Goal: Task Accomplishment & Management: Manage account settings

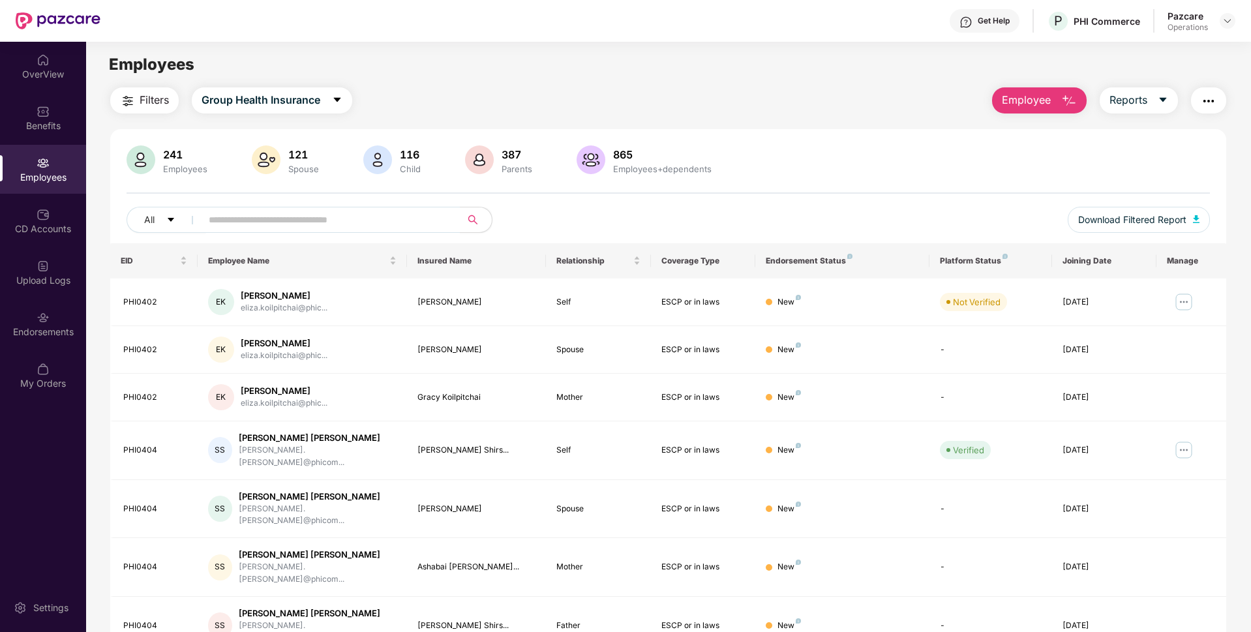
click at [162, 87] on button "Filters" at bounding box center [144, 100] width 68 height 26
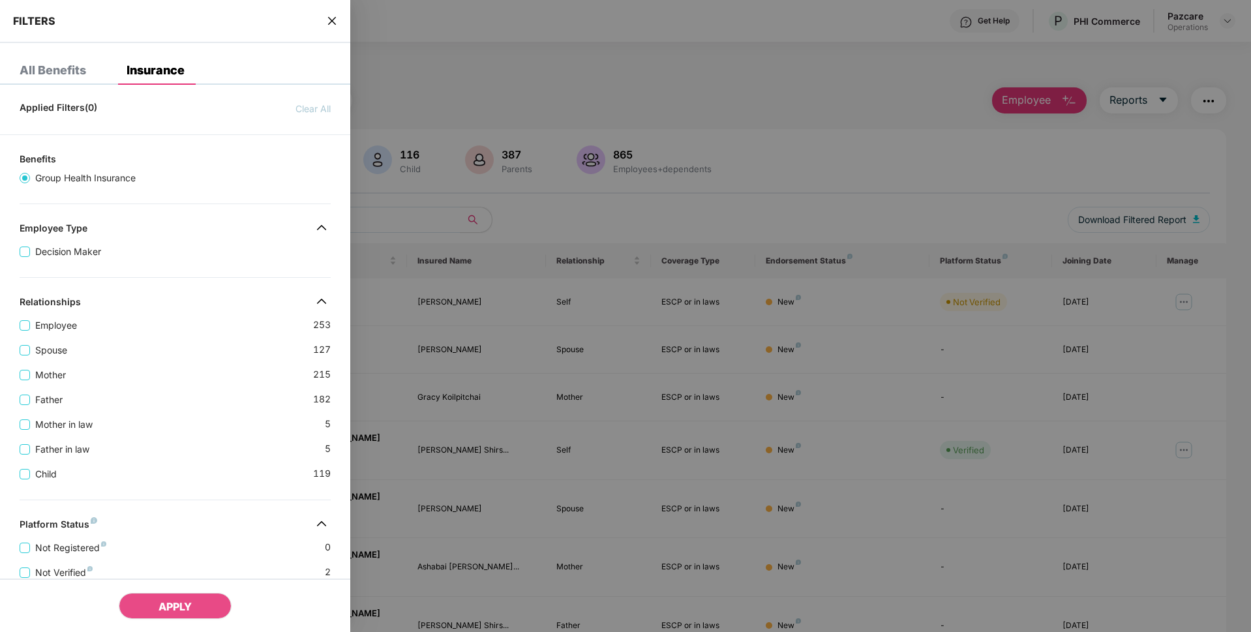
click at [322, 15] on div "FILTERS" at bounding box center [175, 21] width 350 height 43
click at [327, 24] on icon "close" at bounding box center [332, 21] width 10 height 10
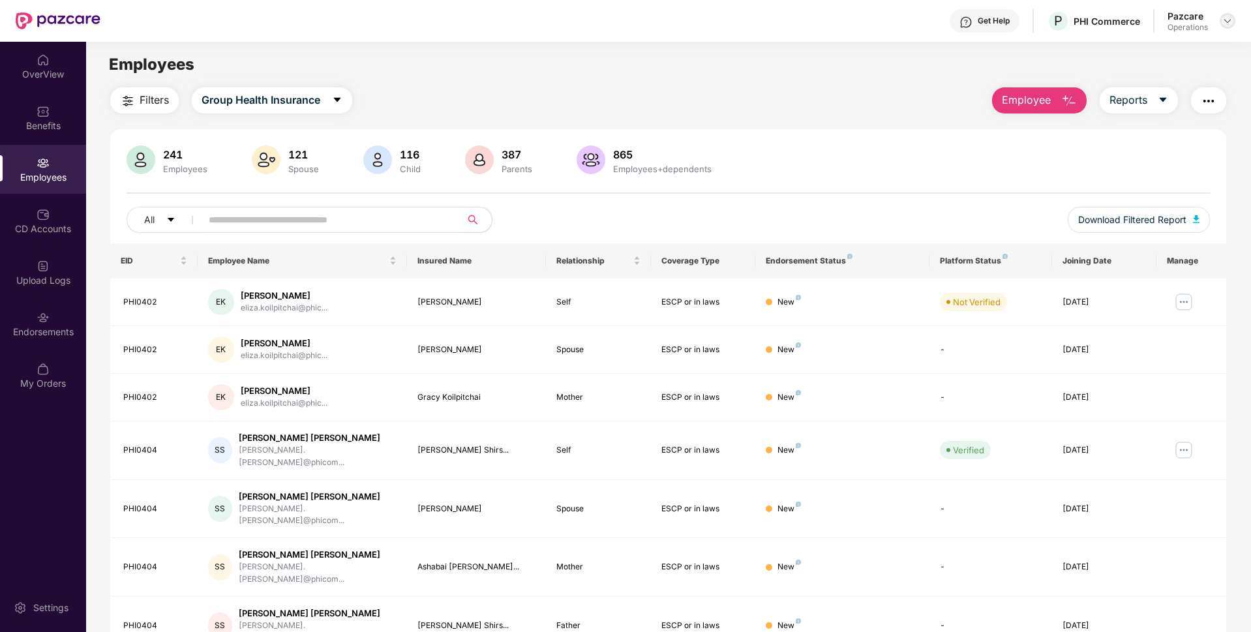
click at [1226, 22] on img at bounding box center [1227, 21] width 10 height 10
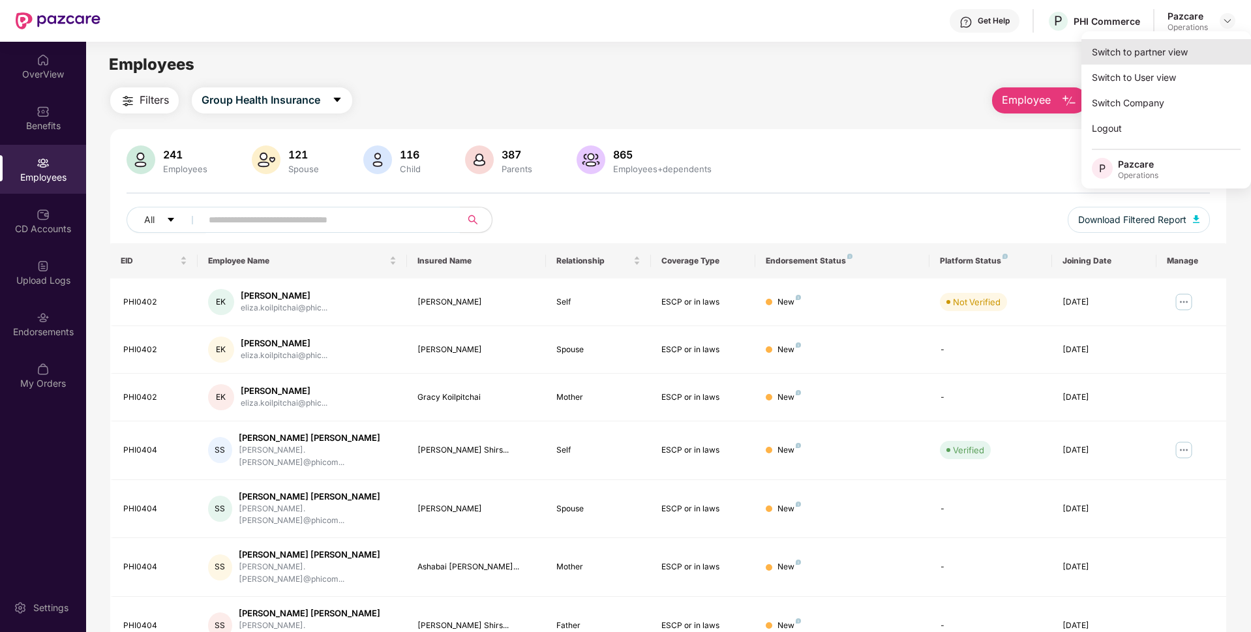
click at [1148, 54] on div "Switch to partner view" at bounding box center [1166, 51] width 170 height 25
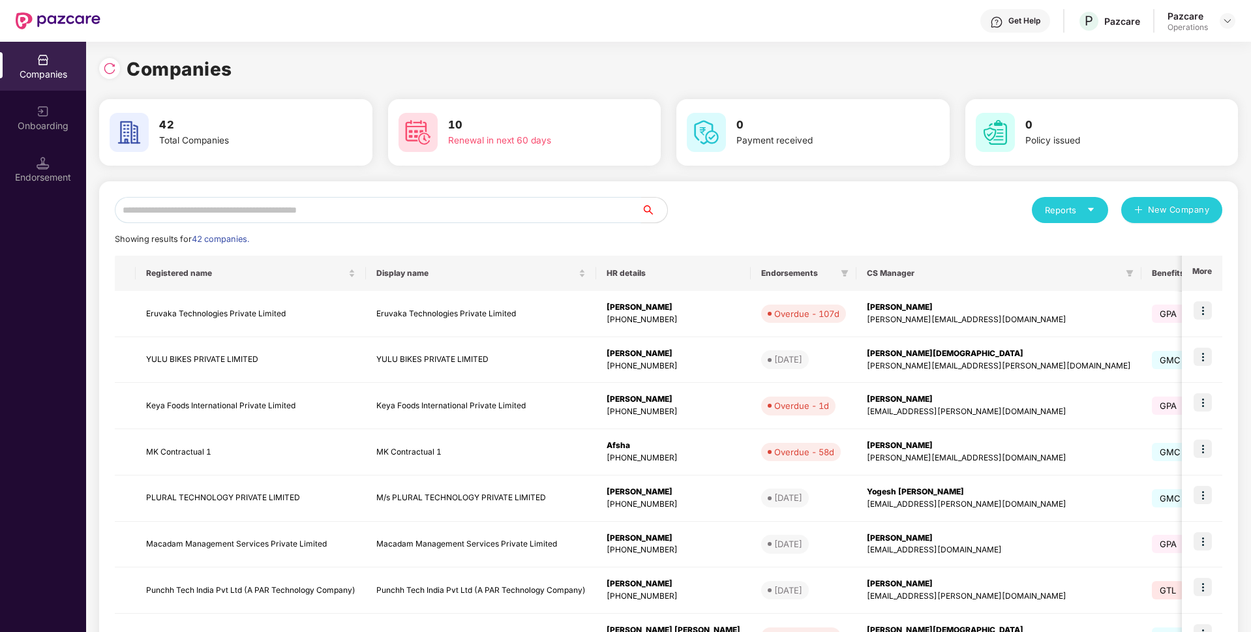
click at [490, 222] on input "text" at bounding box center [378, 210] width 526 height 26
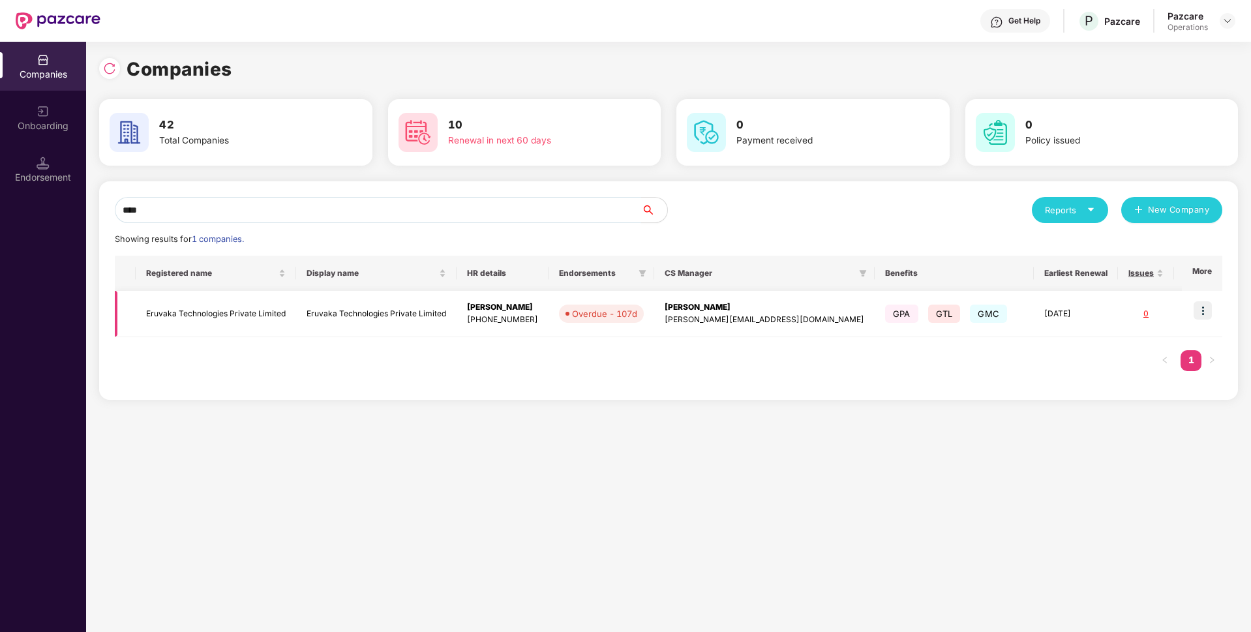
type input "****"
click at [1204, 306] on img at bounding box center [1202, 310] width 18 height 18
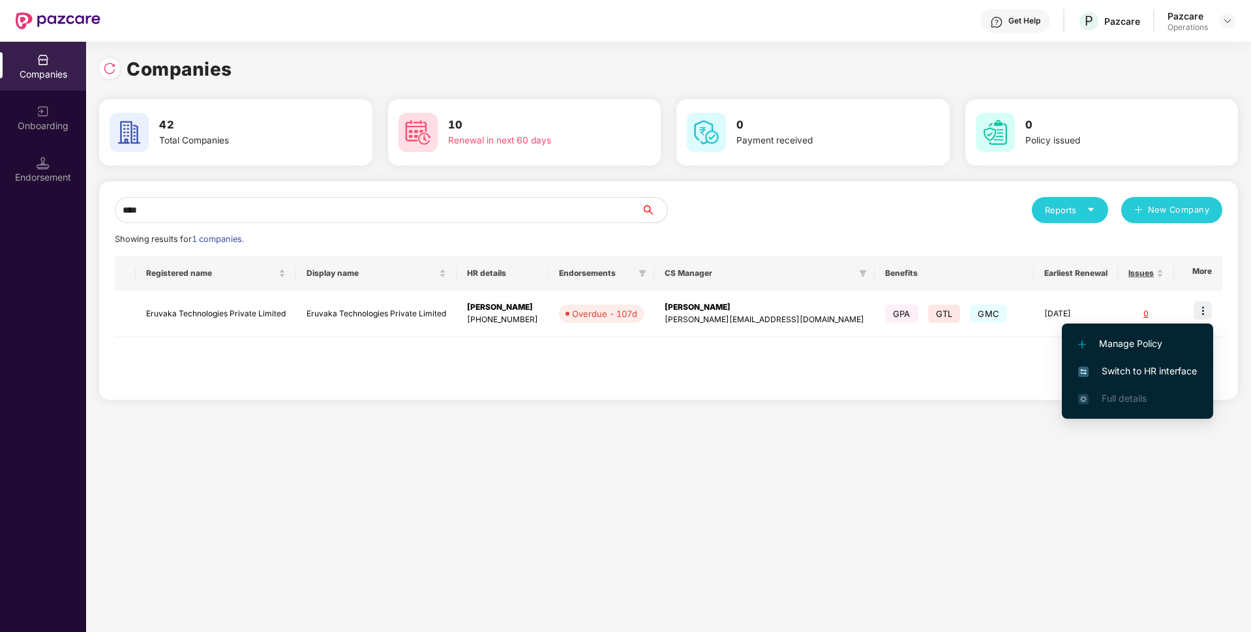
click at [1097, 380] on li "Switch to HR interface" at bounding box center [1137, 370] width 151 height 27
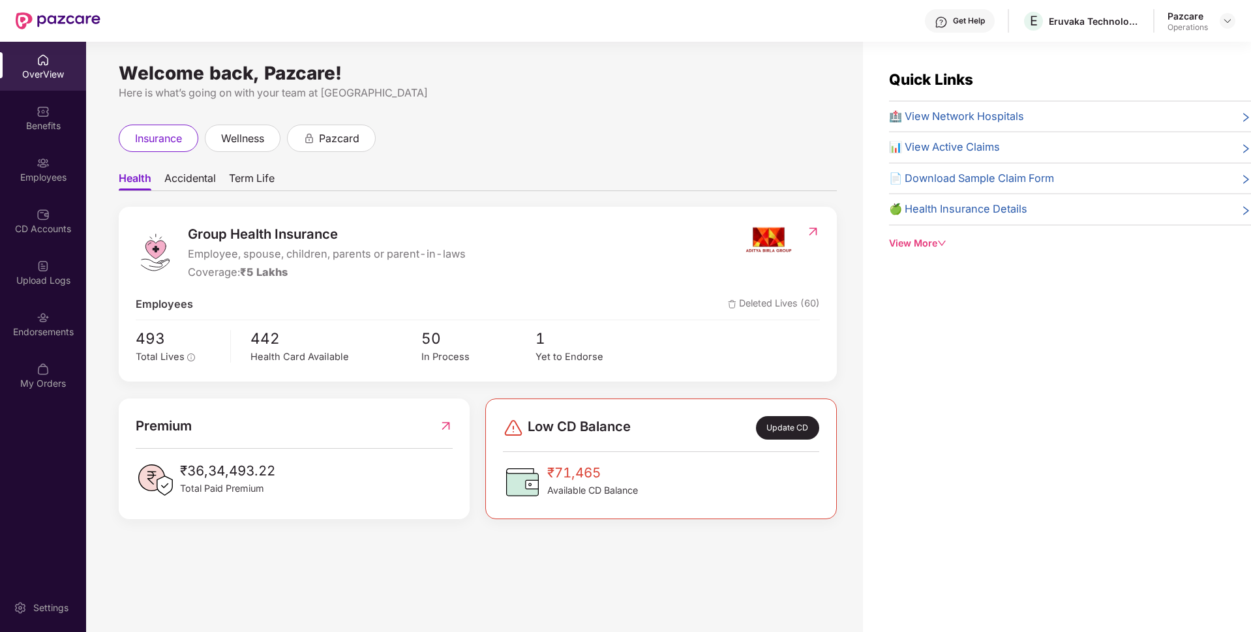
click at [43, 335] on div "Endorsements" at bounding box center [43, 331] width 86 height 13
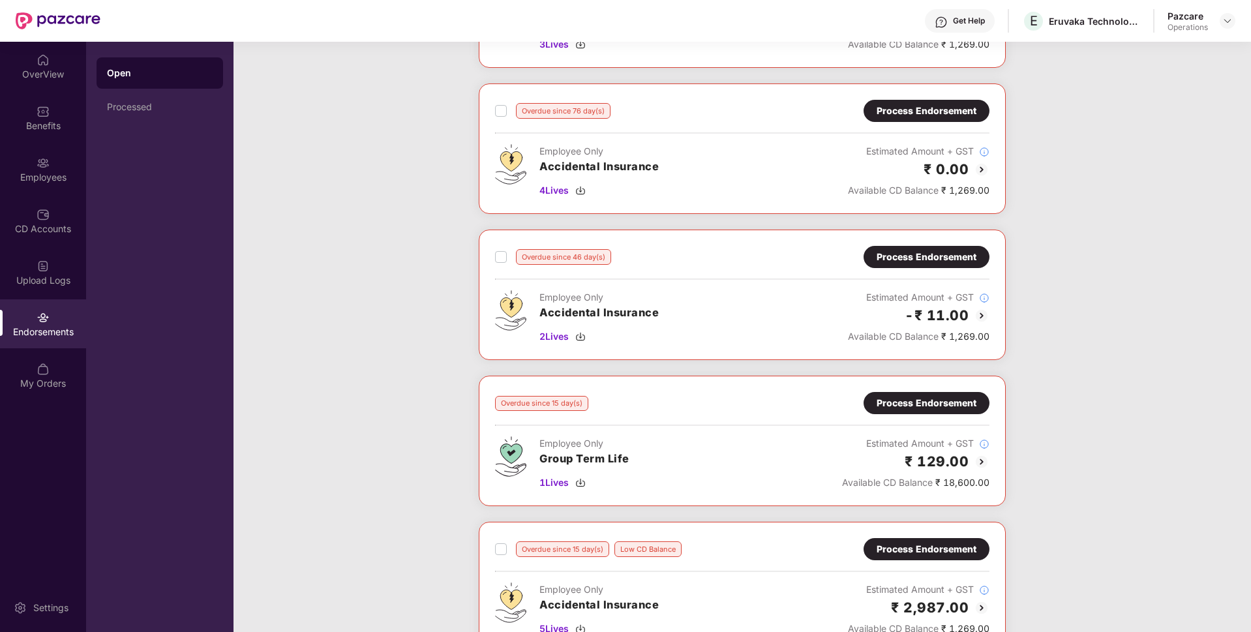
scroll to position [175, 0]
click at [49, 158] on img at bounding box center [43, 163] width 13 height 13
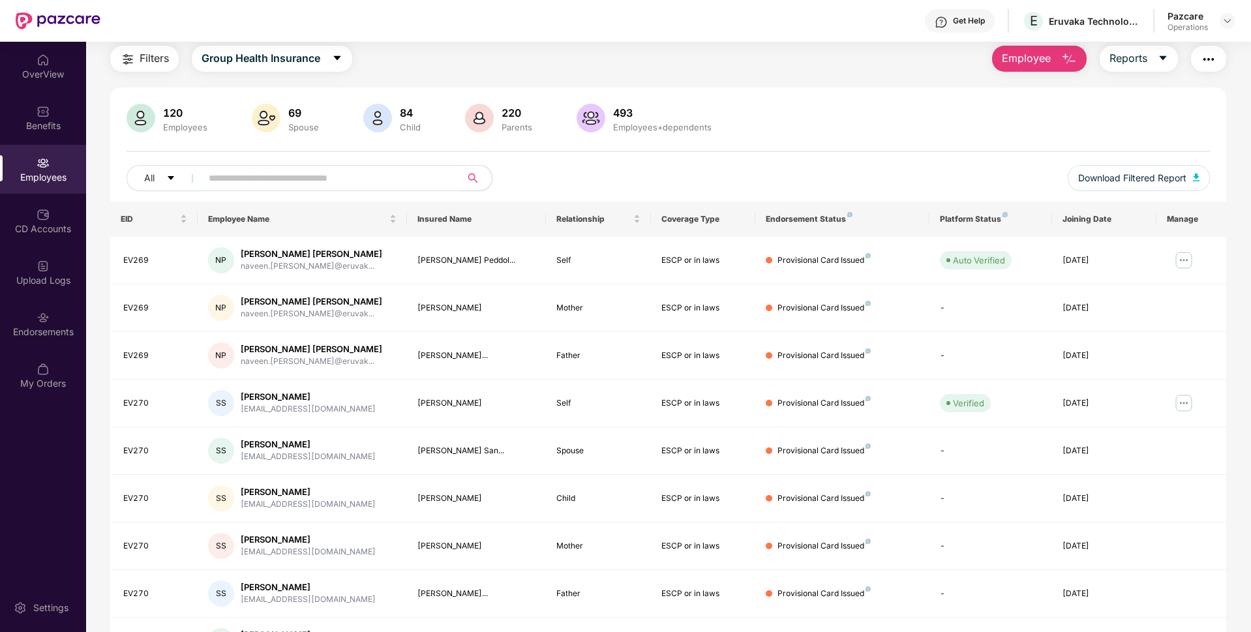
scroll to position [170, 0]
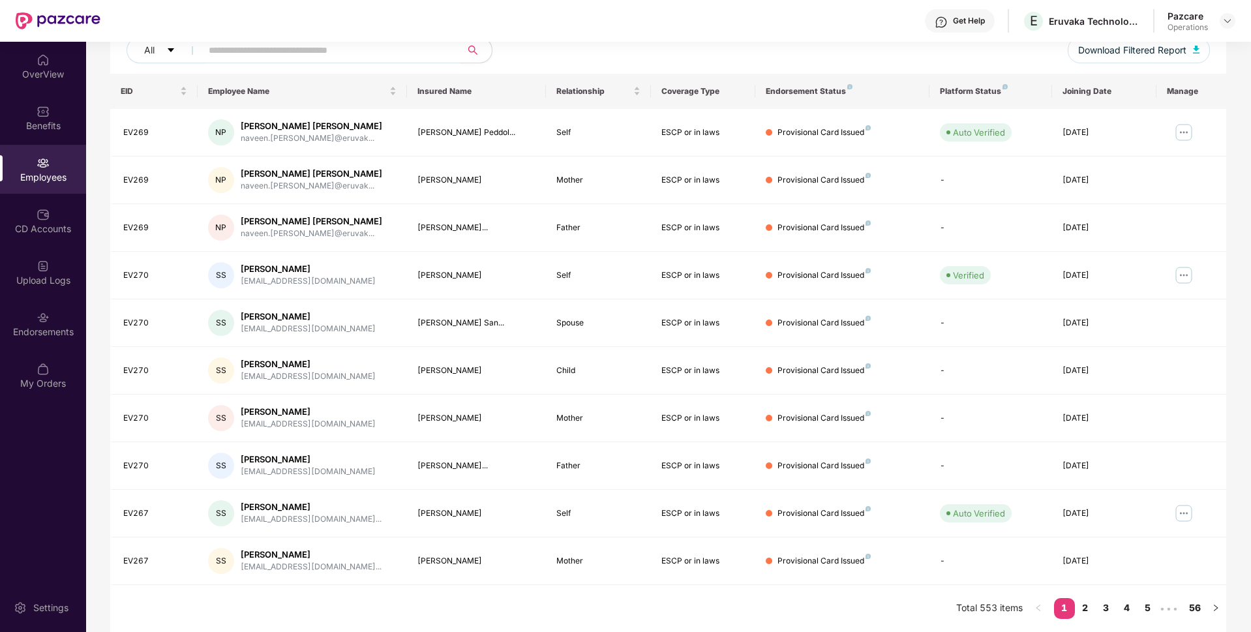
click at [157, 63] on div "All Download Filtered Report" at bounding box center [668, 55] width 1083 height 37
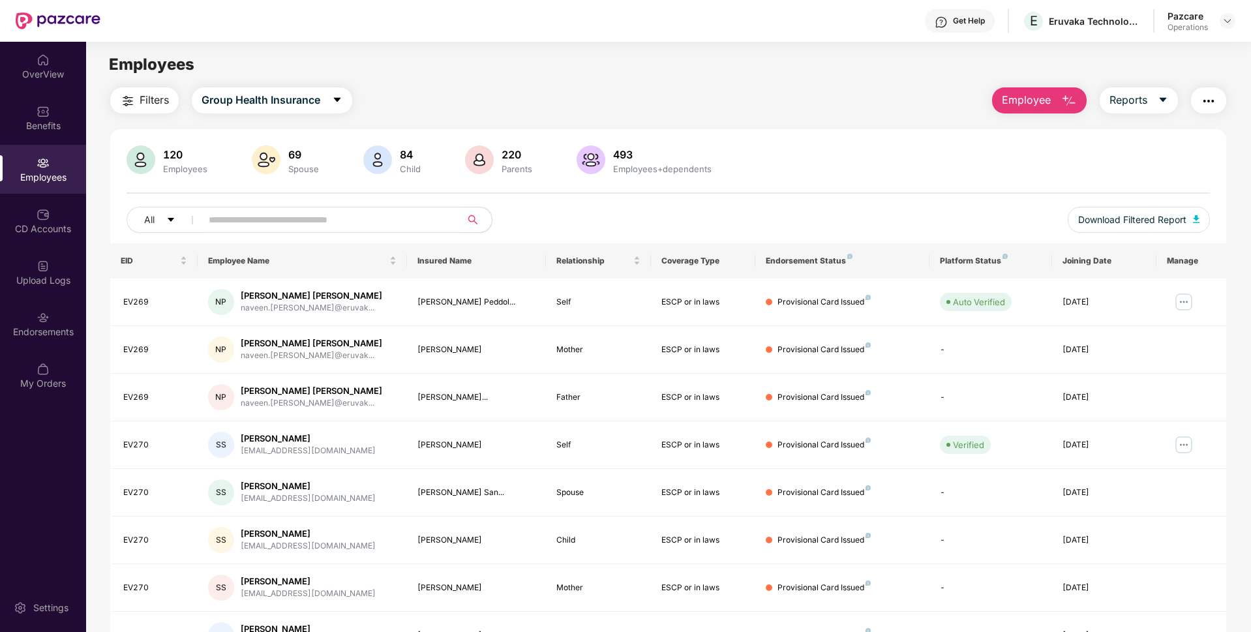
click at [123, 87] on button "Filters" at bounding box center [144, 100] width 68 height 26
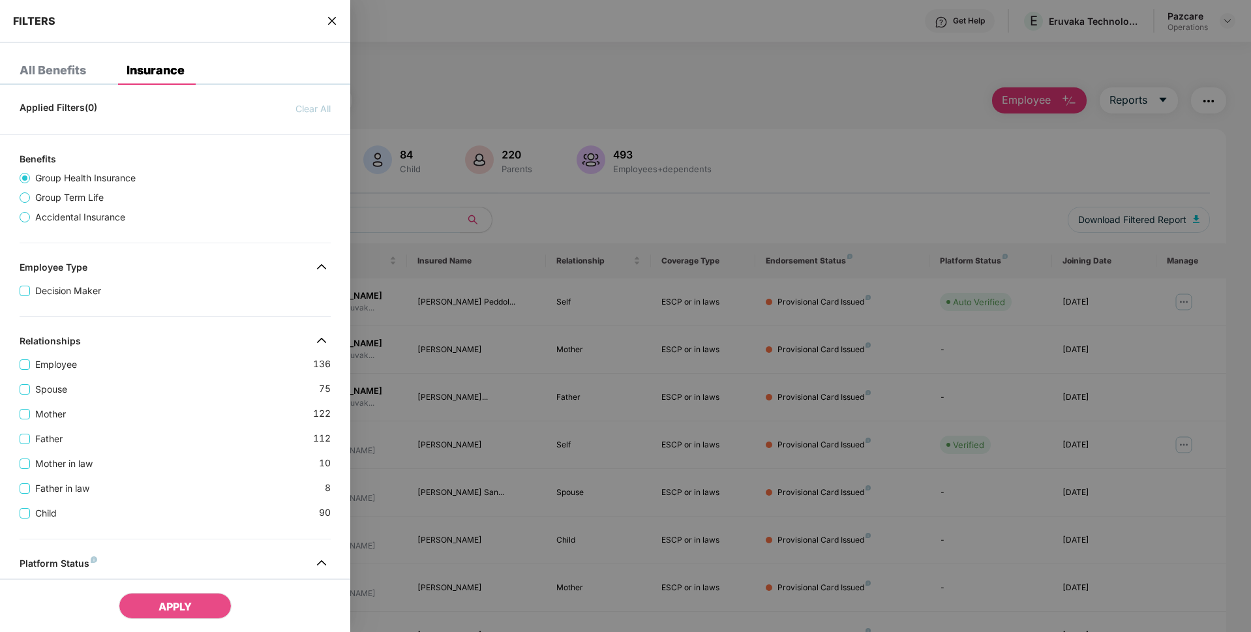
scroll to position [332, 0]
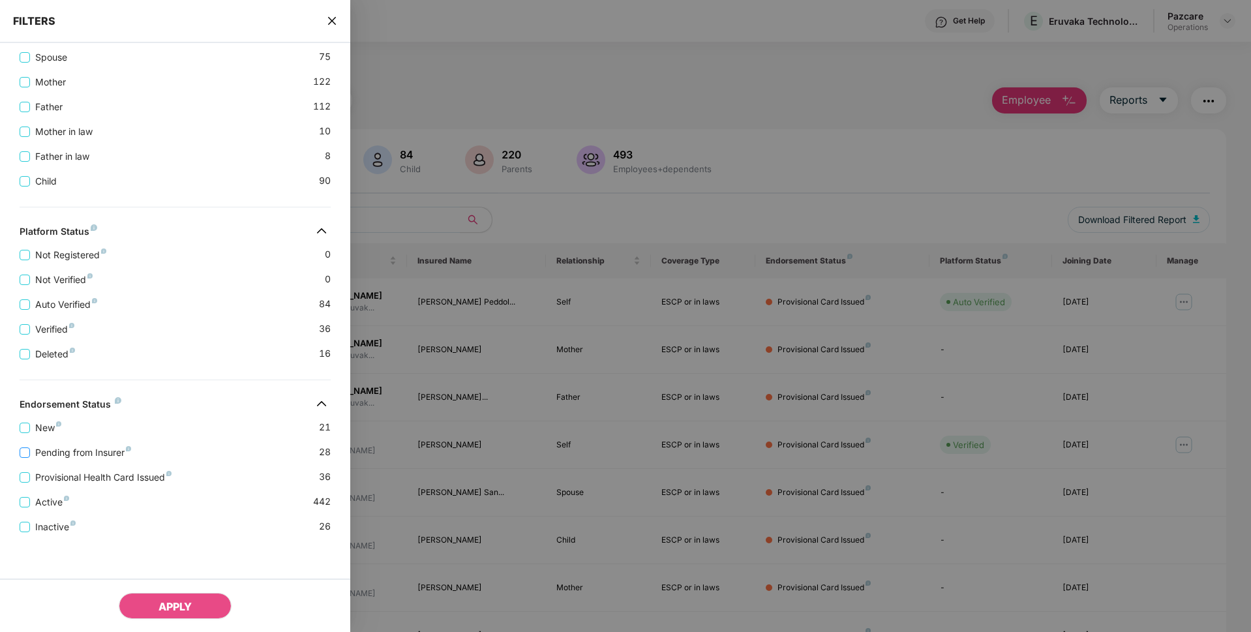
click at [81, 452] on span "Pending from Insurer" at bounding box center [83, 452] width 106 height 14
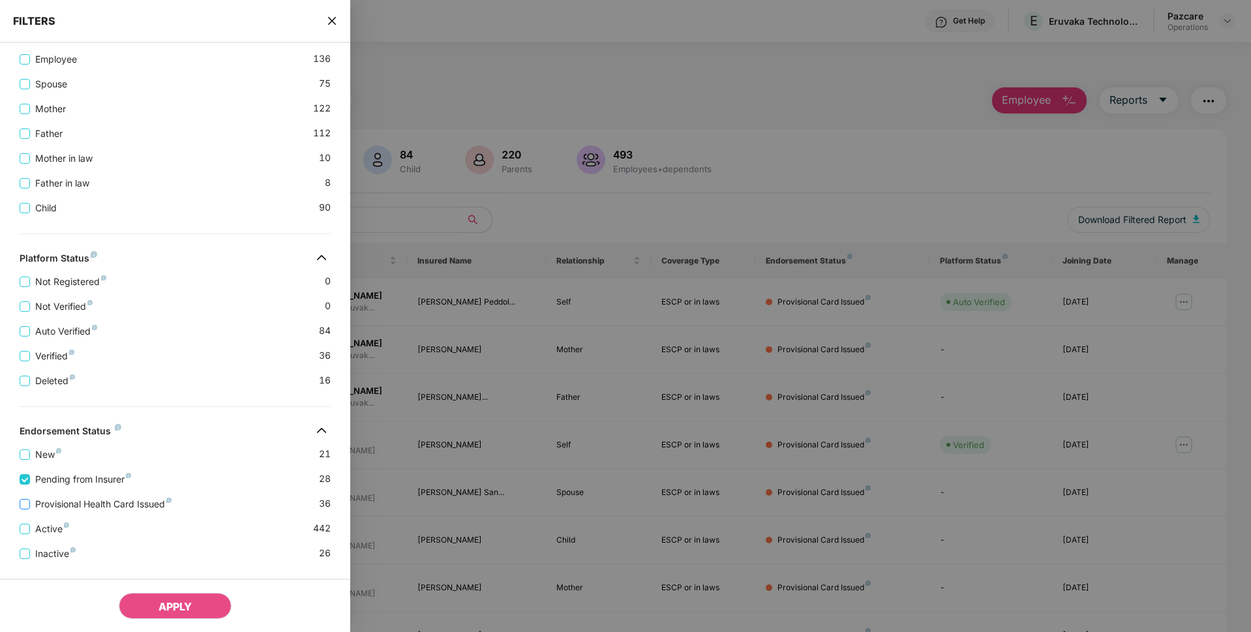
click at [72, 497] on span "Provisional Health Card Issued" at bounding box center [103, 504] width 147 height 14
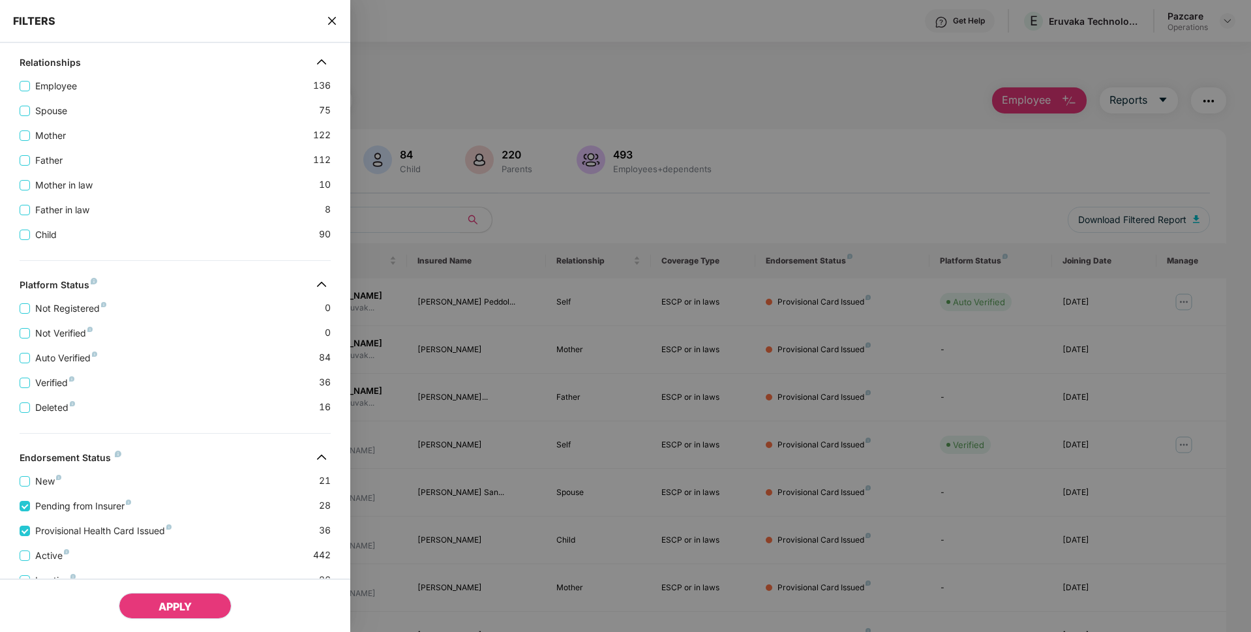
click at [177, 599] on button "APPLY" at bounding box center [175, 606] width 113 height 26
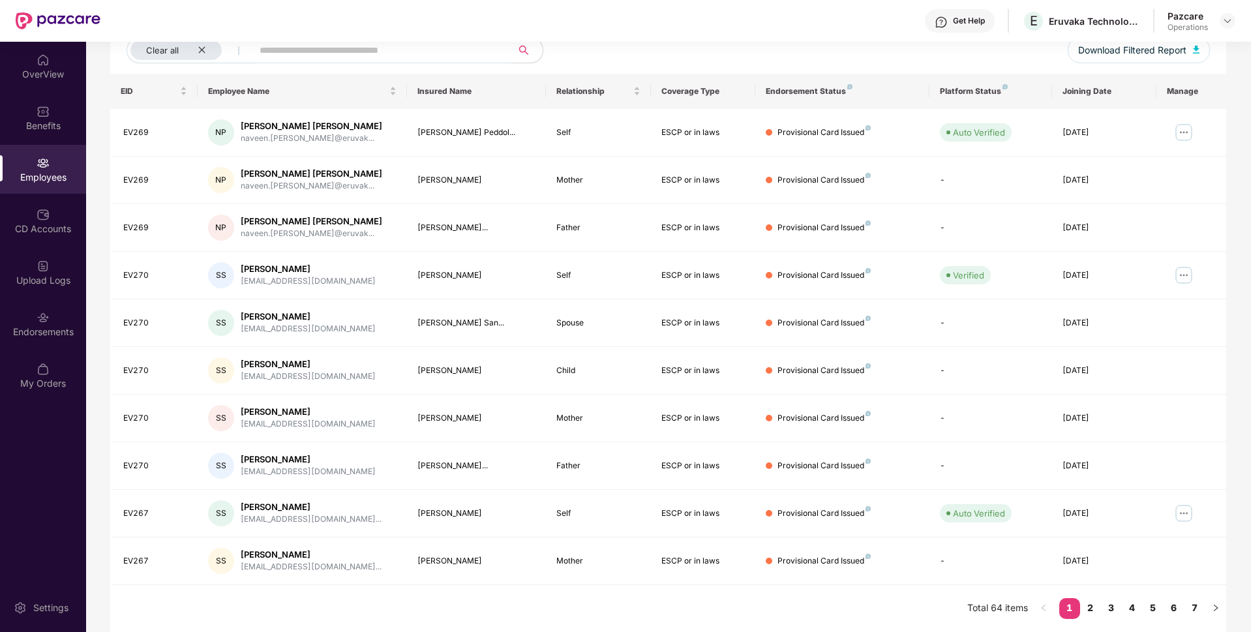
scroll to position [0, 0]
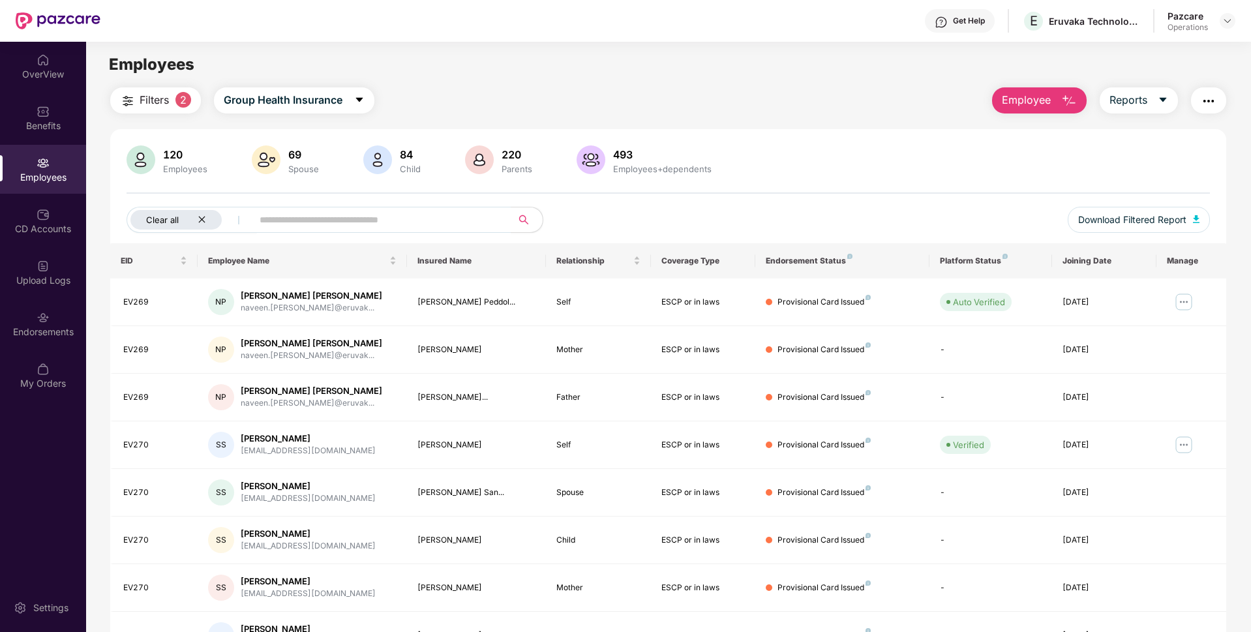
click at [201, 216] on icon "close" at bounding box center [202, 219] width 8 height 8
click at [1210, 102] on img "button" at bounding box center [1209, 101] width 16 height 16
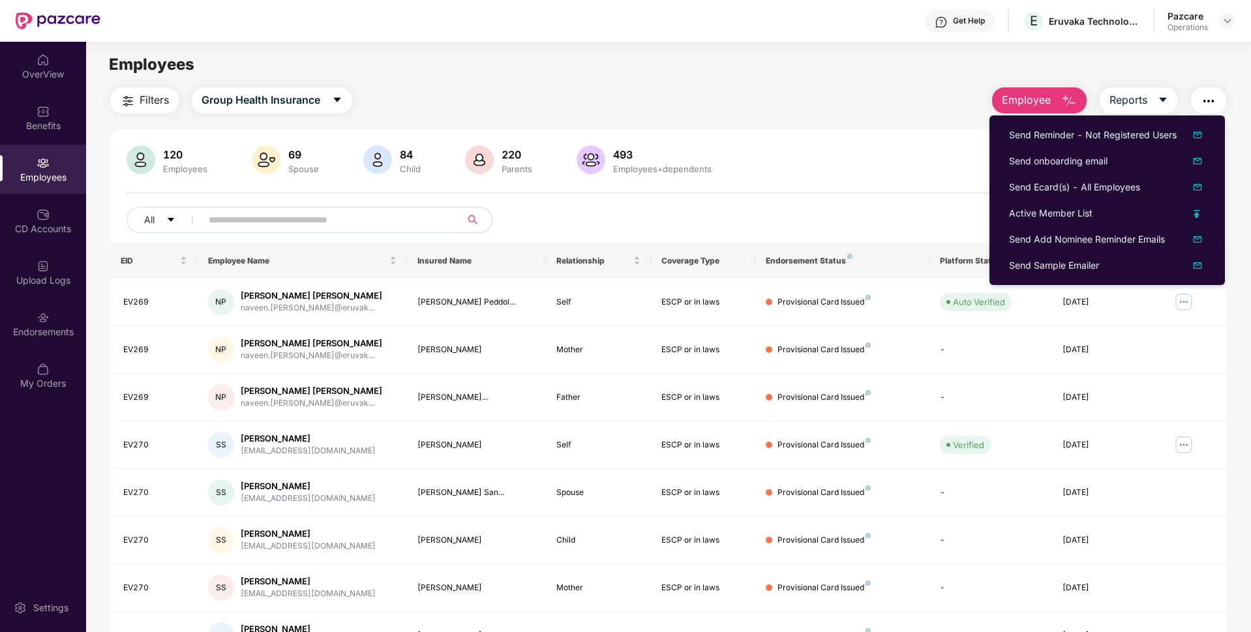
click at [913, 134] on div "120 Employees 69 Spouse 84 Child 220 Parents 493 Employees+dependents All Downl…" at bounding box center [668, 465] width 1116 height 672
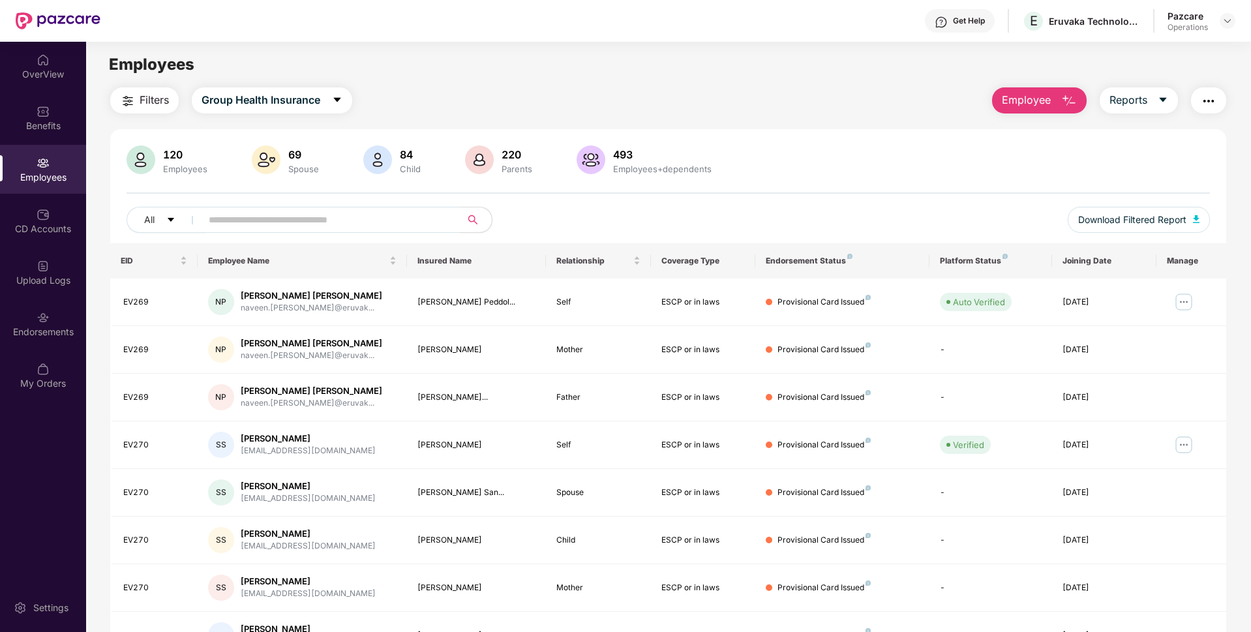
click at [158, 100] on span "Filters" at bounding box center [154, 100] width 29 height 16
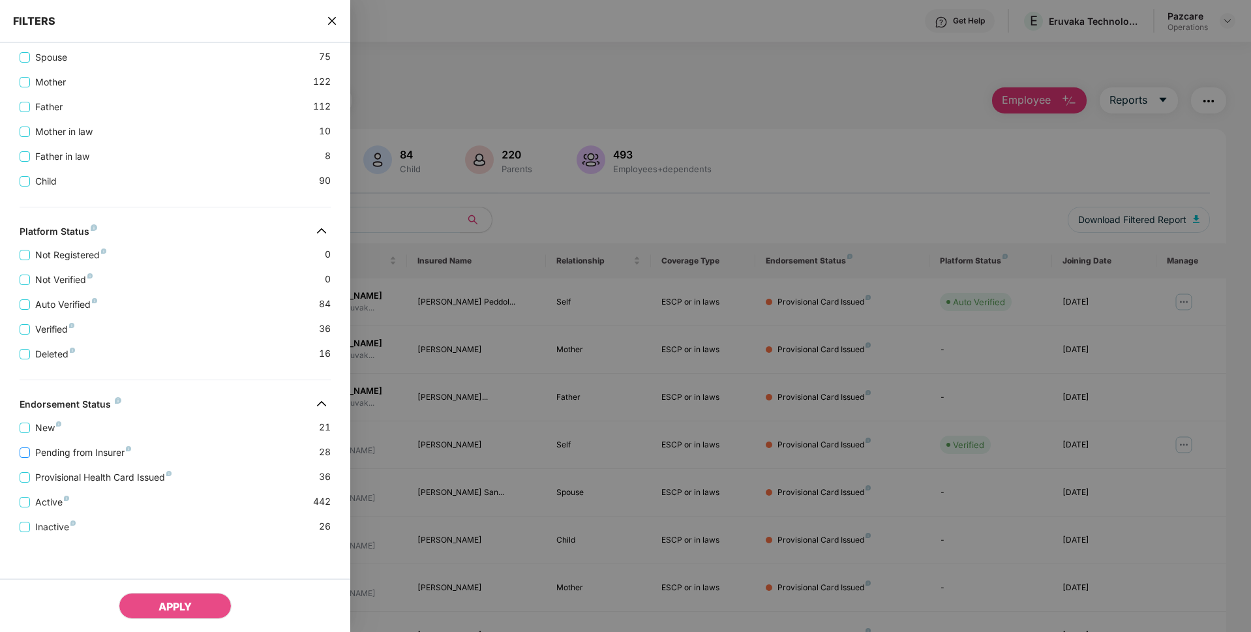
click at [87, 450] on span "Pending from Insurer" at bounding box center [83, 452] width 106 height 14
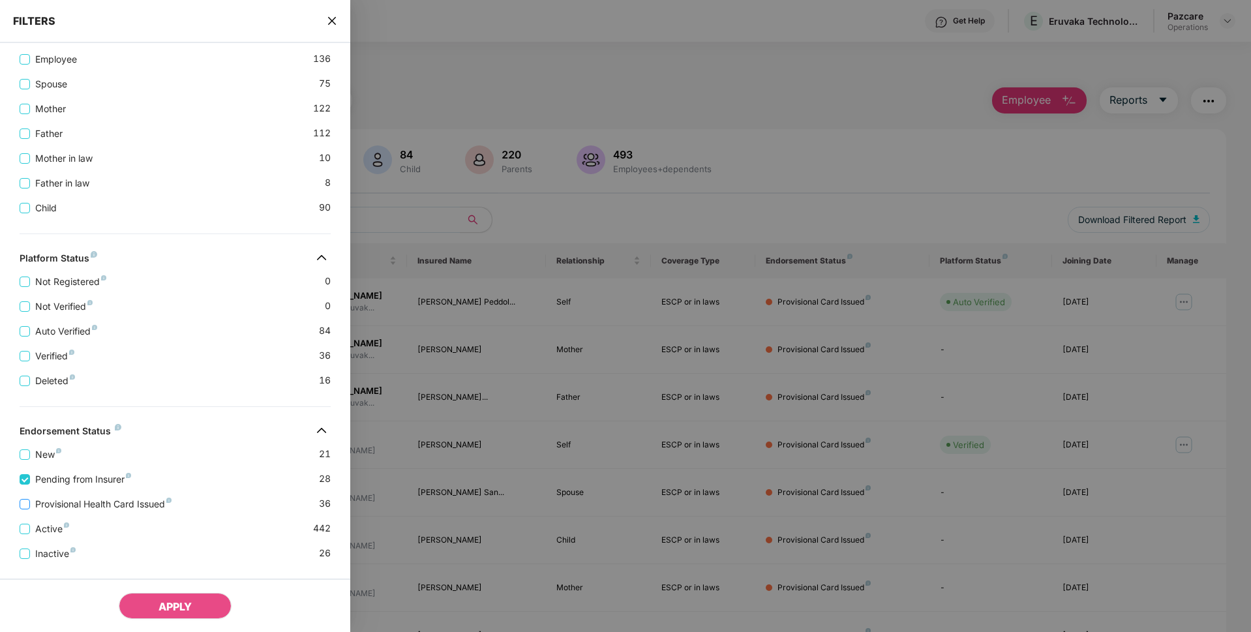
click at [77, 503] on span "Provisional Health Card Issued" at bounding box center [103, 504] width 147 height 14
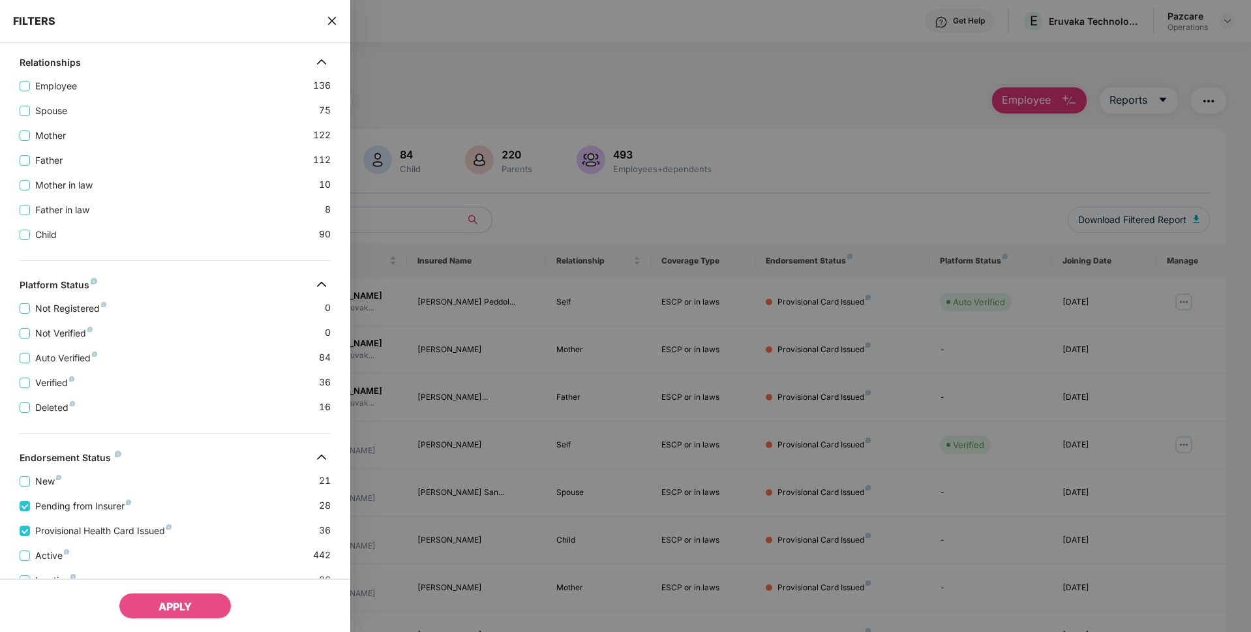
scroll to position [385, 0]
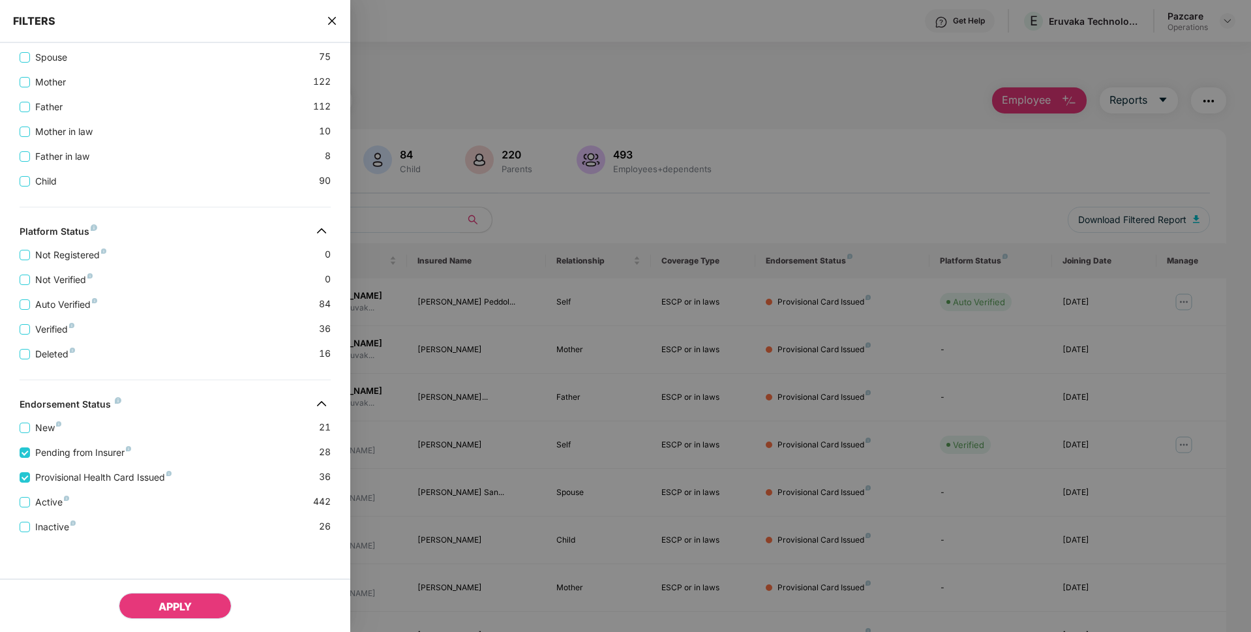
click at [164, 595] on button "APPLY" at bounding box center [175, 606] width 113 height 26
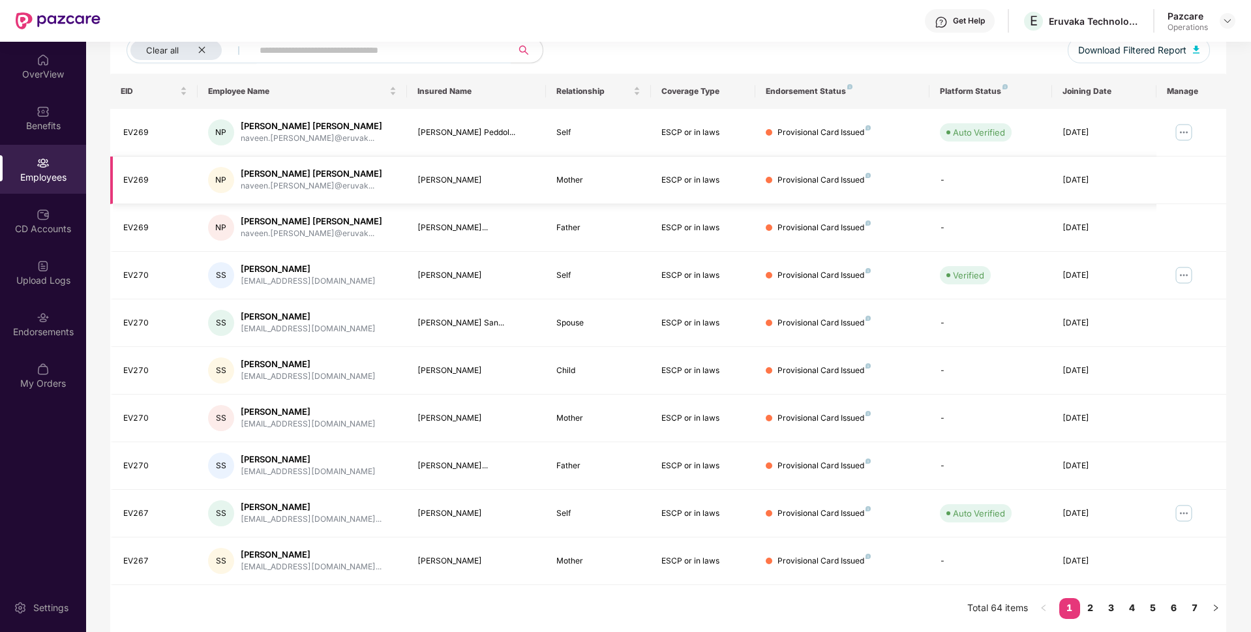
scroll to position [0, 0]
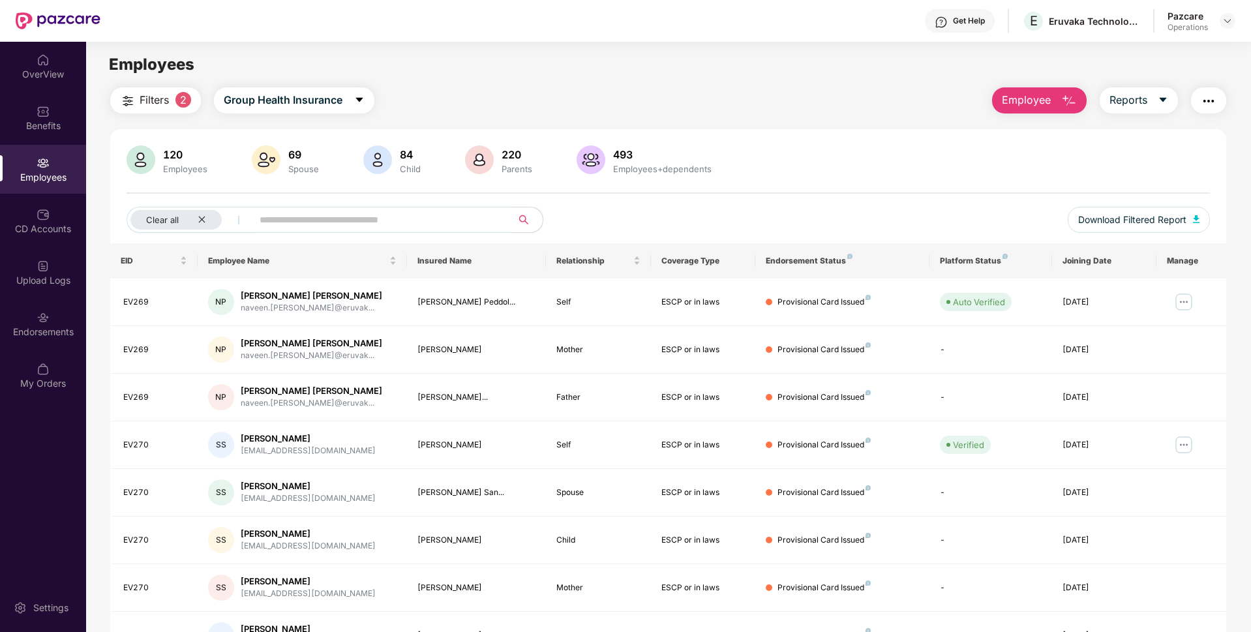
click at [1201, 104] on img "button" at bounding box center [1209, 101] width 16 height 16
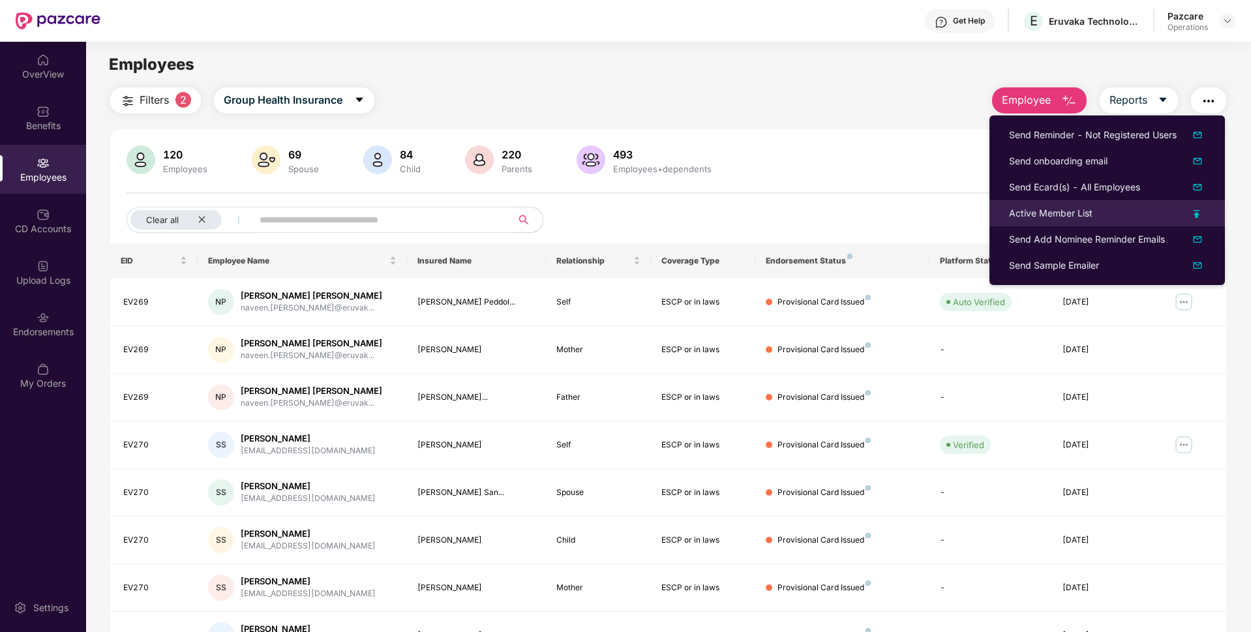
click at [1036, 205] on li "Active Member List" at bounding box center [1106, 213] width 235 height 26
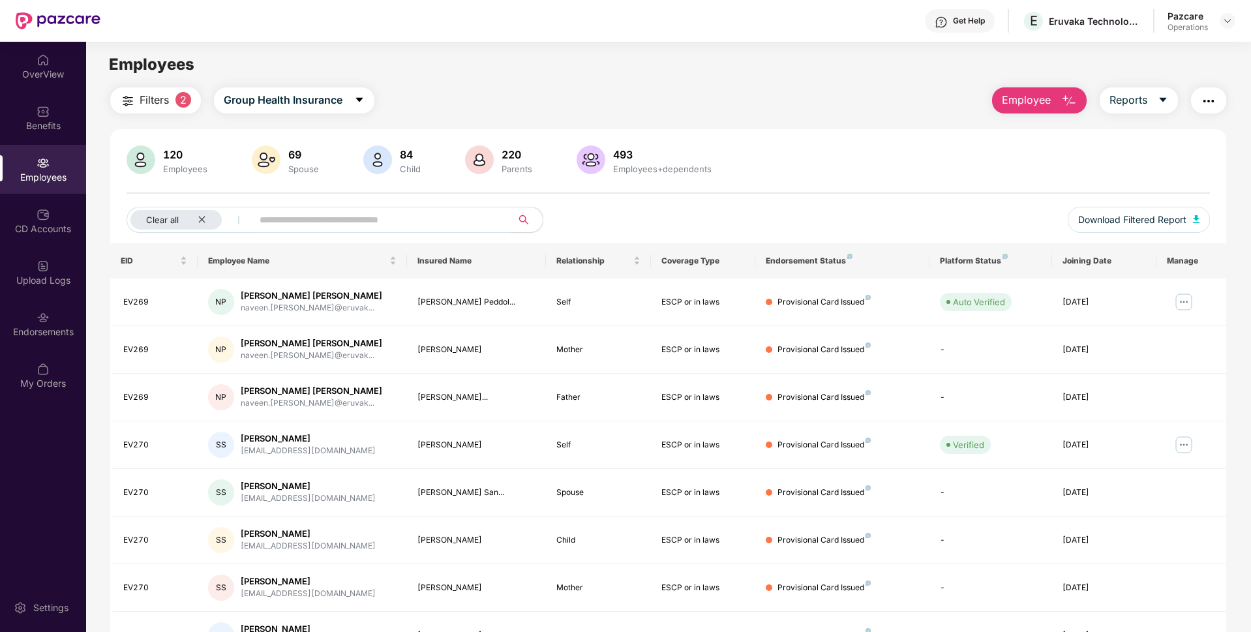
click at [1218, 104] on button "button" at bounding box center [1208, 100] width 35 height 26
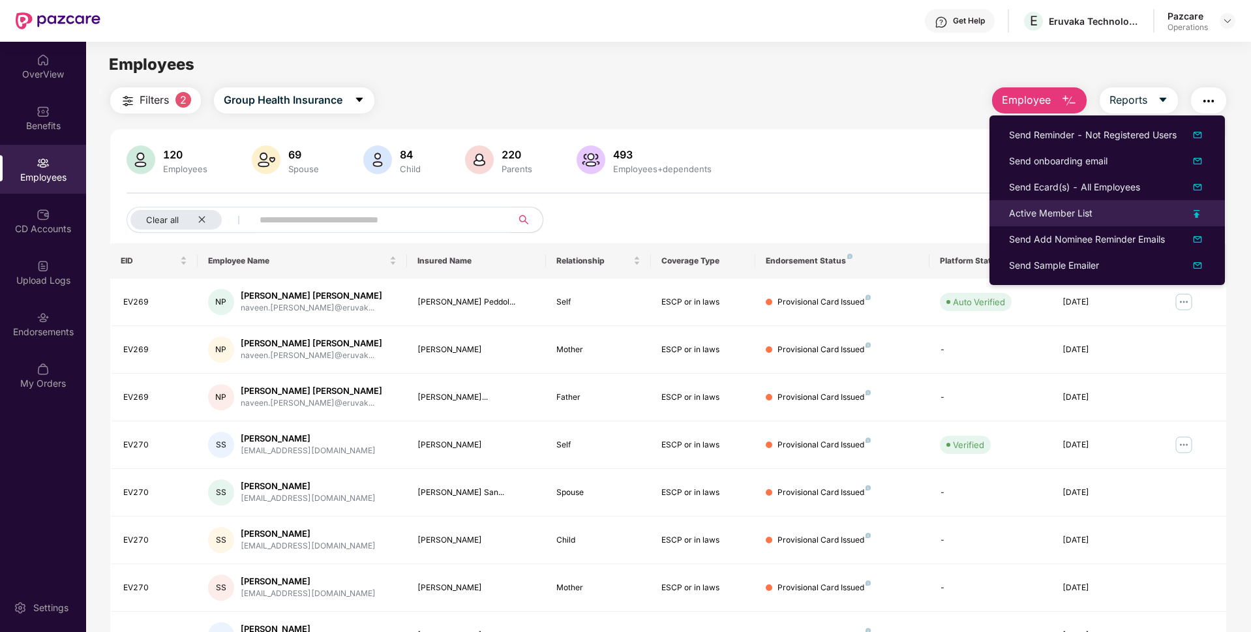
click at [1049, 220] on div "Active Member List" at bounding box center [1050, 213] width 83 height 14
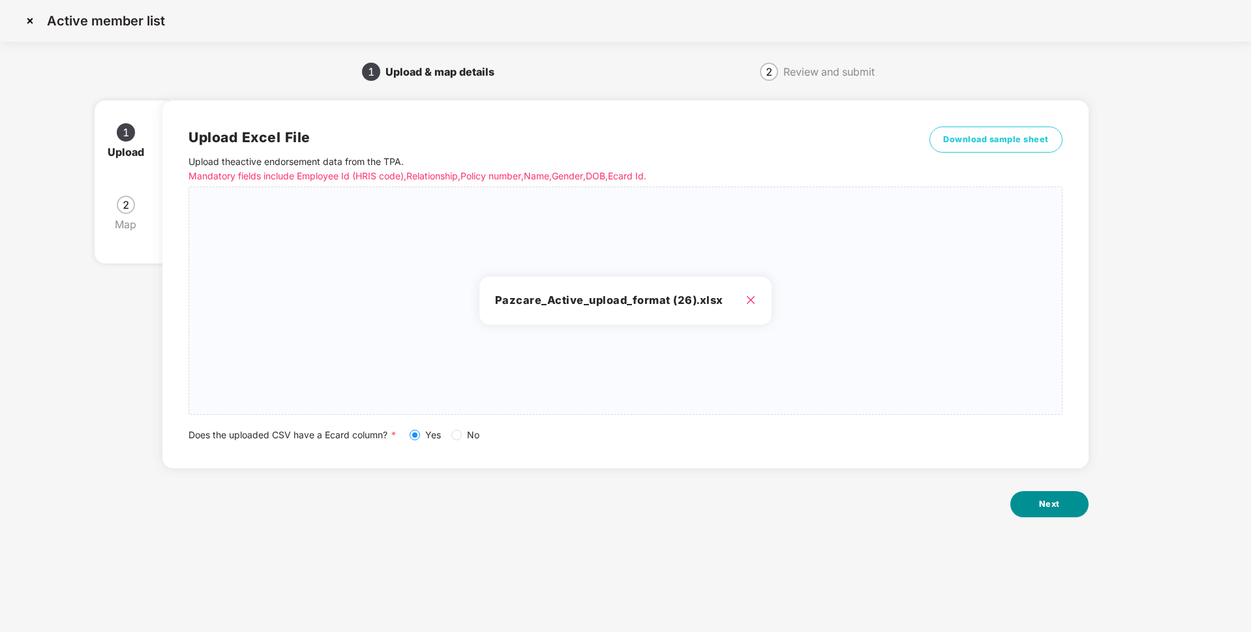
click at [1054, 511] on button "Next" at bounding box center [1049, 504] width 78 height 26
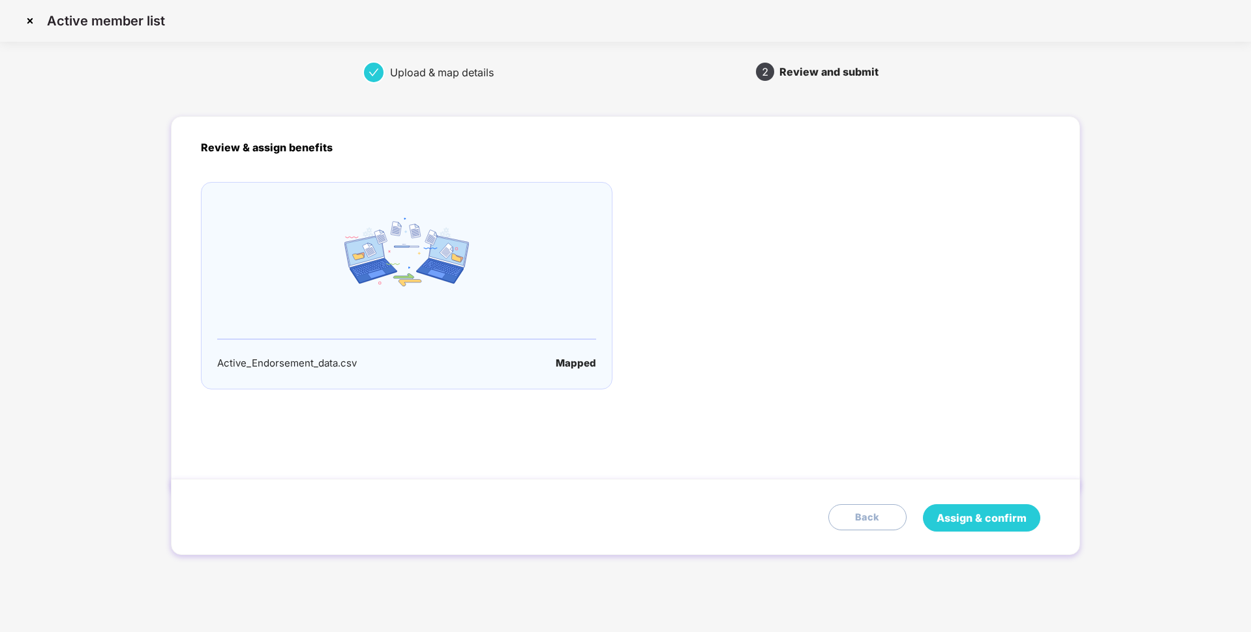
click at [966, 515] on span "Assign & confirm" at bounding box center [981, 518] width 90 height 16
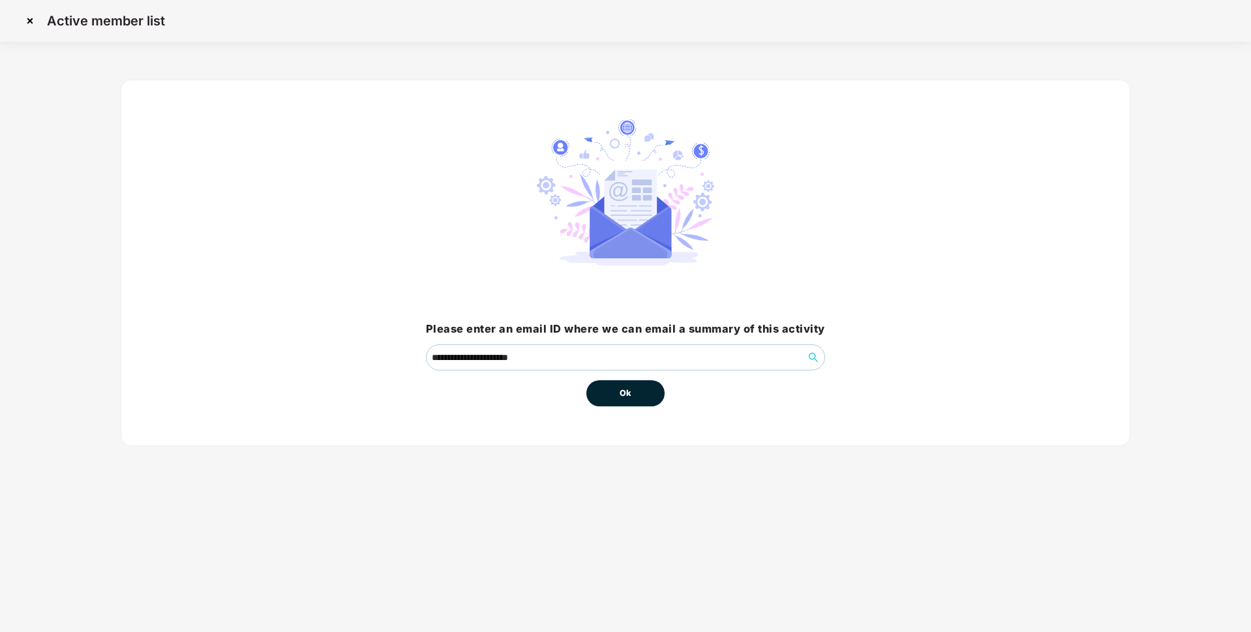
click at [623, 393] on span "Ok" at bounding box center [626, 393] width 12 height 13
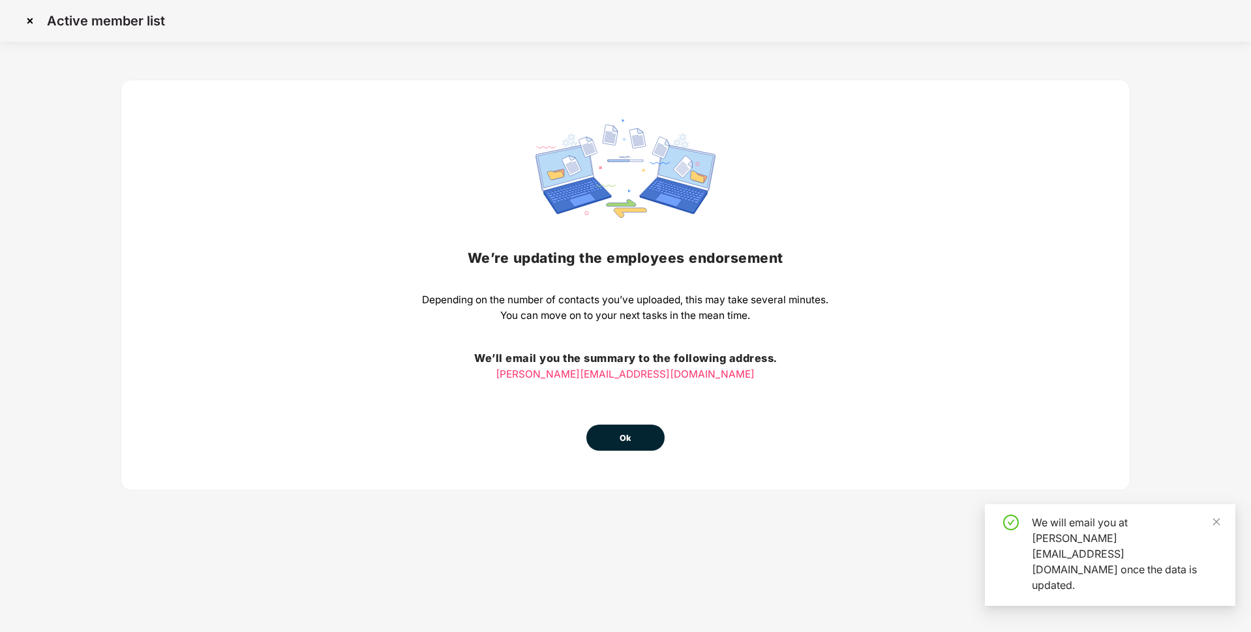
click at [621, 432] on span "Ok" at bounding box center [626, 438] width 12 height 13
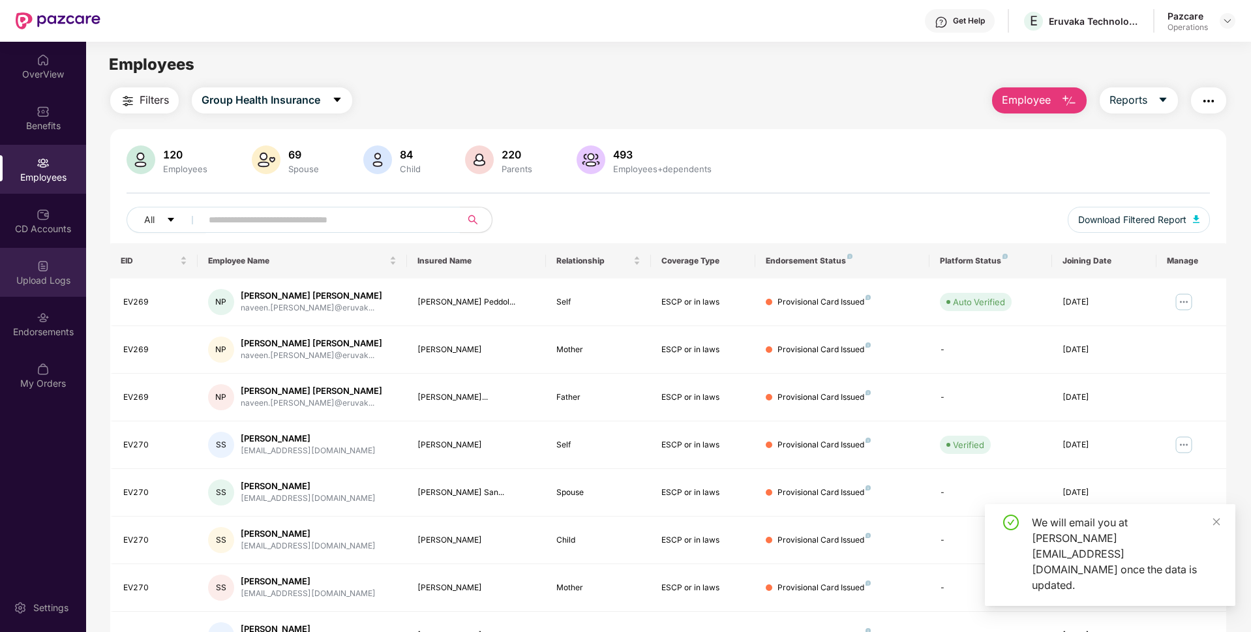
click at [32, 285] on div "Upload Logs" at bounding box center [43, 280] width 86 height 13
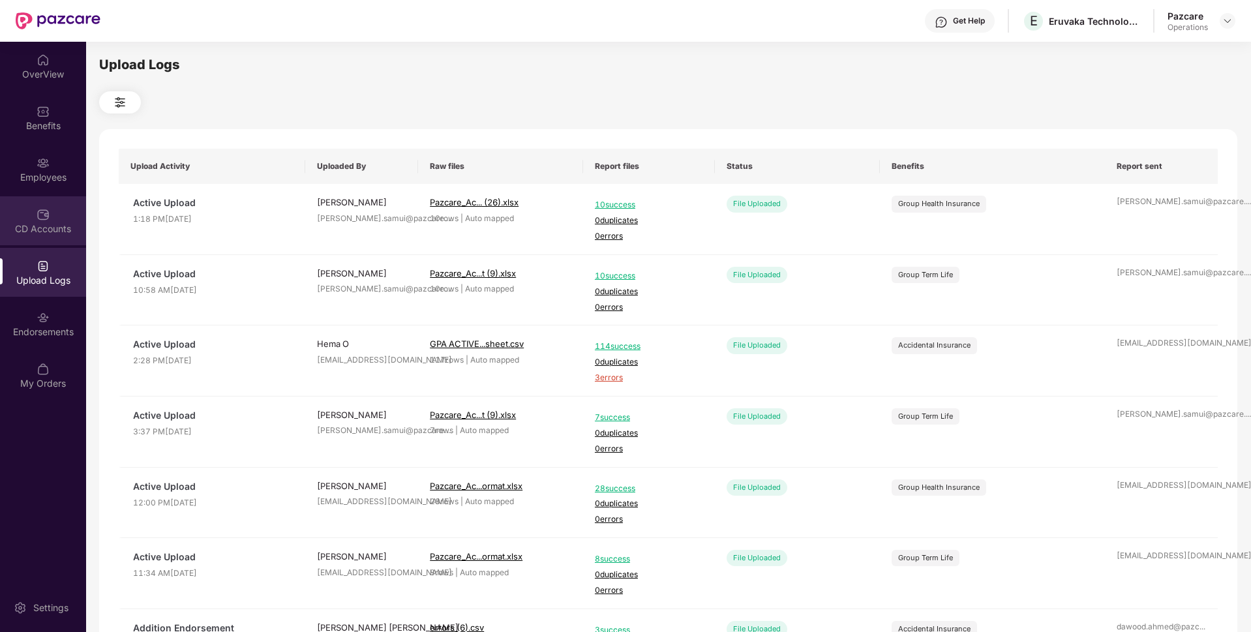
click at [61, 216] on div "CD Accounts" at bounding box center [43, 220] width 86 height 49
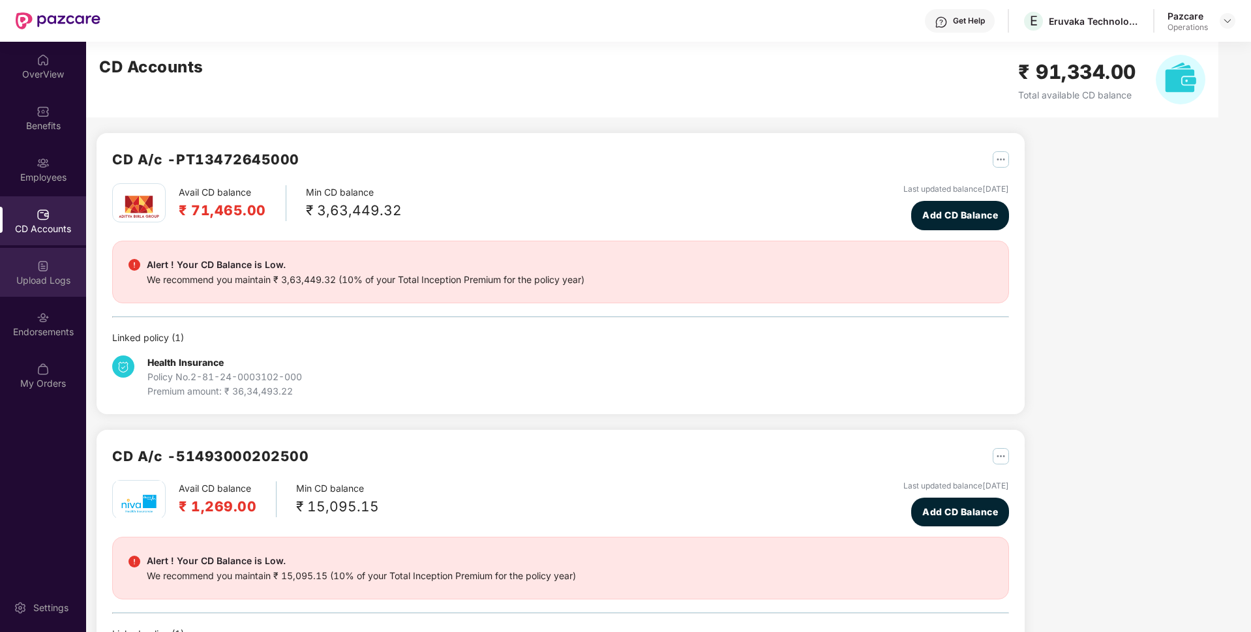
click at [35, 261] on div "Upload Logs" at bounding box center [43, 272] width 86 height 49
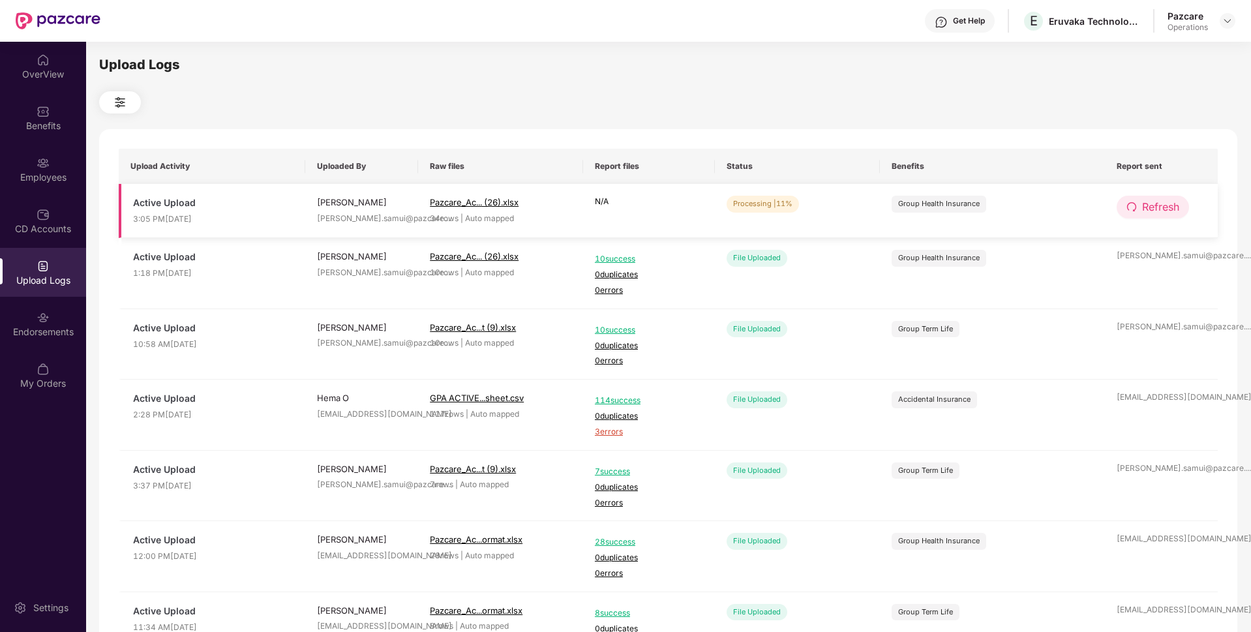
click at [1143, 213] on span "Refresh" at bounding box center [1160, 207] width 37 height 16
click at [1144, 208] on span "Refresh" at bounding box center [1160, 207] width 37 height 16
click at [1144, 208] on span "Refresh" at bounding box center [1161, 207] width 37 height 16
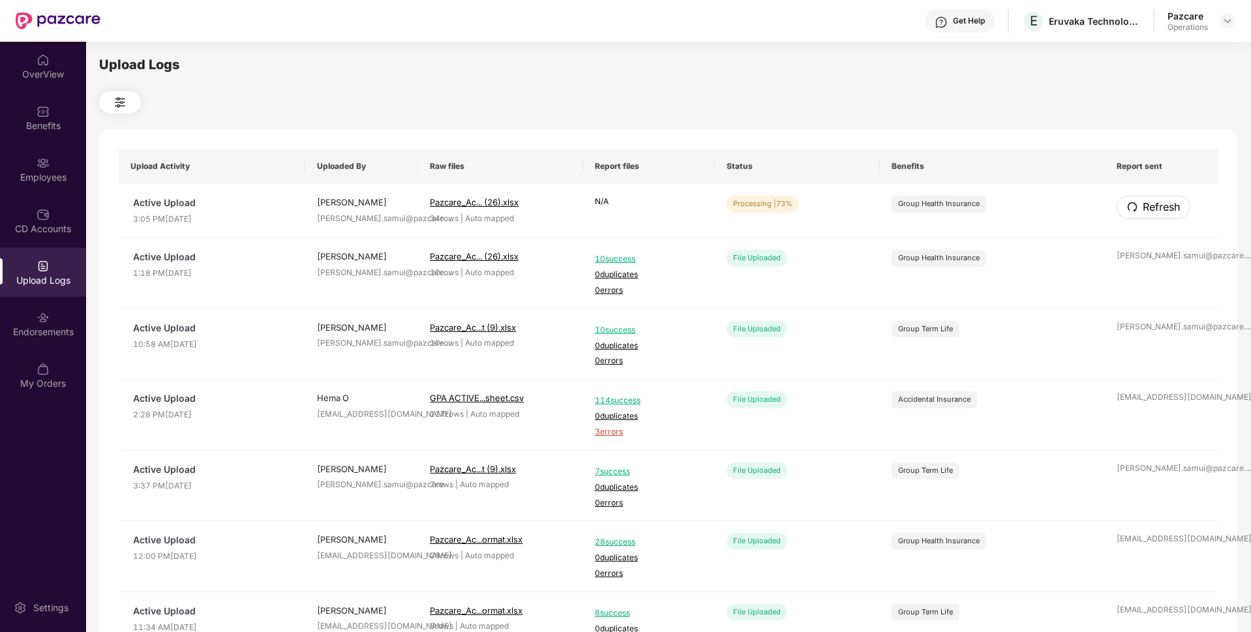
click at [1144, 208] on span "Refresh" at bounding box center [1161, 207] width 37 height 16
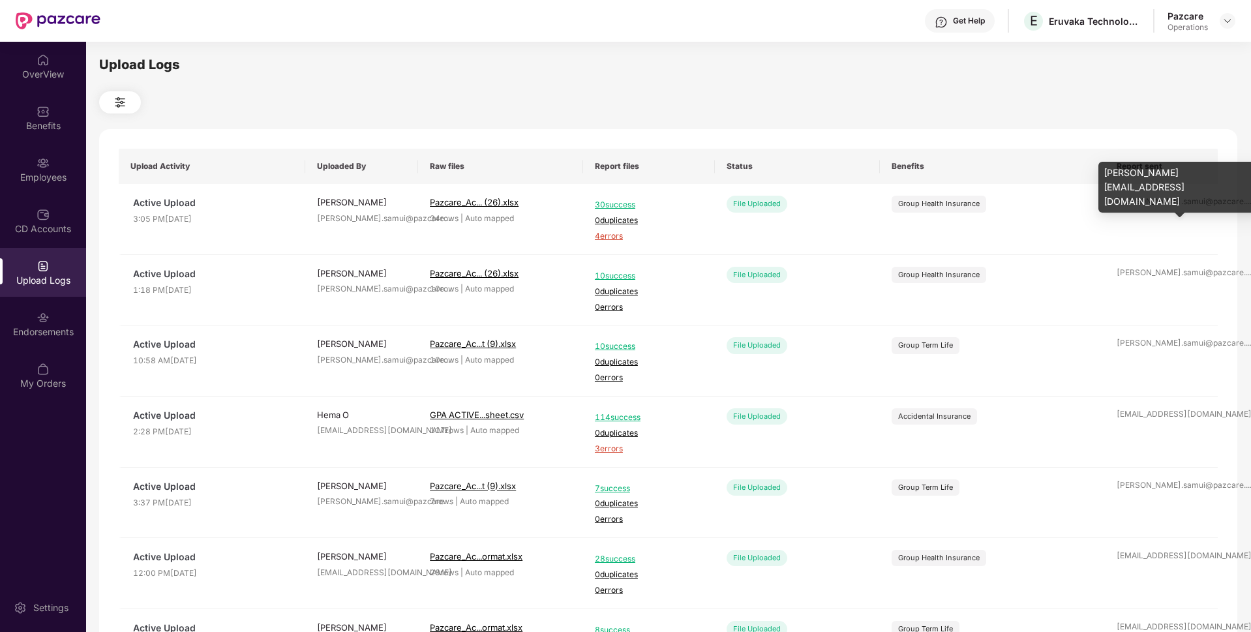
click at [1144, 208] on div "[PERSON_NAME].samui@pazcare. ..." at bounding box center [1160, 202] width 89 height 12
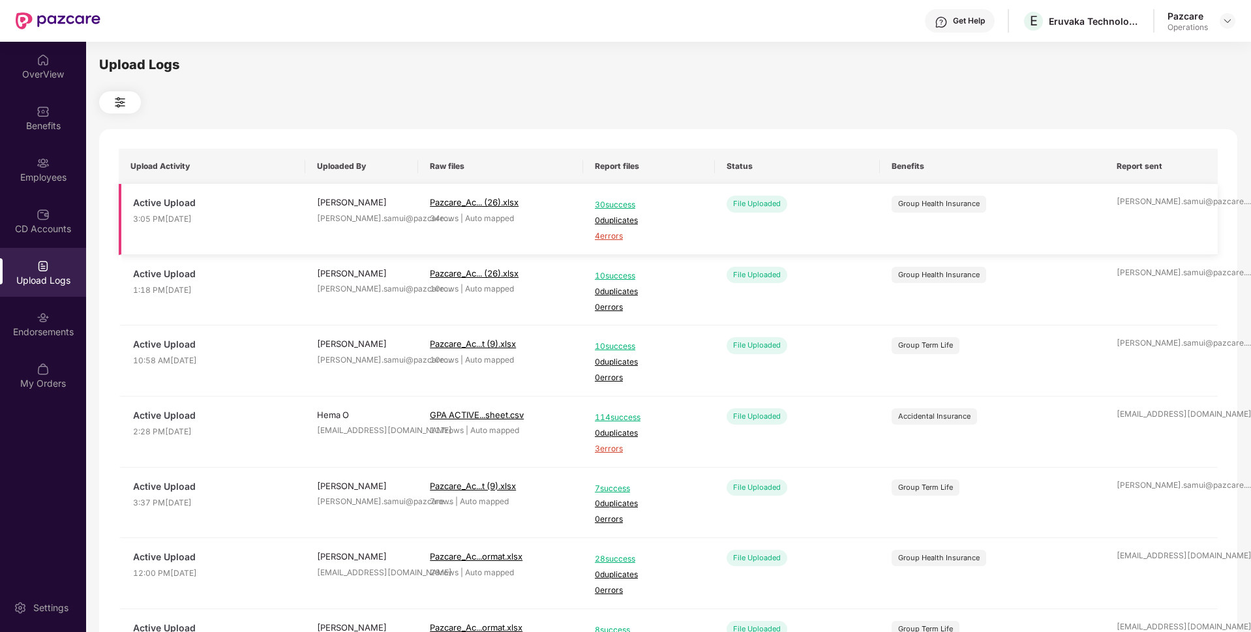
click at [616, 236] on span "4 errors" at bounding box center [649, 236] width 108 height 12
click at [12, 327] on div "Endorsements" at bounding box center [43, 331] width 86 height 13
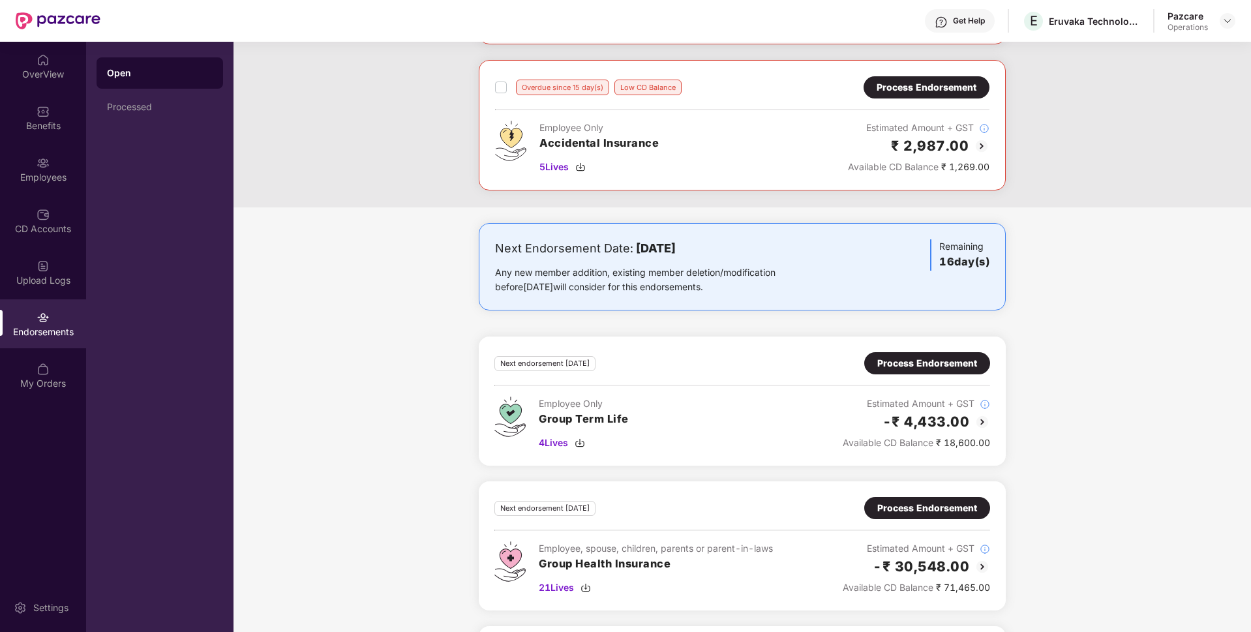
scroll to position [777, 0]
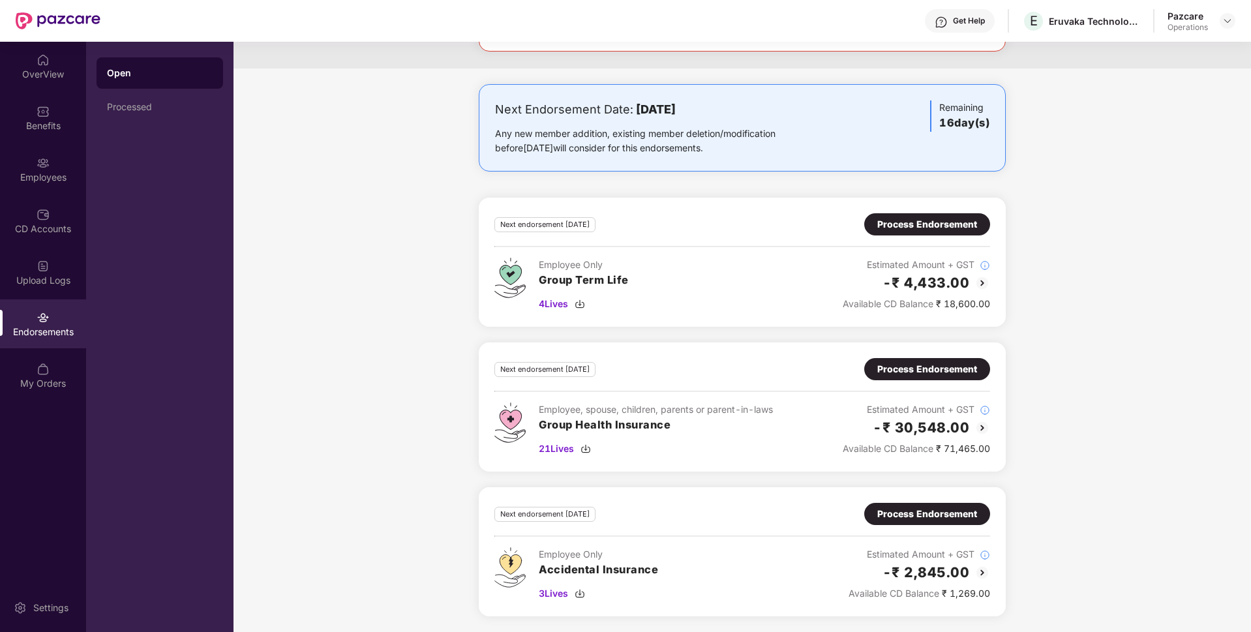
click at [923, 368] on div "Process Endorsement" at bounding box center [927, 369] width 100 height 14
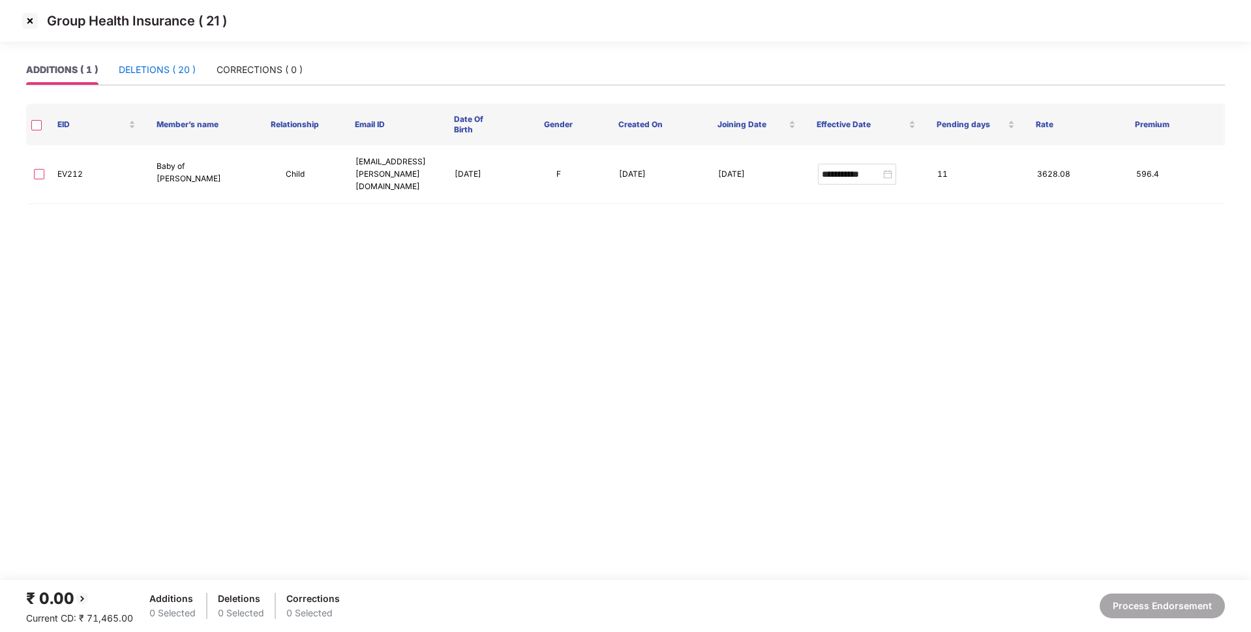
click at [177, 74] on div "DELETIONS ( 20 )" at bounding box center [157, 70] width 77 height 14
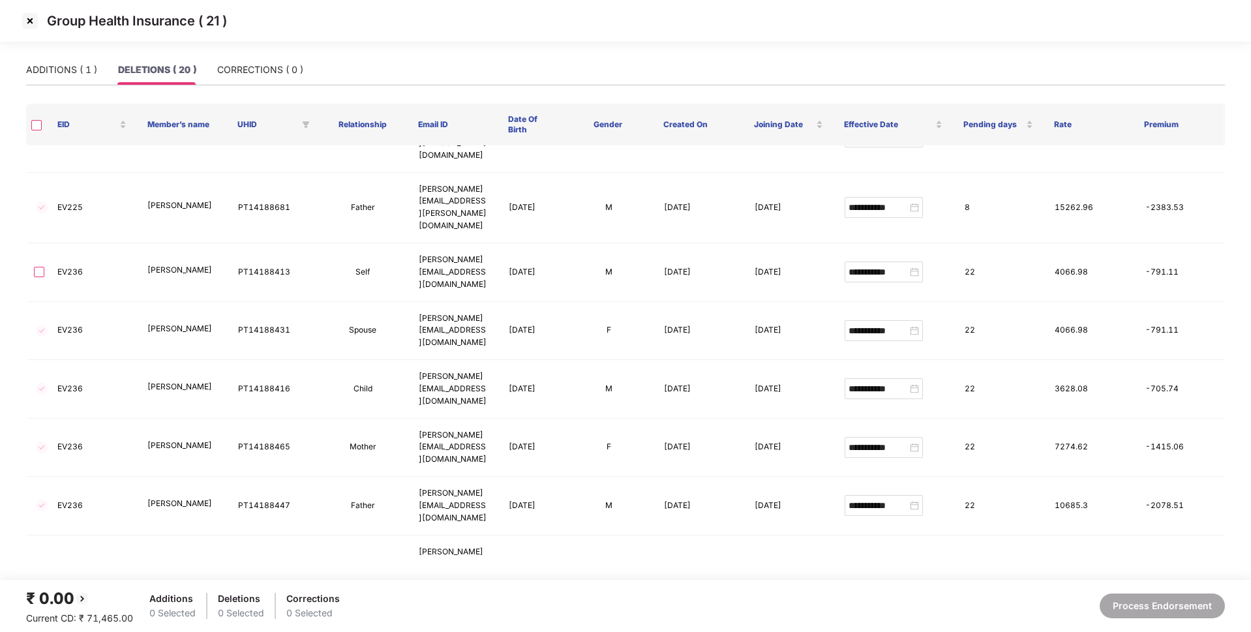
scroll to position [621, 0]
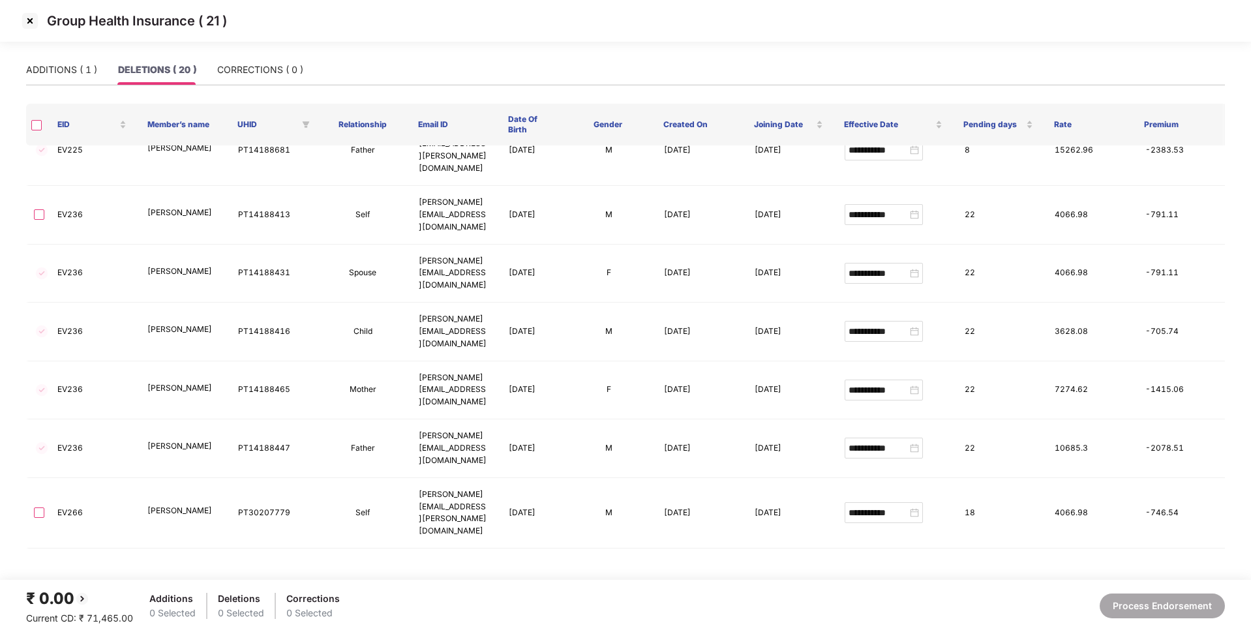
click at [22, 12] on img at bounding box center [30, 20] width 21 height 21
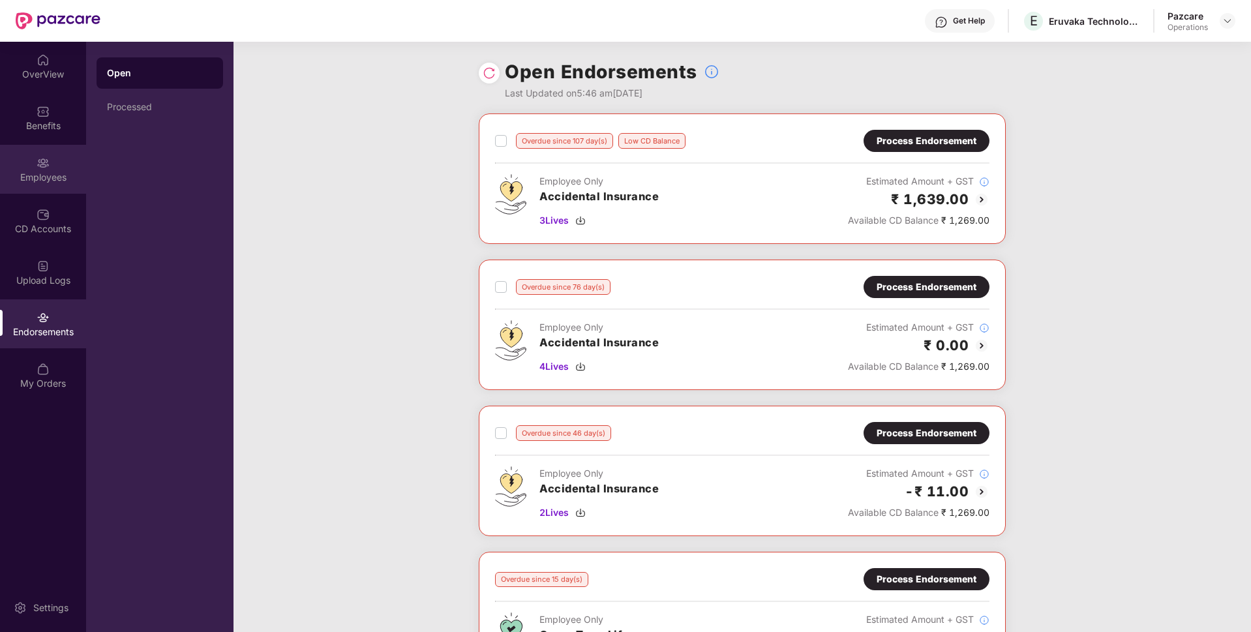
click at [44, 171] on div "Employees" at bounding box center [43, 177] width 86 height 13
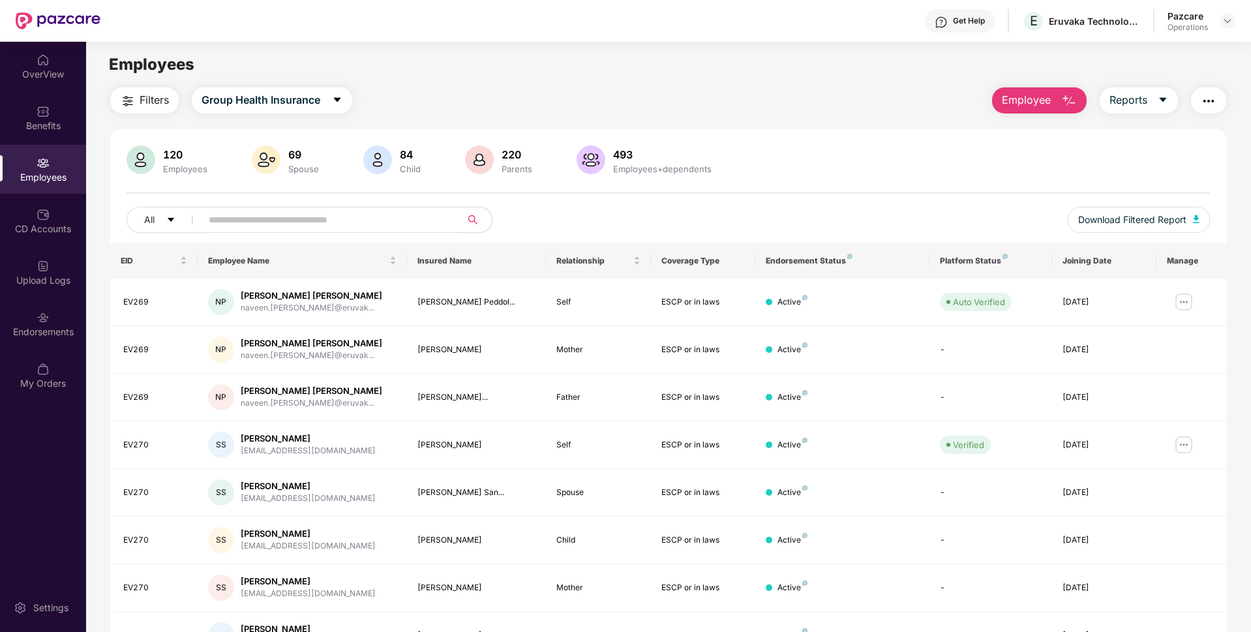
click at [148, 94] on span "Filters" at bounding box center [154, 100] width 29 height 16
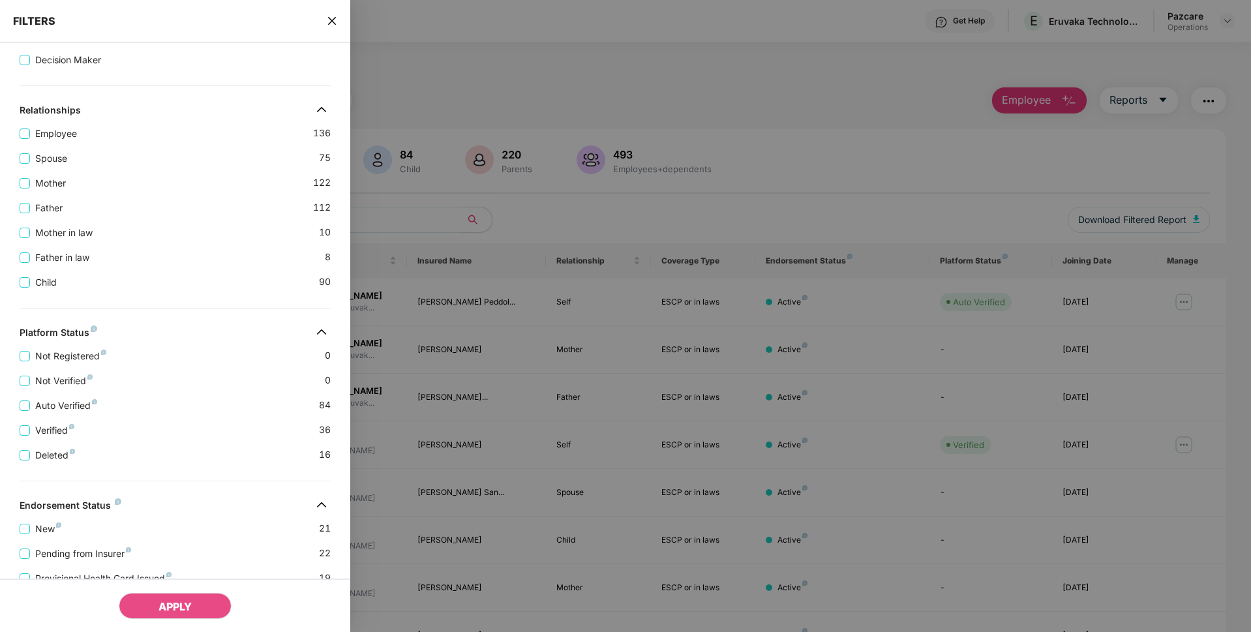
scroll to position [332, 0]
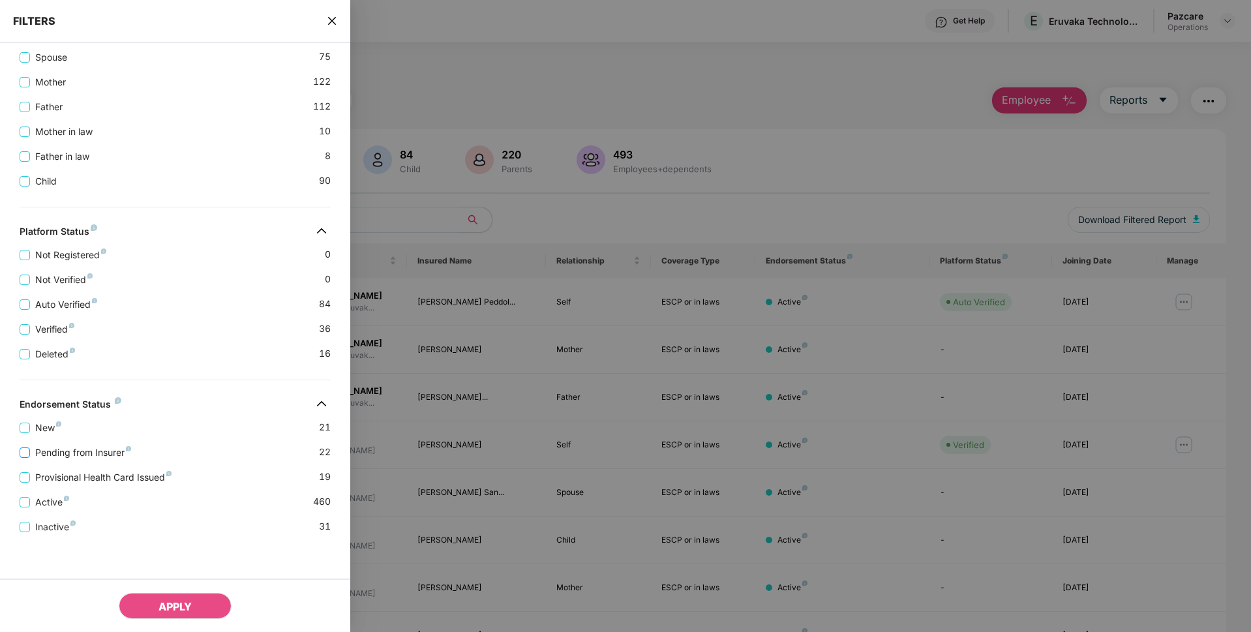
click at [106, 455] on span "Pending from Insurer" at bounding box center [83, 452] width 106 height 14
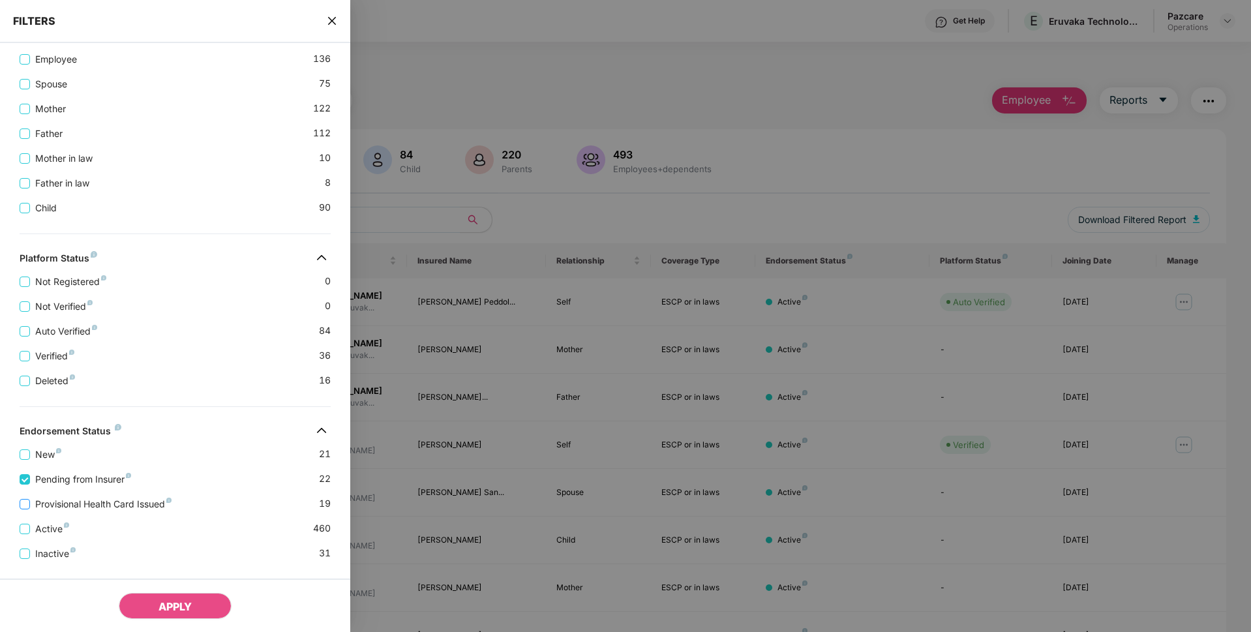
click at [87, 509] on span "Provisional Health Card Issued" at bounding box center [103, 504] width 147 height 14
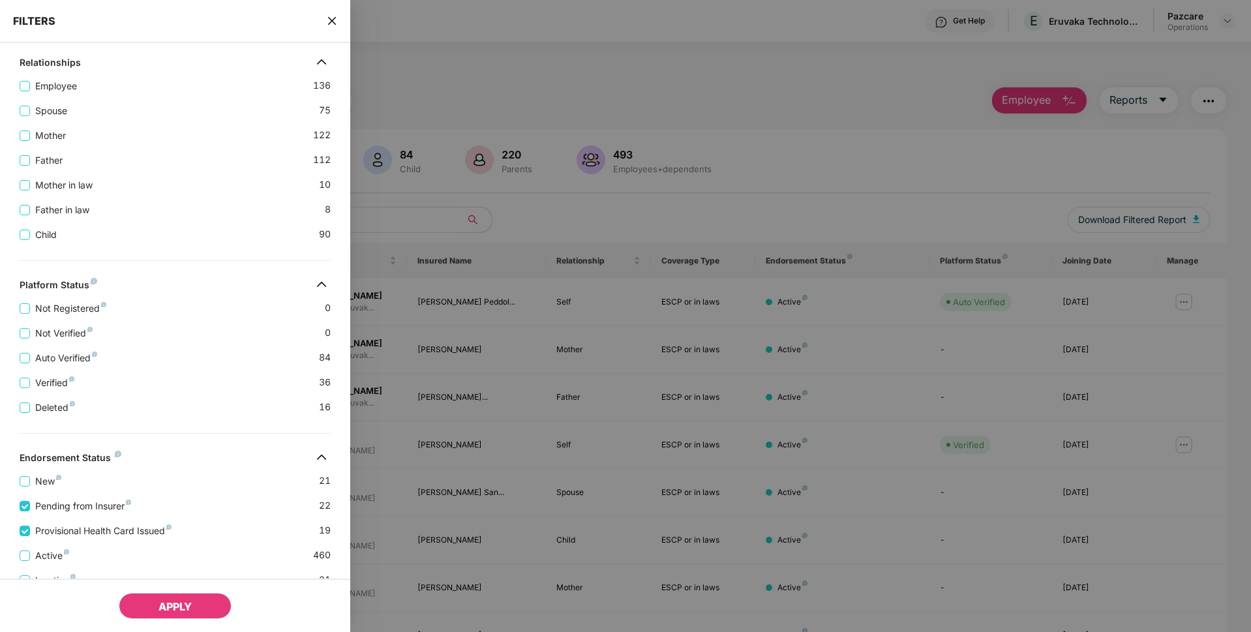
click at [155, 618] on button "APPLY" at bounding box center [175, 606] width 113 height 26
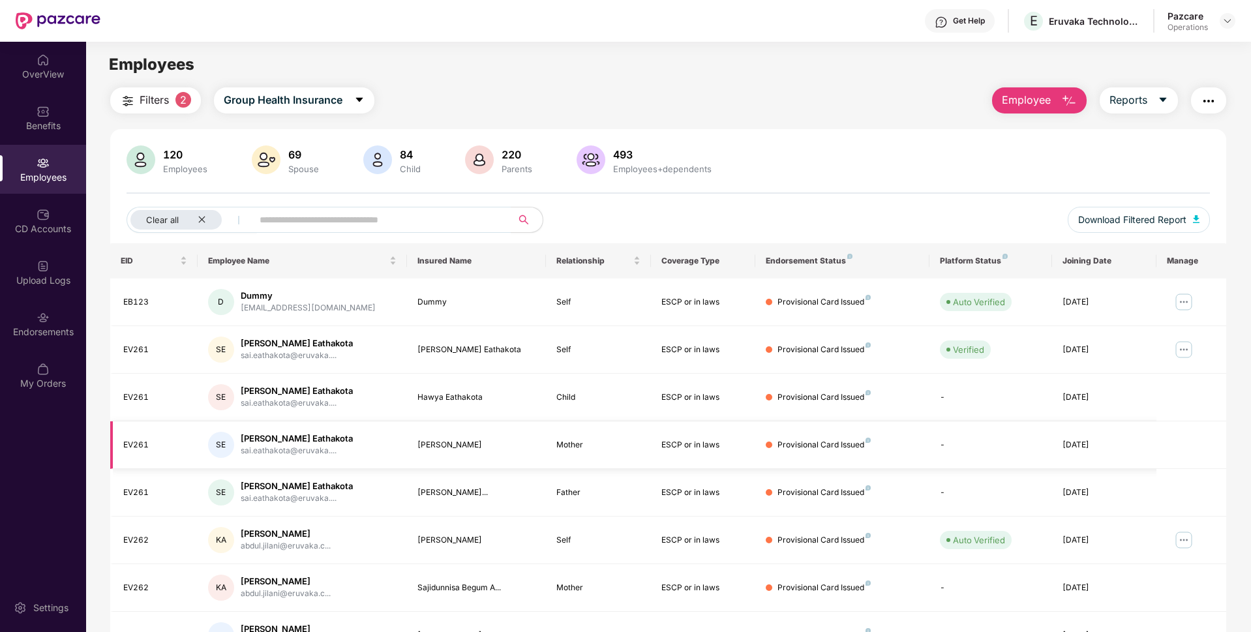
scroll to position [170, 0]
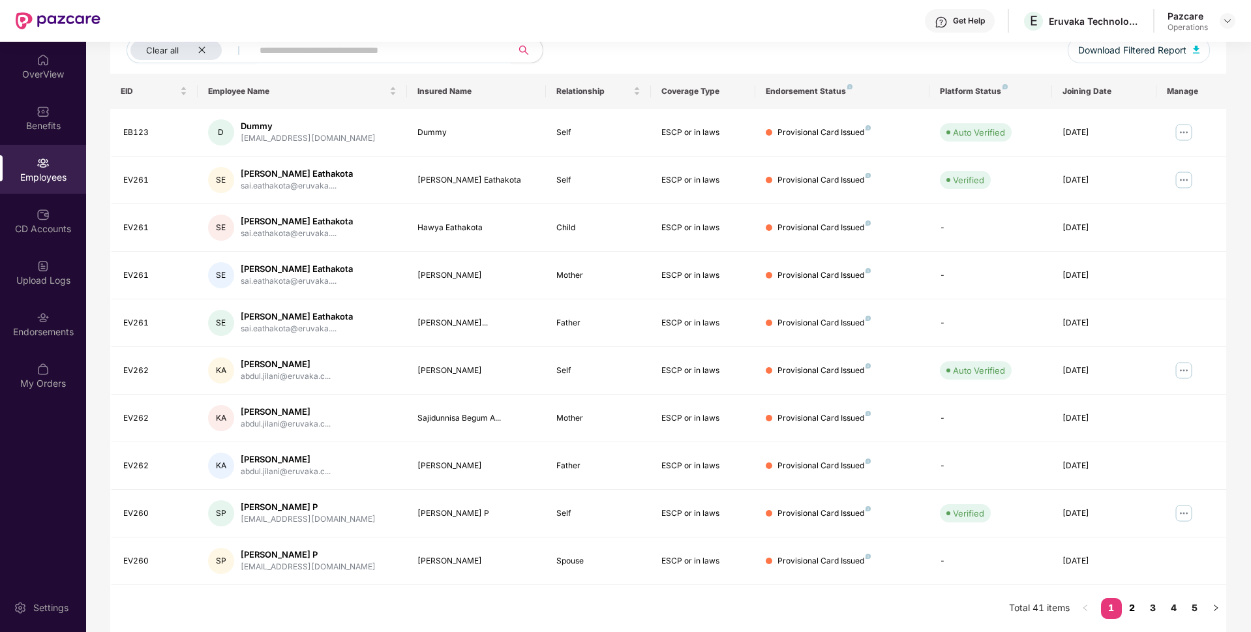
click at [1133, 608] on link "2" at bounding box center [1132, 608] width 21 height 20
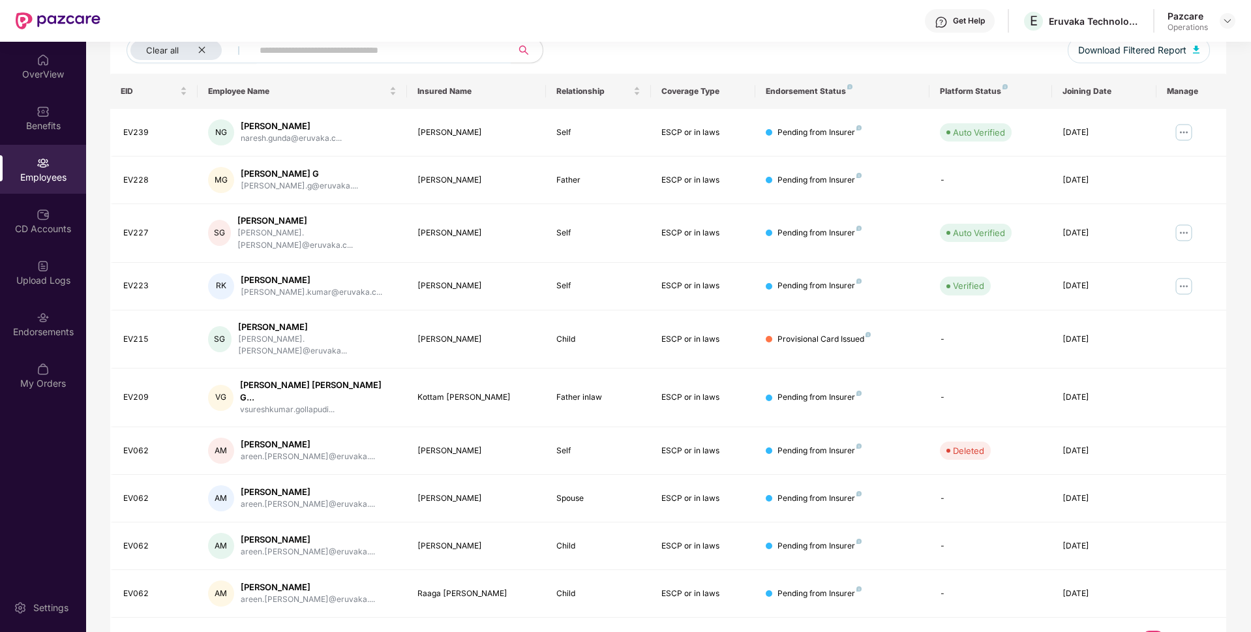
click at [1171, 631] on link "4" at bounding box center [1173, 641] width 21 height 20
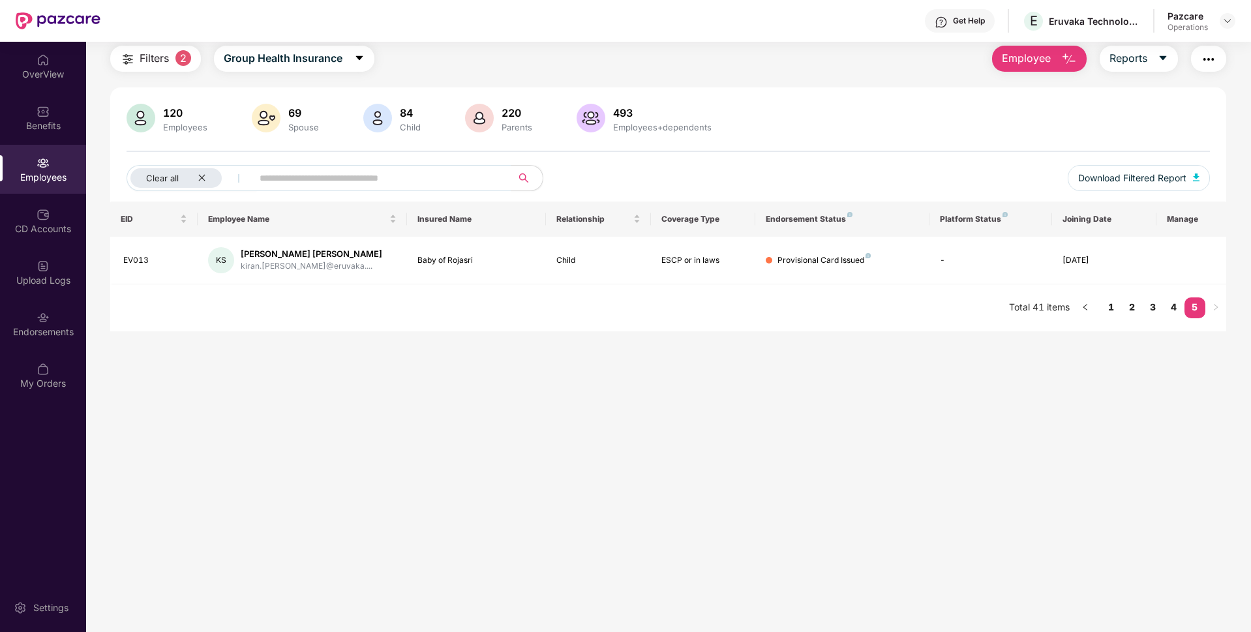
scroll to position [42, 0]
click at [1112, 299] on link "1" at bounding box center [1111, 307] width 21 height 20
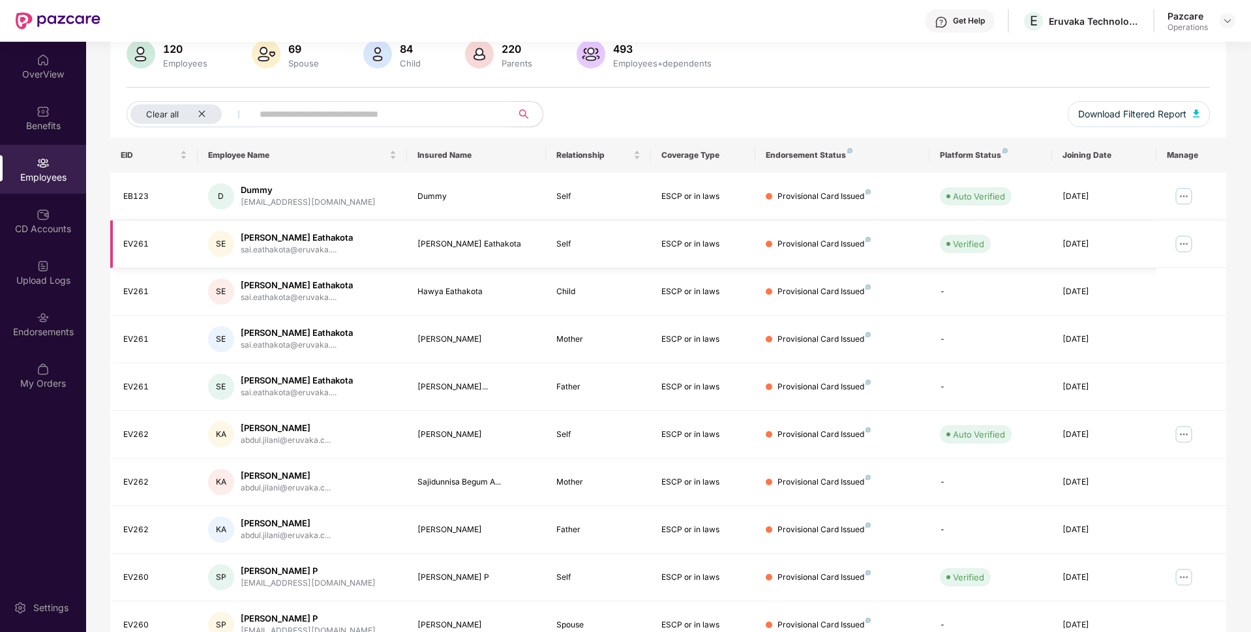
scroll to position [107, 0]
click at [118, 241] on td "EV261" at bounding box center [153, 243] width 87 height 48
copy div "EV261"
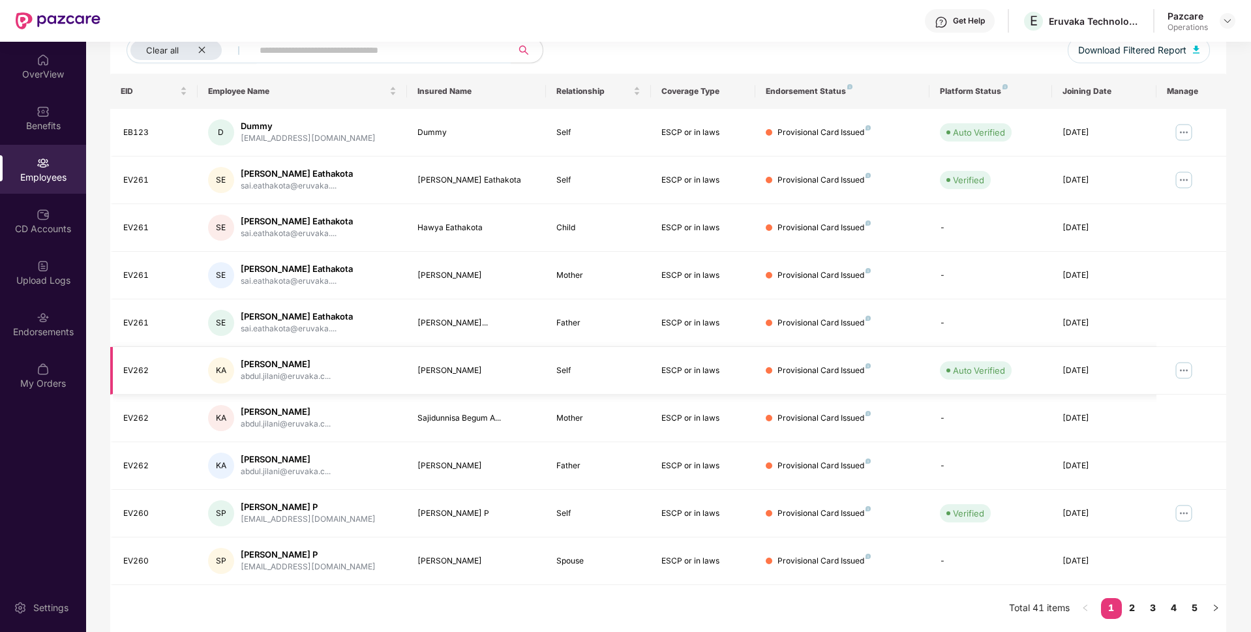
click at [136, 370] on div "EV262" at bounding box center [155, 371] width 64 height 12
copy div "EV262"
click at [130, 513] on div "EV260" at bounding box center [155, 513] width 64 height 12
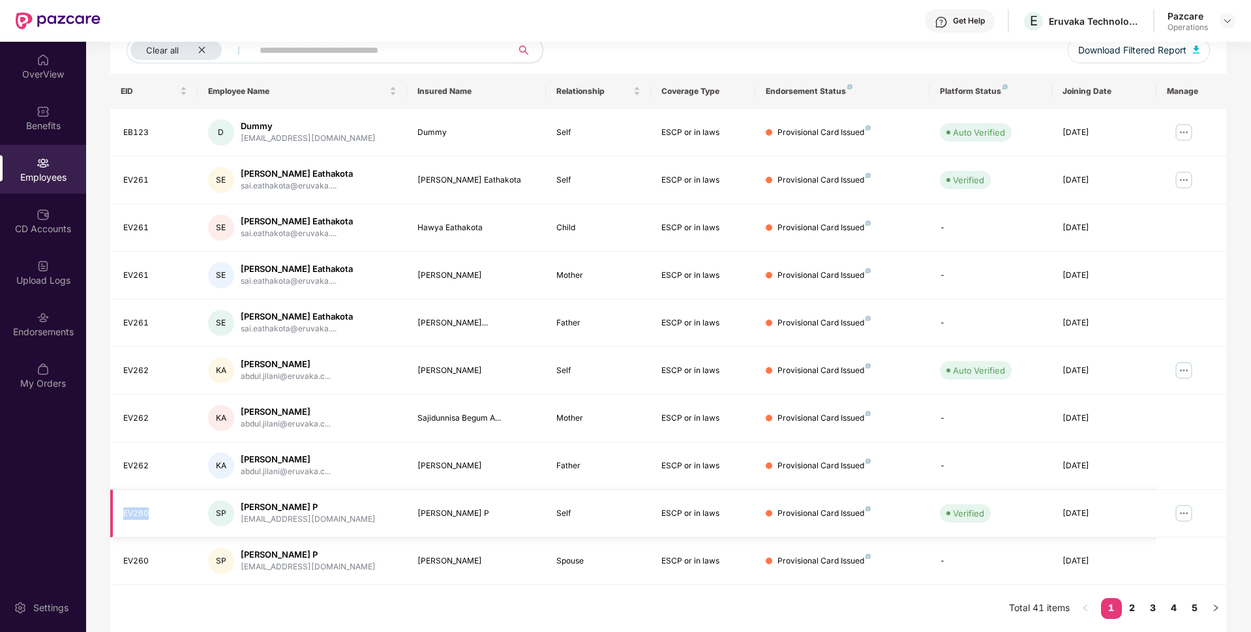
copy div "EV260"
click at [1131, 606] on link "2" at bounding box center [1132, 608] width 21 height 20
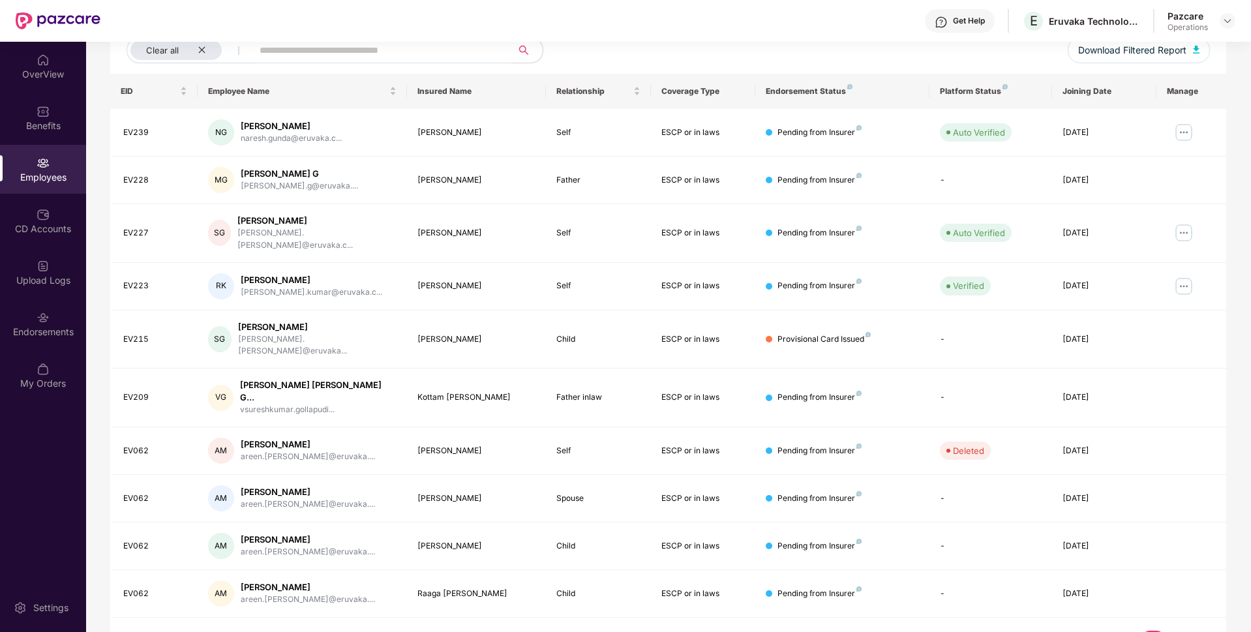
click at [1176, 631] on link "4" at bounding box center [1173, 641] width 21 height 20
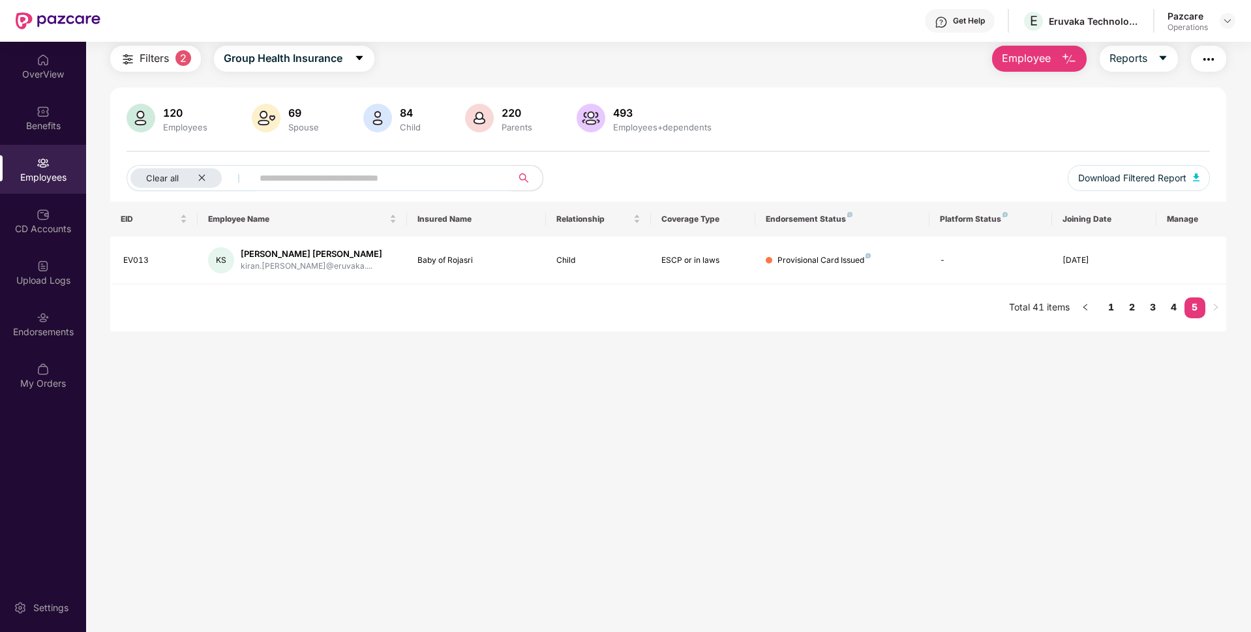
scroll to position [0, 0]
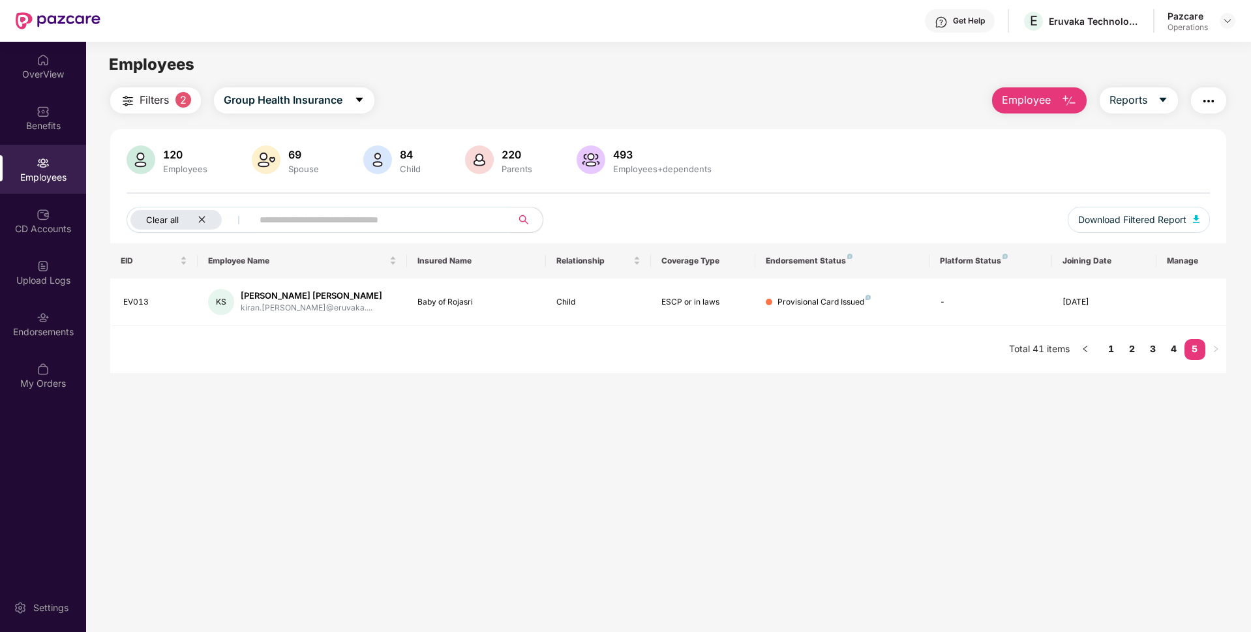
click at [200, 215] on icon "close" at bounding box center [202, 219] width 8 height 8
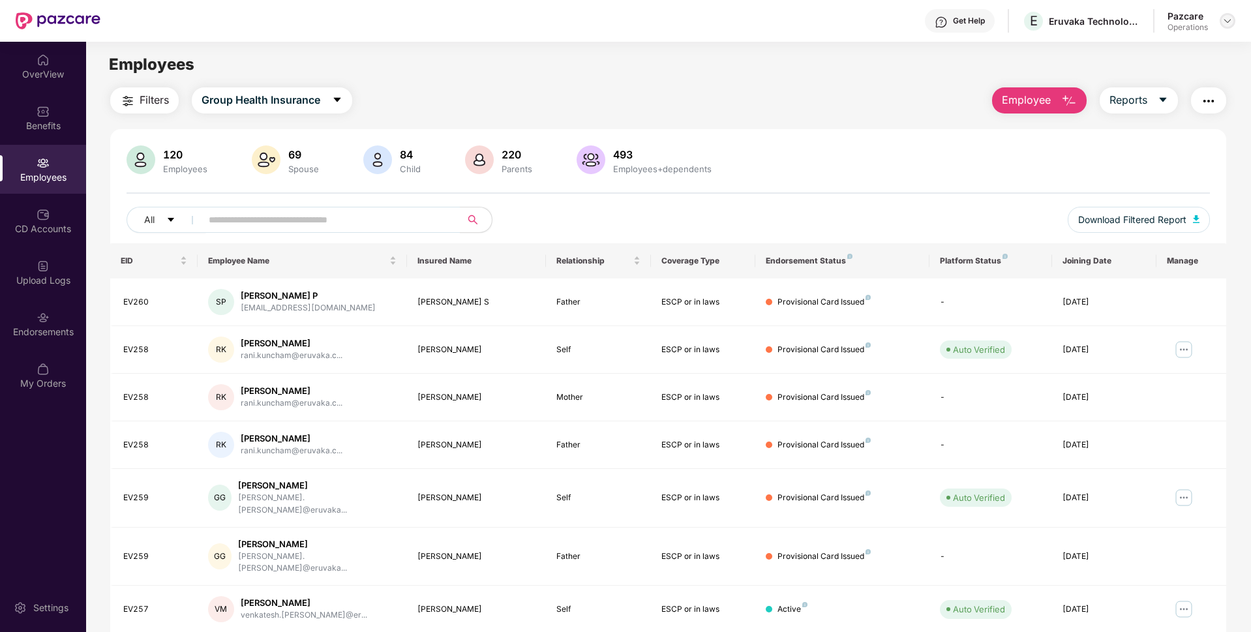
click at [1225, 20] on img at bounding box center [1227, 21] width 10 height 10
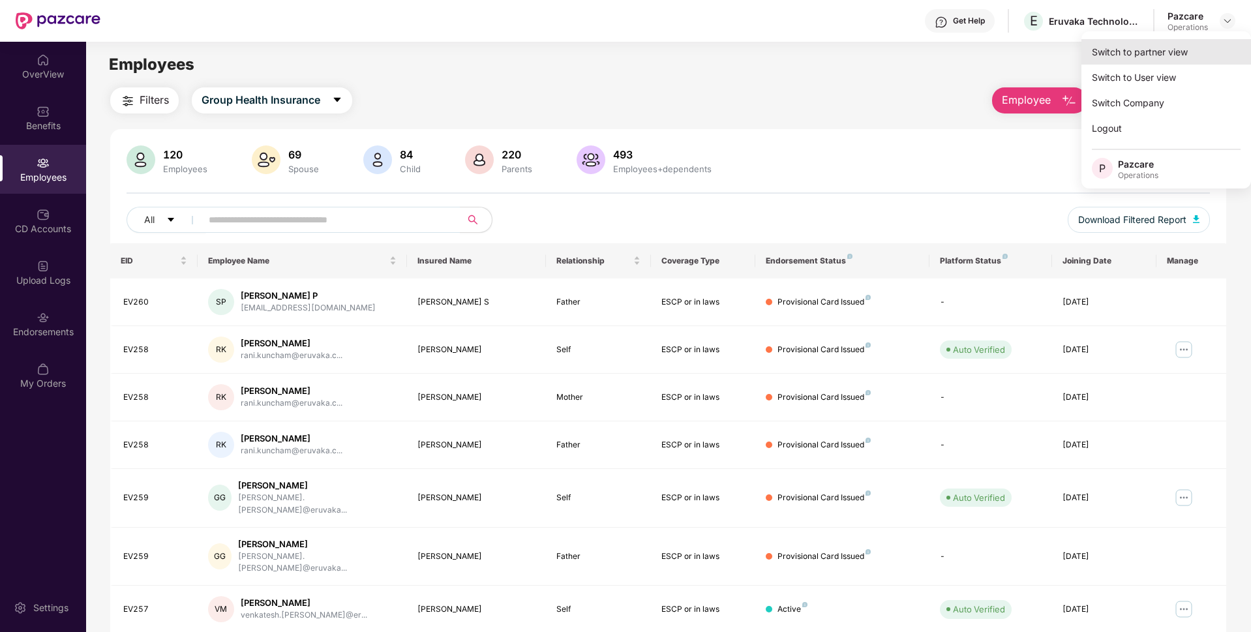
click at [1143, 47] on div "Switch to partner view" at bounding box center [1166, 51] width 170 height 25
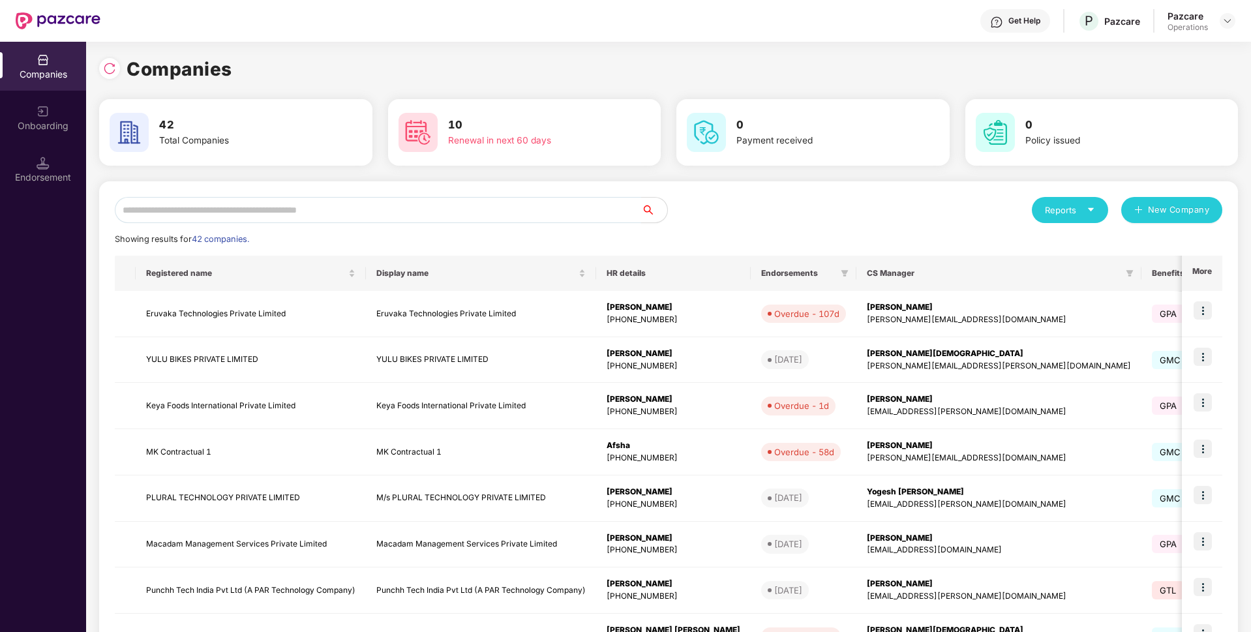
click at [457, 206] on input "text" at bounding box center [378, 210] width 526 height 26
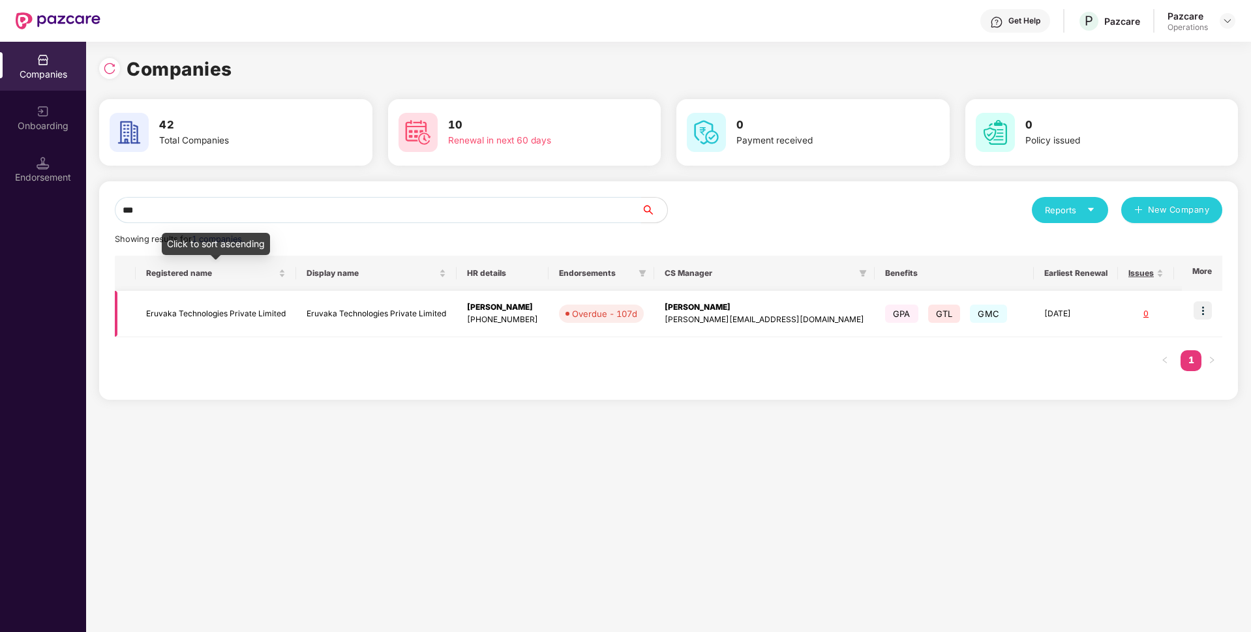
type input "***"
click at [214, 314] on td "Eruvaka Technologies Private Limited" at bounding box center [216, 314] width 160 height 46
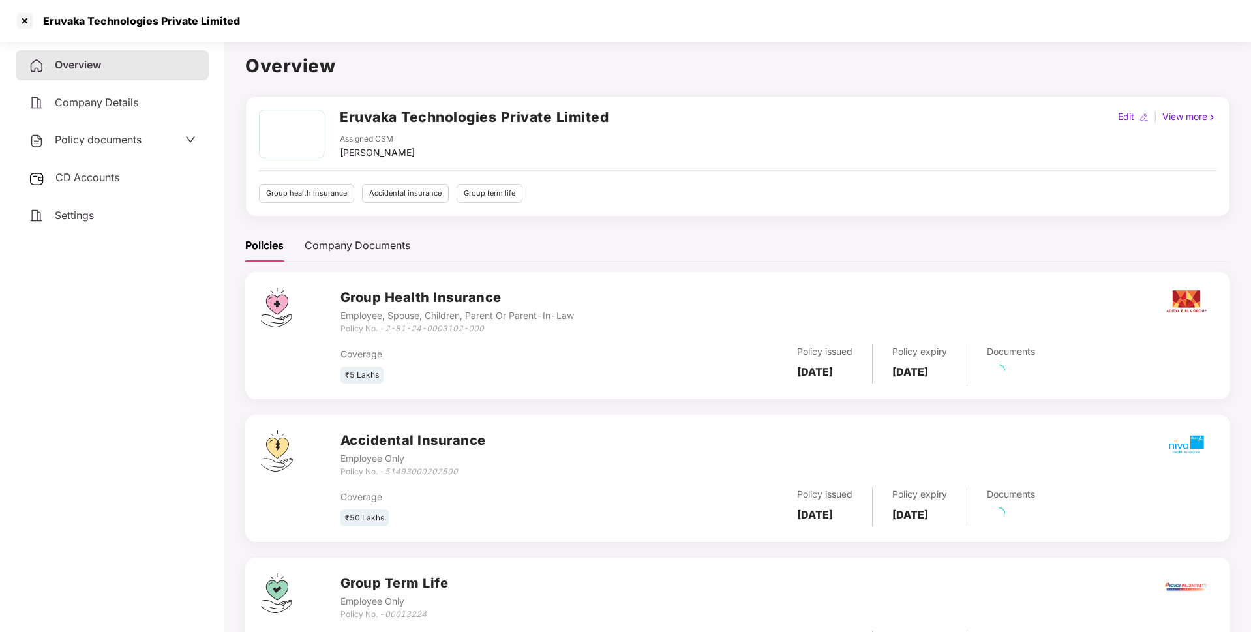
click at [100, 175] on span "CD Accounts" at bounding box center [87, 177] width 64 height 13
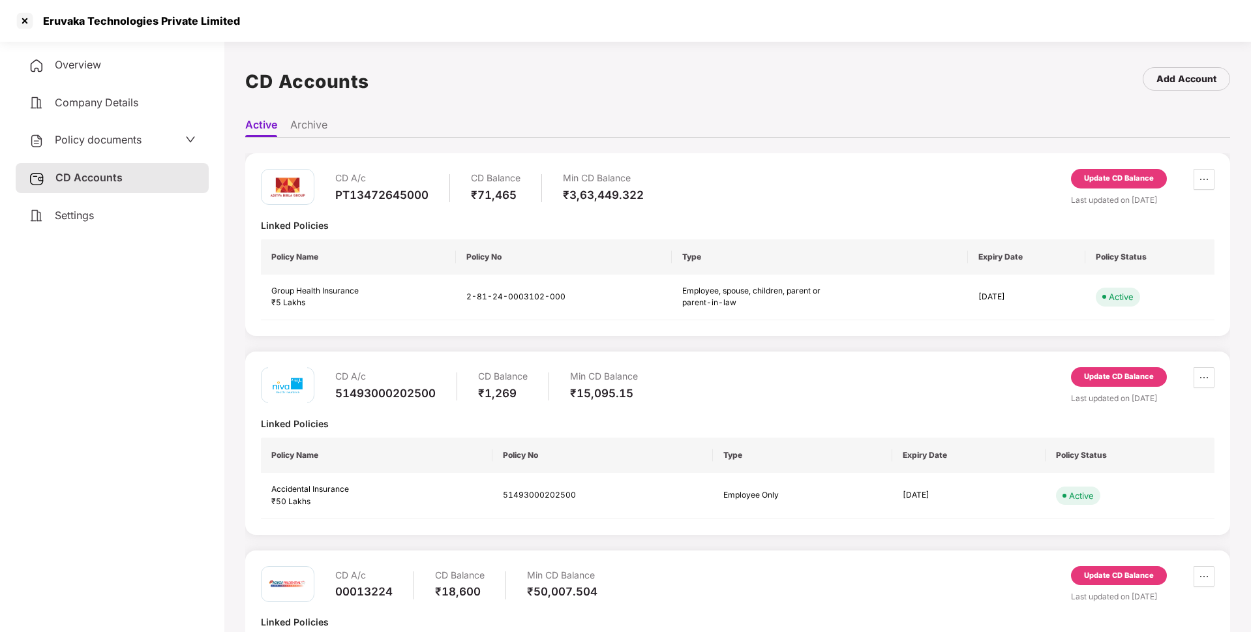
click at [1108, 184] on div "Update CD Balance" at bounding box center [1119, 179] width 70 height 12
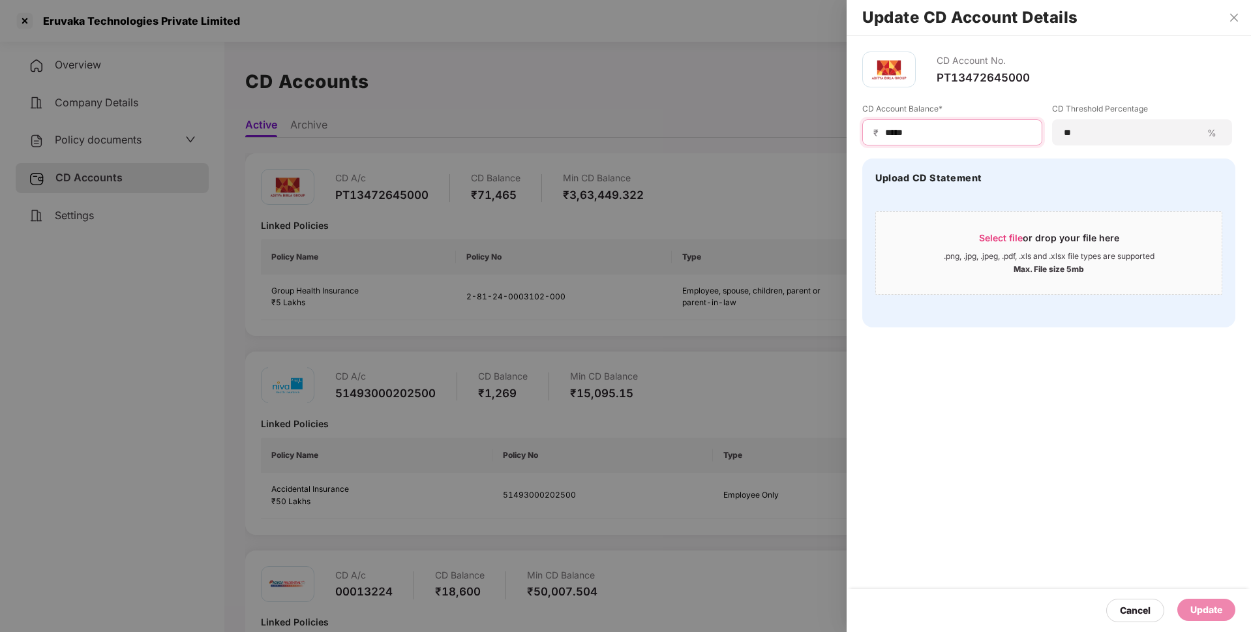
drag, startPoint x: 919, startPoint y: 132, endPoint x: 826, endPoint y: 136, distance: 94.0
click at [826, 136] on div "Update CD Account Details CD Account No. PT13472645000 CD Account Balance* ₹ **…" at bounding box center [625, 316] width 1251 height 632
type input "*****"
click at [1201, 613] on div "Update" at bounding box center [1206, 610] width 32 height 14
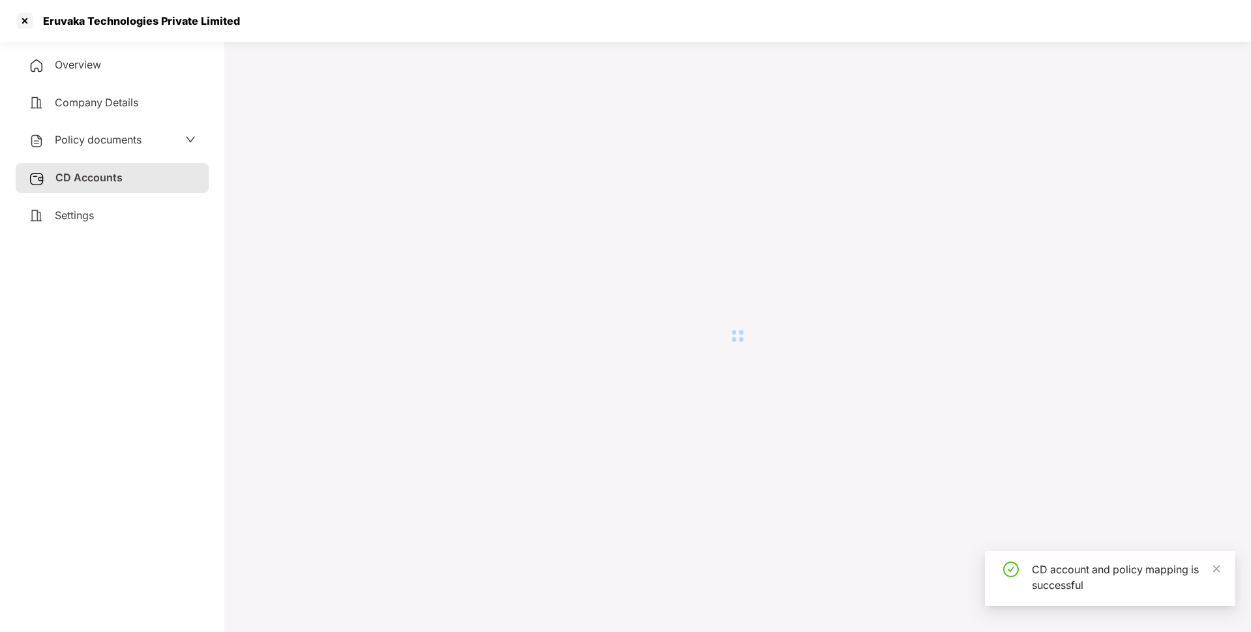
click at [85, 142] on span "Policy documents" at bounding box center [98, 139] width 87 height 13
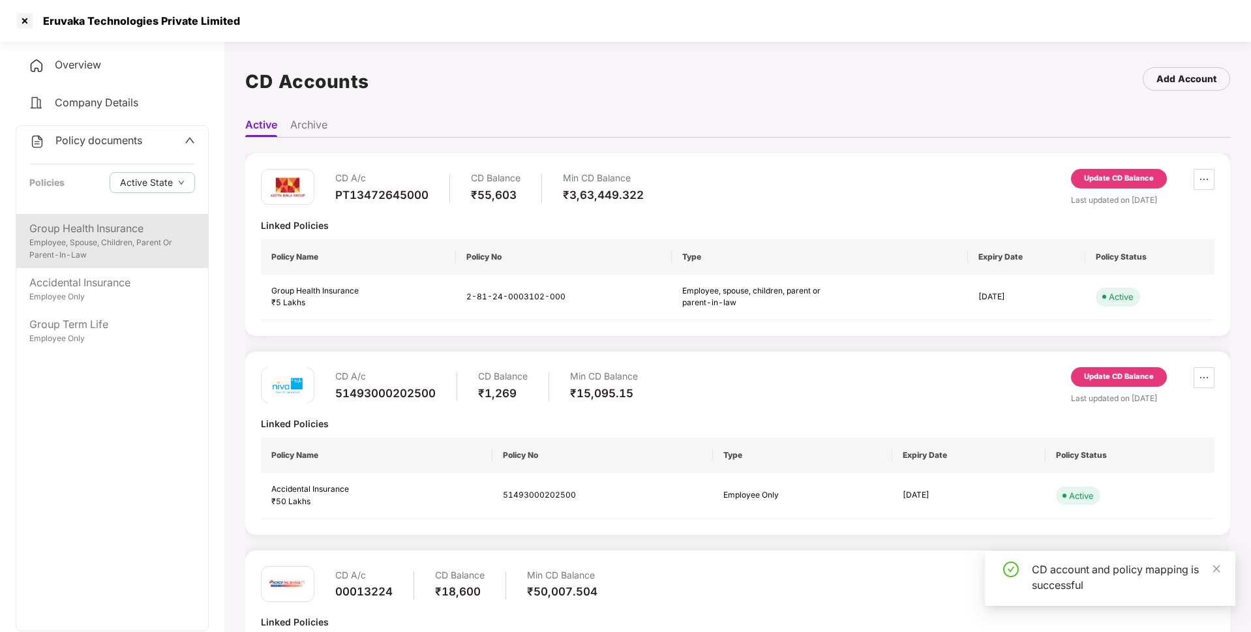
click at [95, 235] on div "Group Health Insurance" at bounding box center [112, 228] width 166 height 16
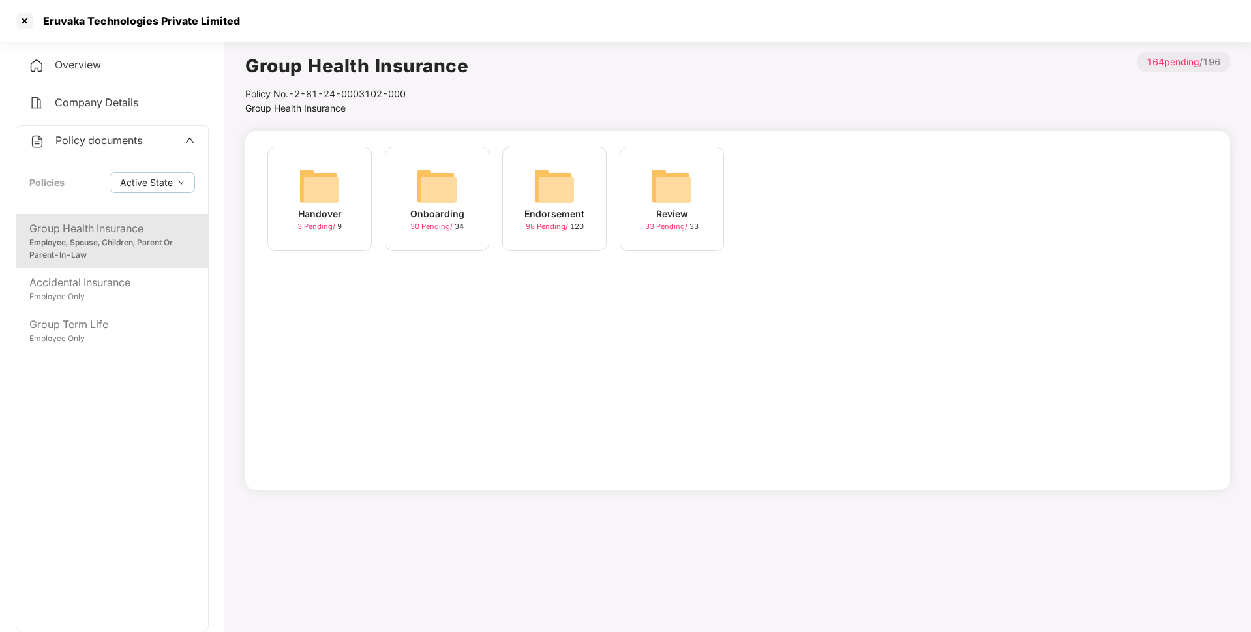
click at [539, 207] on div "Endorsement" at bounding box center [554, 214] width 60 height 14
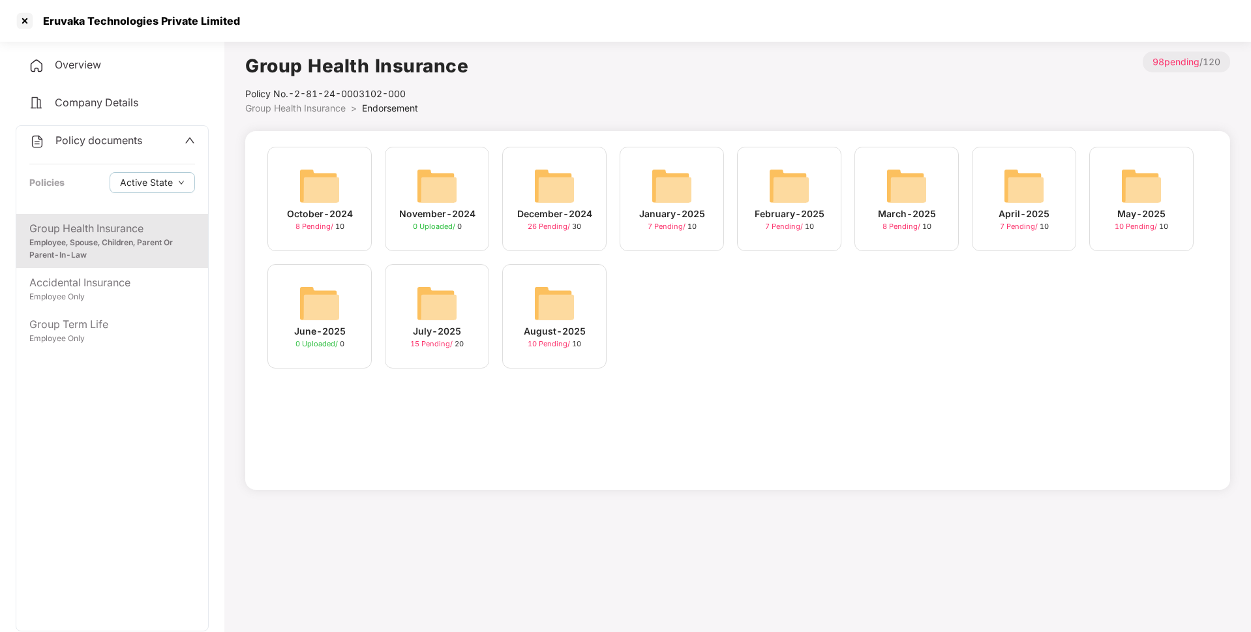
click at [449, 305] on img at bounding box center [437, 303] width 42 height 42
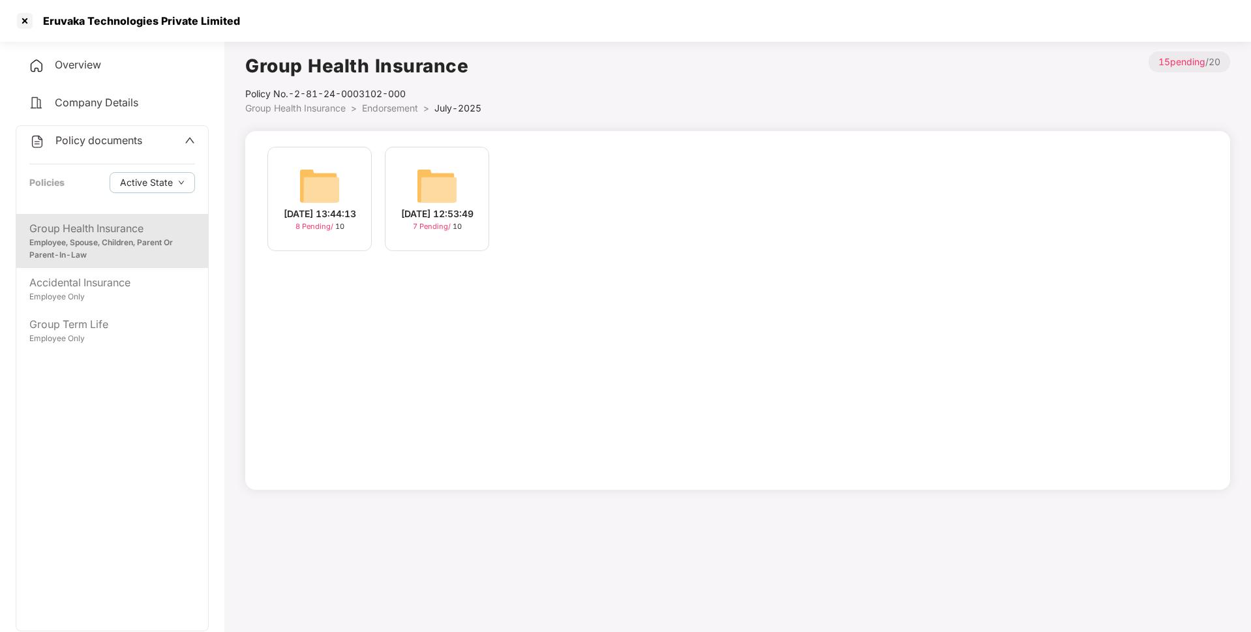
click at [400, 103] on span "Endorsement" at bounding box center [390, 107] width 56 height 11
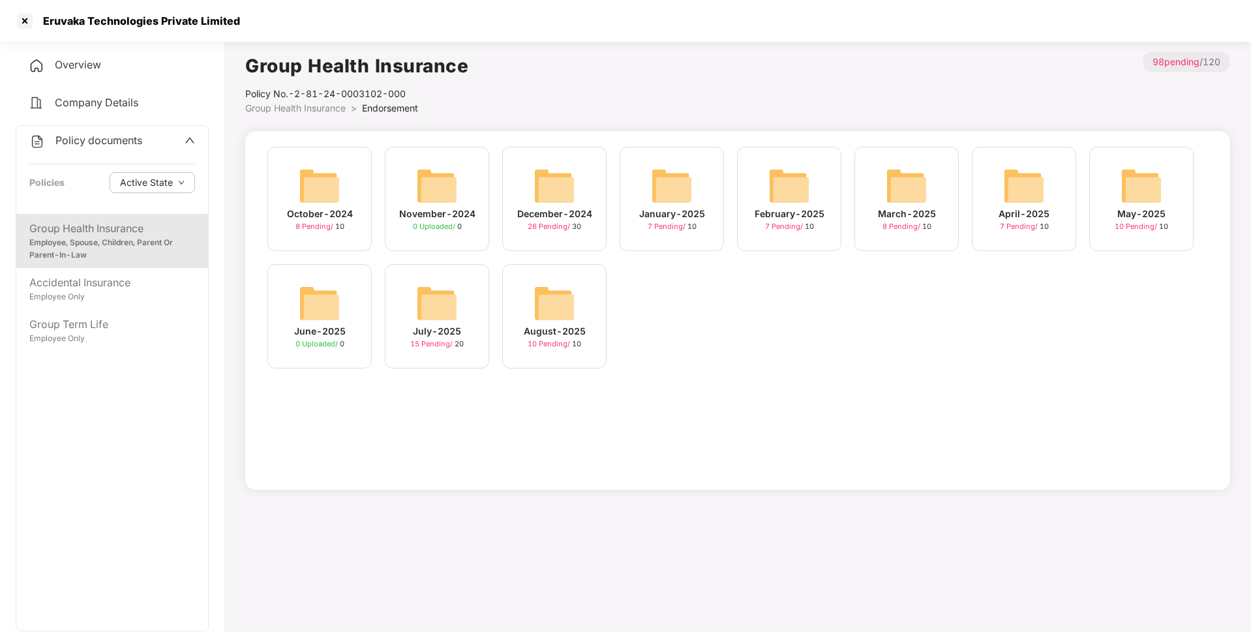
click at [1133, 192] on img at bounding box center [1141, 186] width 42 height 42
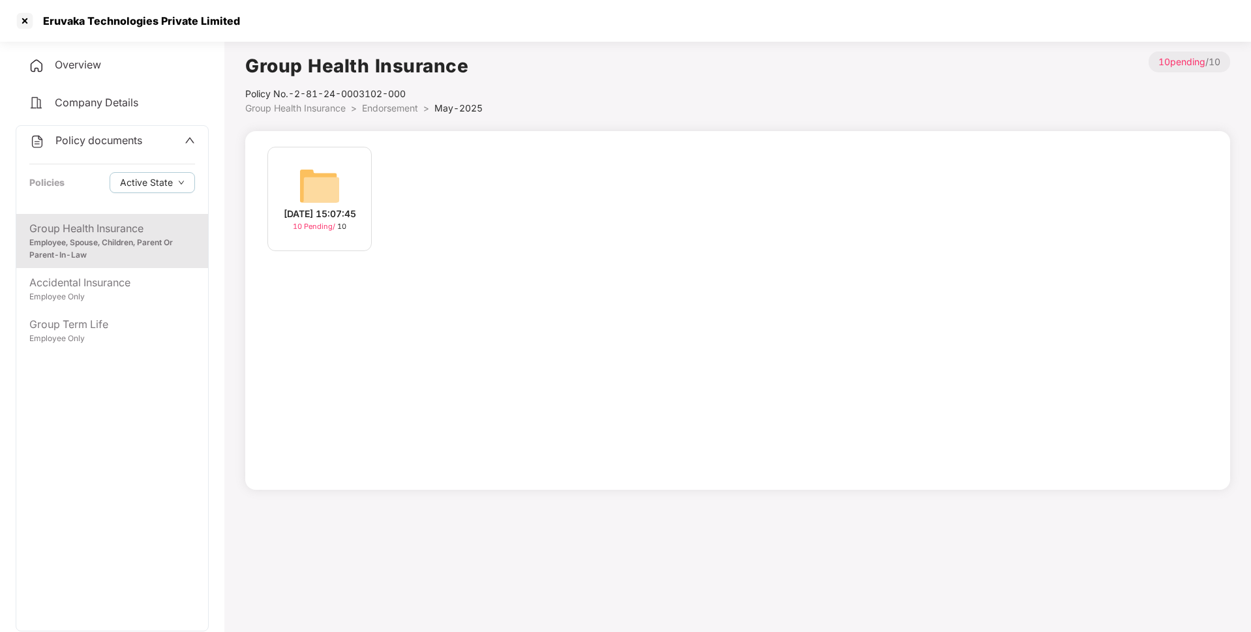
click at [348, 196] on div "[DATE] 15:07:45 10 Pending / 10" at bounding box center [319, 199] width 104 height 104
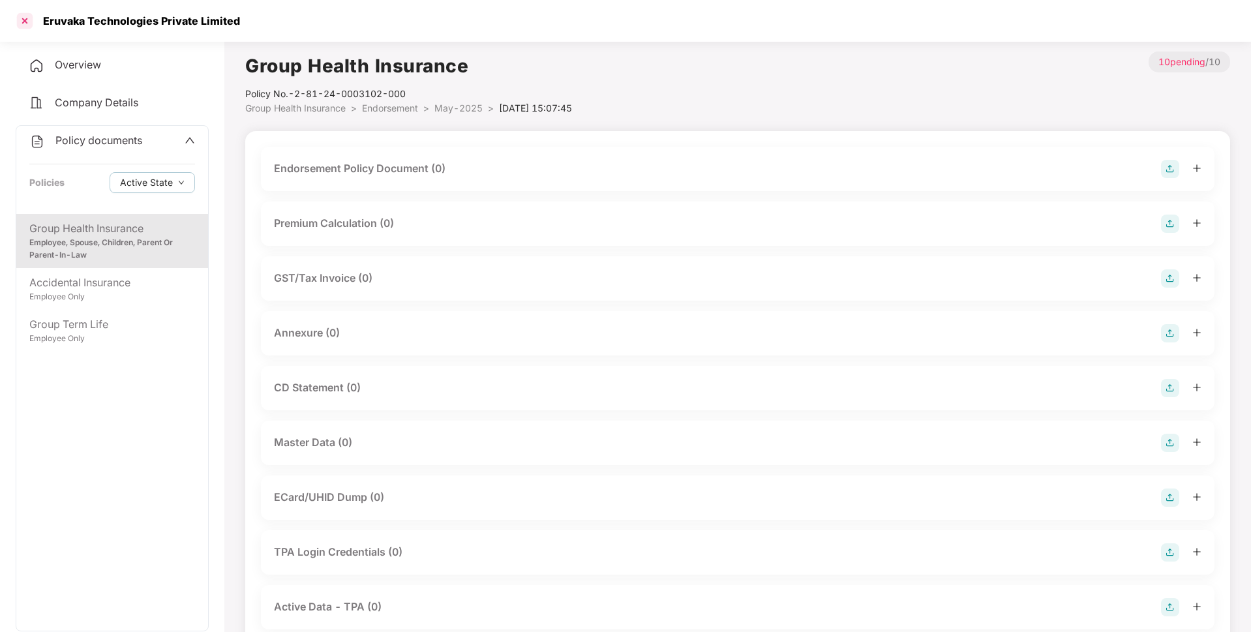
click at [28, 20] on div at bounding box center [24, 20] width 21 height 21
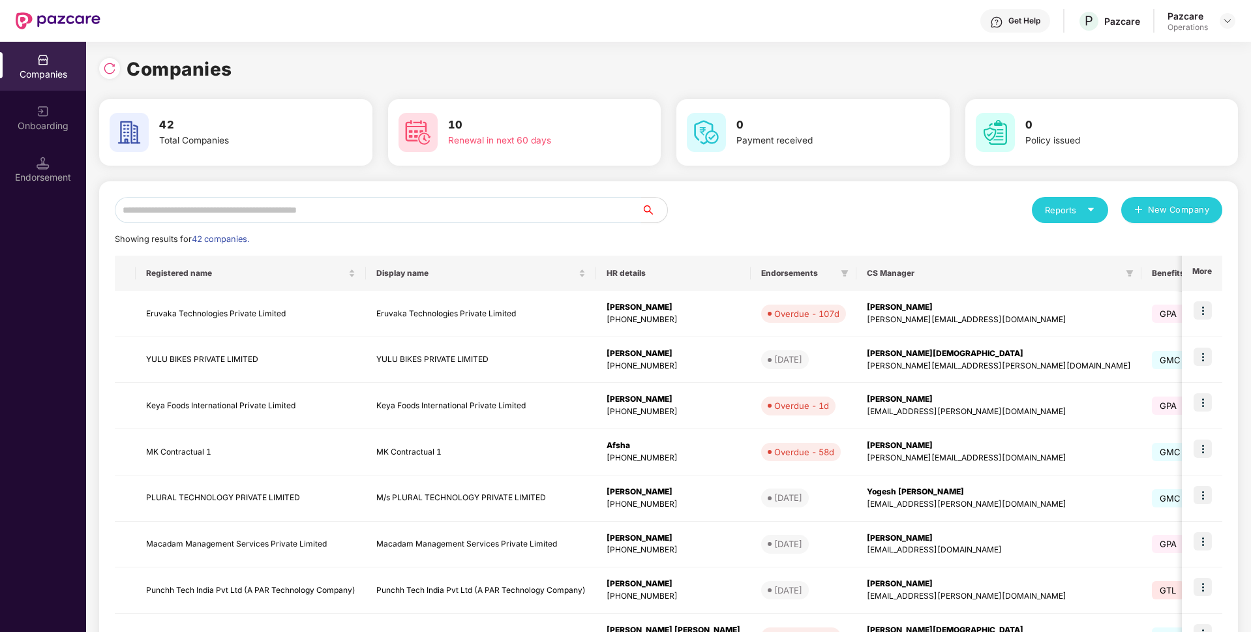
click at [306, 209] on input "text" at bounding box center [378, 210] width 526 height 26
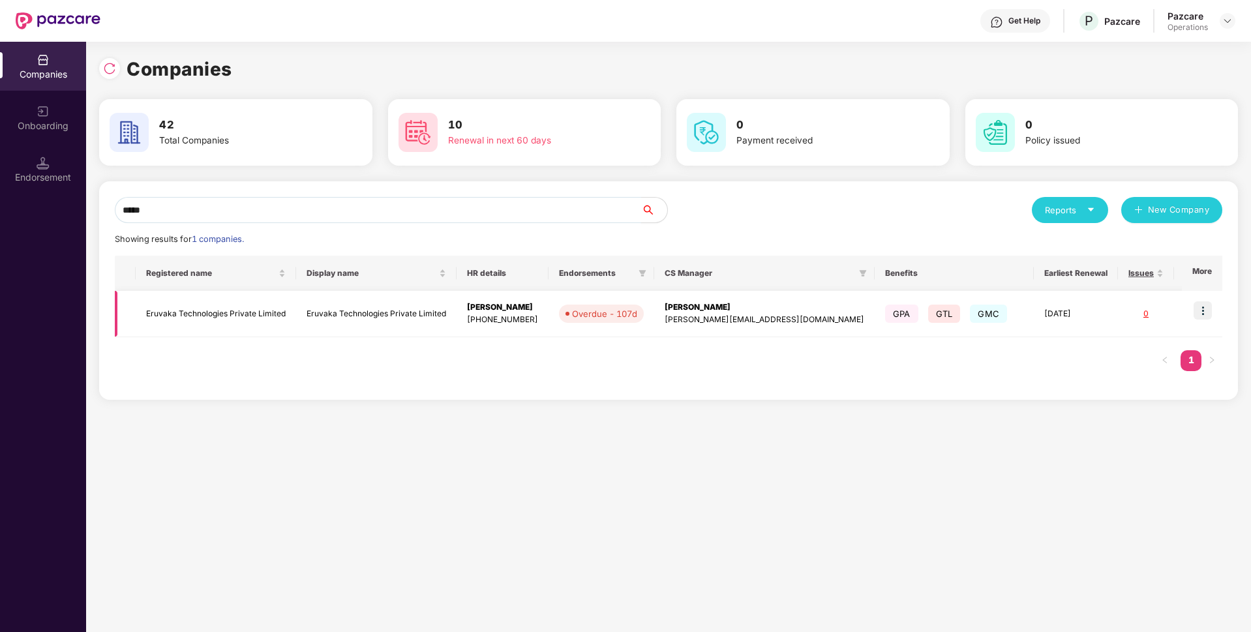
type input "*****"
click at [1209, 312] on img at bounding box center [1202, 310] width 18 height 18
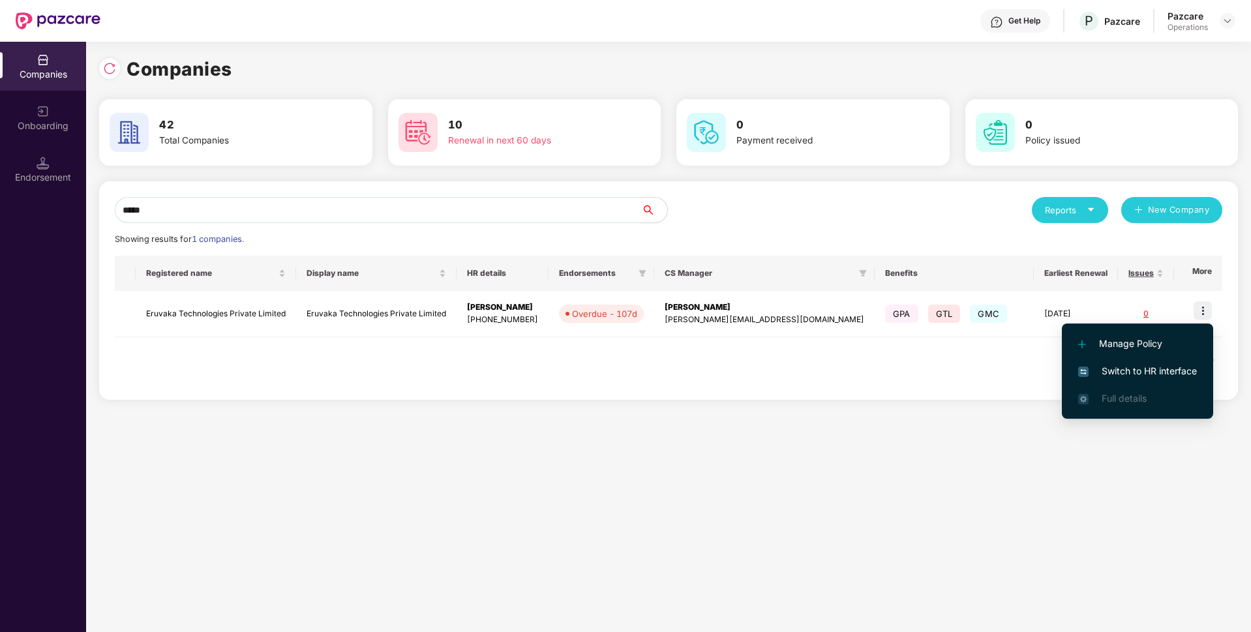
click at [1118, 370] on span "Switch to HR interface" at bounding box center [1137, 371] width 119 height 14
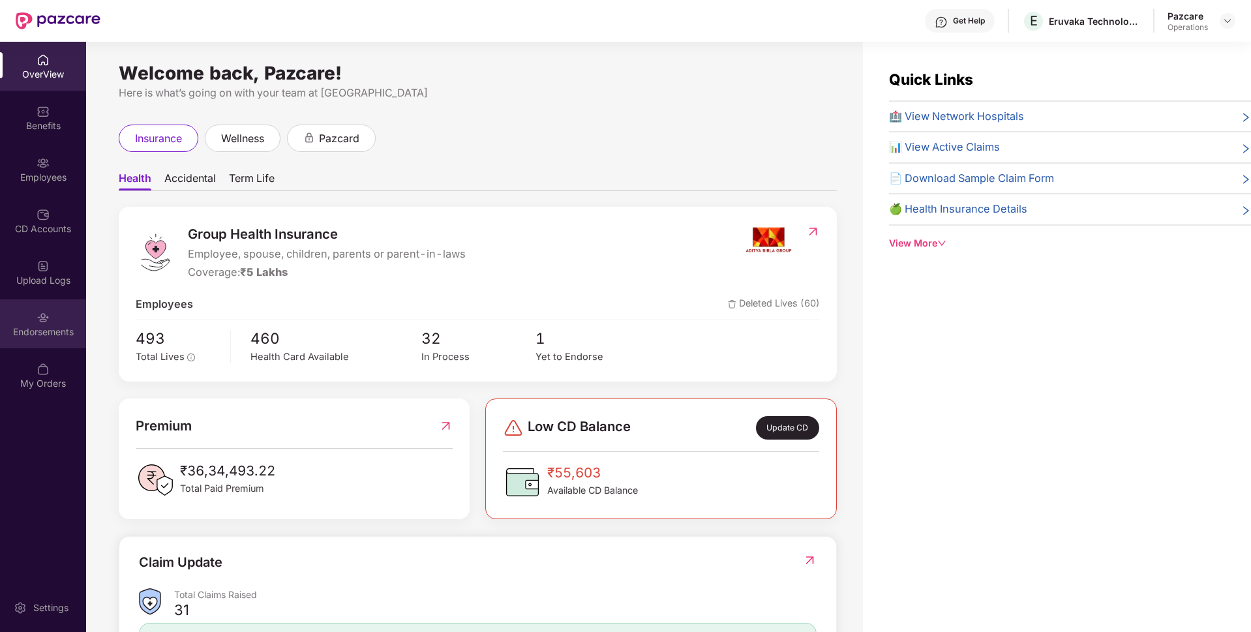
click at [57, 325] on div "Endorsements" at bounding box center [43, 331] width 86 height 13
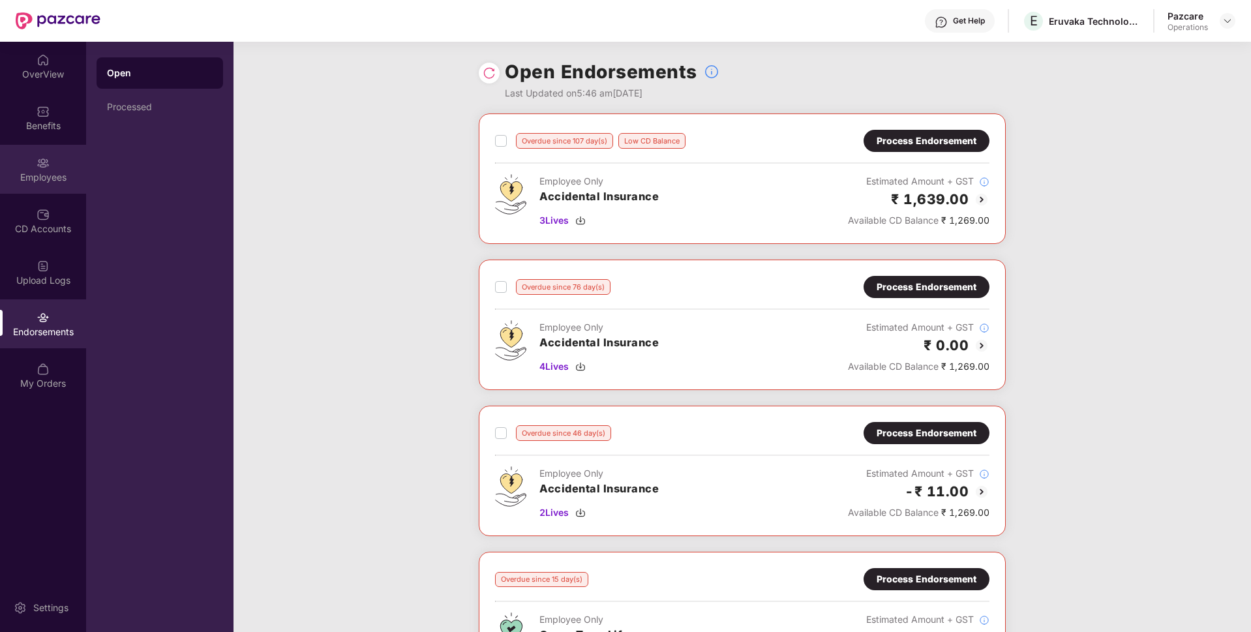
click at [46, 172] on div "Employees" at bounding box center [43, 177] width 86 height 13
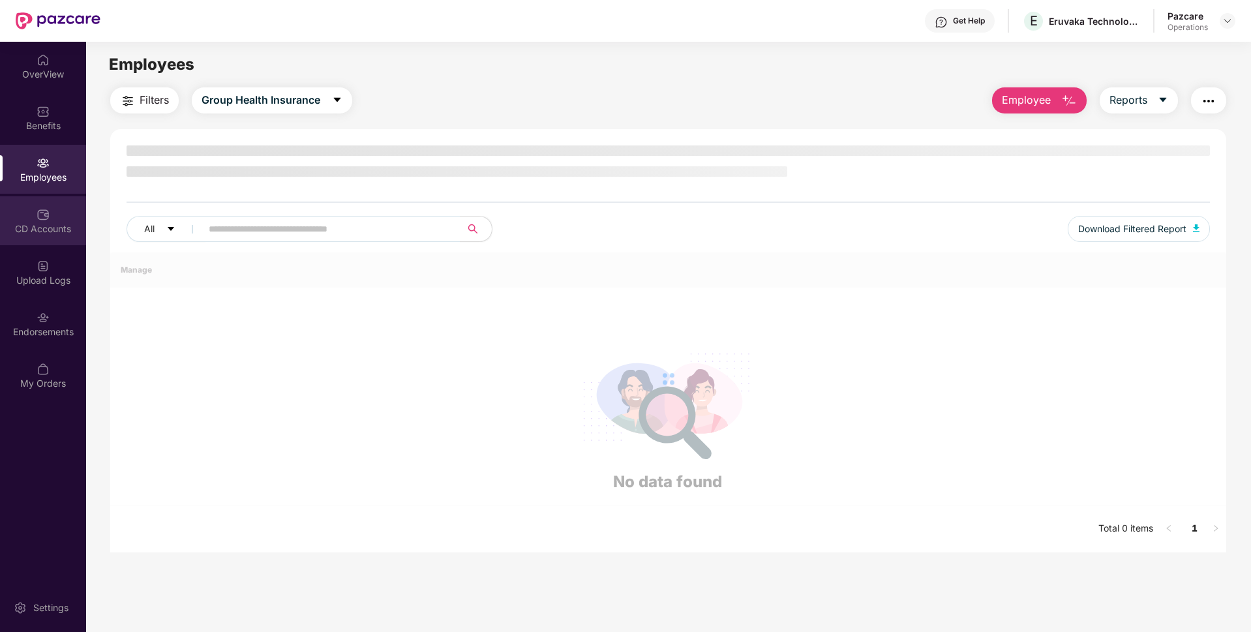
click at [42, 220] on img at bounding box center [43, 214] width 13 height 13
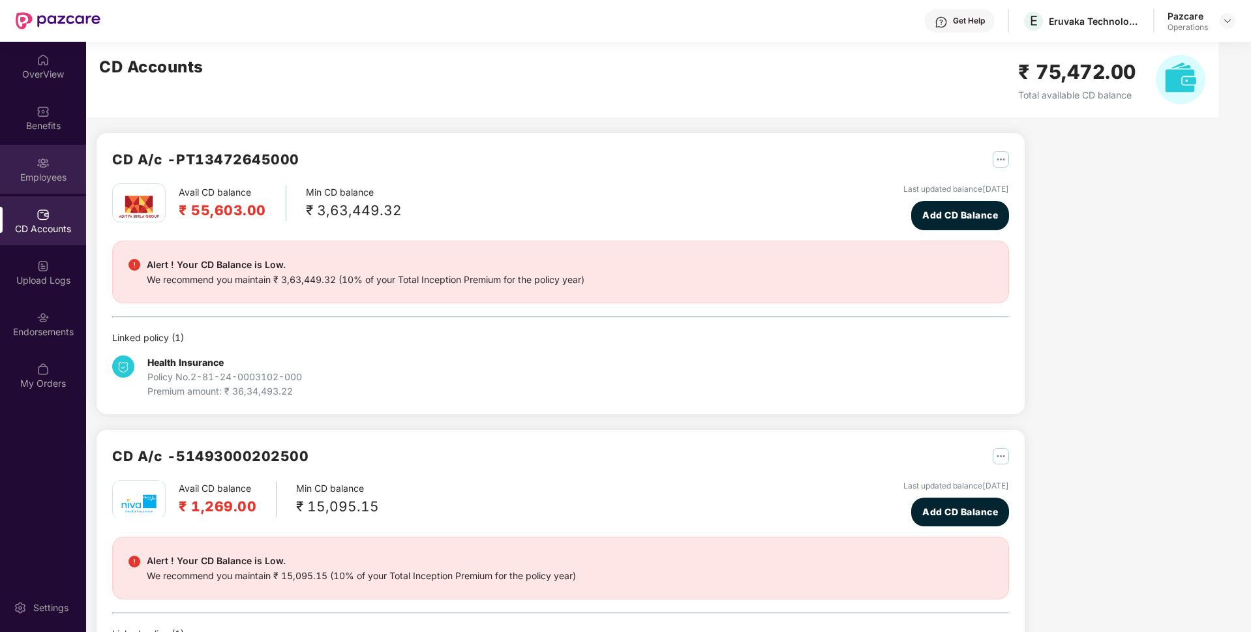
click at [44, 177] on div "Employees" at bounding box center [43, 177] width 86 height 13
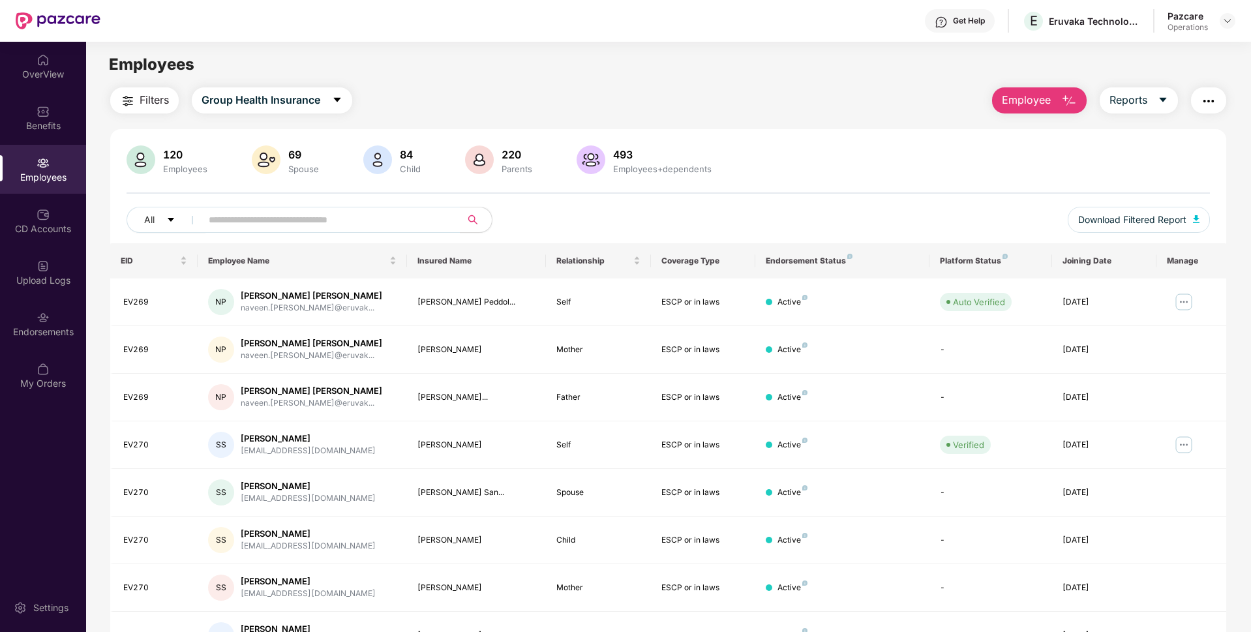
click at [1212, 105] on img "button" at bounding box center [1209, 101] width 16 height 16
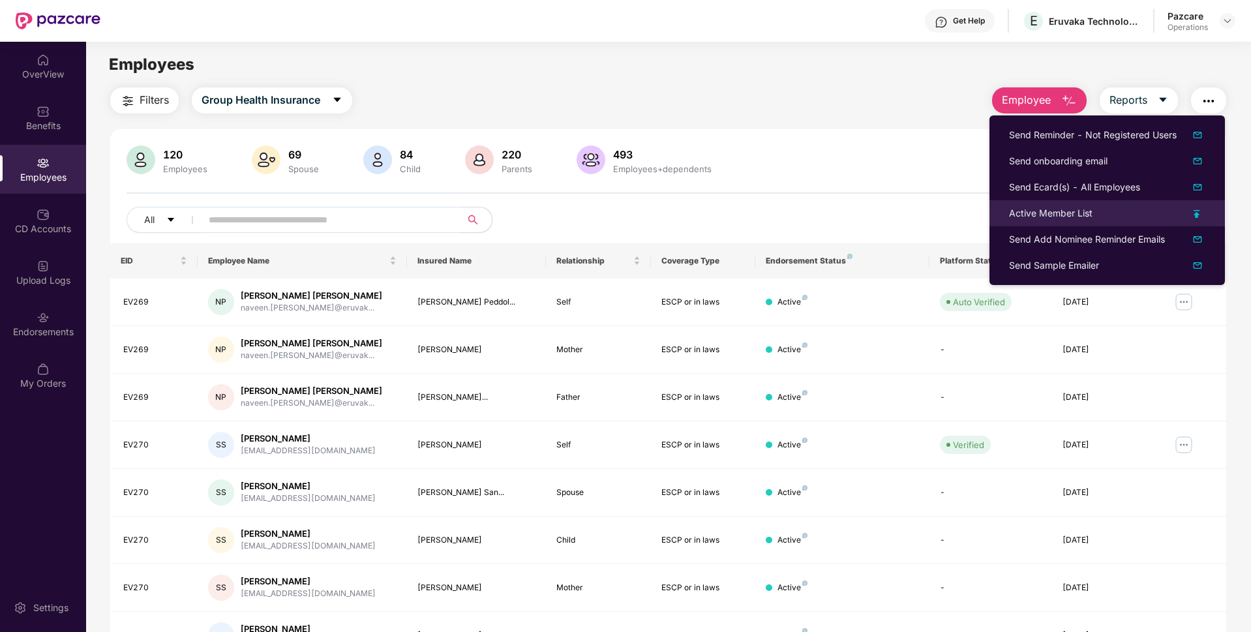
click at [1040, 216] on div "Active Member List" at bounding box center [1050, 213] width 83 height 14
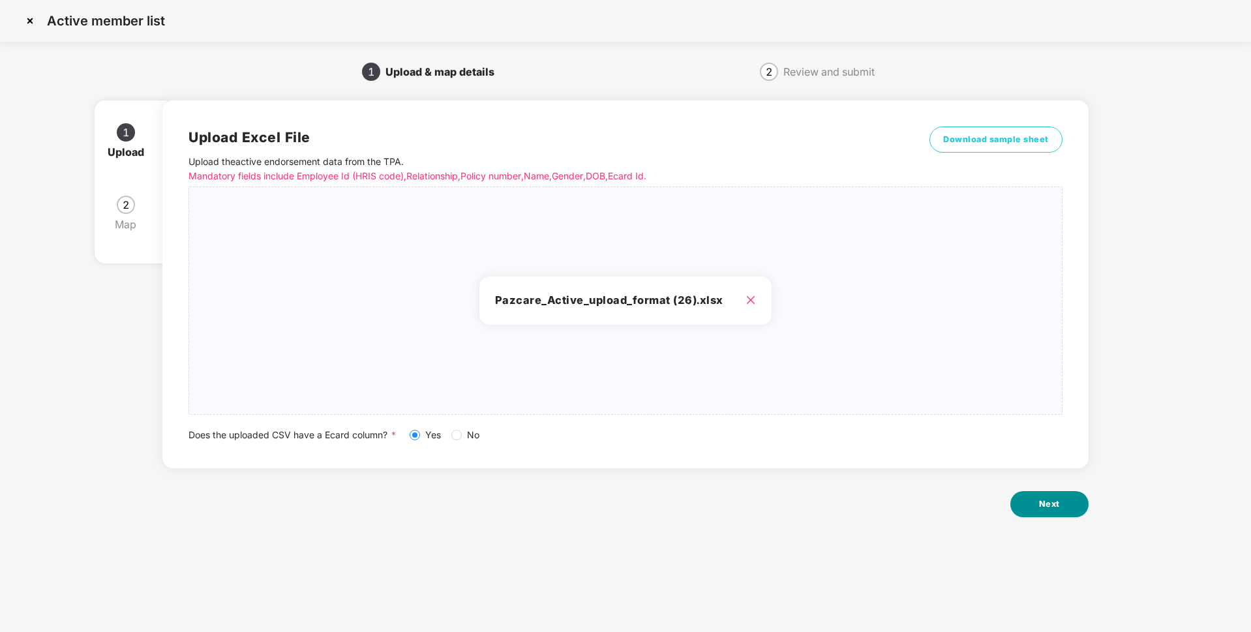
click at [1043, 513] on button "Next" at bounding box center [1049, 504] width 78 height 26
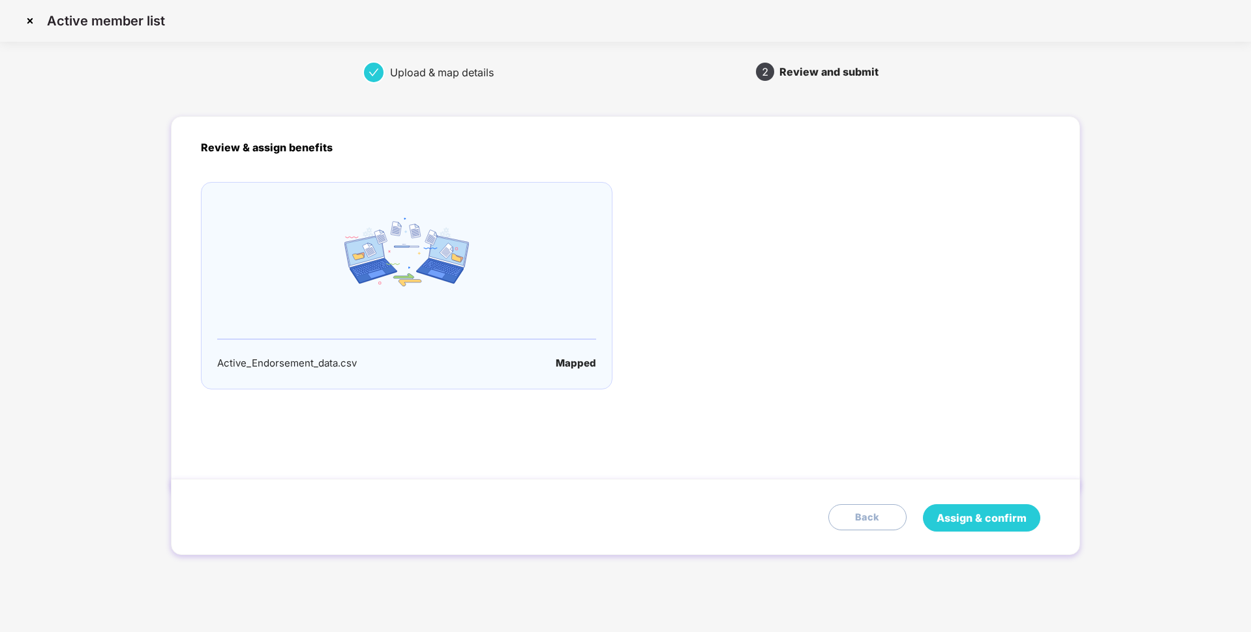
click at [983, 516] on span "Assign & confirm" at bounding box center [981, 518] width 90 height 16
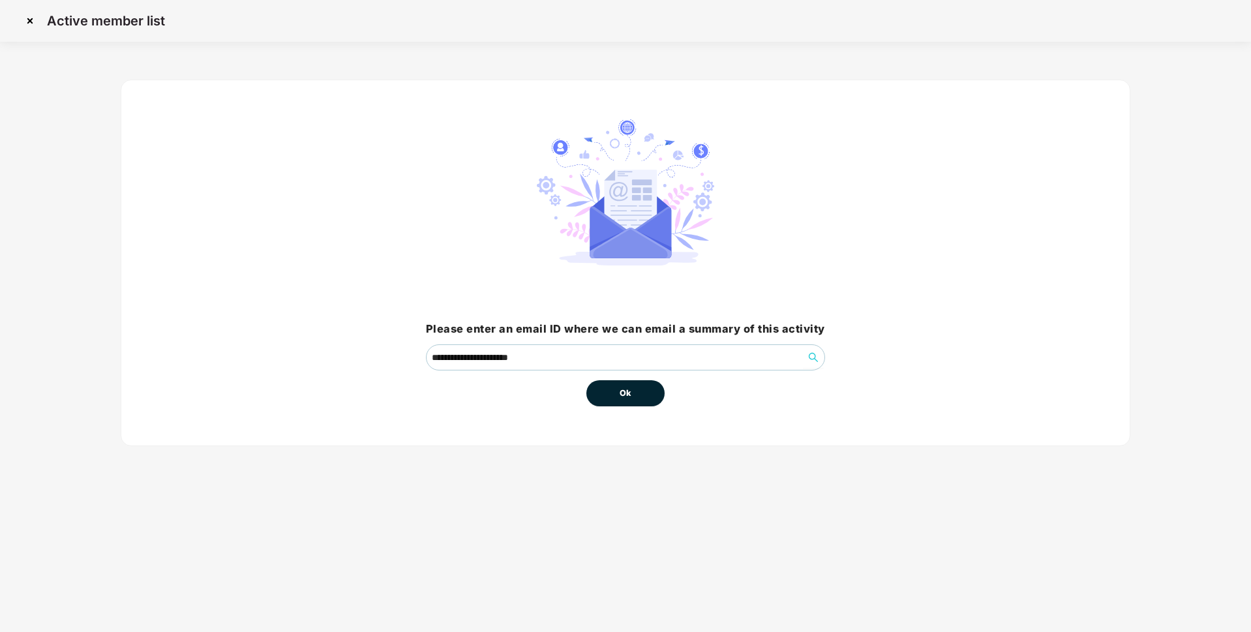
click at [643, 387] on button "Ok" at bounding box center [625, 393] width 78 height 26
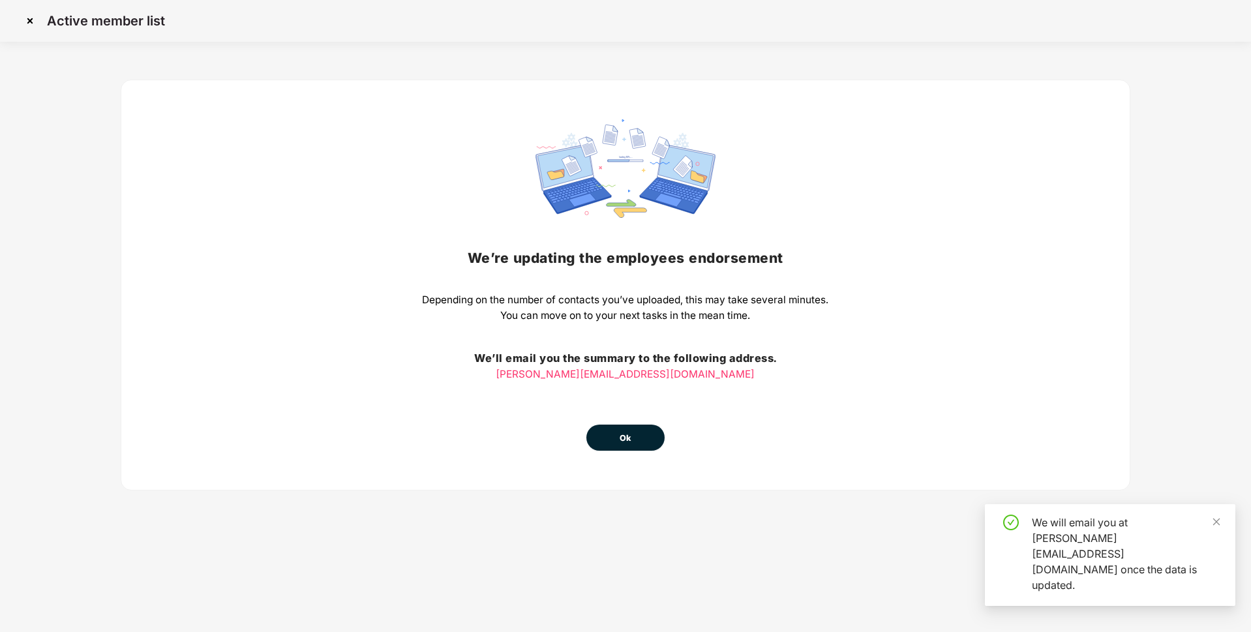
click at [633, 437] on button "Ok" at bounding box center [625, 438] width 78 height 26
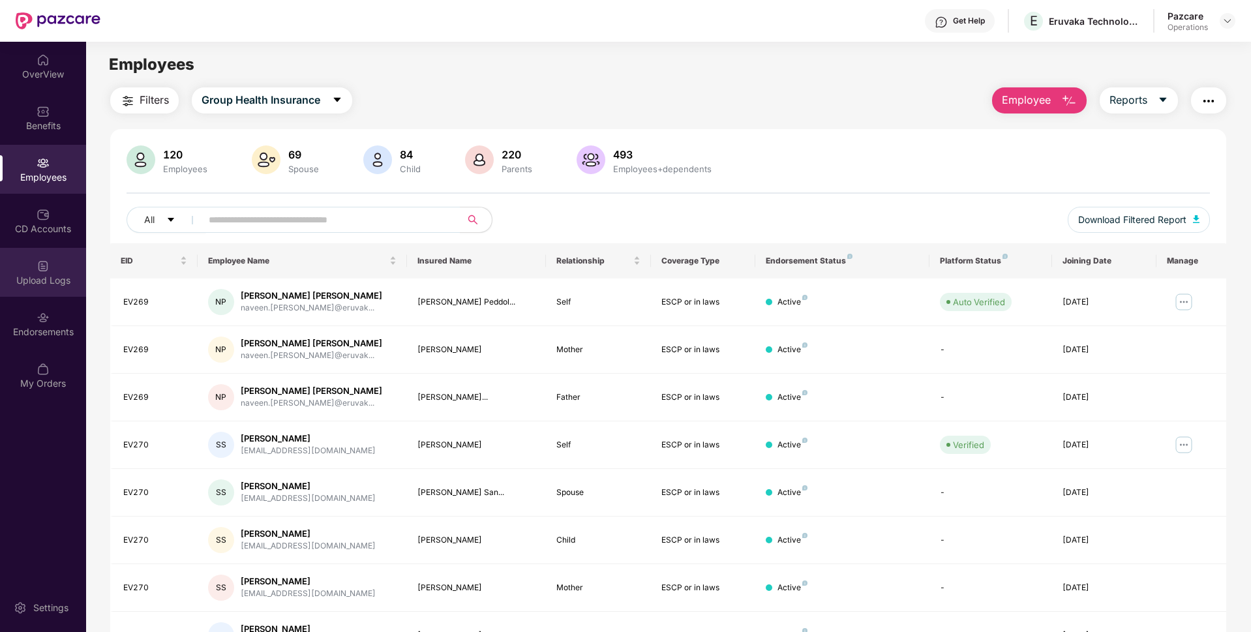
click at [49, 289] on div "Upload Logs" at bounding box center [43, 272] width 86 height 49
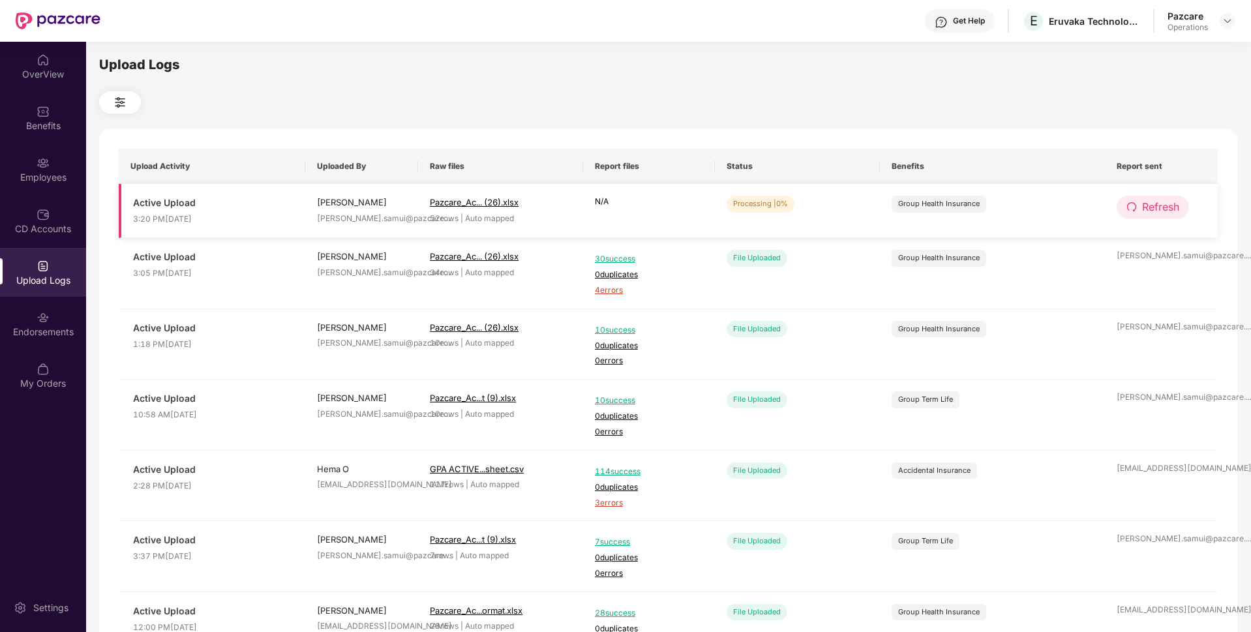
click at [1137, 212] on button "Refresh" at bounding box center [1152, 207] width 72 height 23
click at [1137, 212] on button "Refresh" at bounding box center [1153, 207] width 74 height 23
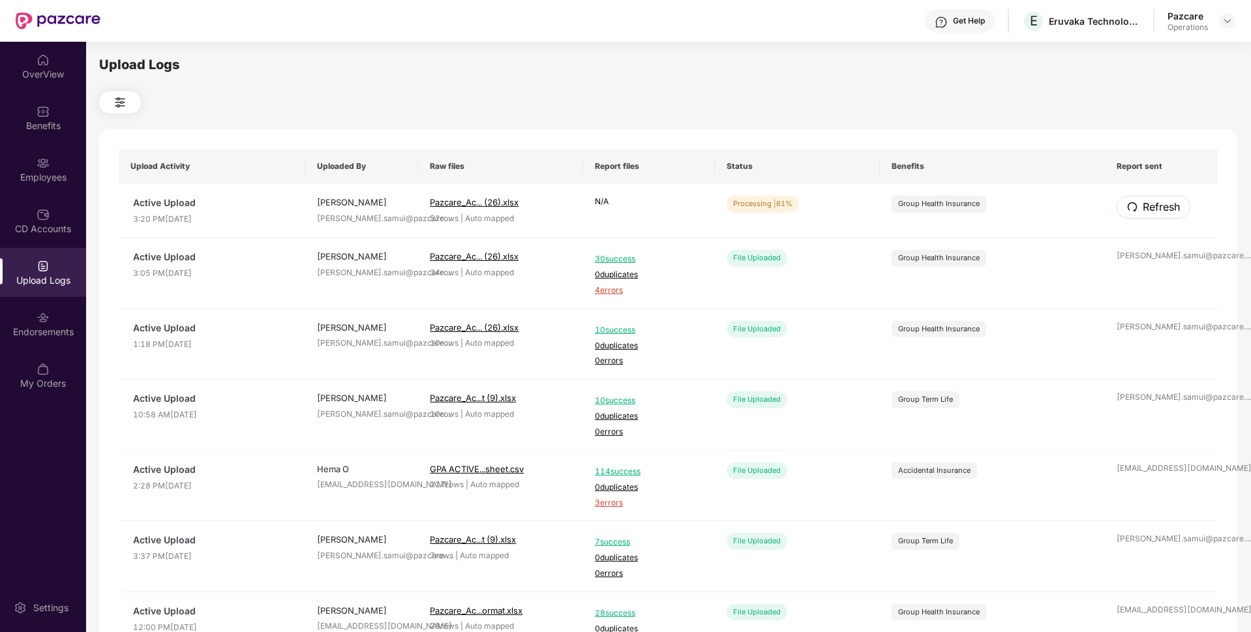
click at [1137, 212] on button "Refresh" at bounding box center [1153, 207] width 74 height 23
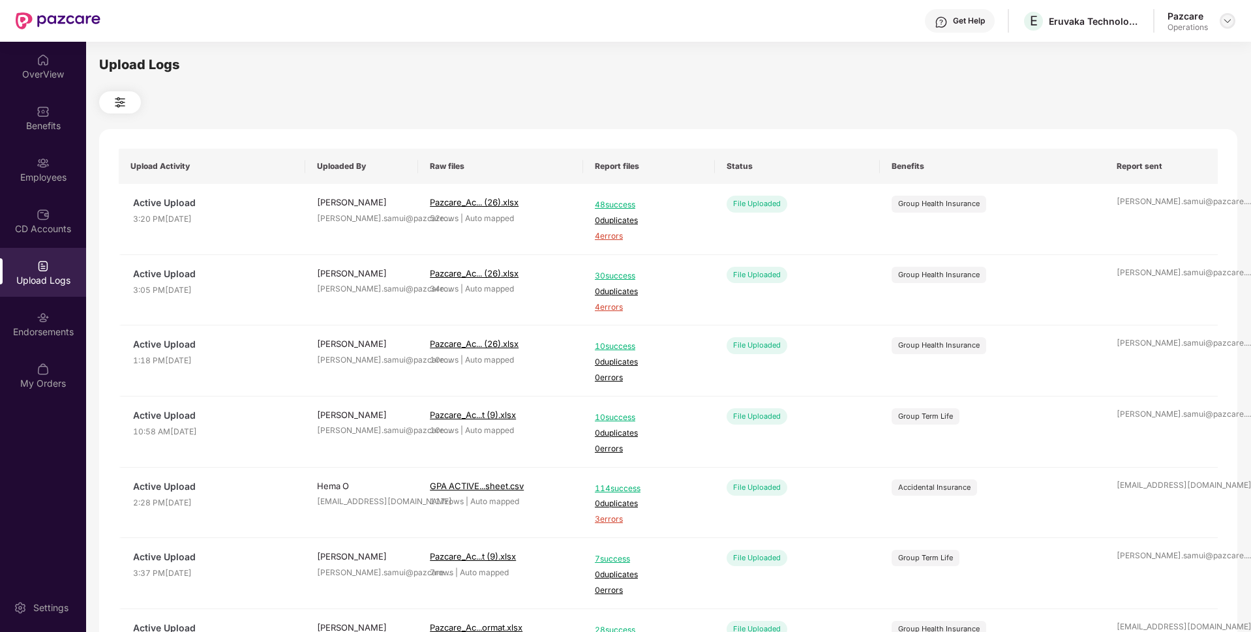
click at [1227, 21] on img at bounding box center [1227, 21] width 10 height 10
click at [1148, 47] on div "Switch to partner view" at bounding box center [1166, 51] width 170 height 25
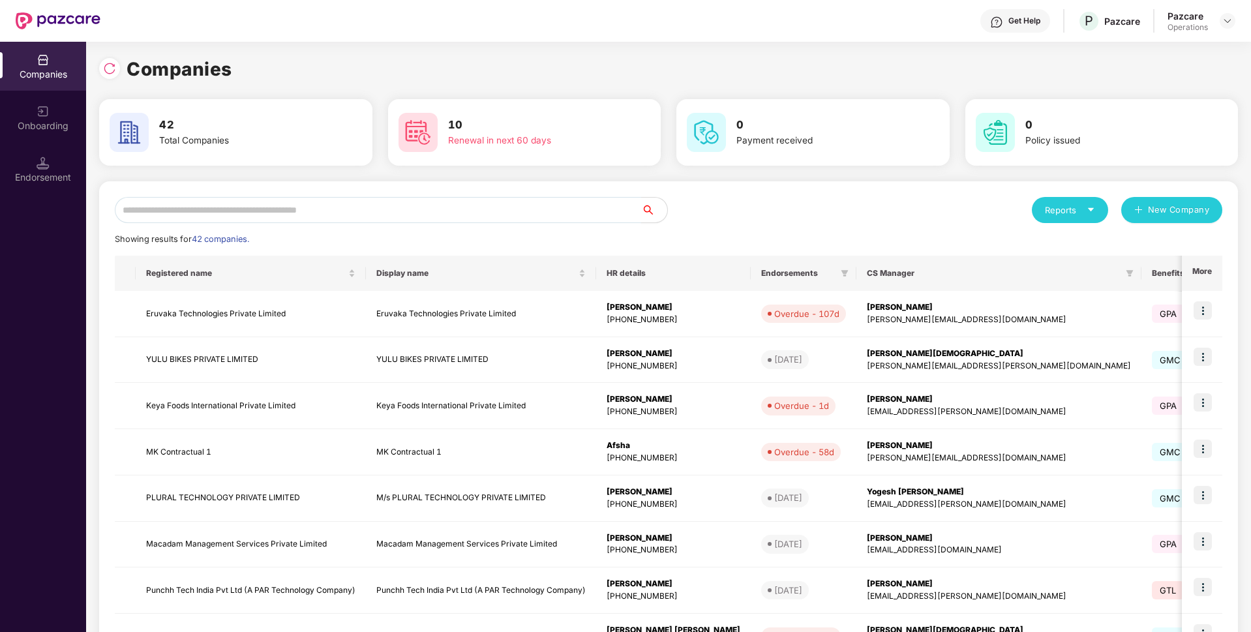
click at [357, 207] on input "text" at bounding box center [378, 210] width 526 height 26
type input "***"
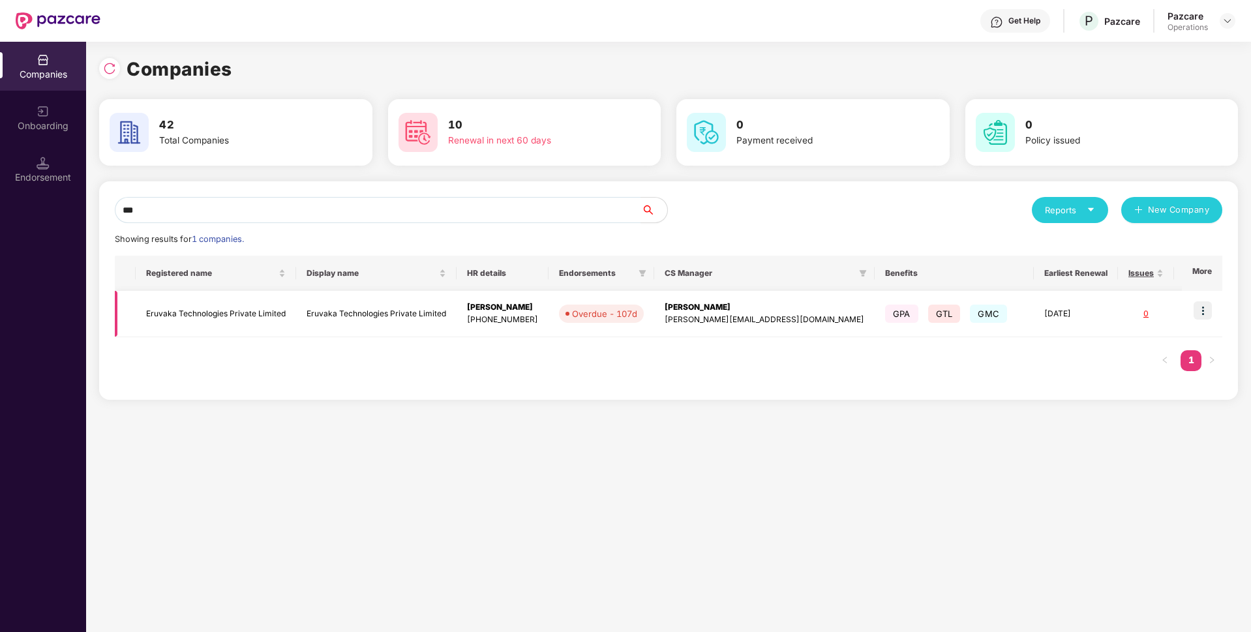
click at [188, 317] on td "Eruvaka Technologies Private Limited" at bounding box center [216, 314] width 160 height 46
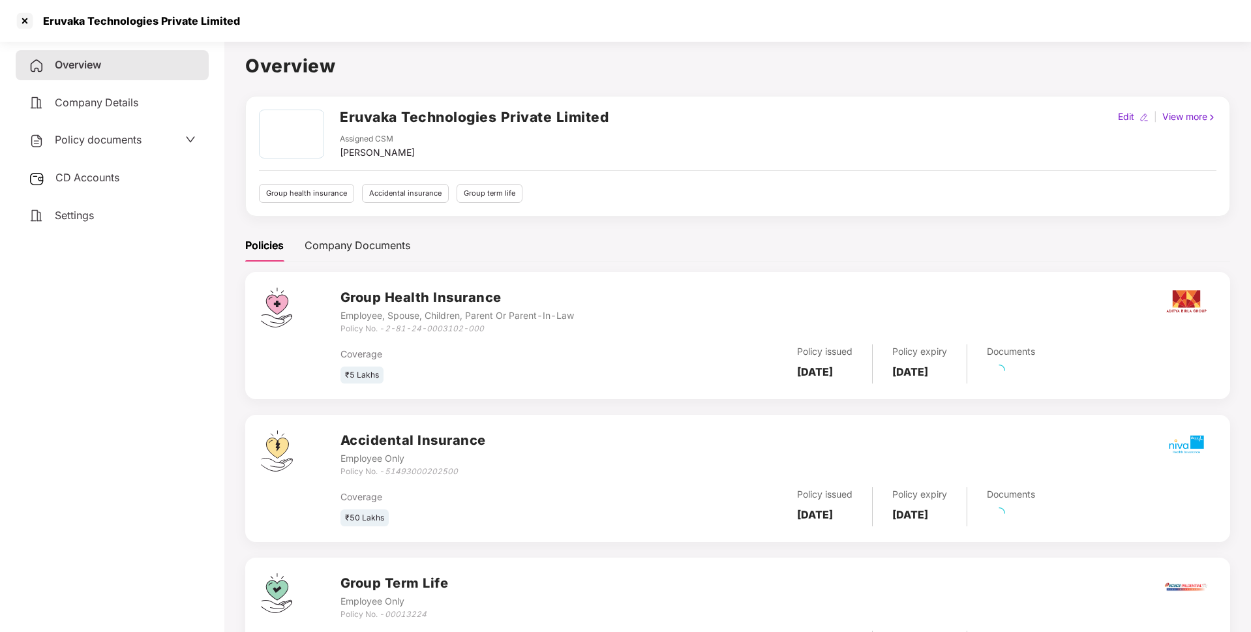
click at [105, 140] on span "Policy documents" at bounding box center [98, 139] width 87 height 13
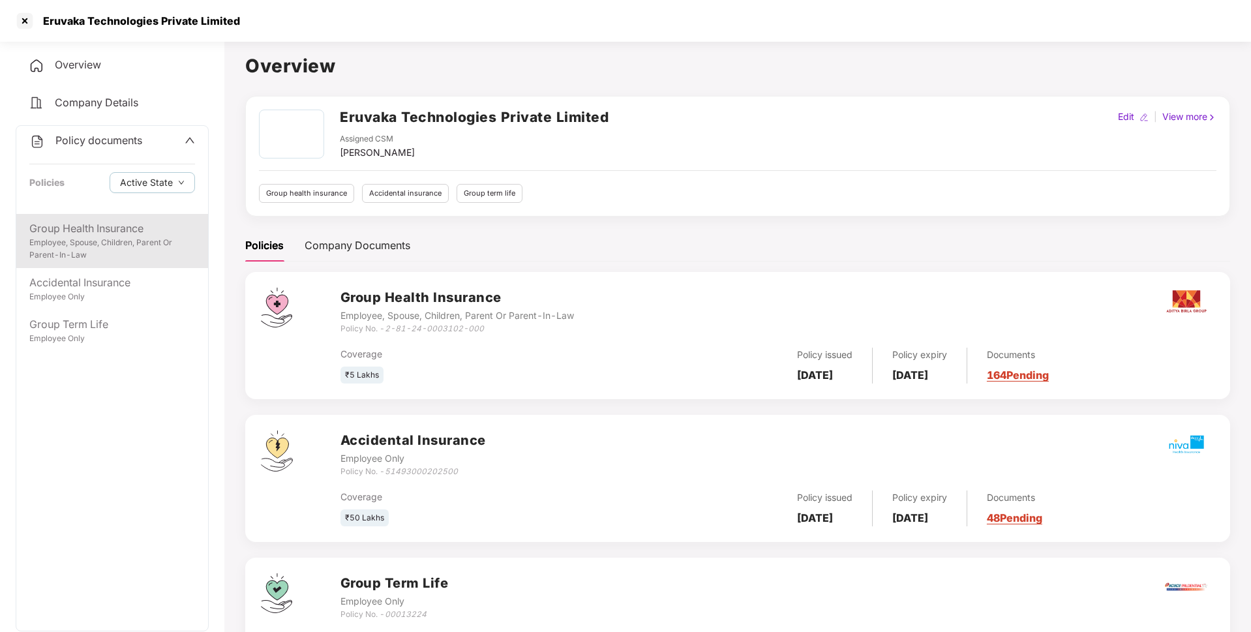
click at [104, 247] on div "Employee, Spouse, Children, Parent Or Parent-In-Law" at bounding box center [112, 249] width 166 height 25
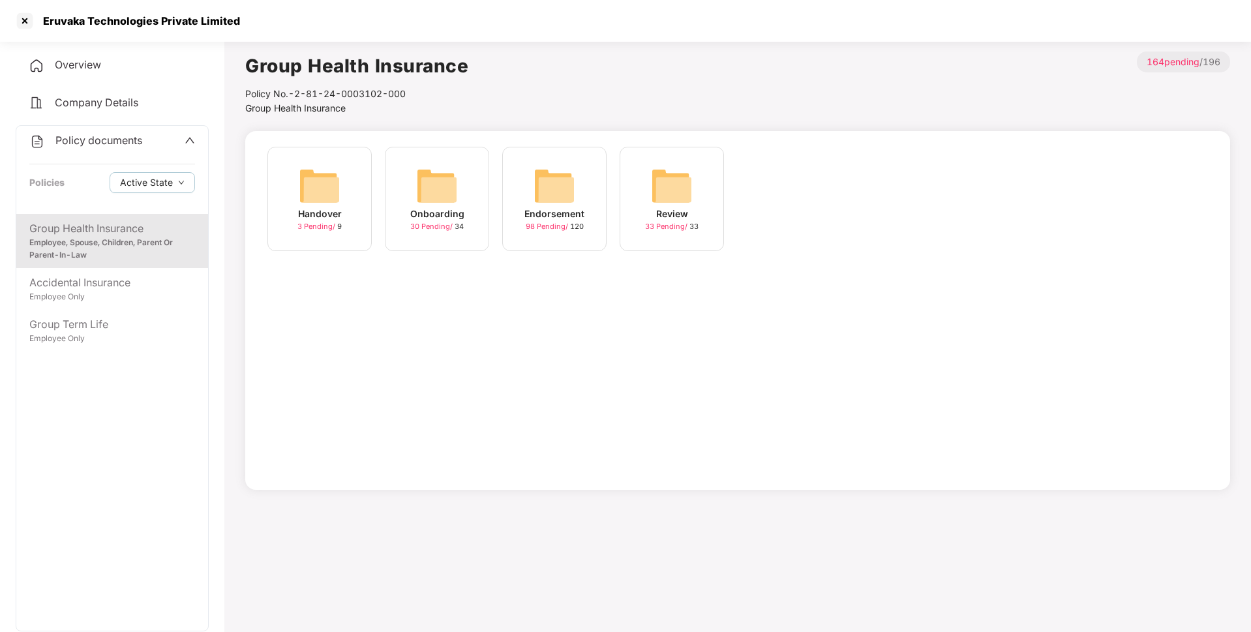
click at [530, 215] on div "Endorsement" at bounding box center [554, 214] width 60 height 14
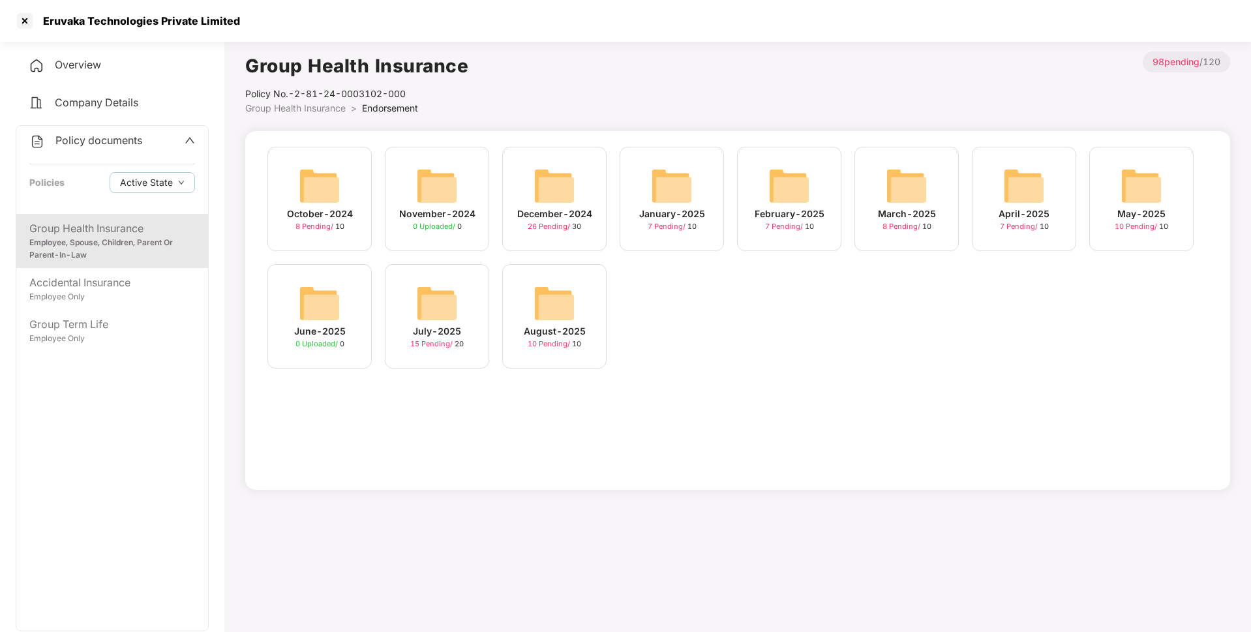
click at [1150, 197] on img at bounding box center [1141, 186] width 42 height 42
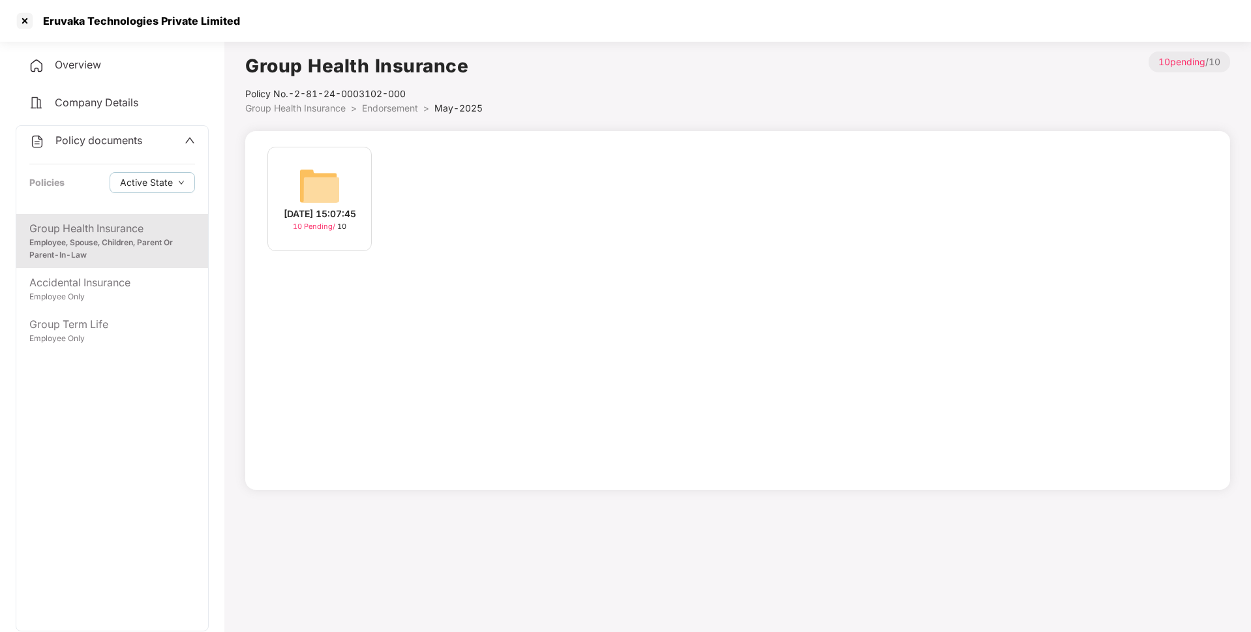
click at [348, 187] on div "[DATE] 15:07:45 10 Pending / 10" at bounding box center [319, 199] width 104 height 104
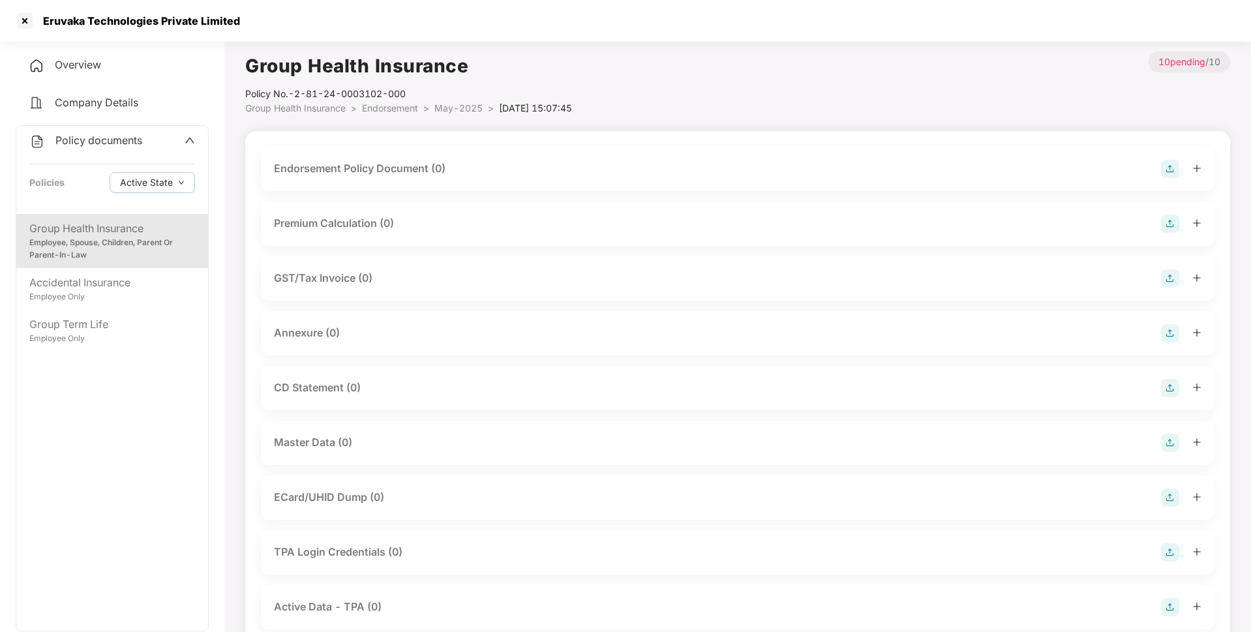
click at [1171, 172] on img at bounding box center [1170, 169] width 18 height 18
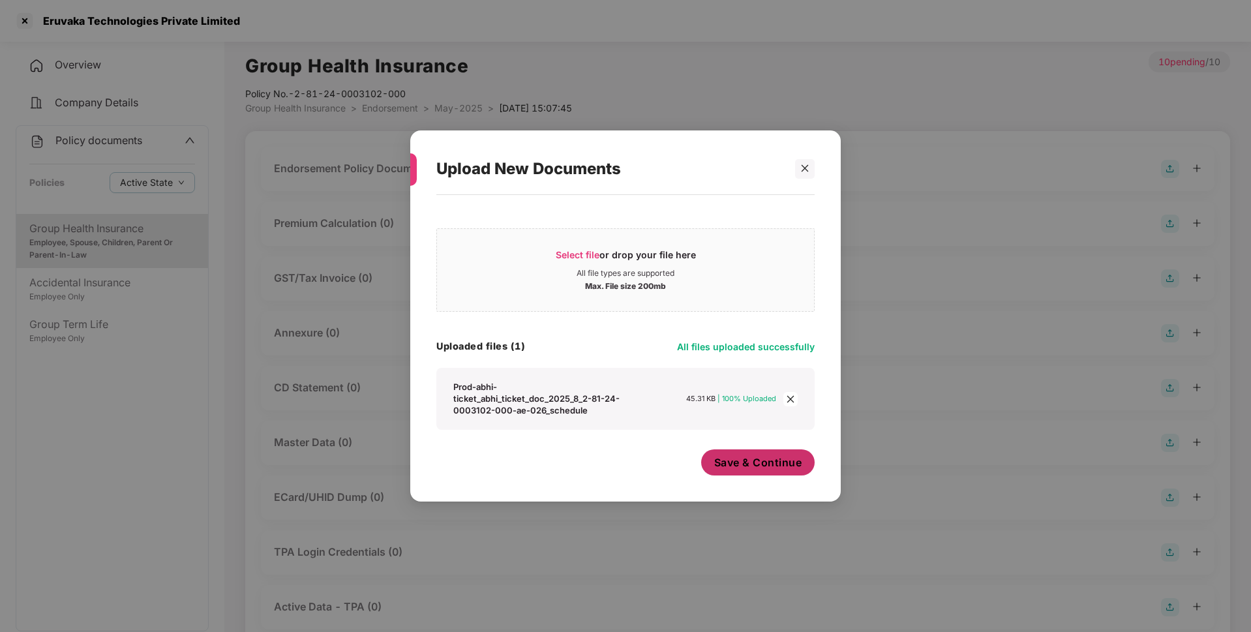
click at [731, 468] on span "Save & Continue" at bounding box center [758, 462] width 88 height 14
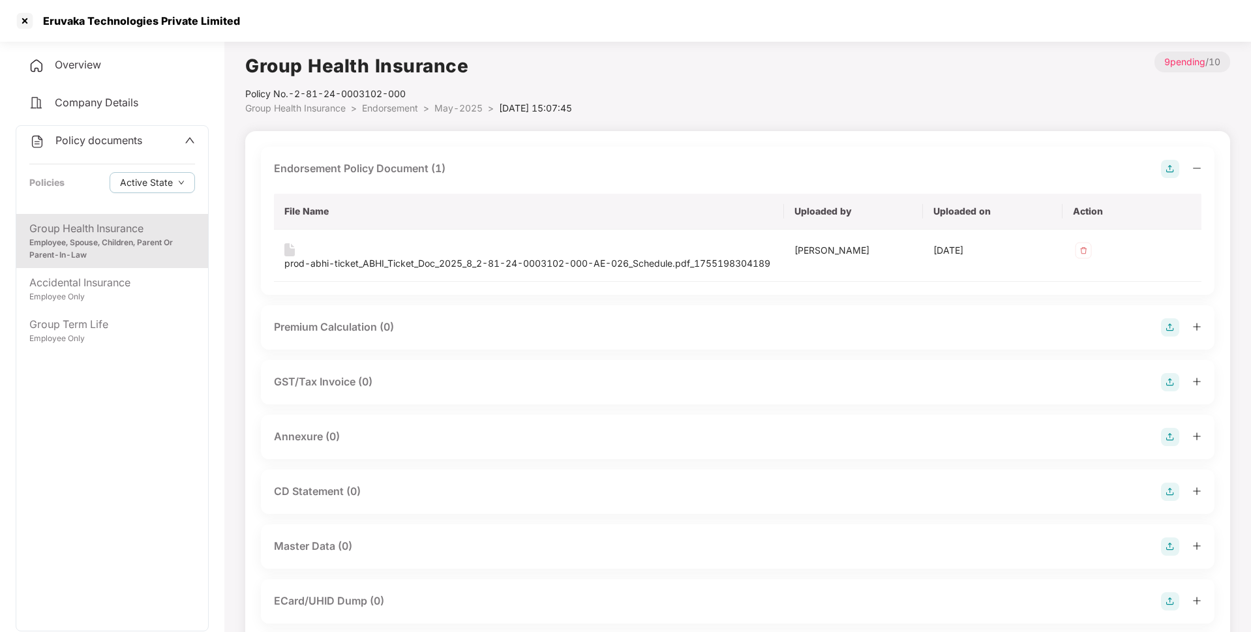
click at [1158, 446] on div "Annexure (0)" at bounding box center [737, 437] width 927 height 18
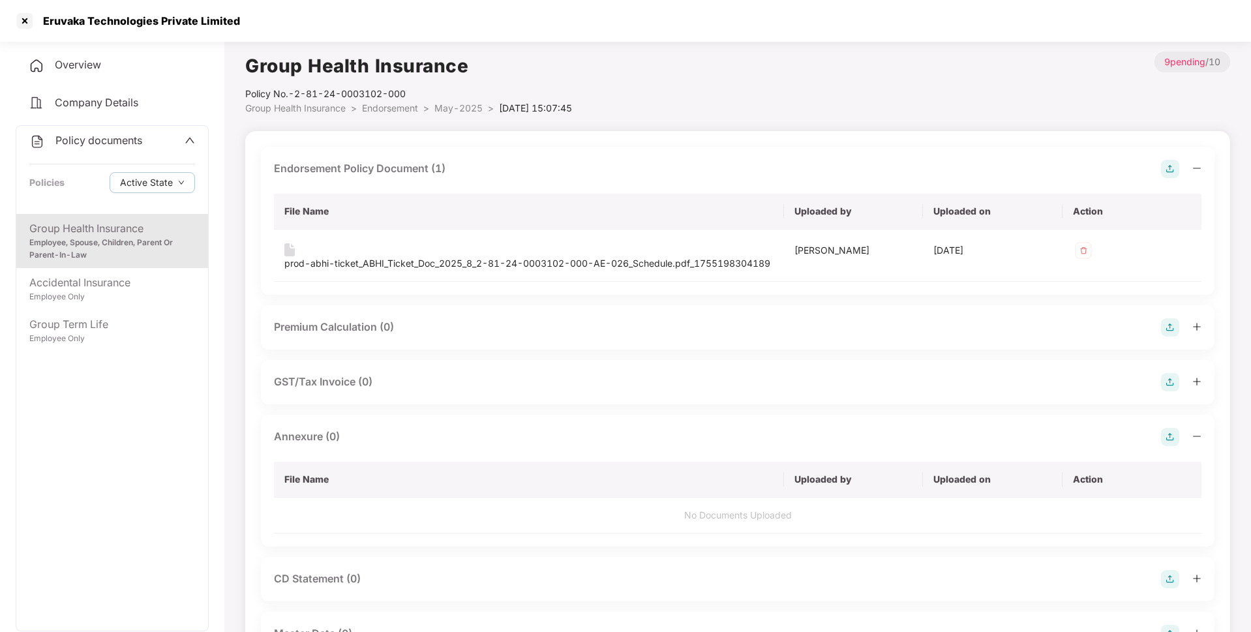
click at [1173, 446] on img at bounding box center [1170, 437] width 18 height 18
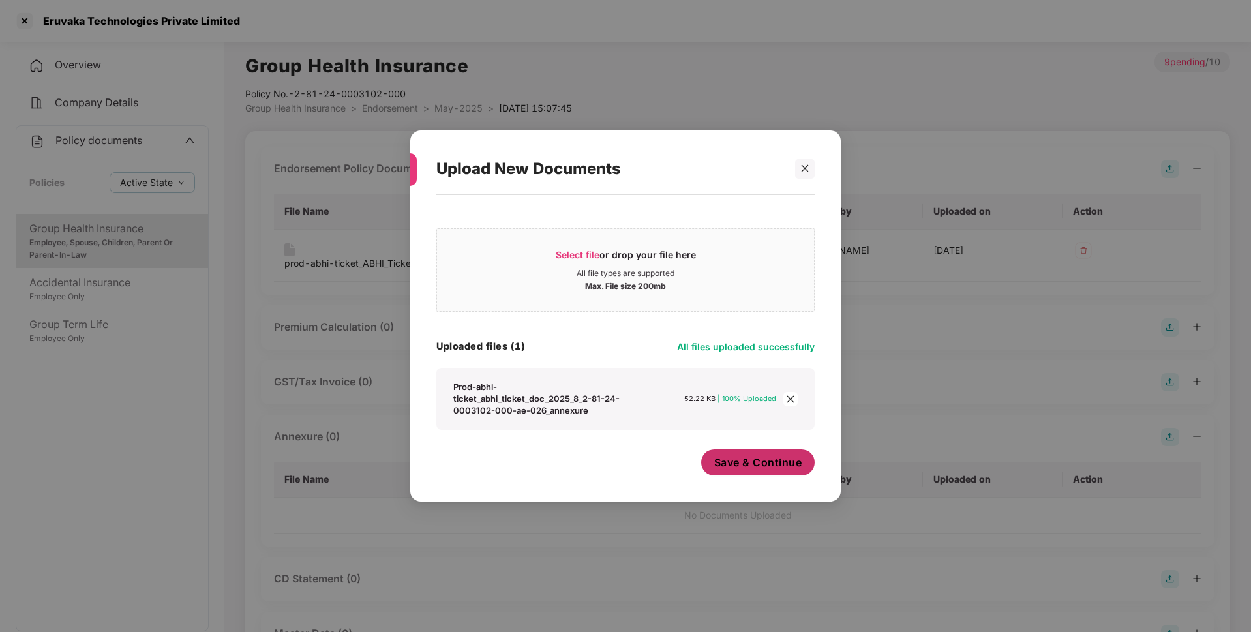
click at [748, 465] on span "Save & Continue" at bounding box center [758, 462] width 88 height 14
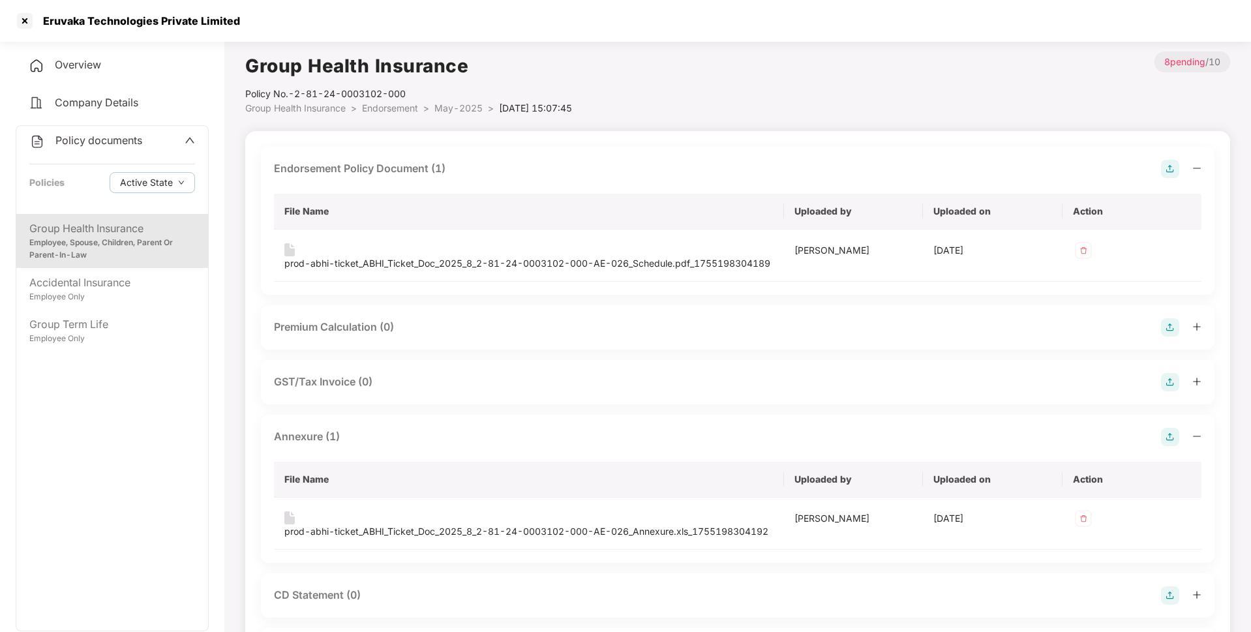
click at [402, 107] on span "Endorsement" at bounding box center [390, 107] width 56 height 11
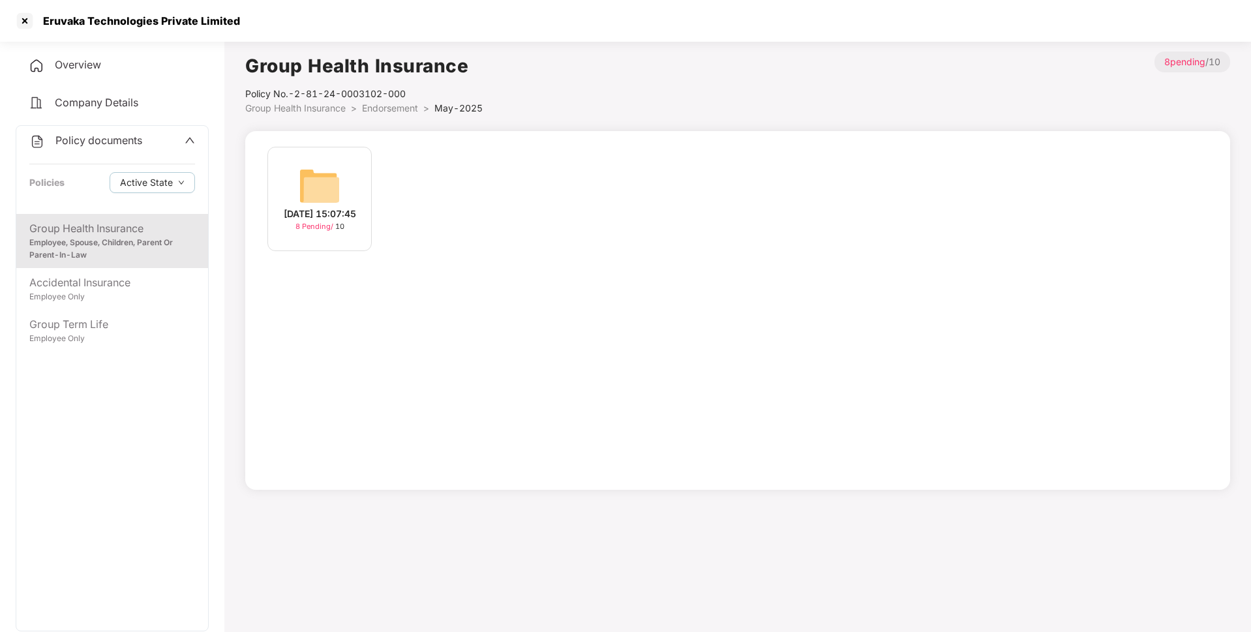
click at [393, 108] on span "Endorsement" at bounding box center [390, 107] width 56 height 11
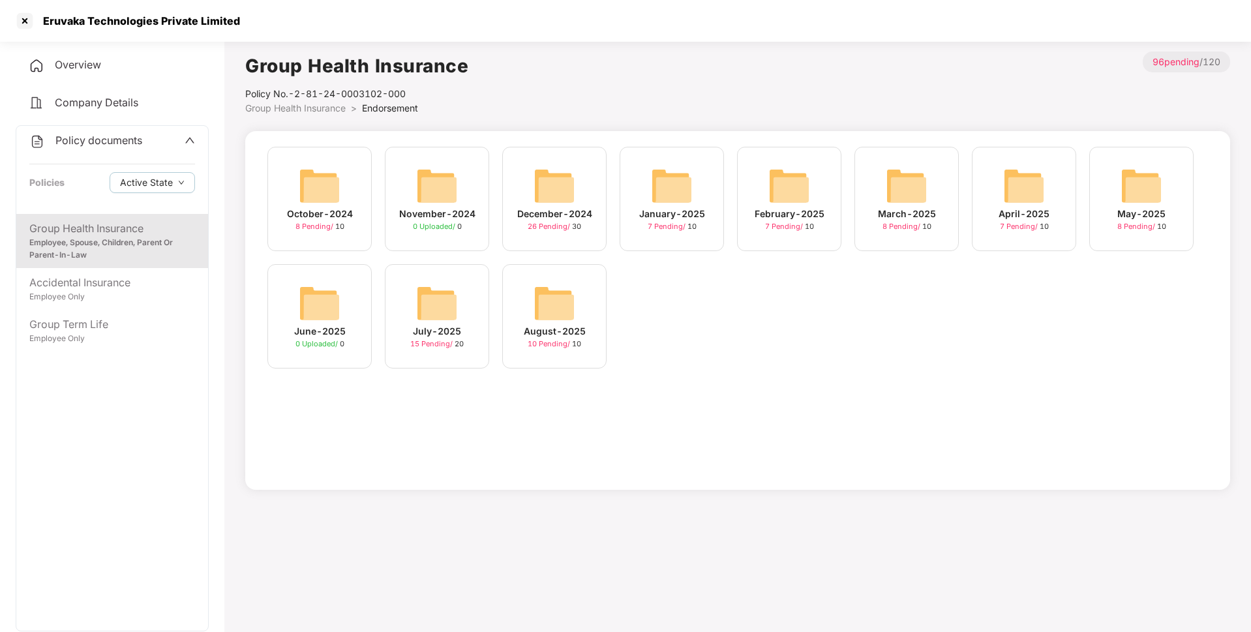
click at [448, 305] on img at bounding box center [437, 303] width 42 height 42
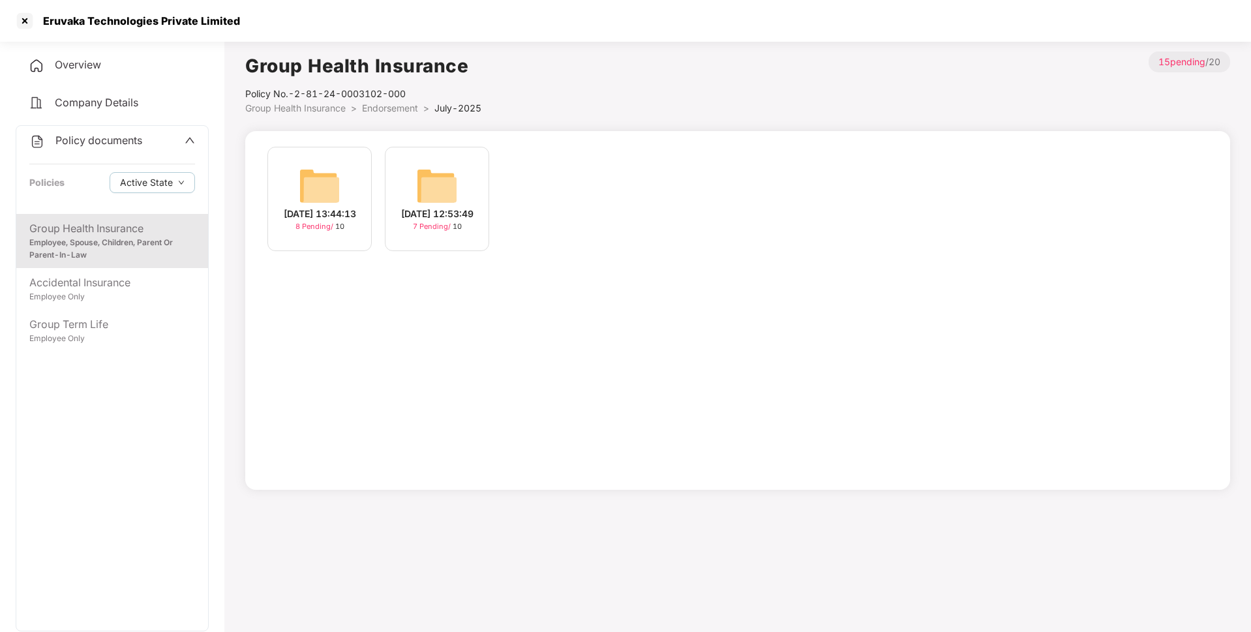
click at [385, 104] on span "Endorsement" at bounding box center [390, 107] width 56 height 11
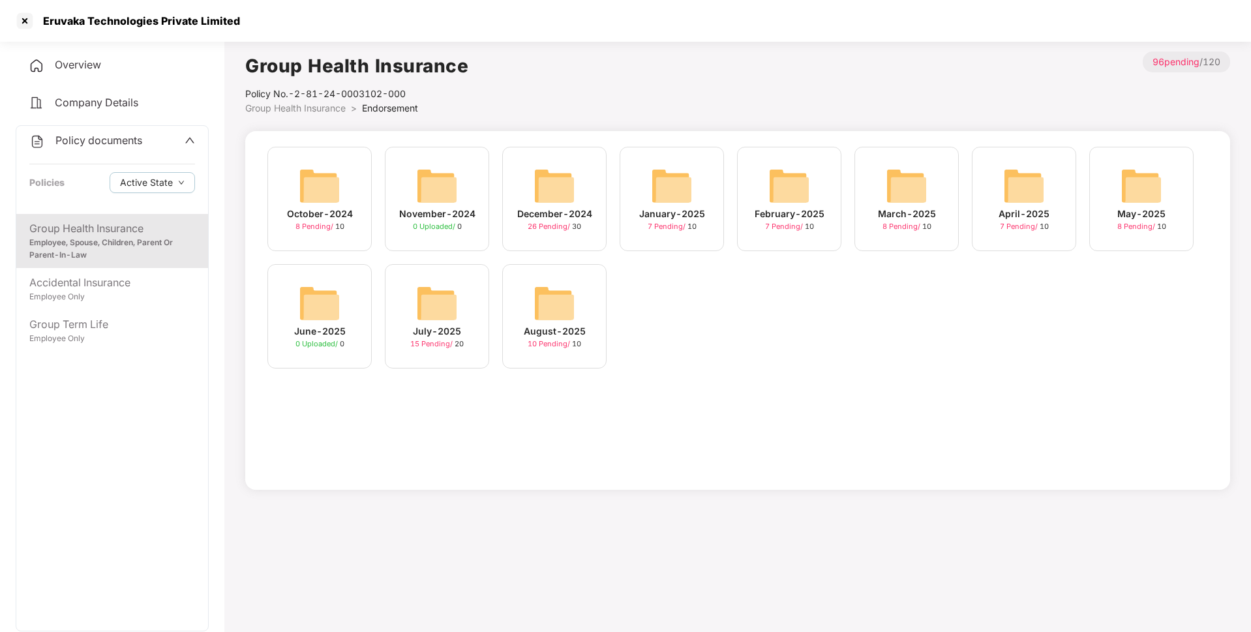
click at [561, 297] on img at bounding box center [554, 303] width 42 height 42
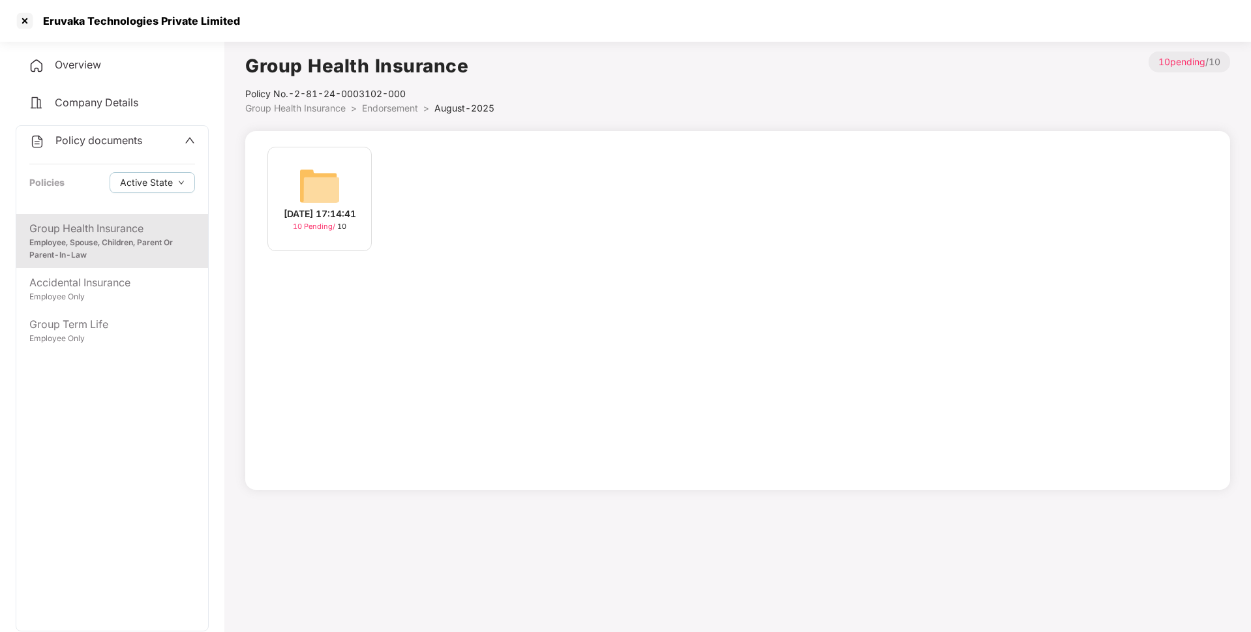
click at [304, 179] on img at bounding box center [320, 186] width 42 height 42
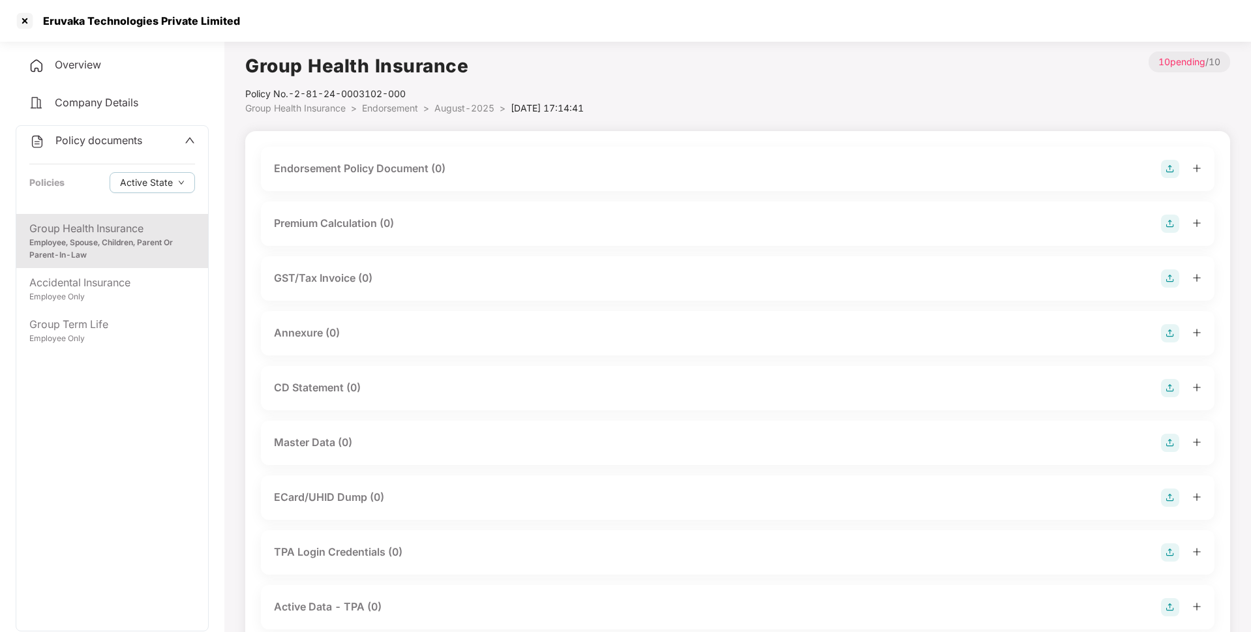
click at [1175, 169] on img at bounding box center [1170, 169] width 18 height 18
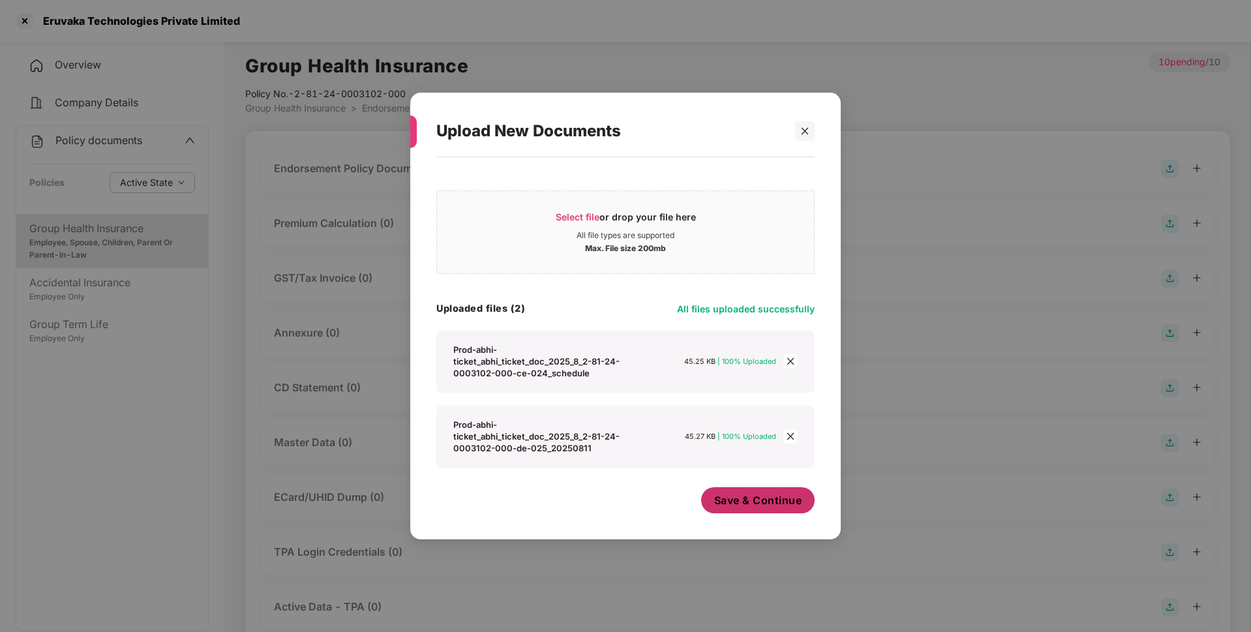
click at [732, 500] on span "Save & Continue" at bounding box center [758, 500] width 88 height 14
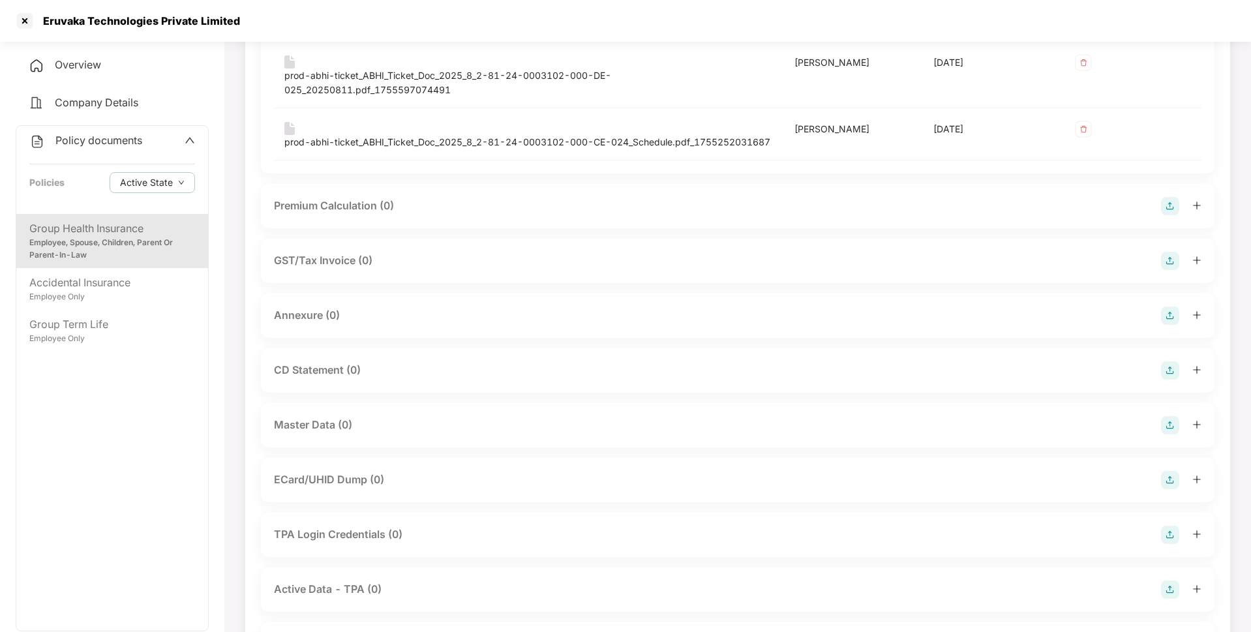
scroll to position [190, 0]
click at [1173, 323] on img at bounding box center [1170, 314] width 18 height 18
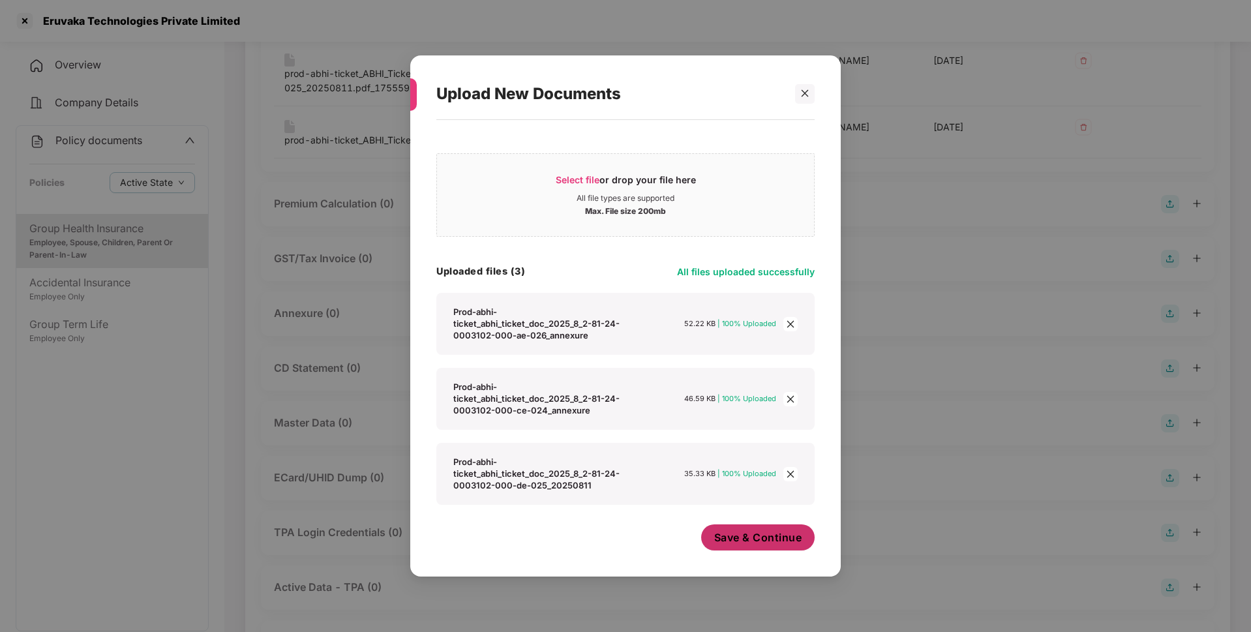
click at [762, 545] on span "Save & Continue" at bounding box center [758, 537] width 88 height 14
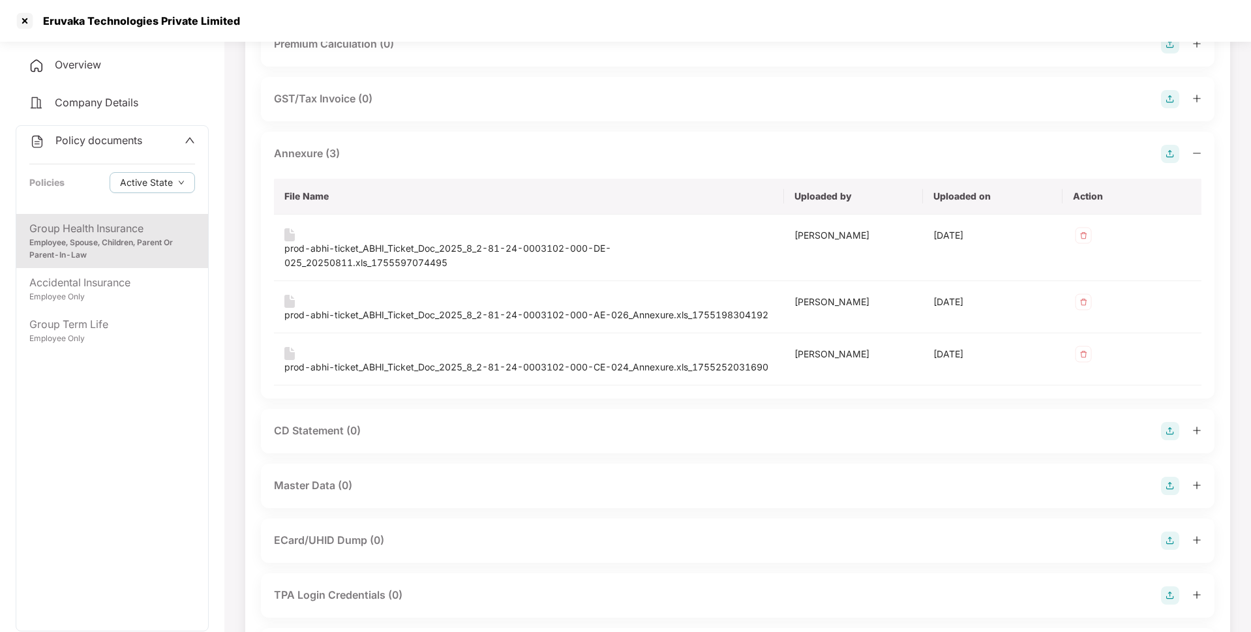
scroll to position [425, 0]
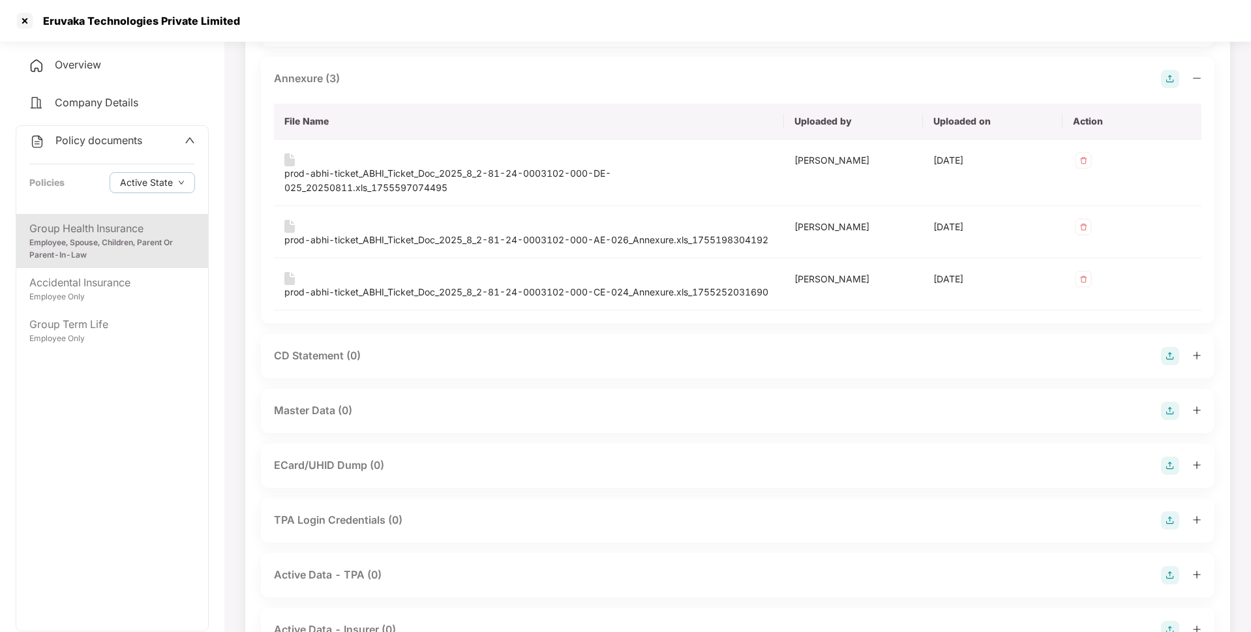
click at [1169, 420] on img at bounding box center [1170, 411] width 18 height 18
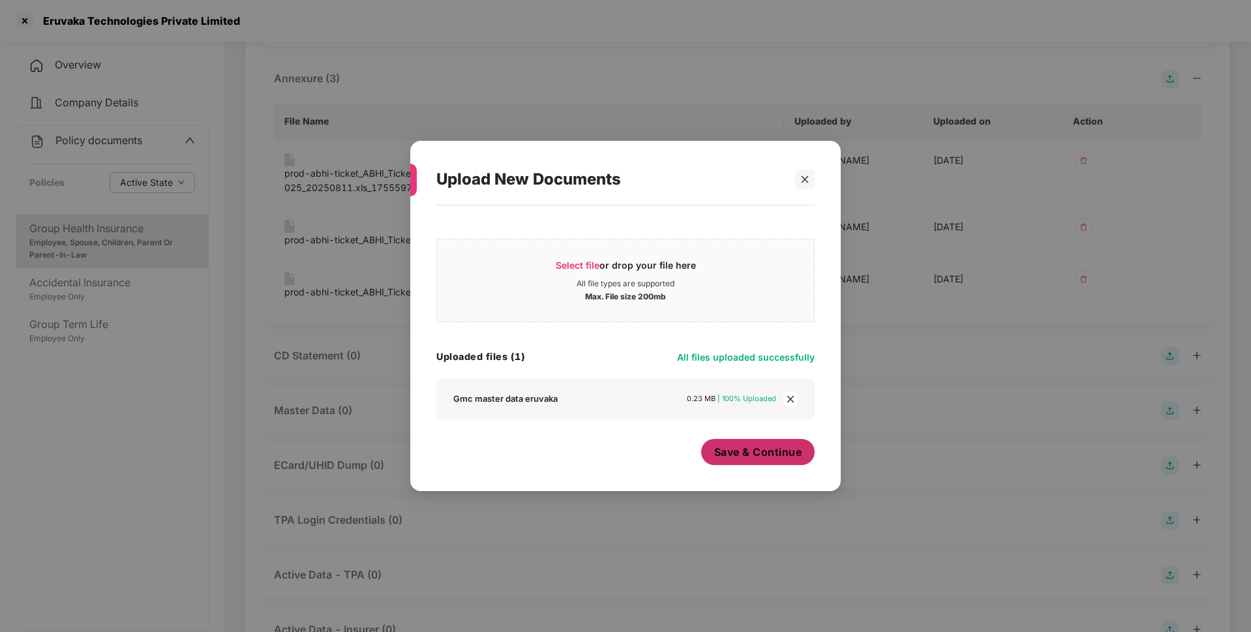
click at [771, 460] on button "Save & Continue" at bounding box center [758, 452] width 114 height 26
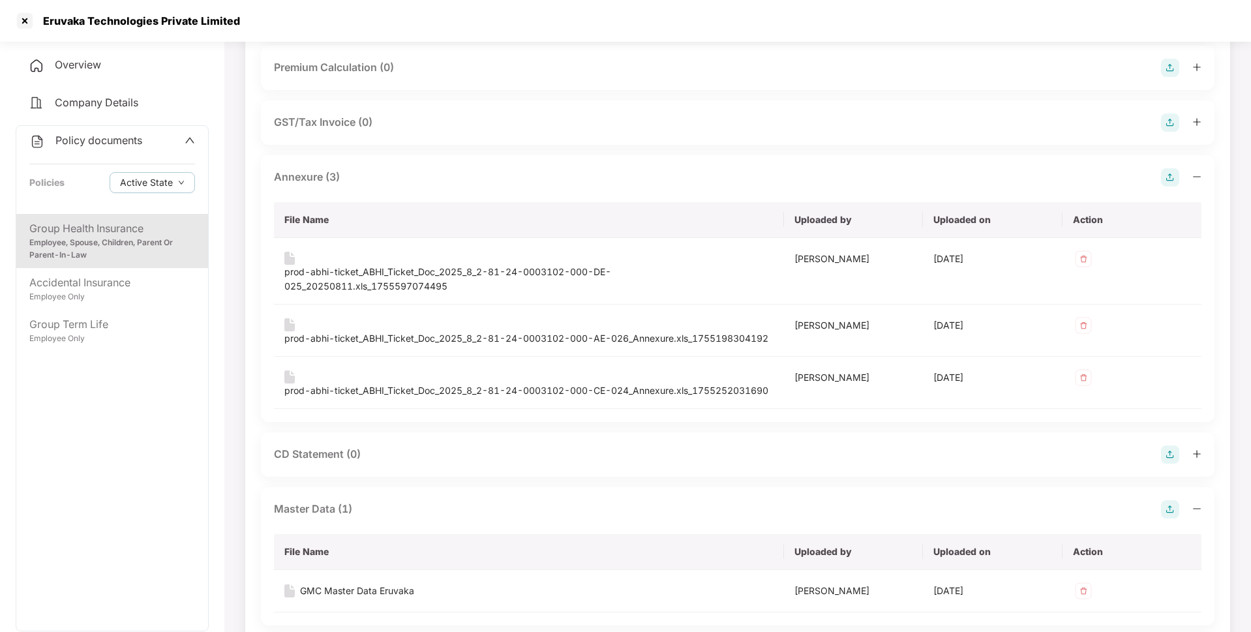
scroll to position [0, 0]
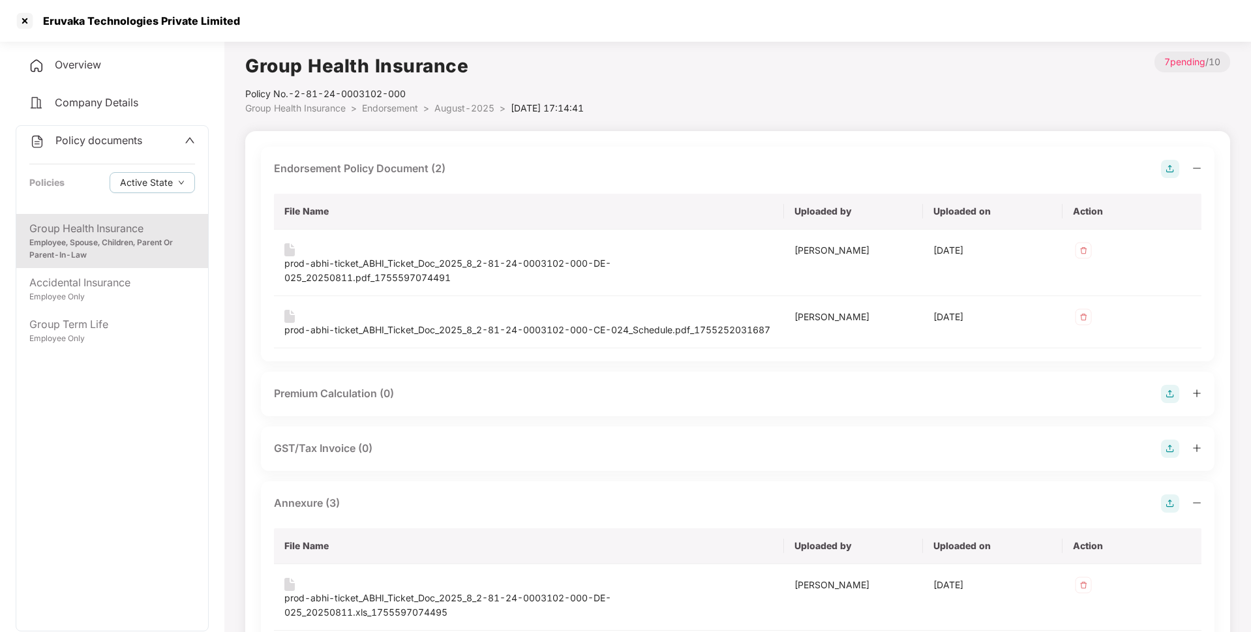
click at [123, 138] on span "Policy documents" at bounding box center [98, 140] width 87 height 13
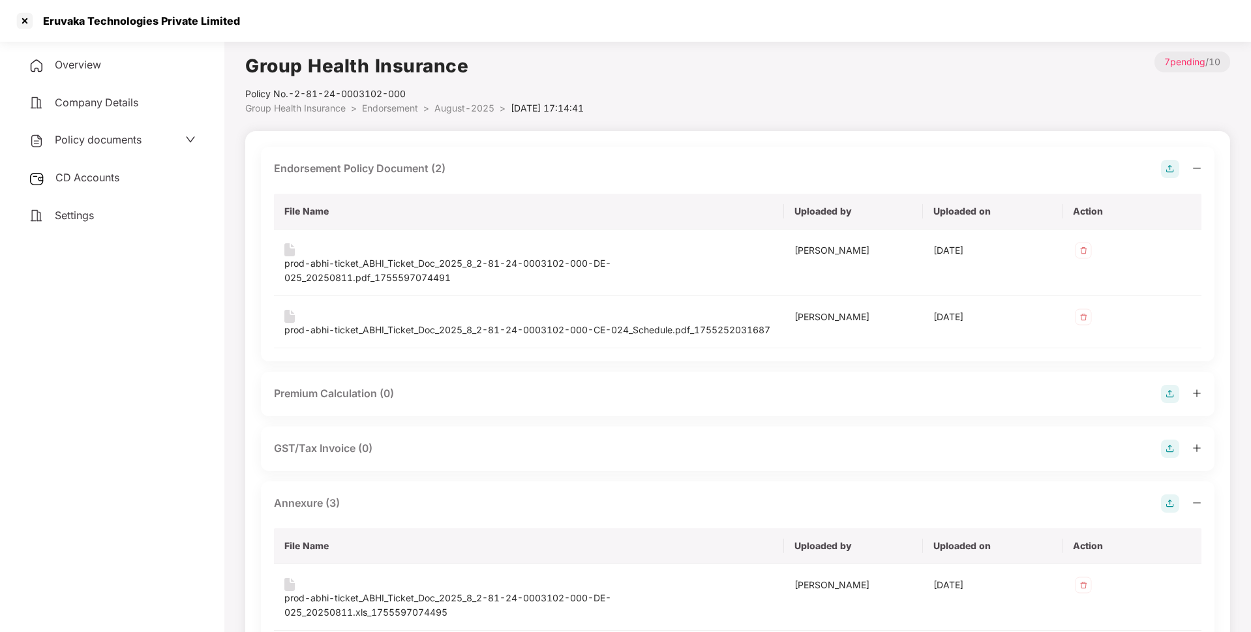
click at [106, 179] on span "CD Accounts" at bounding box center [87, 177] width 64 height 13
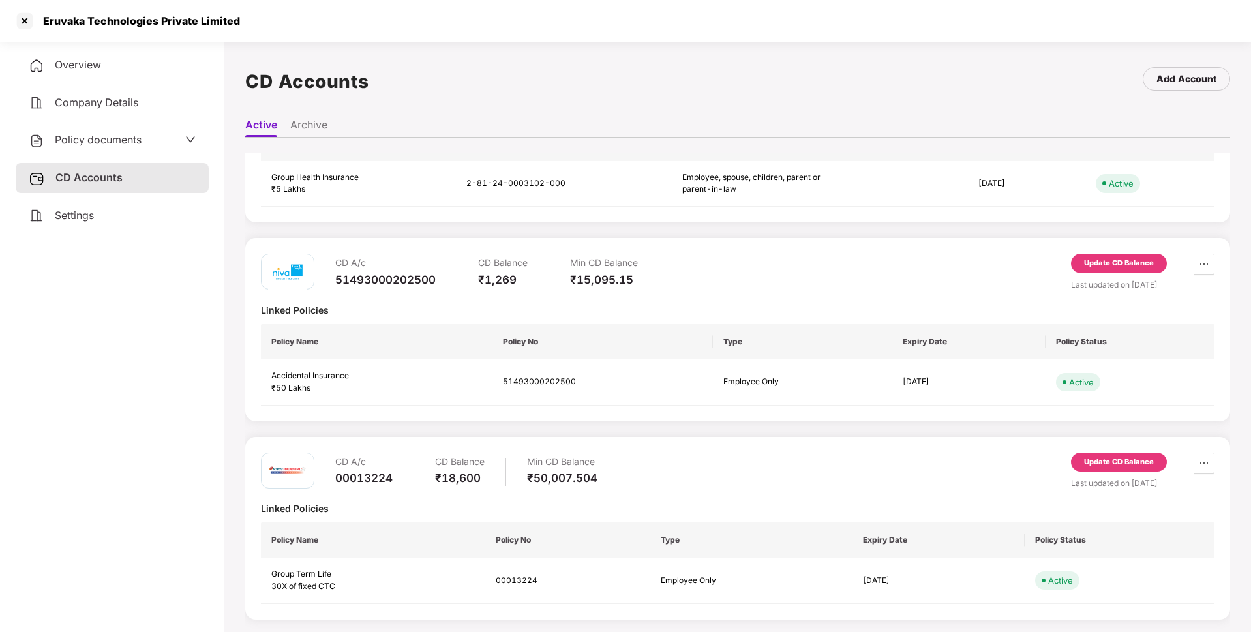
click at [143, 139] on div "Policy documents" at bounding box center [112, 140] width 167 height 17
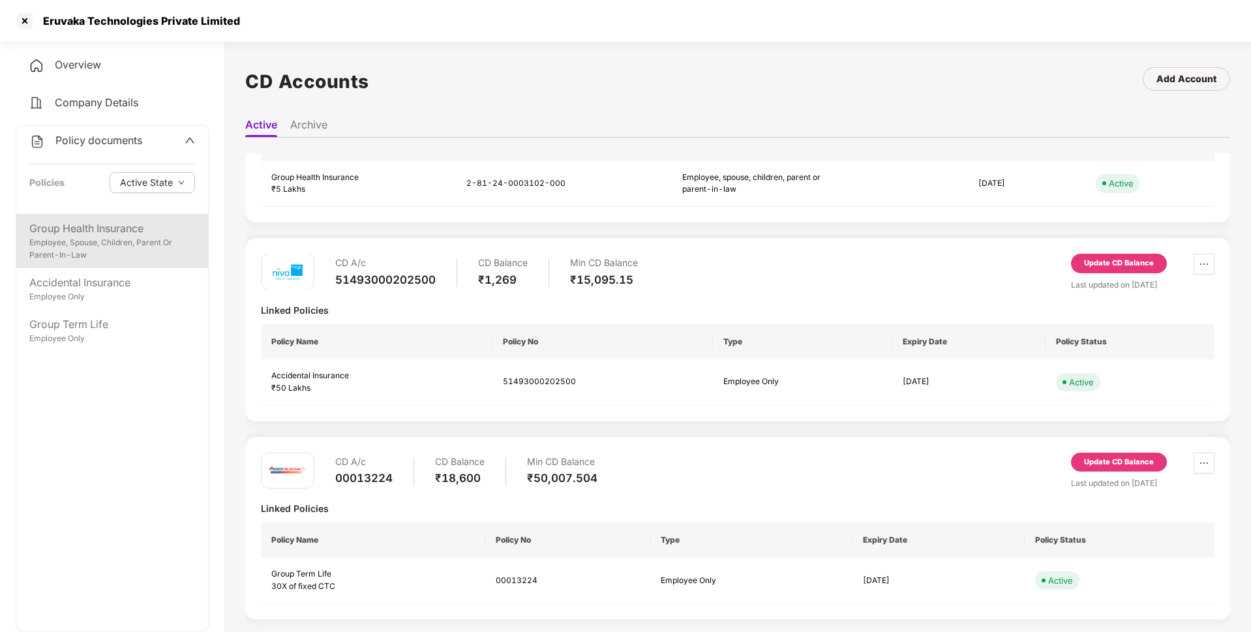
click at [111, 243] on div "Employee, Spouse, Children, Parent Or Parent-In-Law" at bounding box center [112, 249] width 166 height 25
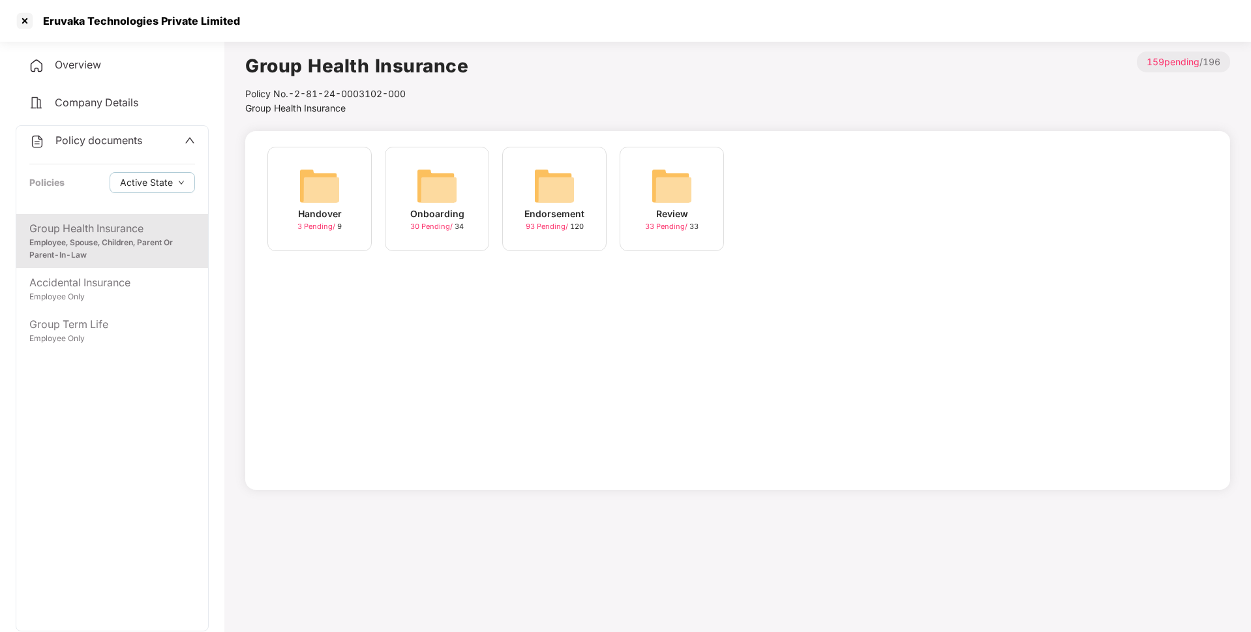
drag, startPoint x: 541, startPoint y: 198, endPoint x: 514, endPoint y: 177, distance: 34.3
click at [514, 177] on div "Endorsement 93 Pending / 120" at bounding box center [554, 199] width 104 height 104
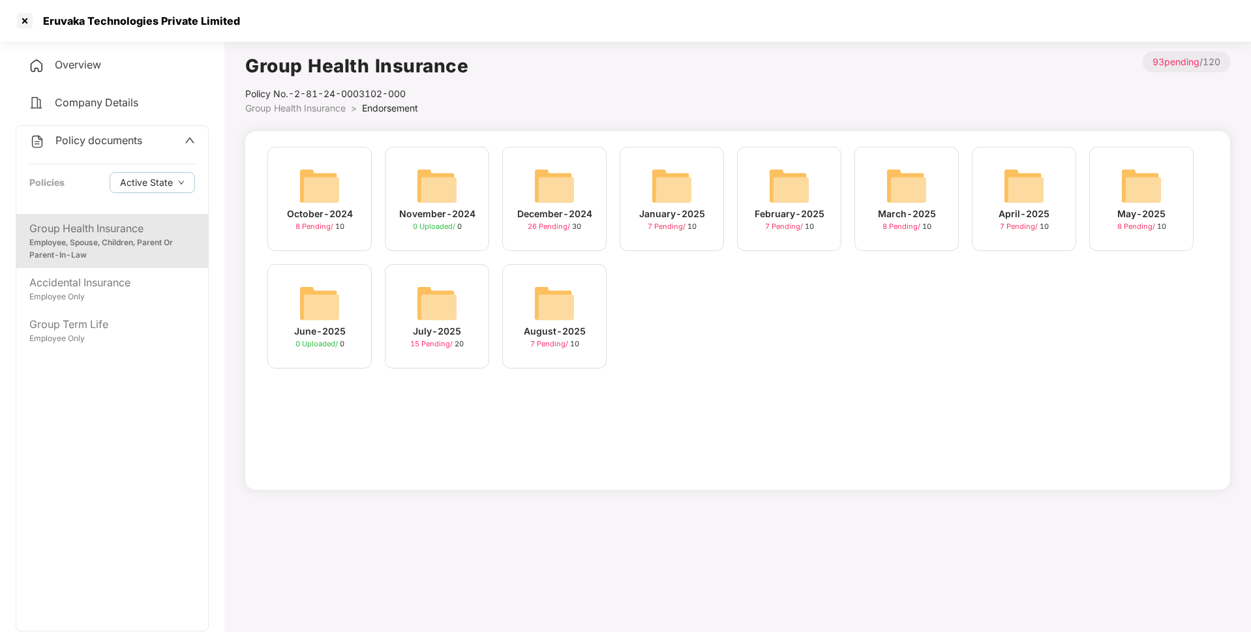
click at [74, 231] on div "Group Health Insurance" at bounding box center [112, 228] width 166 height 16
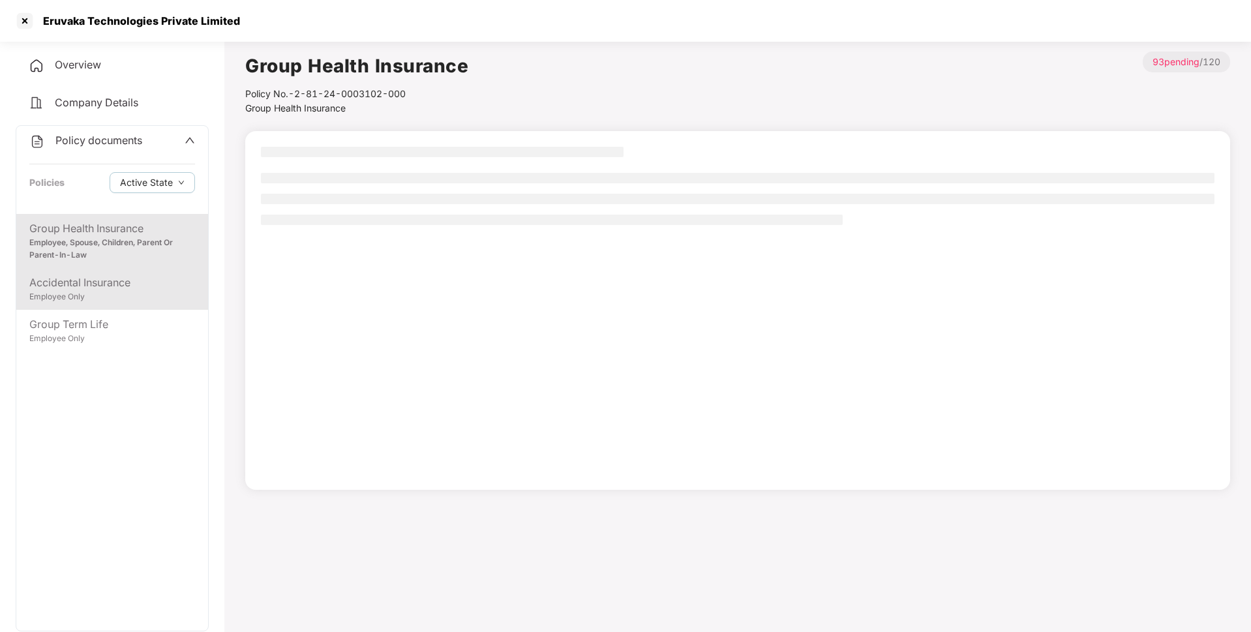
click at [87, 284] on div "Accidental Insurance" at bounding box center [112, 283] width 166 height 16
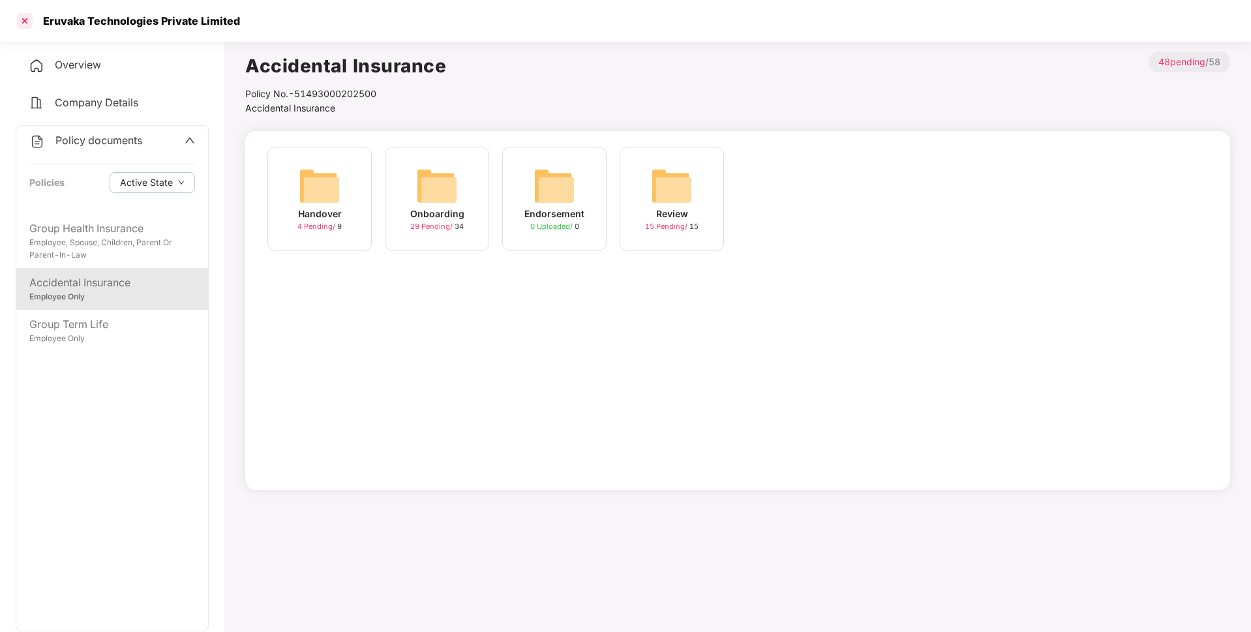
click at [22, 23] on div at bounding box center [24, 20] width 21 height 21
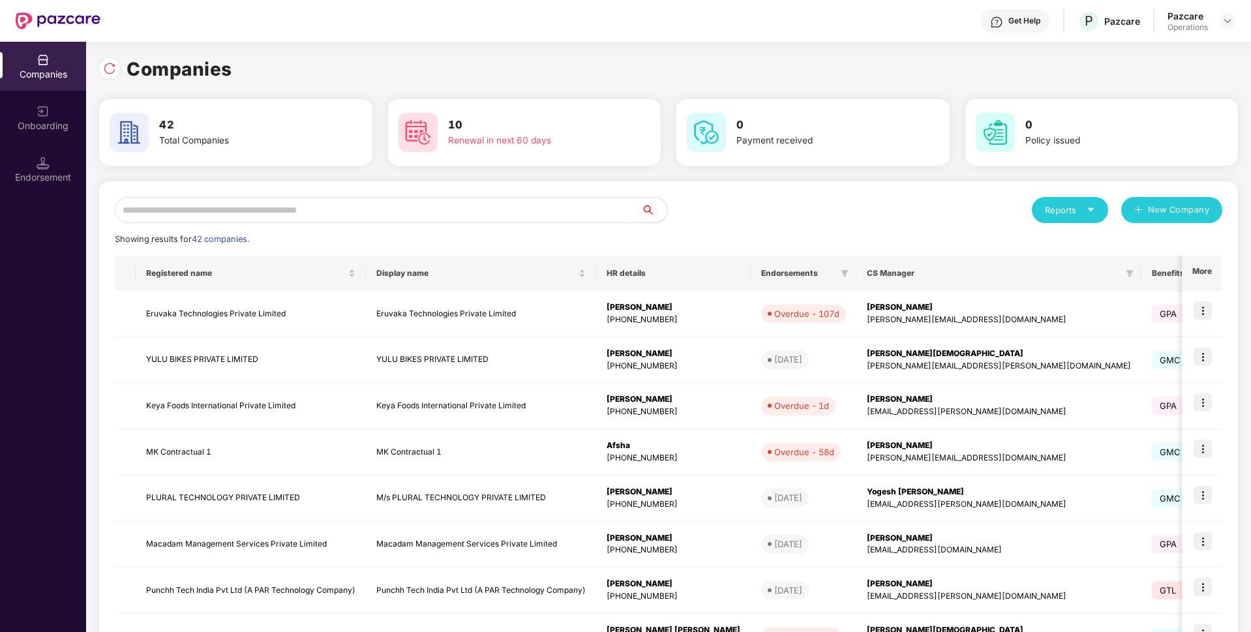
click at [235, 215] on input "text" at bounding box center [378, 210] width 526 height 26
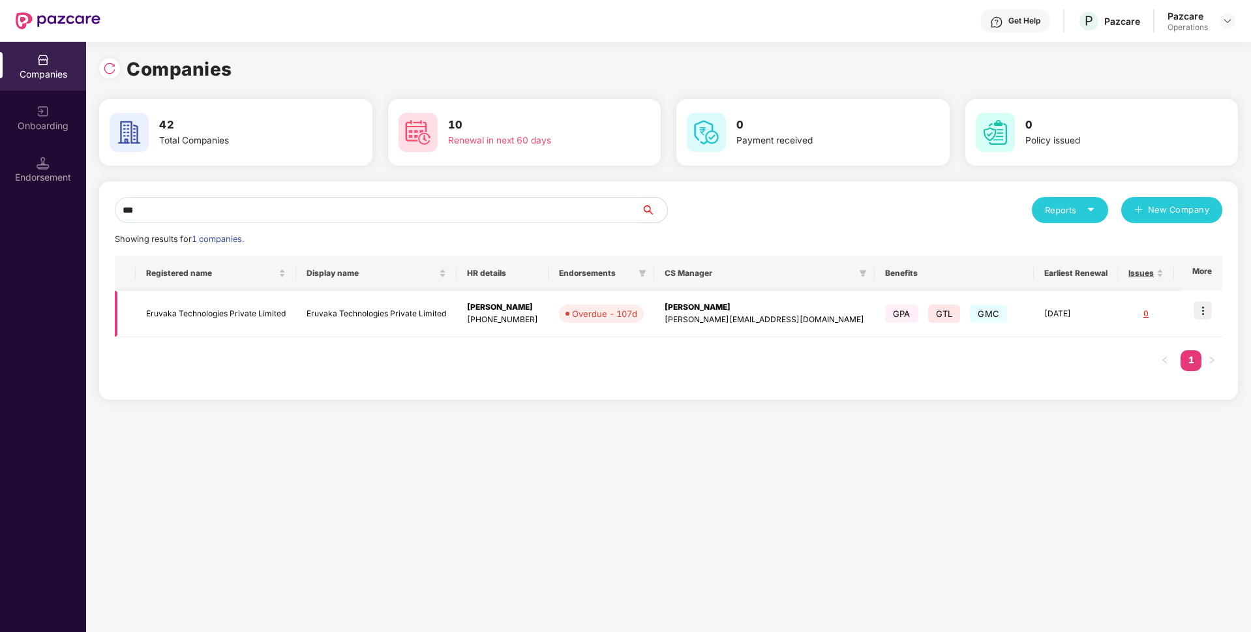
type input "***"
click at [1201, 308] on img at bounding box center [1202, 310] width 18 height 18
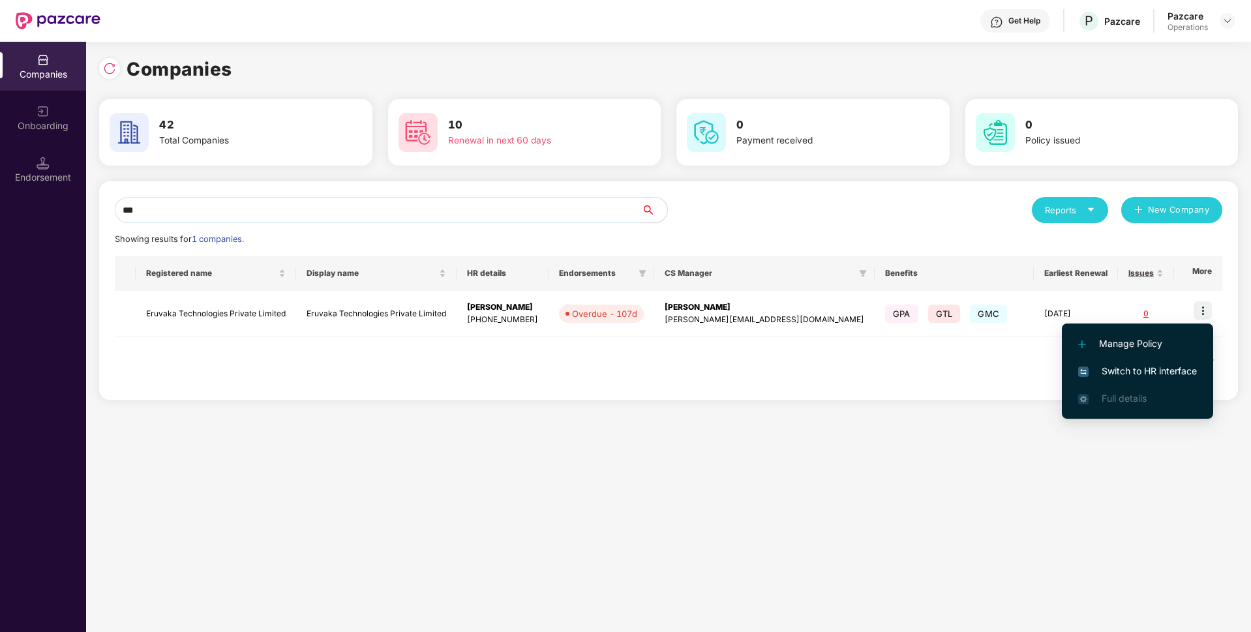
click at [1124, 365] on span "Switch to HR interface" at bounding box center [1137, 371] width 119 height 14
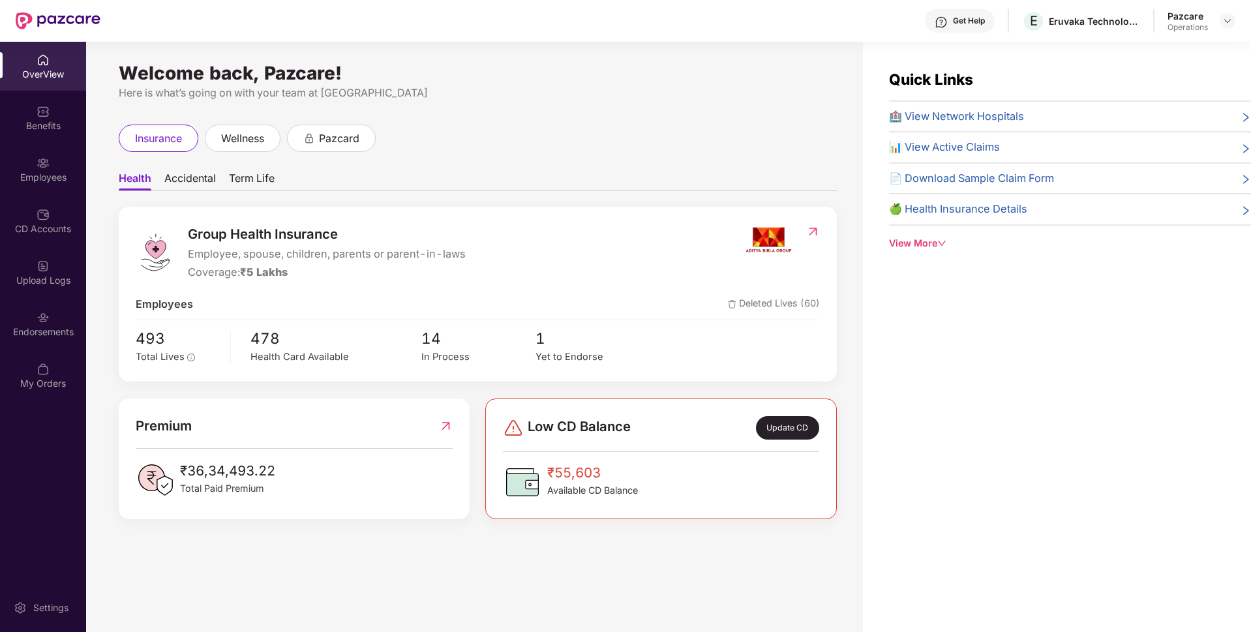
click at [29, 329] on div "Endorsements" at bounding box center [43, 331] width 86 height 13
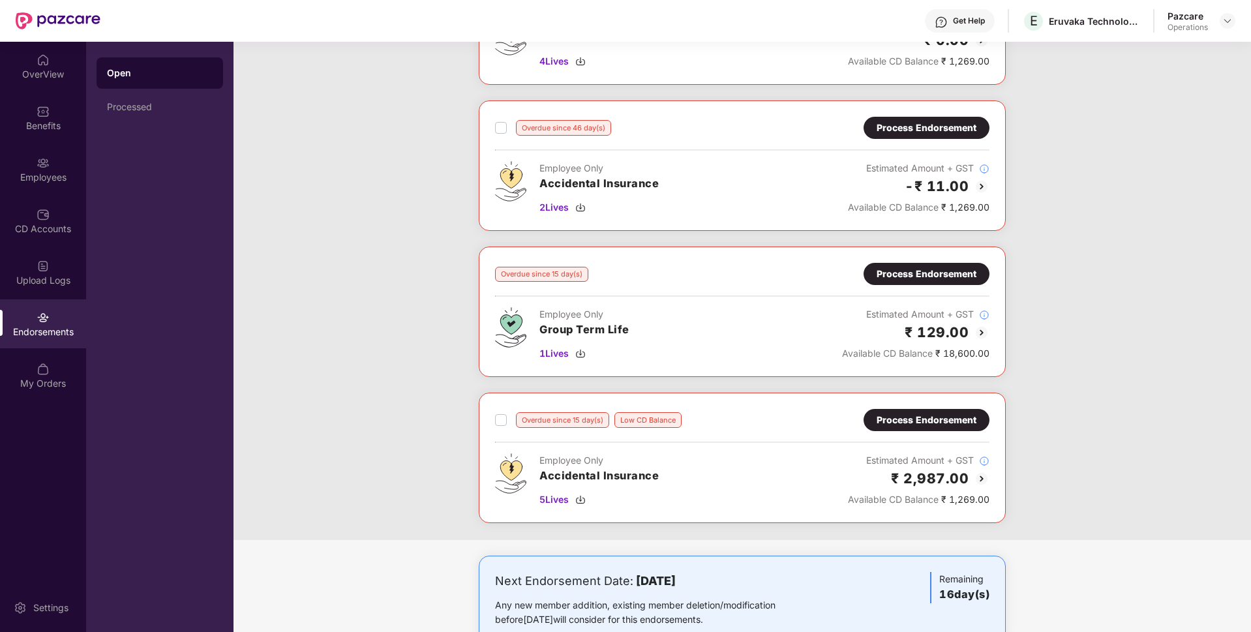
scroll to position [305, 0]
click at [951, 273] on div "Process Endorsement" at bounding box center [926, 274] width 100 height 14
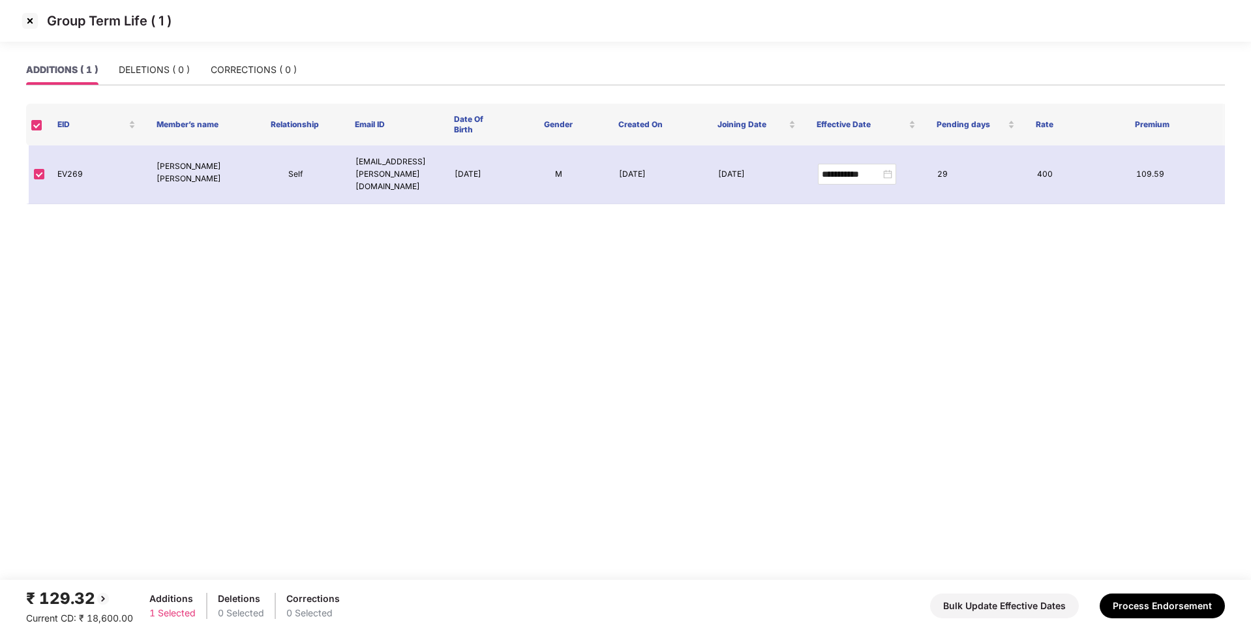
click at [30, 19] on img at bounding box center [30, 20] width 21 height 21
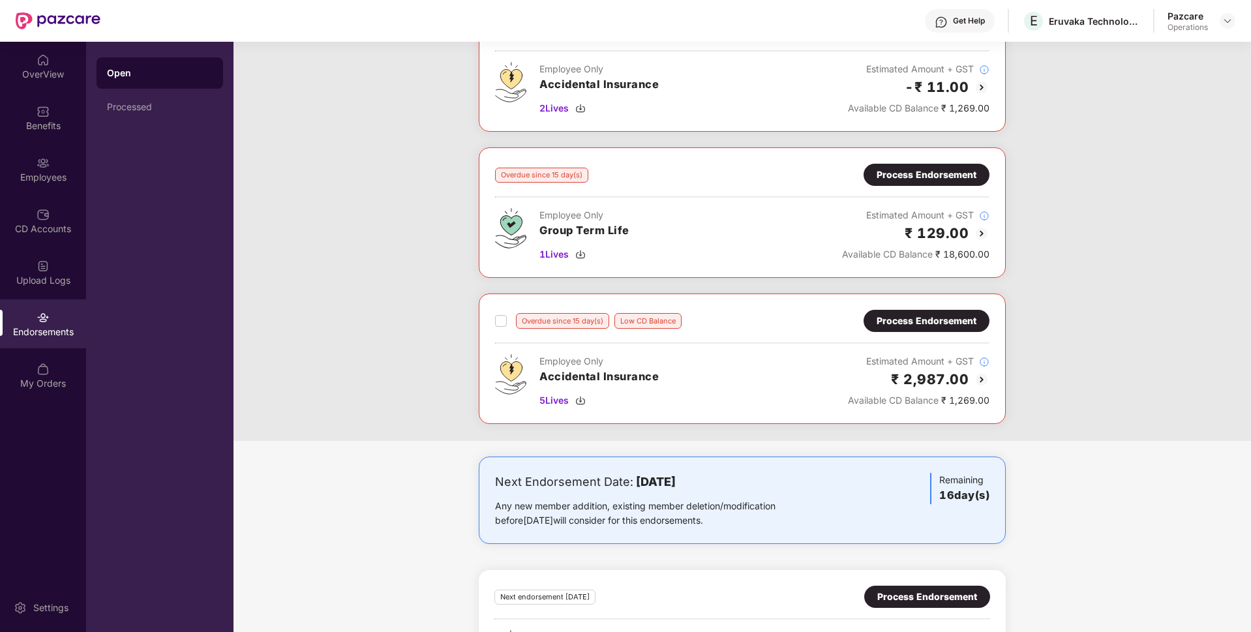
scroll to position [403, 0]
click at [959, 170] on div "Process Endorsement" at bounding box center [926, 176] width 100 height 14
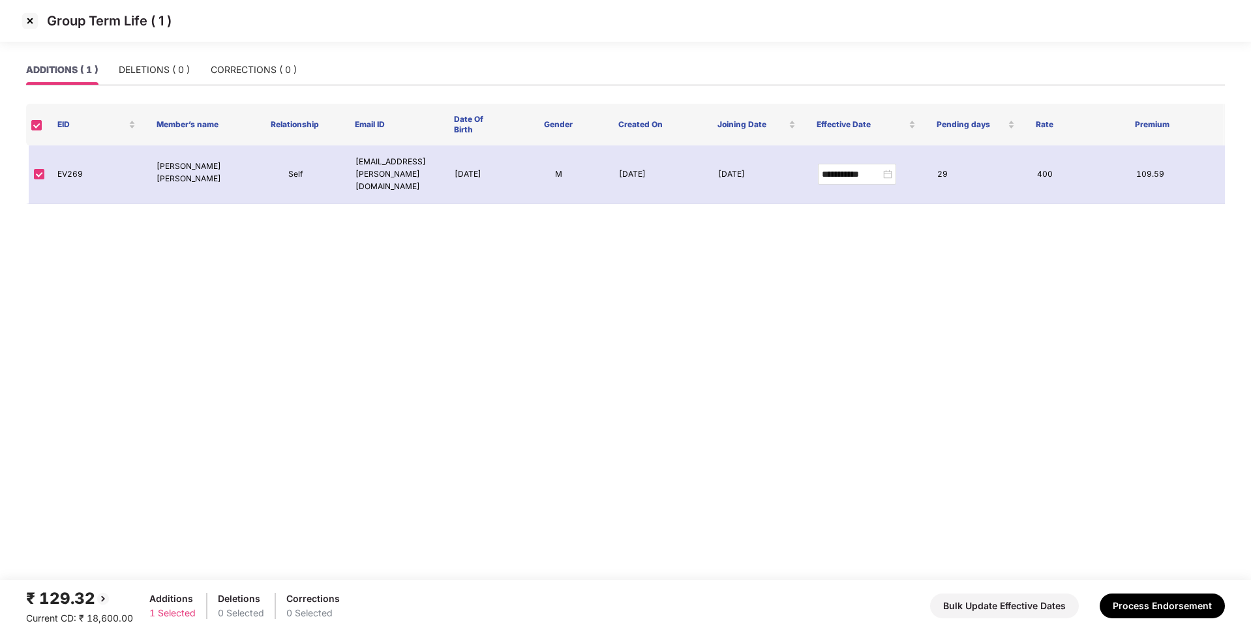
click at [29, 18] on img at bounding box center [30, 20] width 21 height 21
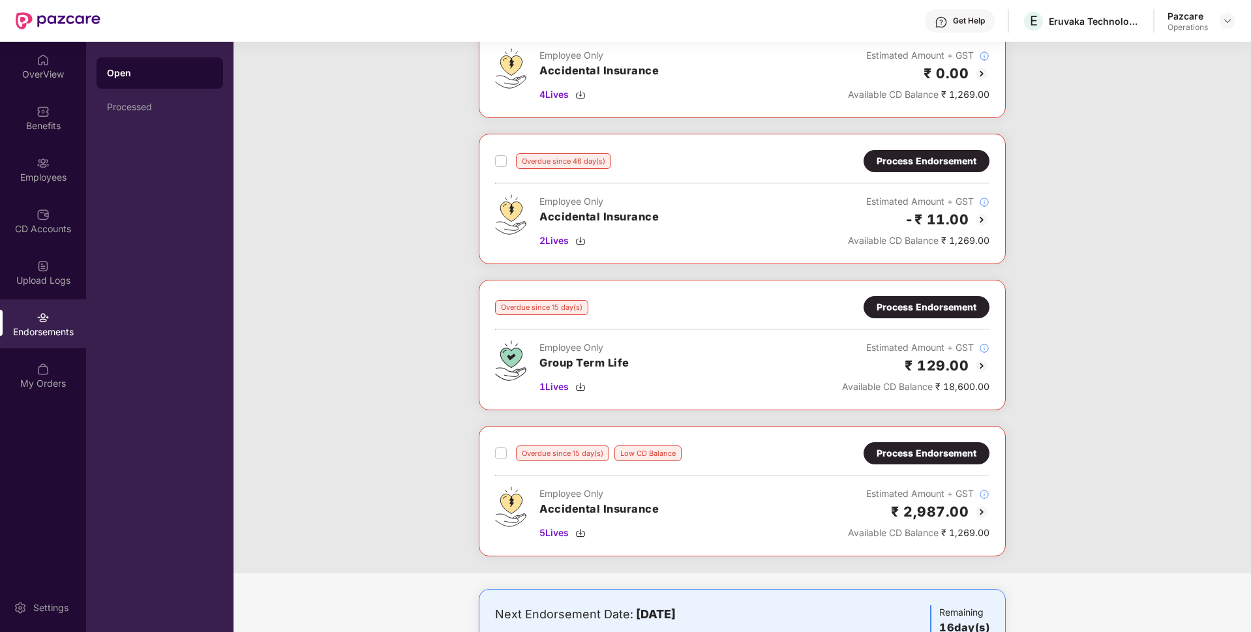
scroll to position [0, 0]
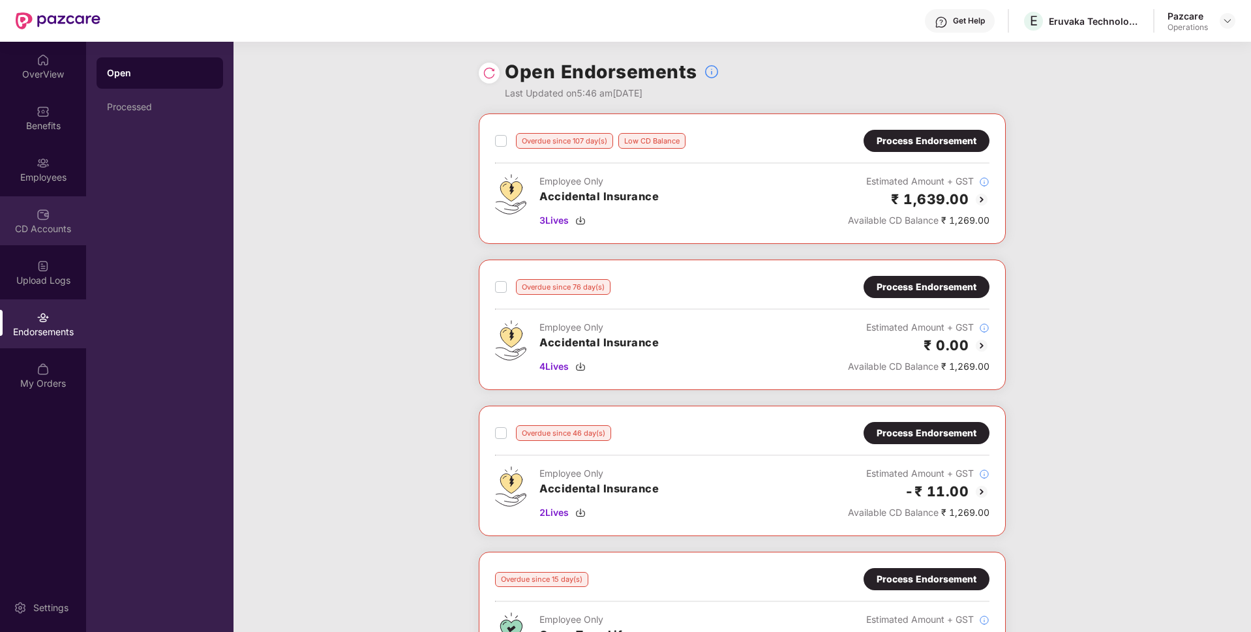
drag, startPoint x: 144, startPoint y: 105, endPoint x: 0, endPoint y: 245, distance: 200.6
click at [0, 245] on div "OverView Benefits Employees CD Accounts Upload Logs Endorsements My Orders Sett…" at bounding box center [116, 337] width 233 height 590
click at [173, 110] on div "Processed" at bounding box center [160, 107] width 106 height 10
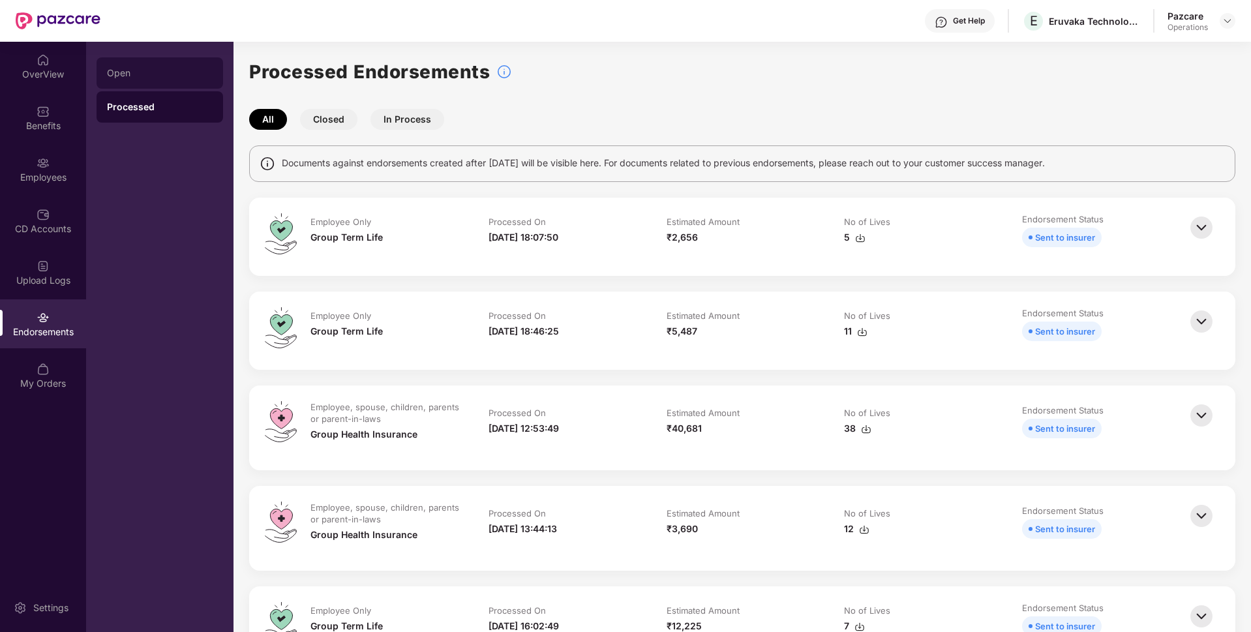
click at [119, 72] on div "Open" at bounding box center [160, 73] width 106 height 10
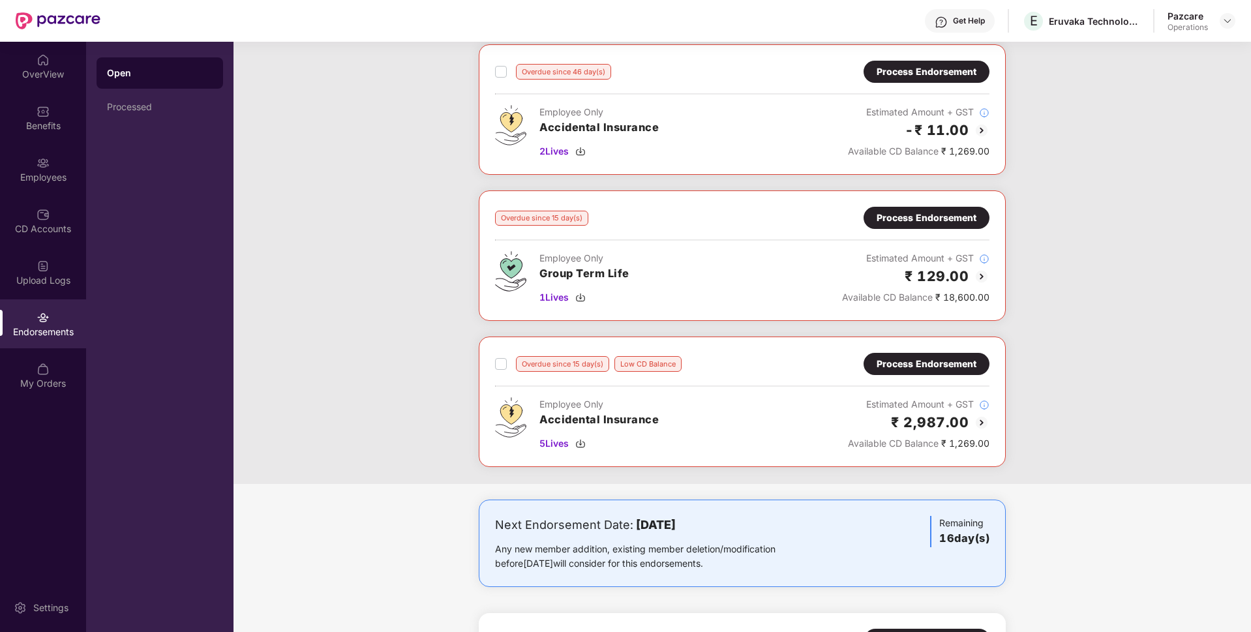
scroll to position [353, 0]
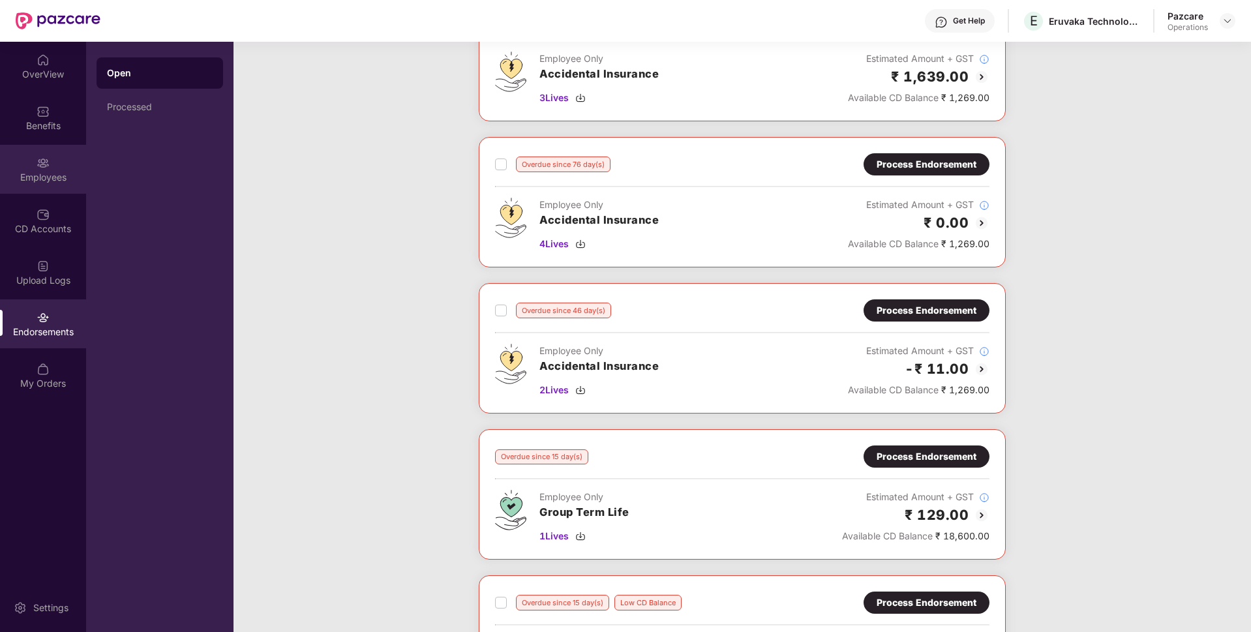
click at [52, 175] on div "Employees" at bounding box center [43, 177] width 86 height 13
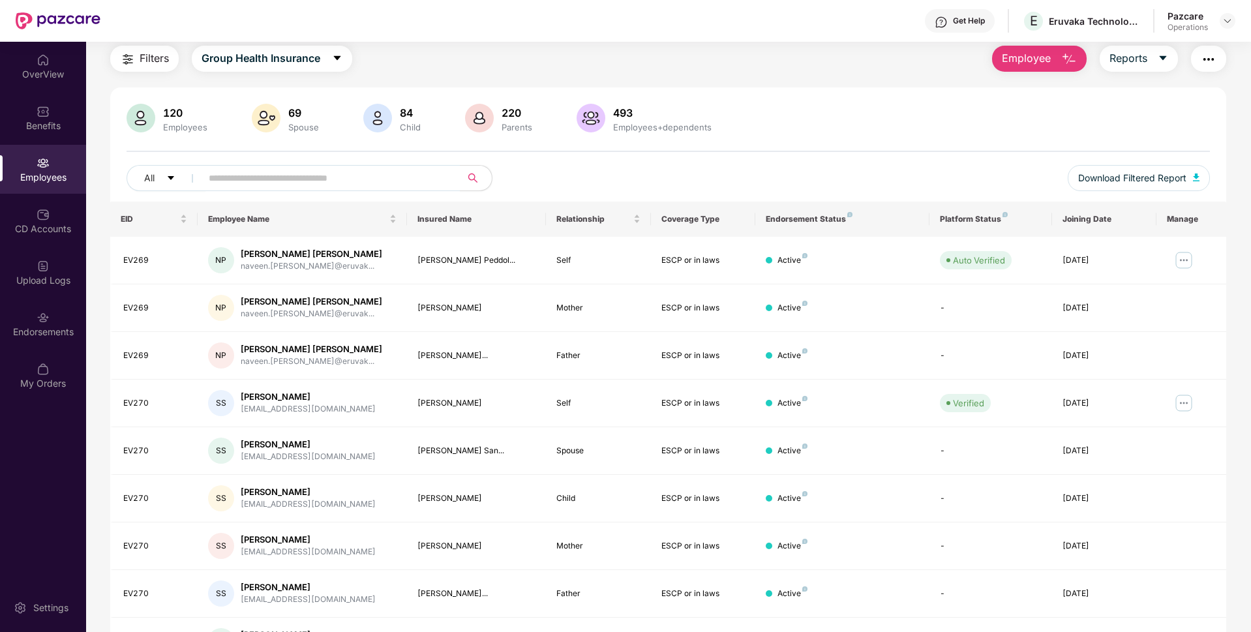
scroll to position [123, 0]
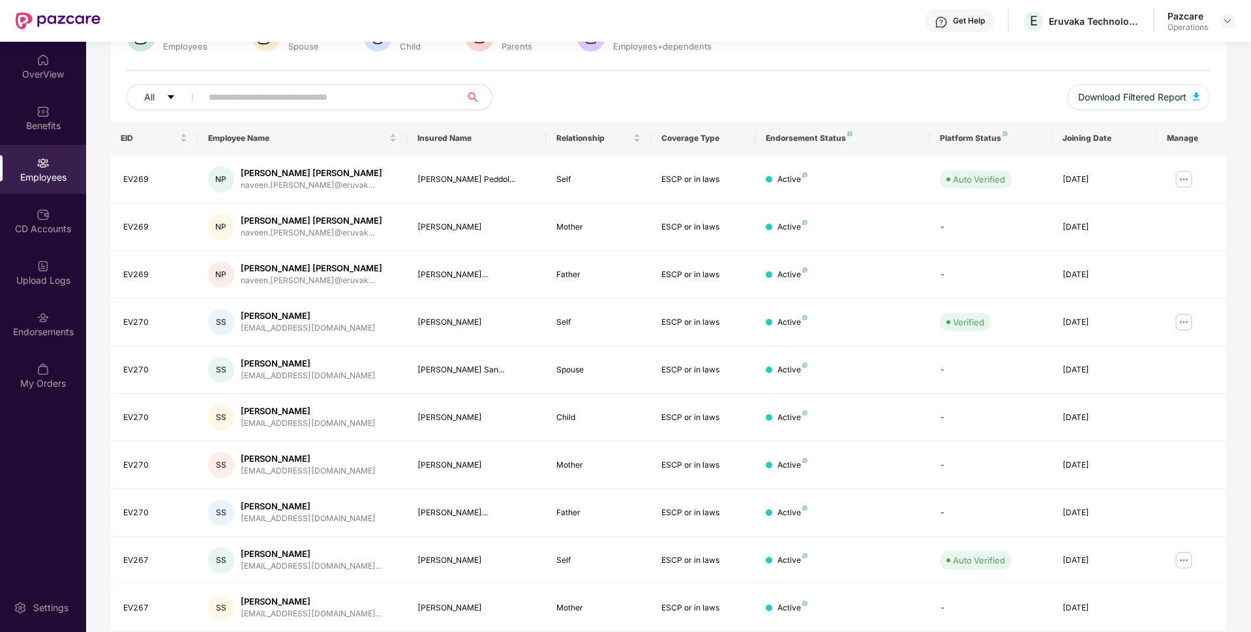
click at [1199, 63] on div "120 Employees 69 Spouse 84 Child 220 Parents 493 Employees+dependents All Downl…" at bounding box center [668, 72] width 1116 height 98
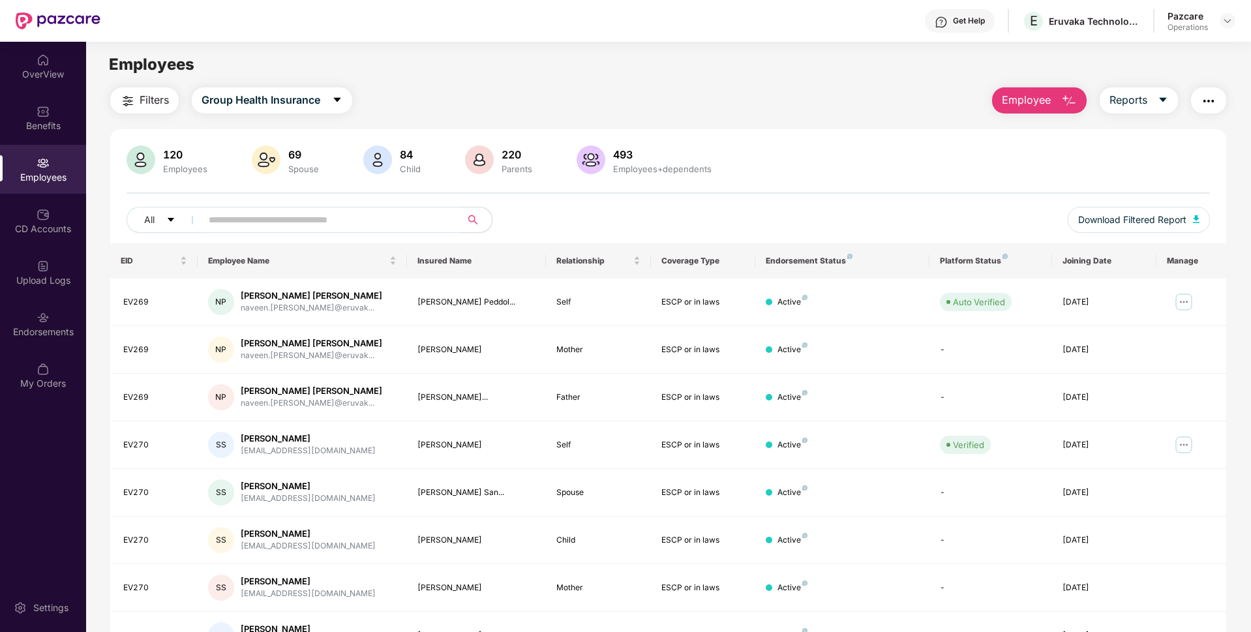
click at [1199, 108] on button "button" at bounding box center [1208, 100] width 35 height 26
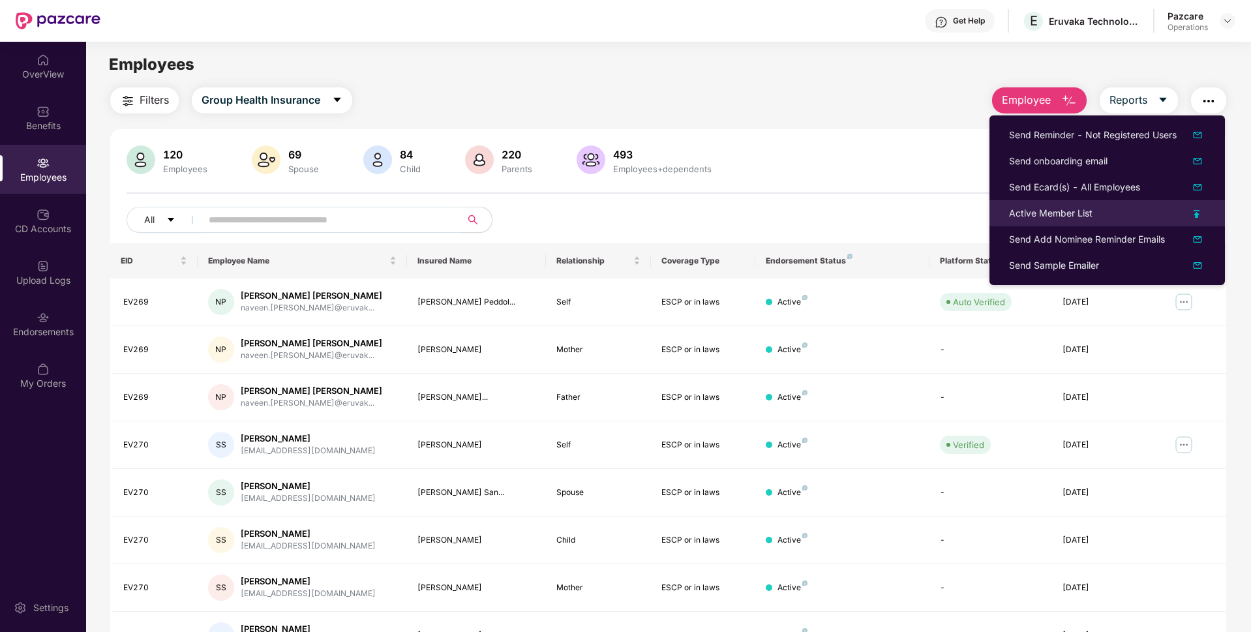
click at [1040, 220] on div "Active Member List" at bounding box center [1050, 213] width 83 height 14
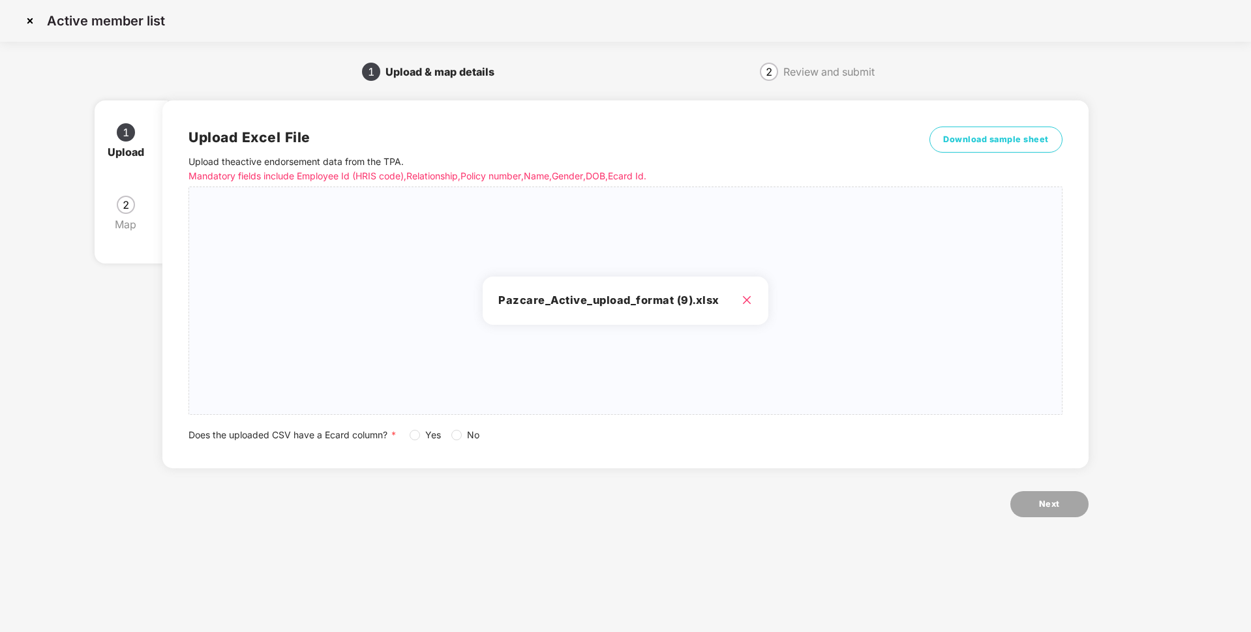
click at [466, 438] on span "No" at bounding box center [473, 435] width 23 height 14
click at [1053, 501] on span "Next" at bounding box center [1049, 504] width 21 height 13
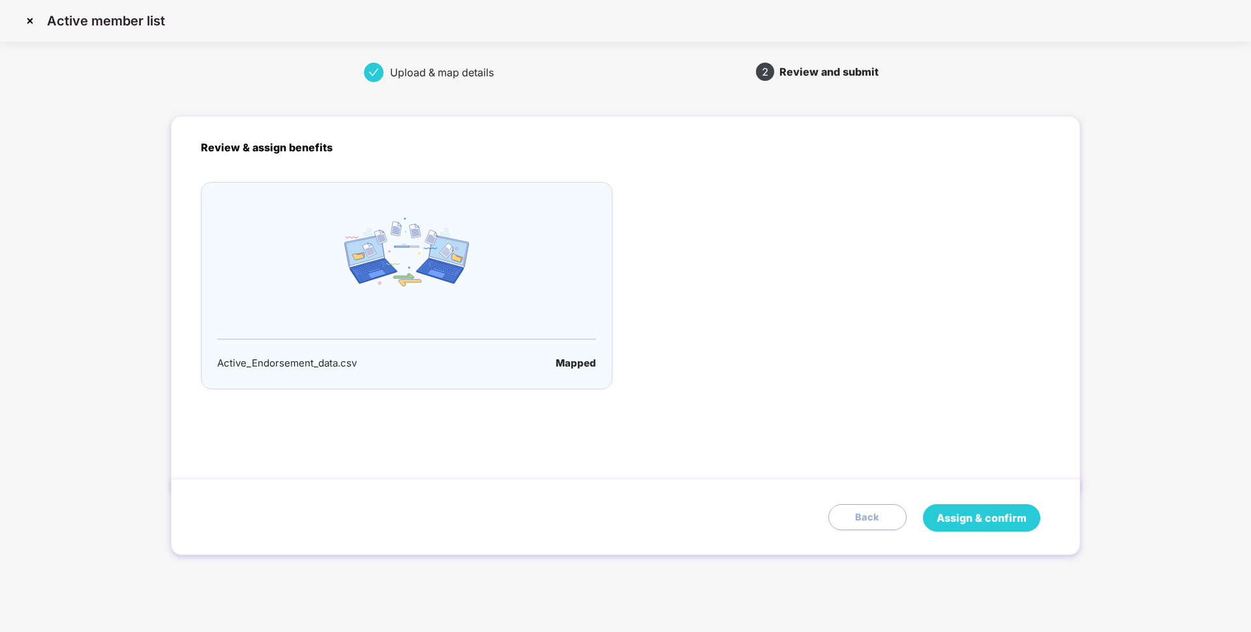
click at [989, 518] on span "Assign & confirm" at bounding box center [981, 518] width 90 height 16
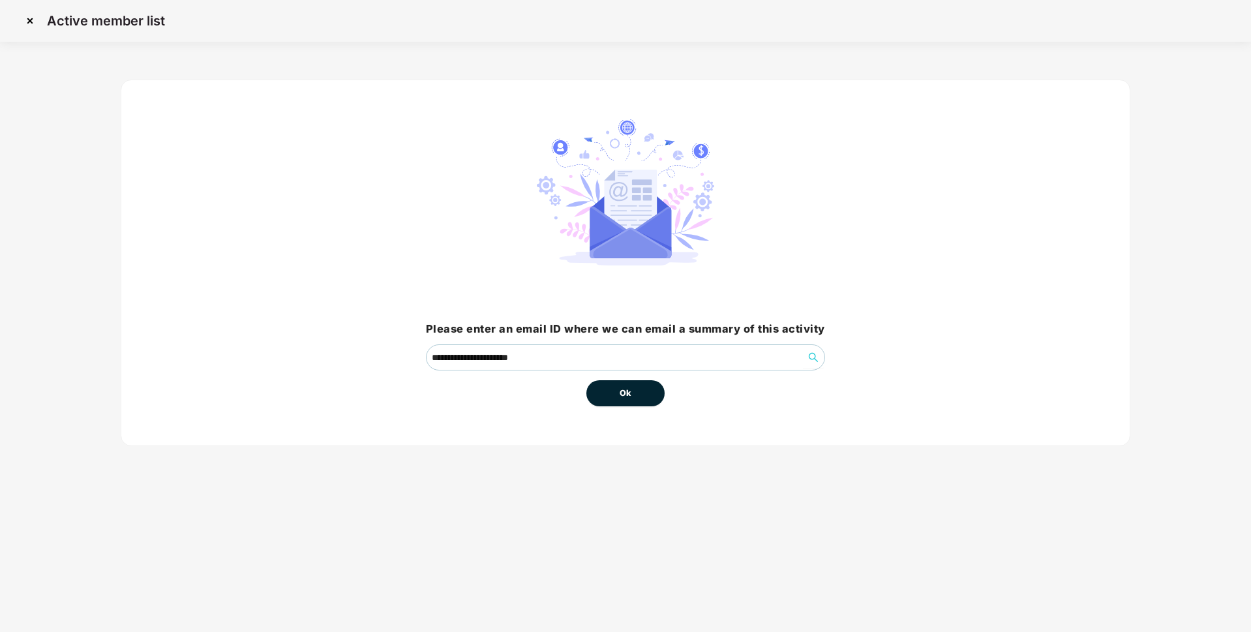
click at [607, 389] on button "Ok" at bounding box center [625, 393] width 78 height 26
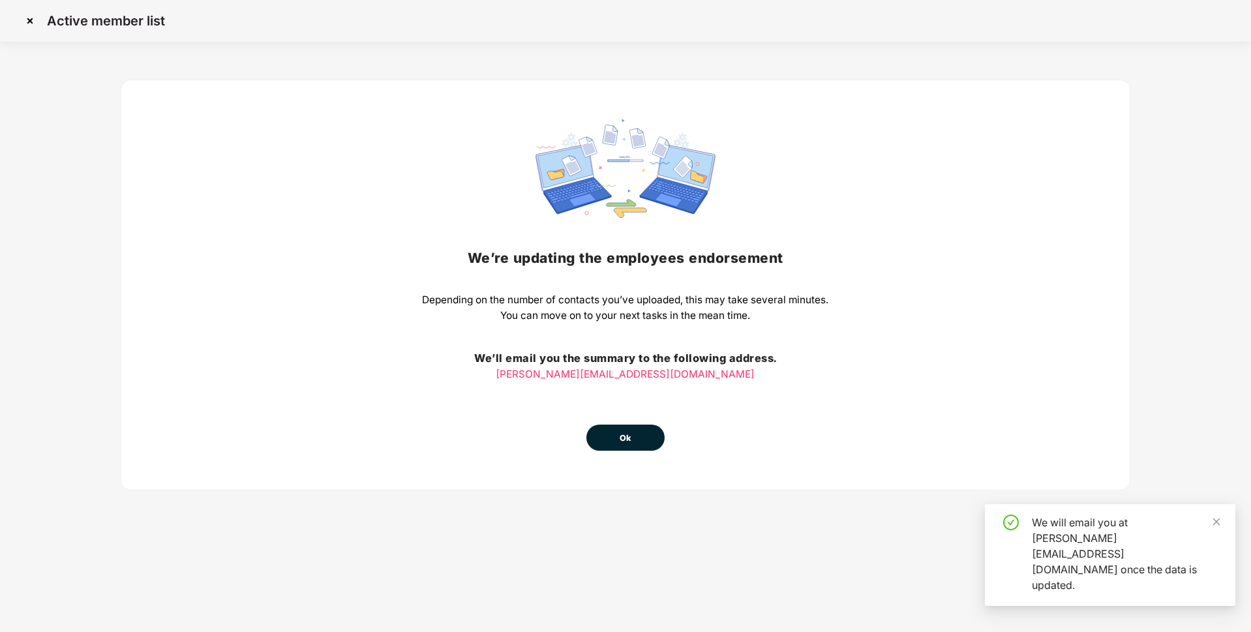
click at [629, 441] on span "Ok" at bounding box center [626, 438] width 12 height 13
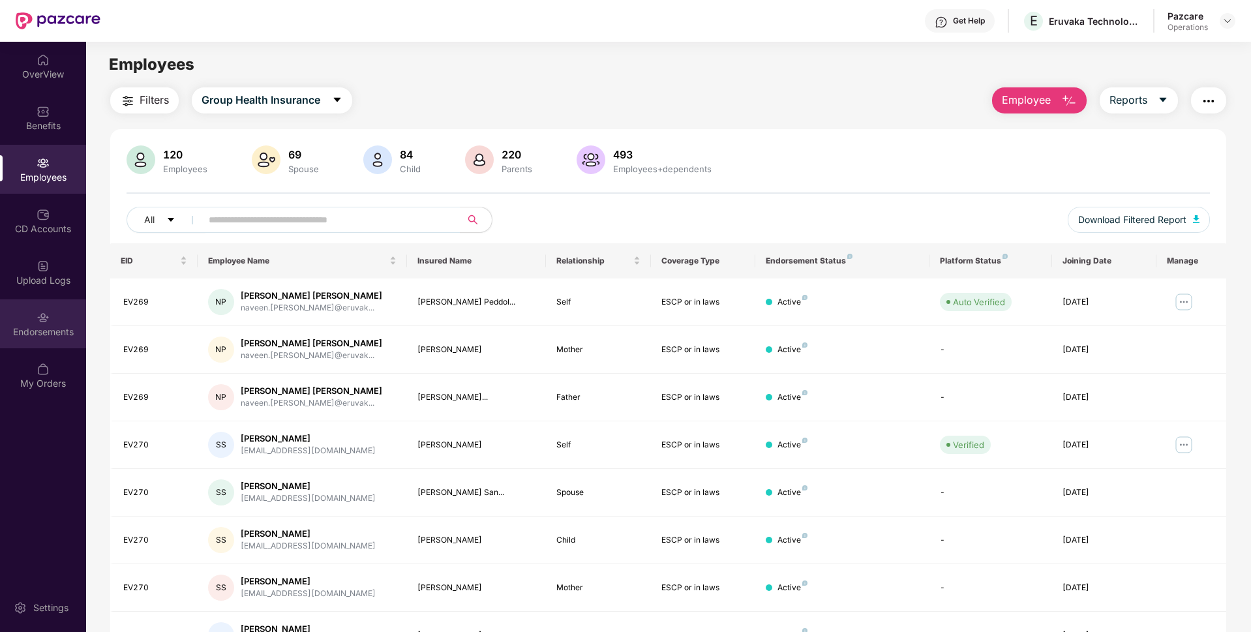
click at [46, 303] on div "Endorsements" at bounding box center [43, 323] width 86 height 49
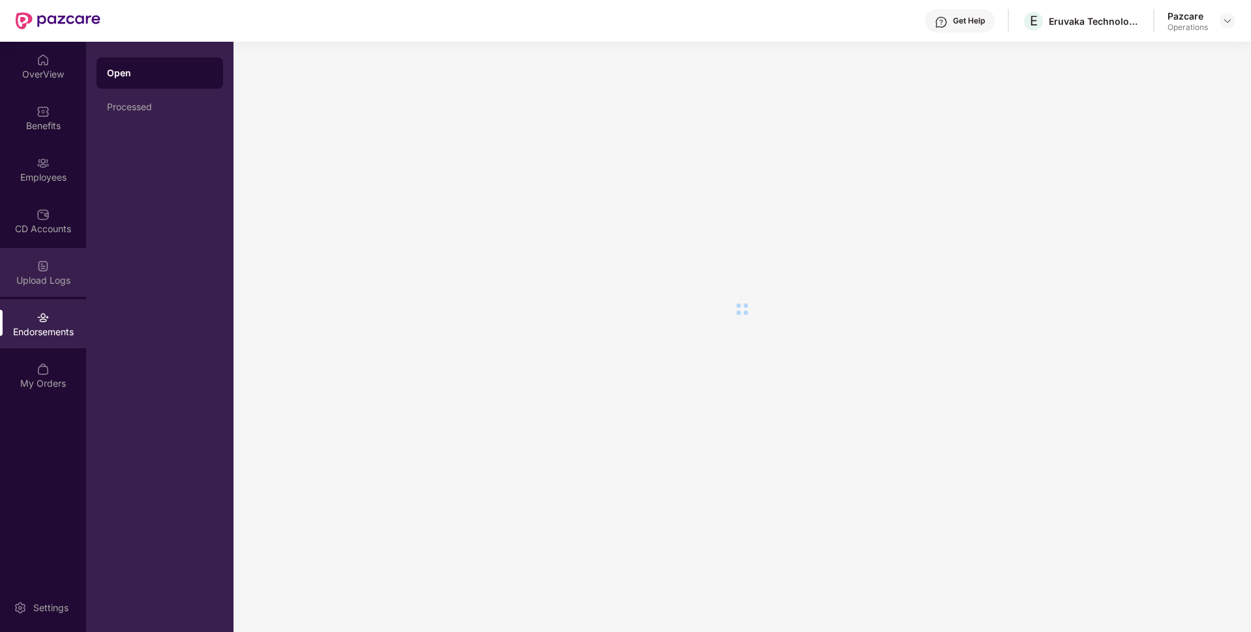
click at [44, 278] on div "Upload Logs" at bounding box center [43, 280] width 86 height 13
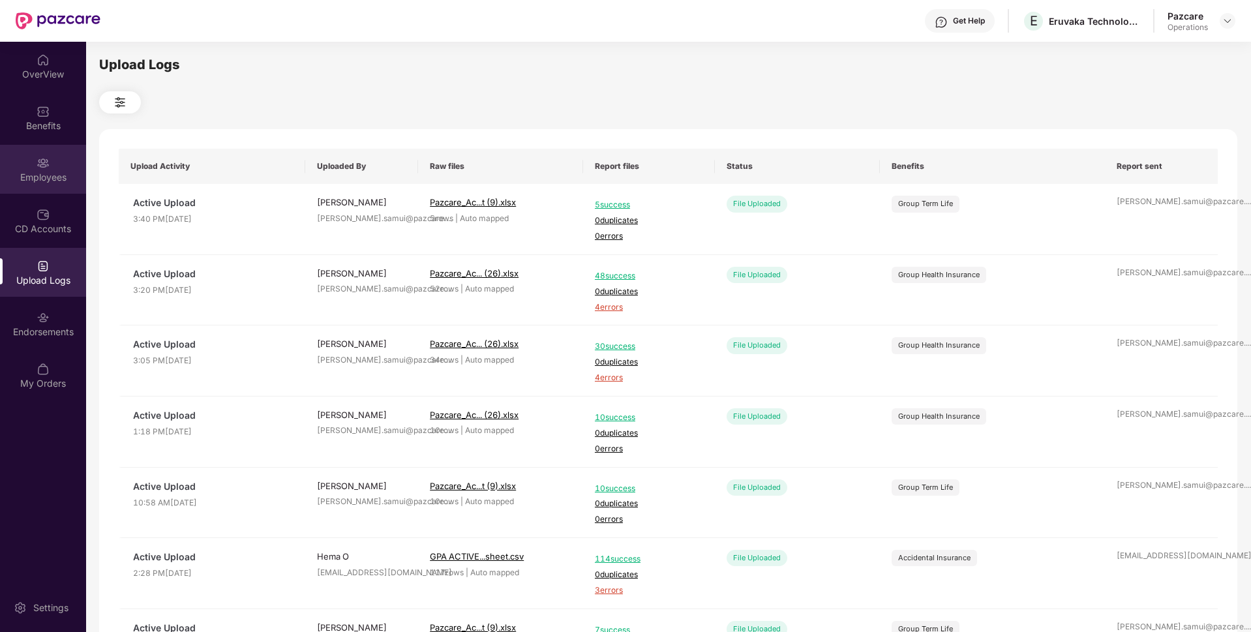
click at [55, 175] on div "Employees" at bounding box center [43, 177] width 86 height 13
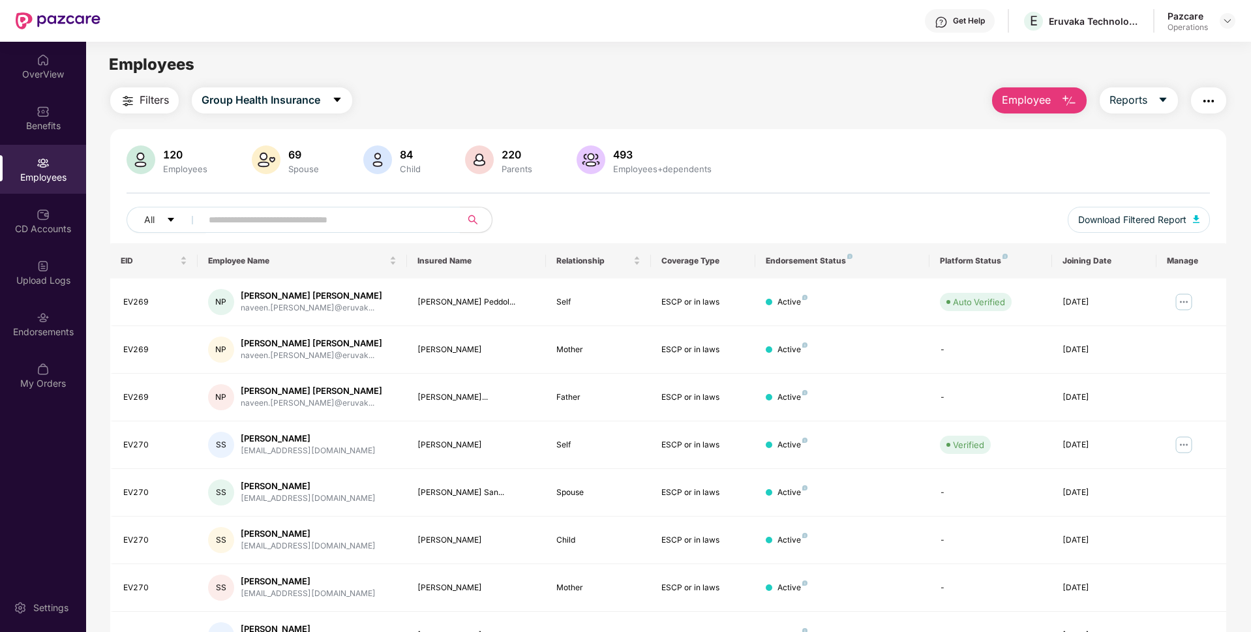
click at [150, 97] on span "Filters" at bounding box center [154, 100] width 29 height 16
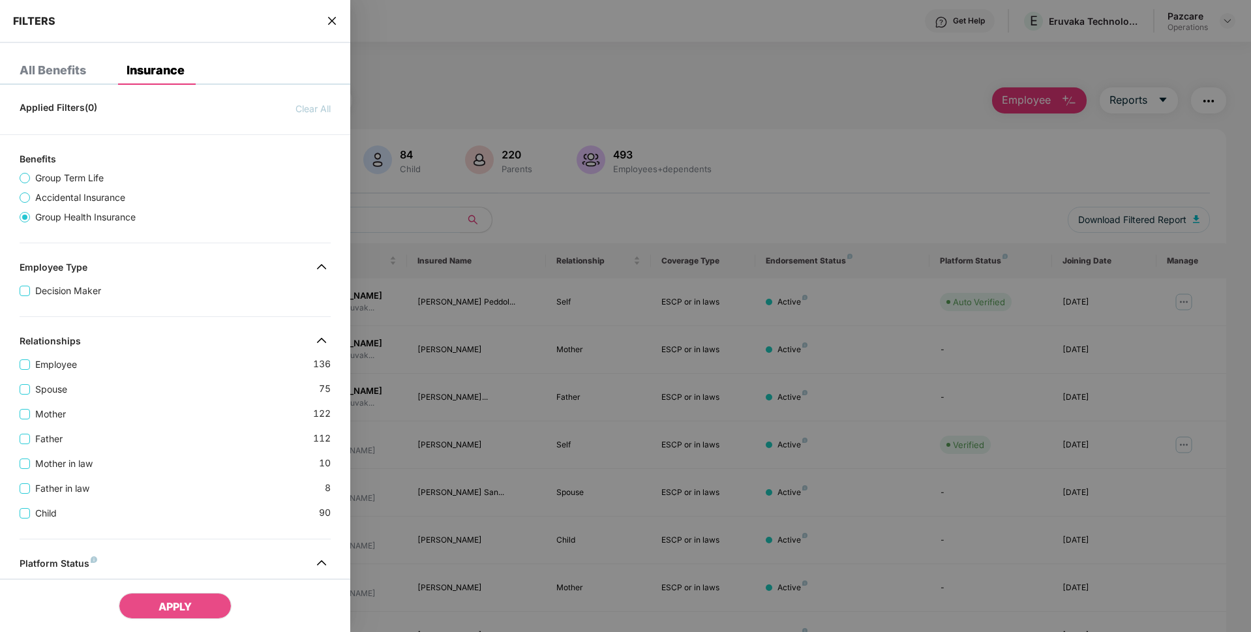
click at [48, 176] on span "Group Term Life" at bounding box center [69, 178] width 79 height 14
click at [40, 217] on span "Group Health Insurance" at bounding box center [85, 217] width 111 height 14
click at [37, 179] on span "Group Term Life" at bounding box center [69, 178] width 79 height 14
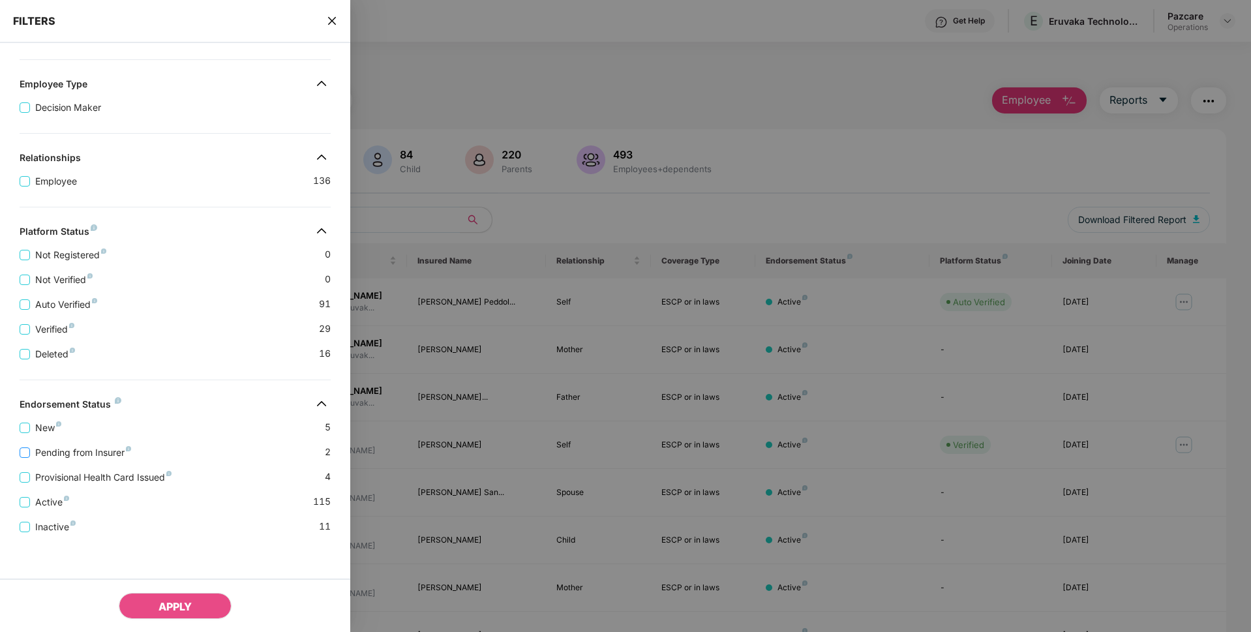
click at [54, 453] on span "Pending from Insurer" at bounding box center [83, 452] width 106 height 14
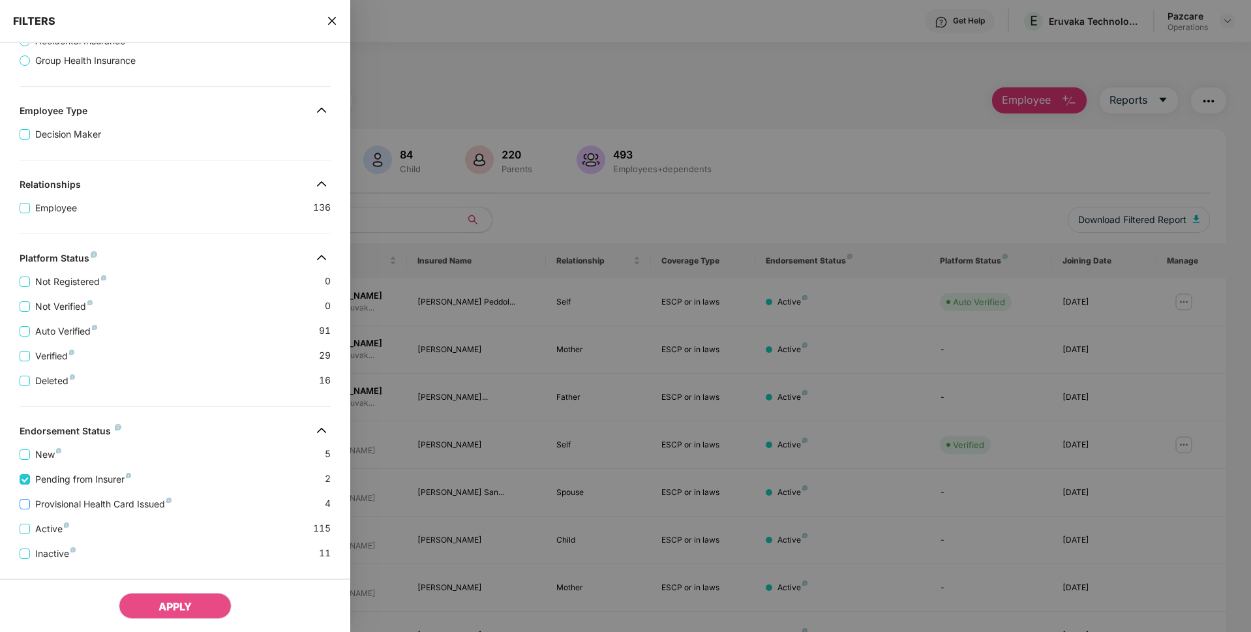
click at [44, 509] on span "Provisional Health Card Issued" at bounding box center [103, 504] width 147 height 14
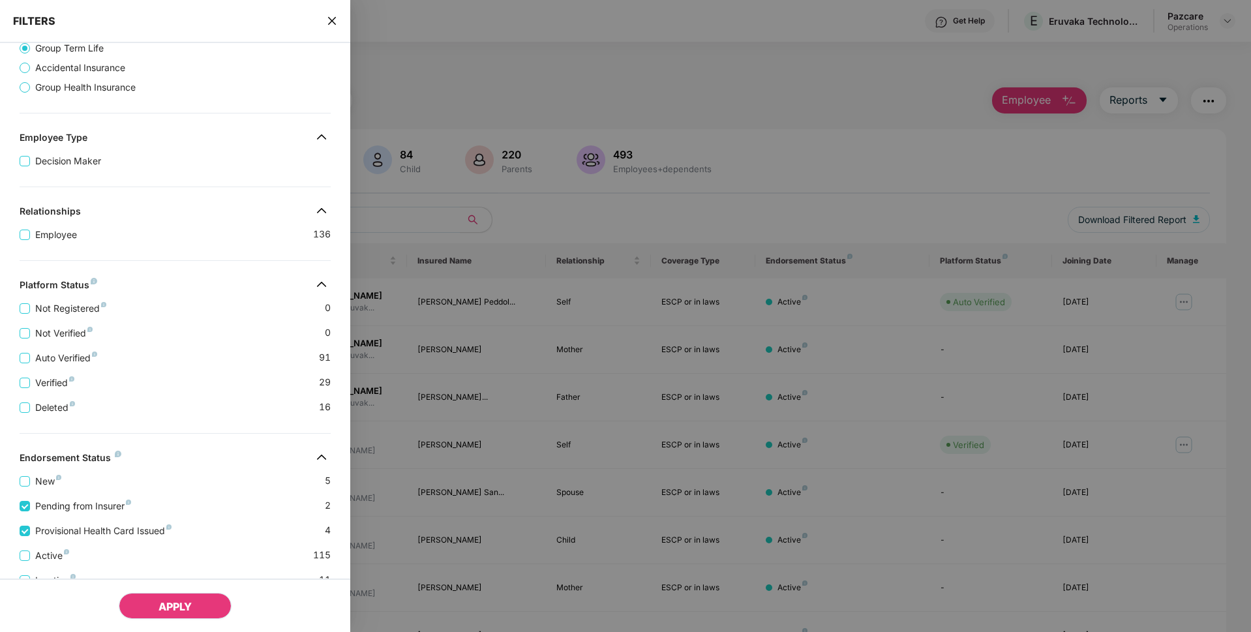
click at [194, 608] on button "APPLY" at bounding box center [175, 606] width 113 height 26
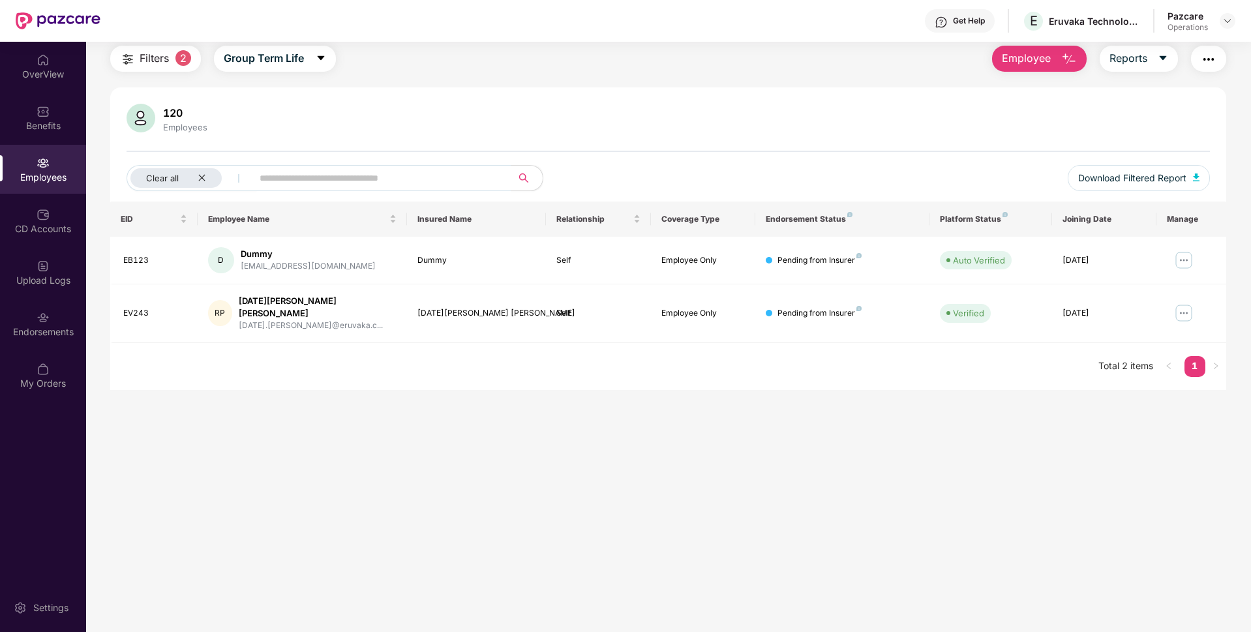
scroll to position [0, 0]
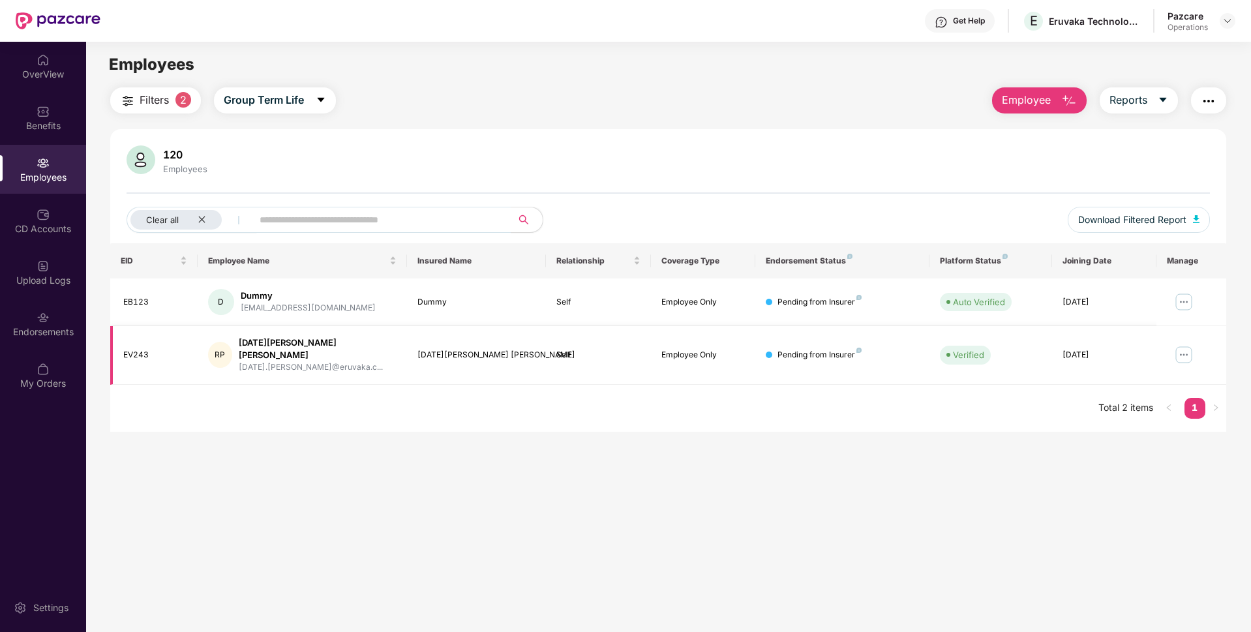
click at [140, 349] on div "EV243" at bounding box center [155, 355] width 64 height 12
copy div "EV243"
click at [1201, 102] on img "button" at bounding box center [1209, 101] width 16 height 16
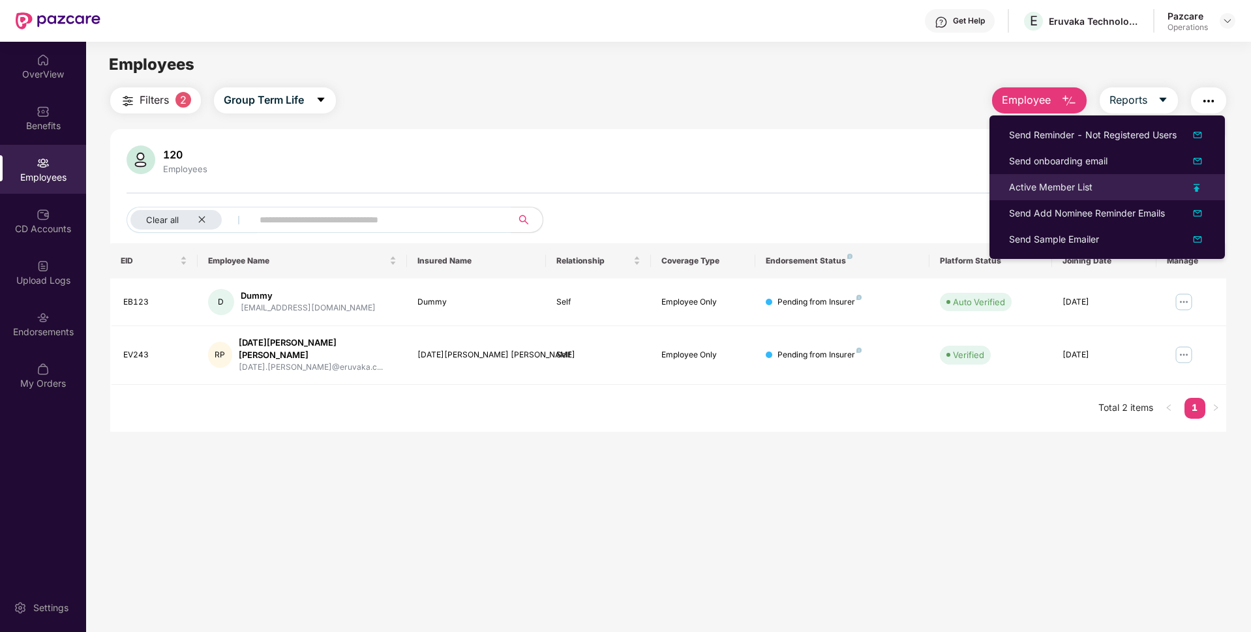
click at [1015, 192] on div "Active Member List" at bounding box center [1050, 187] width 83 height 14
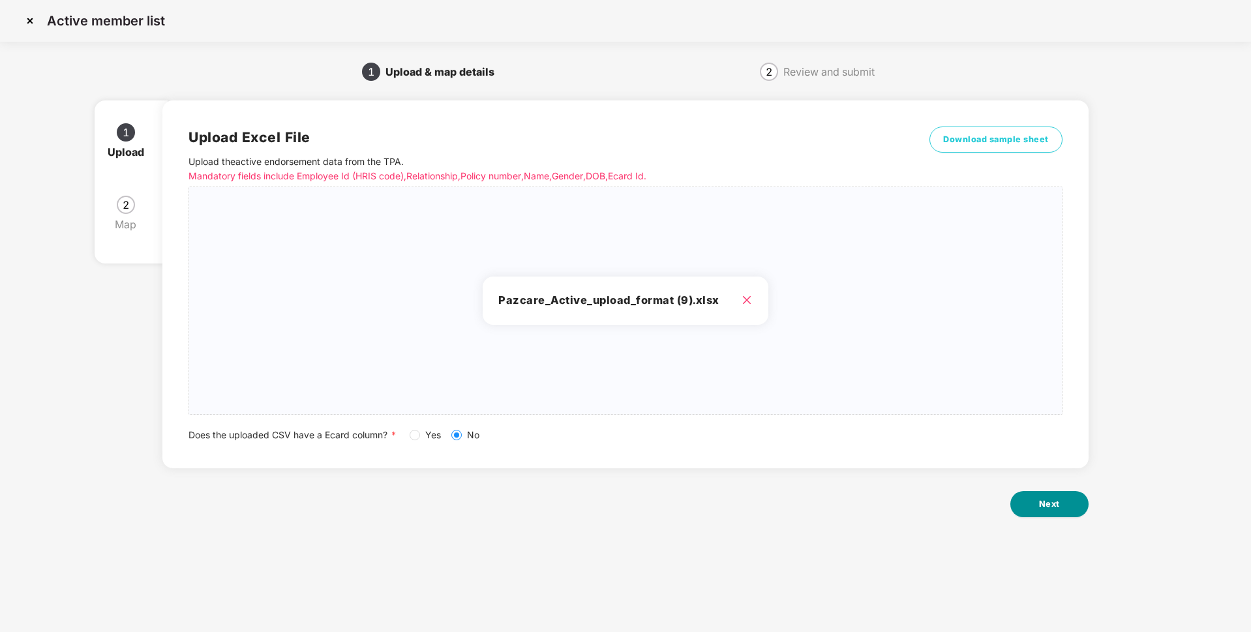
click at [1055, 509] on span "Next" at bounding box center [1049, 504] width 21 height 13
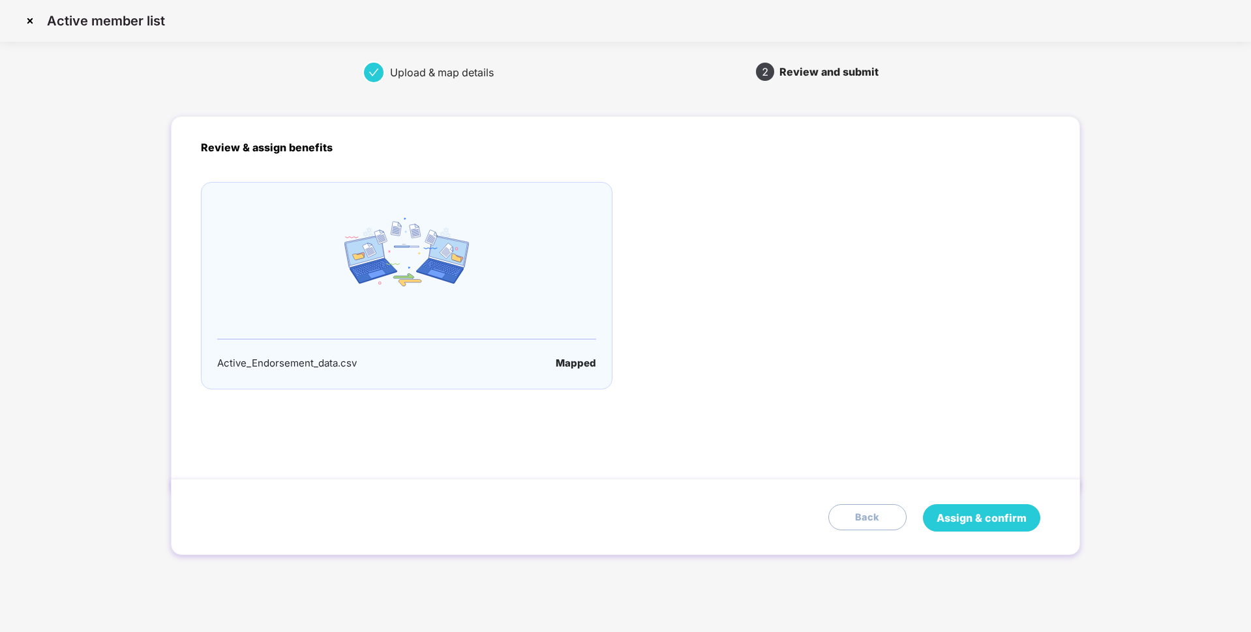
click at [948, 513] on span "Assign & confirm" at bounding box center [981, 518] width 90 height 16
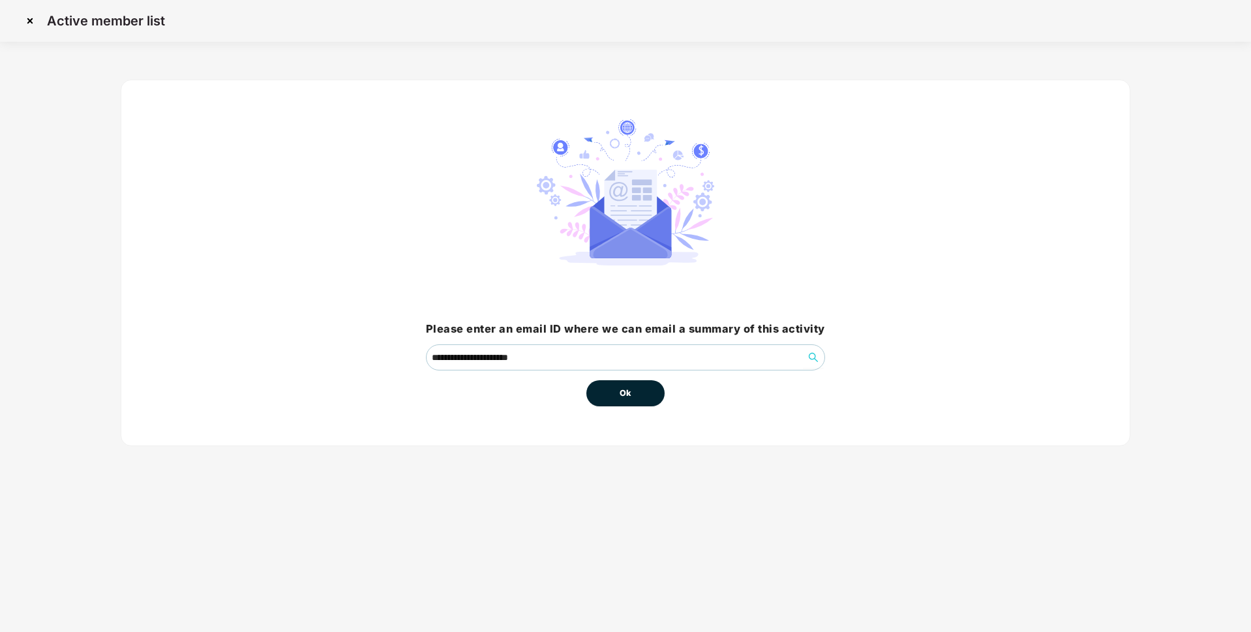
click at [620, 389] on span "Ok" at bounding box center [626, 393] width 12 height 13
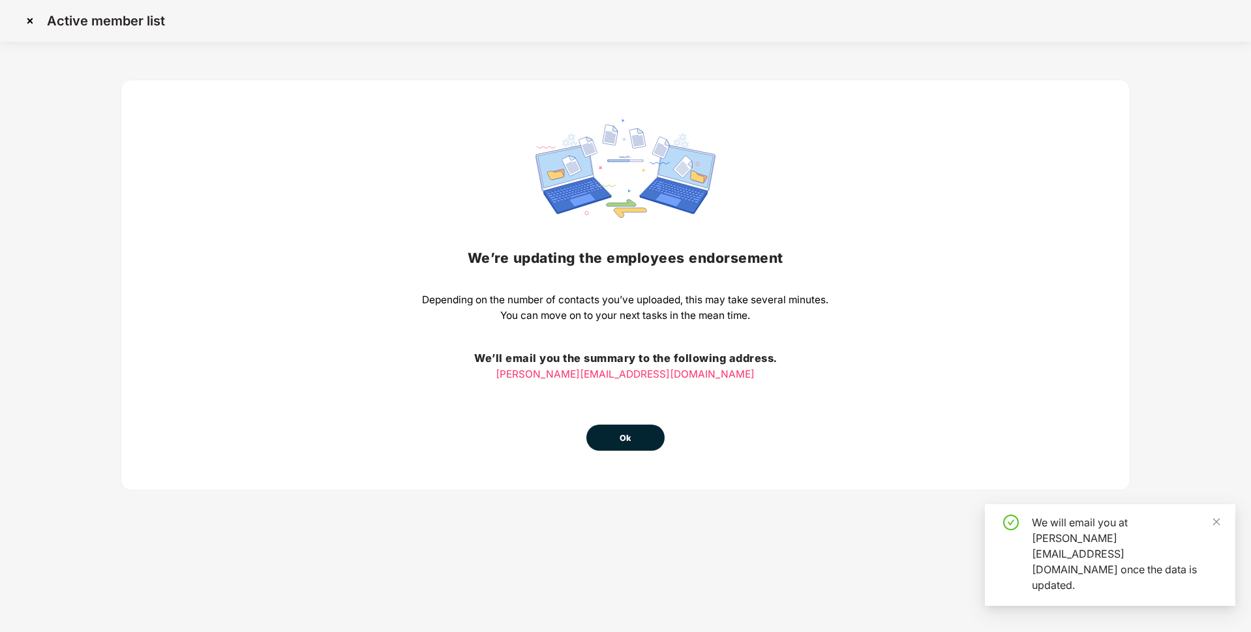
click at [621, 395] on div "We’re updating the employees endorsement Depending on the number of contacts yo…" at bounding box center [625, 284] width 406 height 331
click at [631, 436] on span "Ok" at bounding box center [626, 438] width 12 height 13
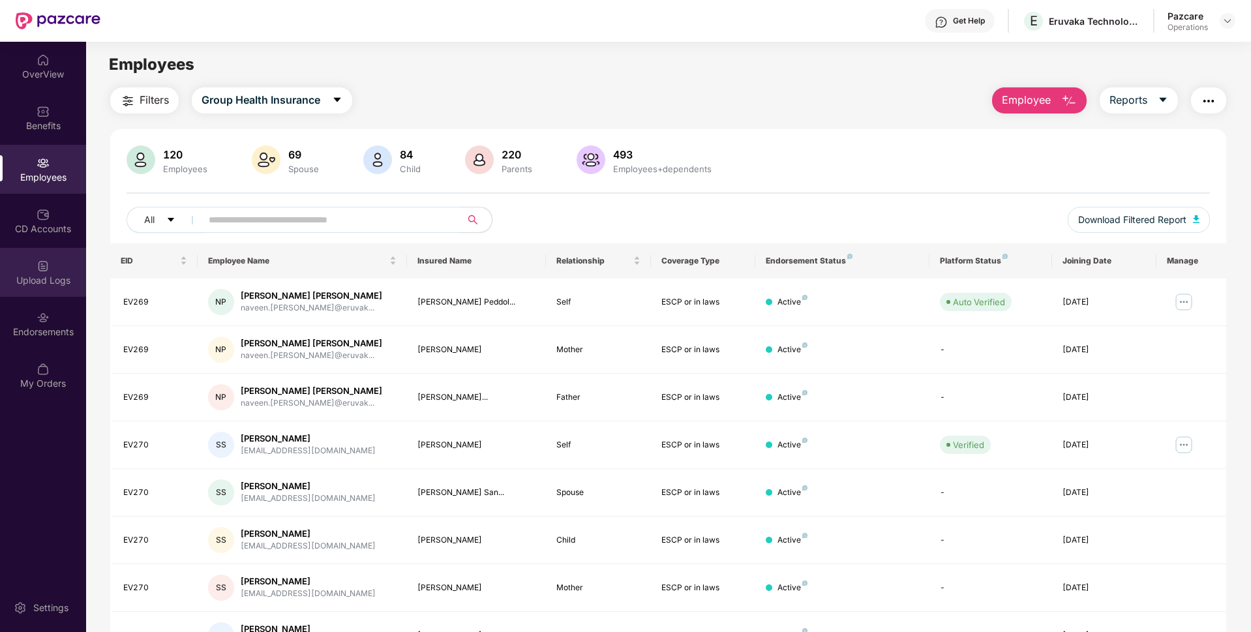
click at [34, 277] on div "Upload Logs" at bounding box center [43, 280] width 86 height 13
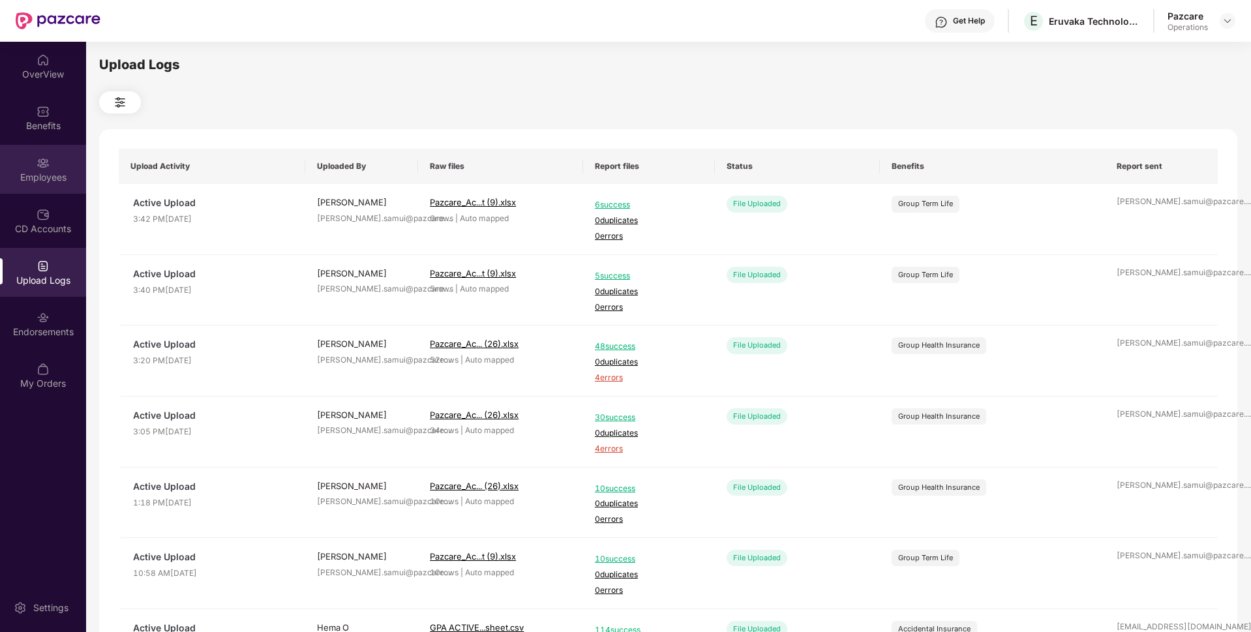
click at [46, 162] on img at bounding box center [43, 163] width 13 height 13
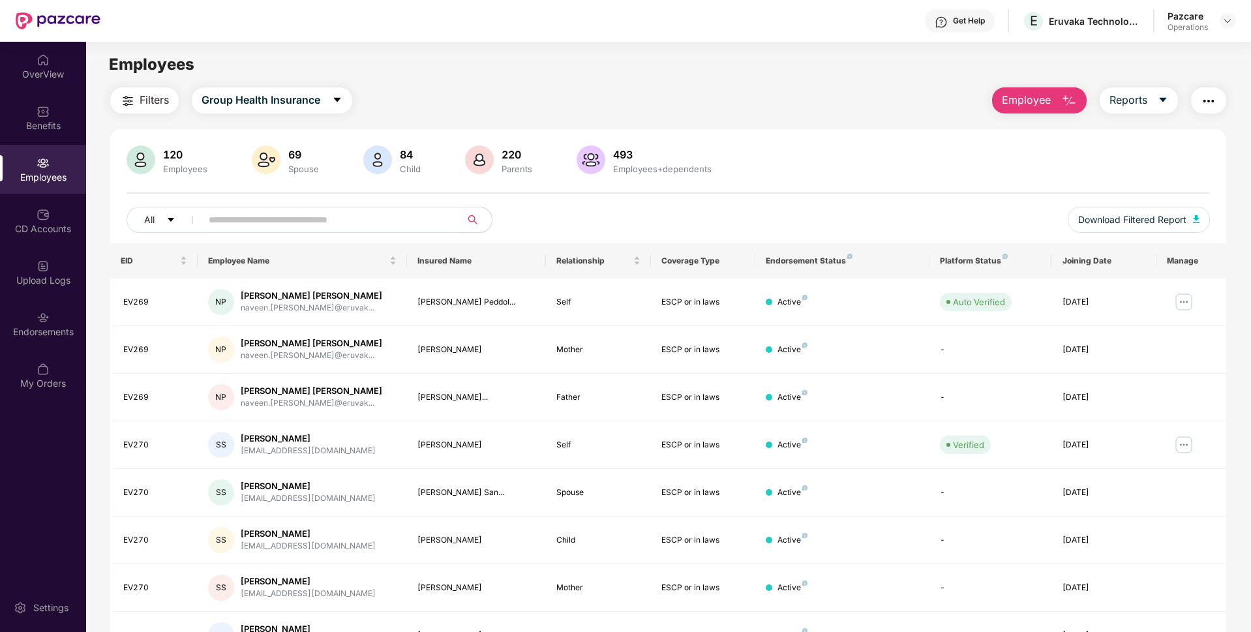
click at [152, 105] on span "Filters" at bounding box center [154, 100] width 29 height 16
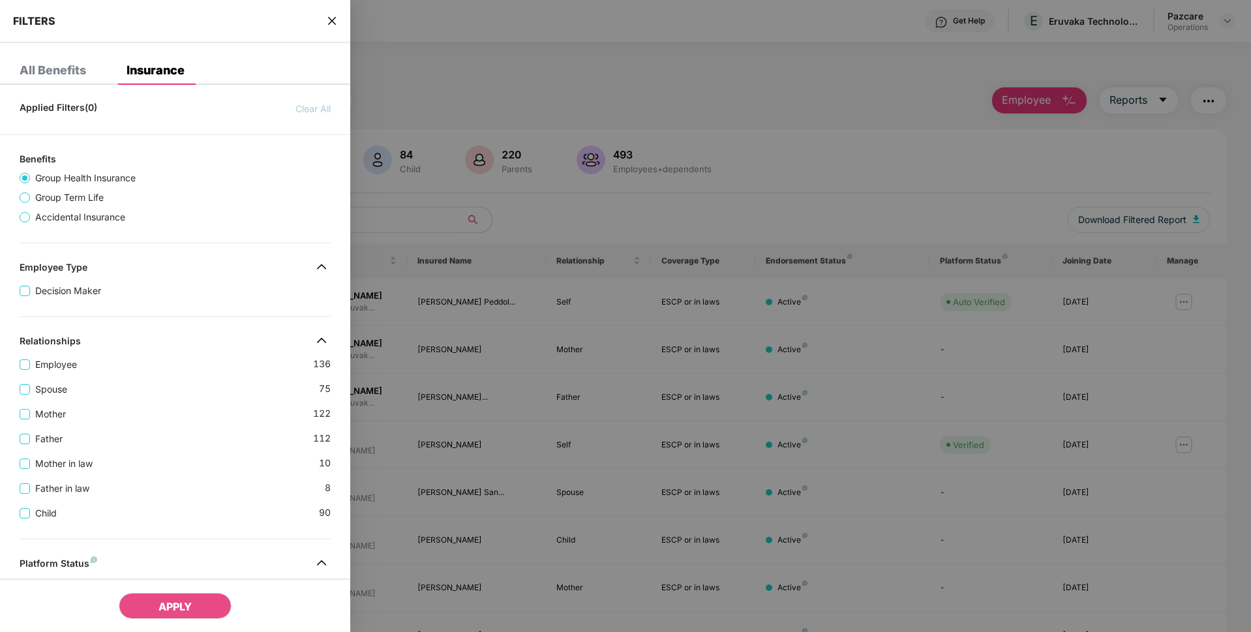
scroll to position [332, 0]
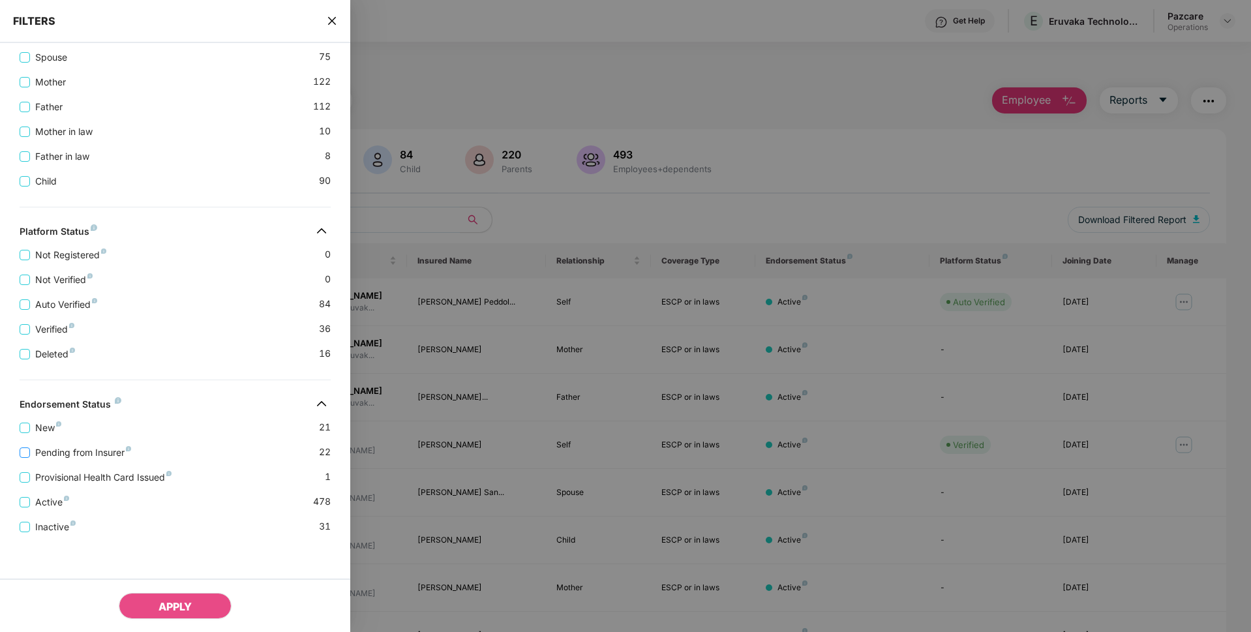
click at [45, 452] on span "Pending from Insurer" at bounding box center [83, 452] width 106 height 14
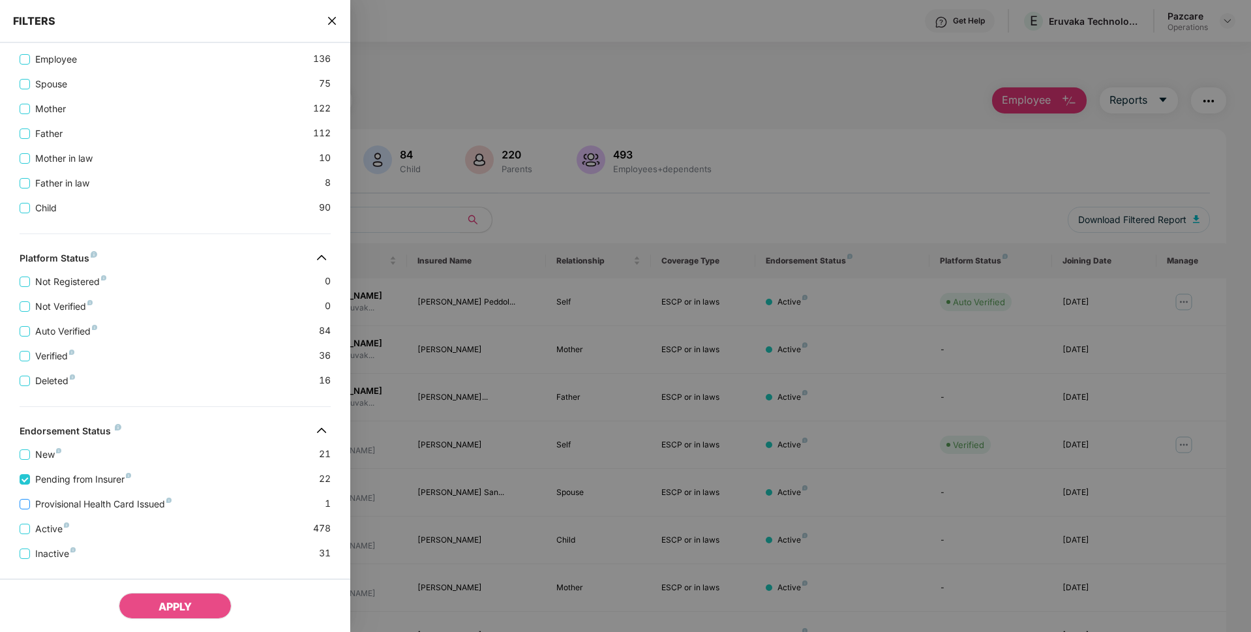
click at [52, 498] on span "Provisional Health Card Issued" at bounding box center [103, 504] width 147 height 14
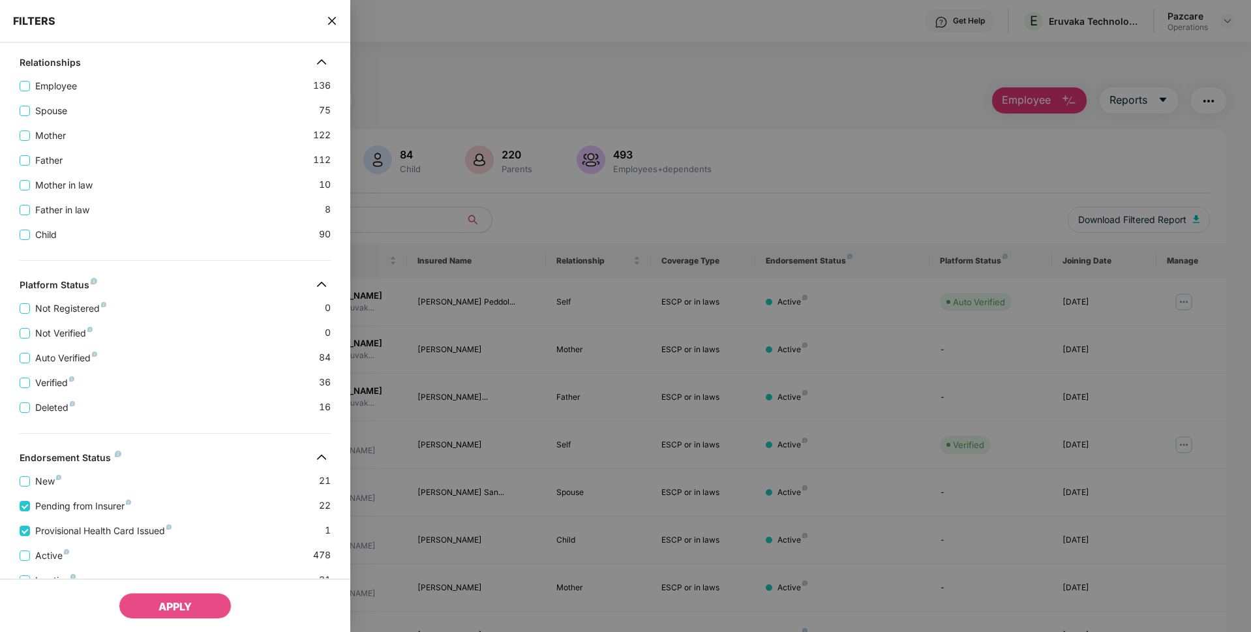
scroll to position [0, 0]
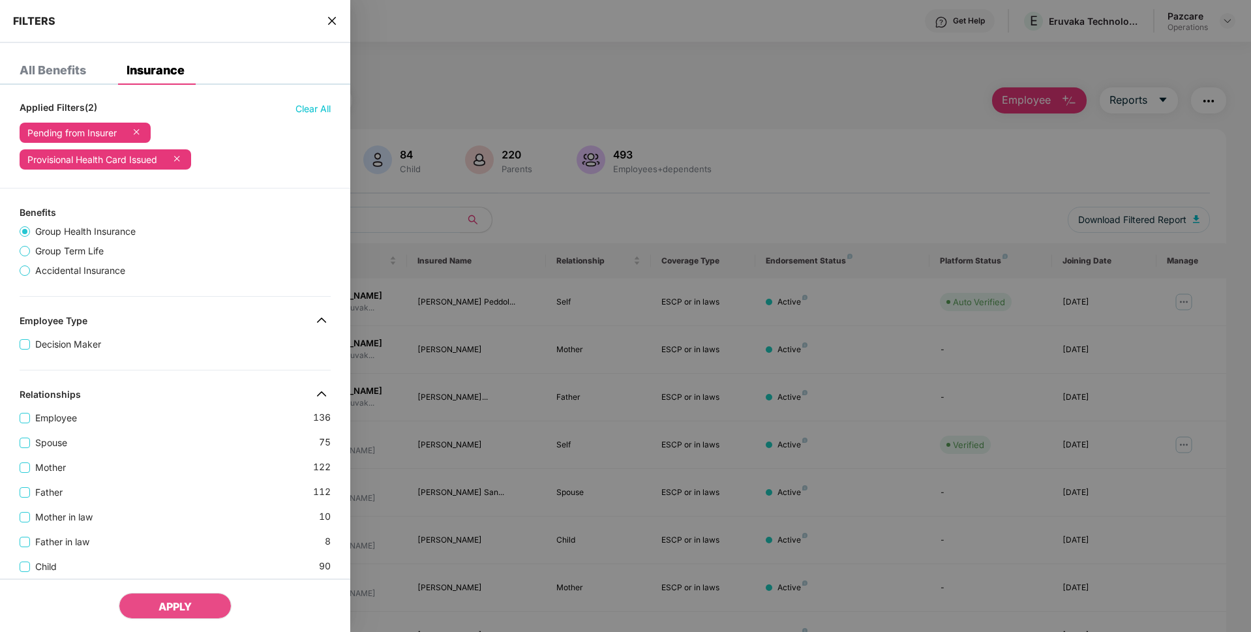
click at [41, 250] on span "Group Term Life" at bounding box center [69, 251] width 79 height 14
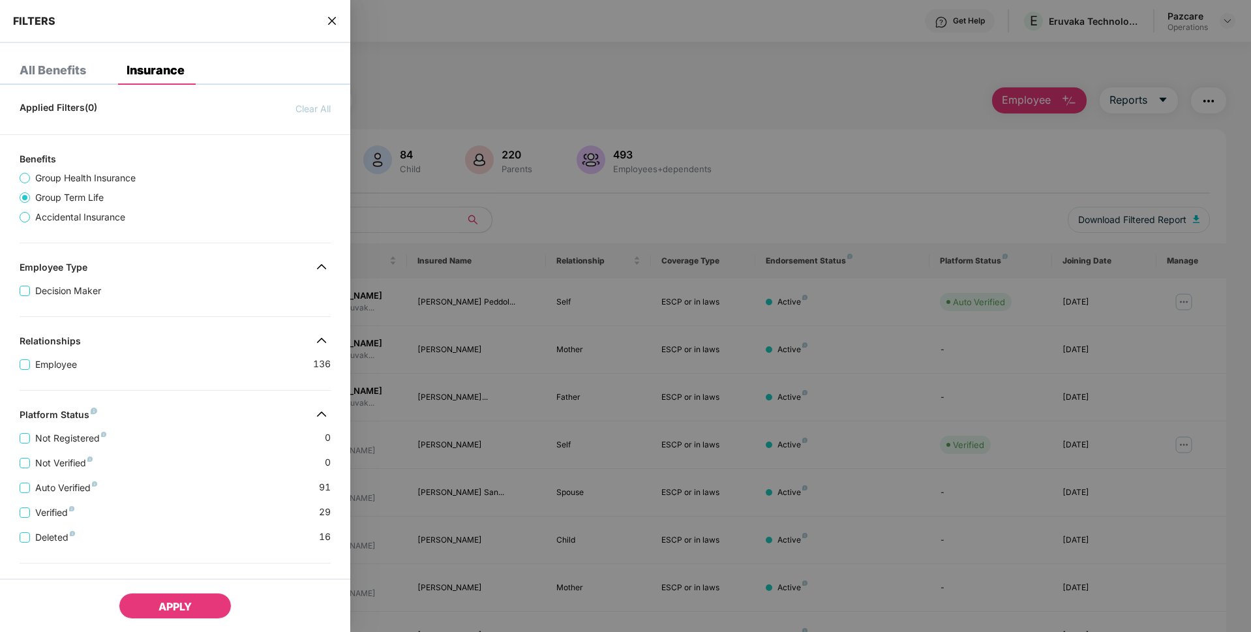
click at [165, 616] on button "APPLY" at bounding box center [175, 606] width 113 height 26
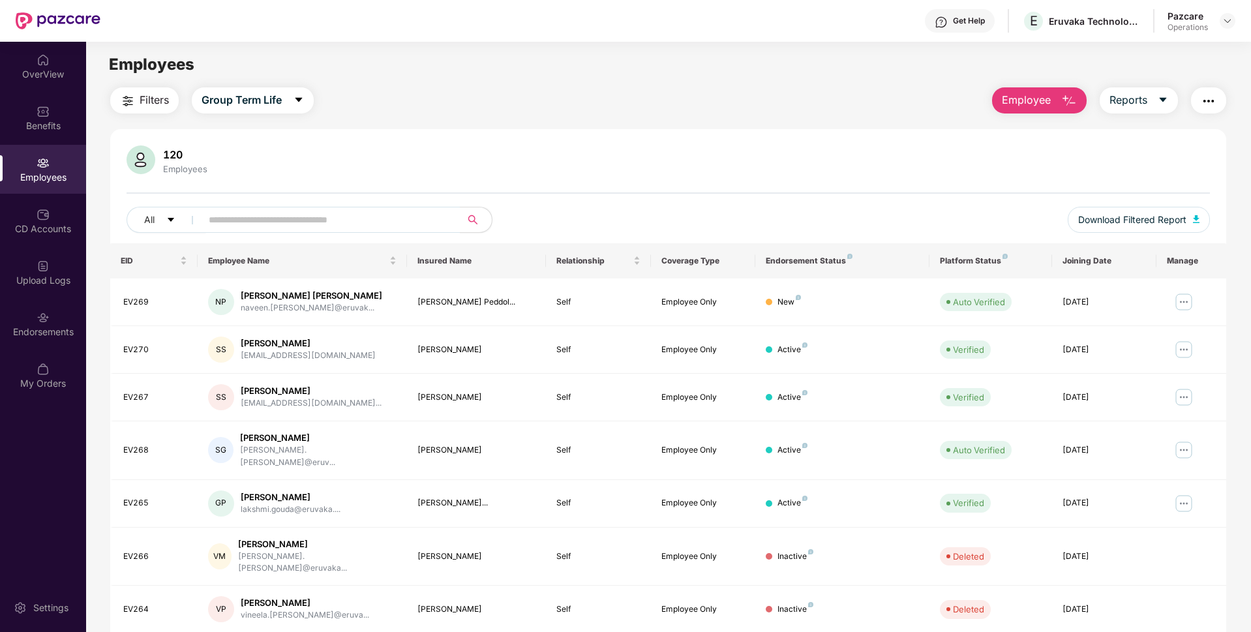
click at [149, 97] on span "Filters" at bounding box center [154, 100] width 29 height 16
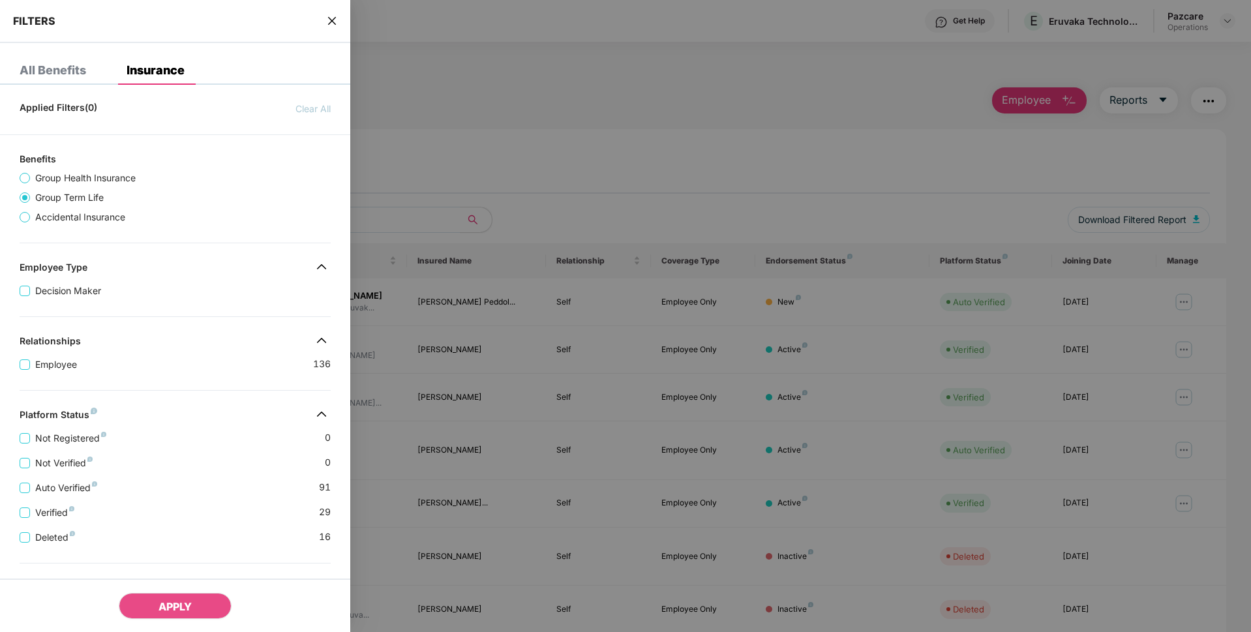
scroll to position [183, 0]
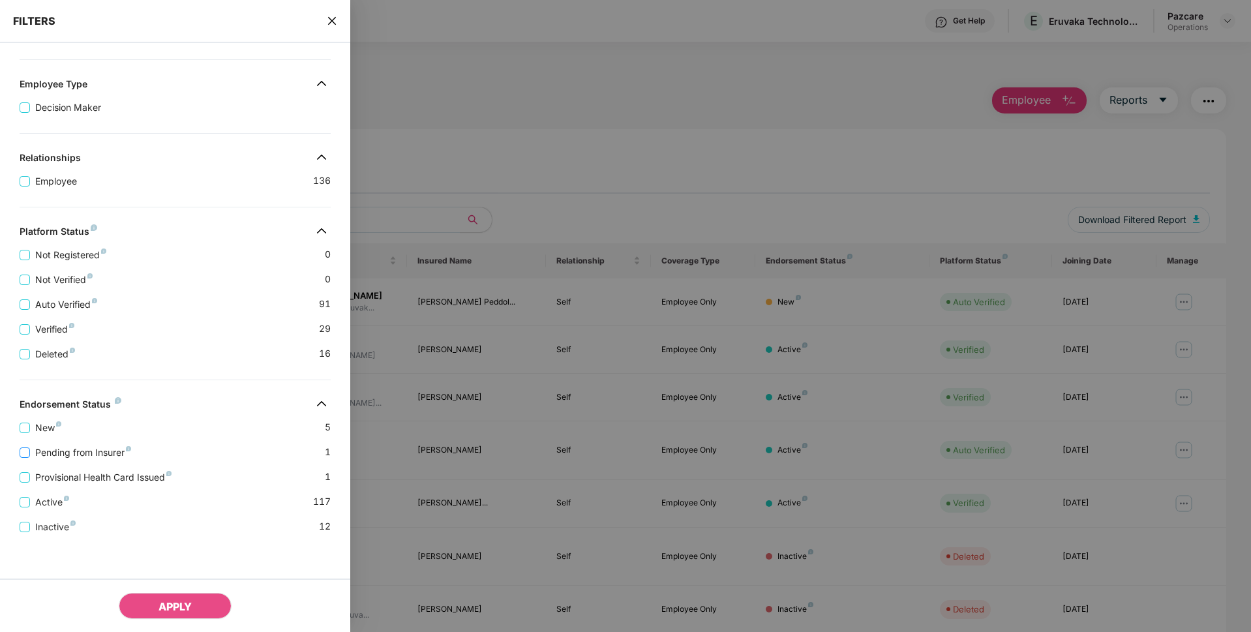
click at [38, 449] on span "Pending from Insurer" at bounding box center [83, 452] width 106 height 14
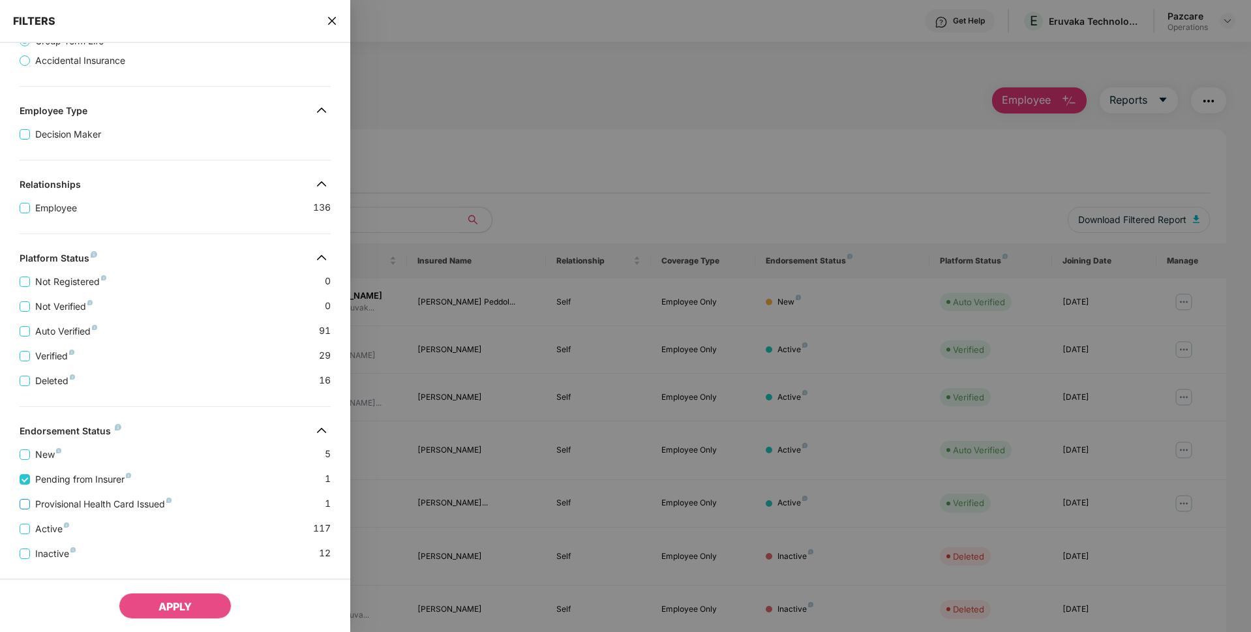
click at [42, 497] on span "Provisional Health Card Issued" at bounding box center [103, 504] width 147 height 14
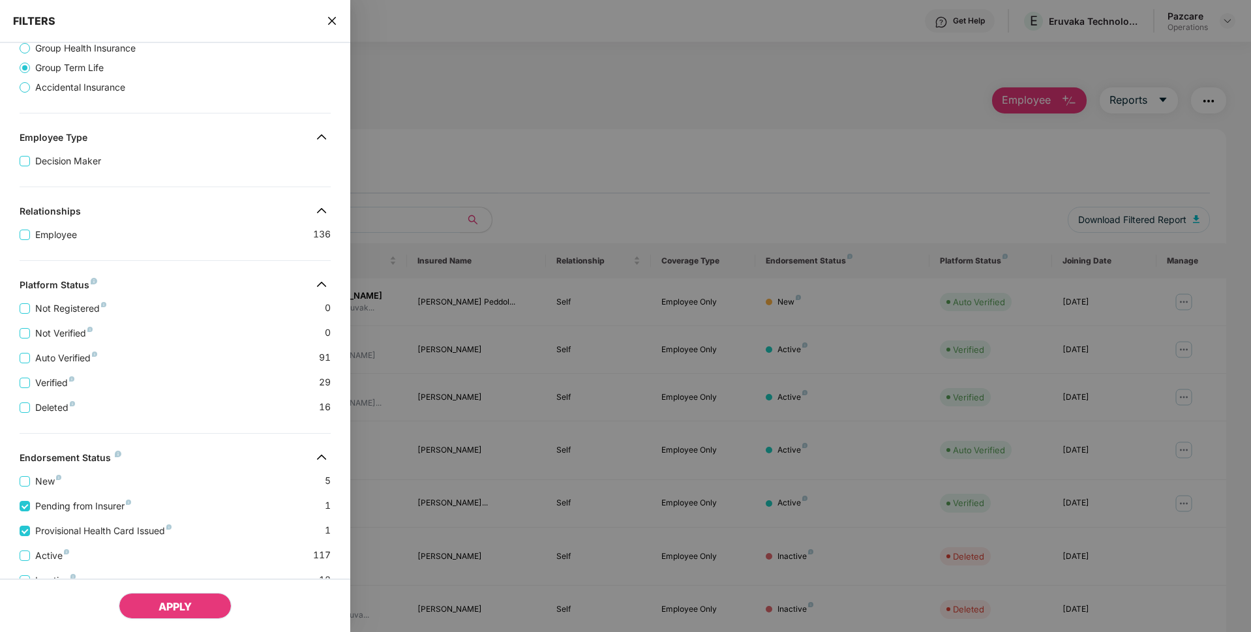
click at [180, 604] on span "APPLY" at bounding box center [174, 606] width 33 height 13
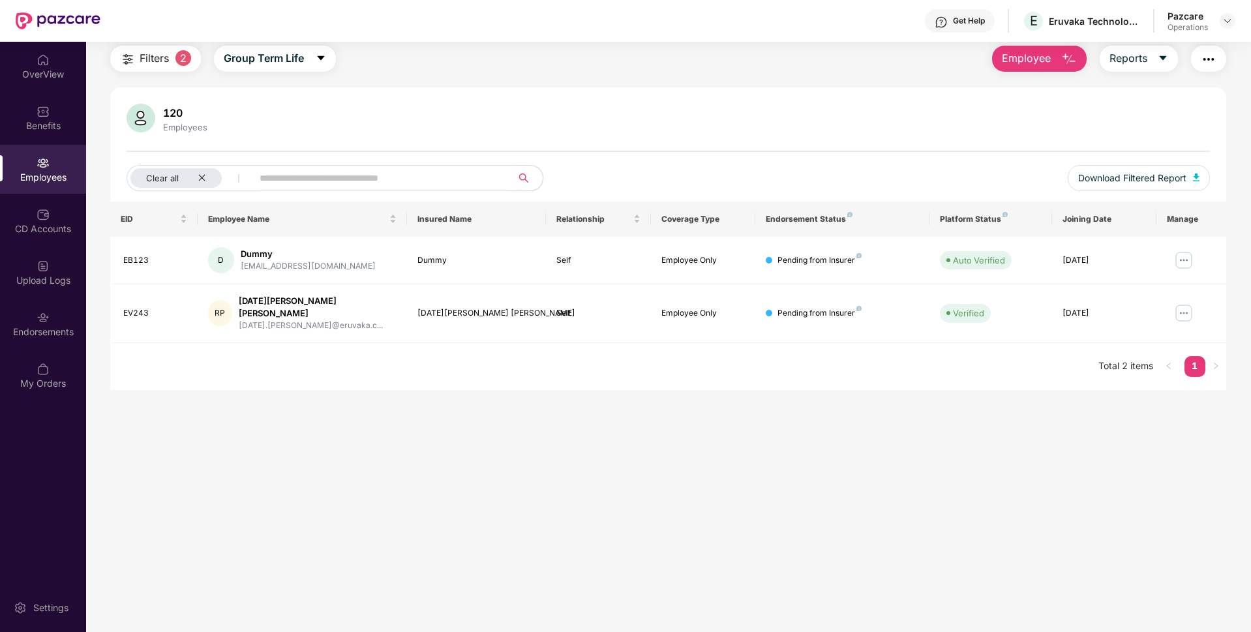
scroll to position [0, 0]
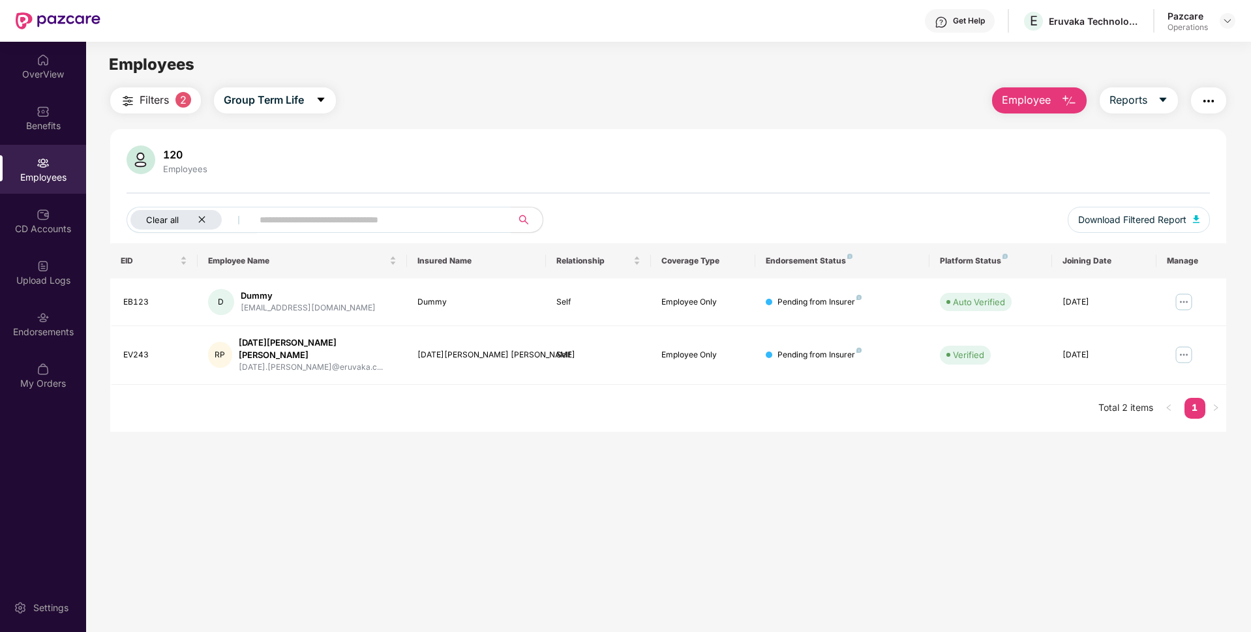
click at [206, 223] on div "Clear all" at bounding box center [175, 220] width 91 height 20
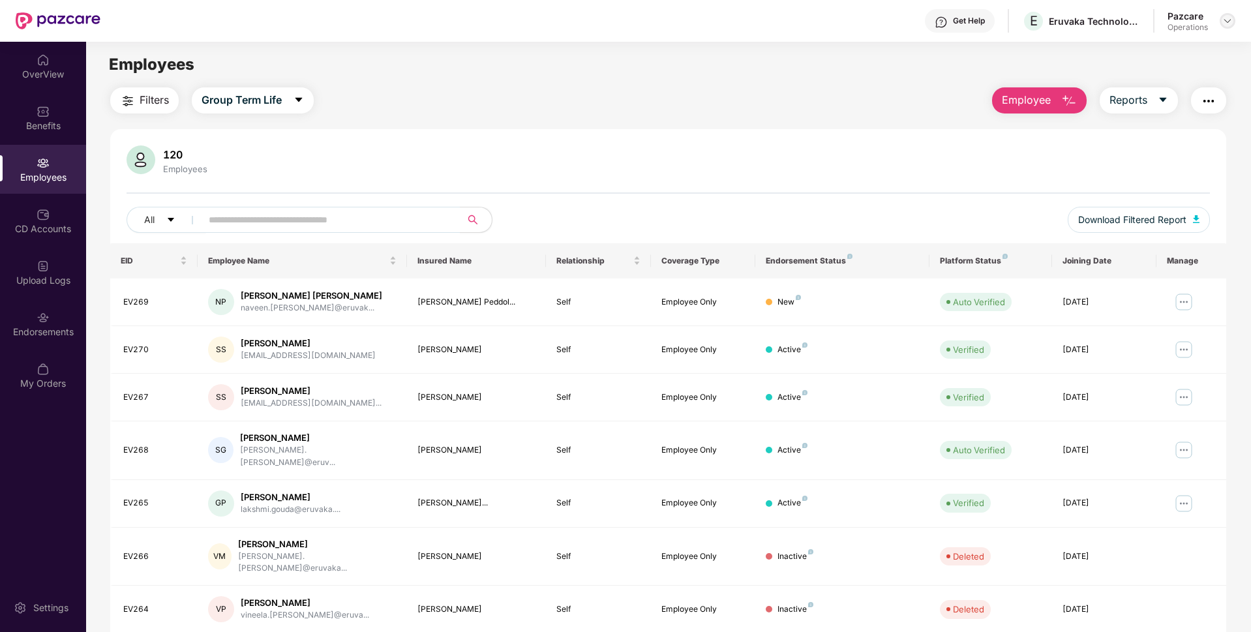
click at [1233, 18] on div at bounding box center [1227, 21] width 16 height 16
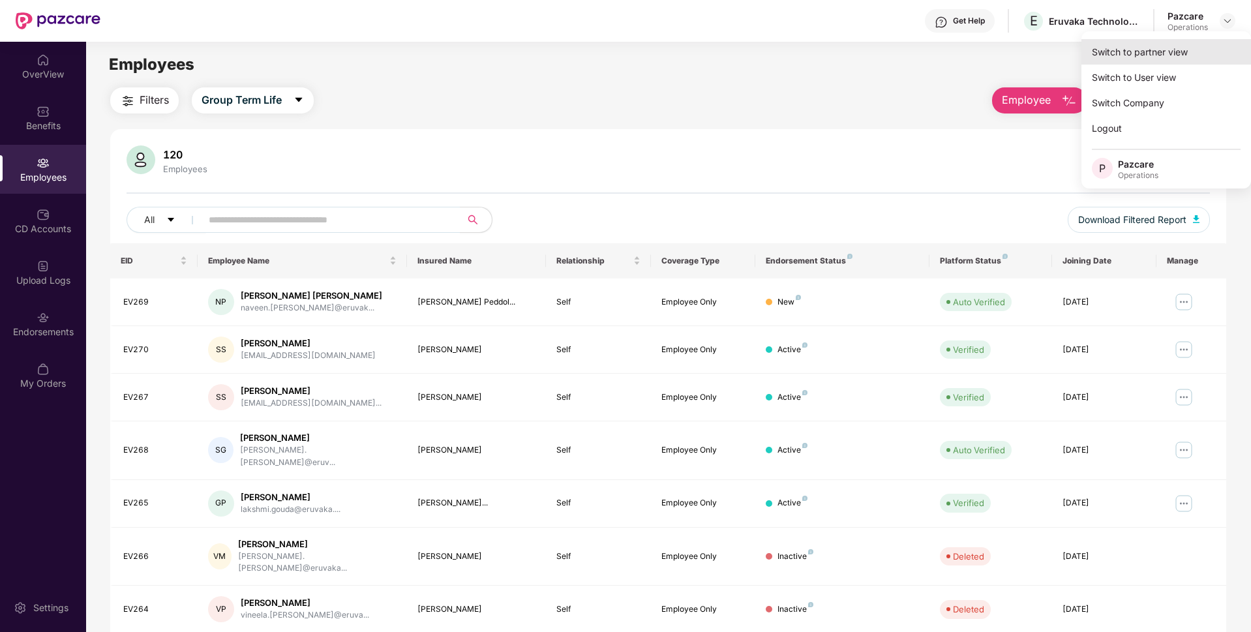
click at [1148, 41] on div "Switch to partner view" at bounding box center [1166, 51] width 170 height 25
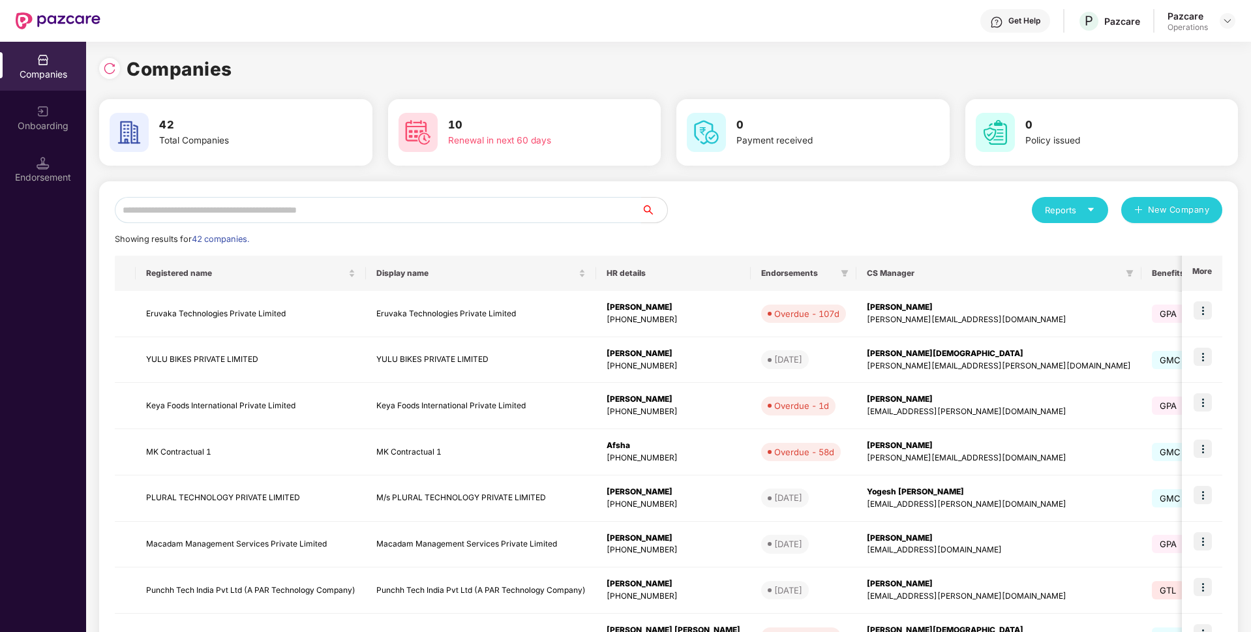
click at [385, 220] on input "text" at bounding box center [378, 210] width 526 height 26
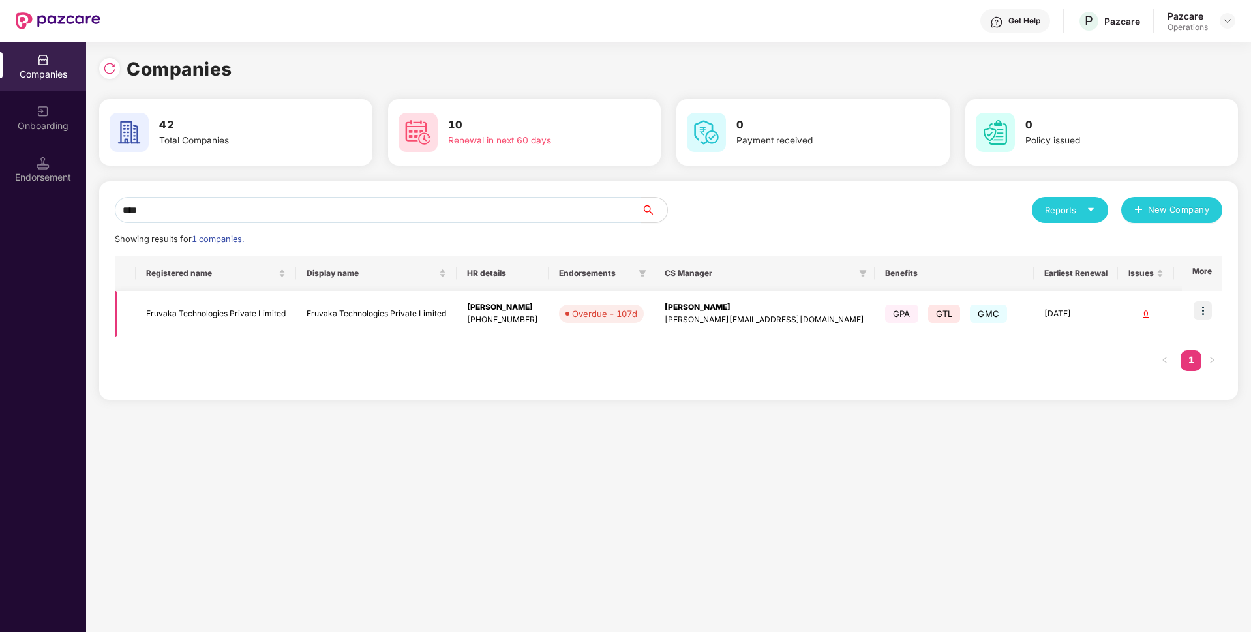
type input "****"
click at [258, 311] on td "Eruvaka Technologies Private Limited" at bounding box center [216, 314] width 160 height 46
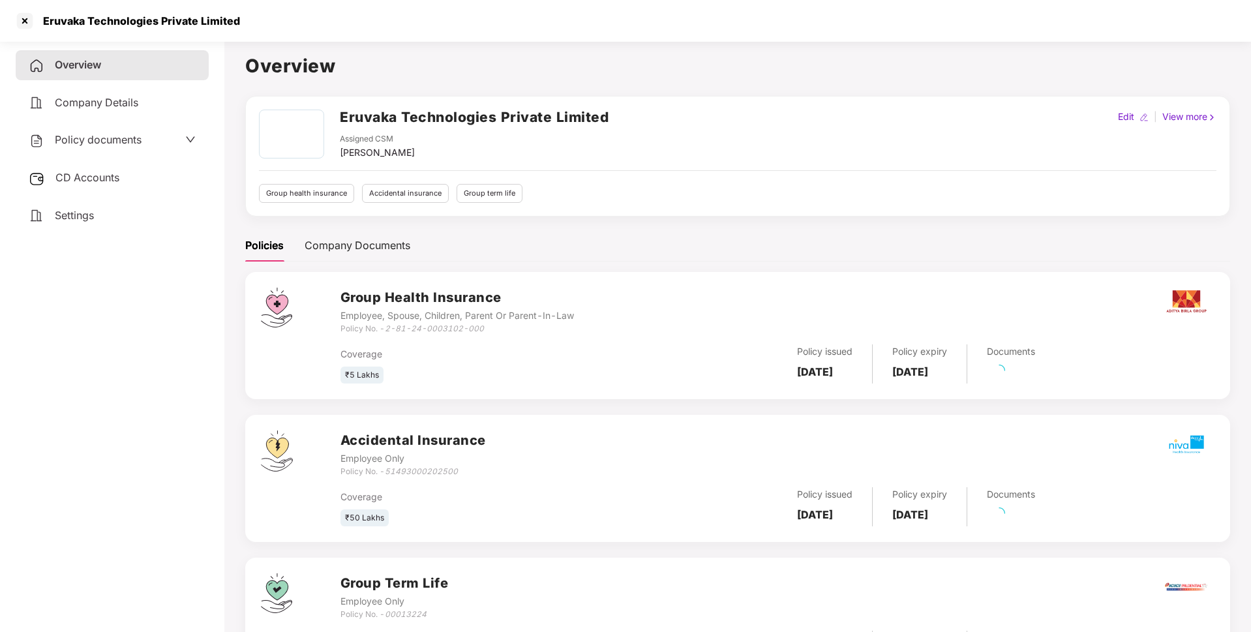
click at [86, 140] on span "Policy documents" at bounding box center [98, 139] width 87 height 13
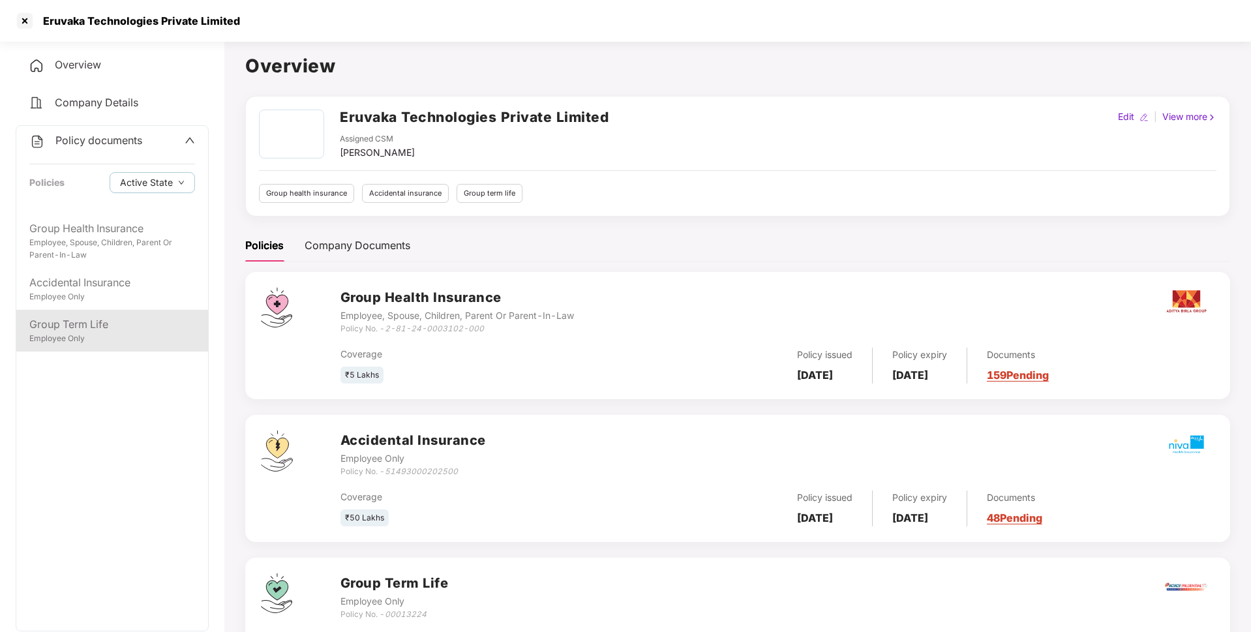
click at [62, 319] on div "Group Term Life" at bounding box center [112, 324] width 166 height 16
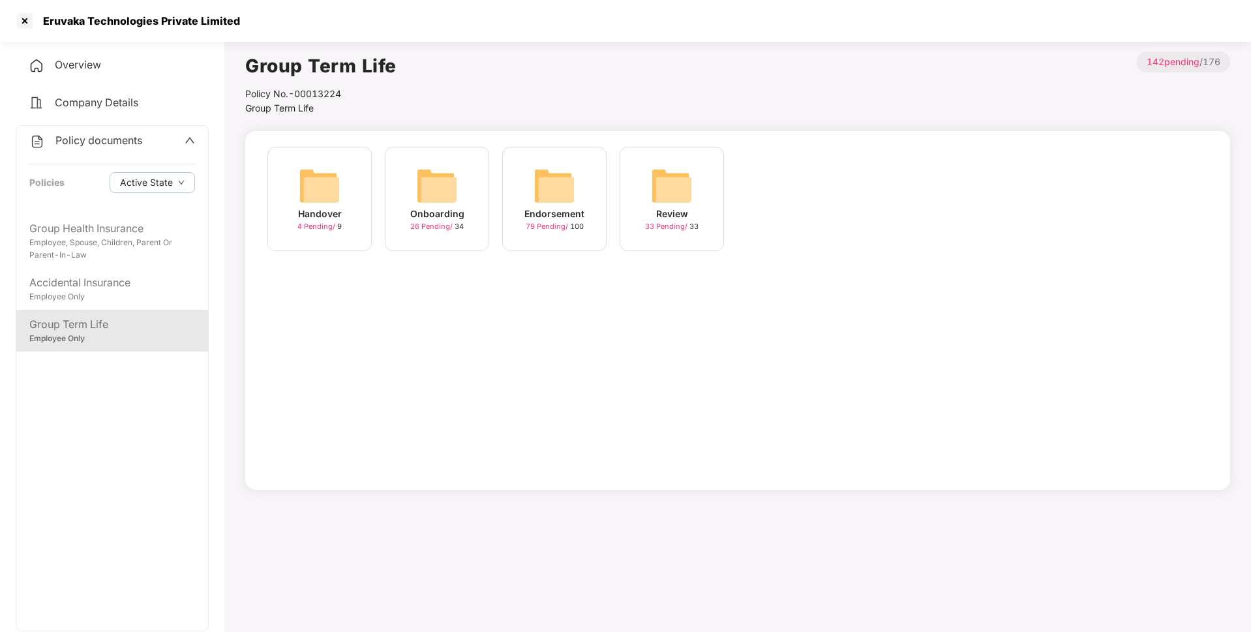
click at [560, 213] on div "Endorsement" at bounding box center [554, 214] width 60 height 14
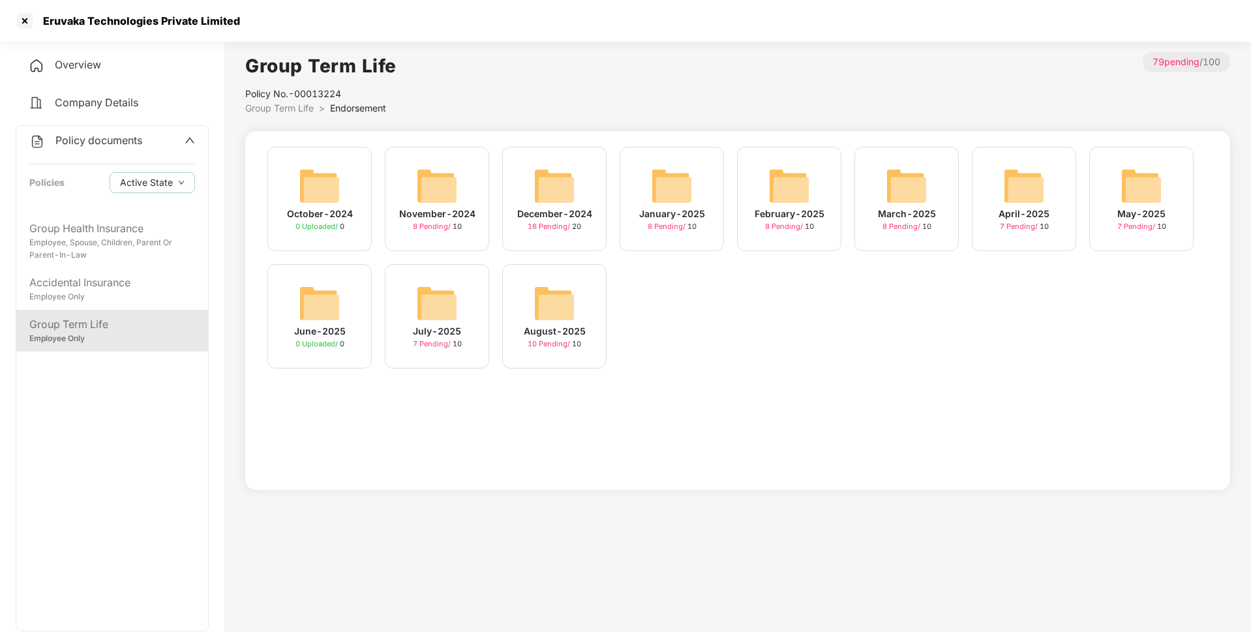
click at [569, 316] on img at bounding box center [554, 303] width 42 height 42
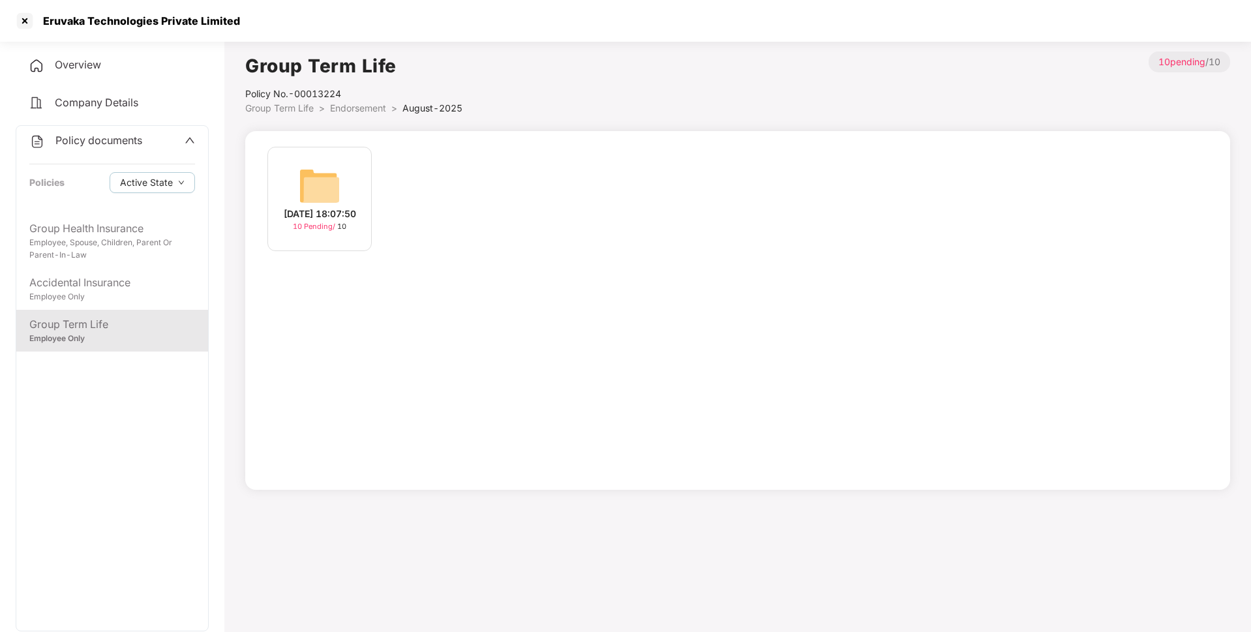
click at [306, 190] on img at bounding box center [320, 186] width 42 height 42
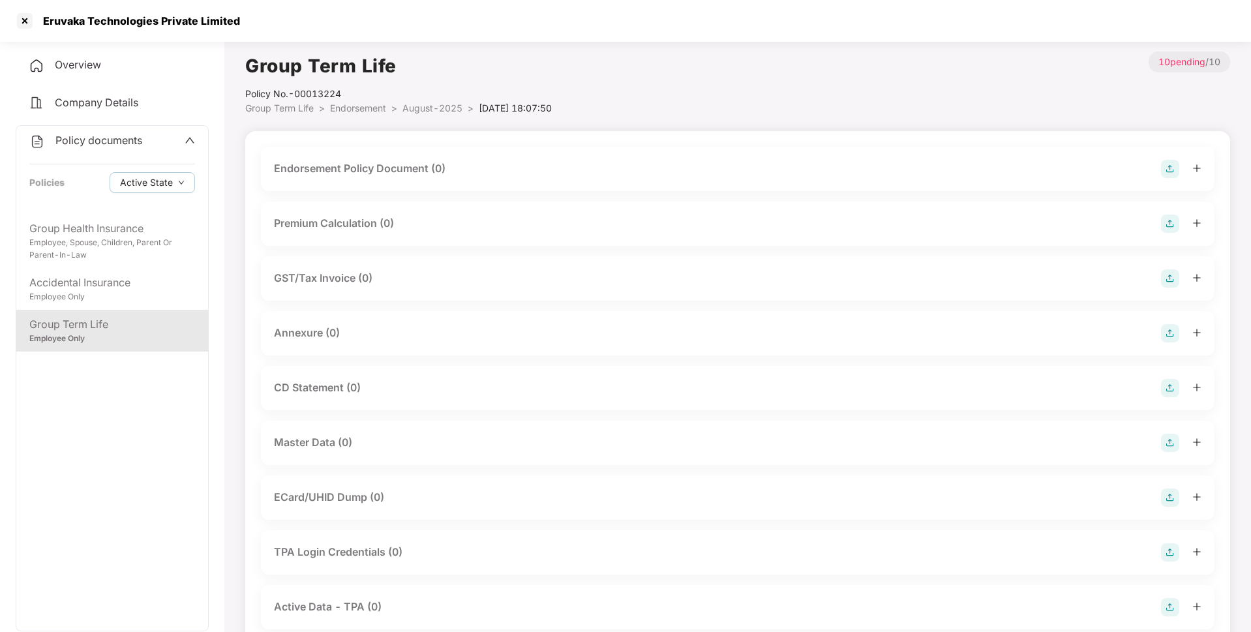
click at [1163, 174] on img at bounding box center [1170, 169] width 18 height 18
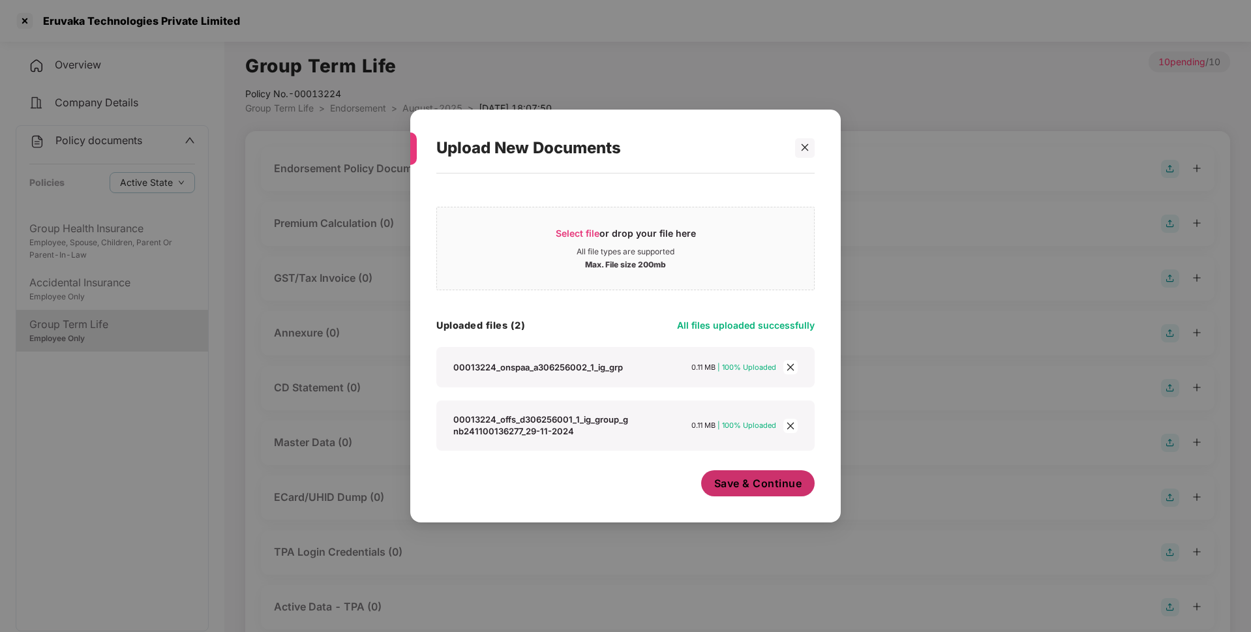
click at [749, 490] on span "Save & Continue" at bounding box center [758, 483] width 88 height 14
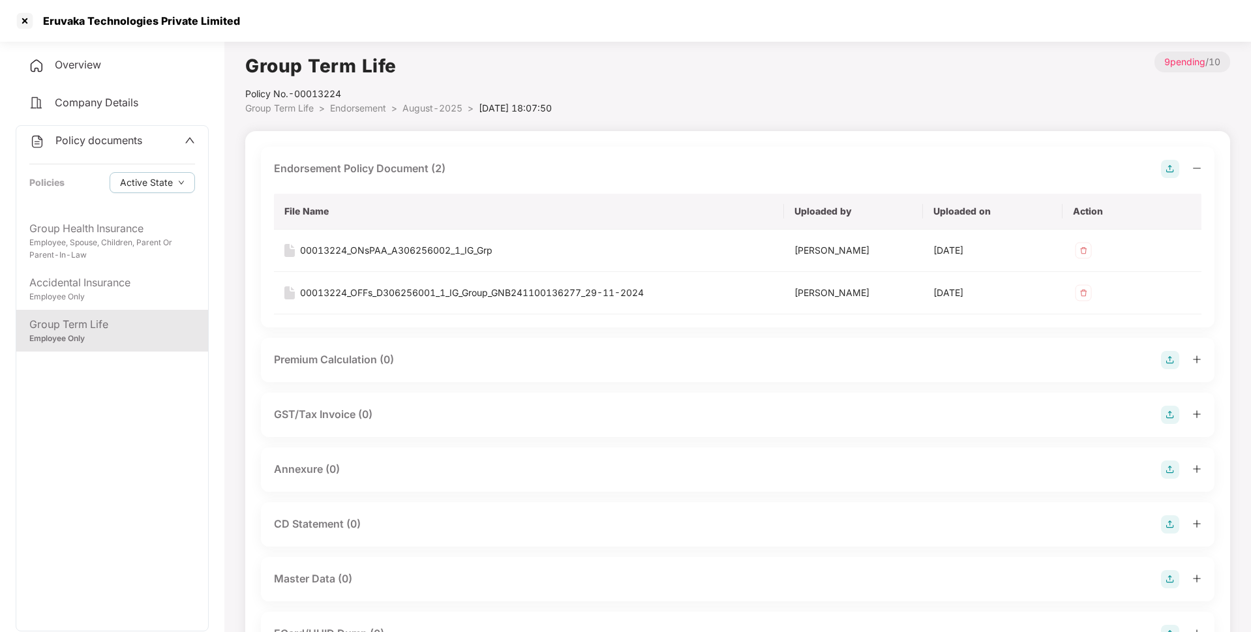
scroll to position [27, 0]
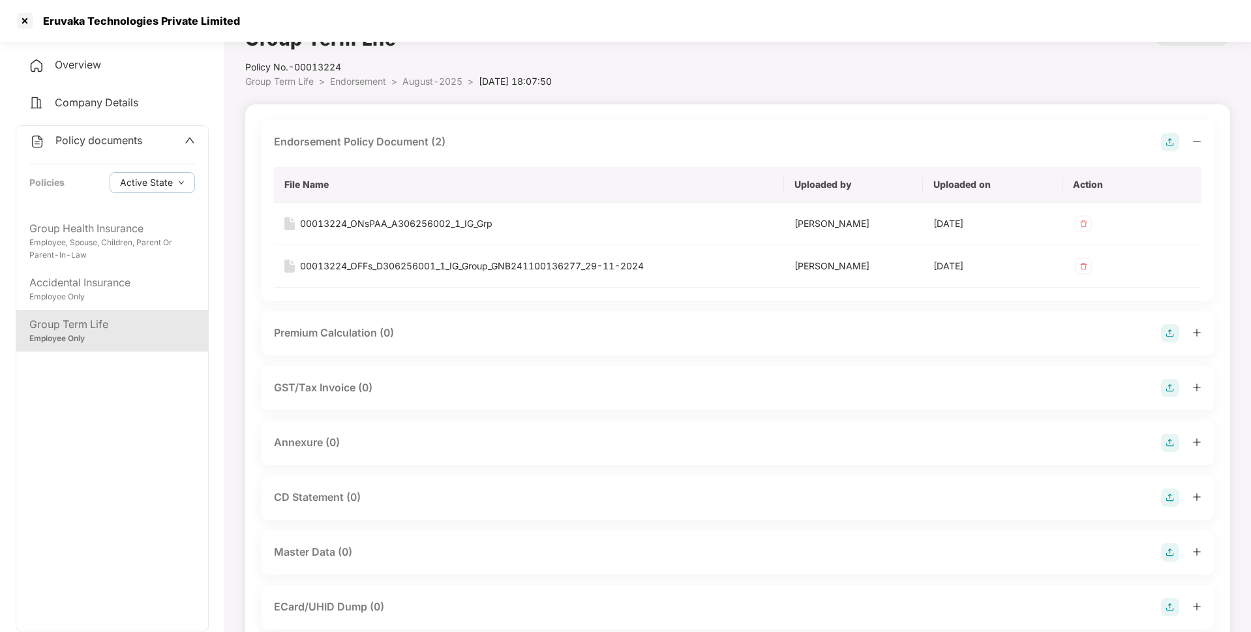
click at [1171, 440] on img at bounding box center [1170, 443] width 18 height 18
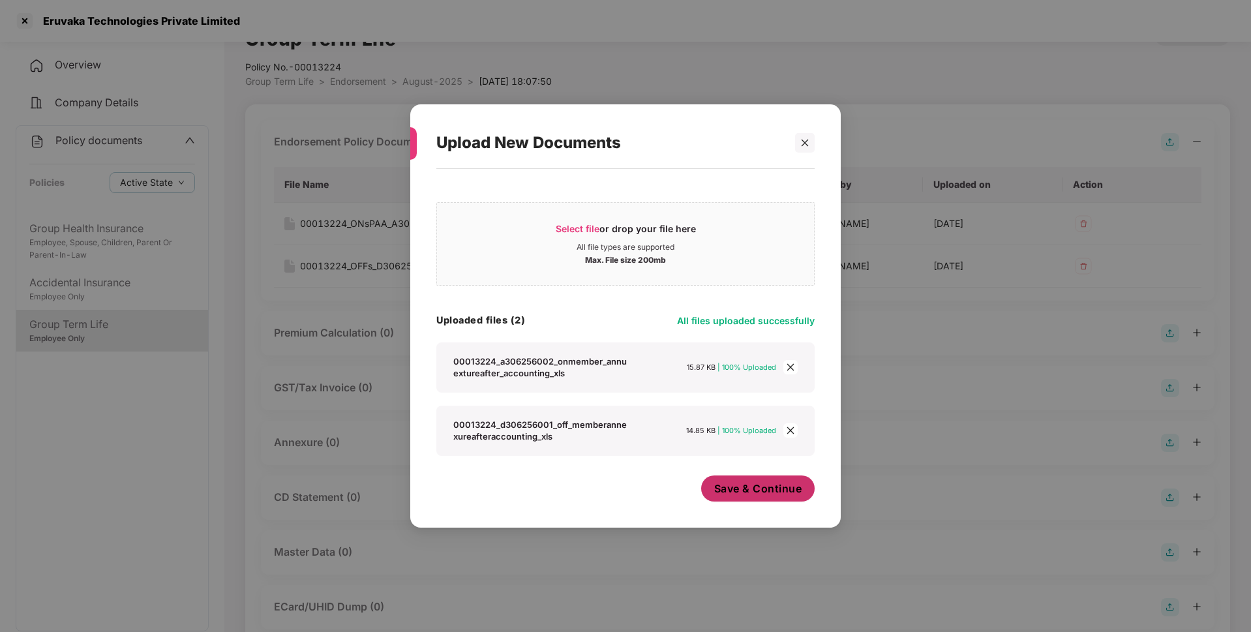
click at [760, 494] on span "Save & Continue" at bounding box center [758, 488] width 88 height 14
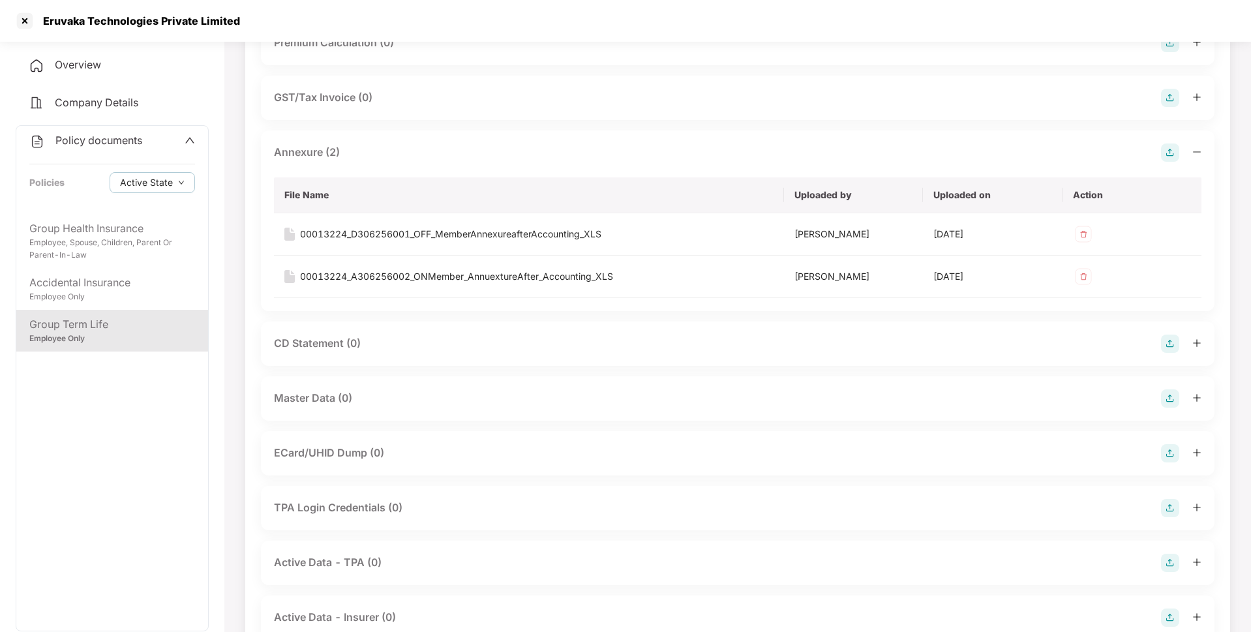
scroll to position [319, 0]
click at [1161, 400] on img at bounding box center [1170, 396] width 18 height 18
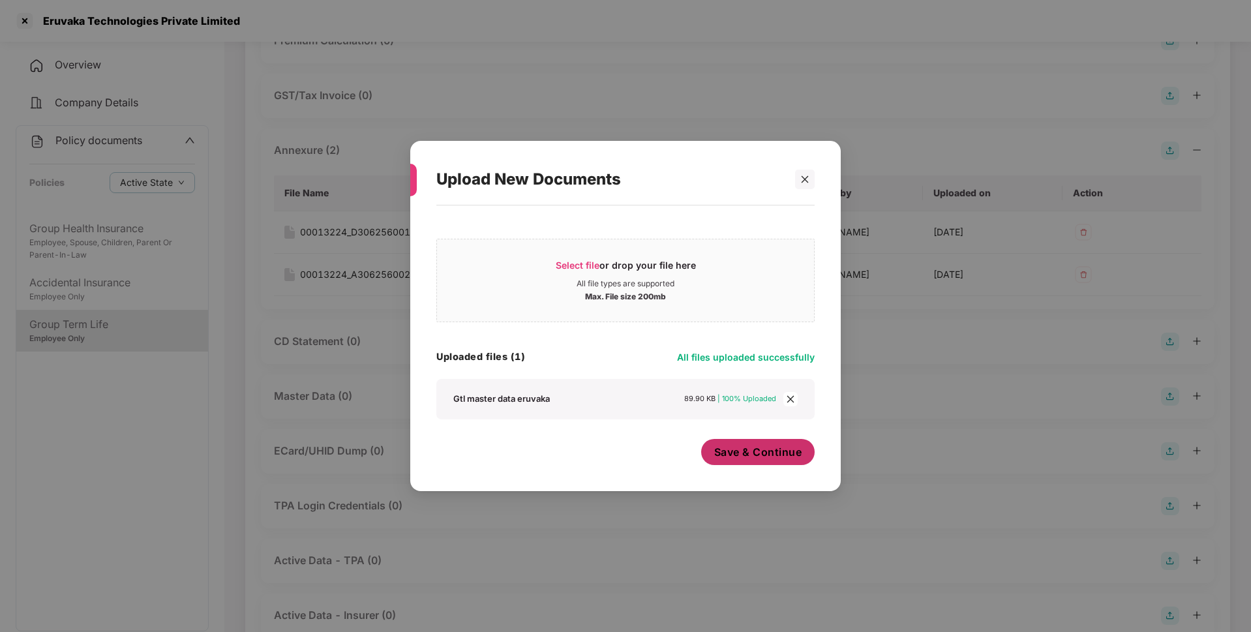
click at [734, 456] on span "Save & Continue" at bounding box center [758, 452] width 88 height 14
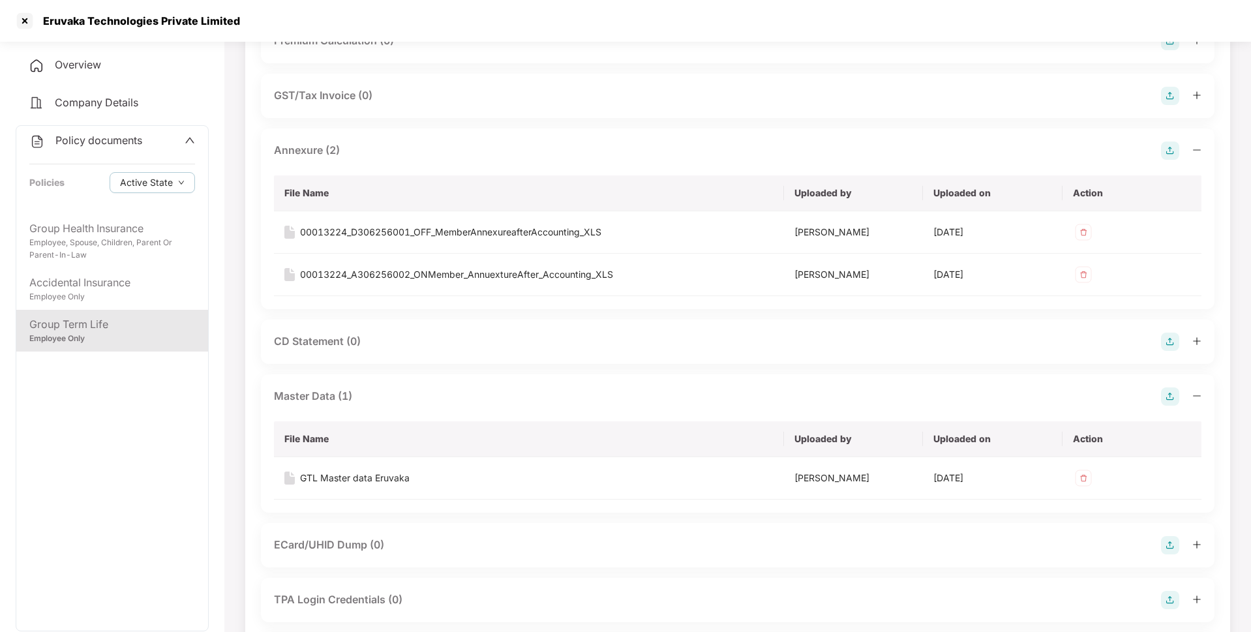
click at [78, 147] on span "Policy documents" at bounding box center [98, 140] width 87 height 13
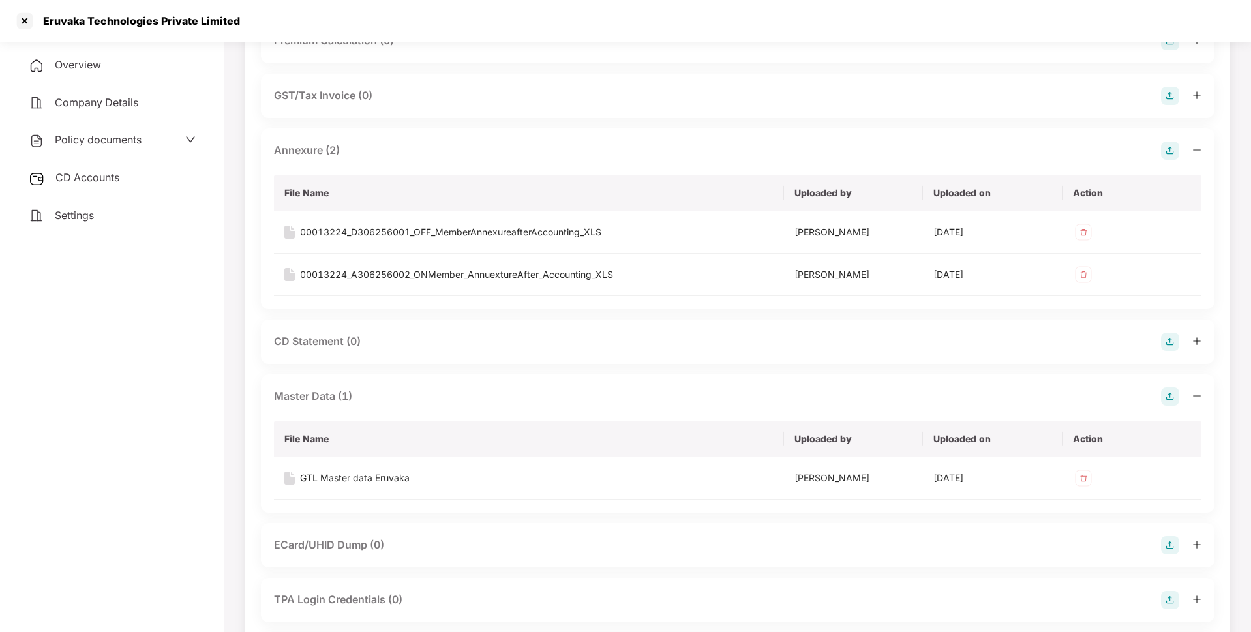
click at [104, 176] on span "CD Accounts" at bounding box center [87, 177] width 64 height 13
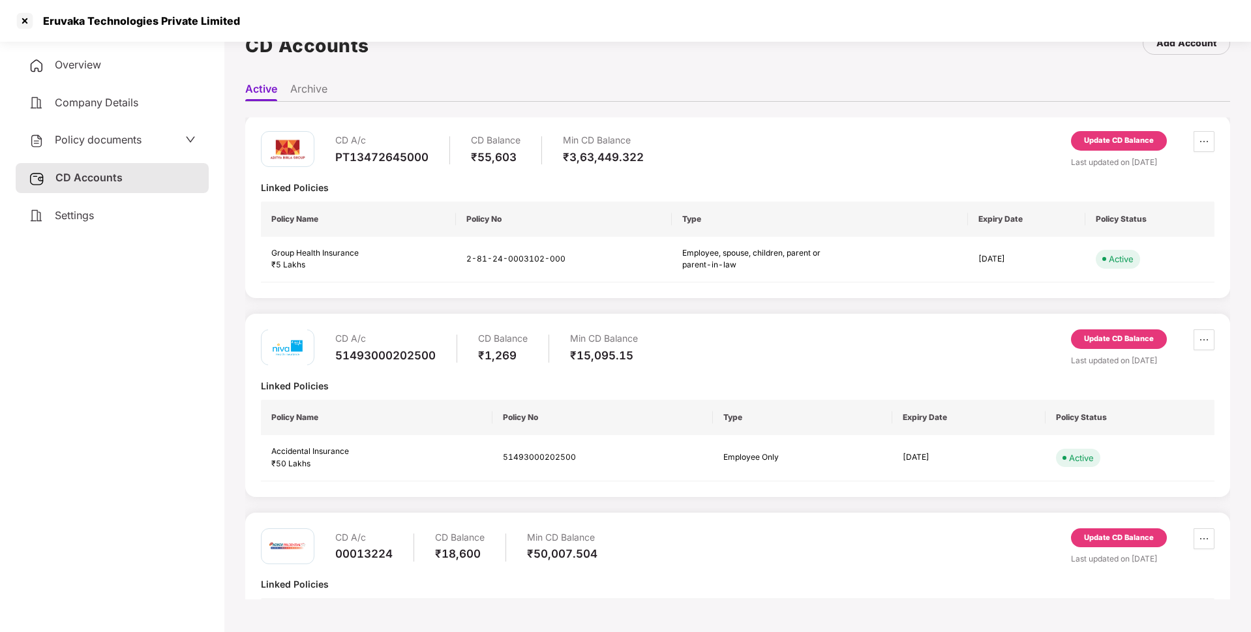
scroll to position [113, 0]
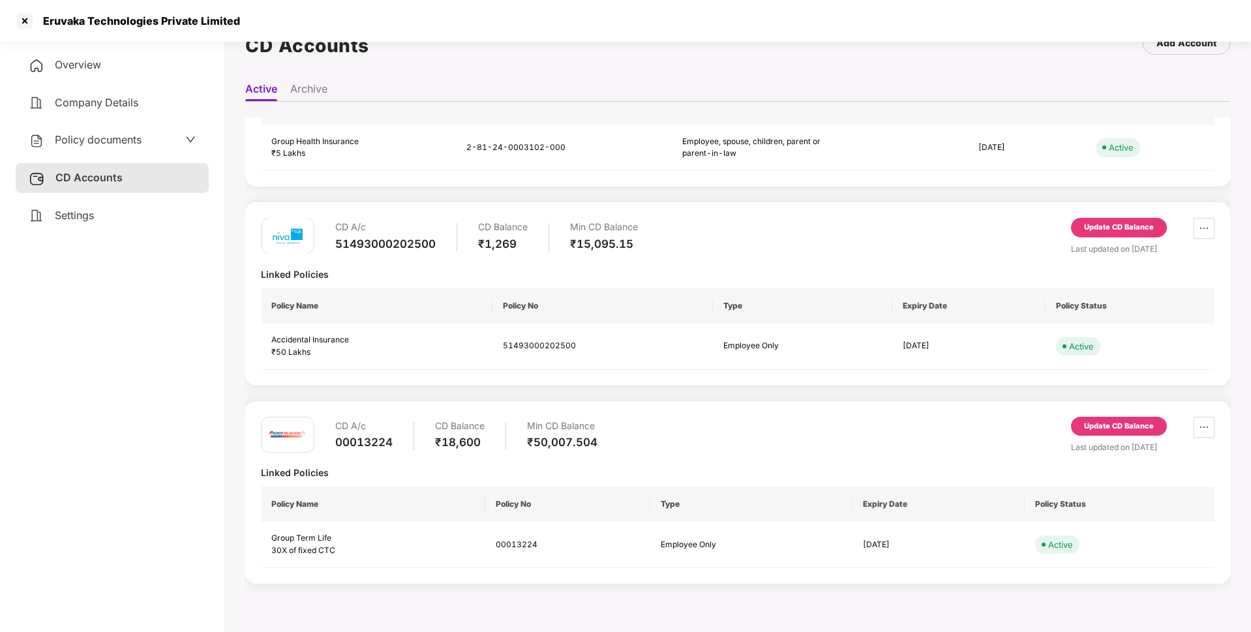
click at [1107, 425] on div "Update CD Balance" at bounding box center [1119, 427] width 70 height 12
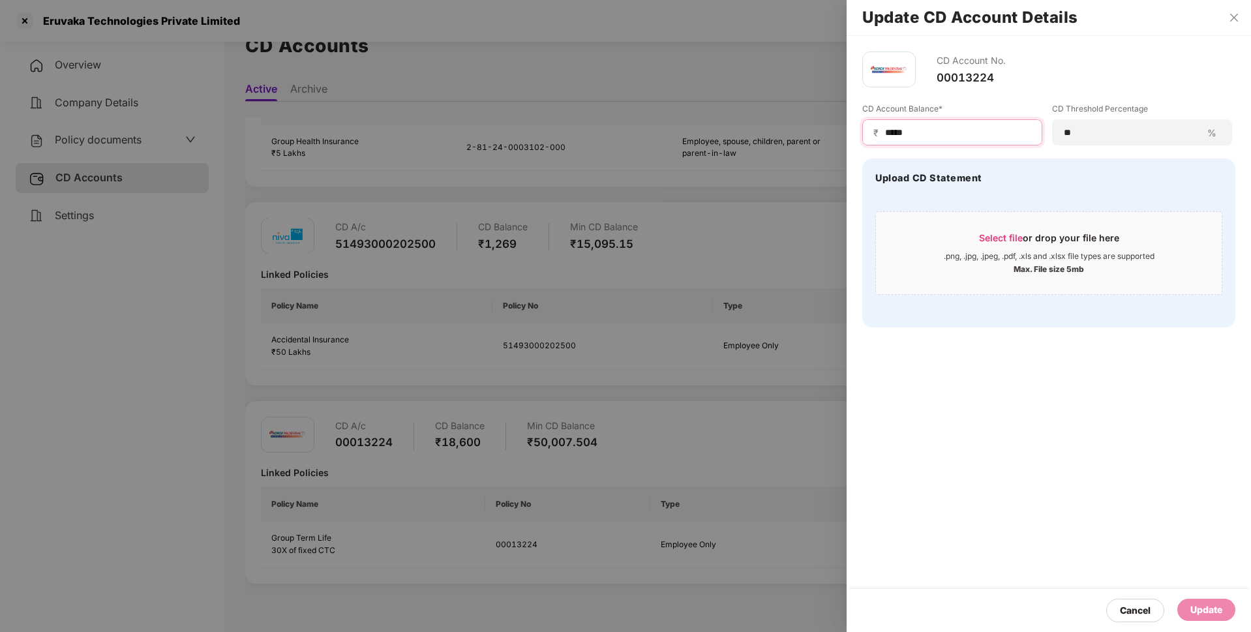
drag, startPoint x: 920, startPoint y: 129, endPoint x: 837, endPoint y: 133, distance: 82.9
click at [837, 133] on div "Update CD Account Details CD Account No. 00013224 CD Account Balance* ₹ ***** C…" at bounding box center [625, 316] width 1251 height 632
type input "*****"
click at [1195, 612] on div "Update" at bounding box center [1206, 610] width 32 height 14
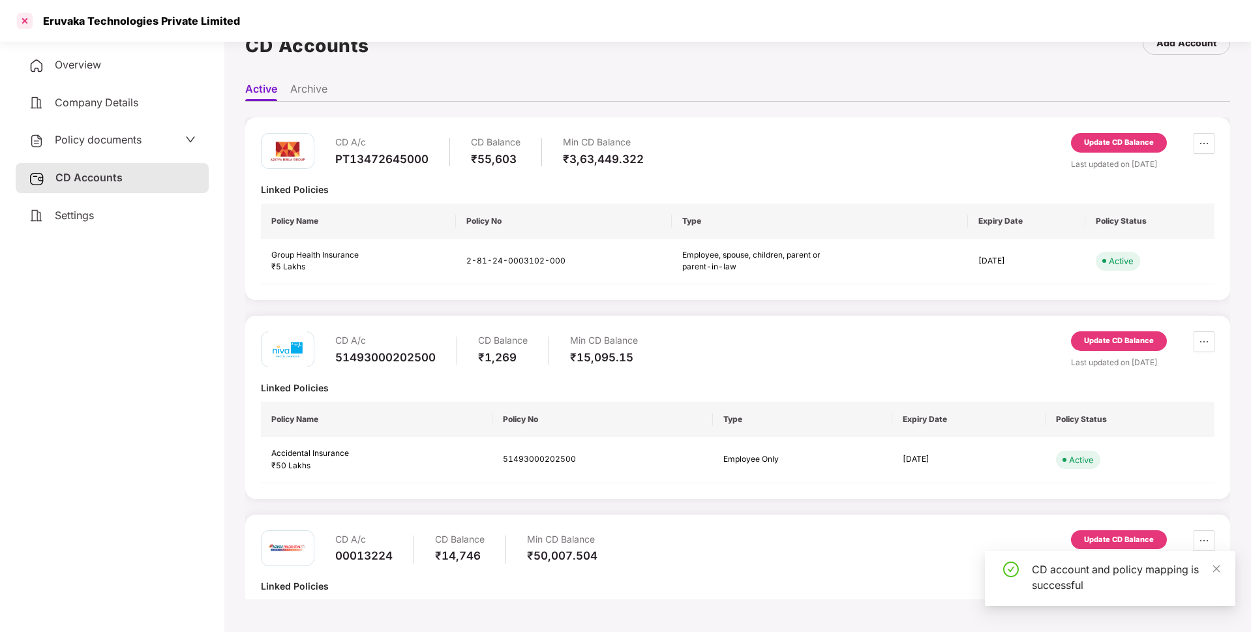
click at [22, 26] on div at bounding box center [24, 20] width 21 height 21
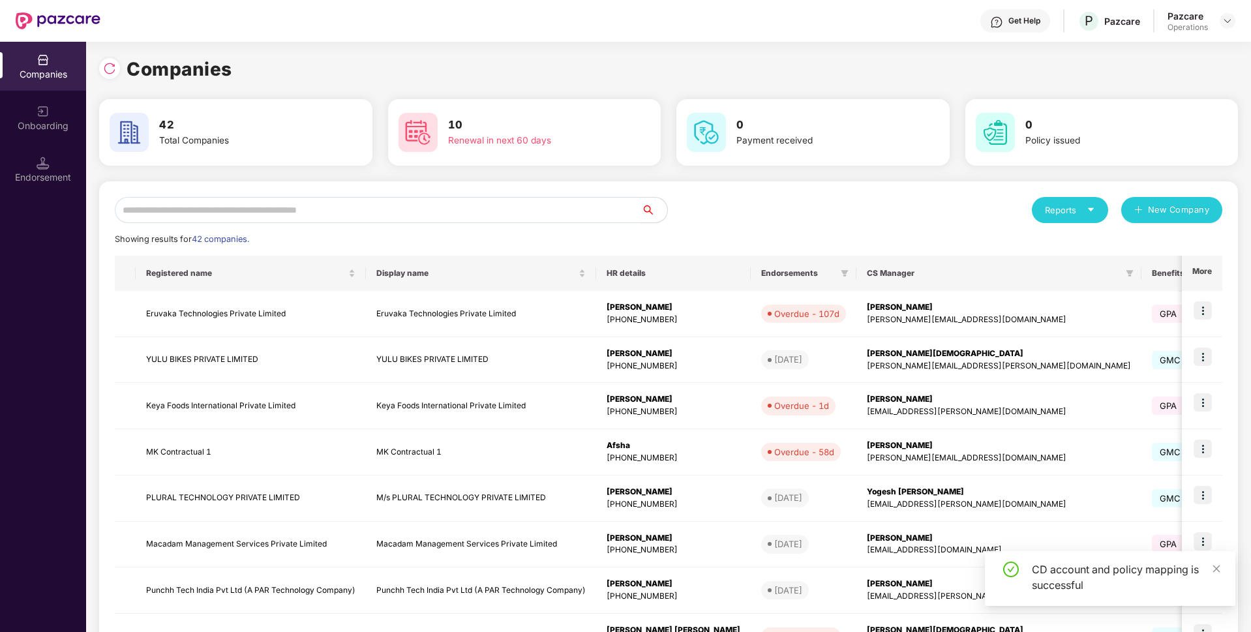
scroll to position [0, 0]
click at [191, 204] on input "text" at bounding box center [378, 210] width 526 height 26
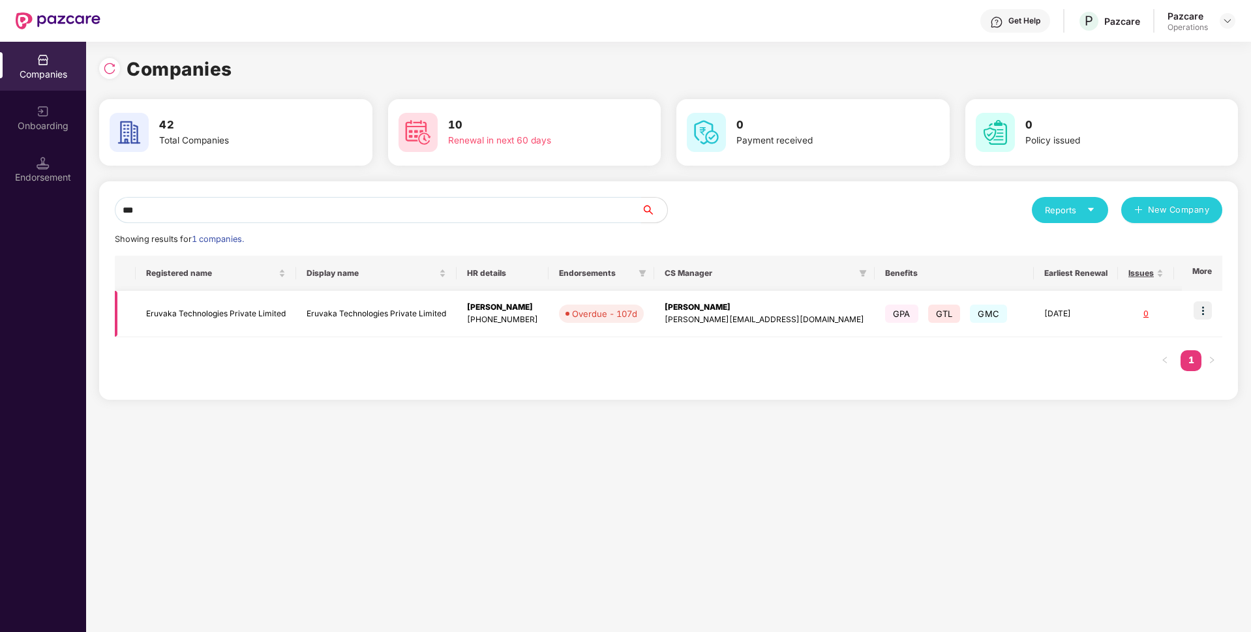
type input "***"
click at [1204, 306] on img at bounding box center [1202, 310] width 18 height 18
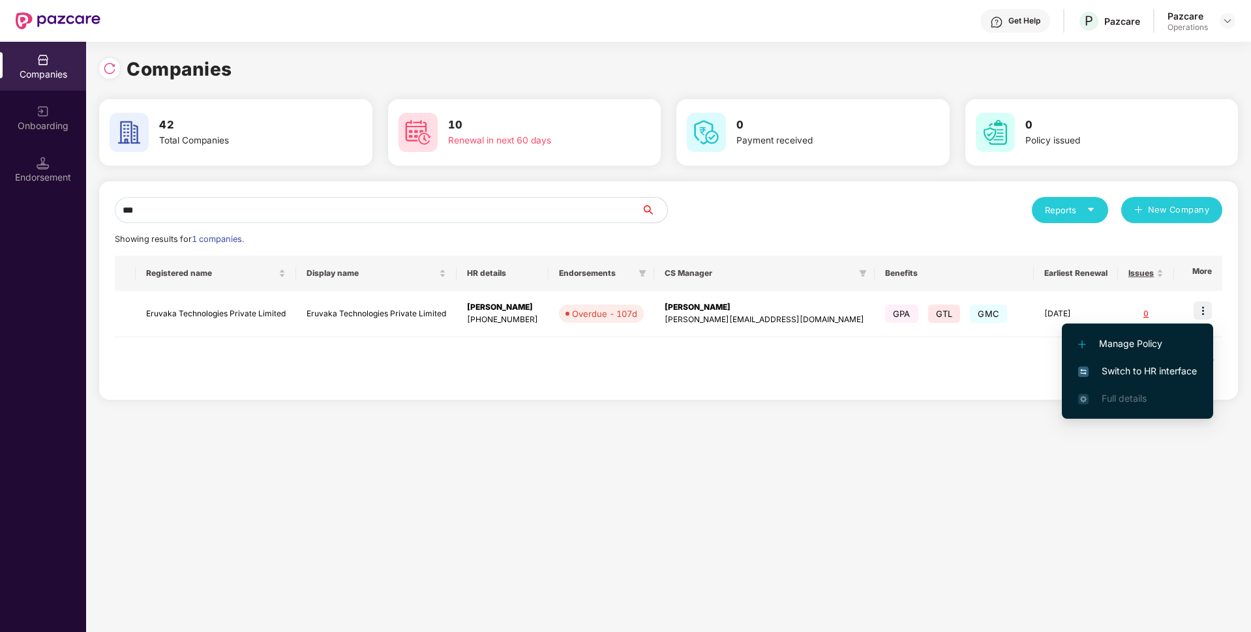
click at [1100, 374] on span "Switch to HR interface" at bounding box center [1137, 371] width 119 height 14
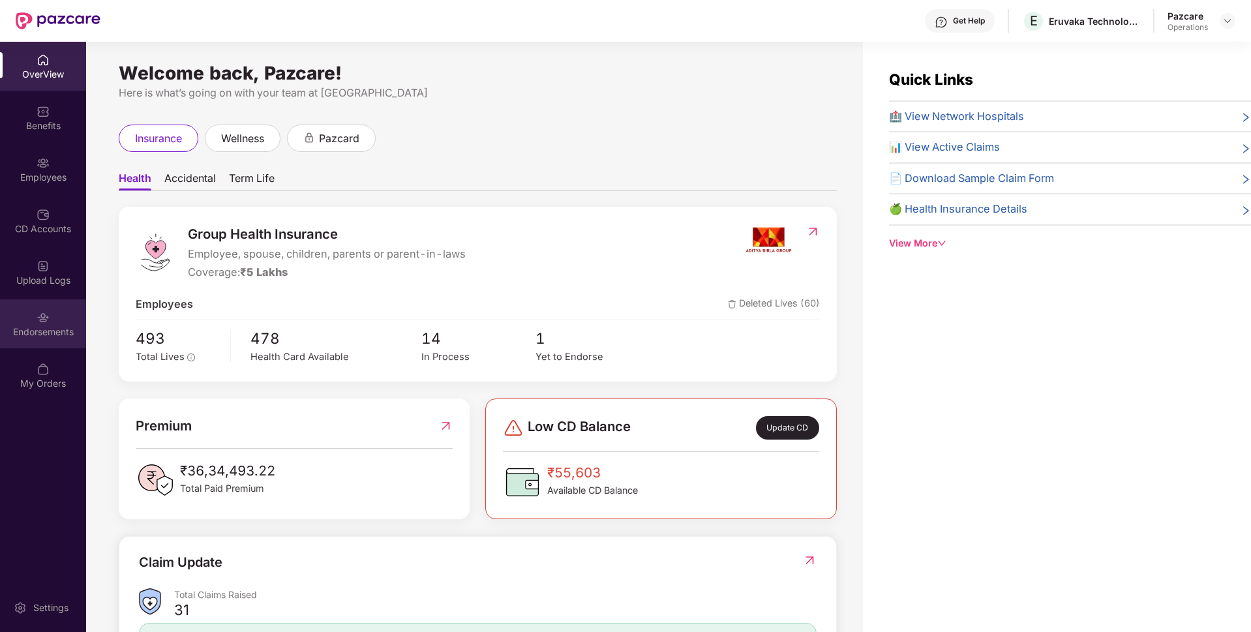
click at [67, 327] on div "Endorsements" at bounding box center [43, 331] width 86 height 13
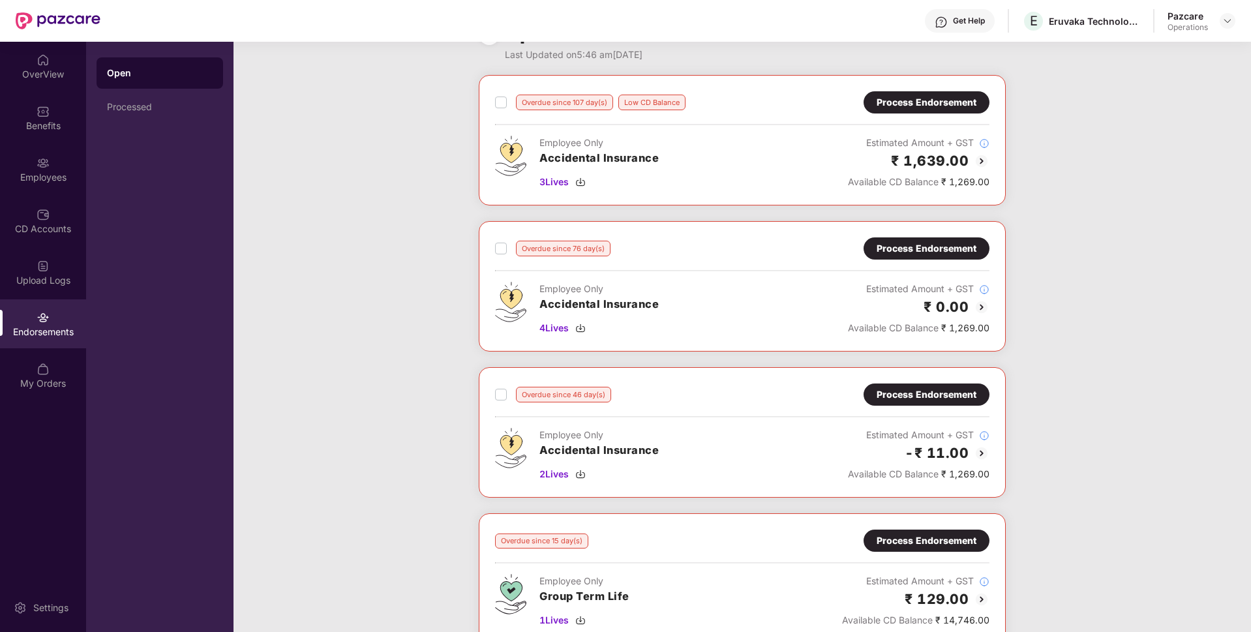
scroll to position [14, 0]
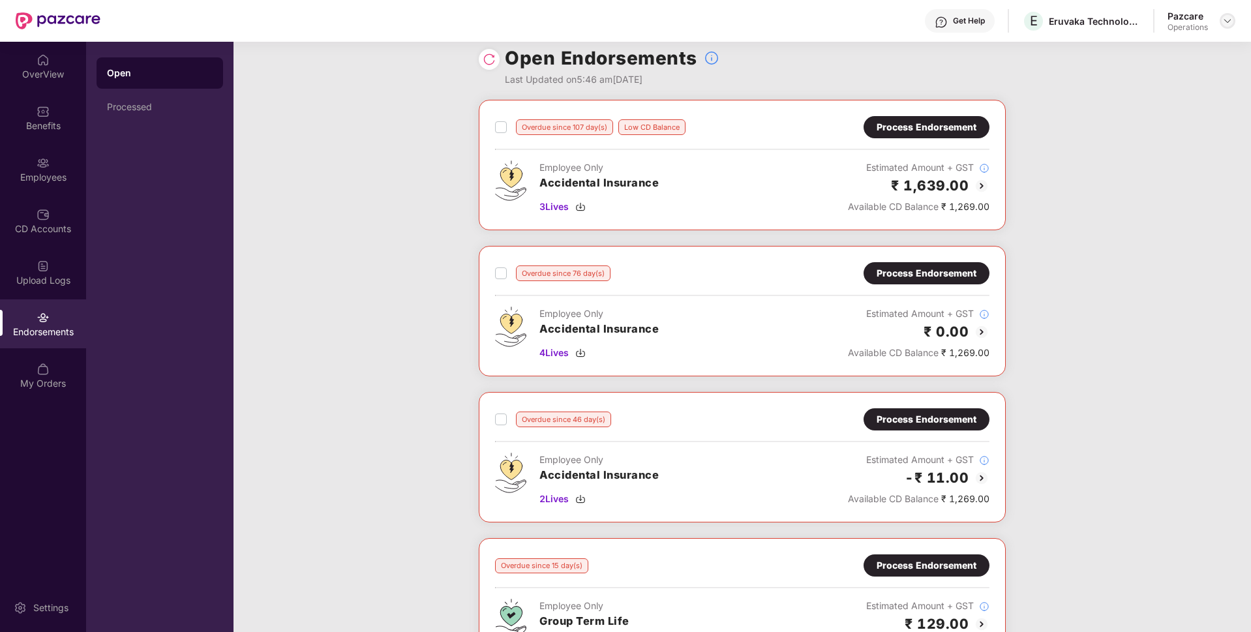
click at [1221, 20] on div at bounding box center [1227, 21] width 16 height 16
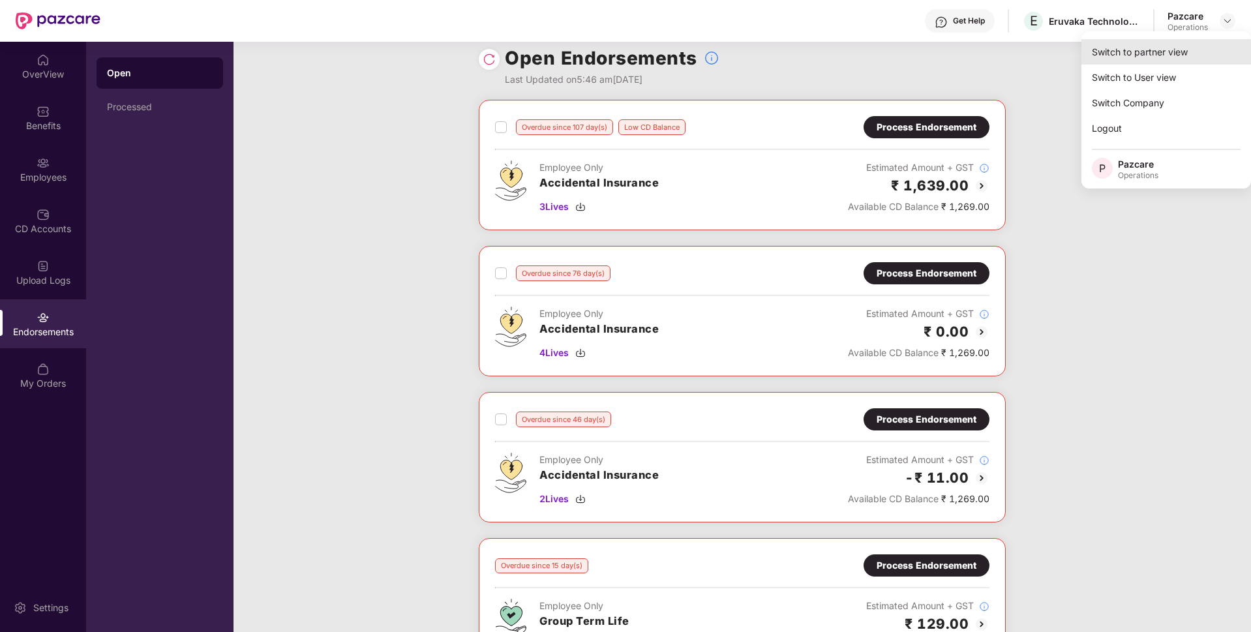
click at [1157, 45] on div "Switch to partner view" at bounding box center [1166, 51] width 170 height 25
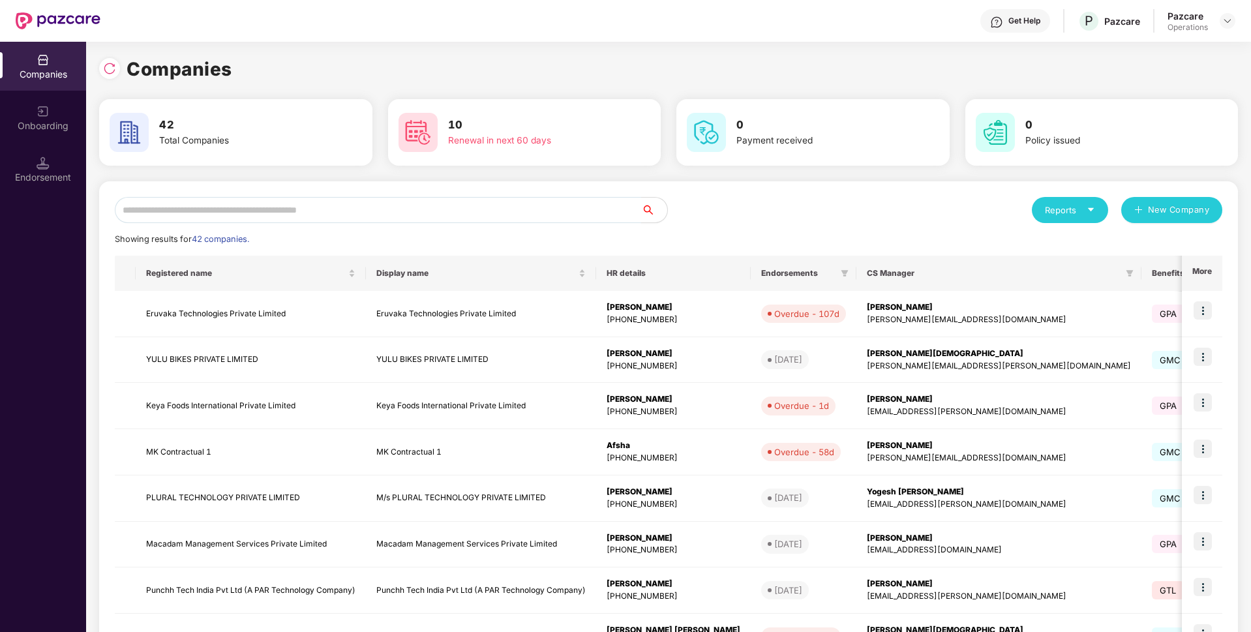
click at [184, 204] on input "text" at bounding box center [378, 210] width 526 height 26
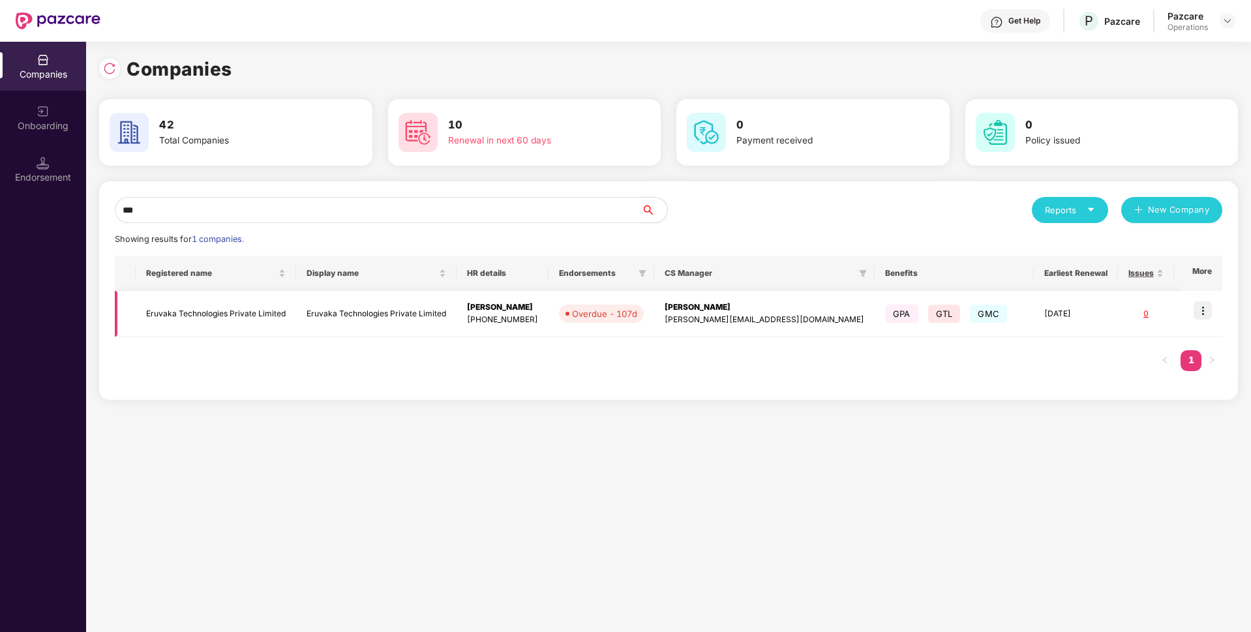
type input "***"
click at [196, 313] on td "Eruvaka Technologies Private Limited" at bounding box center [216, 314] width 160 height 46
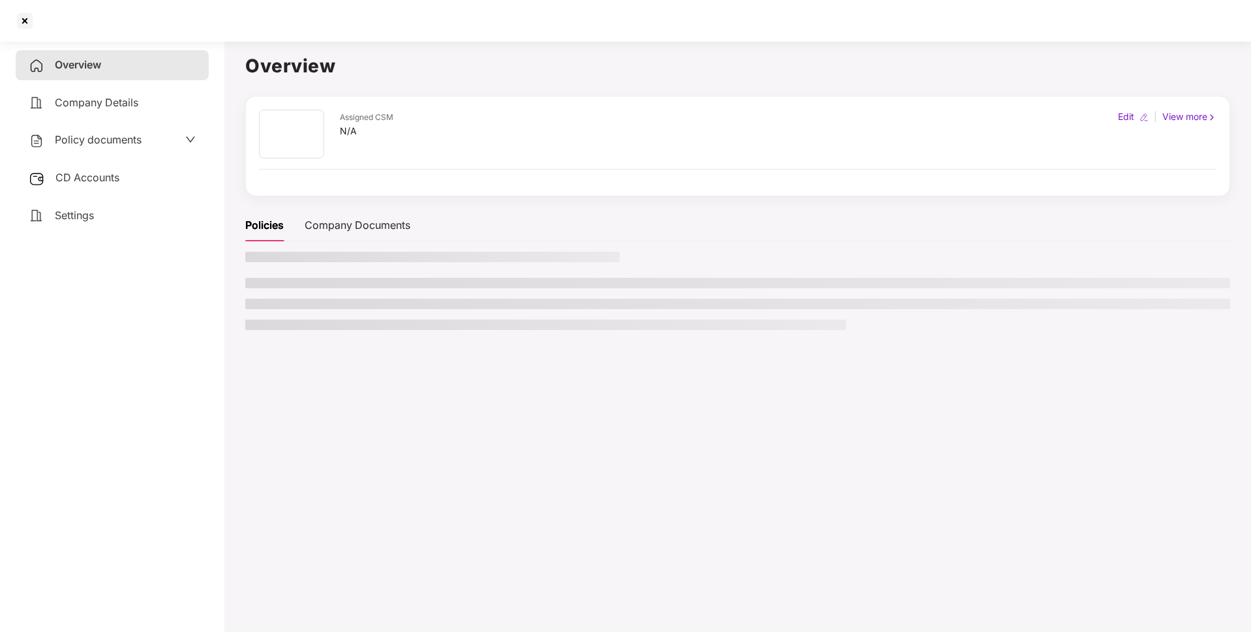
click at [117, 177] on span "CD Accounts" at bounding box center [87, 177] width 64 height 13
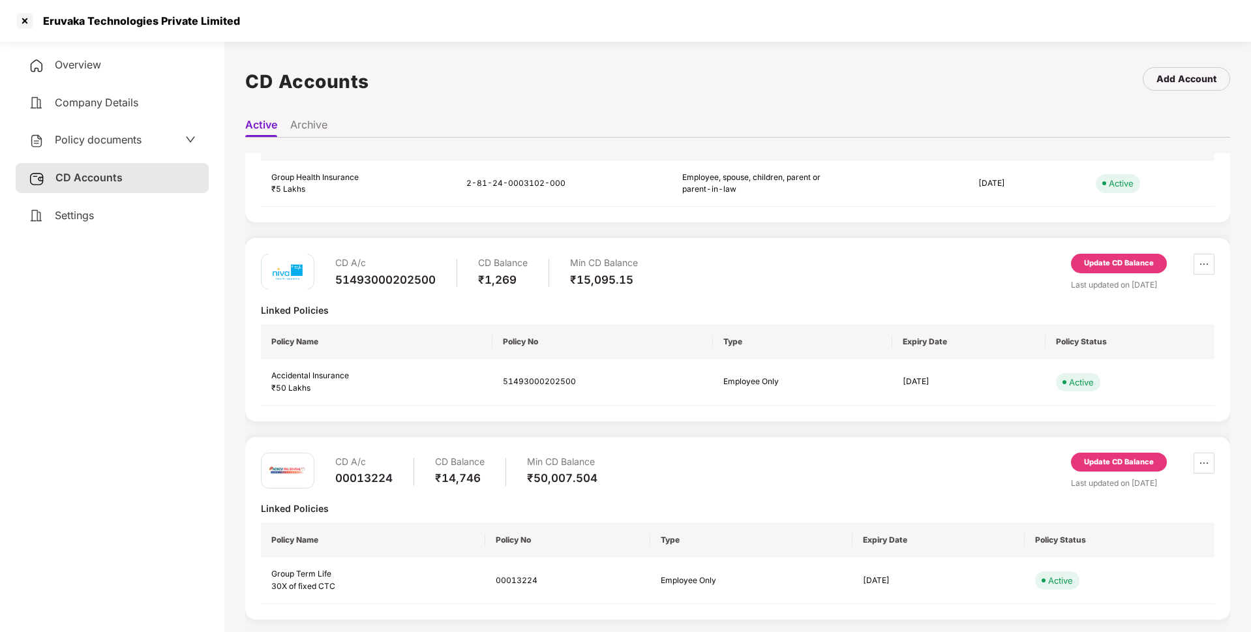
scroll to position [0, 0]
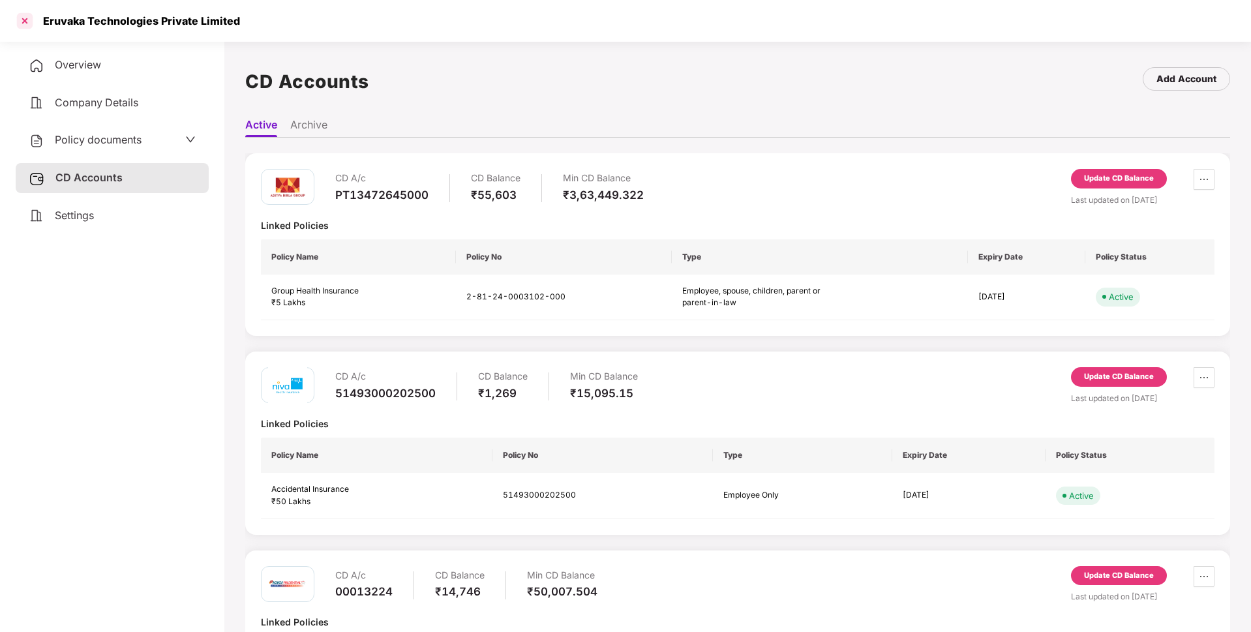
click at [31, 20] on div at bounding box center [24, 20] width 21 height 21
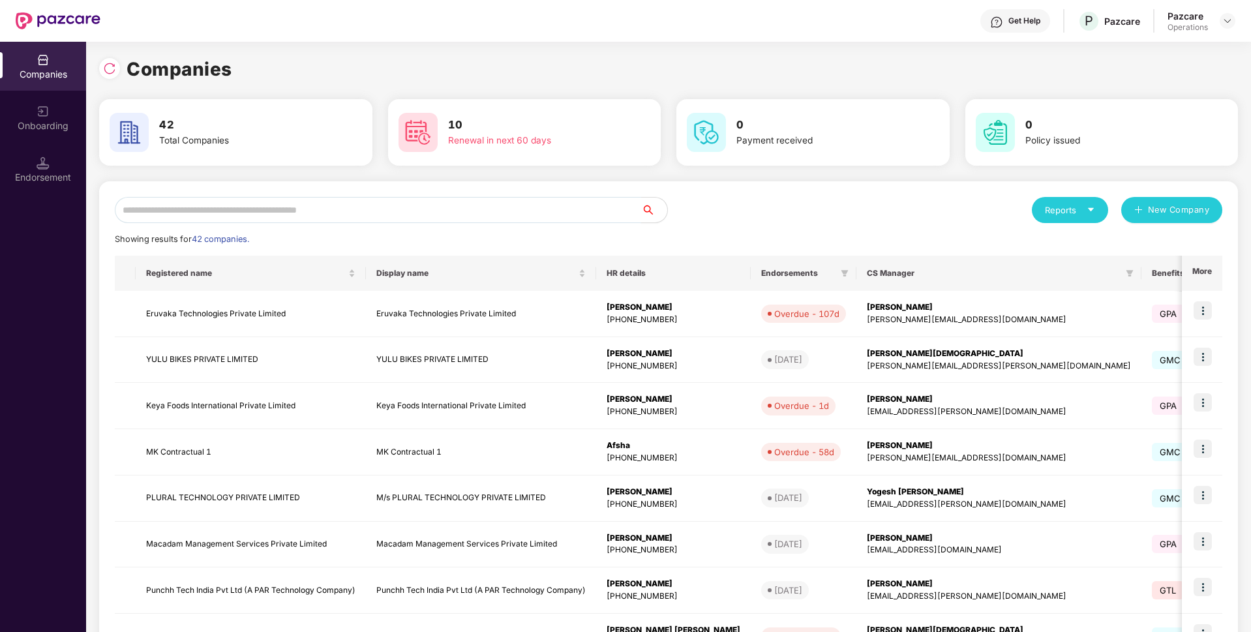
click at [357, 218] on input "text" at bounding box center [378, 210] width 526 height 26
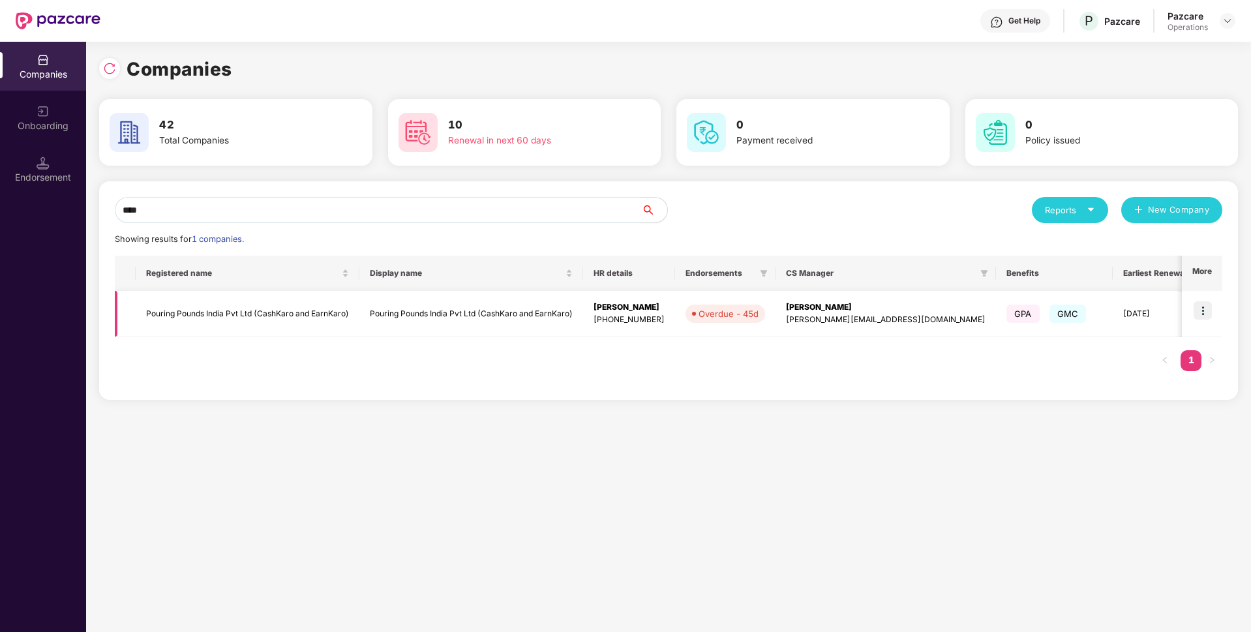
type input "****"
click at [1204, 312] on img at bounding box center [1202, 310] width 18 height 18
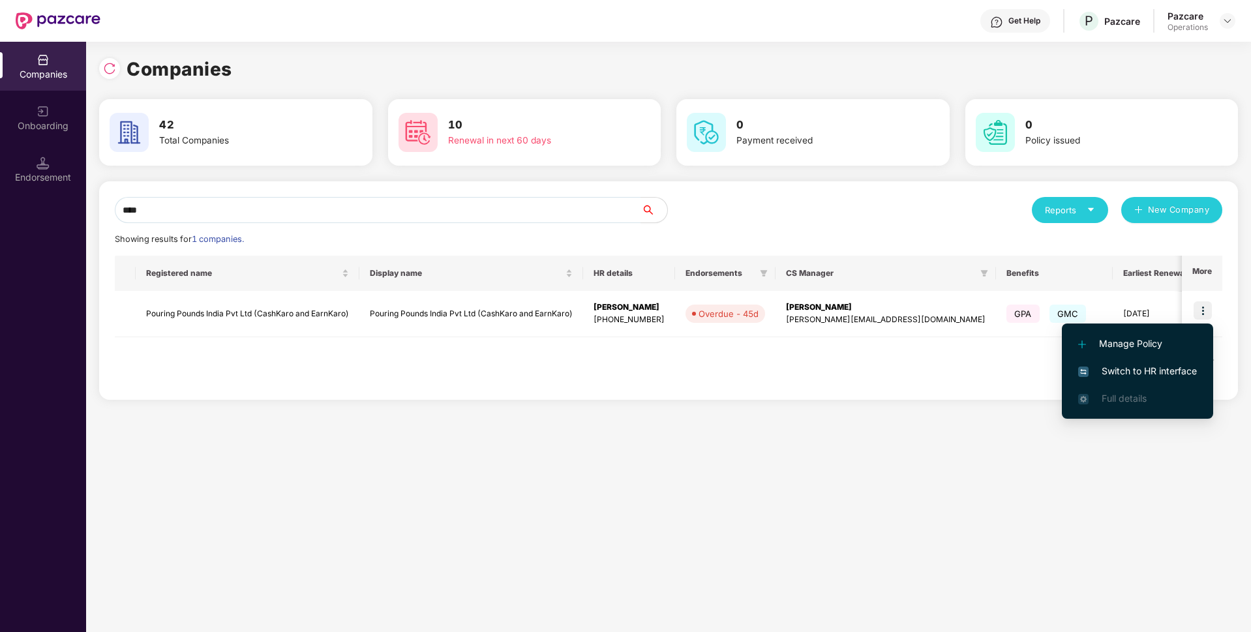
click at [1123, 376] on span "Switch to HR interface" at bounding box center [1137, 371] width 119 height 14
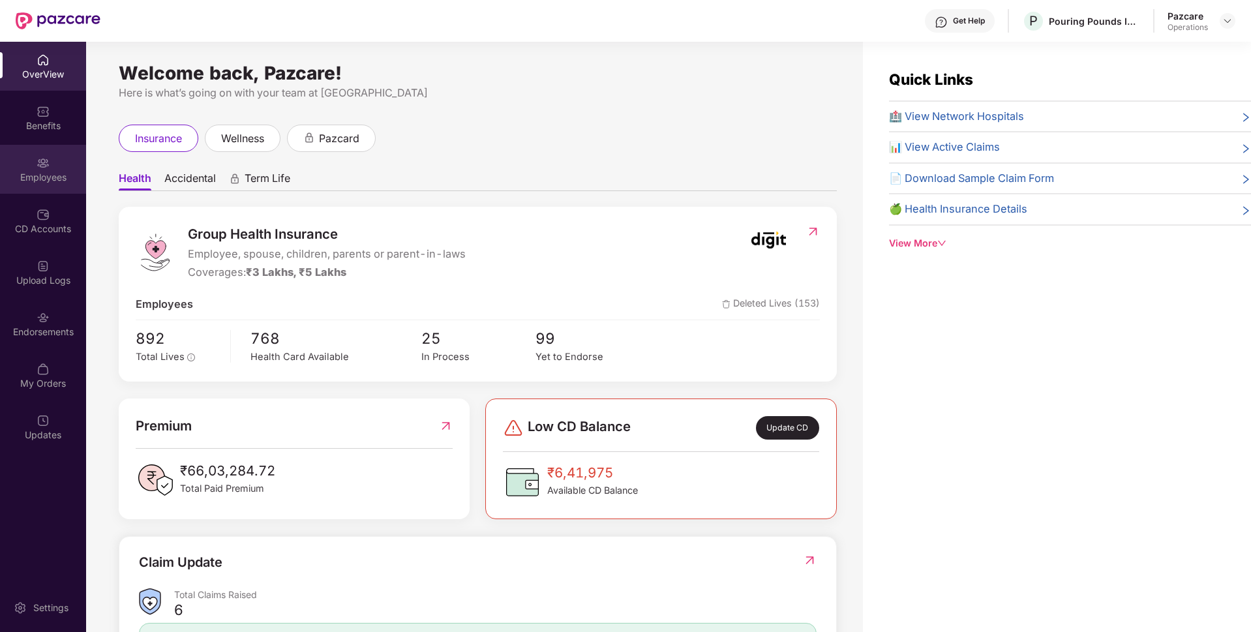
click at [43, 174] on div "Employees" at bounding box center [43, 177] width 86 height 13
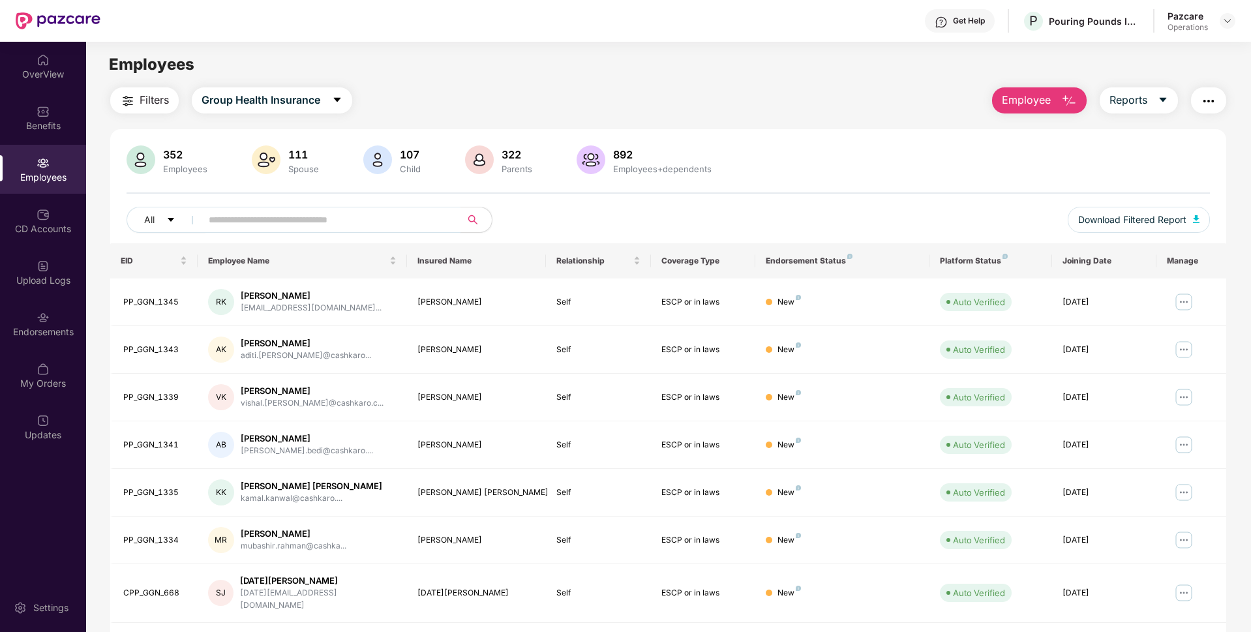
click at [260, 218] on input "text" at bounding box center [326, 220] width 234 height 20
paste input "**********"
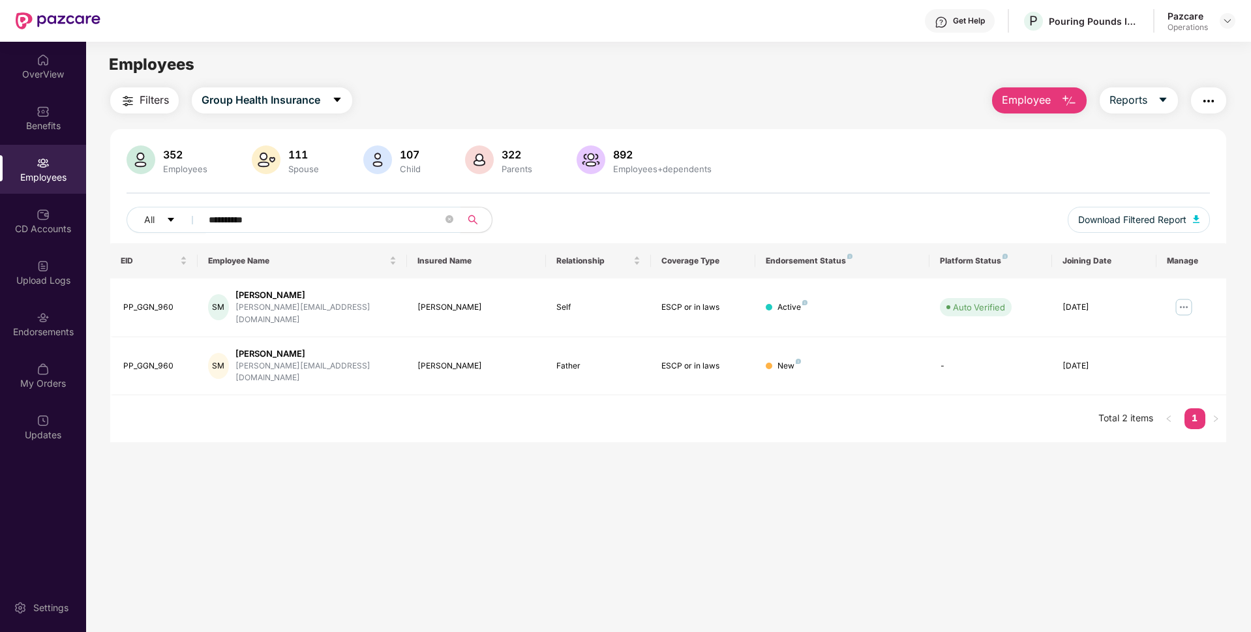
type input "**********"
click at [51, 326] on div "Endorsements" at bounding box center [43, 331] width 86 height 13
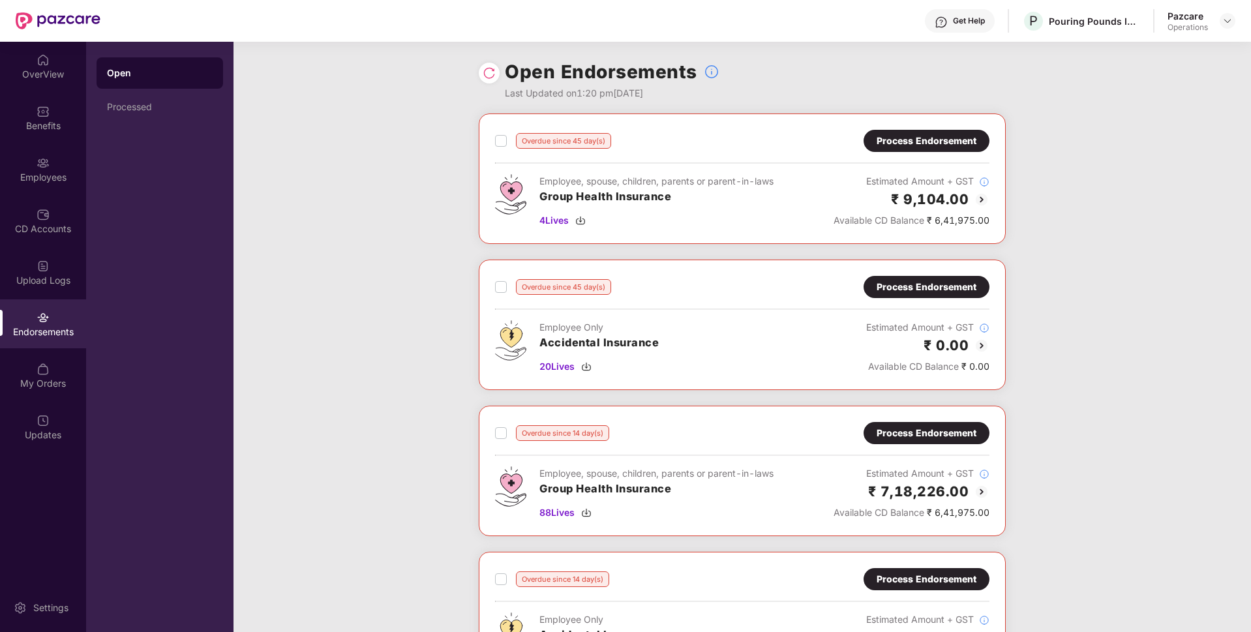
click at [912, 136] on div "Process Endorsement" at bounding box center [926, 141] width 100 height 14
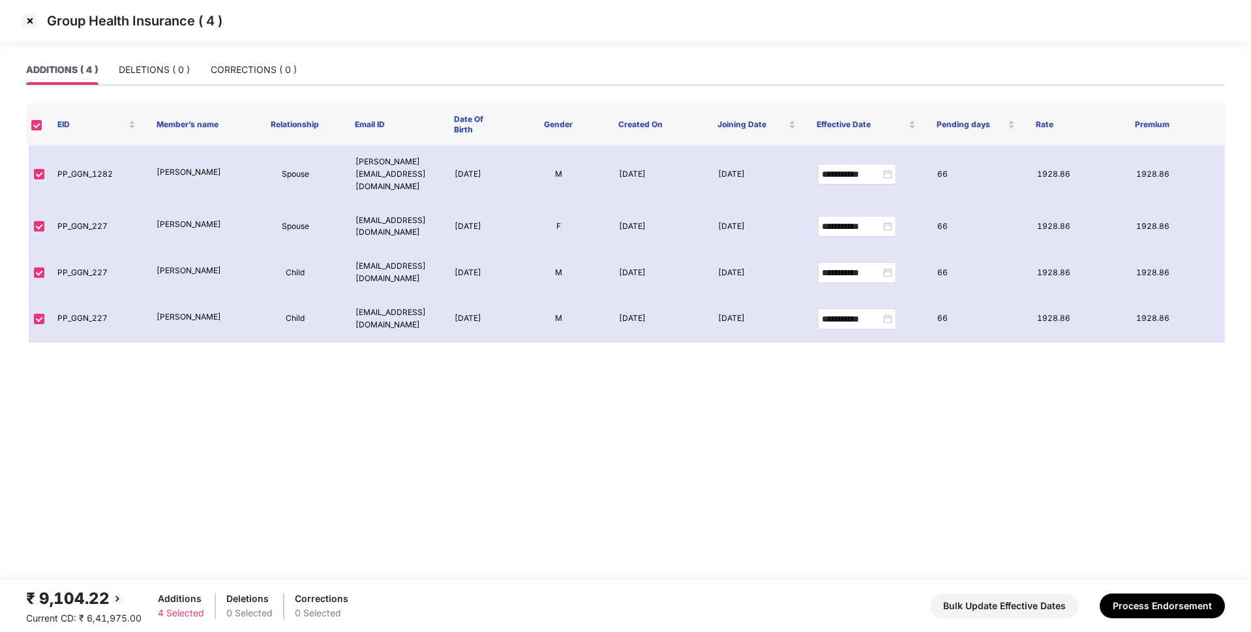
click at [26, 16] on img at bounding box center [30, 20] width 21 height 21
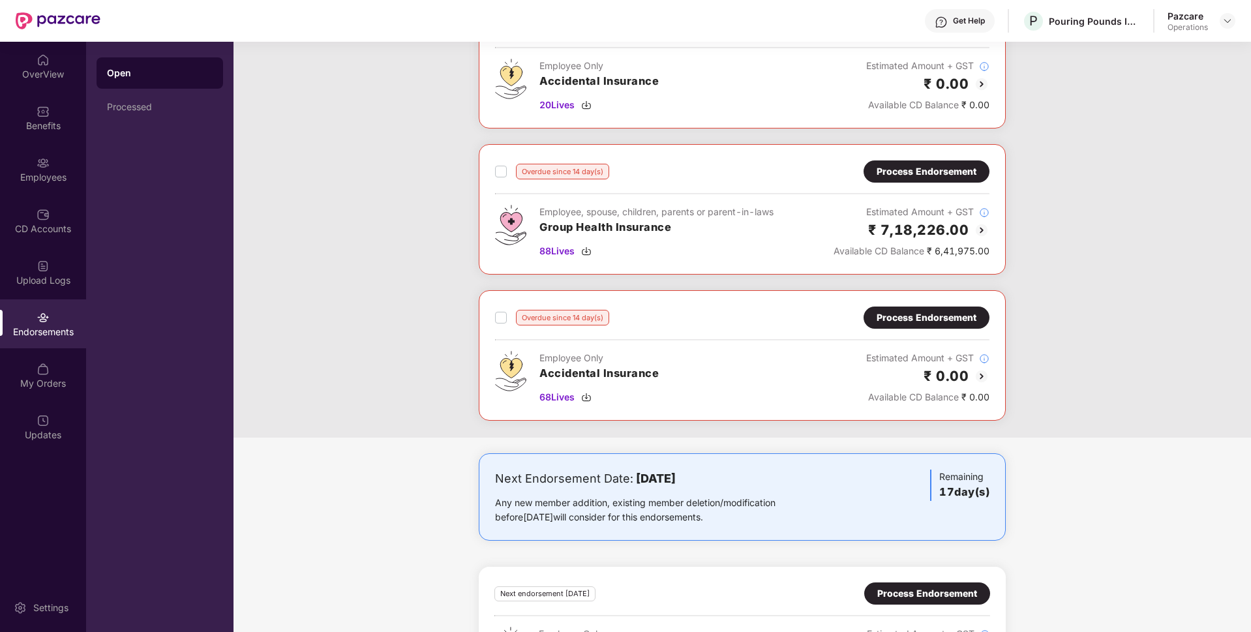
scroll to position [262, 0]
click at [912, 164] on div "Process Endorsement" at bounding box center [926, 171] width 100 height 14
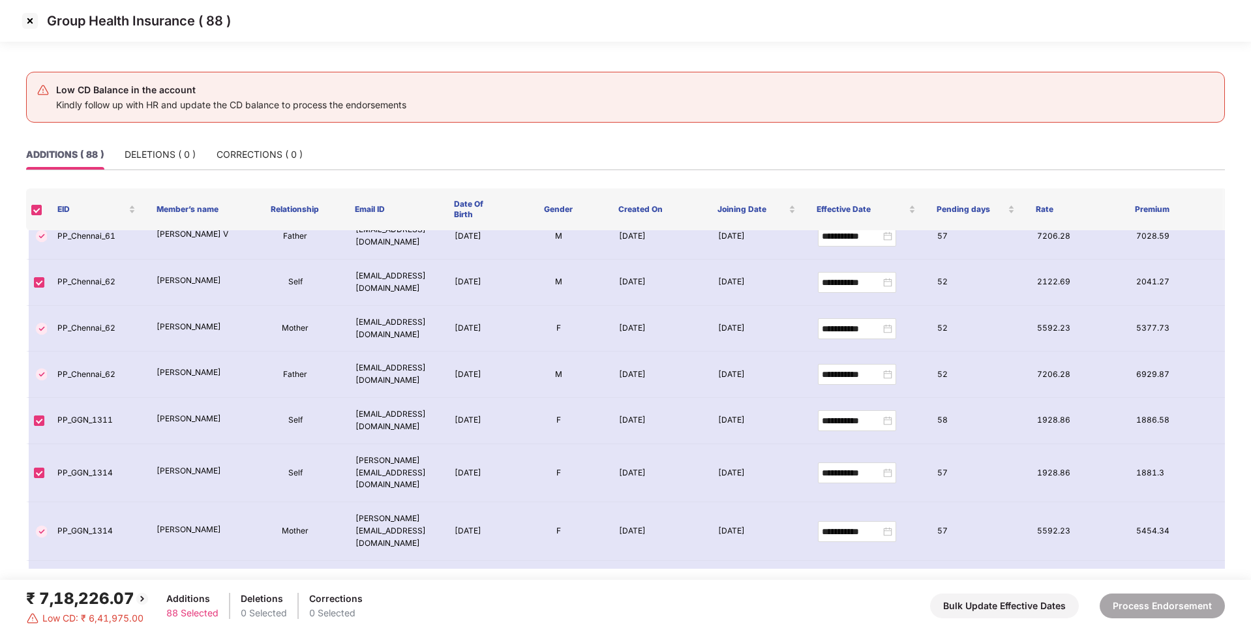
scroll to position [3487, 0]
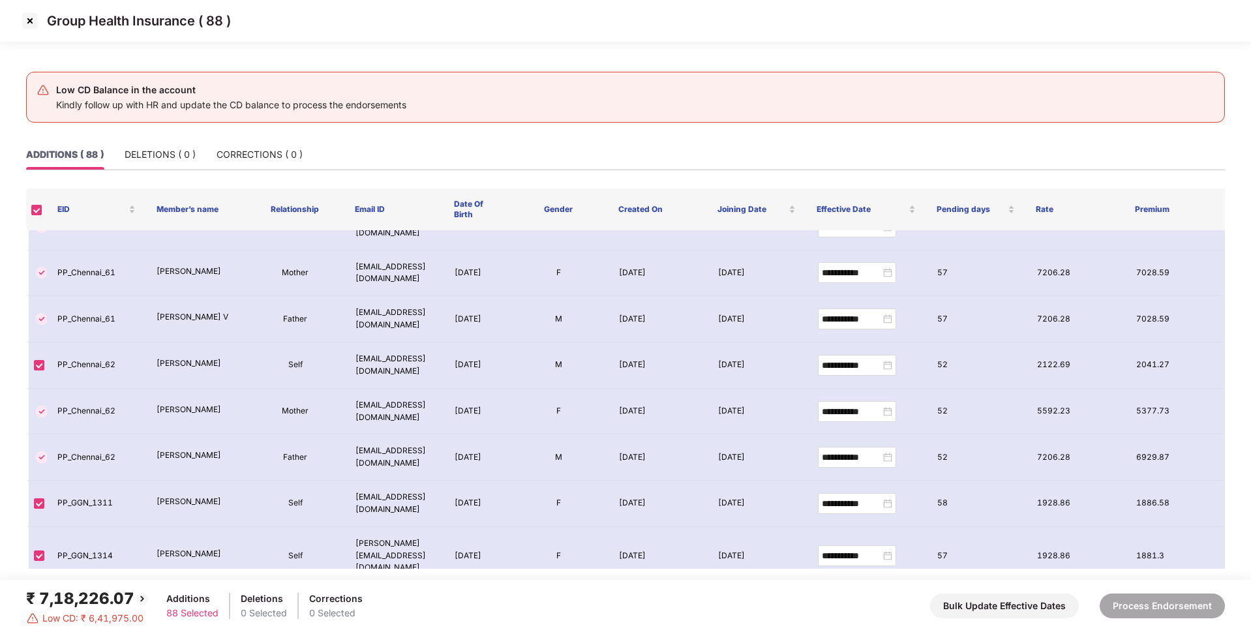
click at [25, 20] on img at bounding box center [30, 20] width 21 height 21
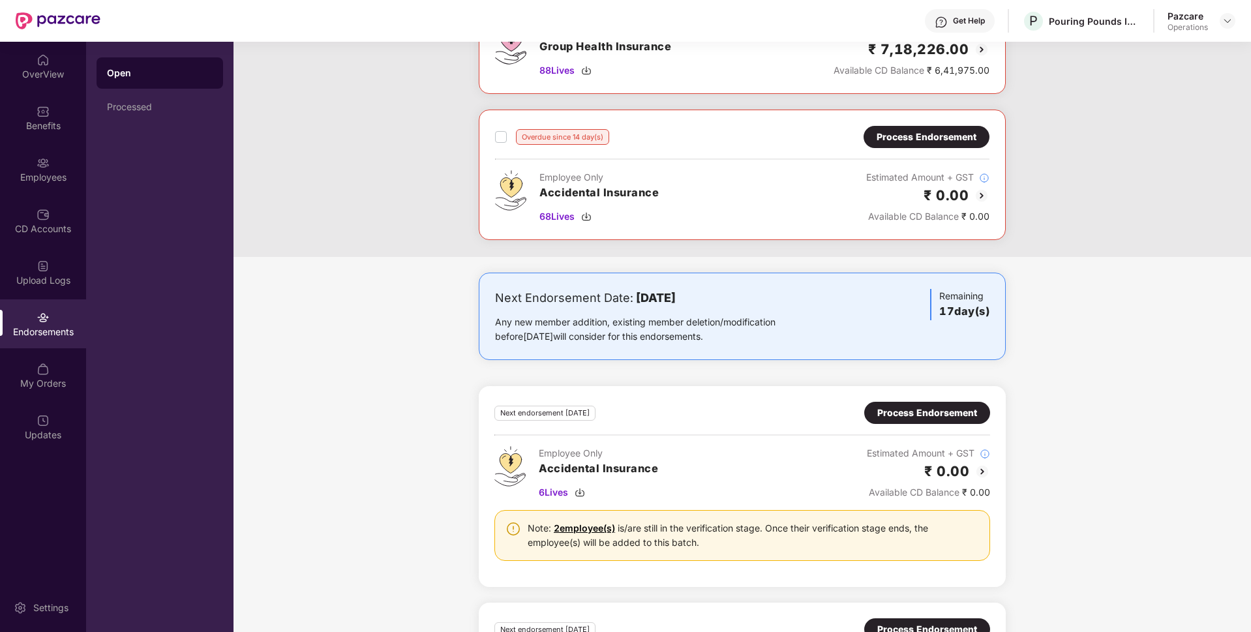
scroll to position [558, 0]
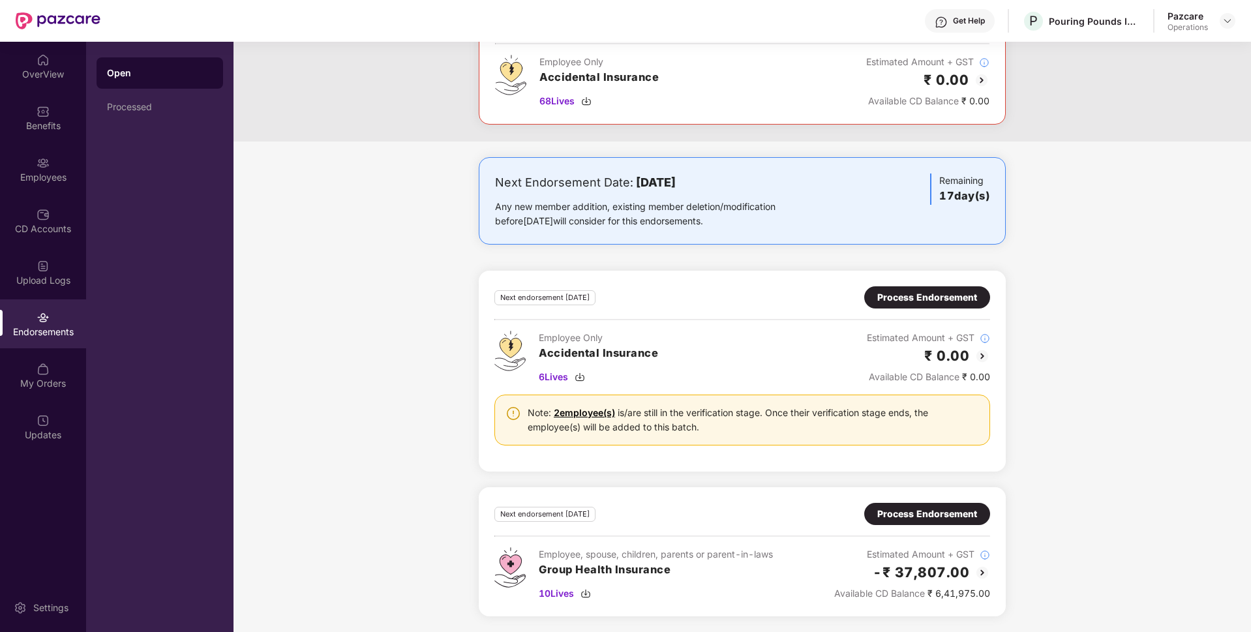
click at [910, 517] on div "Process Endorsement" at bounding box center [927, 514] width 100 height 14
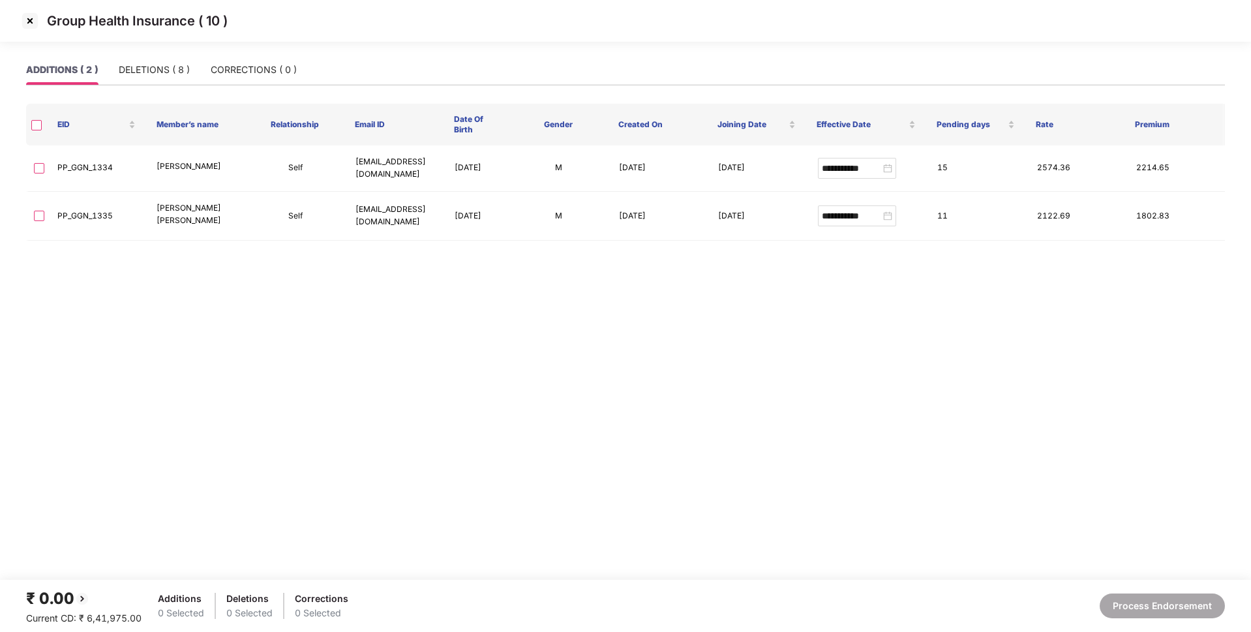
click at [500, 304] on main "**********" at bounding box center [625, 317] width 1251 height 525
click at [27, 19] on img at bounding box center [30, 20] width 21 height 21
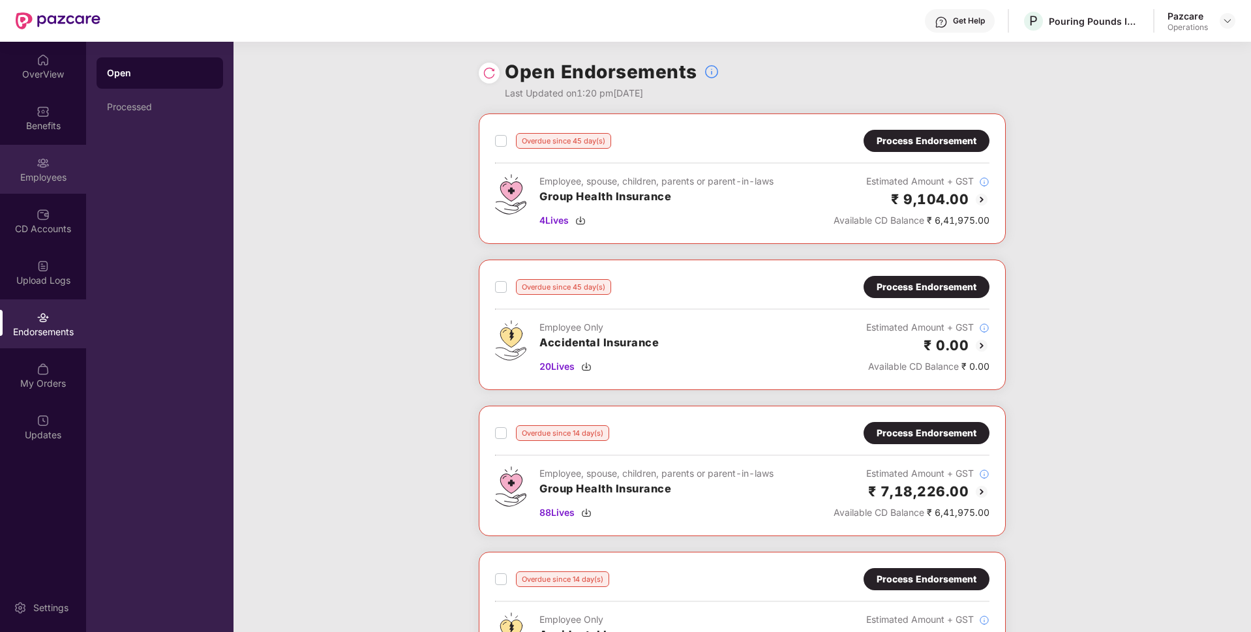
click at [44, 166] on img at bounding box center [43, 163] width 13 height 13
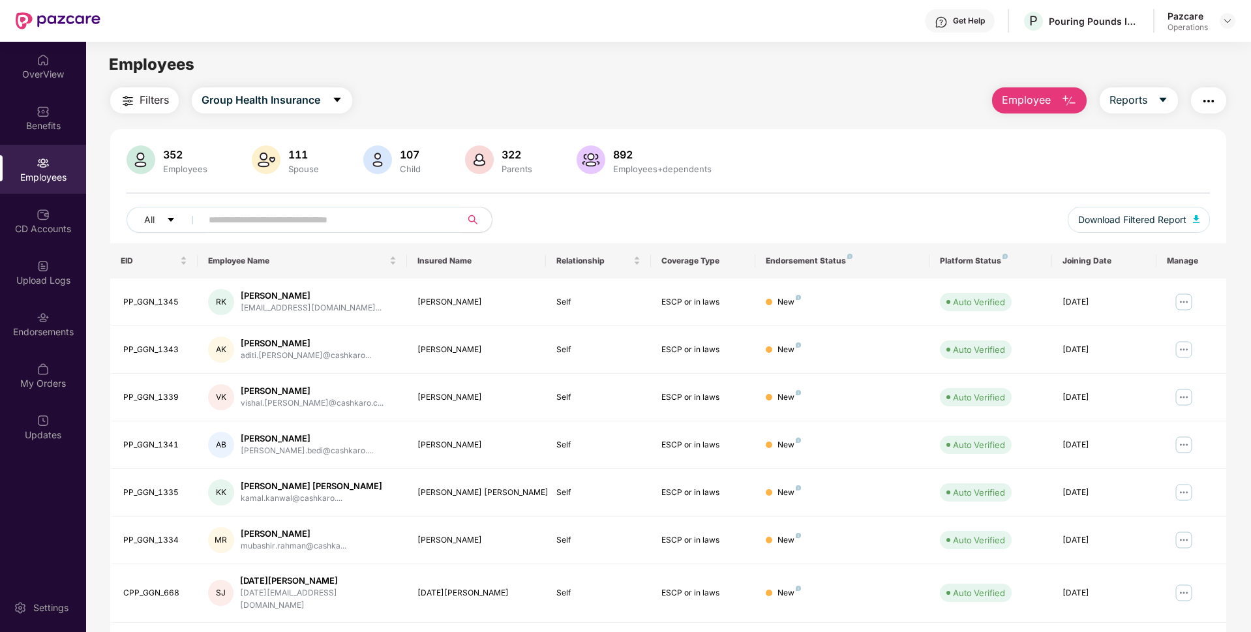
click at [293, 210] on input "text" at bounding box center [326, 220] width 234 height 20
paste input "**********"
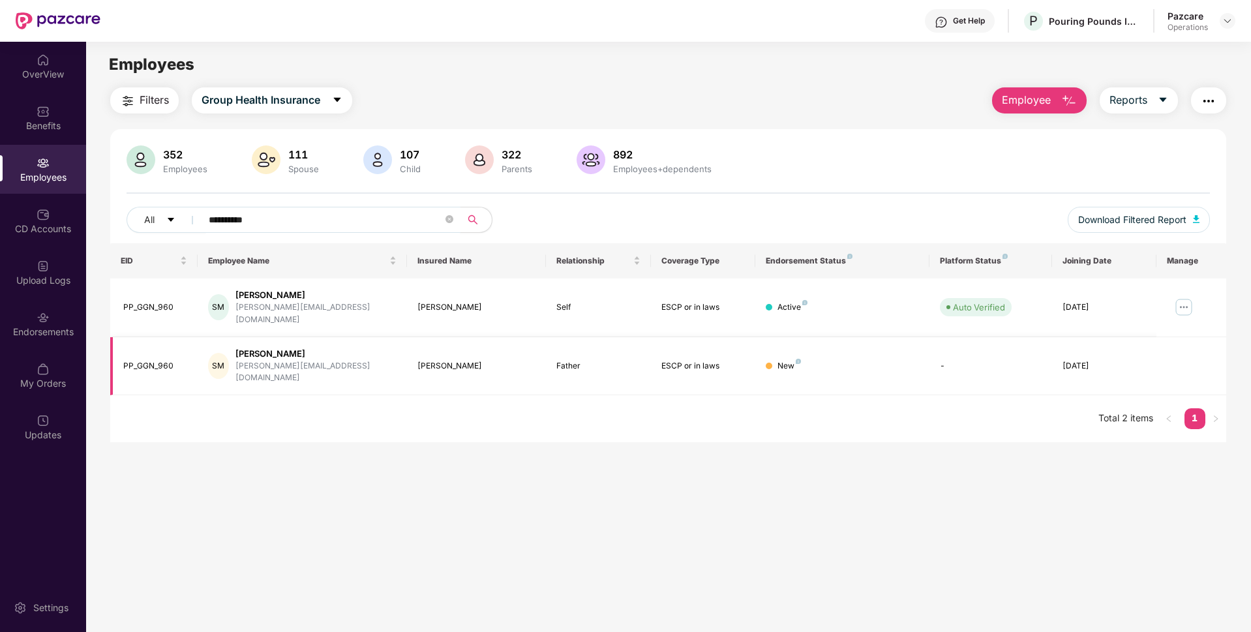
type input "**********"
click at [431, 360] on div "[PERSON_NAME]" at bounding box center [476, 366] width 119 height 12
copy div "[PERSON_NAME]"
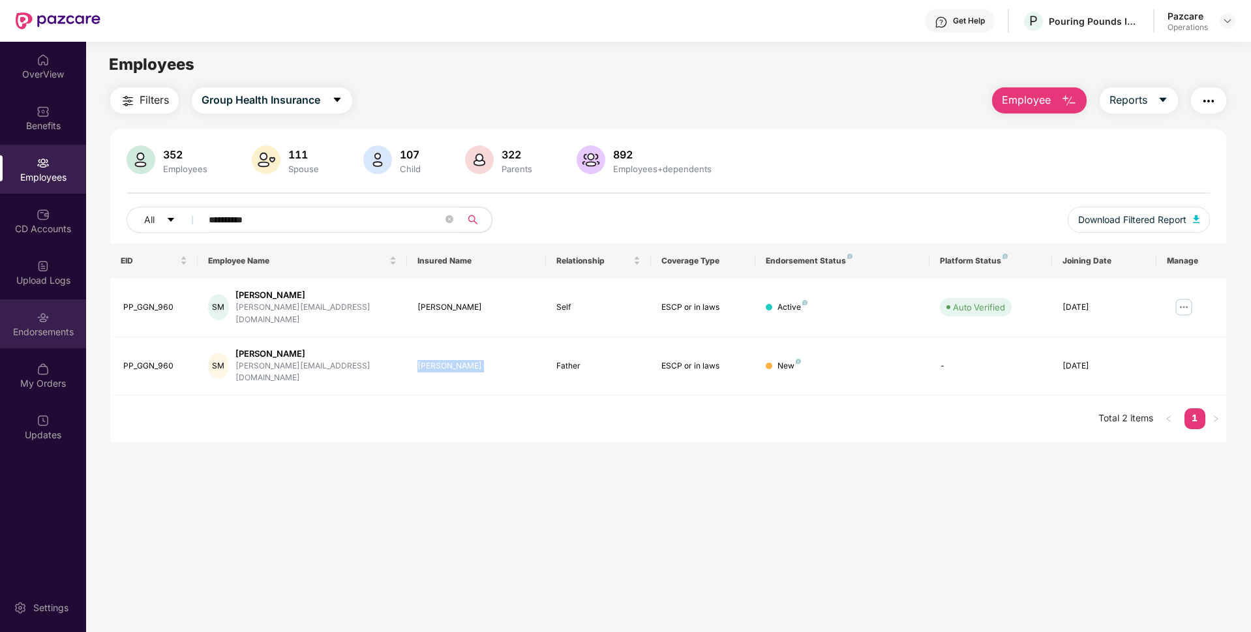
click at [1, 331] on div "Endorsements" at bounding box center [43, 331] width 86 height 13
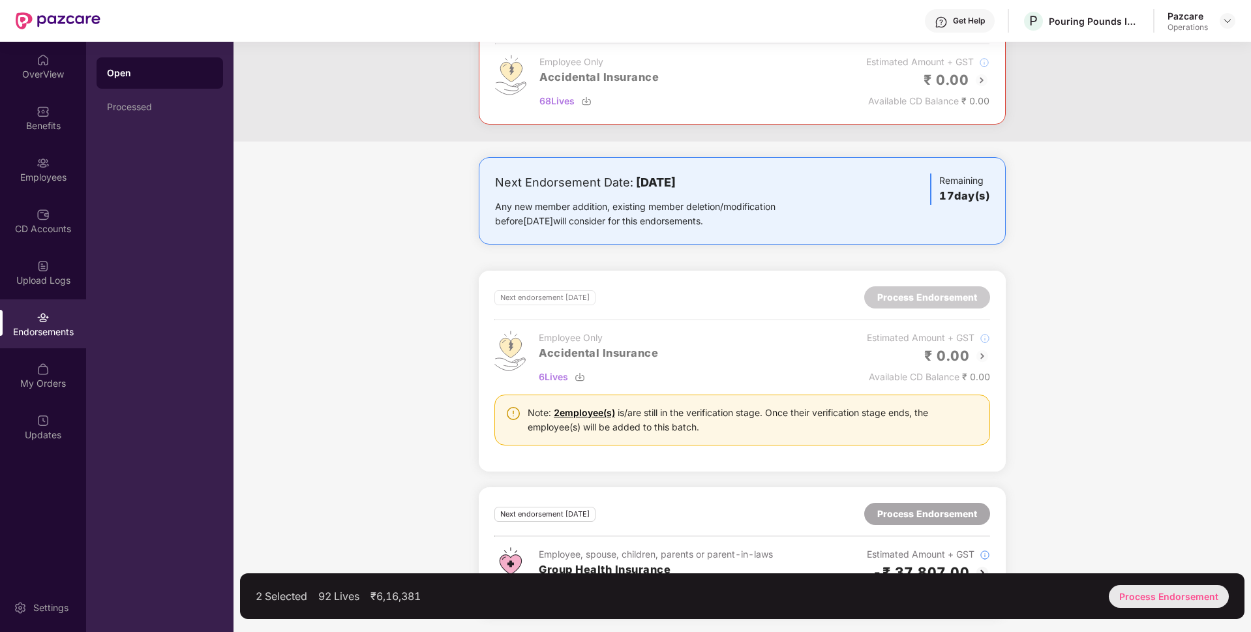
click at [1140, 603] on div "Process Endorsement" at bounding box center [1169, 596] width 120 height 23
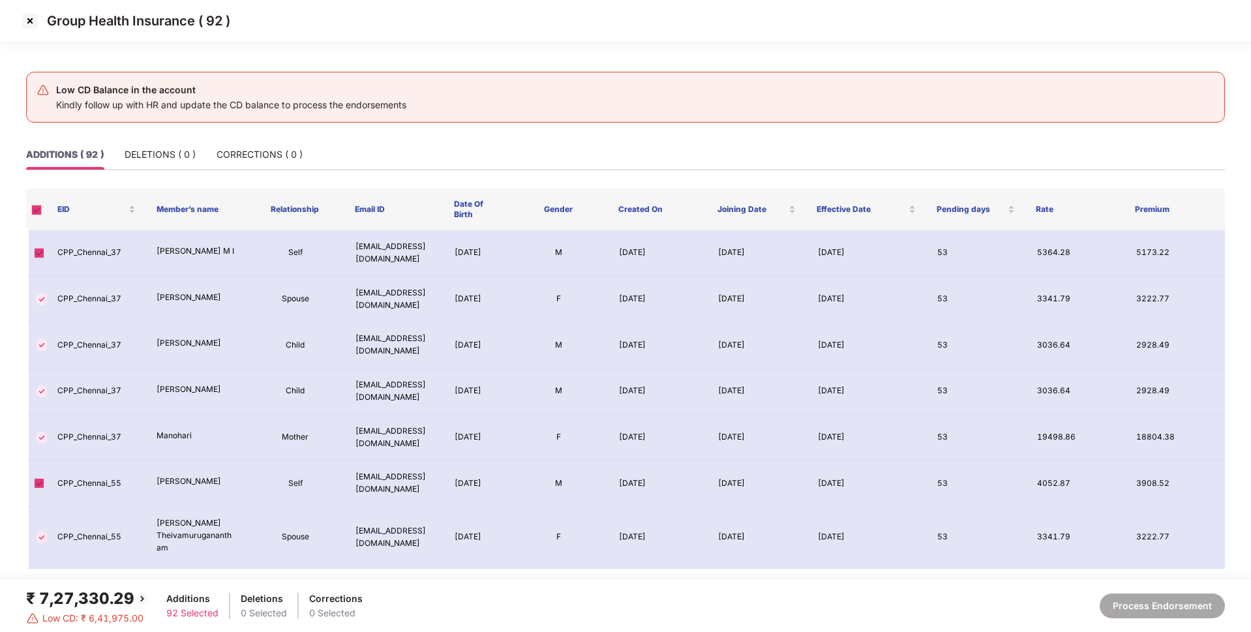
click at [509, 262] on td "M" at bounding box center [558, 253] width 99 height 46
click at [29, 22] on img at bounding box center [30, 20] width 21 height 21
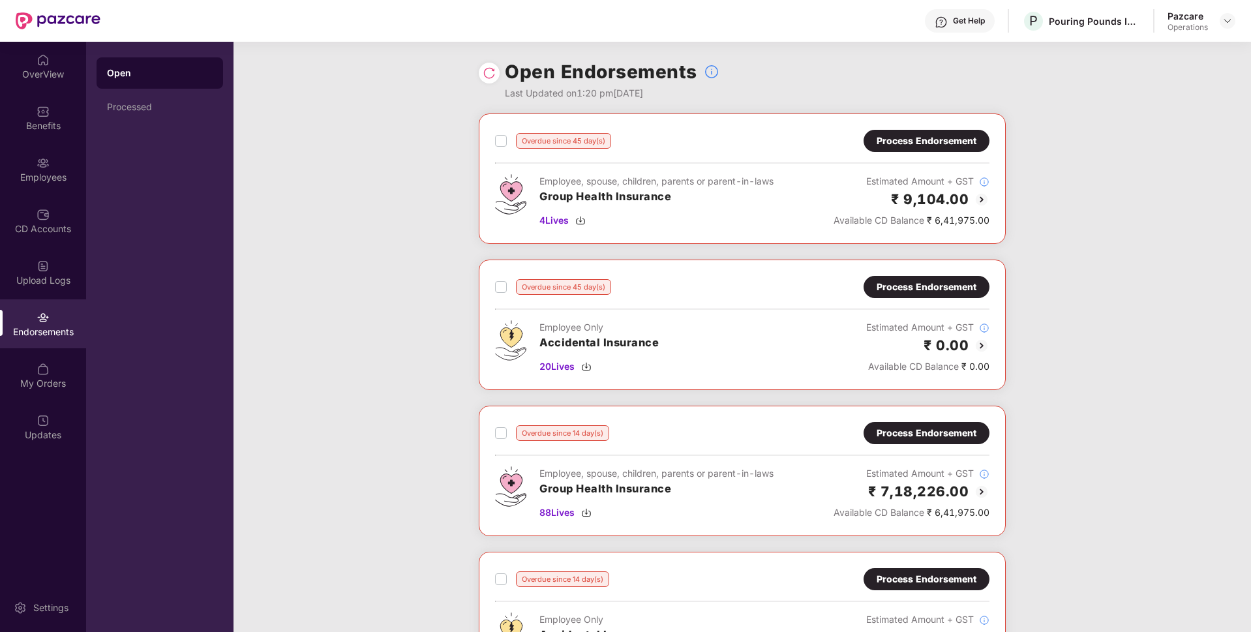
click at [488, 76] on img at bounding box center [489, 73] width 13 height 13
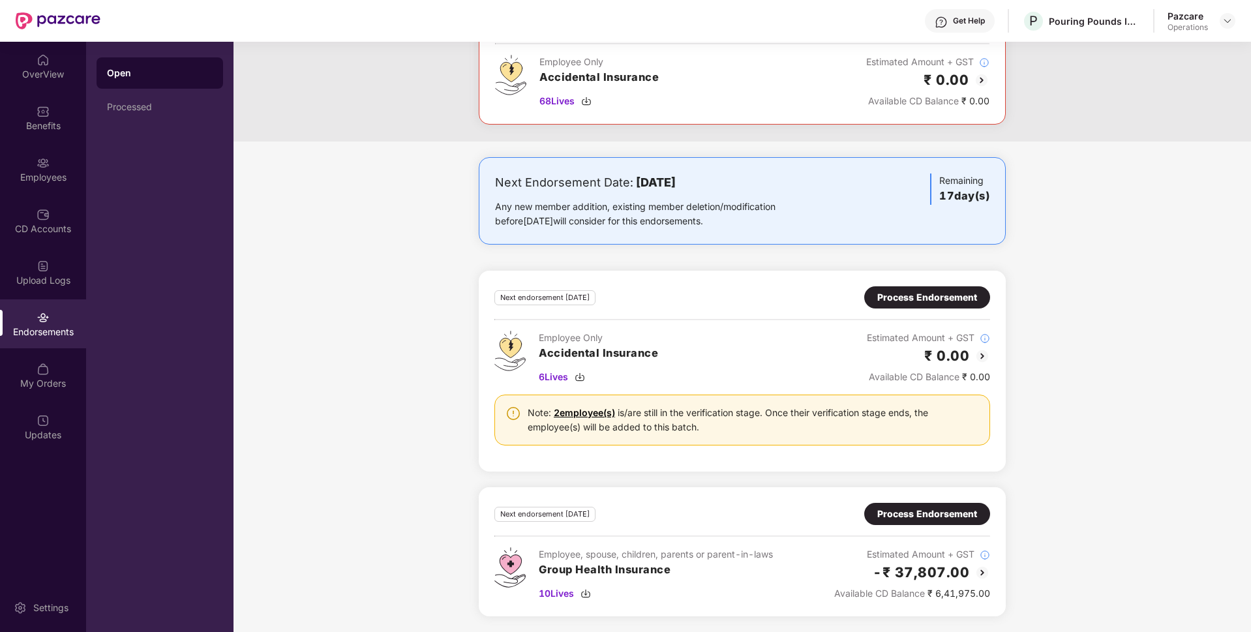
click at [941, 513] on div "Process Endorsement" at bounding box center [927, 514] width 100 height 14
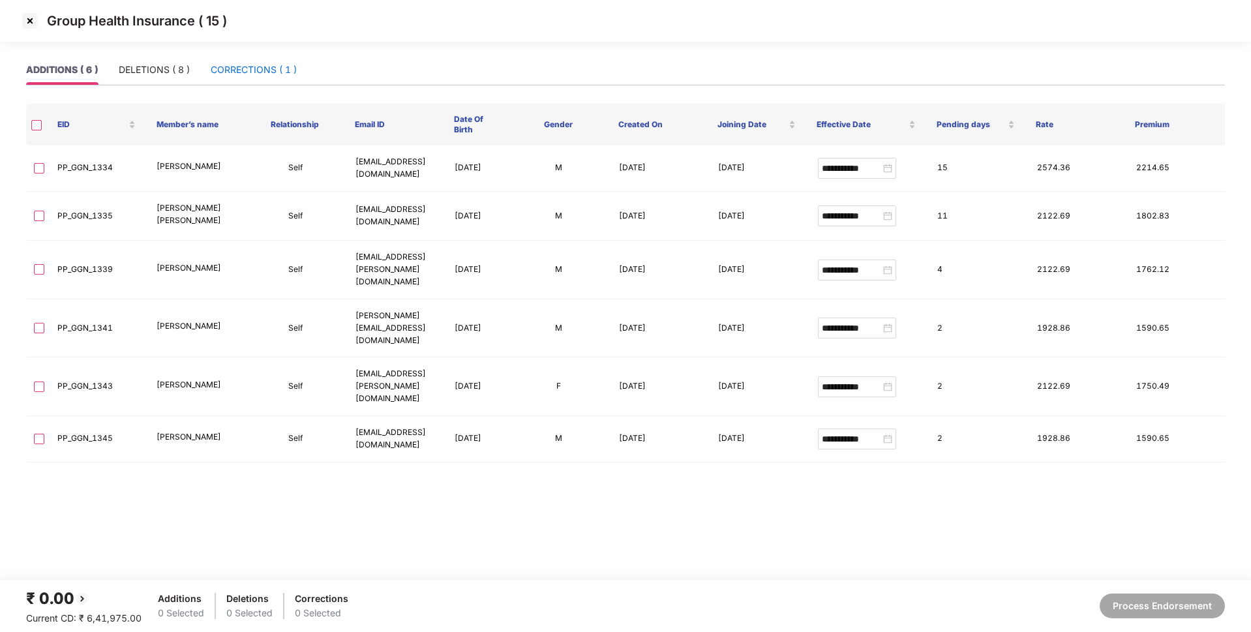
click at [241, 68] on div "CORRECTIONS ( 1 )" at bounding box center [254, 70] width 86 height 14
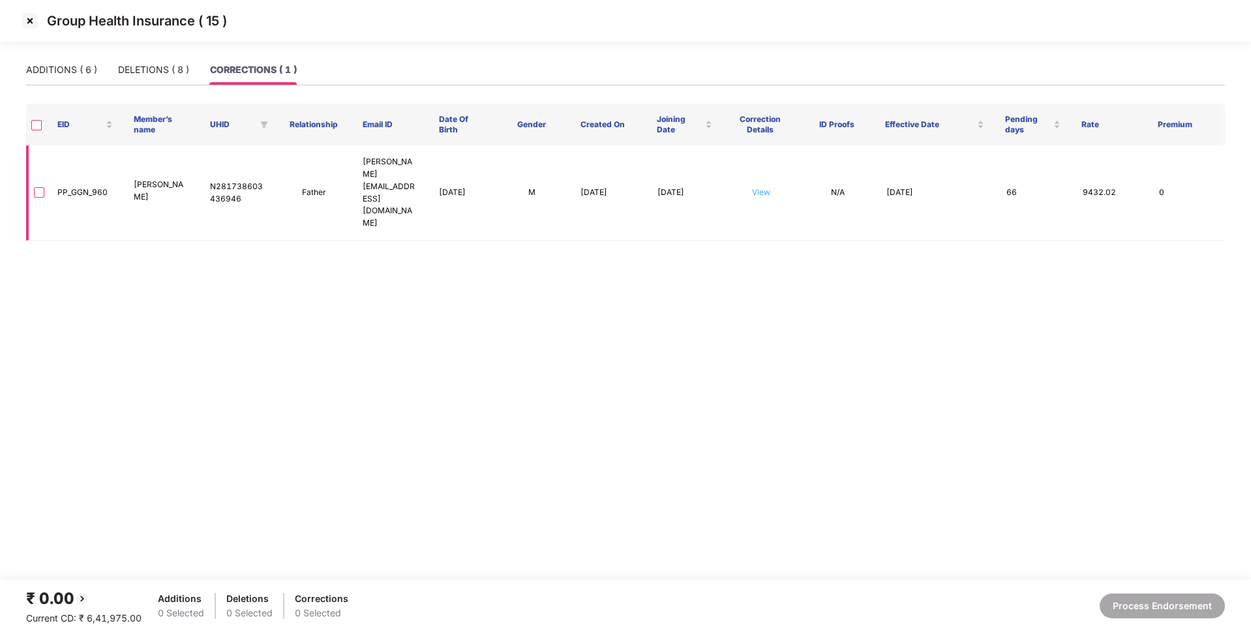
click at [758, 187] on link "View" at bounding box center [761, 192] width 18 height 10
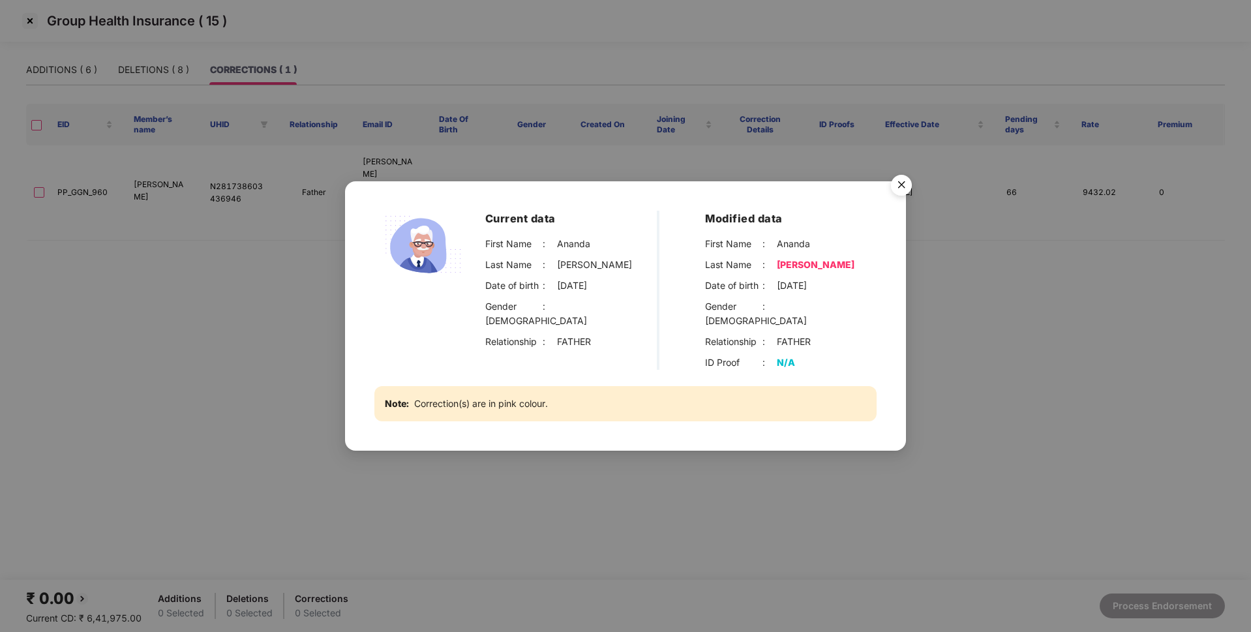
click at [904, 193] on img "Close" at bounding box center [901, 187] width 37 height 37
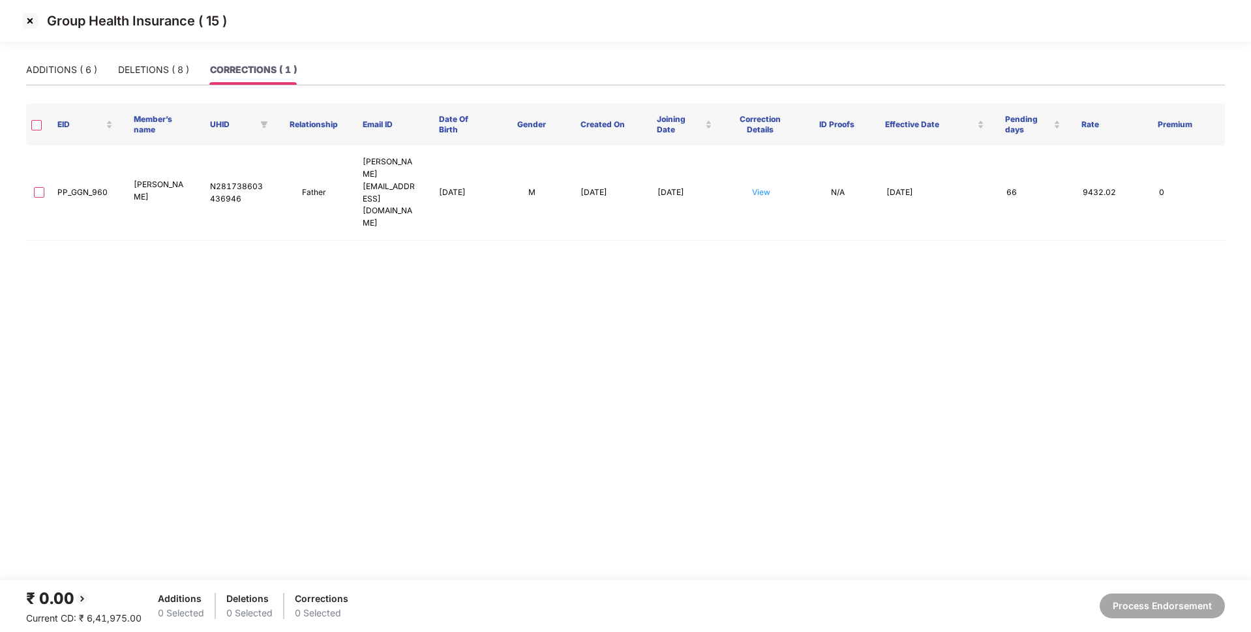
click at [33, 21] on img at bounding box center [30, 20] width 21 height 21
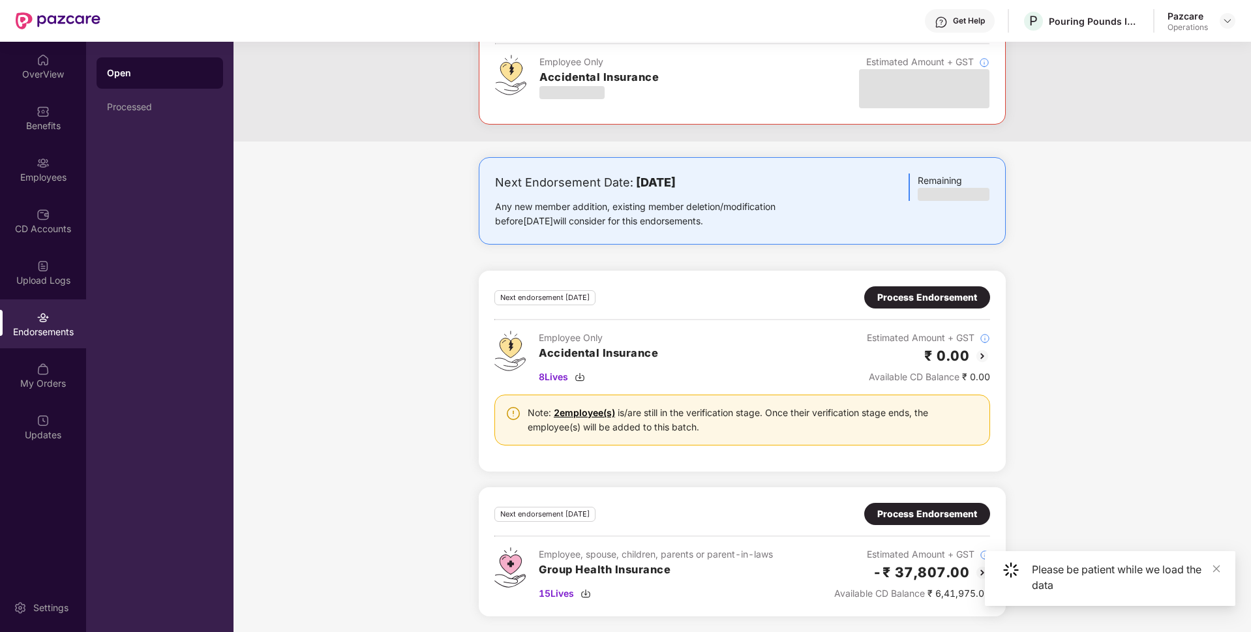
click at [933, 518] on div "Process Endorsement" at bounding box center [927, 514] width 100 height 14
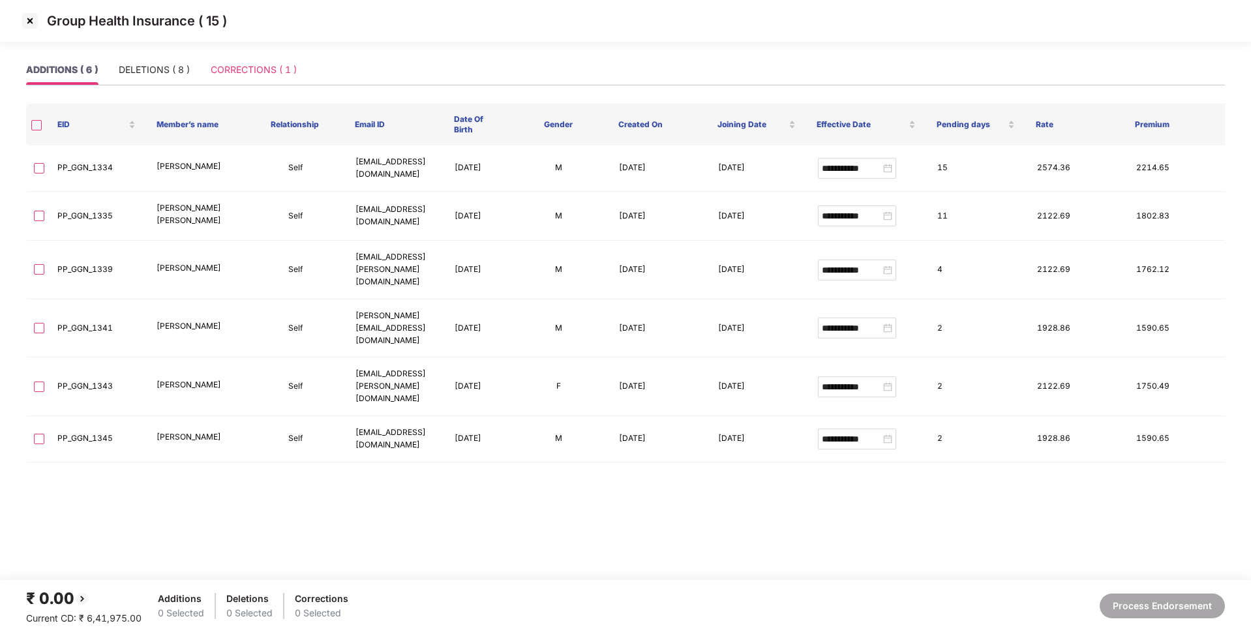
click at [248, 57] on div "CORRECTIONS ( 1 )" at bounding box center [254, 70] width 86 height 30
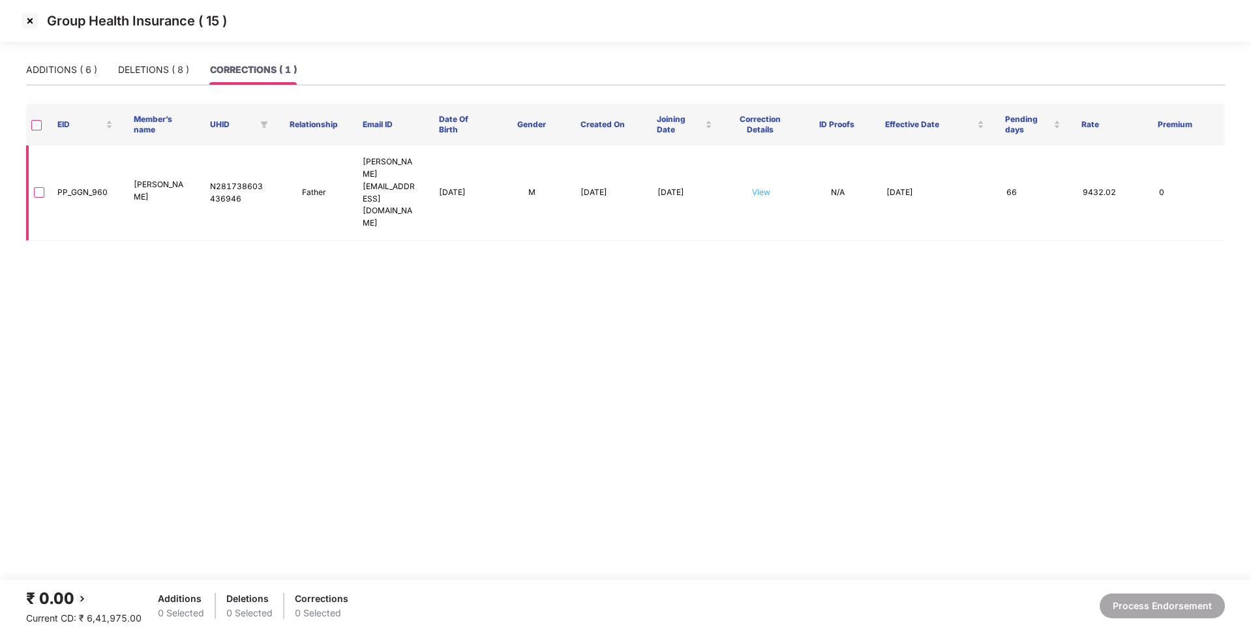
click at [758, 187] on link "View" at bounding box center [761, 192] width 18 height 10
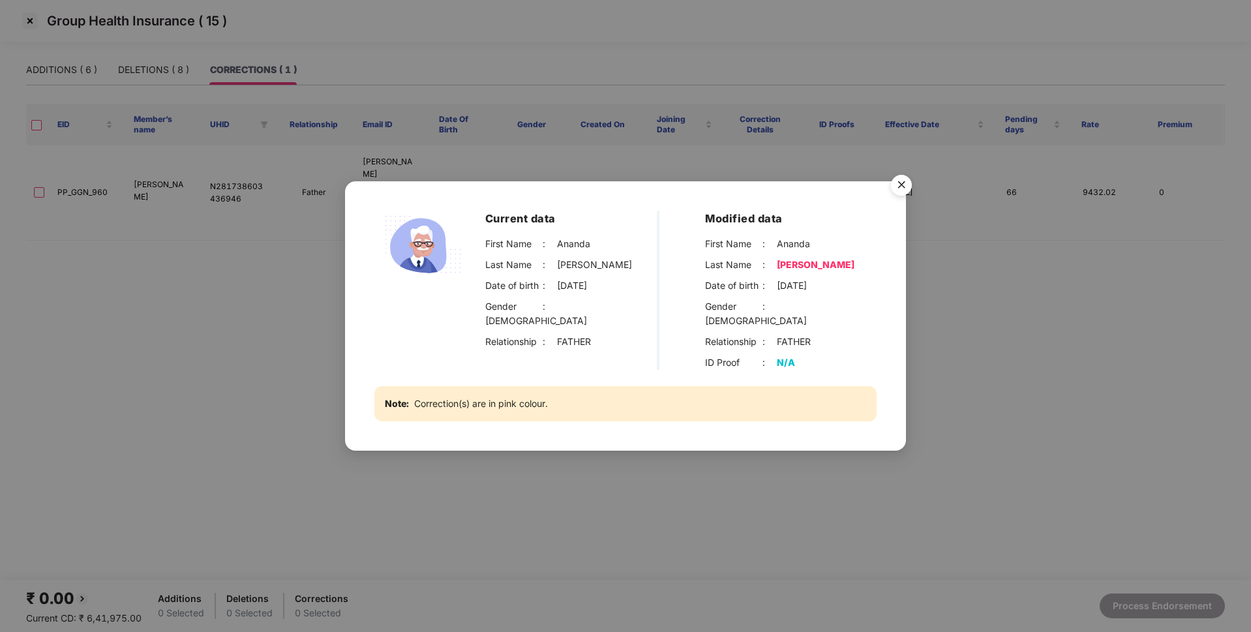
click at [899, 194] on img "Close" at bounding box center [901, 187] width 37 height 37
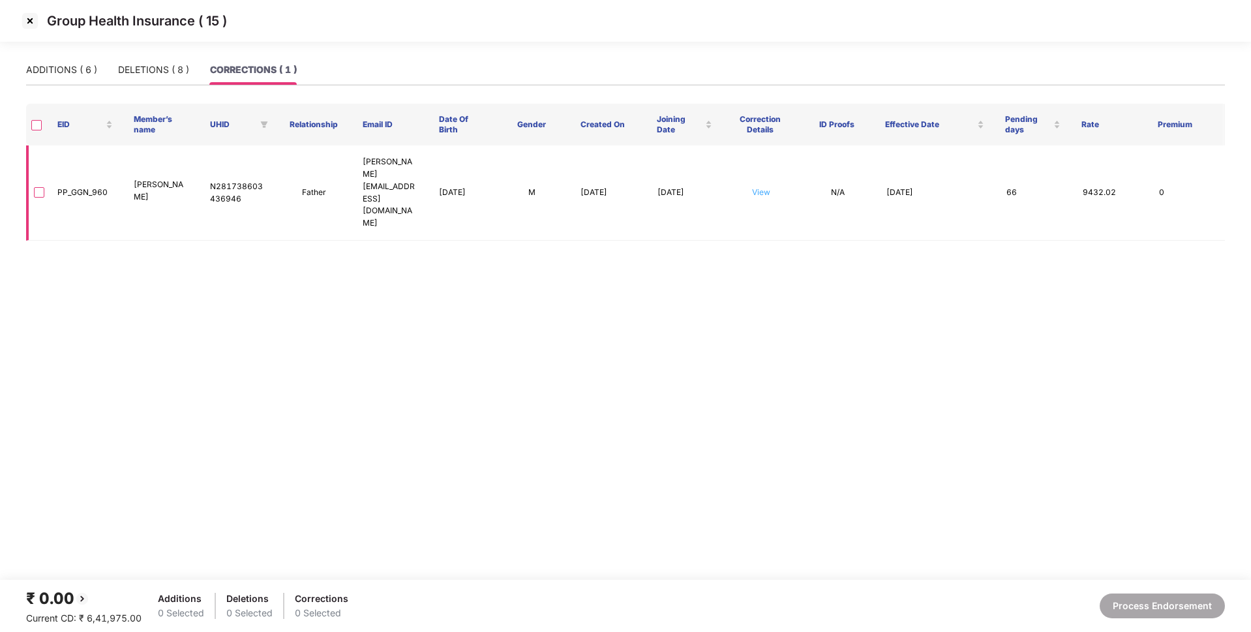
click at [758, 187] on link "View" at bounding box center [761, 192] width 18 height 10
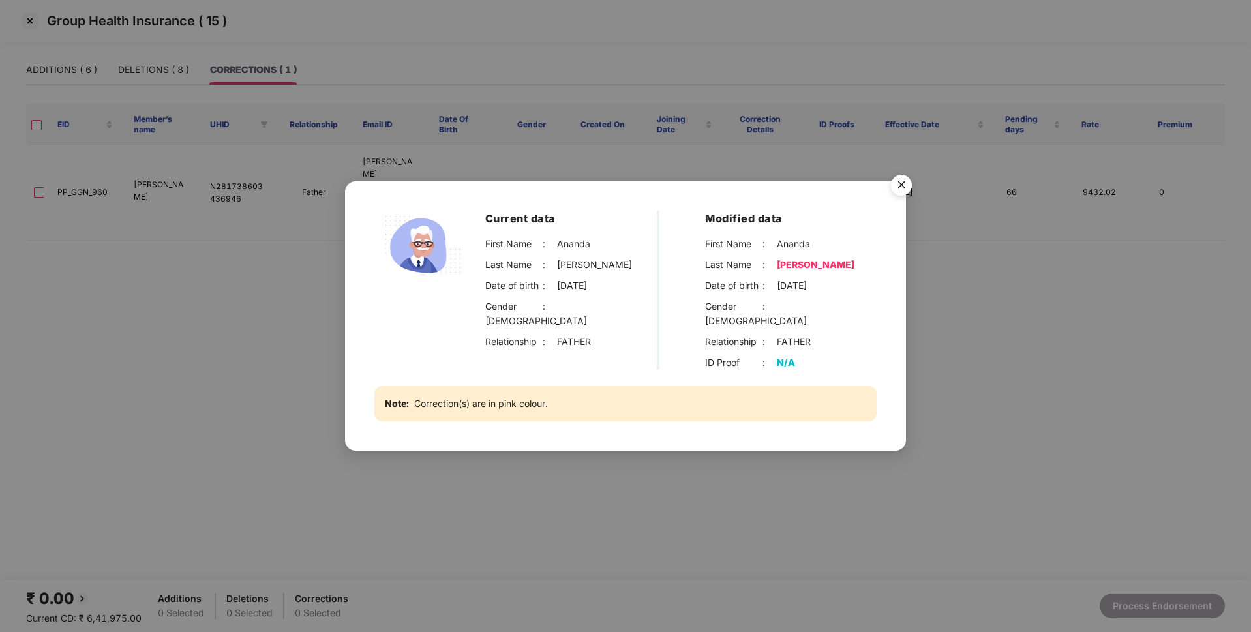
click at [905, 197] on img "Close" at bounding box center [901, 187] width 37 height 37
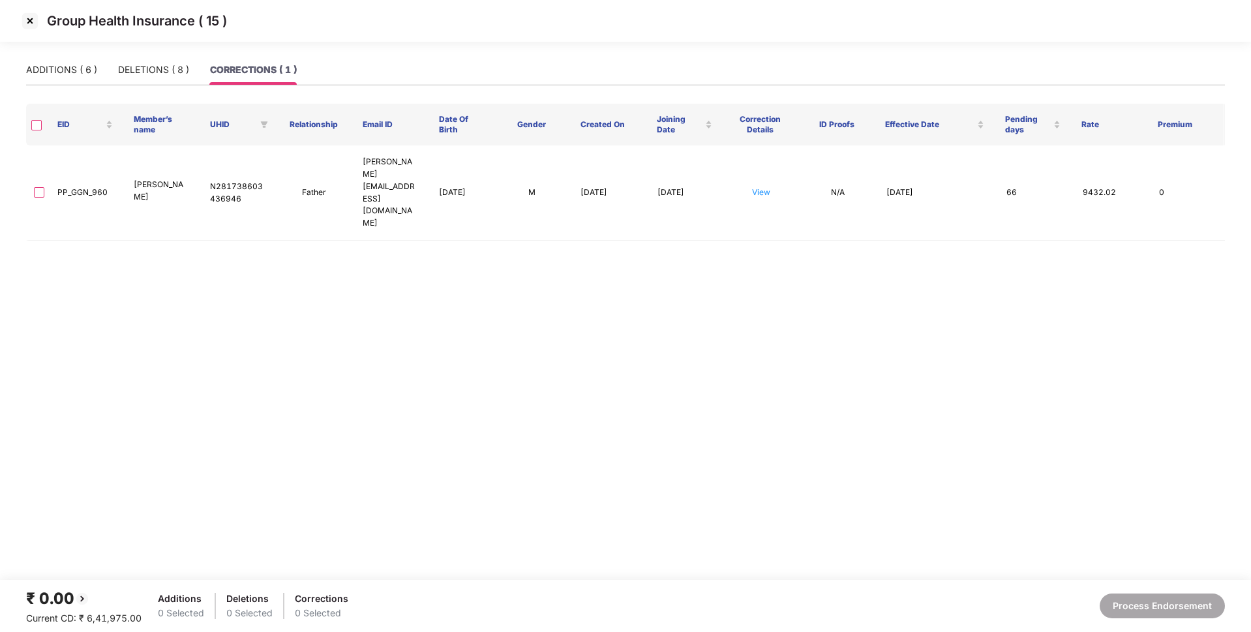
click at [25, 20] on img at bounding box center [30, 20] width 21 height 21
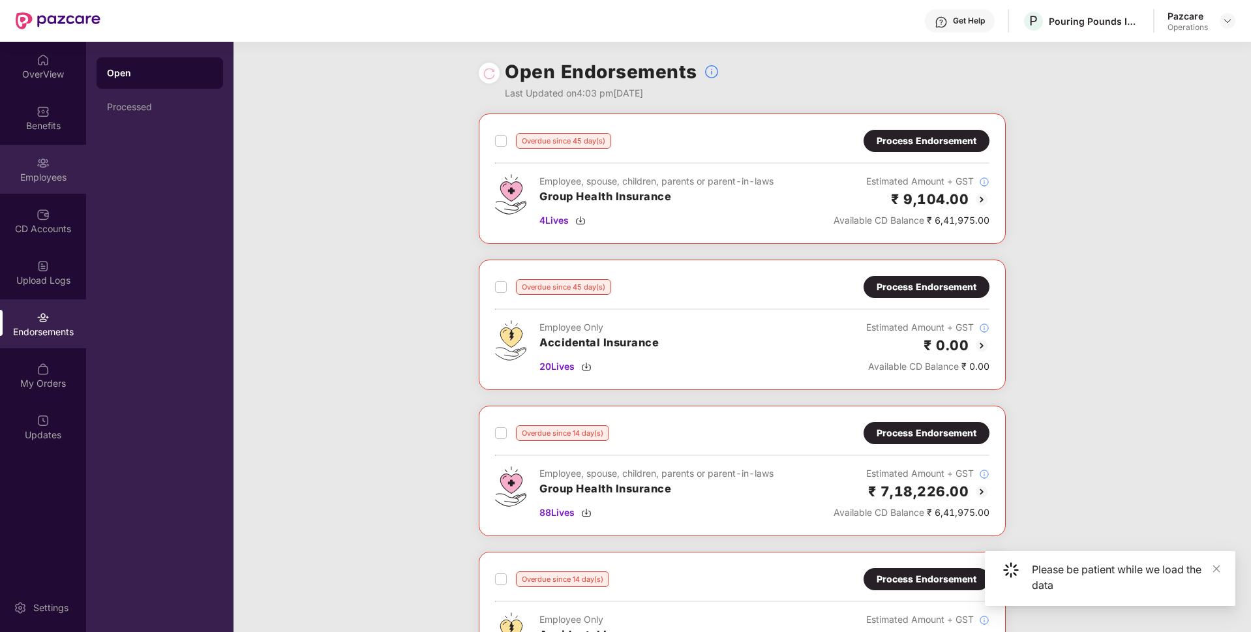
click at [51, 169] on div "Employees" at bounding box center [43, 169] width 86 height 49
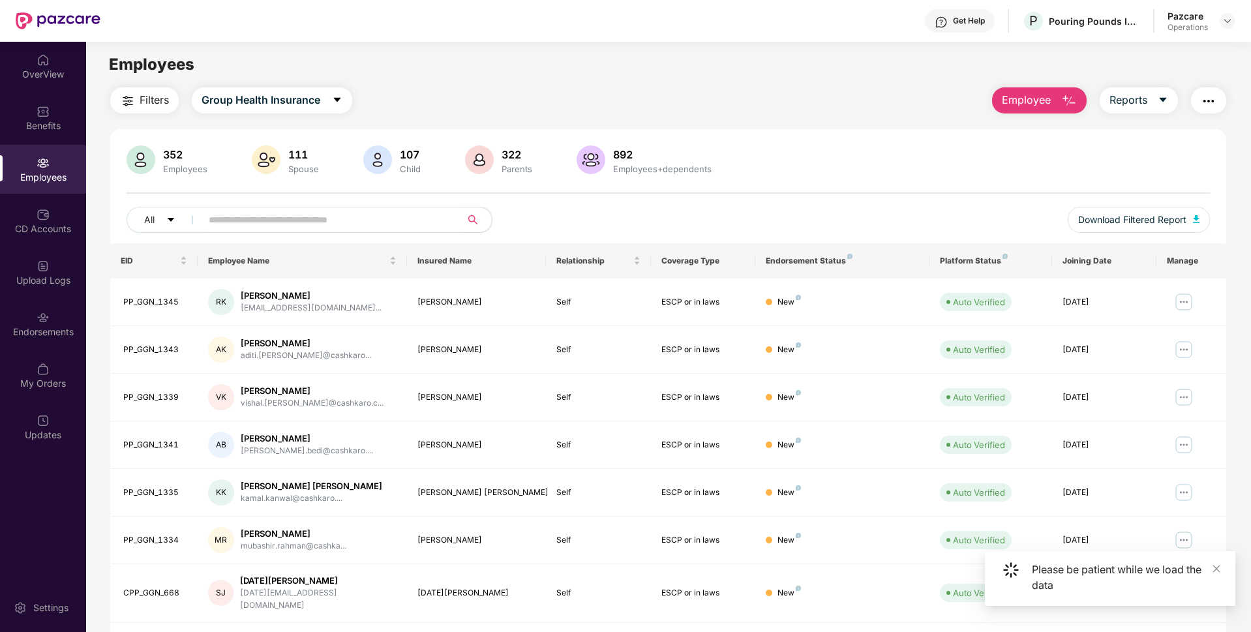
click at [248, 210] on input "text" at bounding box center [326, 220] width 234 height 20
paste input "**********"
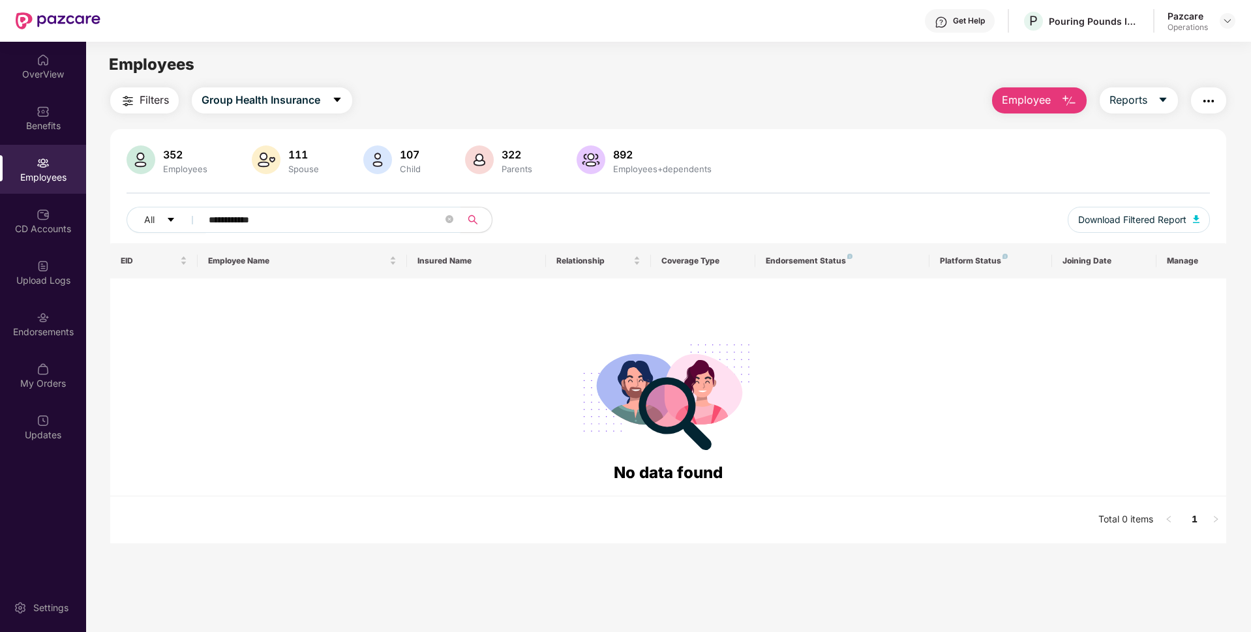
type input "**********"
click at [456, 218] on span "**********" at bounding box center [326, 220] width 267 height 26
click at [451, 218] on icon "close-circle" at bounding box center [449, 219] width 8 height 8
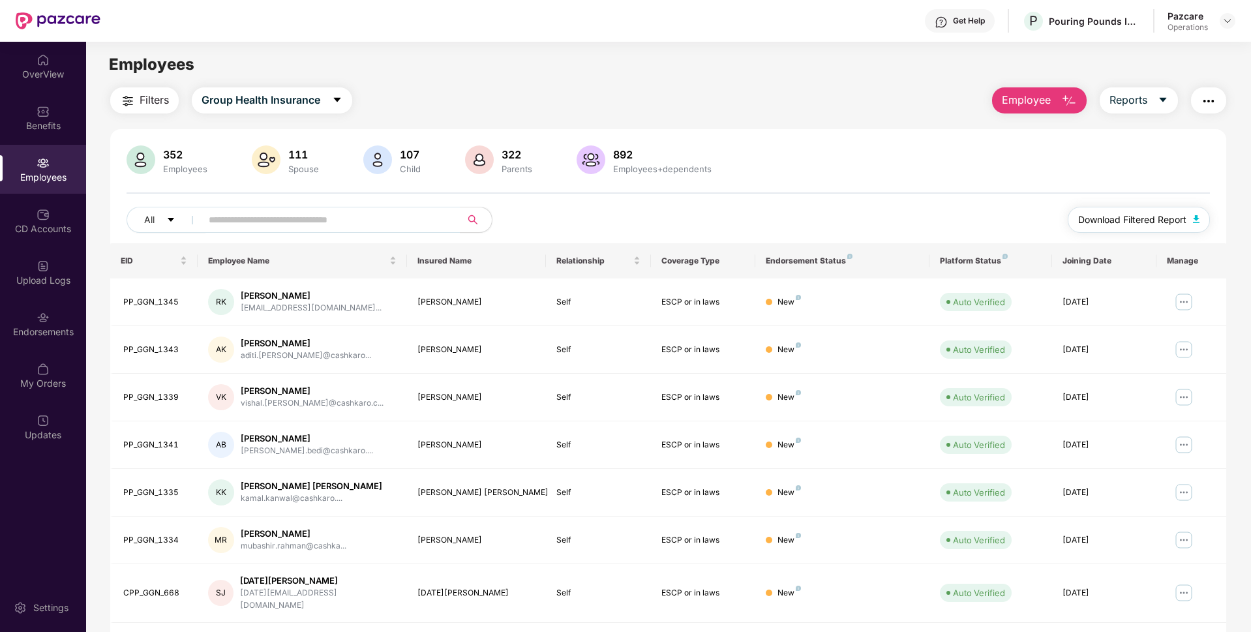
click at [1156, 215] on span "Download Filtered Report" at bounding box center [1132, 220] width 108 height 14
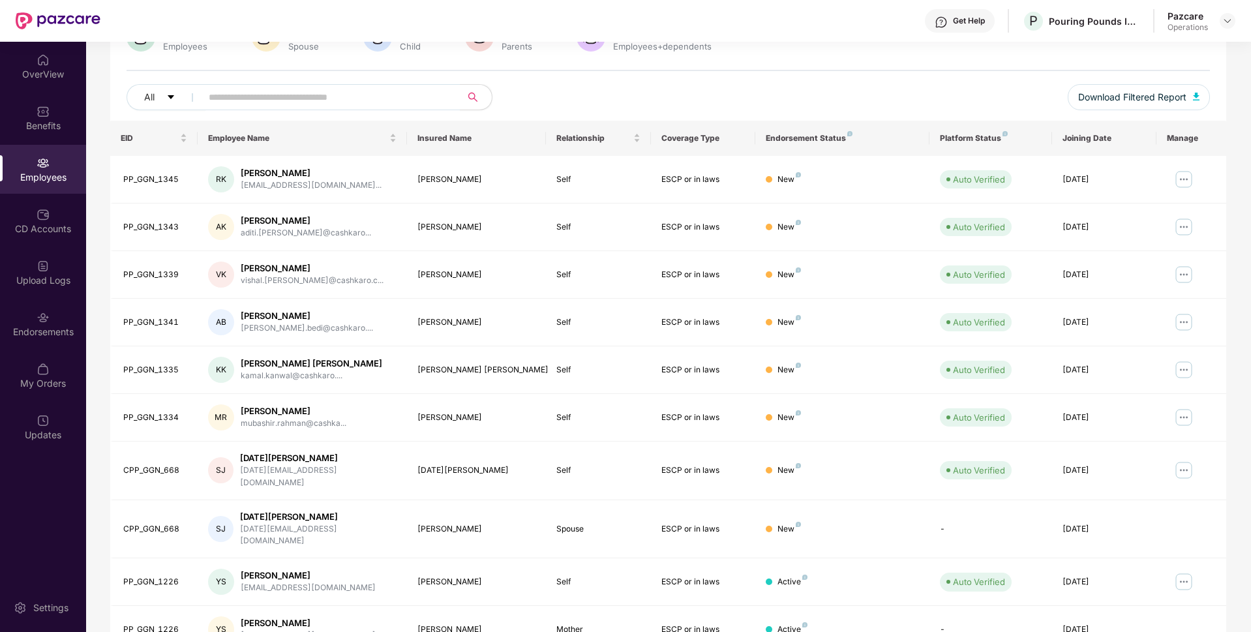
scroll to position [0, 0]
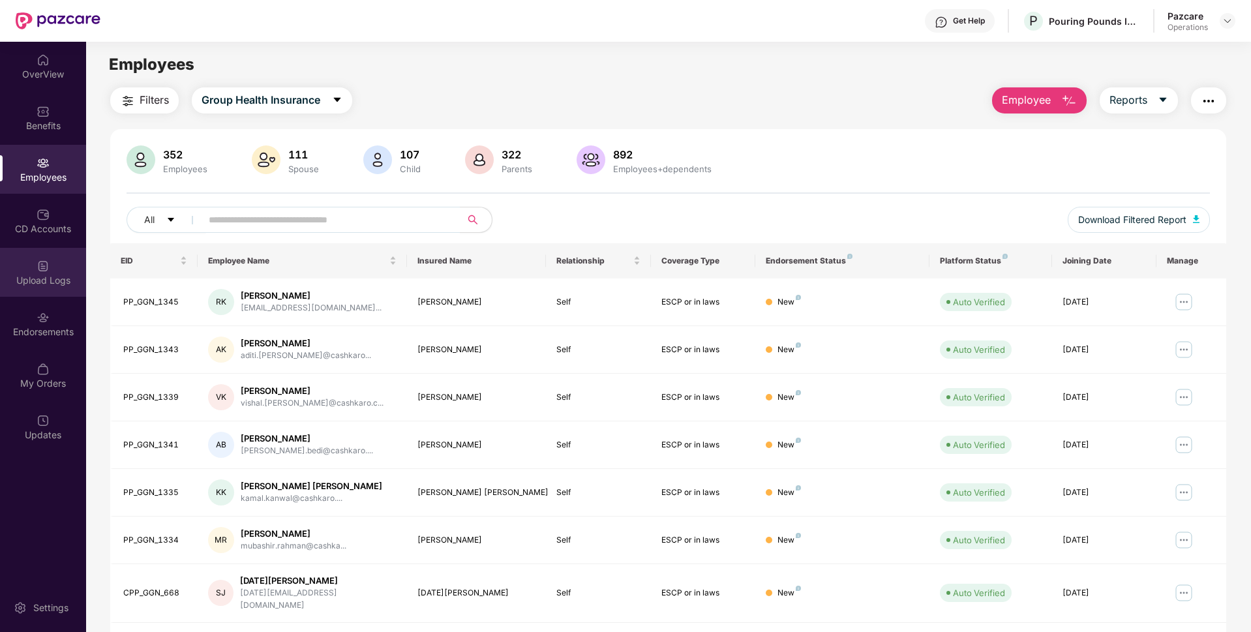
click at [46, 270] on img at bounding box center [43, 266] width 13 height 13
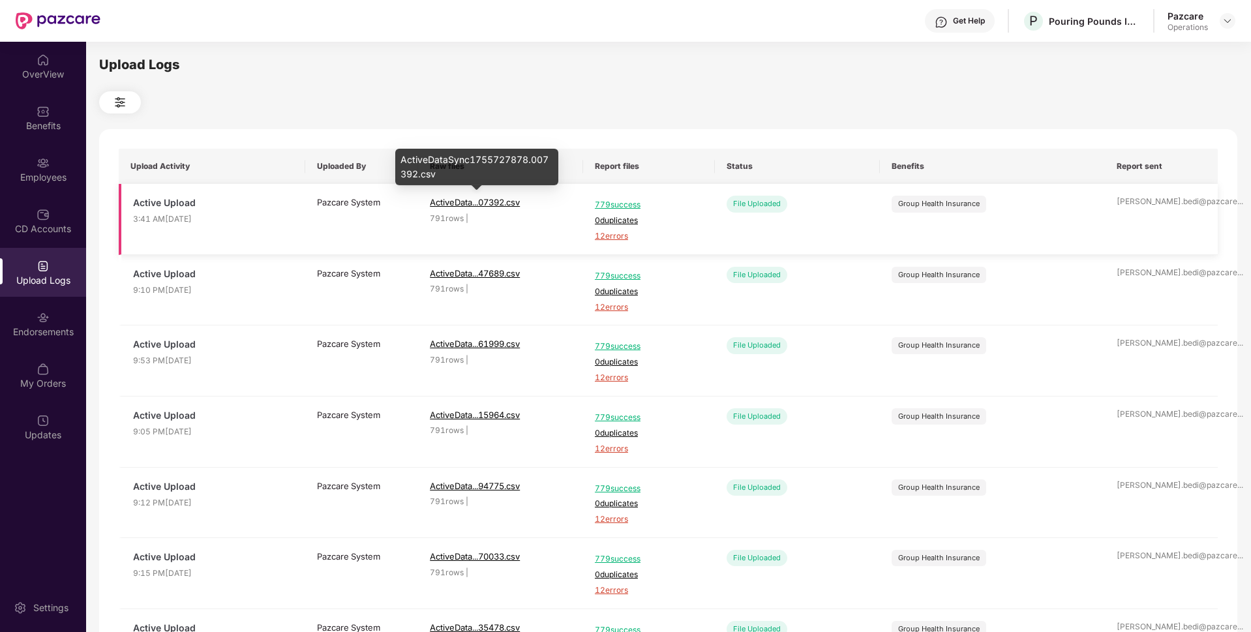
click at [485, 204] on span "ActiveData...07392.csv" at bounding box center [475, 202] width 90 height 10
click at [1227, 25] on img at bounding box center [1227, 21] width 10 height 10
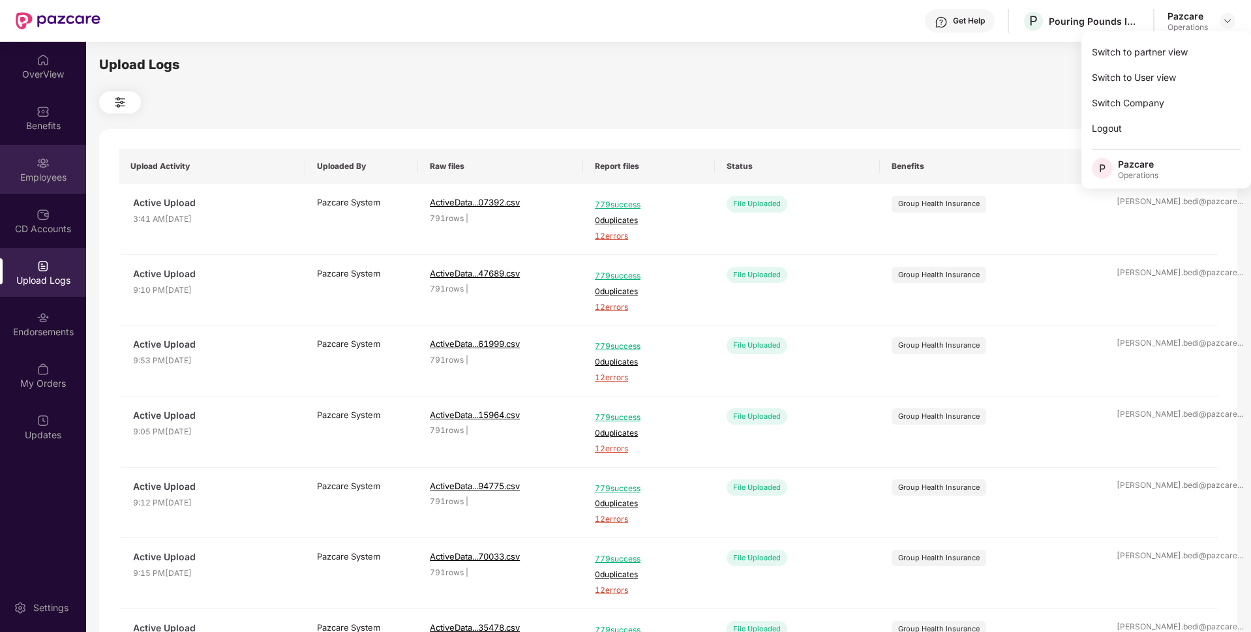
click at [31, 174] on div "Employees" at bounding box center [43, 177] width 86 height 13
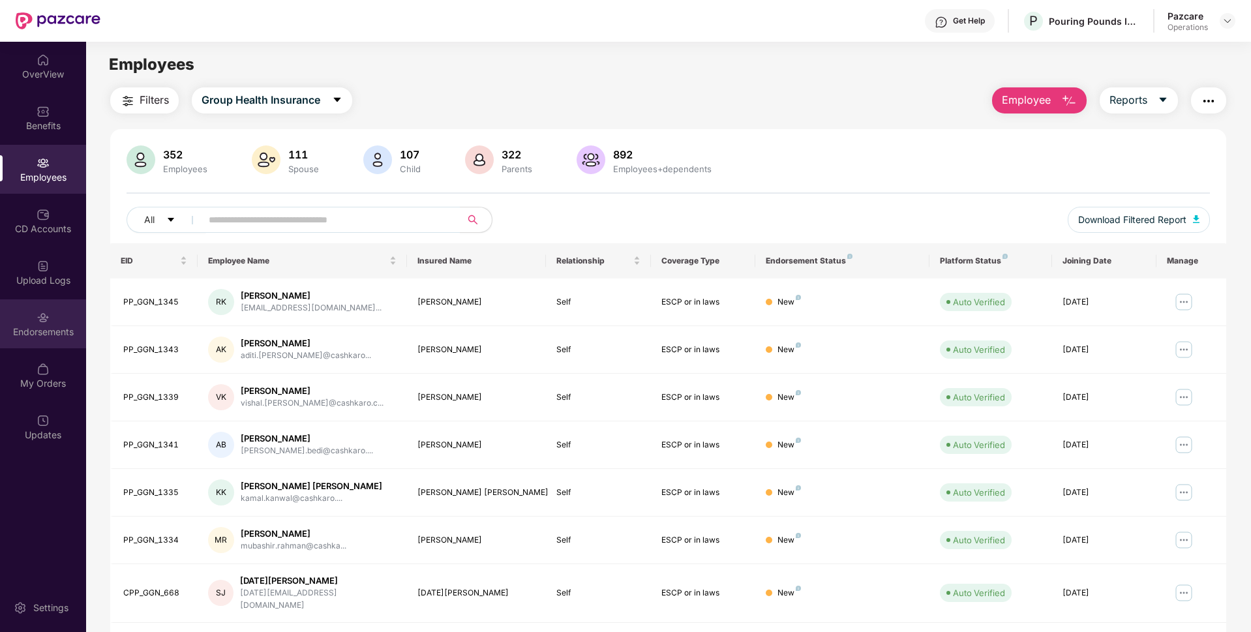
click at [16, 332] on div "Endorsements" at bounding box center [43, 331] width 86 height 13
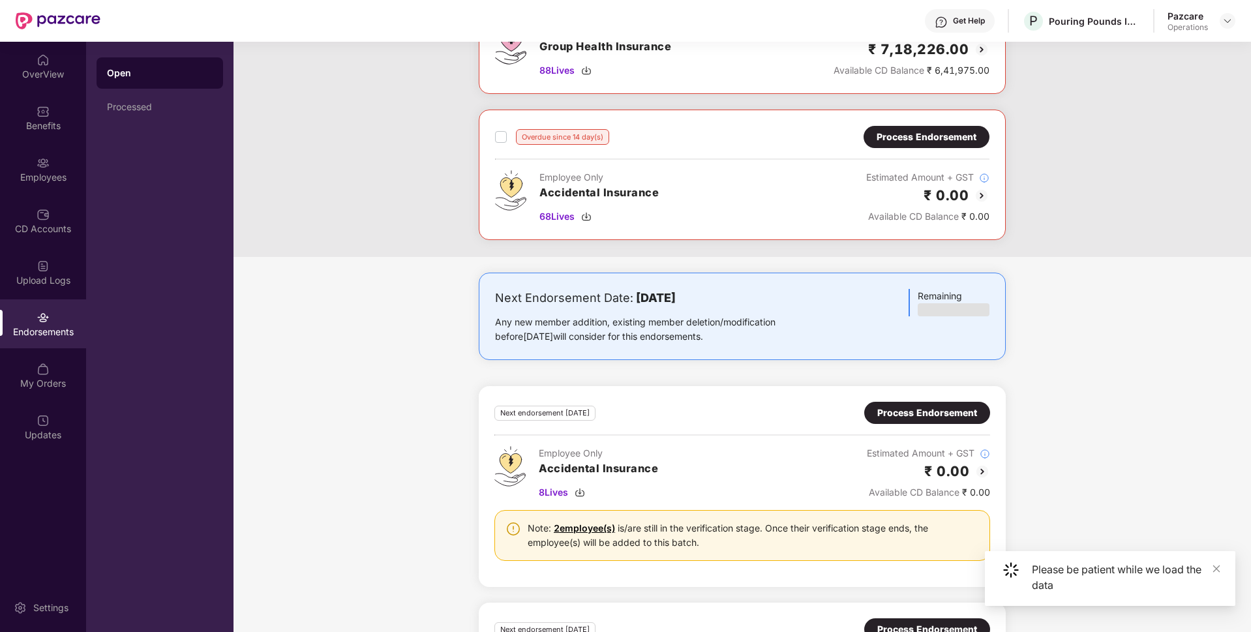
scroll to position [558, 0]
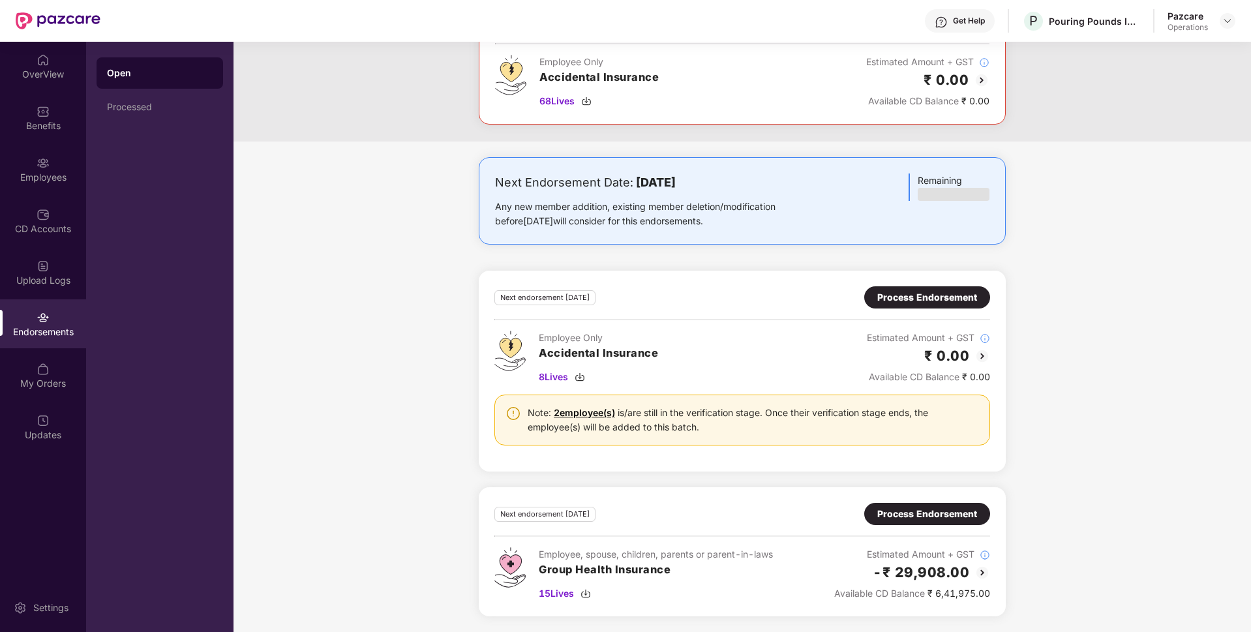
click at [550, 584] on div "Employee, spouse, children, parents or parent-in-laws Group Health Insurance 15…" at bounding box center [656, 573] width 234 height 53
click at [556, 596] on span "15 Lives" at bounding box center [556, 593] width 35 height 14
click at [900, 503] on div "Process Endorsement" at bounding box center [927, 514] width 126 height 22
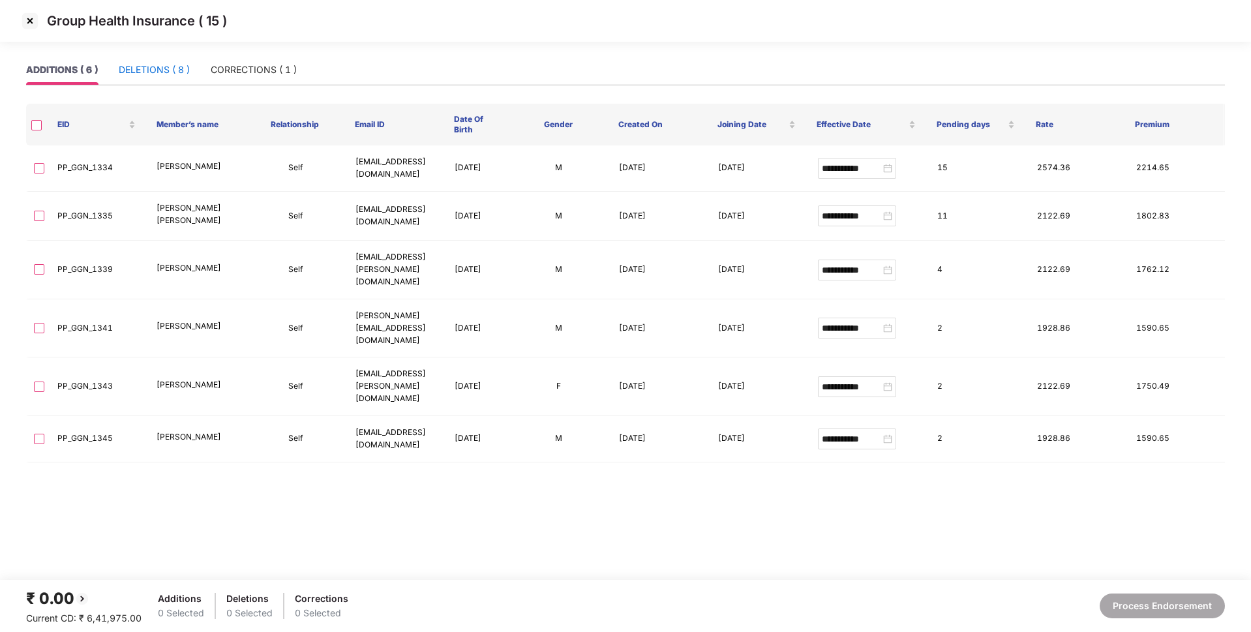
click at [162, 63] on div "DELETIONS ( 8 )" at bounding box center [154, 70] width 71 height 14
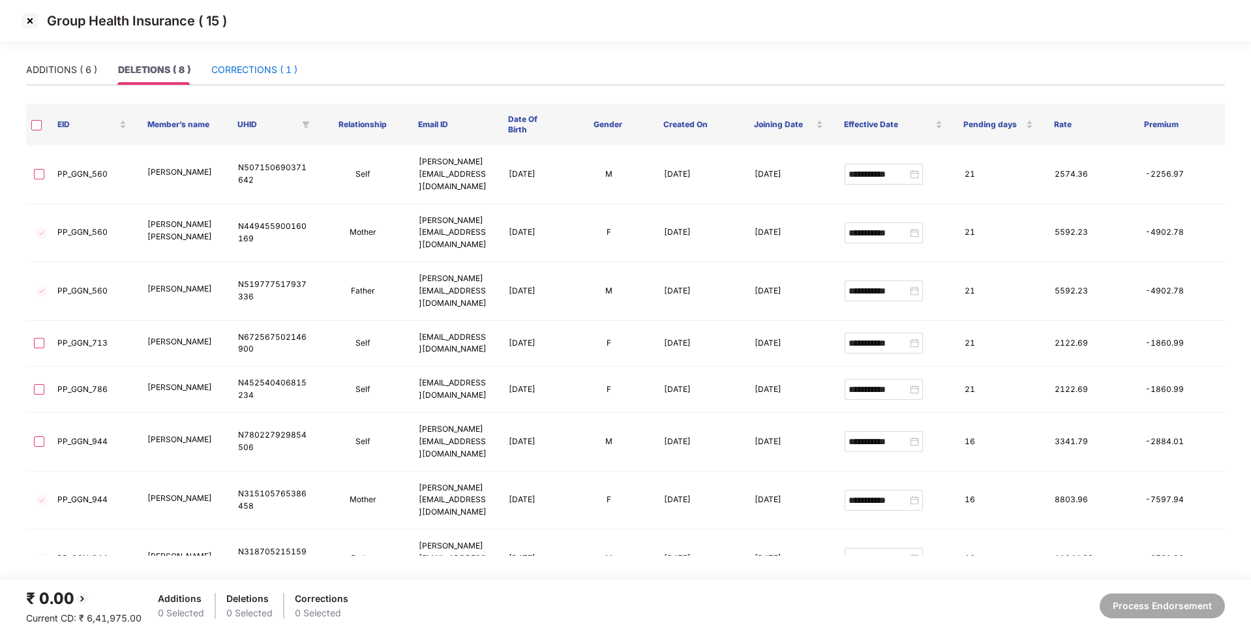
click at [216, 71] on div "CORRECTIONS ( 1 )" at bounding box center [254, 70] width 86 height 14
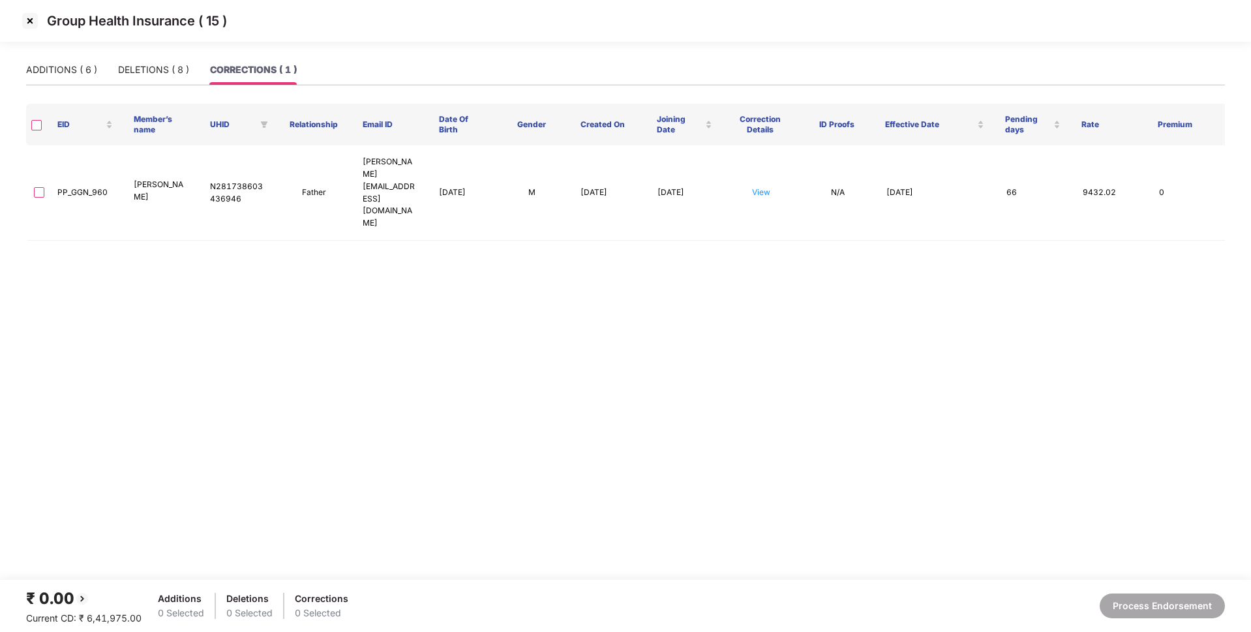
click at [34, 23] on img at bounding box center [30, 20] width 21 height 21
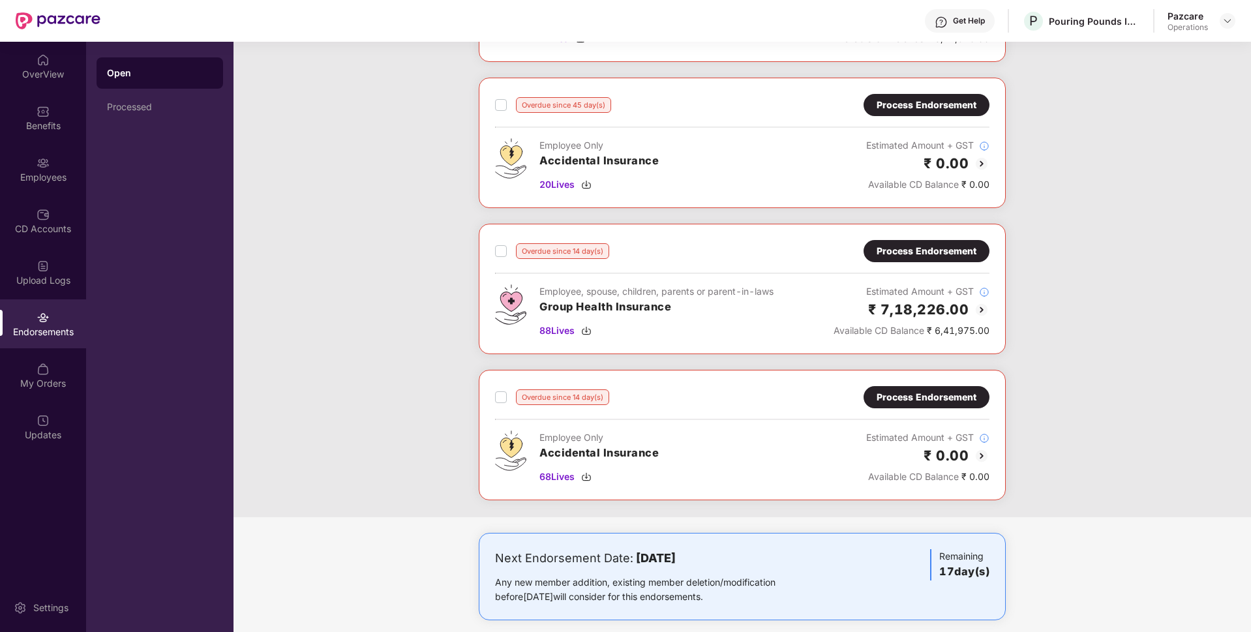
scroll to position [0, 0]
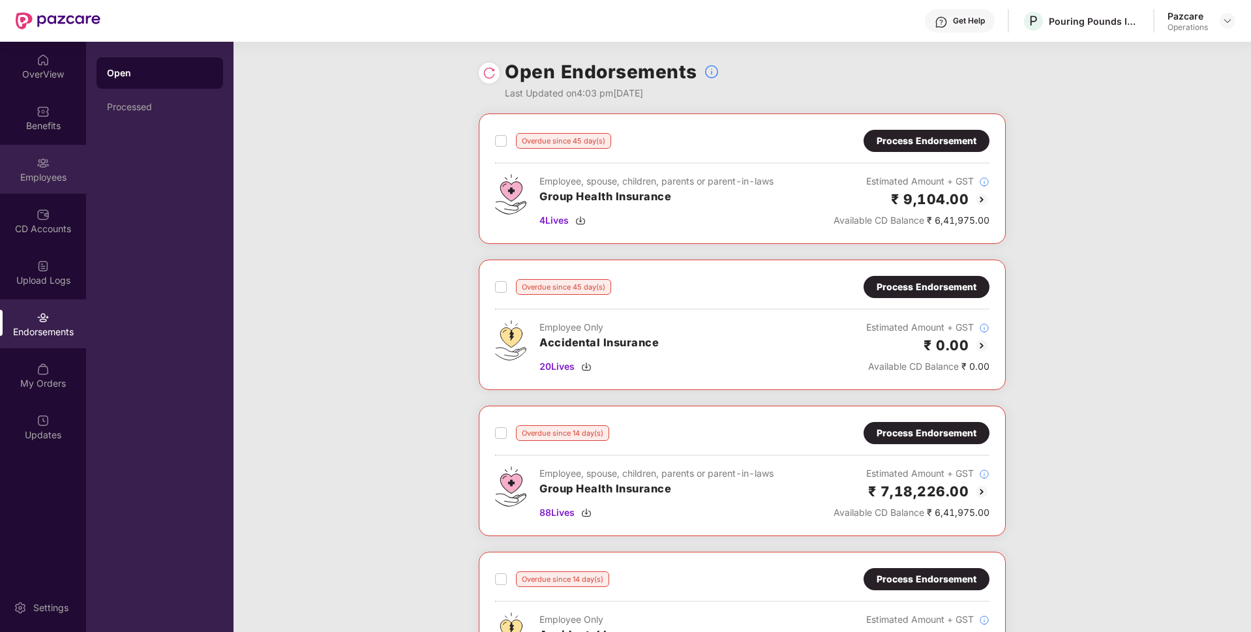
click at [49, 190] on div "Employees" at bounding box center [43, 169] width 86 height 49
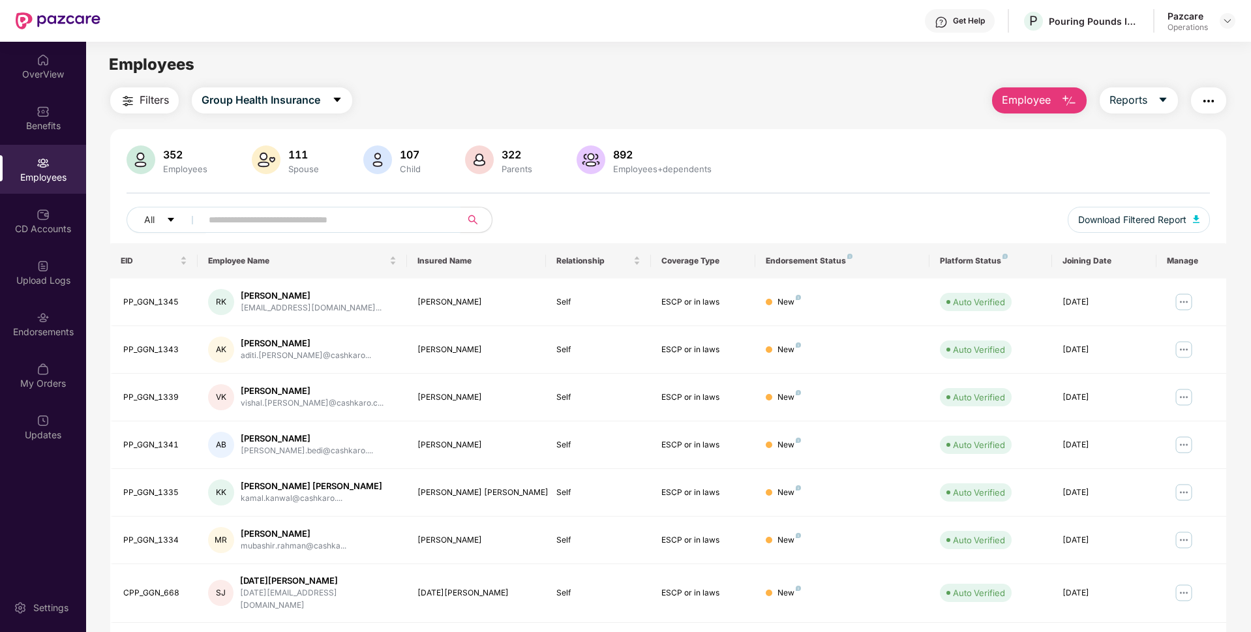
click at [258, 222] on input "text" at bounding box center [326, 220] width 234 height 20
paste input "**********"
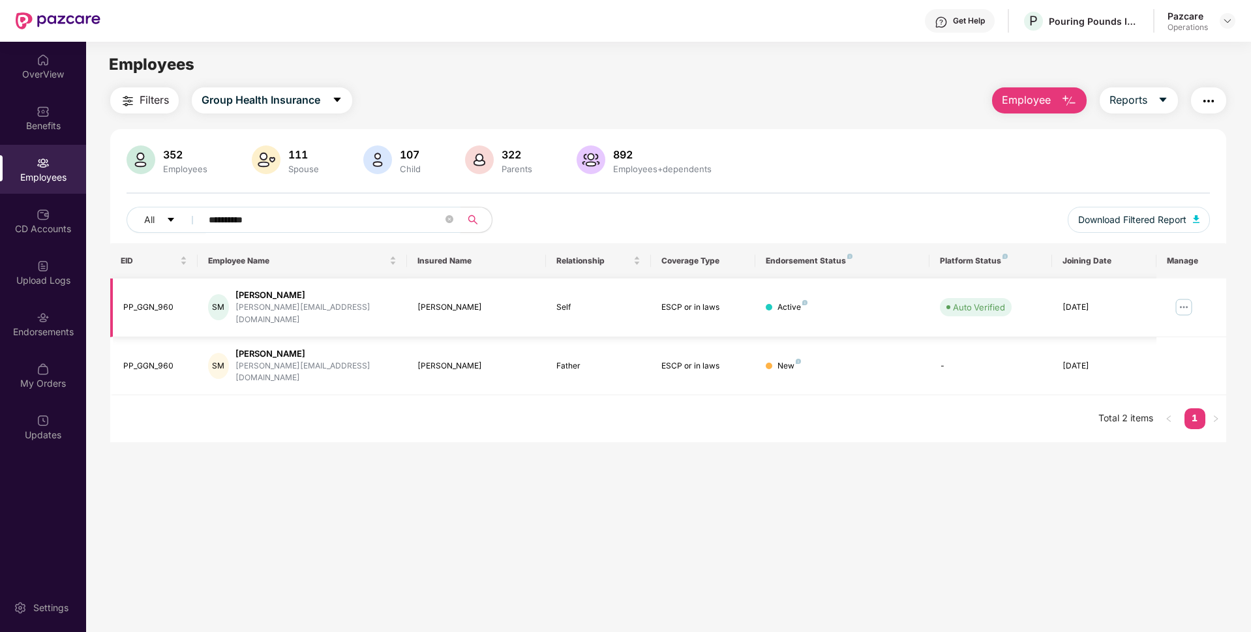
type input "**********"
click at [1185, 306] on img at bounding box center [1183, 307] width 21 height 21
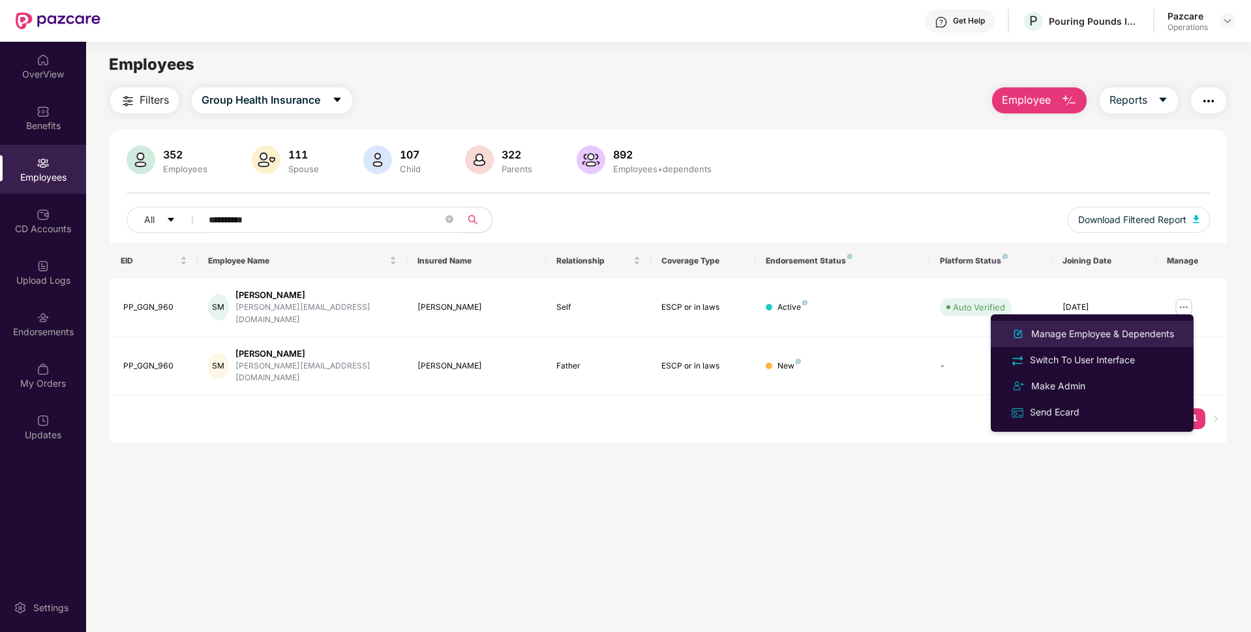
click at [1082, 327] on div "Manage Employee & Dependents" at bounding box center [1102, 334] width 148 height 14
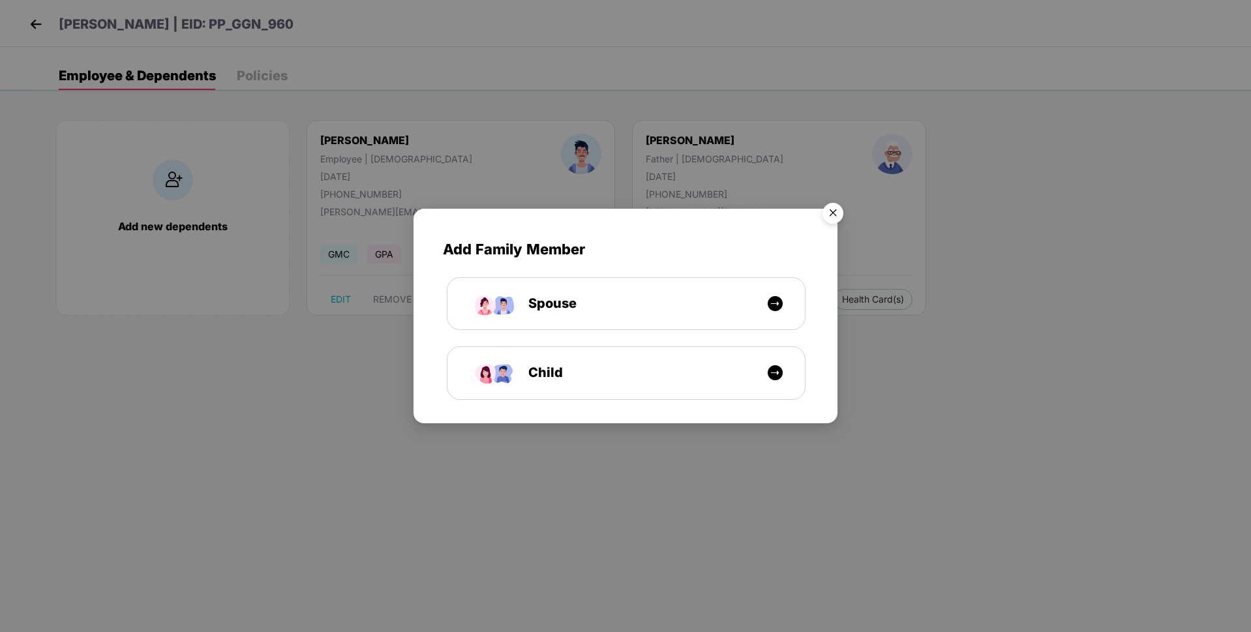
click at [837, 212] on img "Close" at bounding box center [833, 215] width 37 height 37
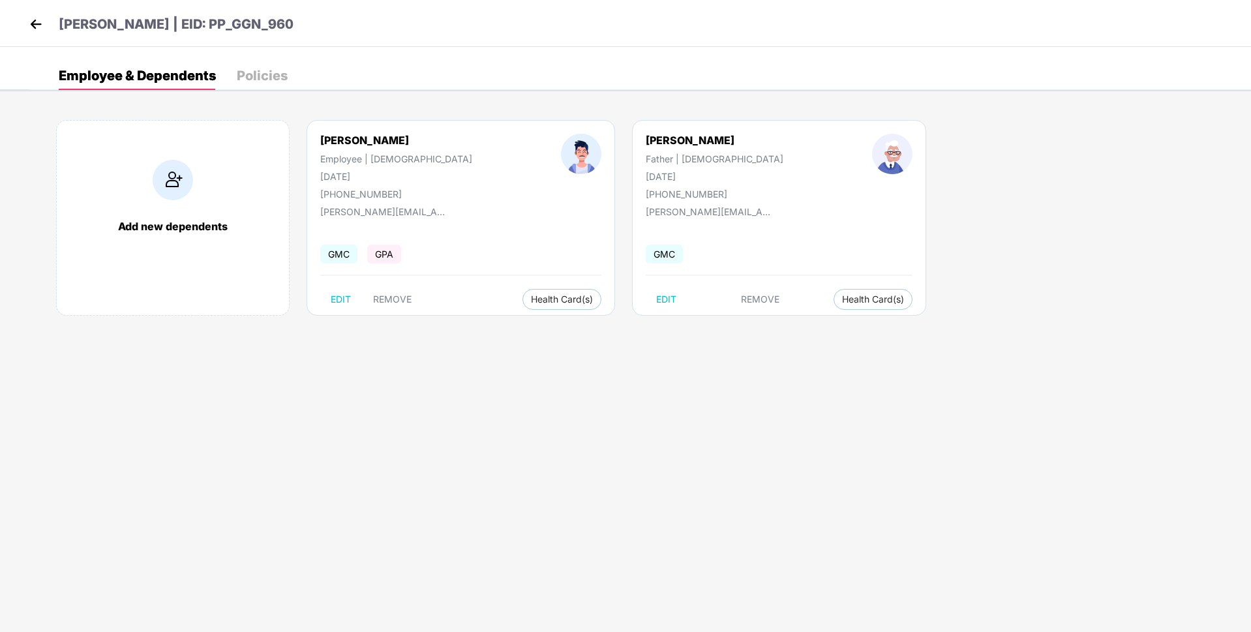
click at [33, 25] on img at bounding box center [36, 24] width 20 height 20
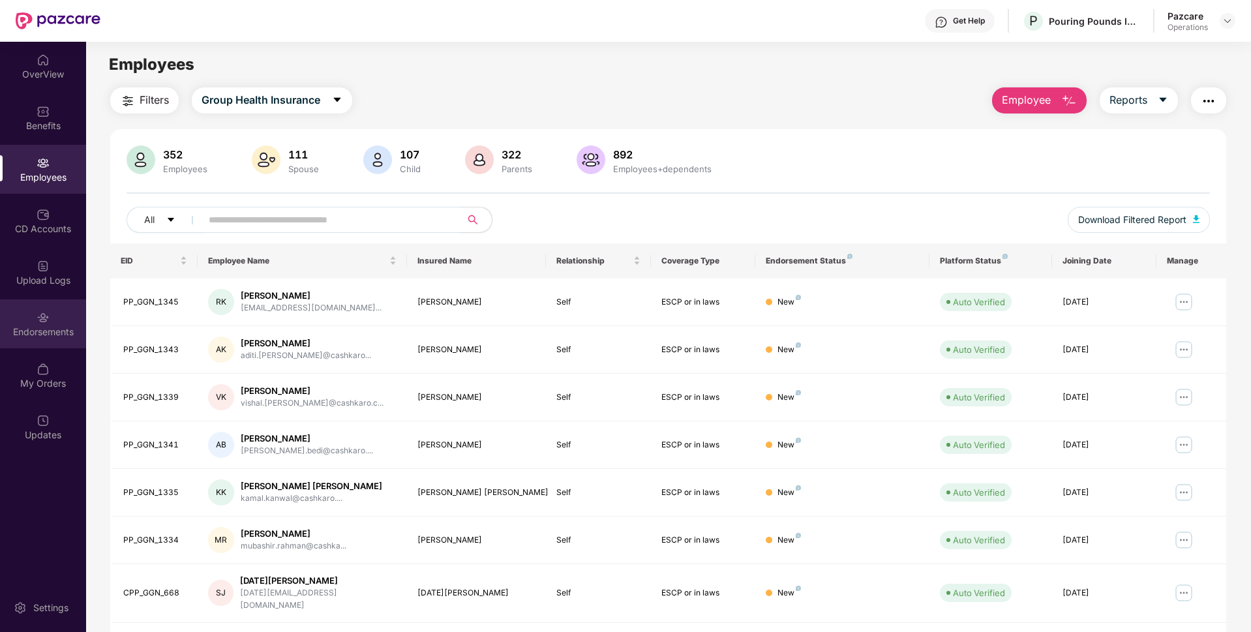
click at [51, 335] on div "Endorsements" at bounding box center [43, 331] width 86 height 13
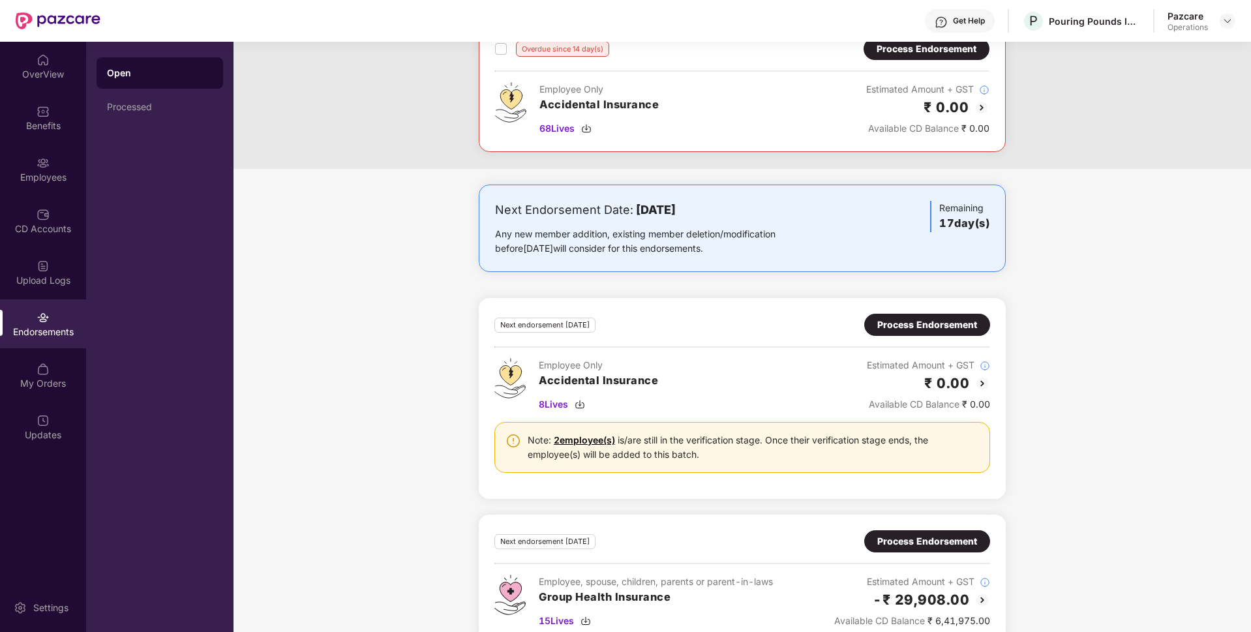
scroll to position [558, 0]
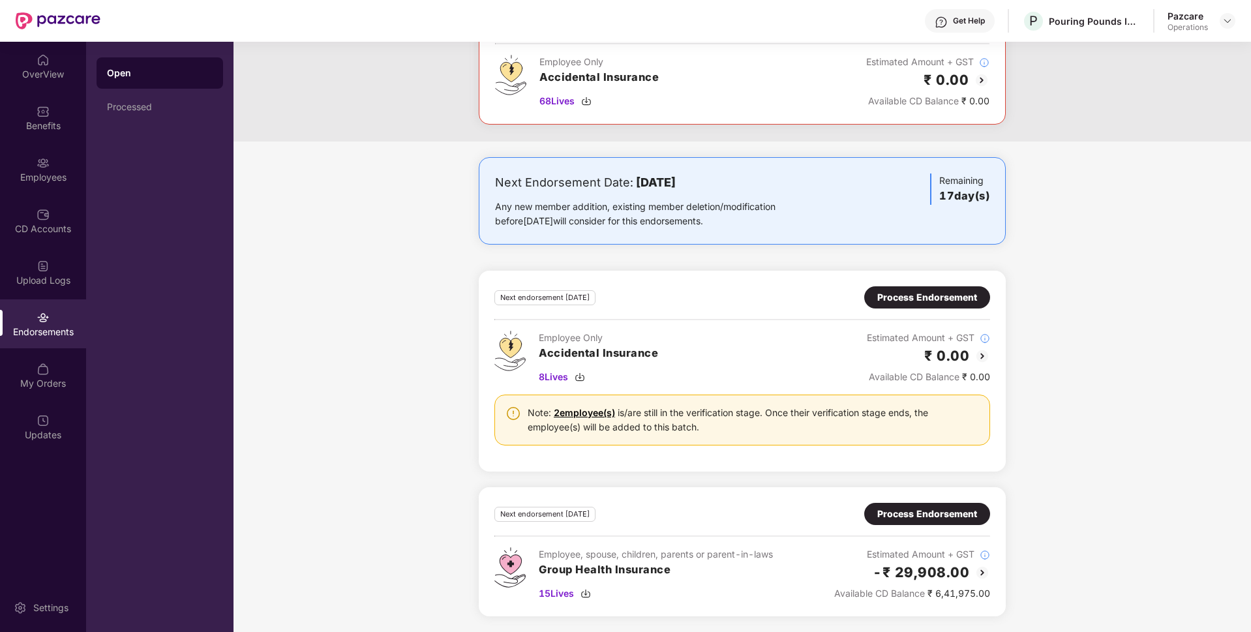
click at [905, 502] on div "Next endorsement [DATE] Process Endorsement Employee, spouse, children, parents…" at bounding box center [742, 551] width 527 height 129
click at [905, 507] on div "Process Endorsement" at bounding box center [927, 514] width 100 height 14
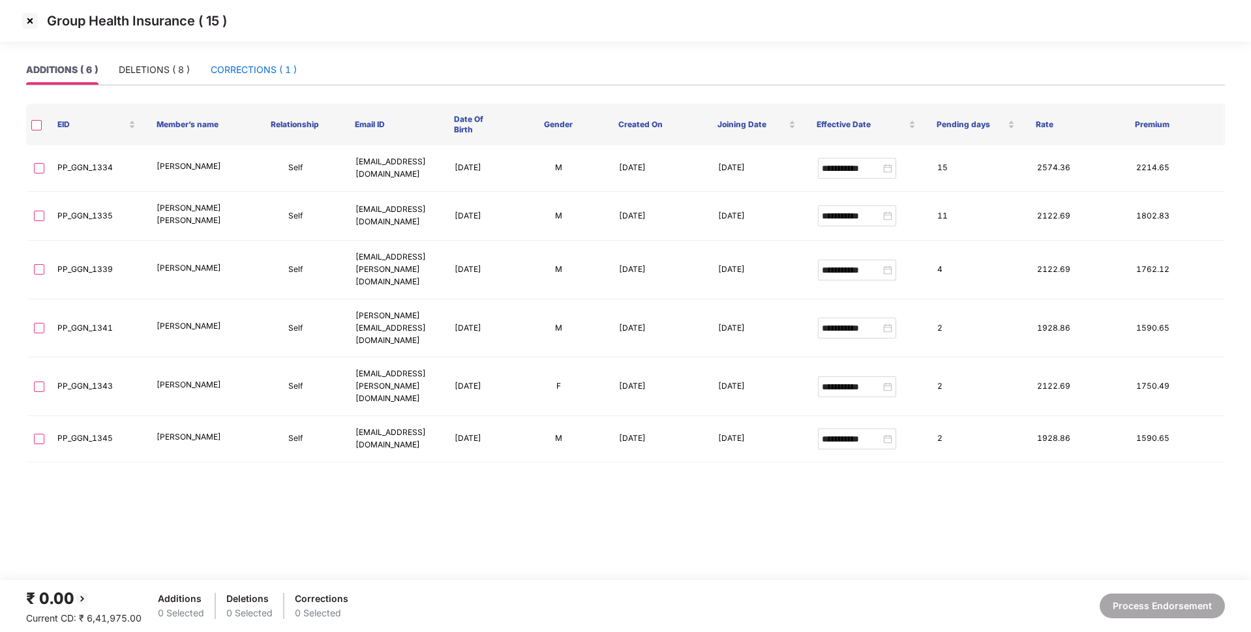
click at [240, 66] on div "CORRECTIONS ( 1 )" at bounding box center [254, 70] width 86 height 14
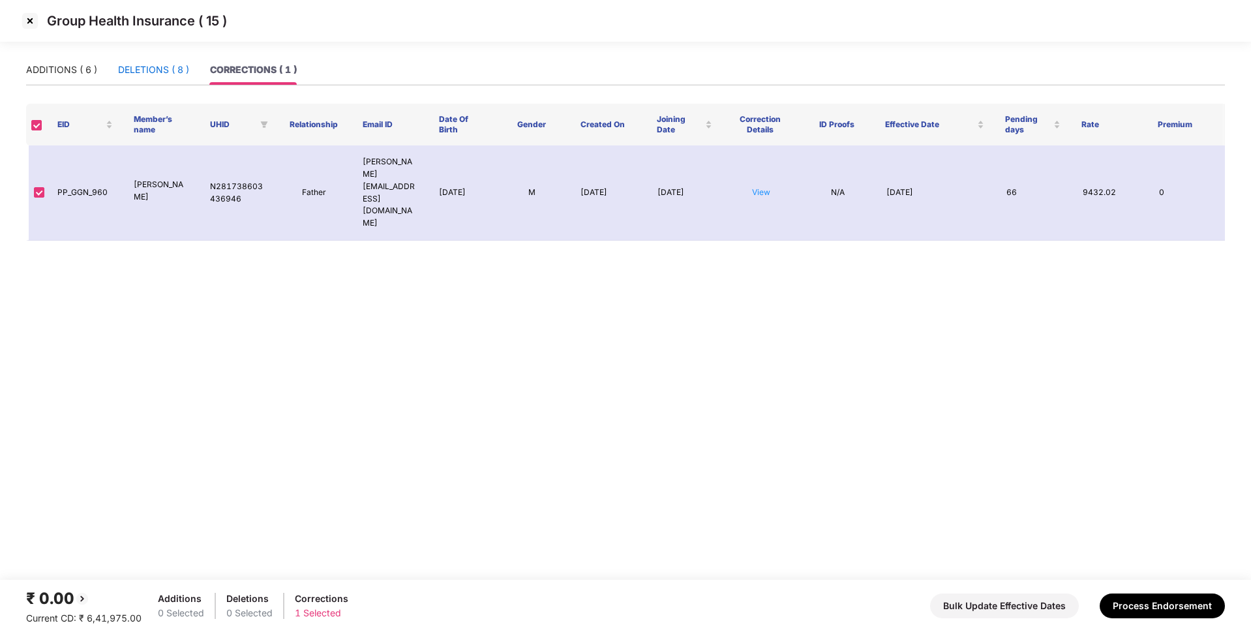
click at [161, 76] on div "DELETIONS ( 8 )" at bounding box center [153, 70] width 71 height 14
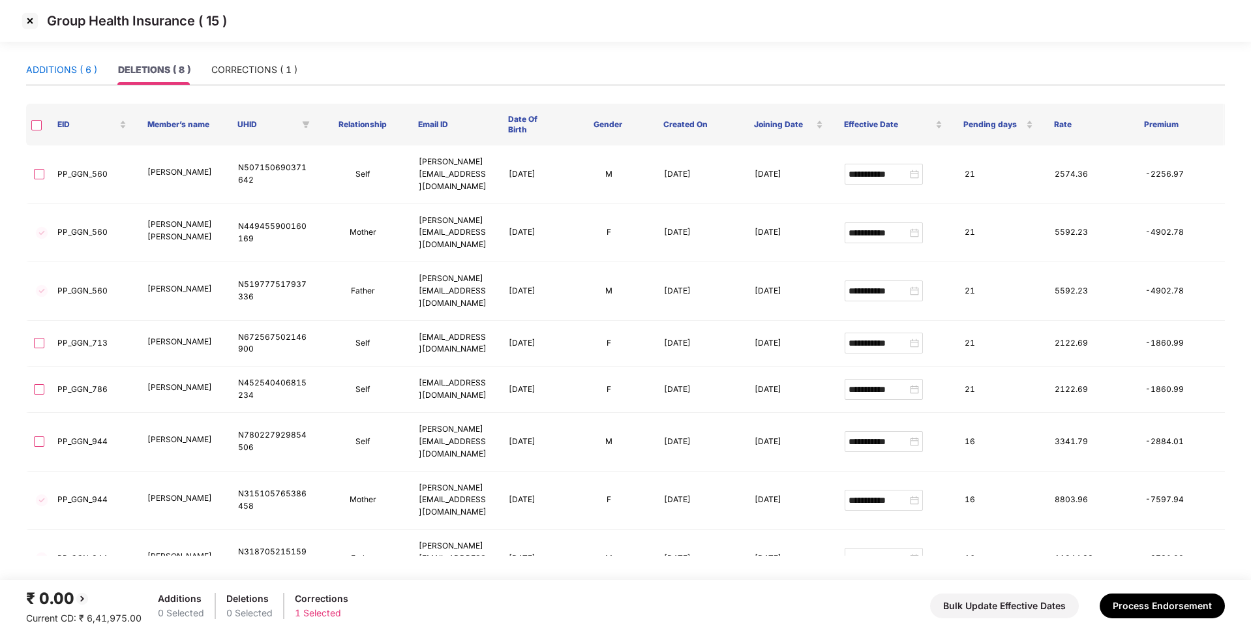
click at [77, 71] on div "ADDITIONS ( 6 )" at bounding box center [61, 70] width 71 height 14
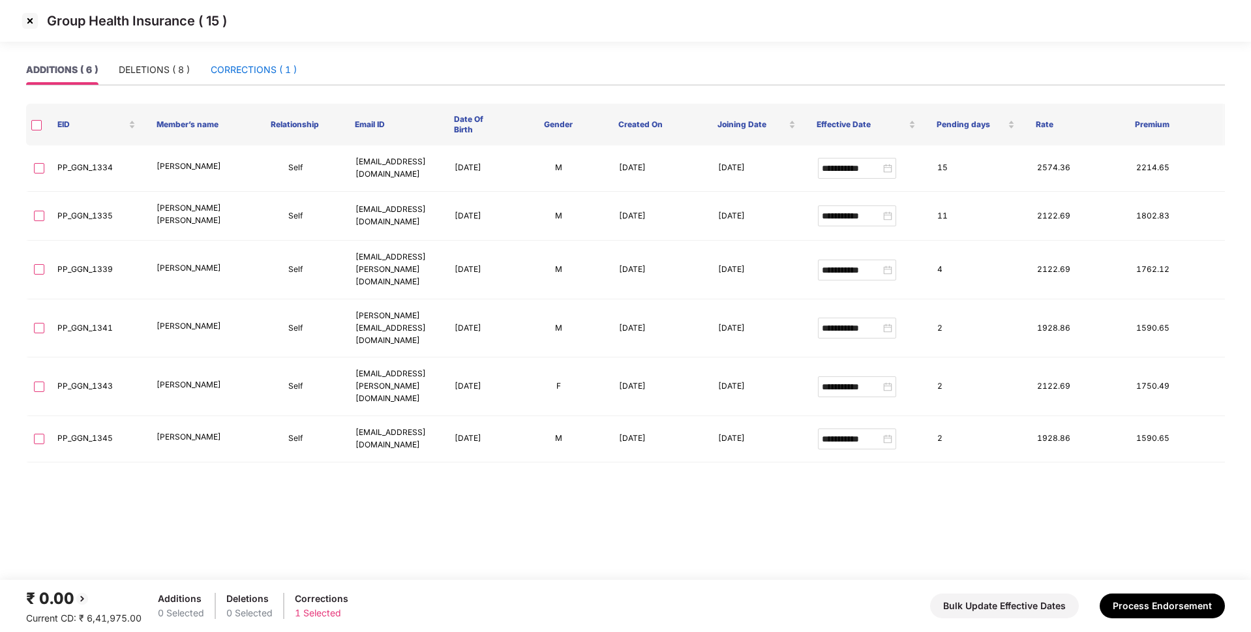
click at [228, 68] on div "CORRECTIONS ( 1 )" at bounding box center [254, 70] width 86 height 14
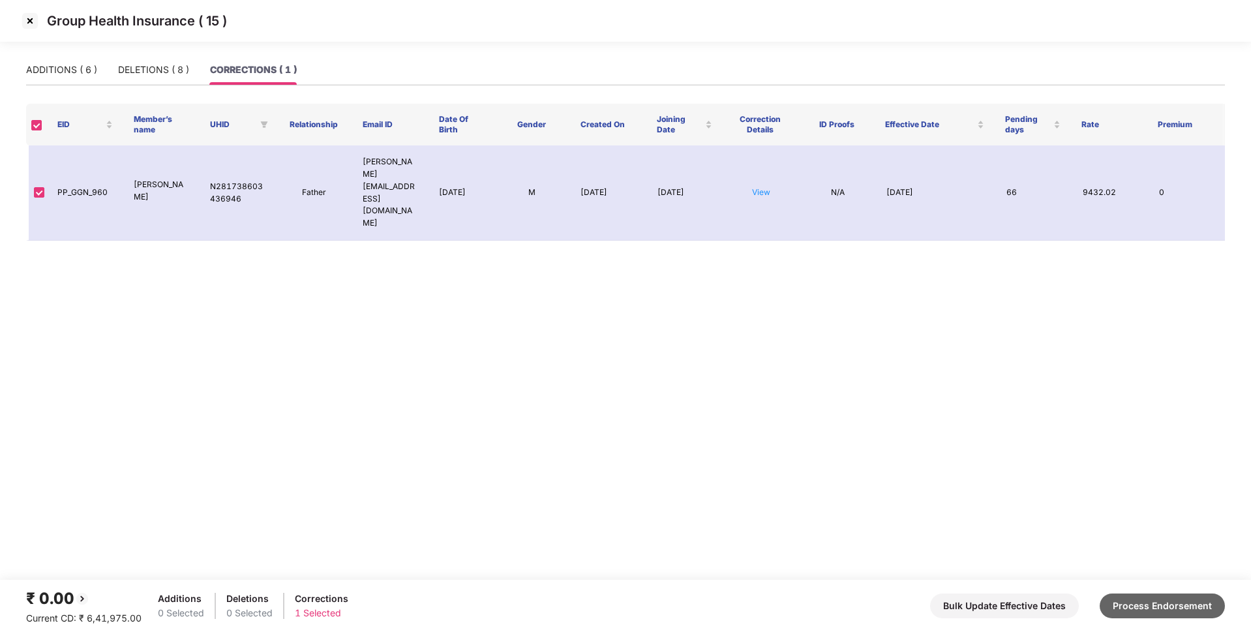
click at [1130, 612] on button "Process Endorsement" at bounding box center [1161, 605] width 125 height 25
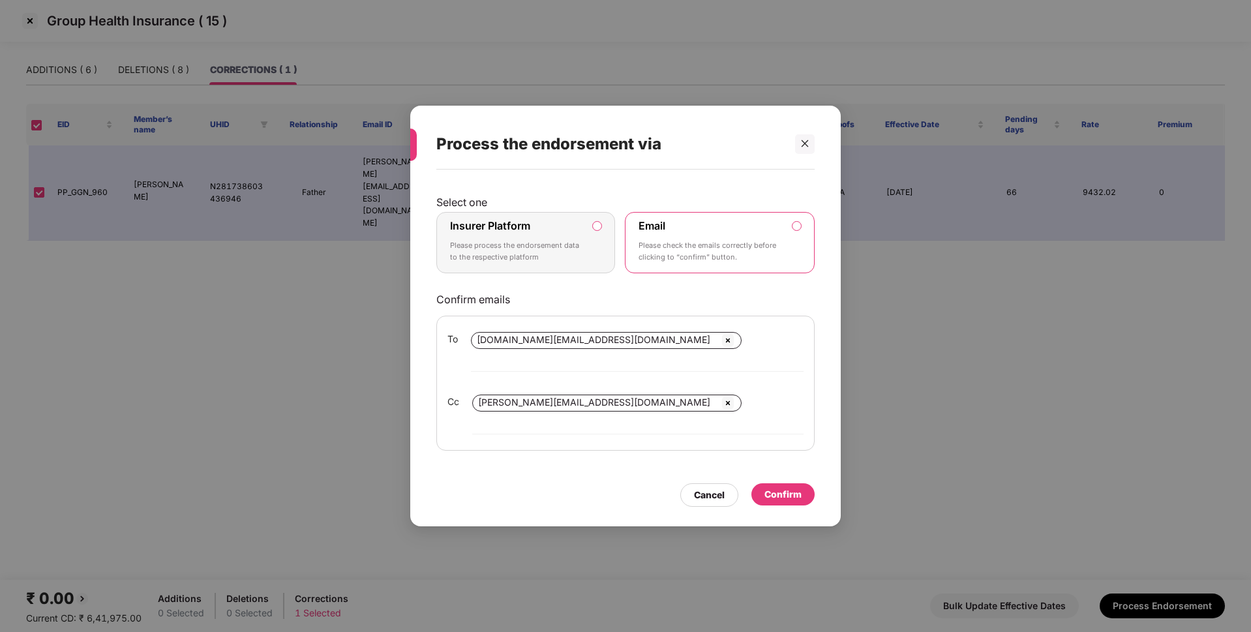
click at [569, 248] on div "Insurer Platform Please process the endorsement data to the respective platform" at bounding box center [516, 242] width 133 height 47
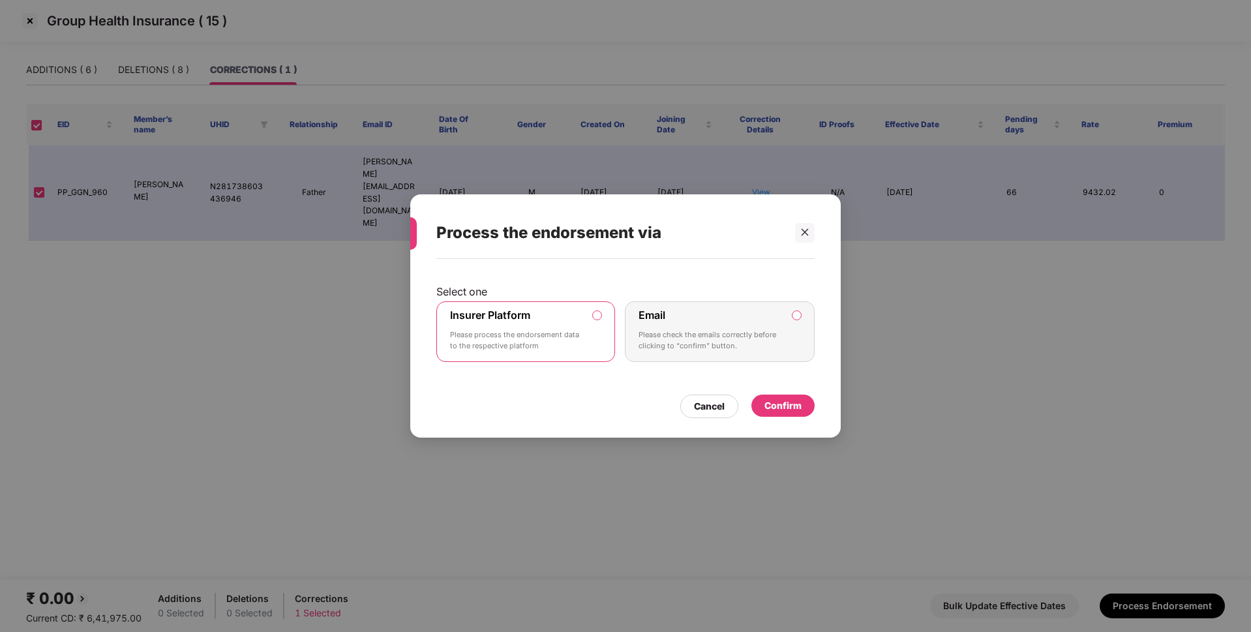
click at [781, 400] on div "Confirm" at bounding box center [782, 405] width 37 height 14
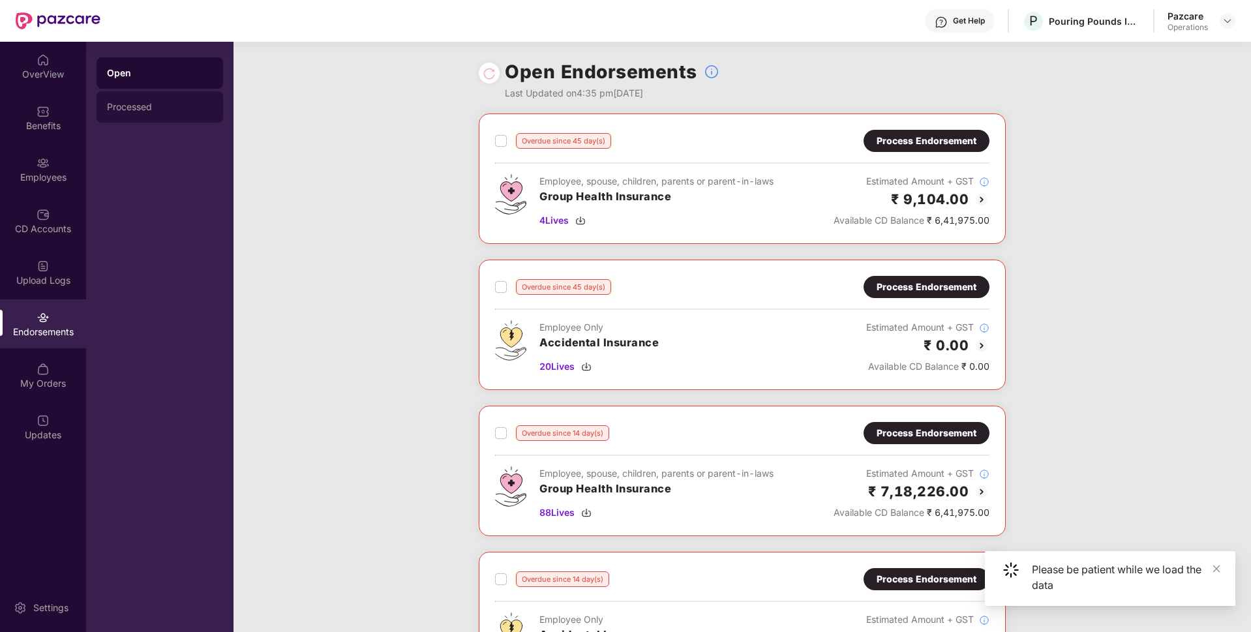
click at [127, 102] on div "Processed" at bounding box center [160, 107] width 106 height 10
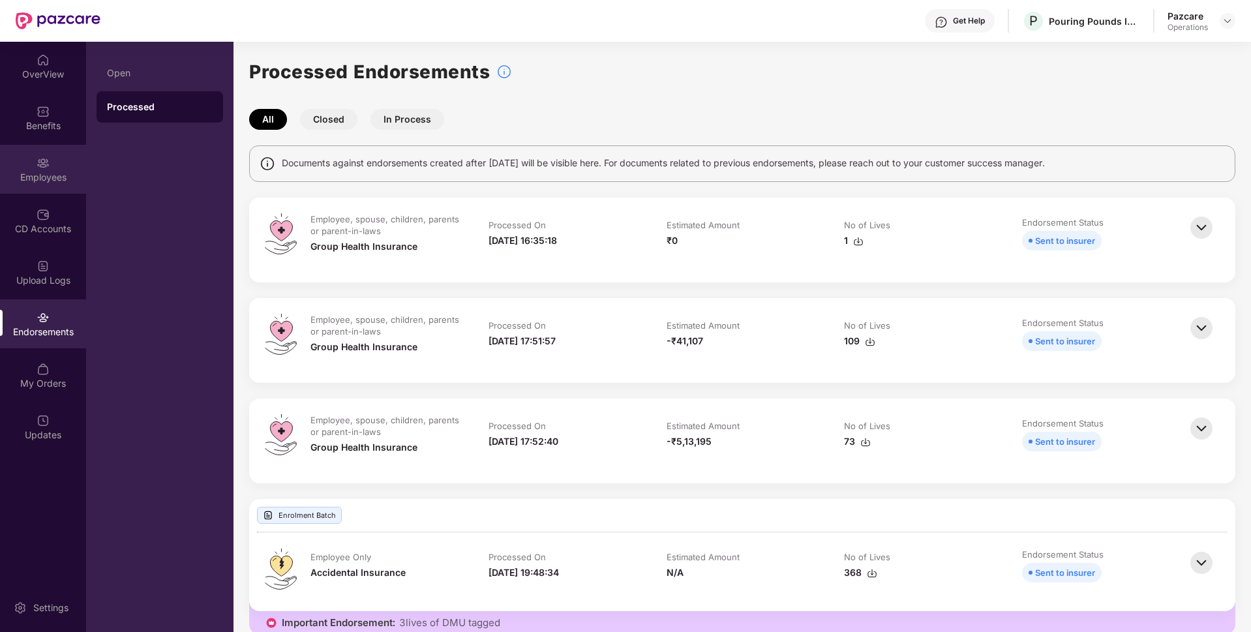
click at [35, 159] on div "Employees" at bounding box center [43, 169] width 86 height 49
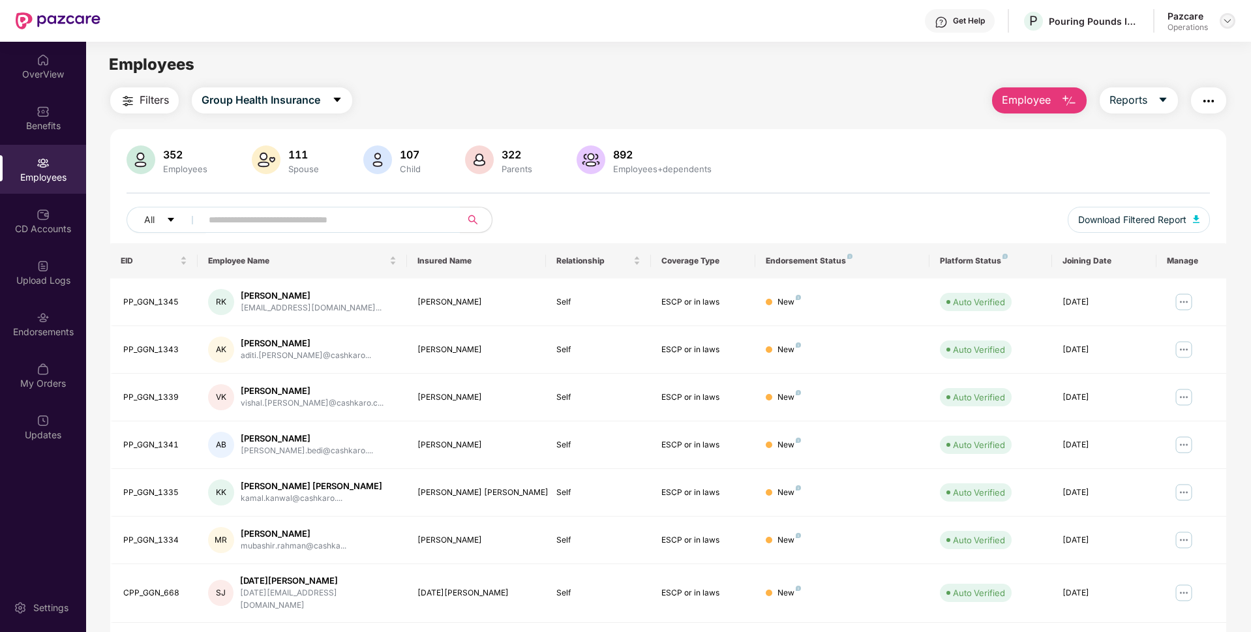
click at [1227, 25] on img at bounding box center [1227, 21] width 10 height 10
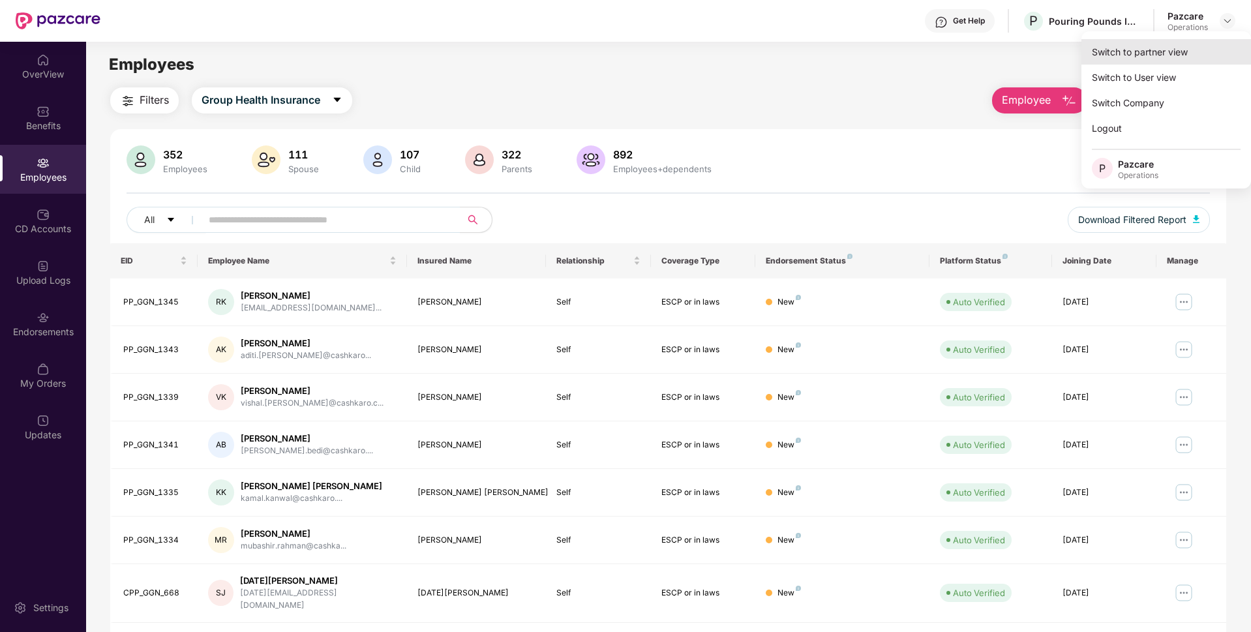
click at [1151, 41] on div "Switch to partner view" at bounding box center [1166, 51] width 170 height 25
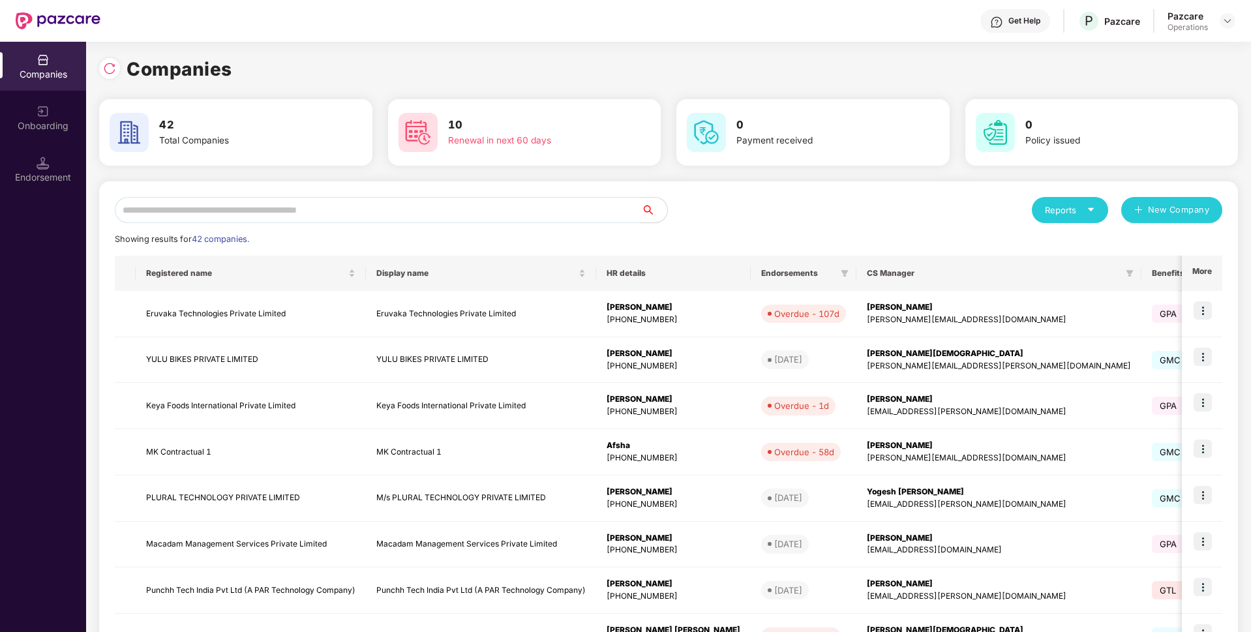
click at [453, 226] on div "Reports New Company Showing results for 42 companies. Registered name Display n…" at bounding box center [668, 498] width 1107 height 602
click at [451, 218] on input "text" at bounding box center [378, 210] width 526 height 26
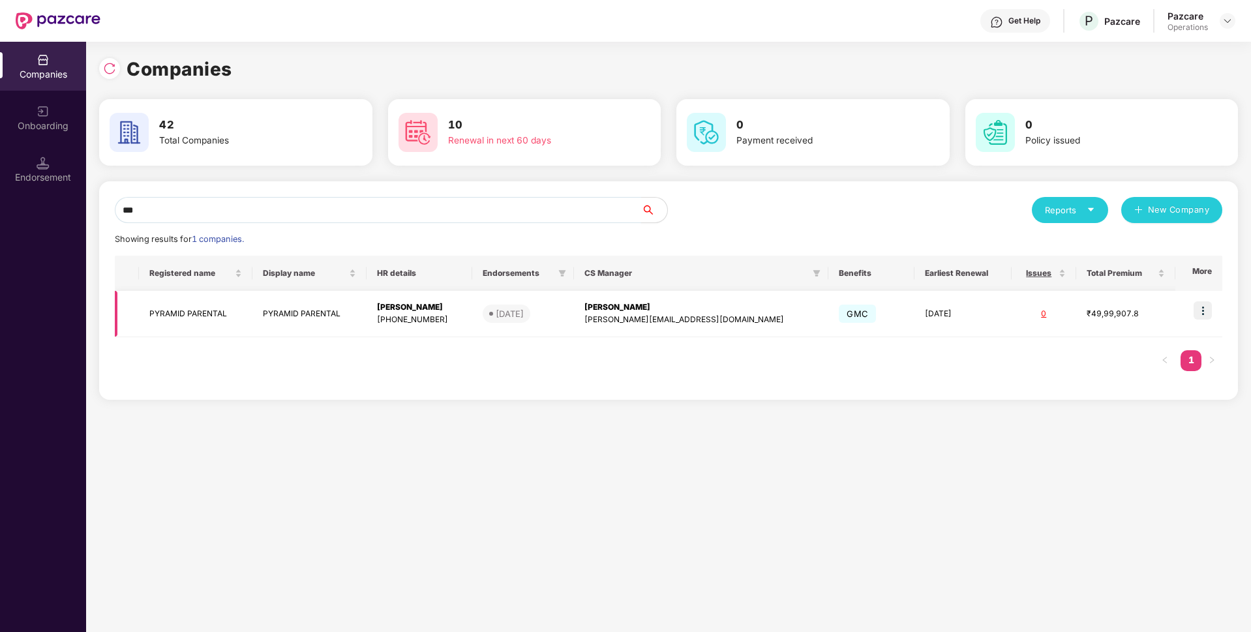
type input "***"
click at [1206, 307] on img at bounding box center [1202, 310] width 18 height 18
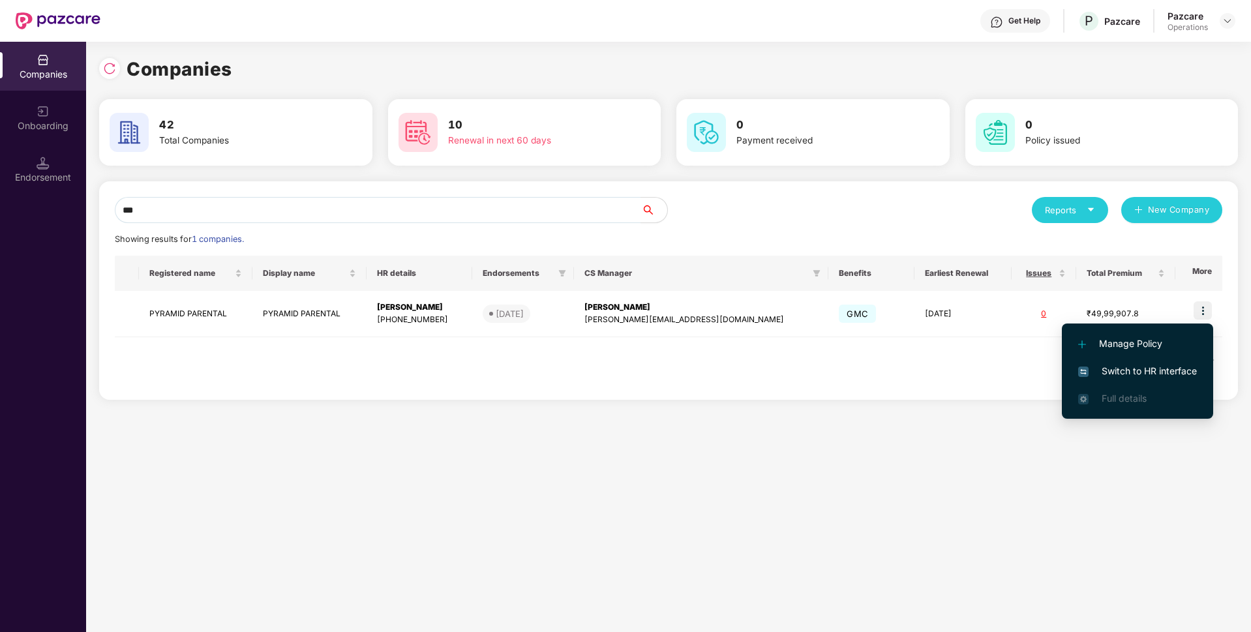
click at [1131, 368] on span "Switch to HR interface" at bounding box center [1137, 371] width 119 height 14
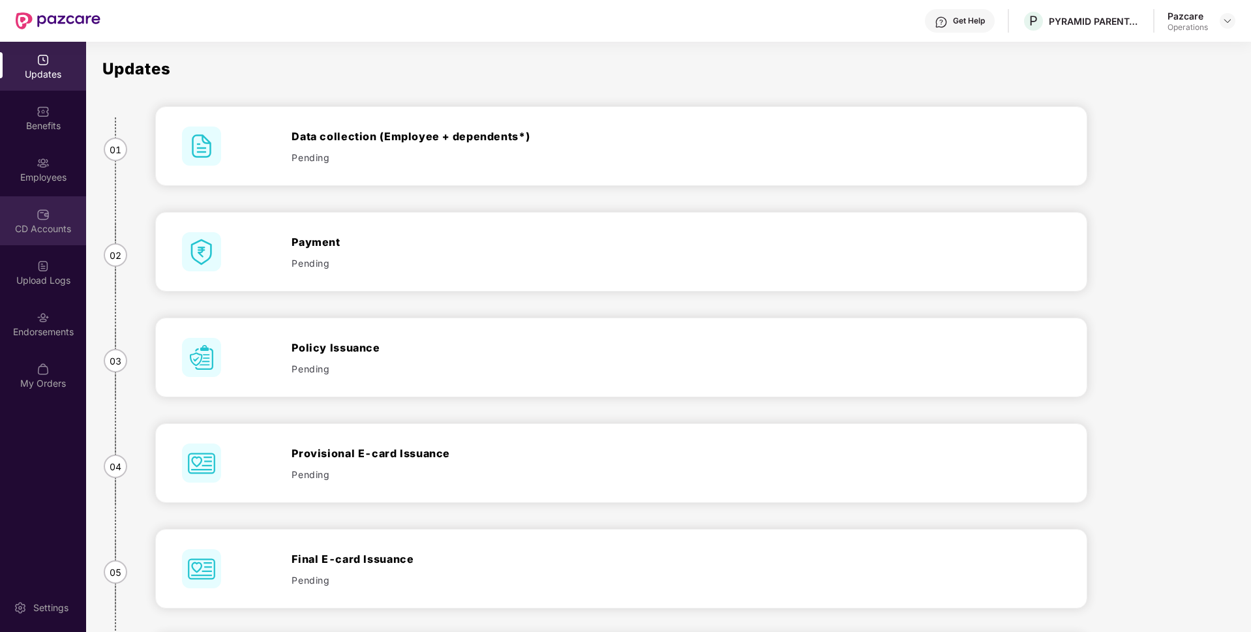
click at [40, 228] on div "CD Accounts" at bounding box center [43, 228] width 86 height 13
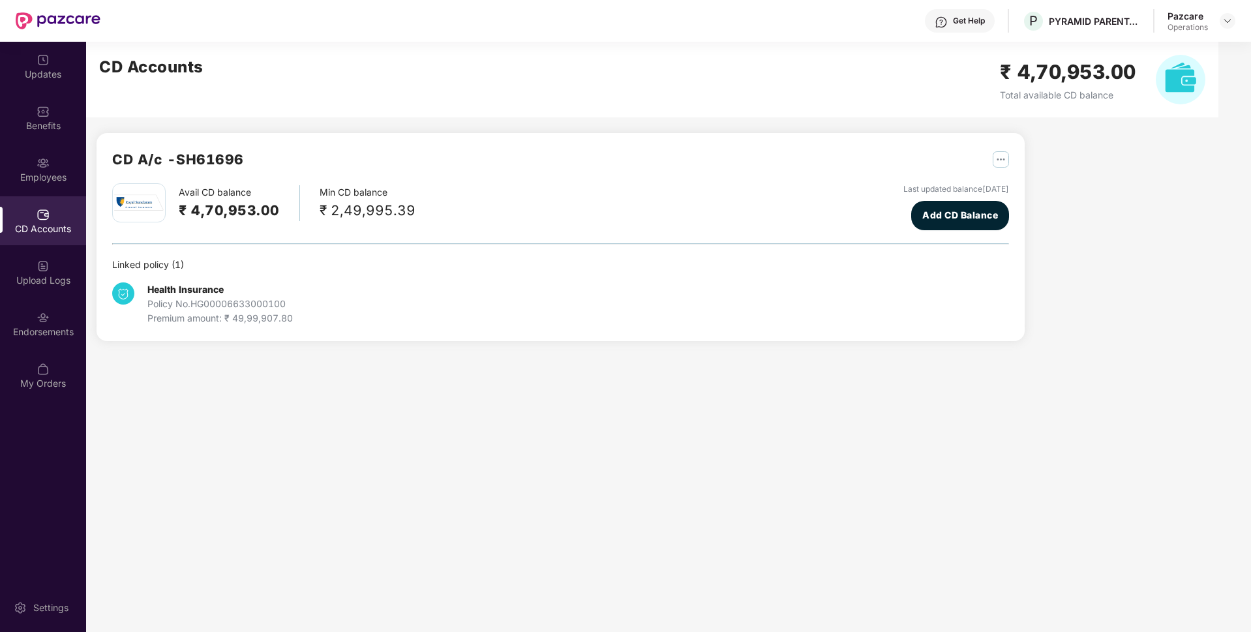
click at [234, 162] on h2 "CD A/c - SH61696" at bounding box center [178, 160] width 132 height 22
click at [1225, 18] on img at bounding box center [1227, 21] width 10 height 10
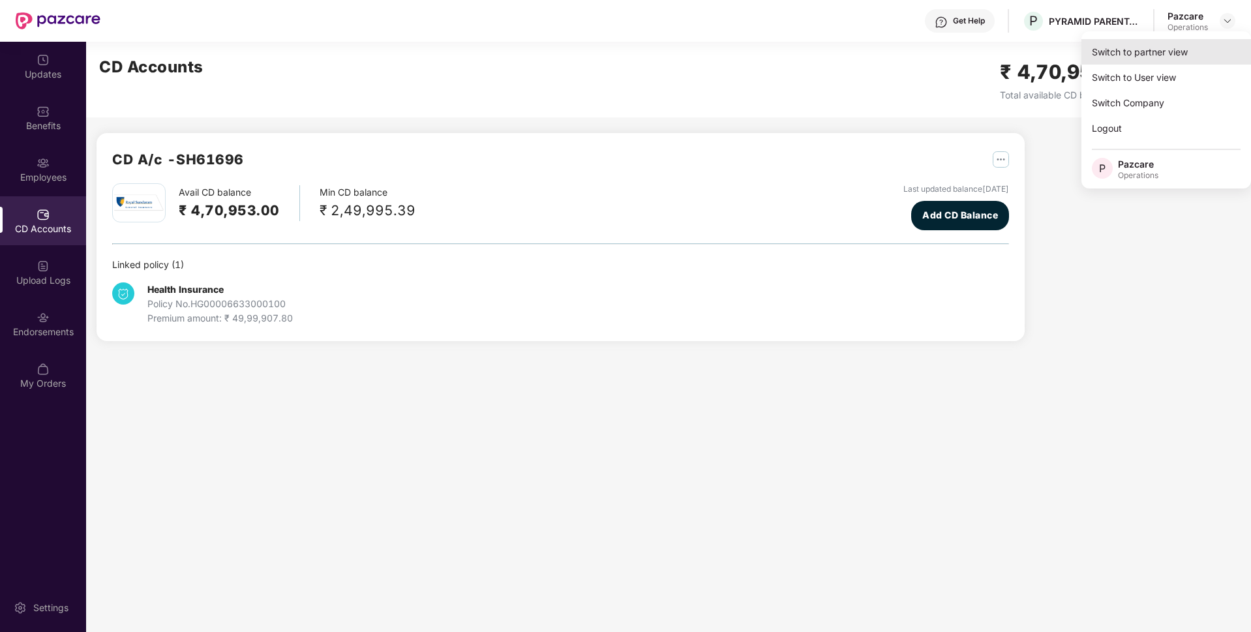
click at [1126, 45] on div "Switch to partner view" at bounding box center [1166, 51] width 170 height 25
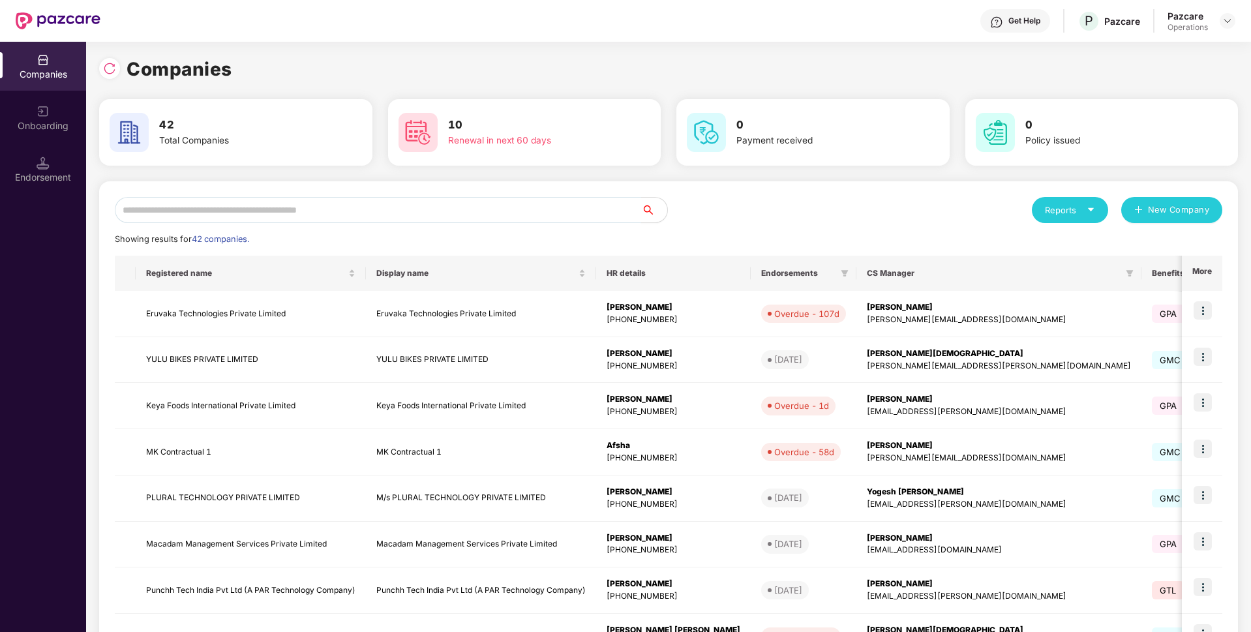
click at [380, 207] on input "text" at bounding box center [378, 210] width 526 height 26
click at [343, 211] on input "text" at bounding box center [378, 210] width 526 height 26
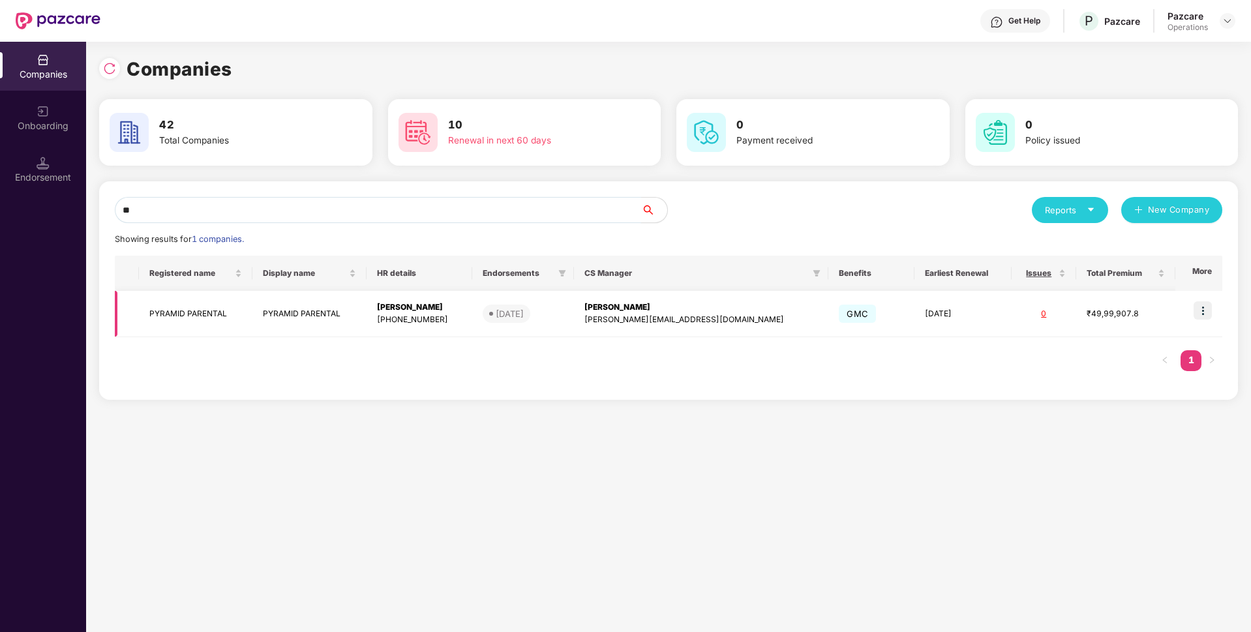
type input "**"
click at [252, 325] on td "PYRAMID PARENTAL" at bounding box center [195, 314] width 113 height 46
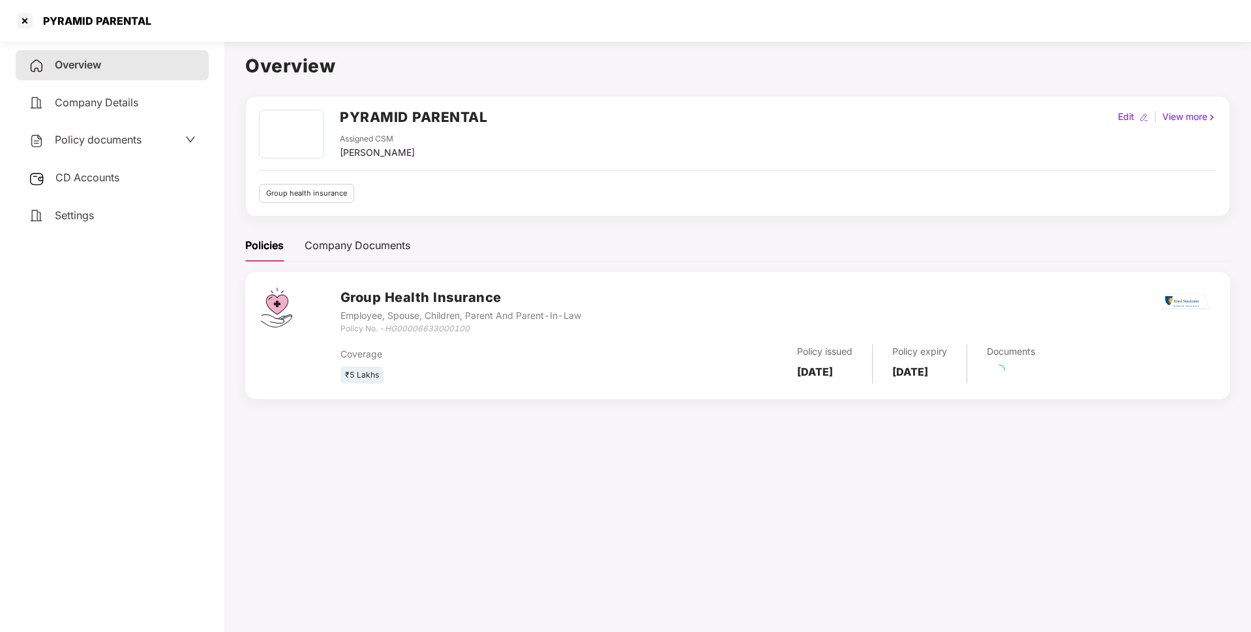
click at [85, 166] on div "CD Accounts" at bounding box center [112, 178] width 193 height 30
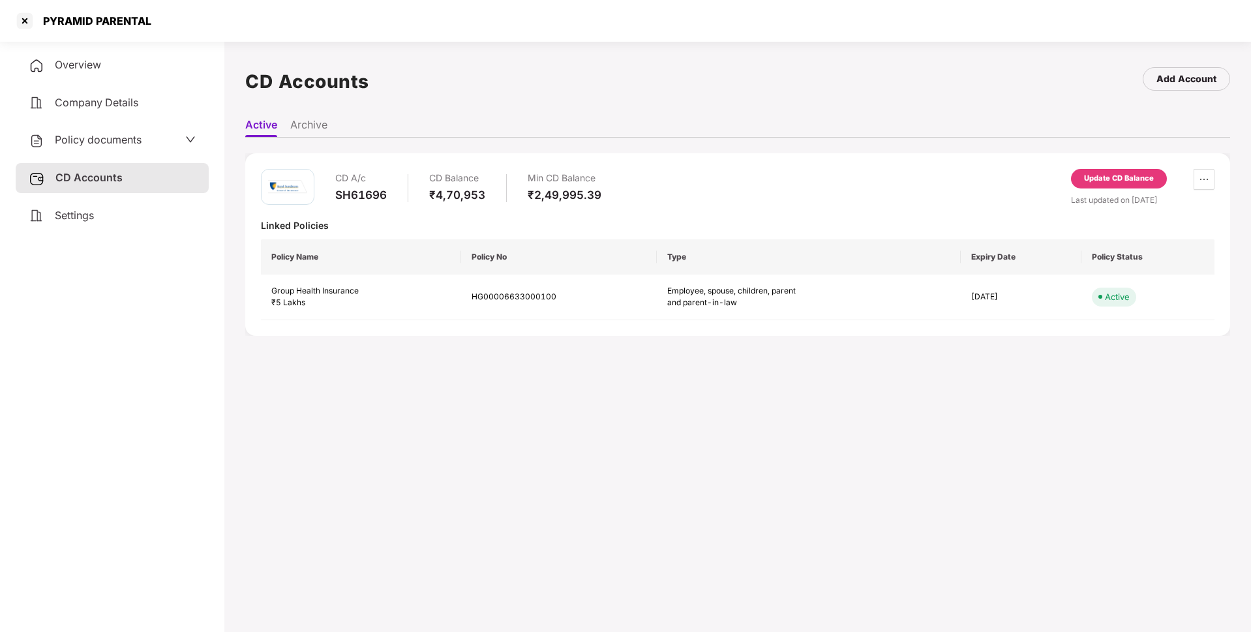
click at [1119, 158] on div "CD A/c SH61696 CD Balance ₹4,70,953 Min CD Balance ₹2,49,995.39 Update CD Balan…" at bounding box center [737, 244] width 985 height 183
click at [1108, 177] on div "Update CD Balance" at bounding box center [1119, 179] width 70 height 12
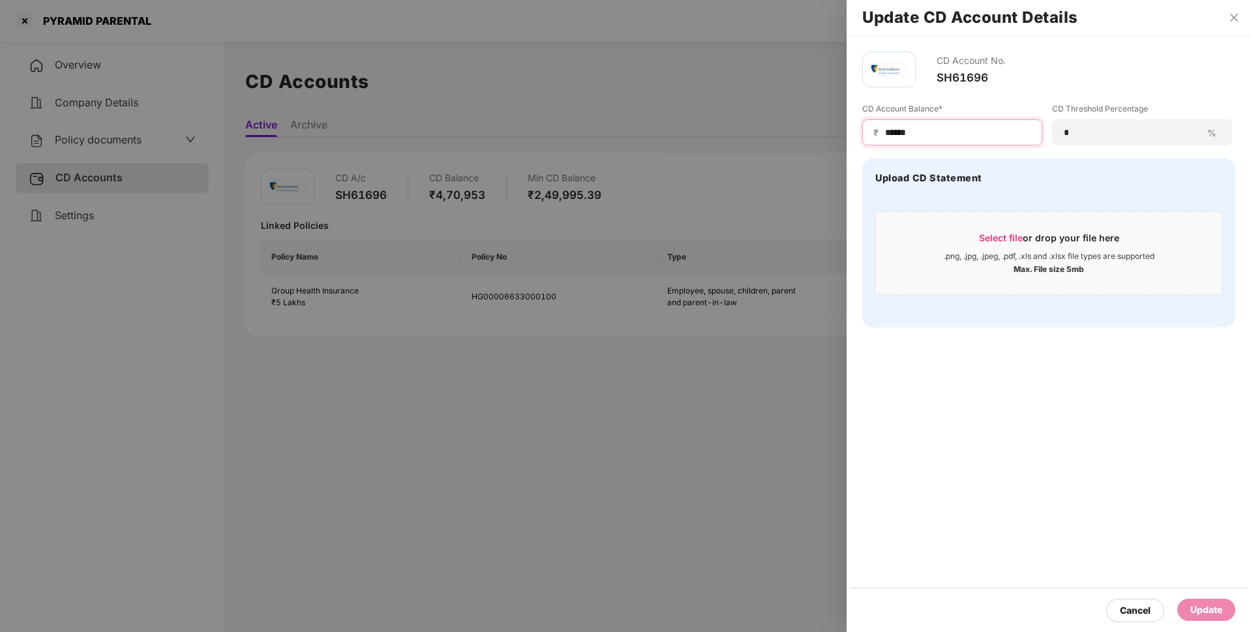
drag, startPoint x: 933, startPoint y: 128, endPoint x: 810, endPoint y: 131, distance: 122.6
click at [810, 131] on div "Update CD Account Details CD Account No. SH61696 CD Account Balance* ₹ ****** C…" at bounding box center [625, 316] width 1251 height 632
type input "******"
click at [1224, 614] on div "Update" at bounding box center [1206, 610] width 58 height 22
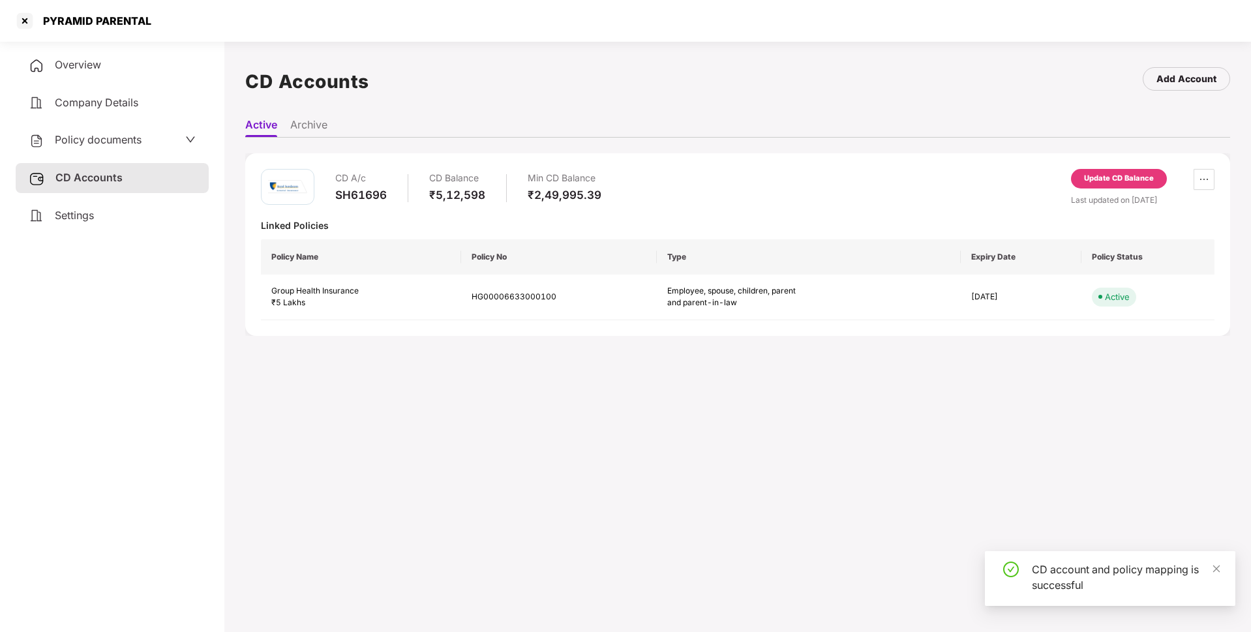
click at [88, 210] on span "Settings" at bounding box center [74, 215] width 39 height 13
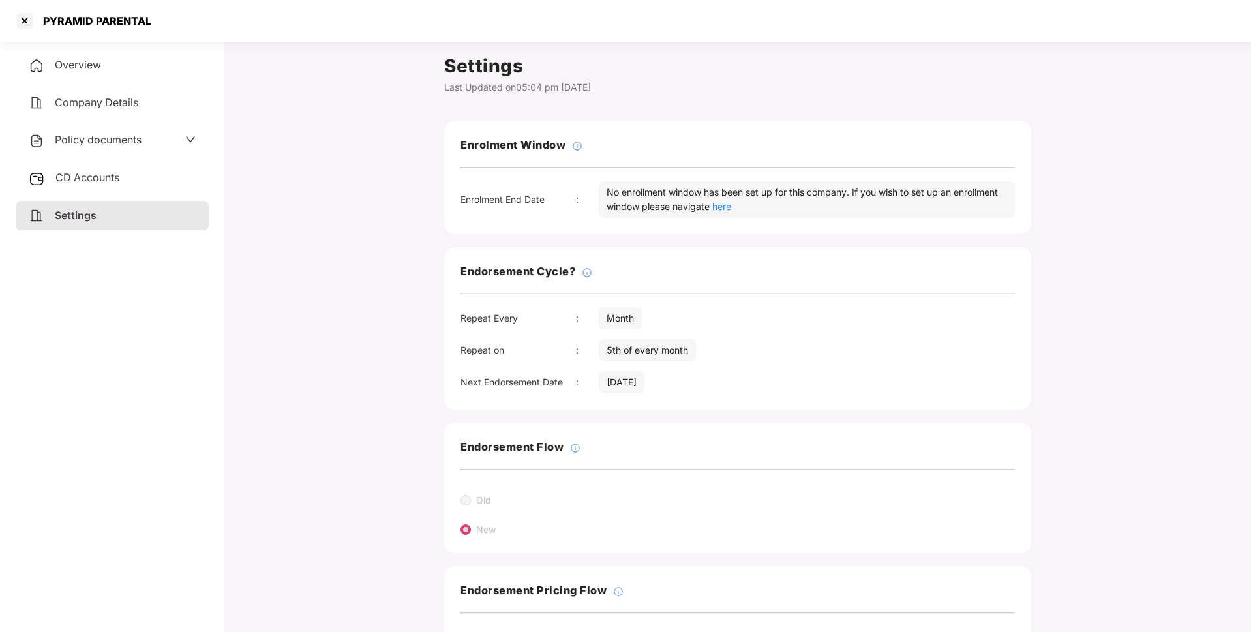
click at [154, 171] on div "CD Accounts" at bounding box center [112, 178] width 193 height 30
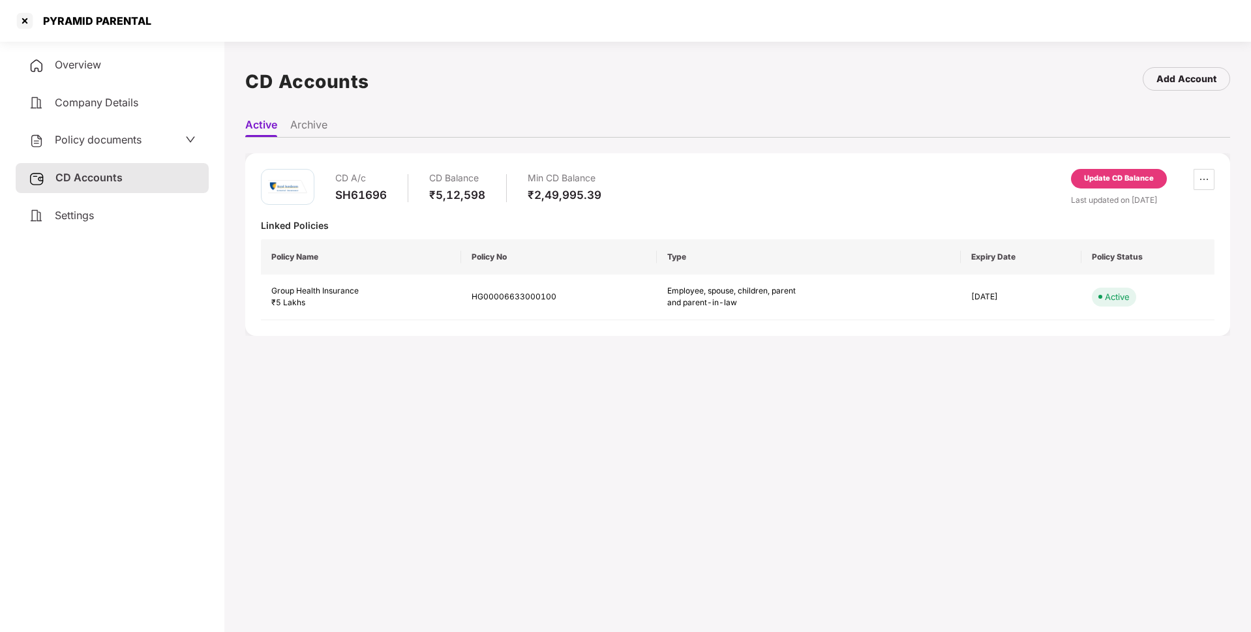
click at [159, 143] on div "Policy documents" at bounding box center [112, 140] width 167 height 17
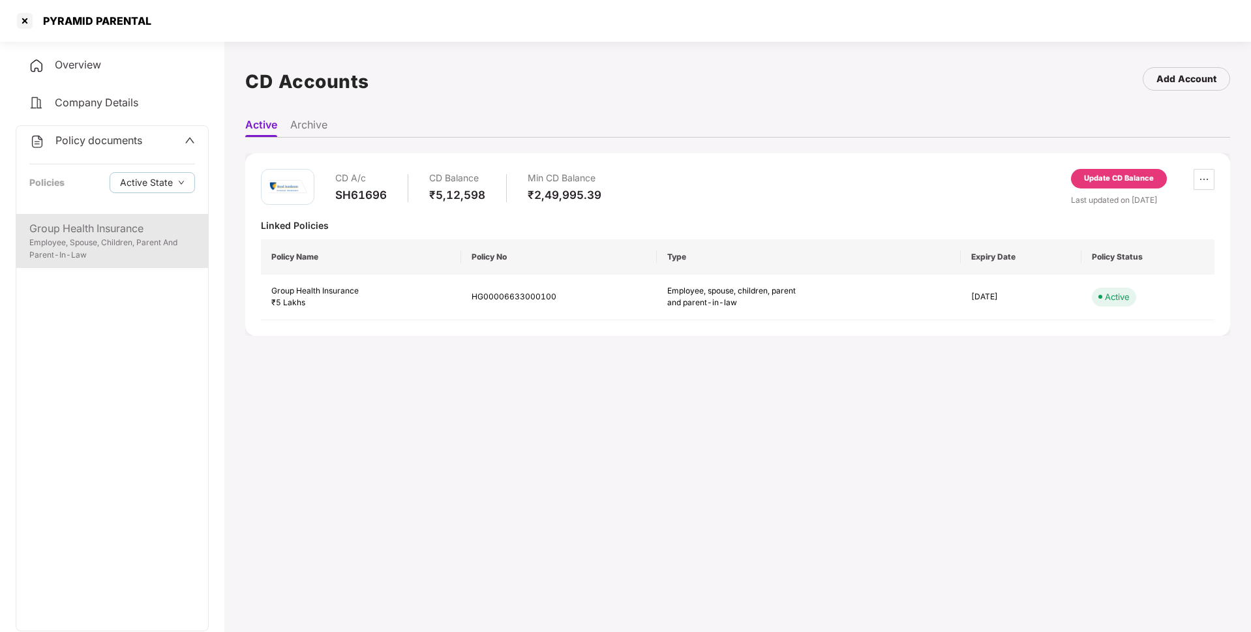
click at [153, 232] on div "Group Health Insurance" at bounding box center [112, 228] width 166 height 16
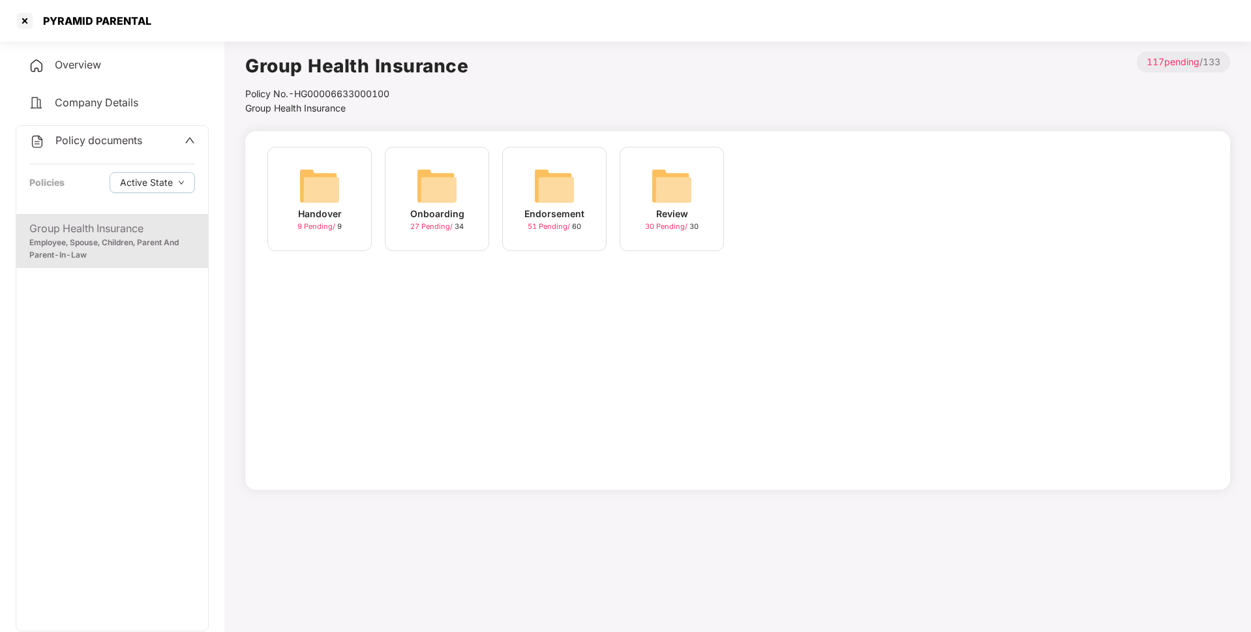
click at [576, 212] on div "Endorsement" at bounding box center [554, 214] width 60 height 14
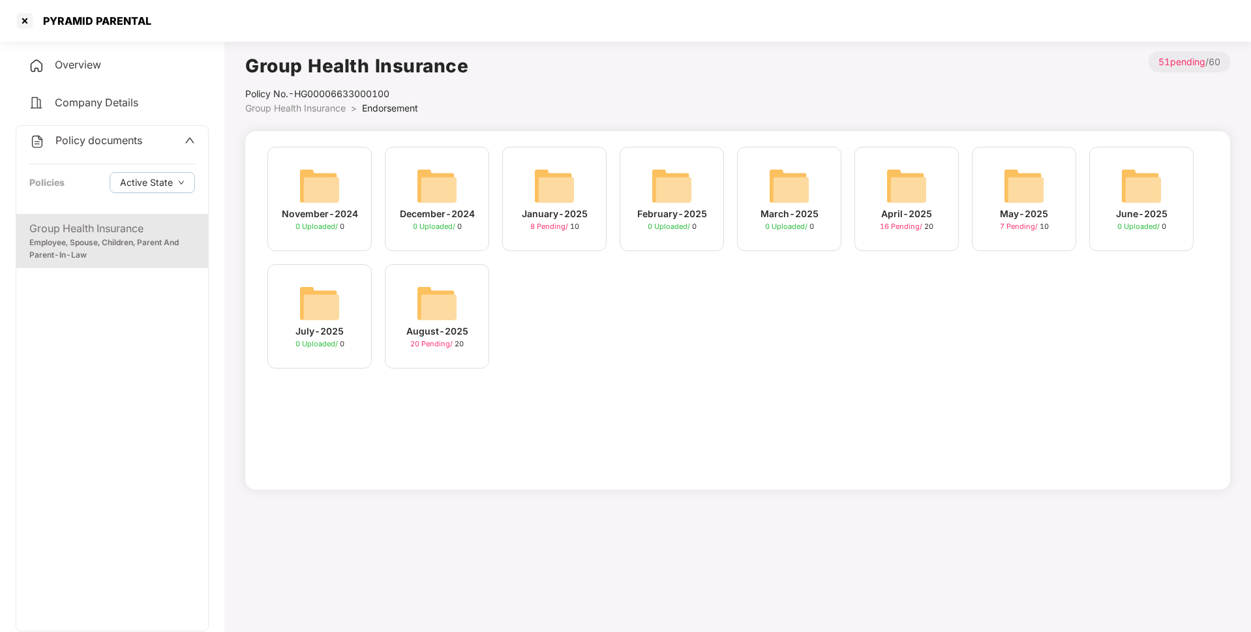
click at [444, 283] on img at bounding box center [437, 303] width 42 height 42
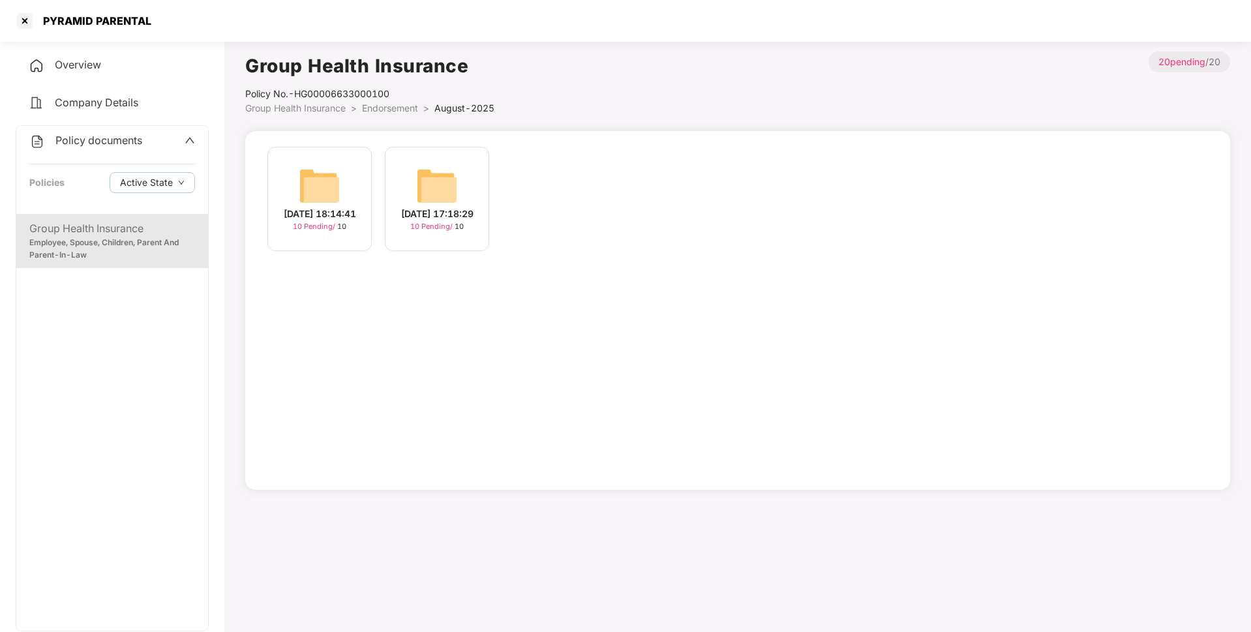
click at [401, 110] on span "Endorsement" at bounding box center [390, 107] width 56 height 11
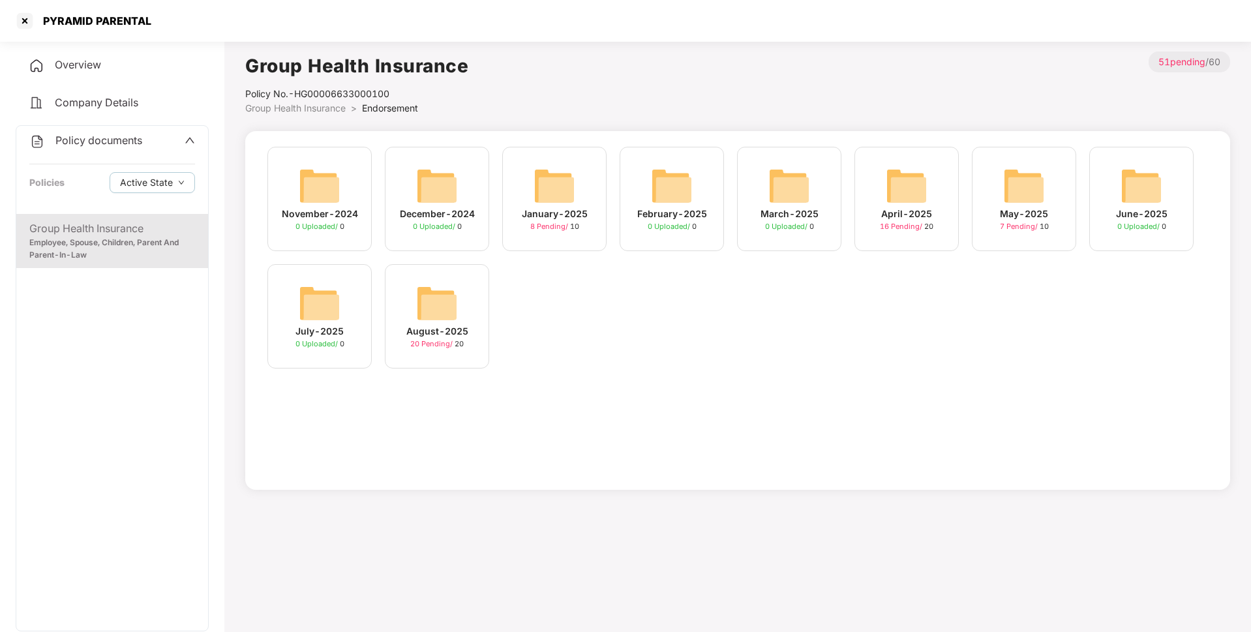
click at [394, 308] on div "August-2025 20 Pending / 20" at bounding box center [437, 316] width 104 height 104
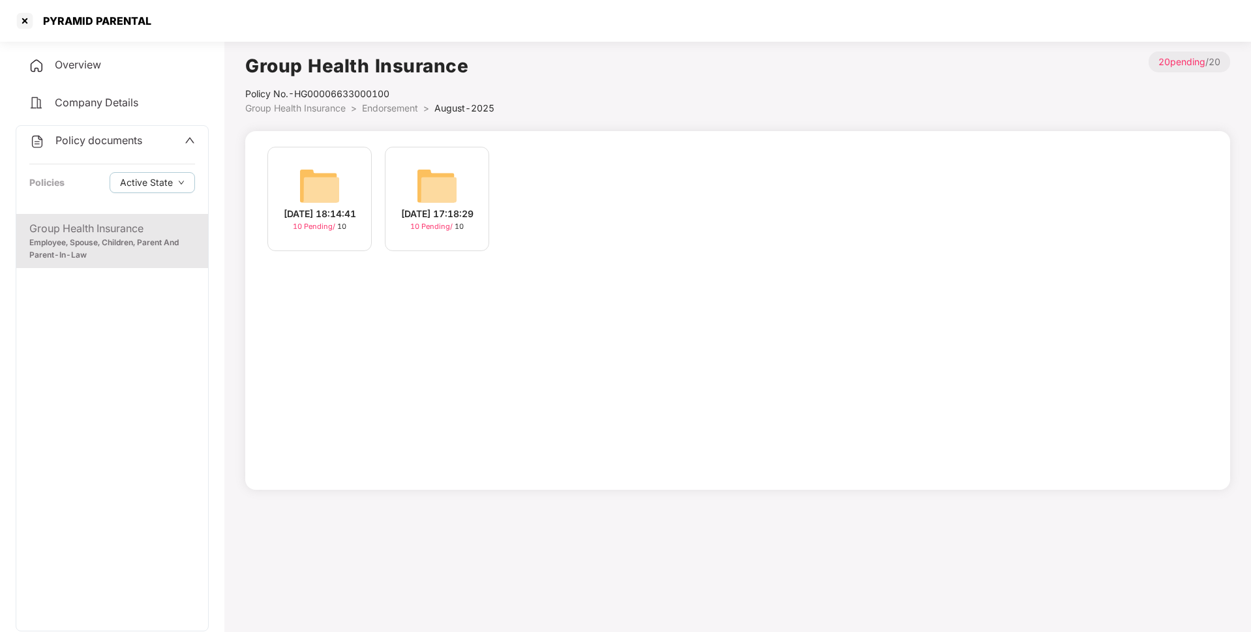
click at [356, 198] on div "[DATE] 18:14:41 10 Pending / 10" at bounding box center [319, 199] width 104 height 104
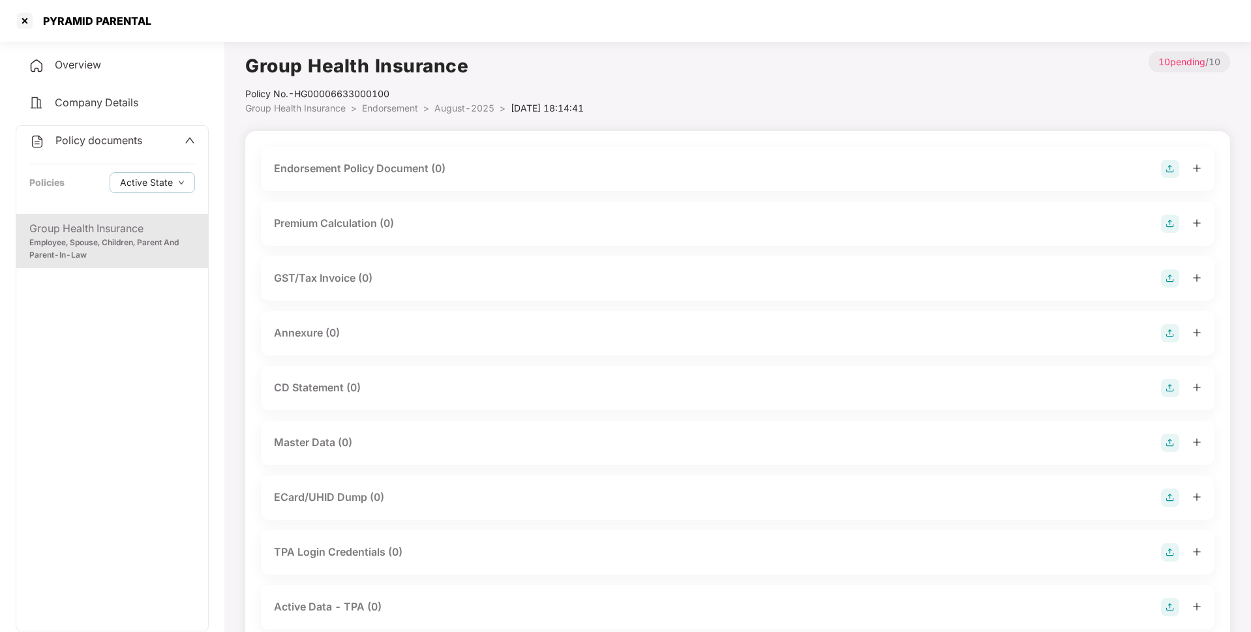
click at [1165, 175] on img at bounding box center [1170, 169] width 18 height 18
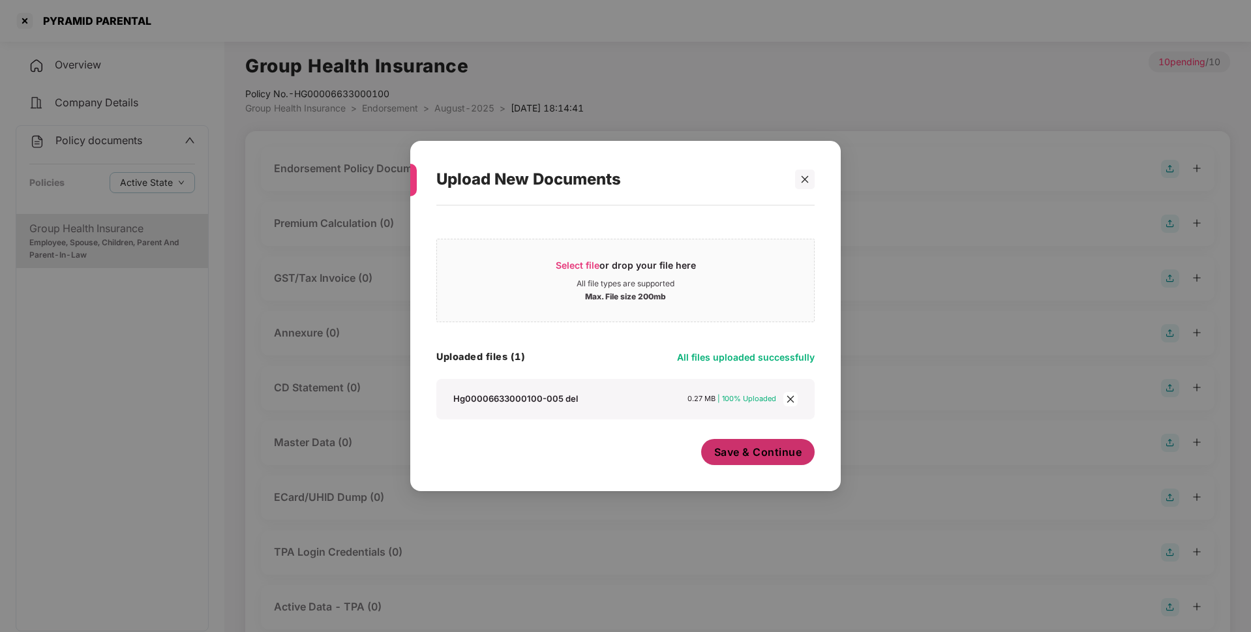
click at [733, 463] on button "Save & Continue" at bounding box center [758, 452] width 114 height 26
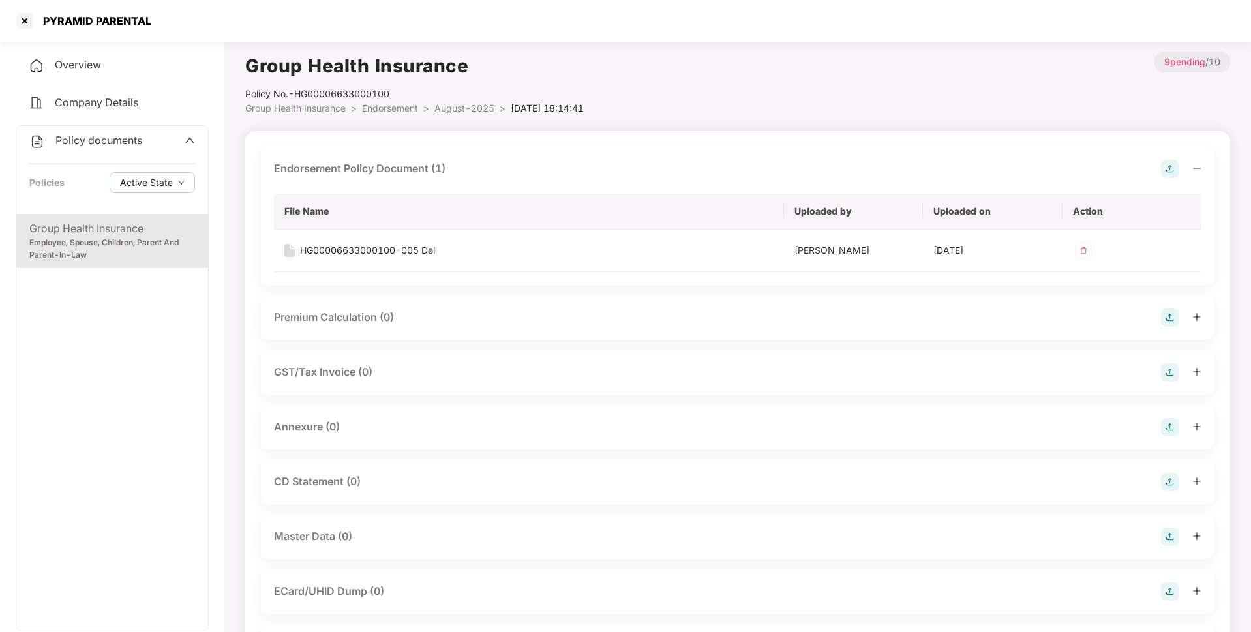
scroll to position [76, 0]
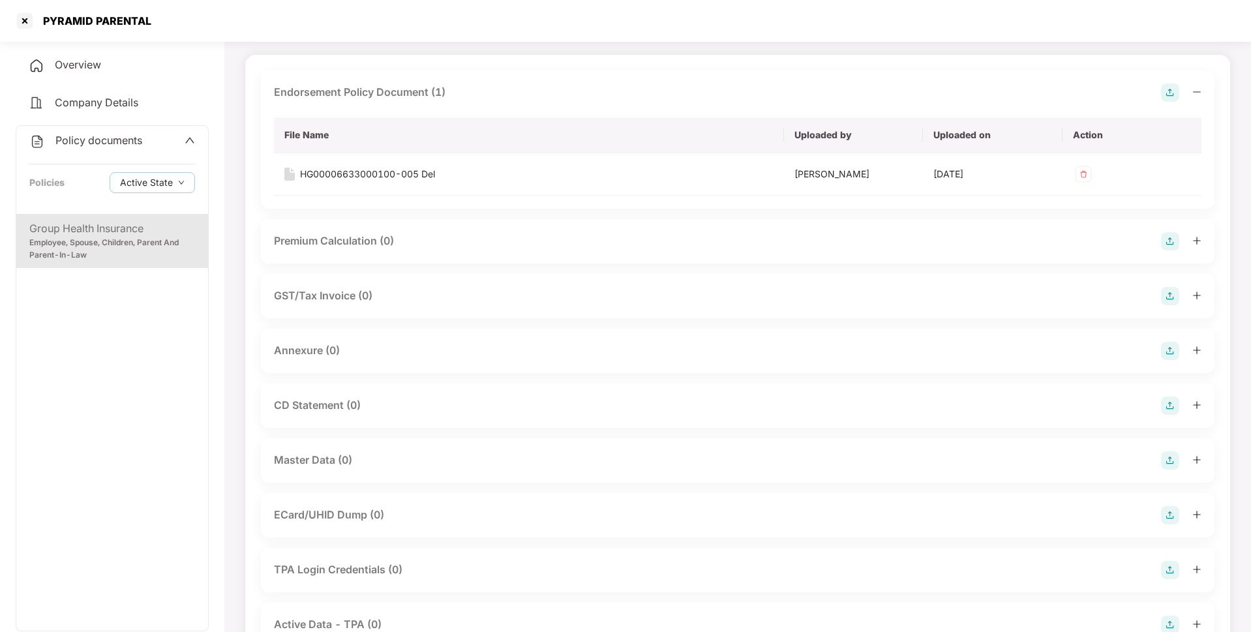
click at [1173, 347] on img at bounding box center [1170, 351] width 18 height 18
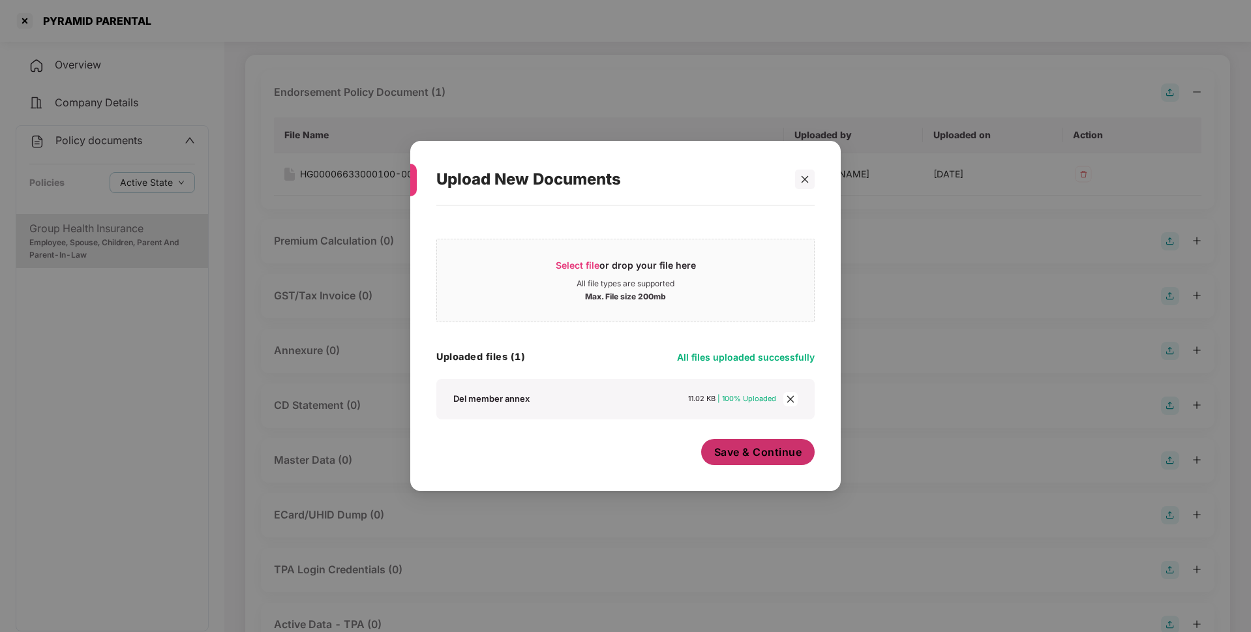
click at [761, 453] on span "Save & Continue" at bounding box center [758, 452] width 88 height 14
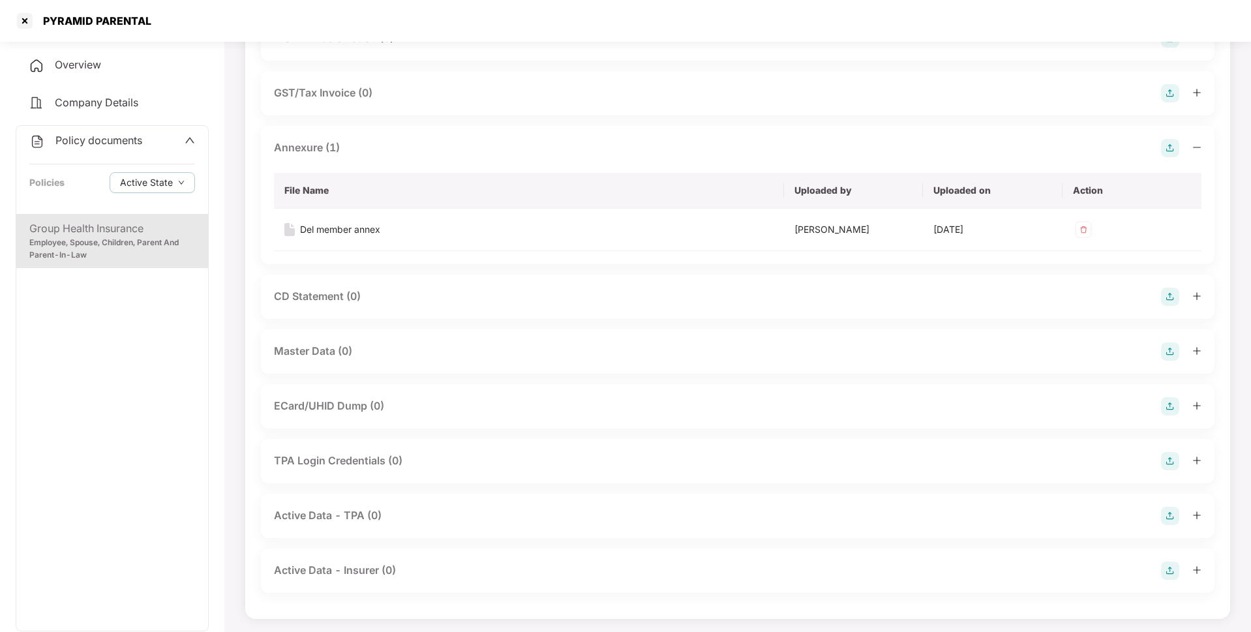
scroll to position [280, 0]
click at [1173, 351] on img at bounding box center [1170, 351] width 18 height 18
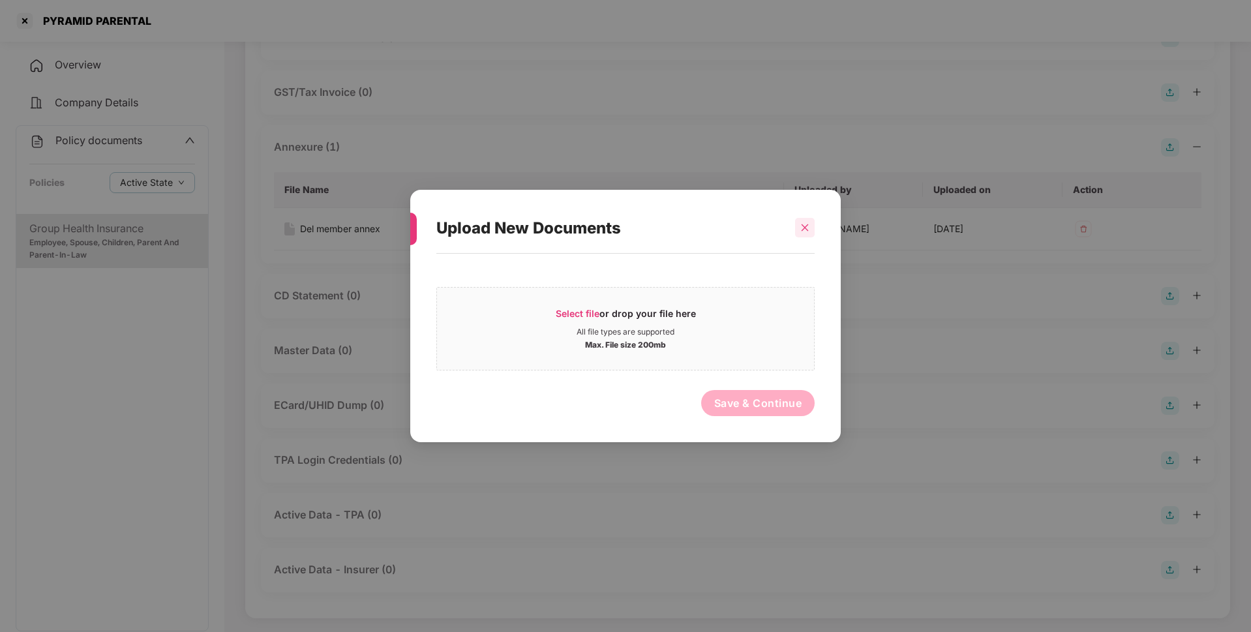
click at [807, 227] on icon "close" at bounding box center [804, 227] width 9 height 9
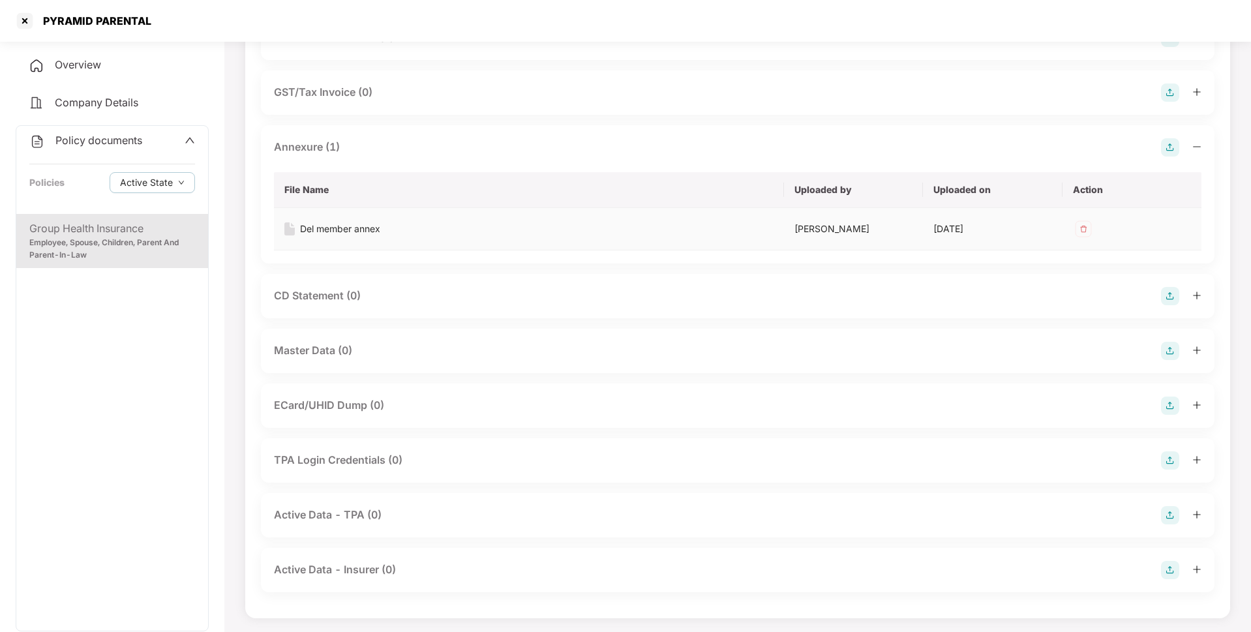
click at [1086, 226] on img at bounding box center [1083, 228] width 21 height 21
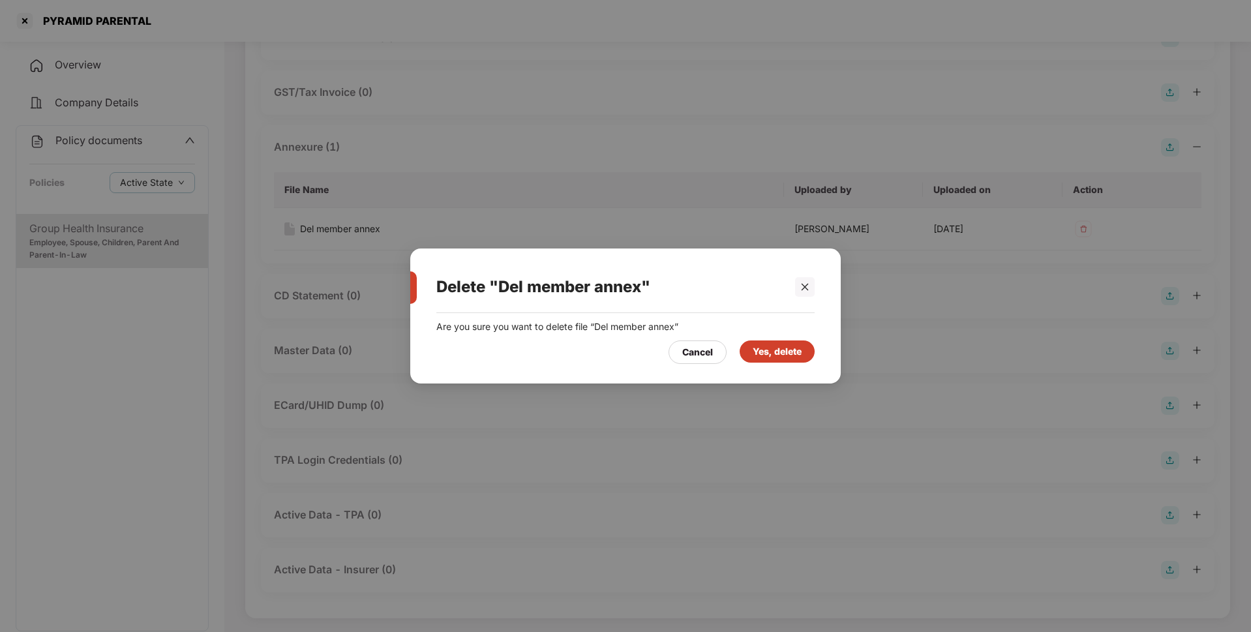
click at [765, 350] on div "Yes, delete" at bounding box center [777, 351] width 49 height 14
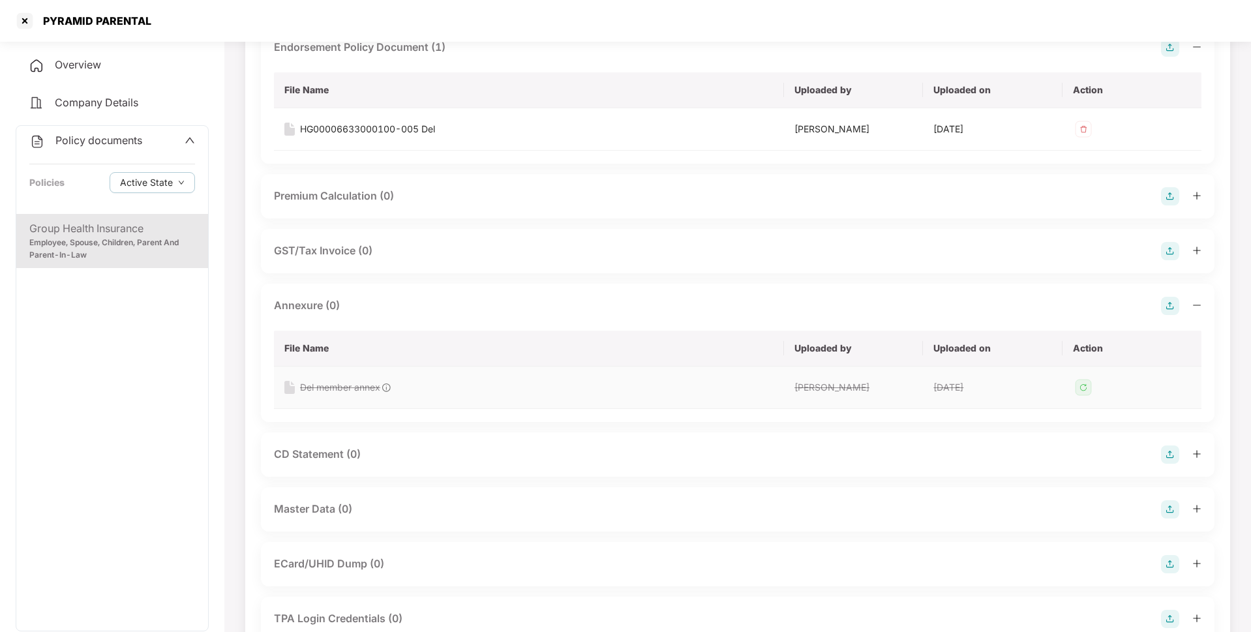
scroll to position [113, 0]
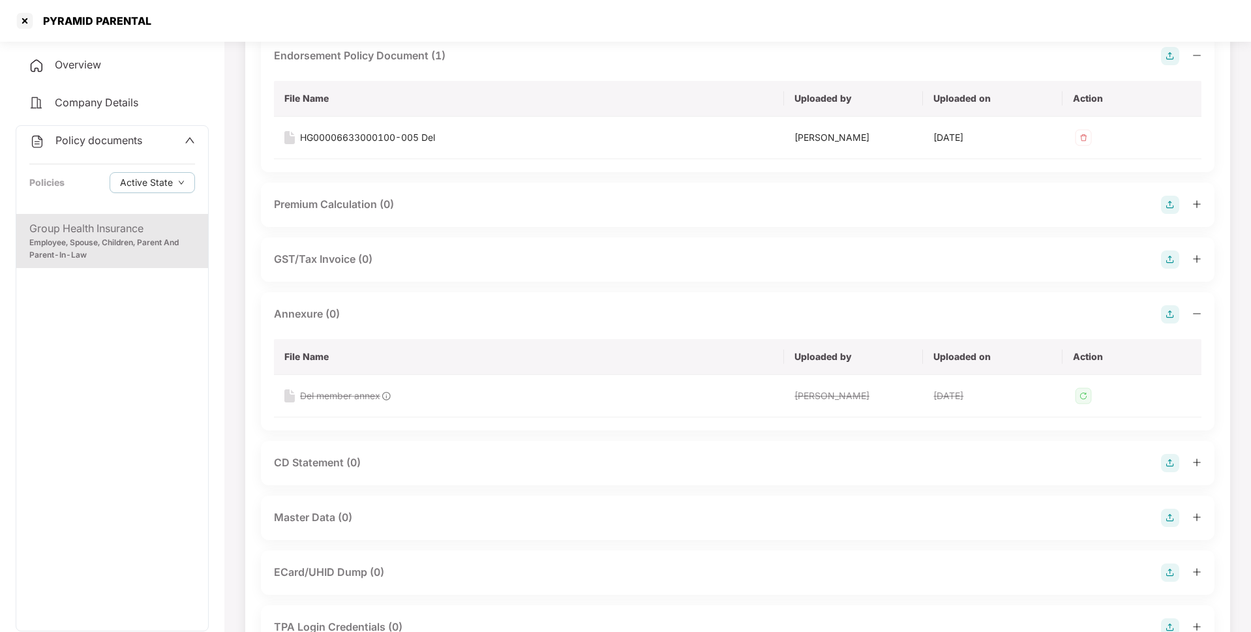
click at [1168, 308] on img at bounding box center [1170, 314] width 18 height 18
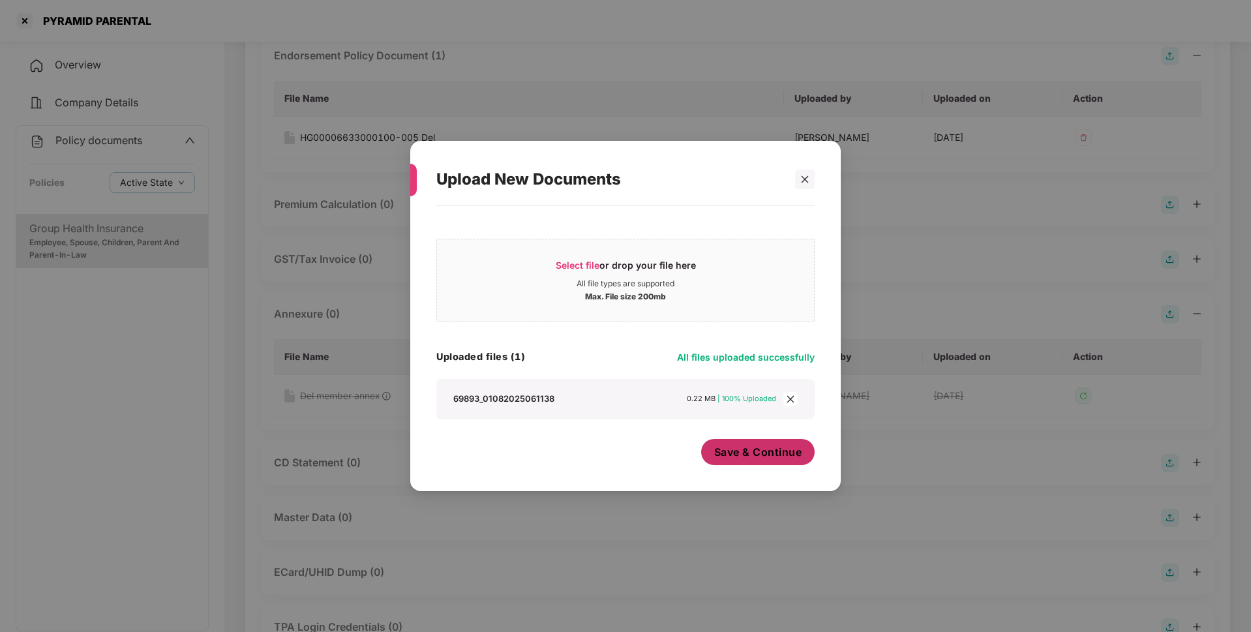
click at [755, 449] on span "Save & Continue" at bounding box center [758, 452] width 88 height 14
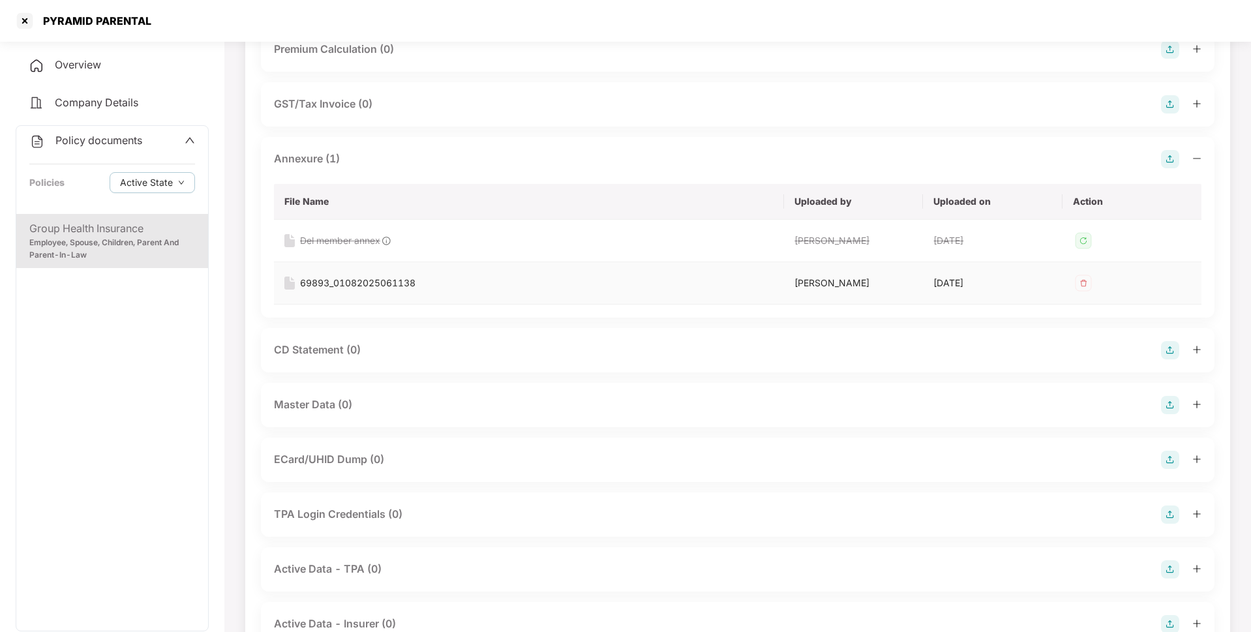
scroll to position [324, 0]
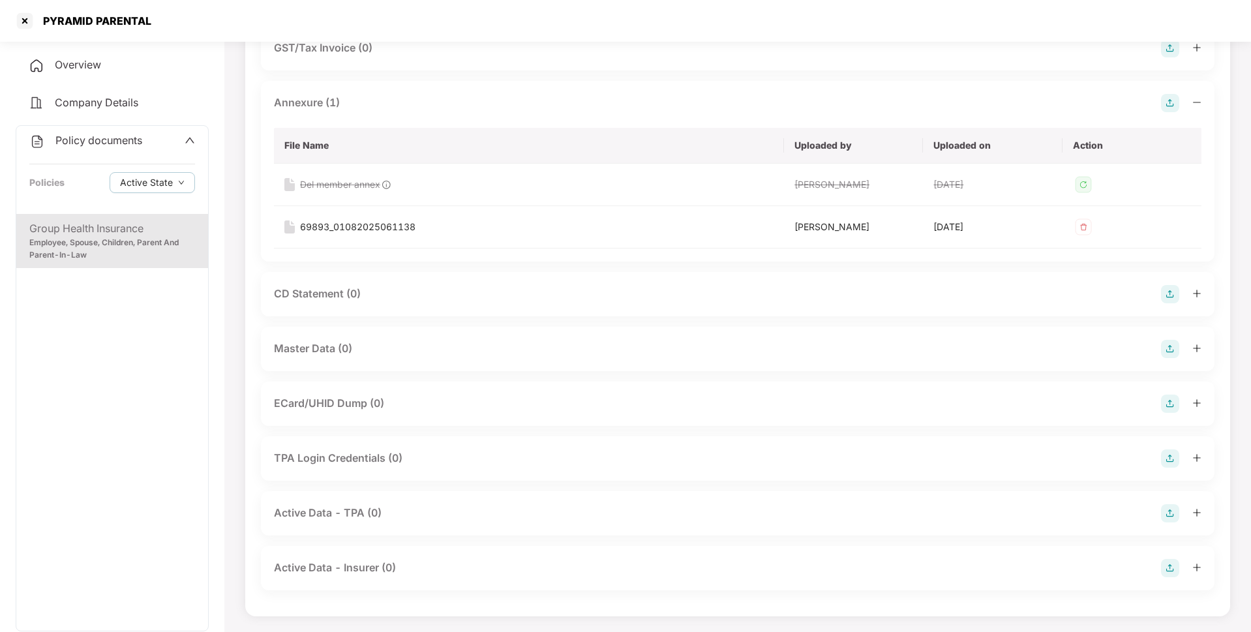
click at [1172, 353] on img at bounding box center [1170, 349] width 18 height 18
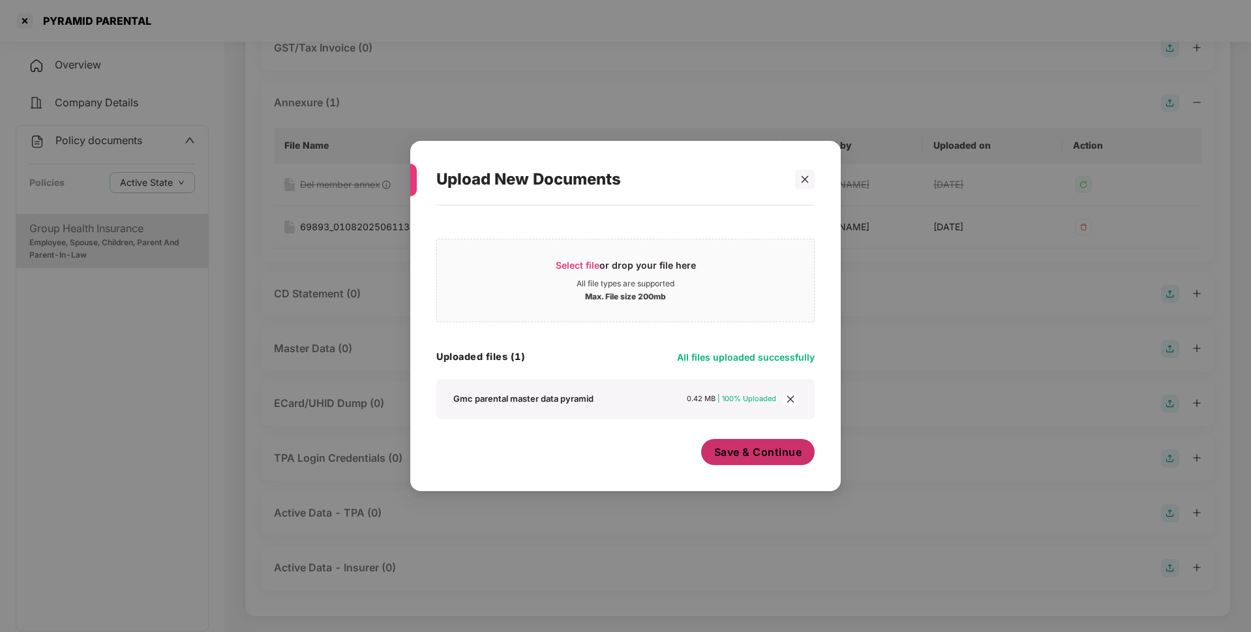
click at [775, 455] on span "Save & Continue" at bounding box center [758, 452] width 88 height 14
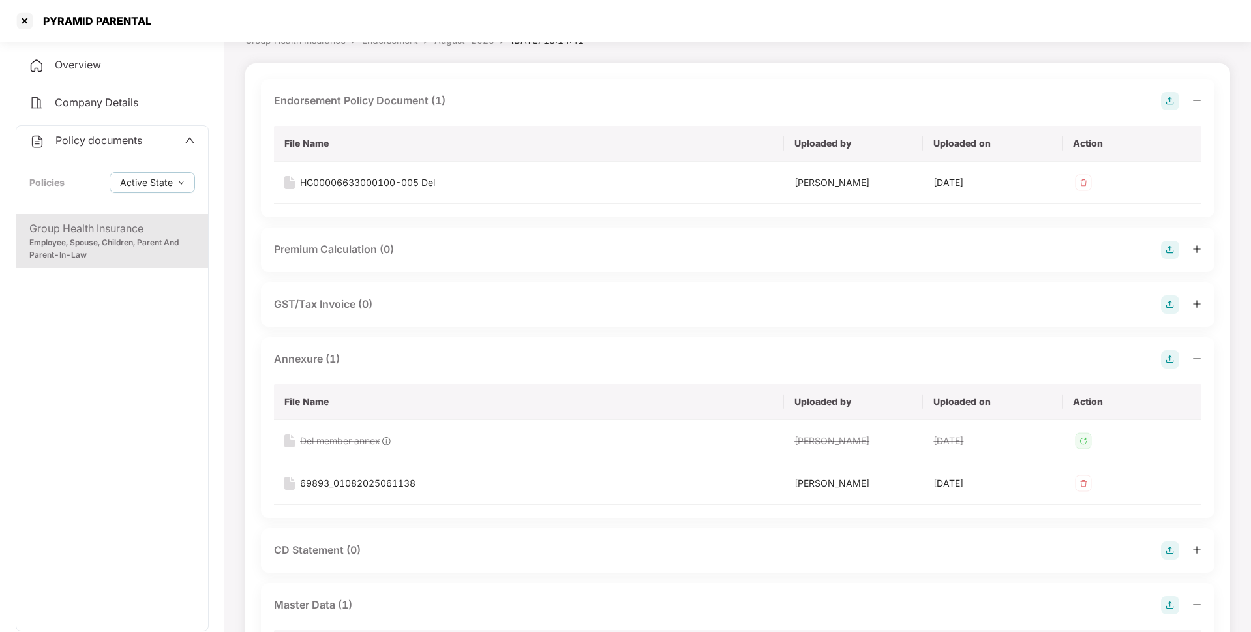
scroll to position [0, 0]
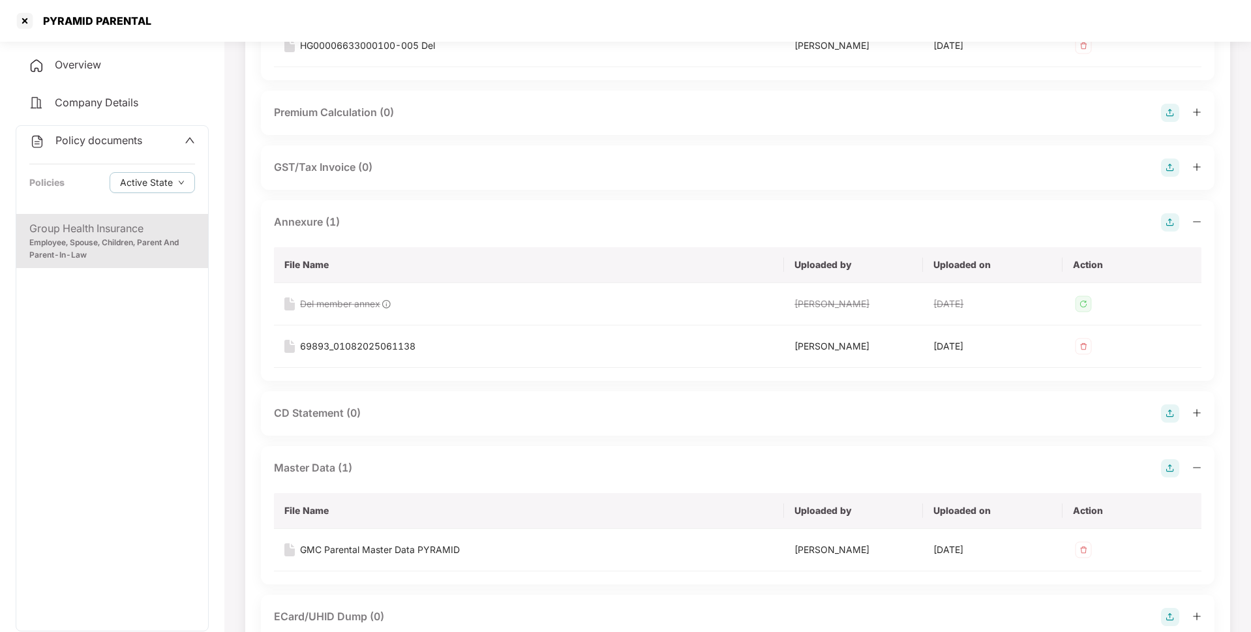
click at [142, 233] on div "Group Health Insurance" at bounding box center [112, 228] width 166 height 16
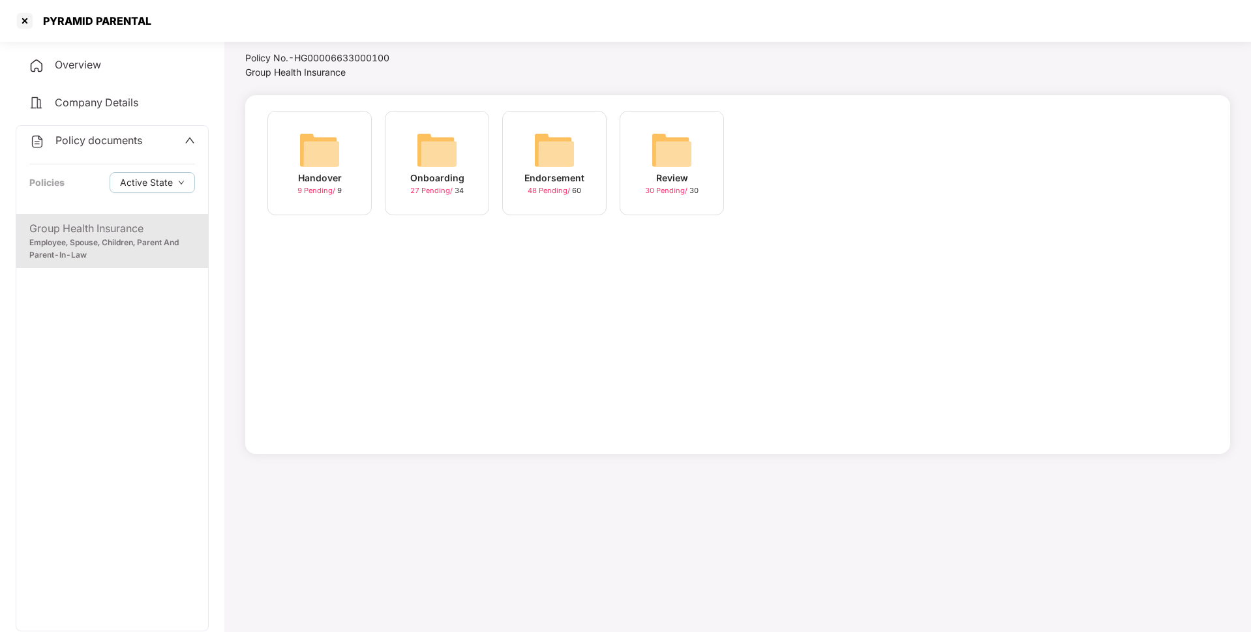
click at [572, 190] on span "48 Pending /" at bounding box center [550, 190] width 44 height 9
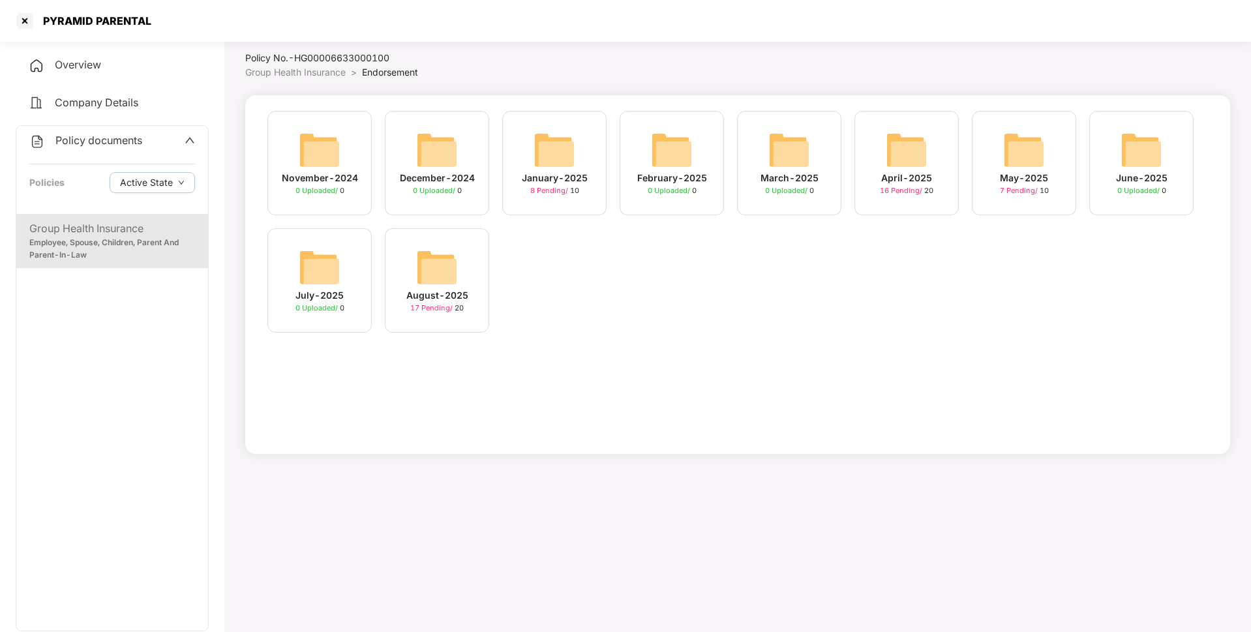
click at [447, 293] on div "August-2025" at bounding box center [437, 295] width 62 height 14
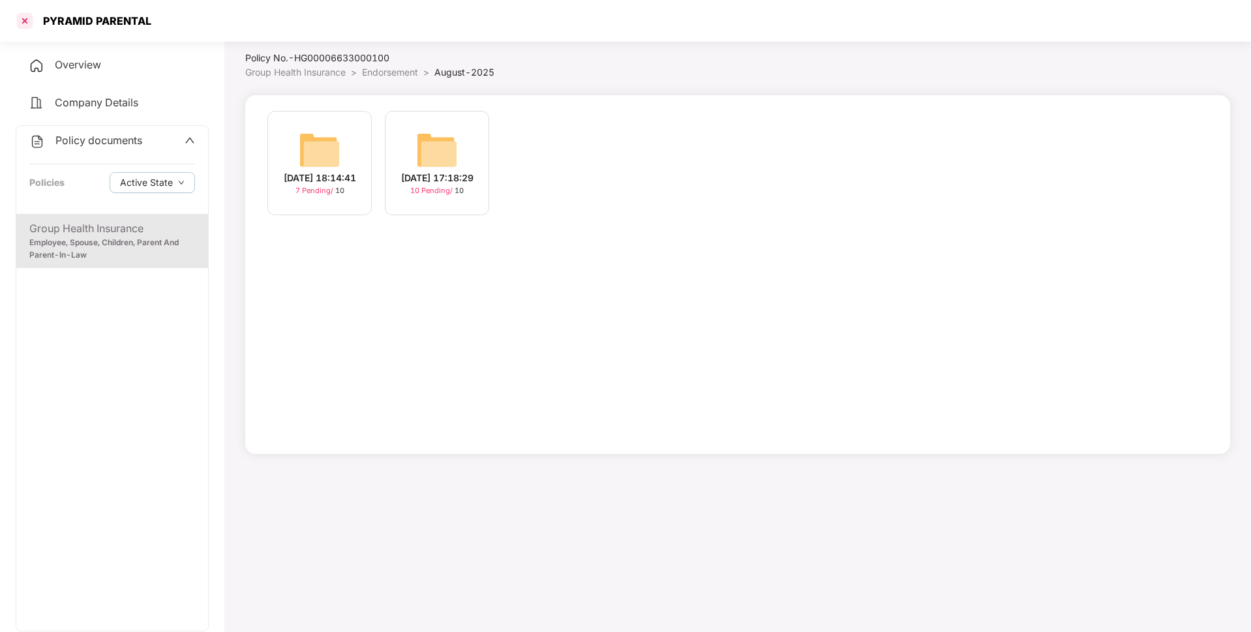
click at [27, 23] on div at bounding box center [24, 20] width 21 height 21
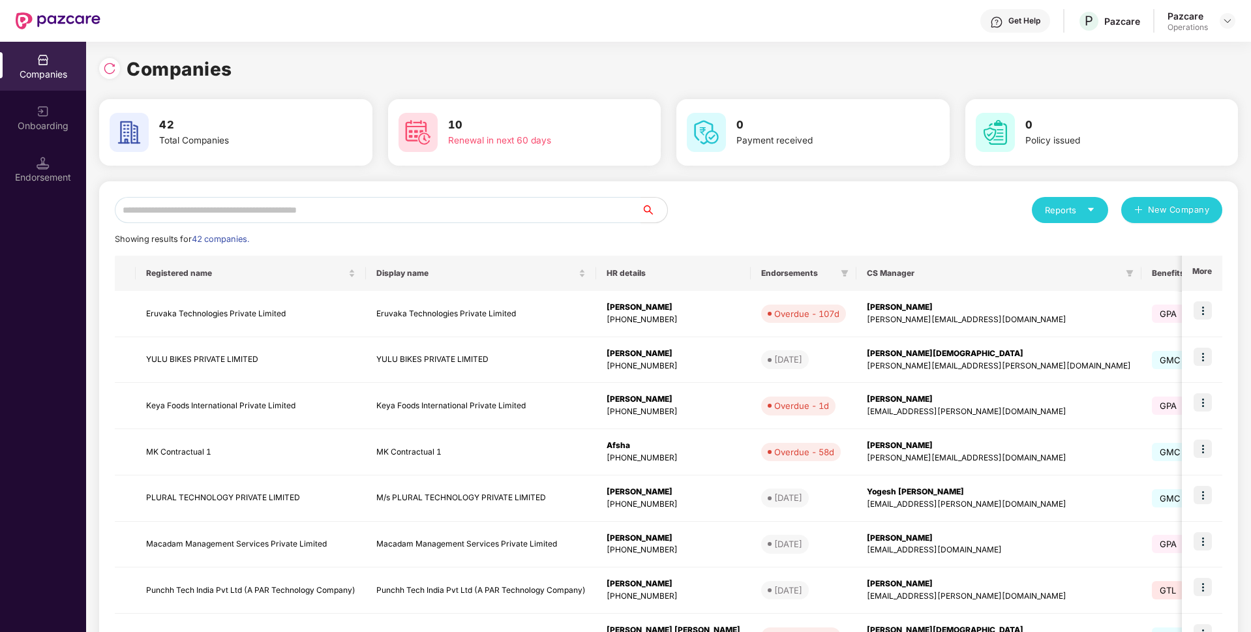
scroll to position [0, 0]
click at [335, 198] on input "text" at bounding box center [378, 210] width 526 height 26
click at [27, 170] on div "Endorsement" at bounding box center [43, 169] width 86 height 49
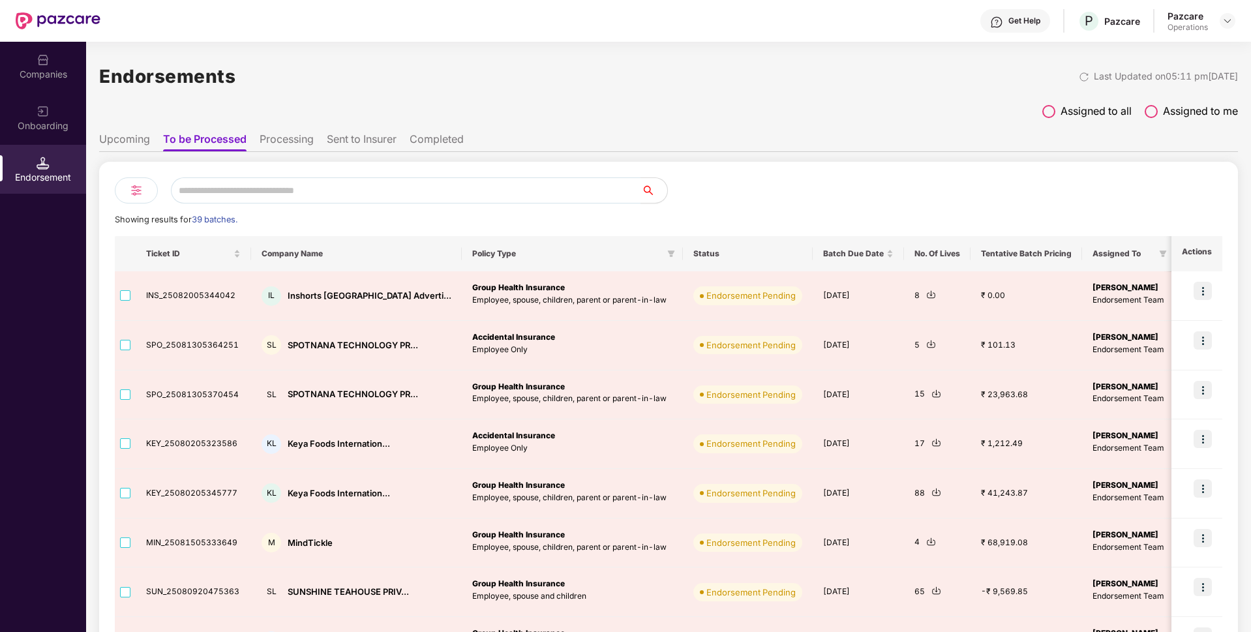
click at [135, 138] on li "Upcoming" at bounding box center [124, 141] width 51 height 19
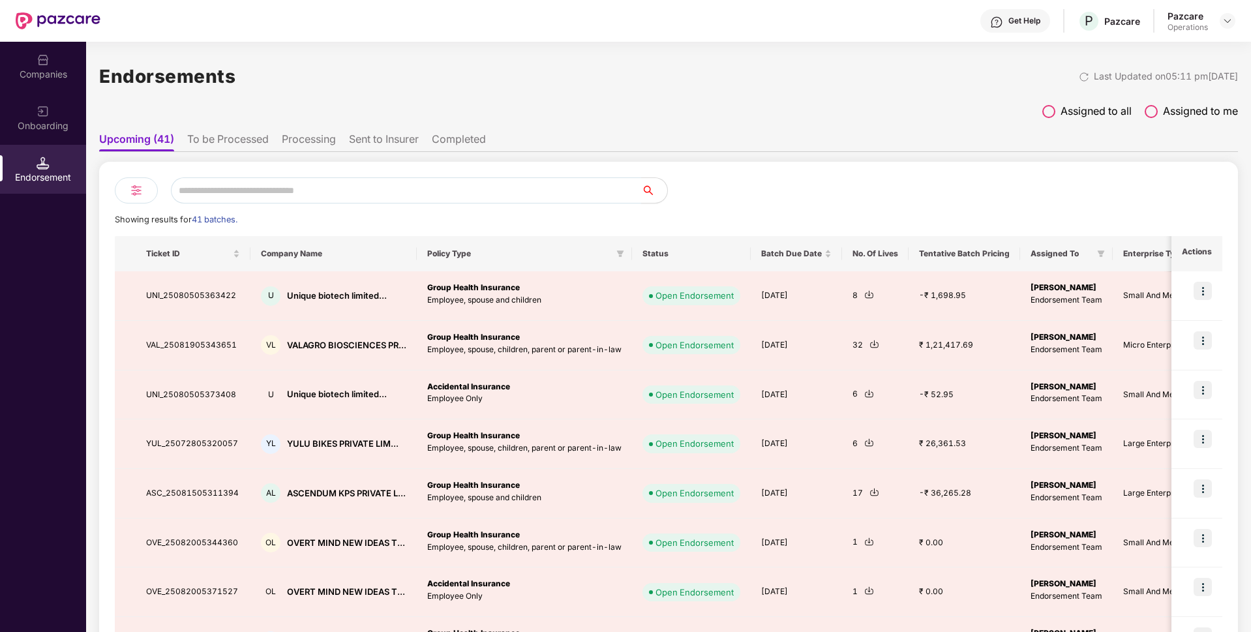
click at [246, 184] on input "text" at bounding box center [406, 190] width 470 height 26
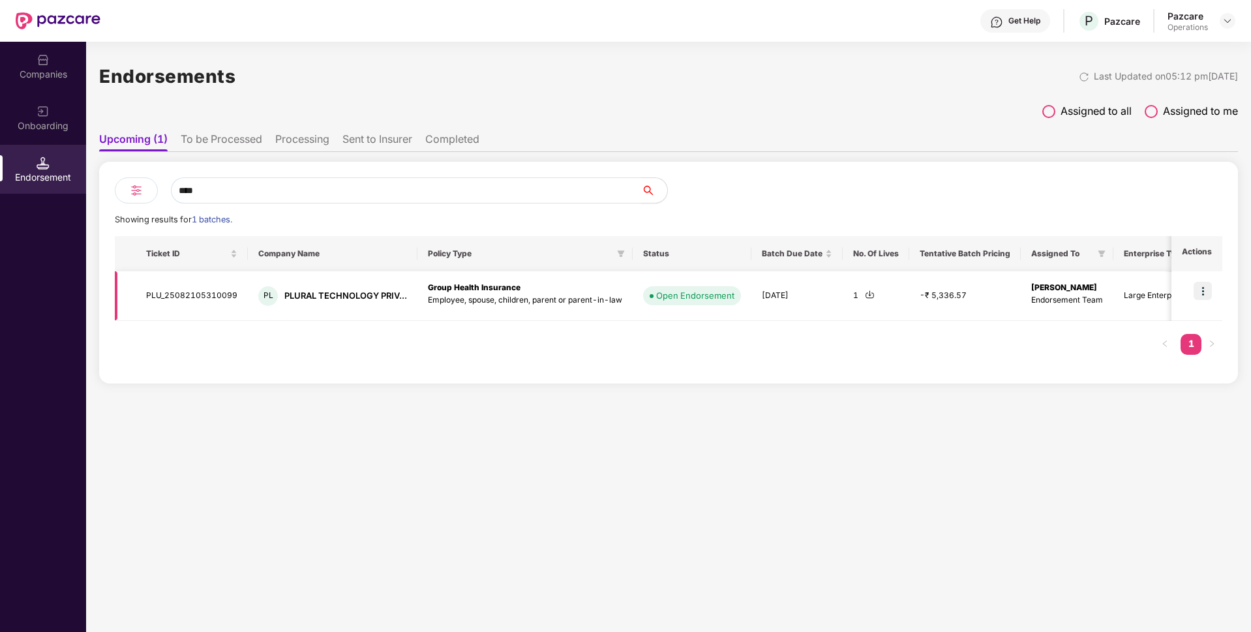
type input "****"
click at [1204, 287] on img at bounding box center [1202, 291] width 18 height 18
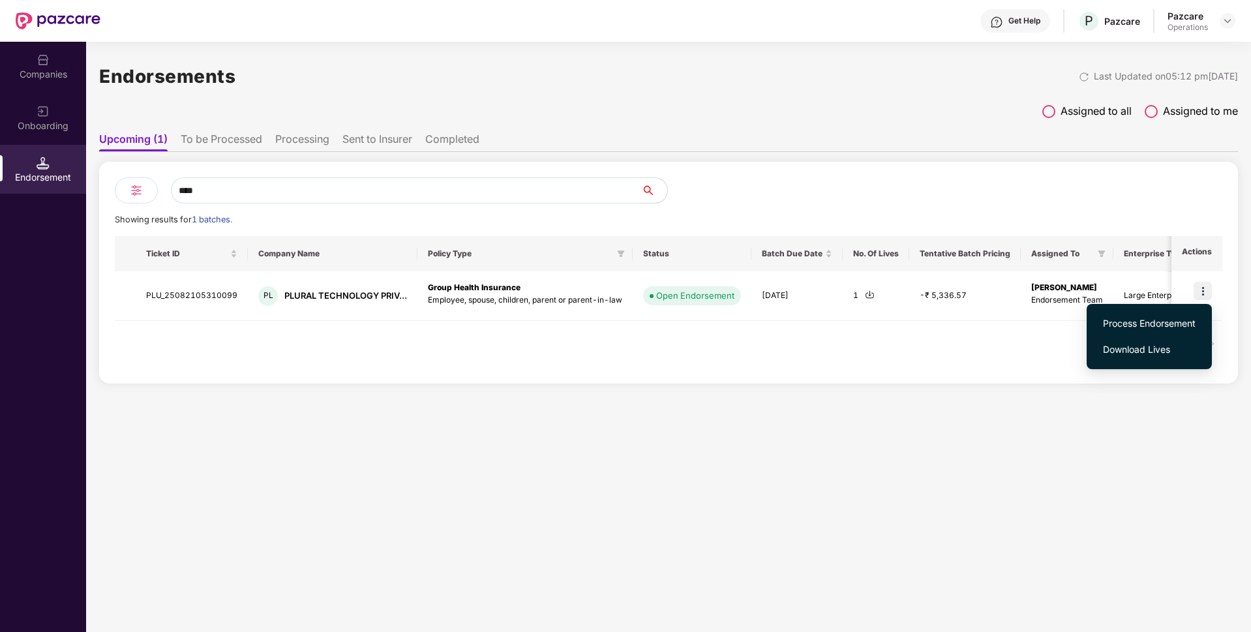
click at [1133, 328] on span "Process Endorsement" at bounding box center [1149, 323] width 93 height 14
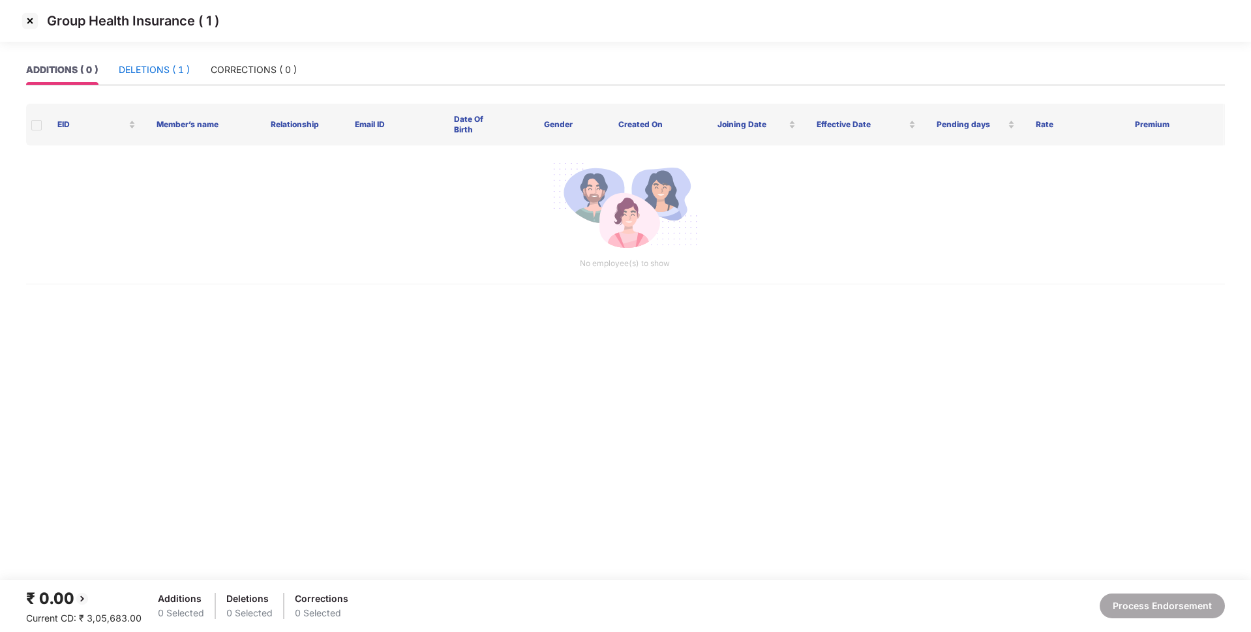
click at [163, 70] on div "DELETIONS ( 1 )" at bounding box center [154, 70] width 71 height 14
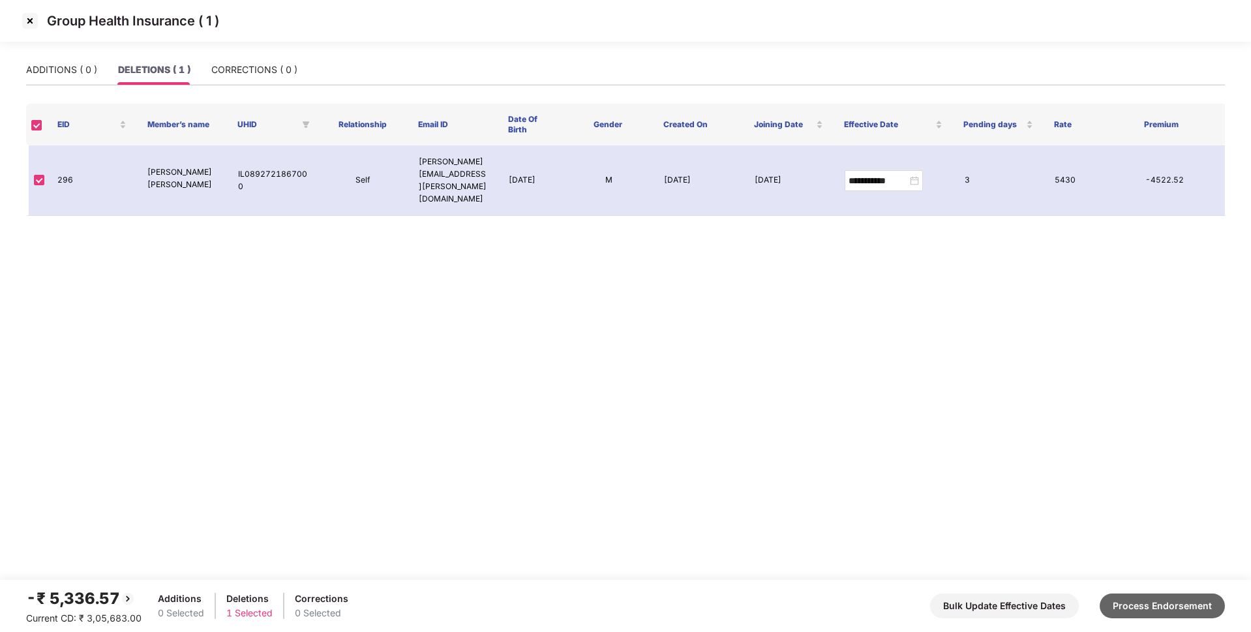
click at [1148, 603] on button "Process Endorsement" at bounding box center [1161, 605] width 125 height 25
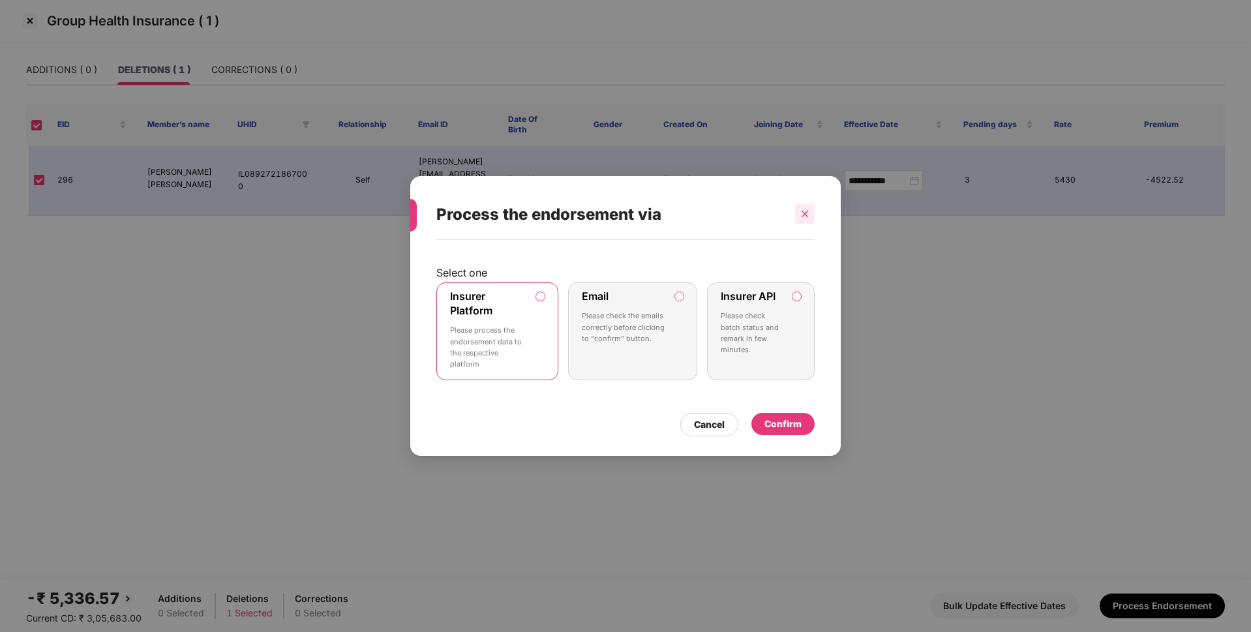
click at [801, 217] on icon "close" at bounding box center [804, 213] width 9 height 9
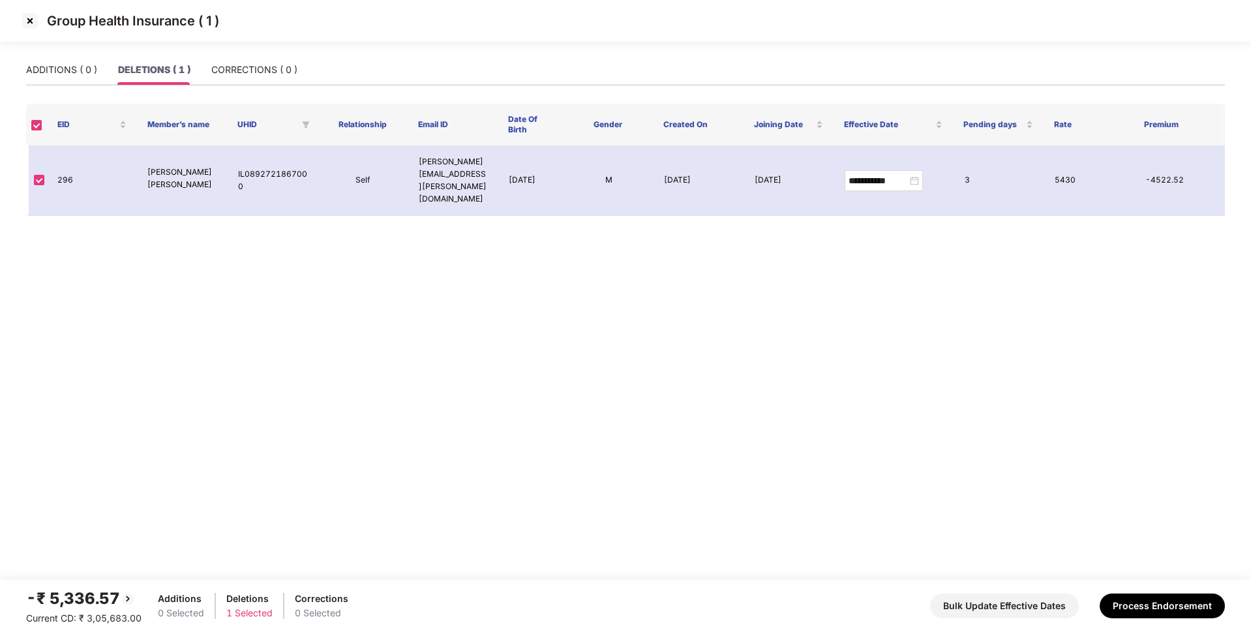
click at [31, 22] on img at bounding box center [30, 20] width 21 height 21
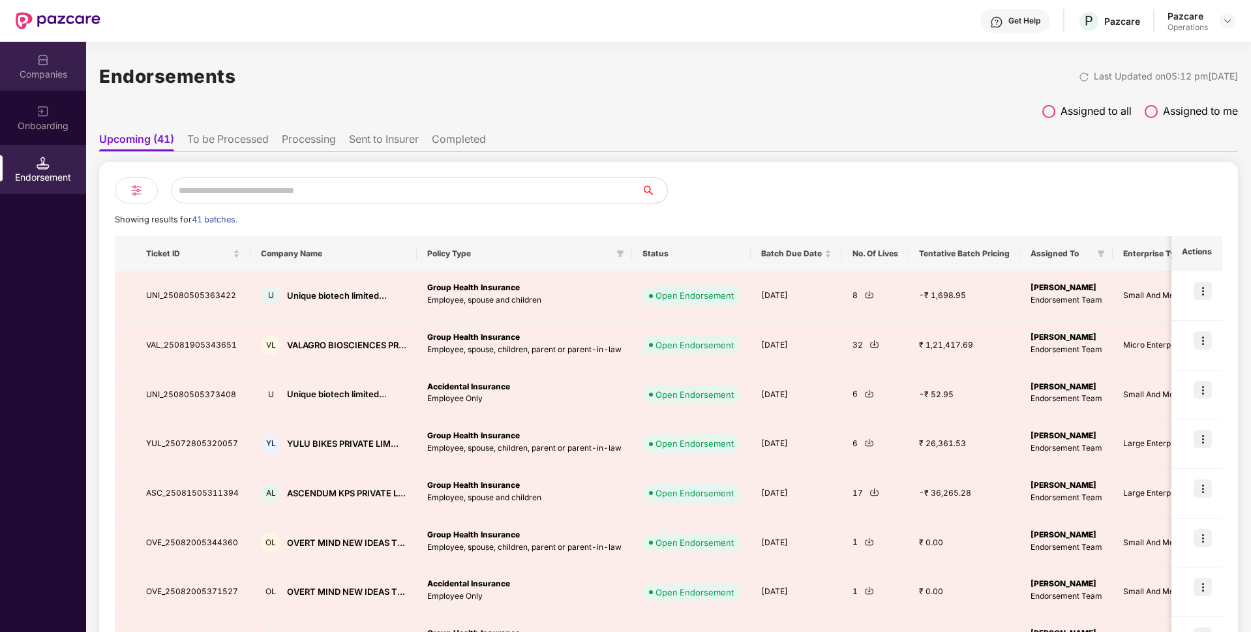
click at [53, 74] on div "Companies" at bounding box center [43, 74] width 86 height 13
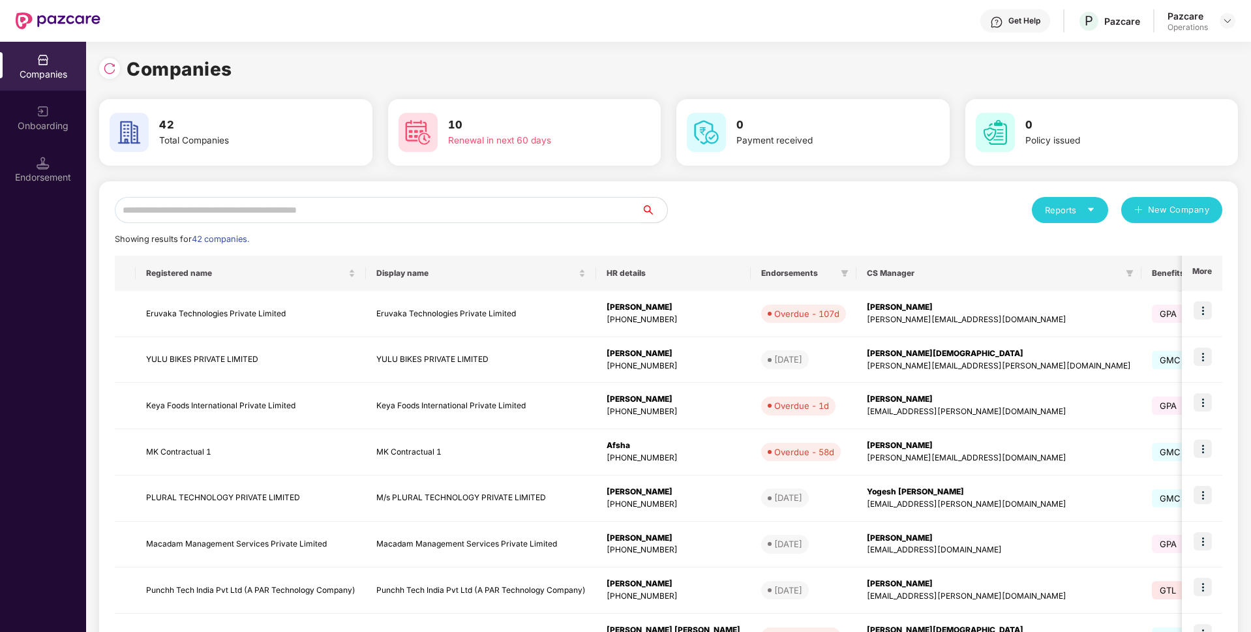
click at [310, 214] on input "text" at bounding box center [378, 210] width 526 height 26
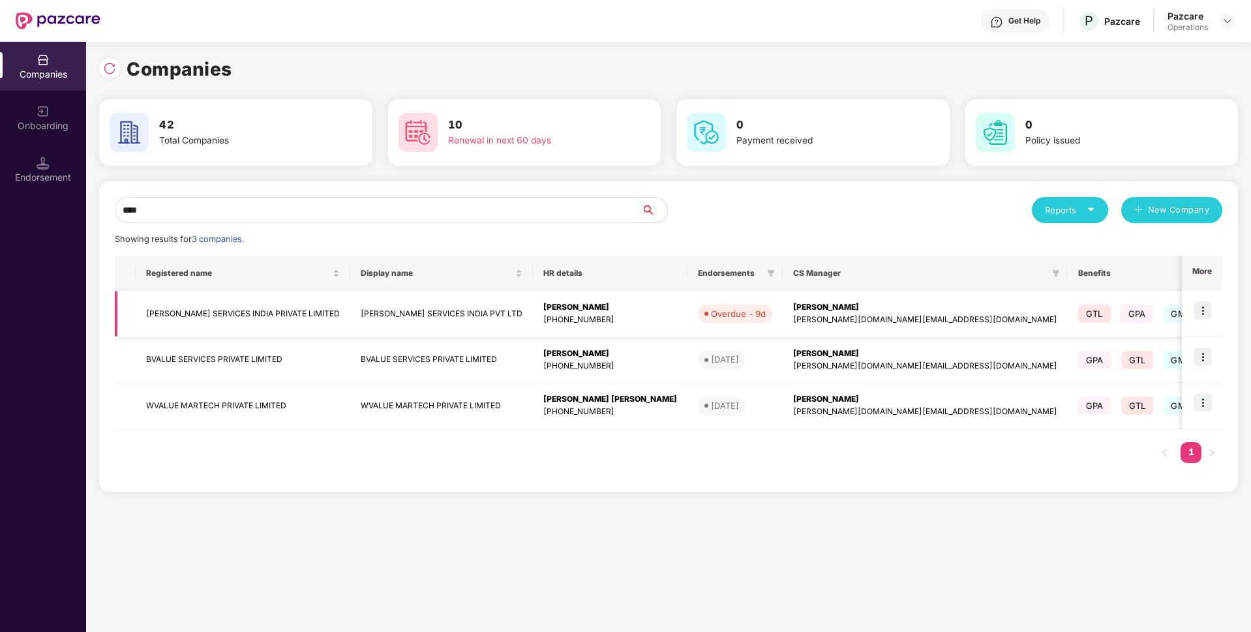
type input "****"
click at [1201, 307] on img at bounding box center [1202, 310] width 18 height 18
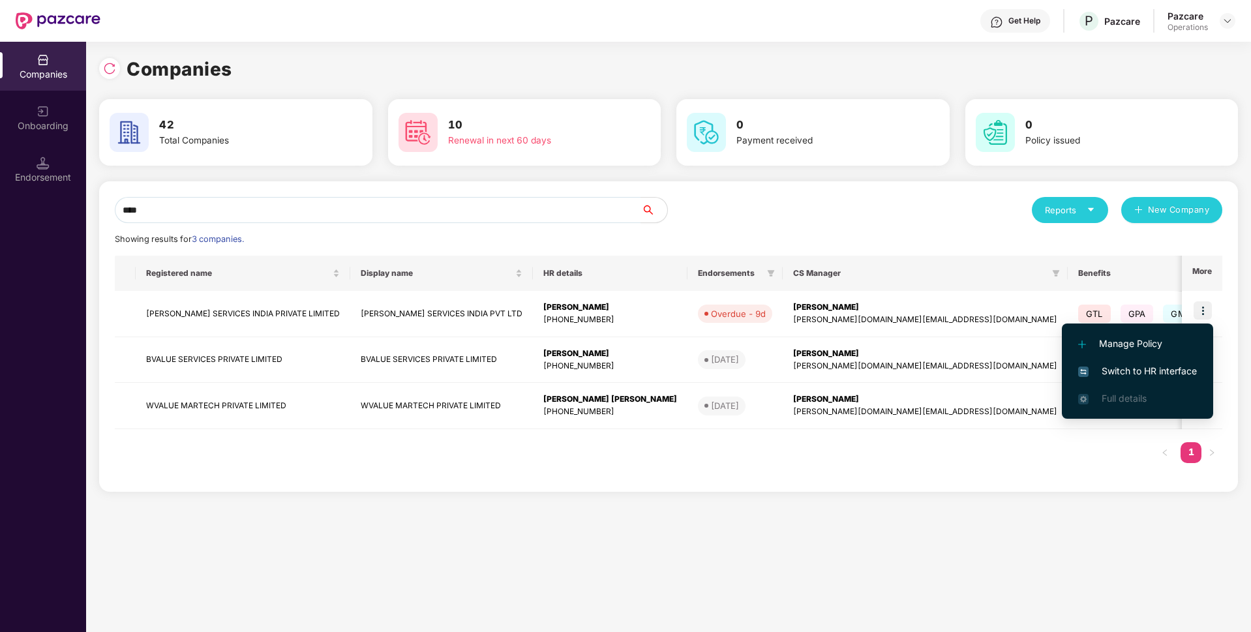
click at [1099, 374] on span "Switch to HR interface" at bounding box center [1137, 371] width 119 height 14
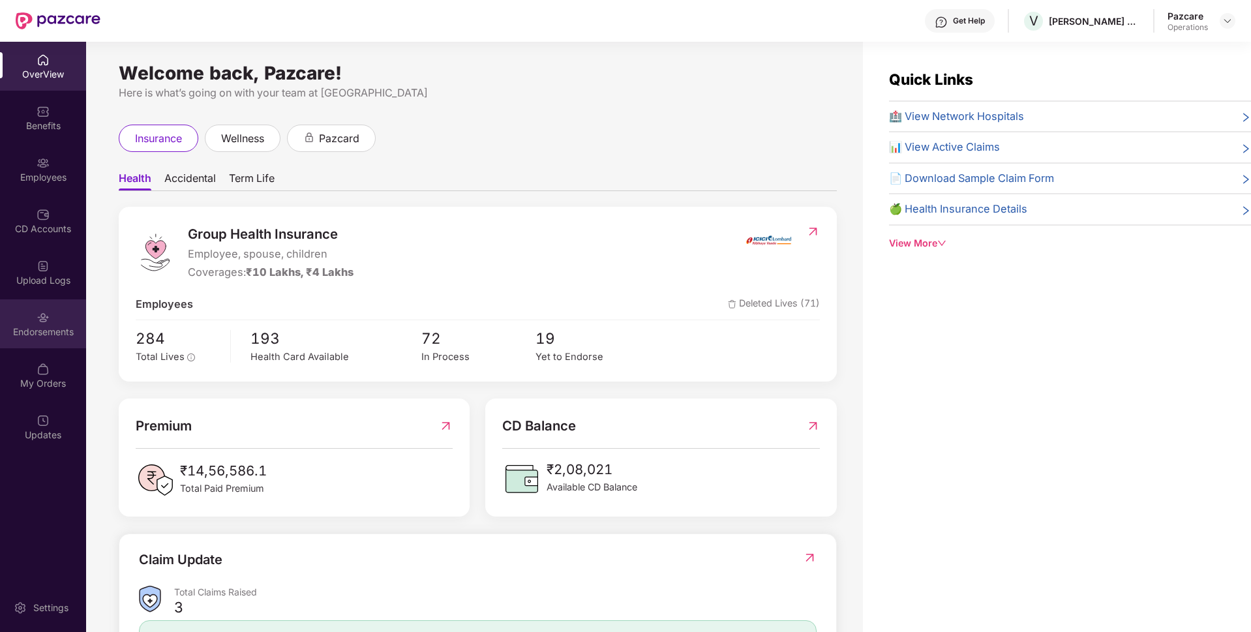
click at [32, 325] on div "Endorsements" at bounding box center [43, 331] width 86 height 13
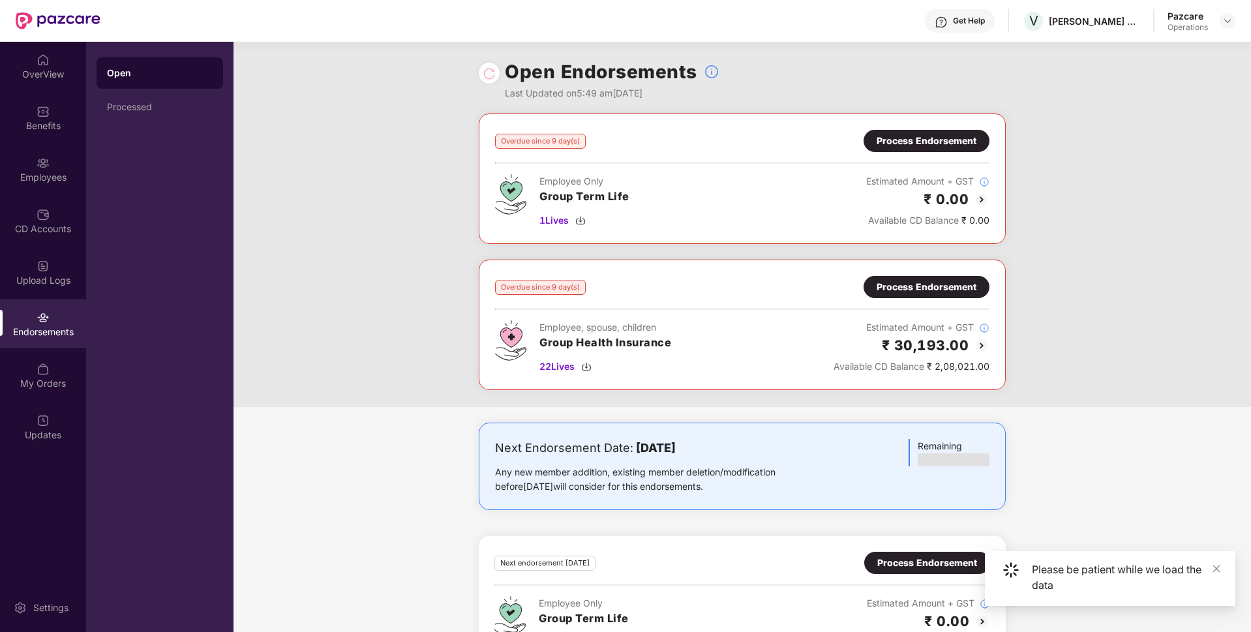
click at [897, 284] on div "Process Endorsement" at bounding box center [926, 287] width 100 height 14
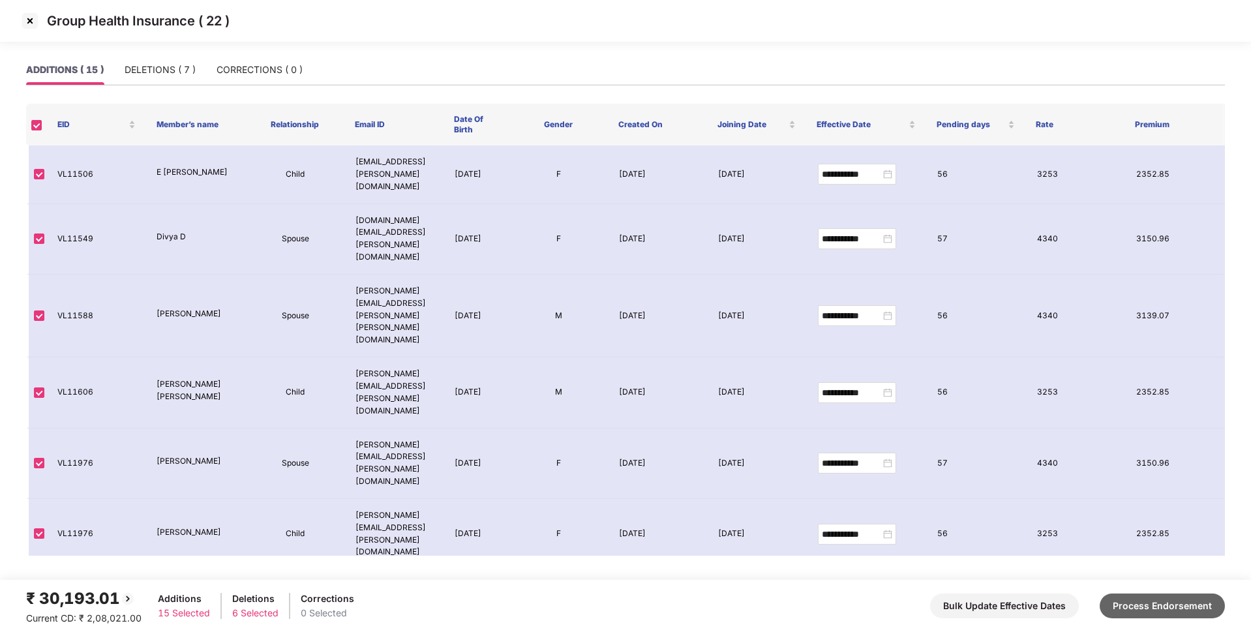
click at [1179, 604] on button "Process Endorsement" at bounding box center [1161, 605] width 125 height 25
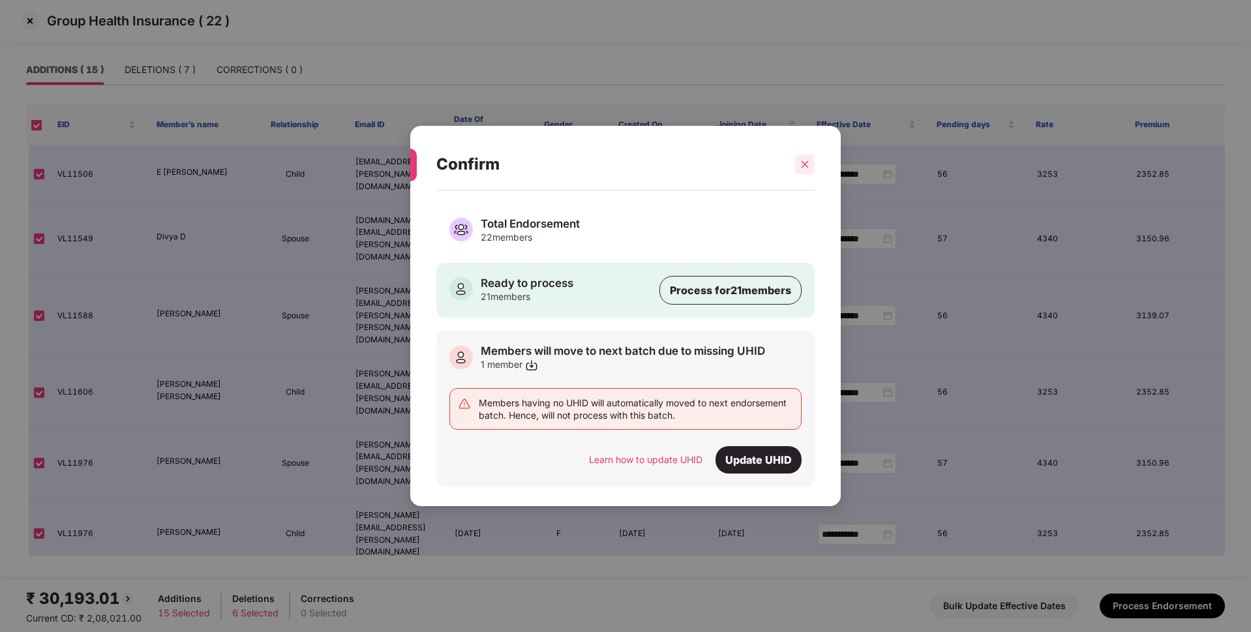
click at [802, 170] on div at bounding box center [805, 165] width 20 height 20
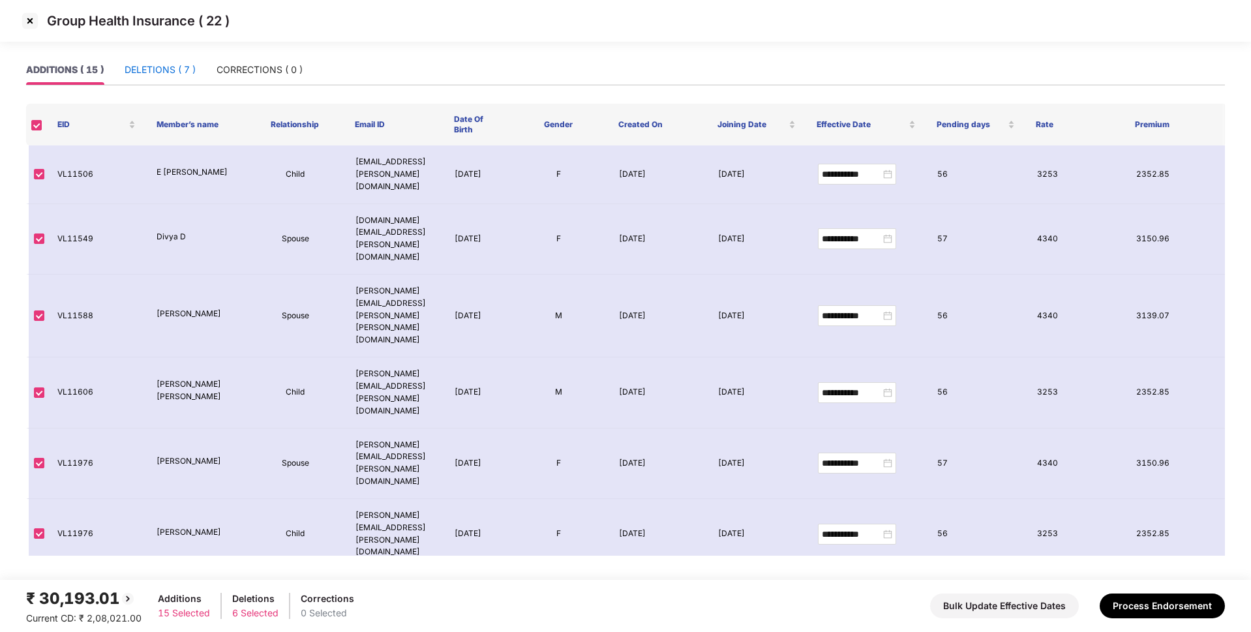
click at [136, 65] on div "DELETIONS ( 7 )" at bounding box center [160, 70] width 71 height 14
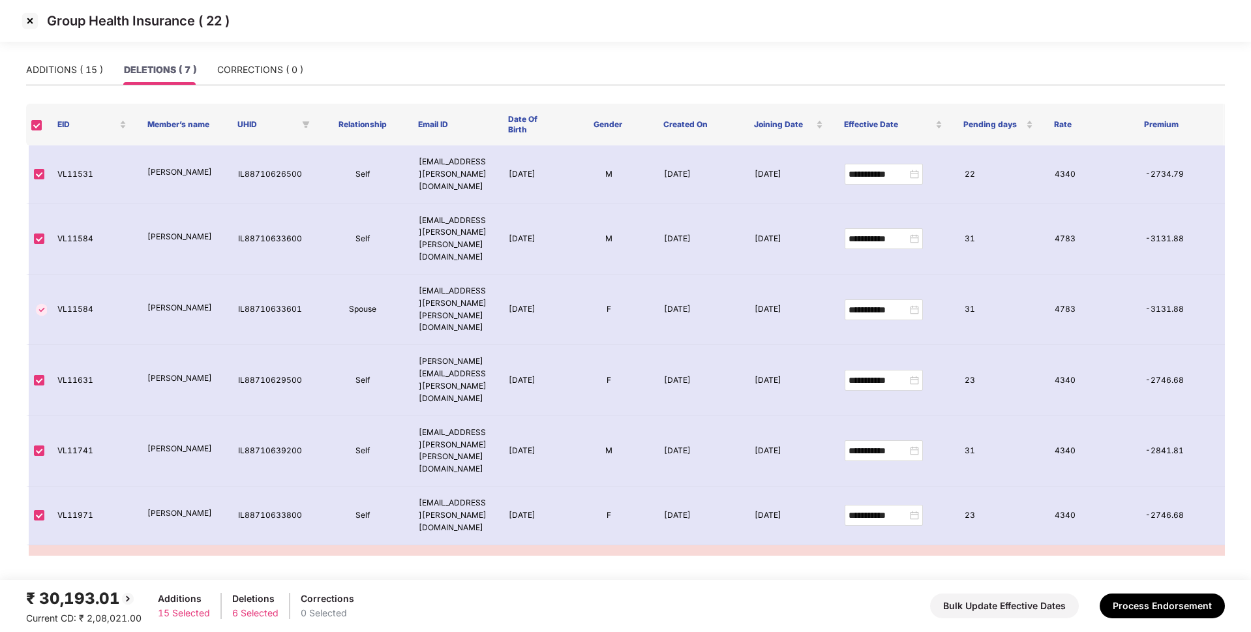
click at [30, 18] on img at bounding box center [30, 20] width 21 height 21
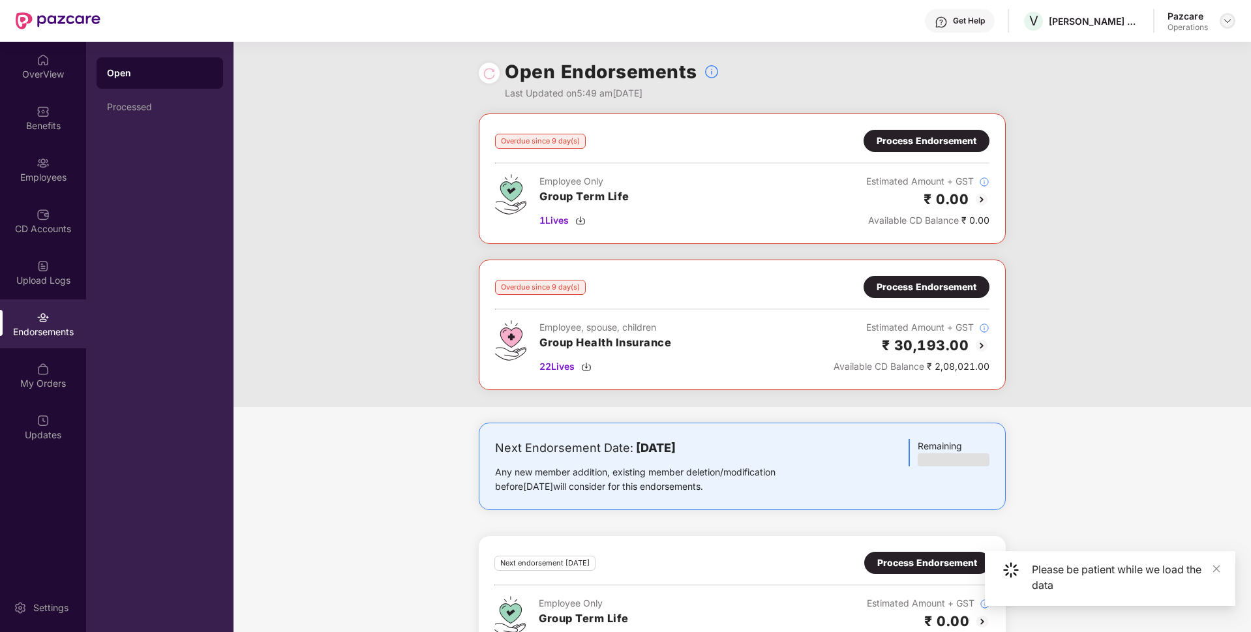
click at [1229, 24] on img at bounding box center [1227, 21] width 10 height 10
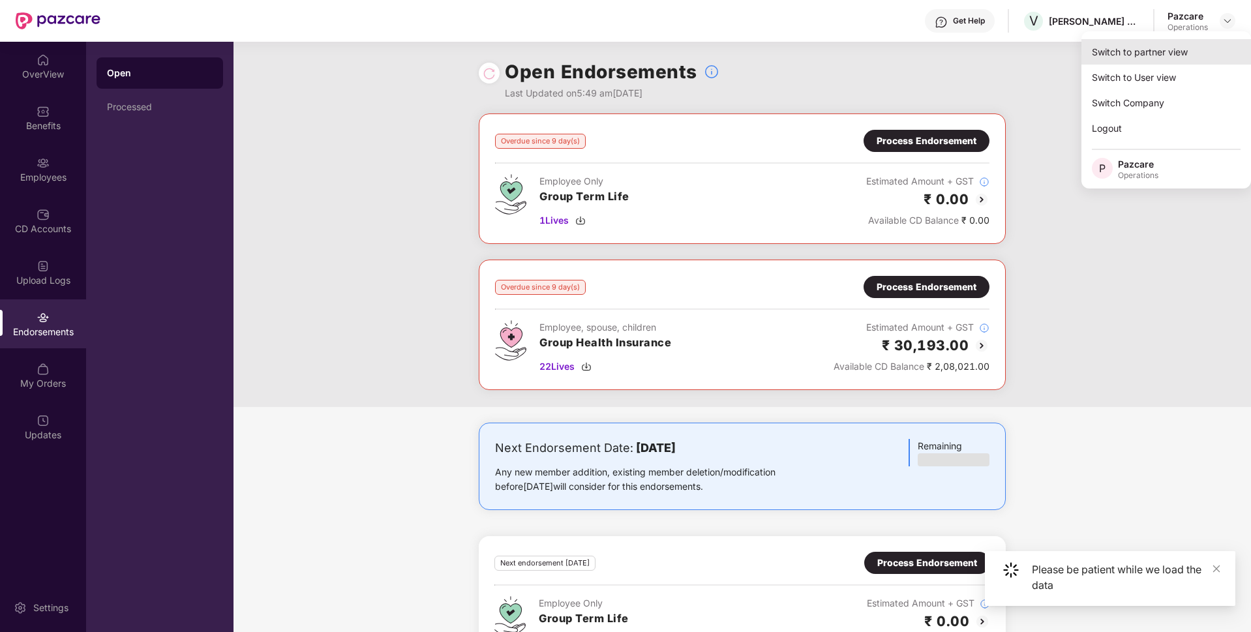
click at [1176, 51] on div "Switch to partner view" at bounding box center [1166, 51] width 170 height 25
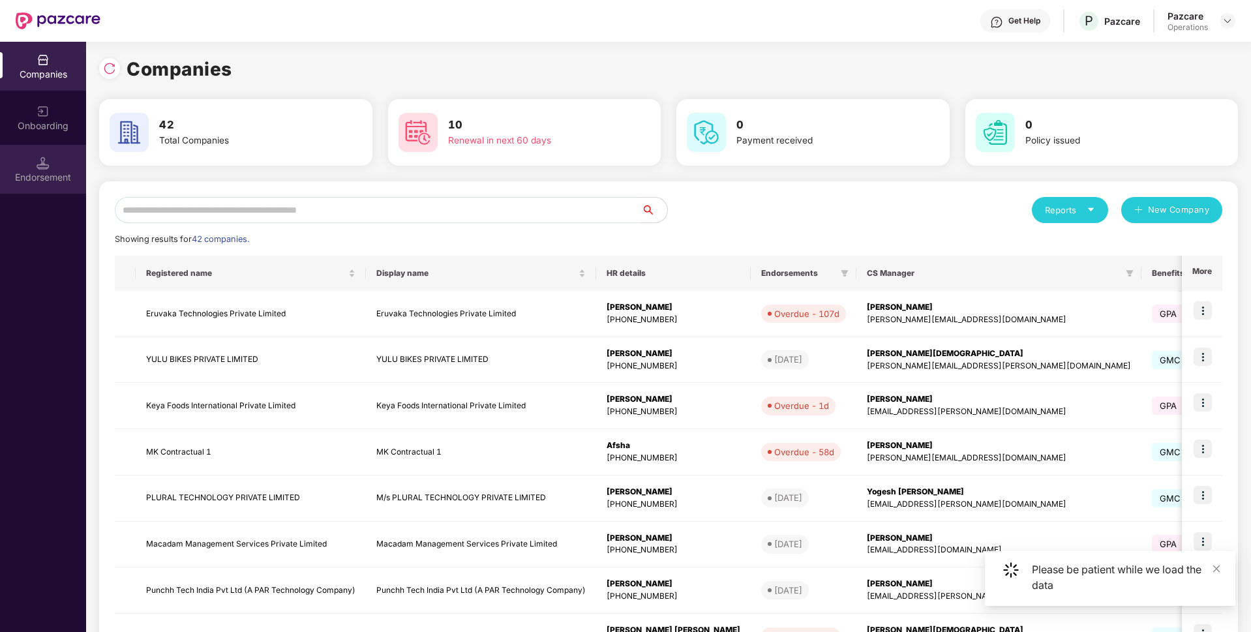
click at [43, 163] on img at bounding box center [43, 163] width 13 height 13
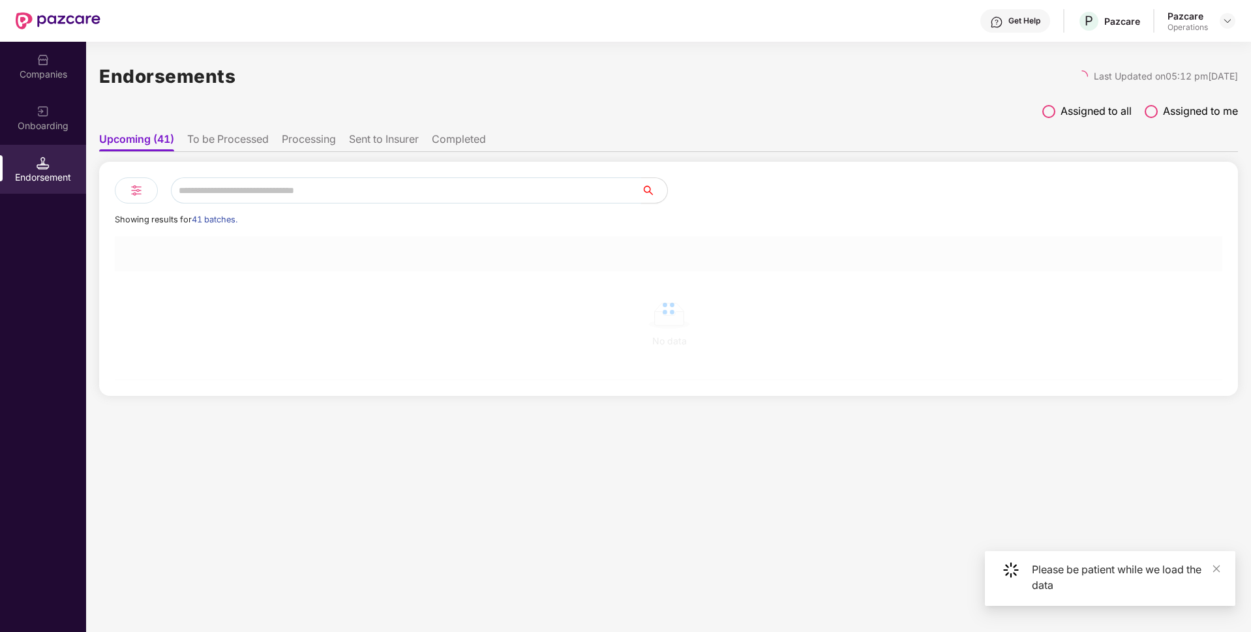
click at [235, 196] on input "text" at bounding box center [406, 190] width 470 height 26
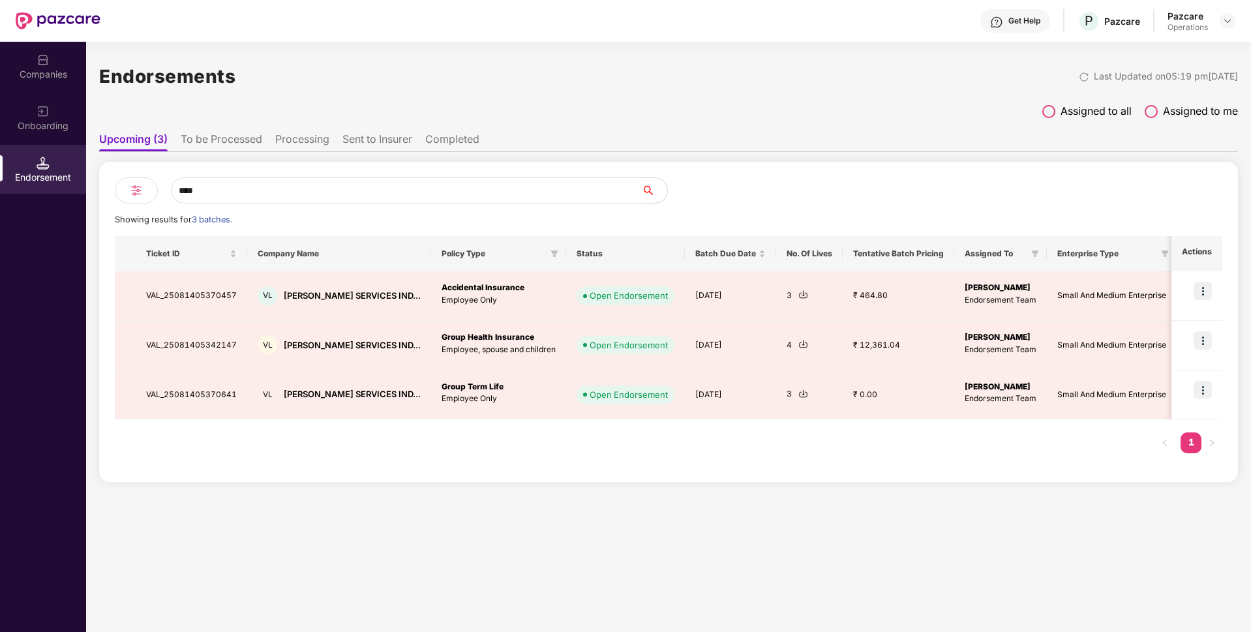
type input "****"
click at [234, 140] on li "To be Processed" at bounding box center [222, 141] width 82 height 19
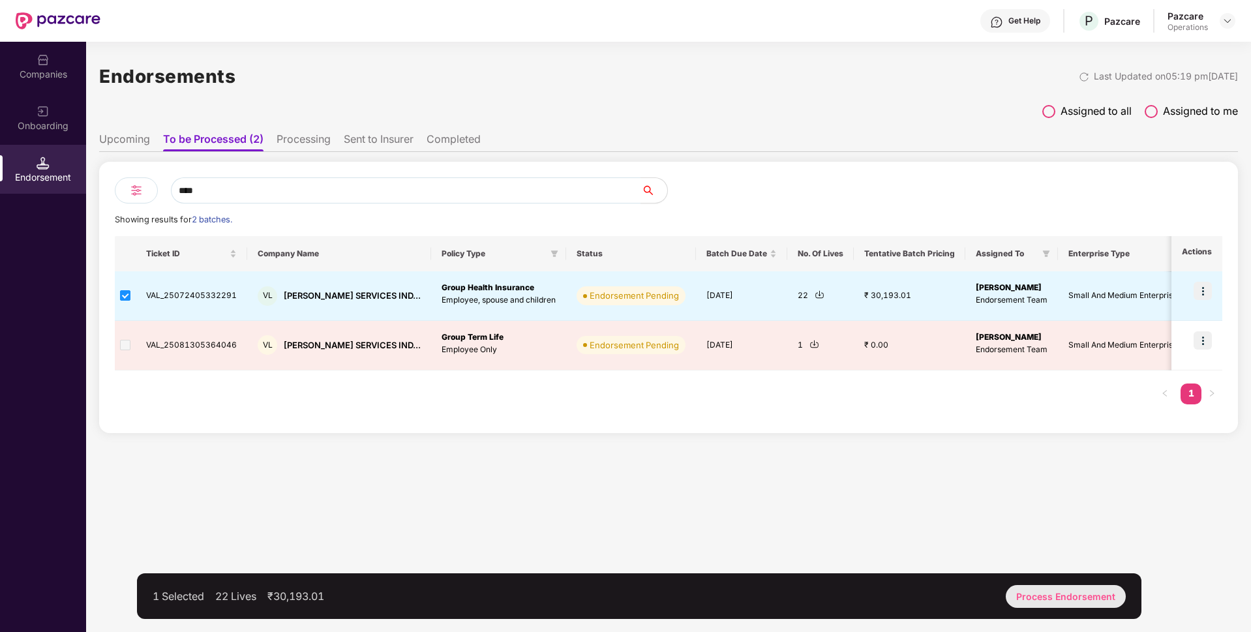
click at [1053, 591] on div "Process Endorsement" at bounding box center [1066, 596] width 120 height 23
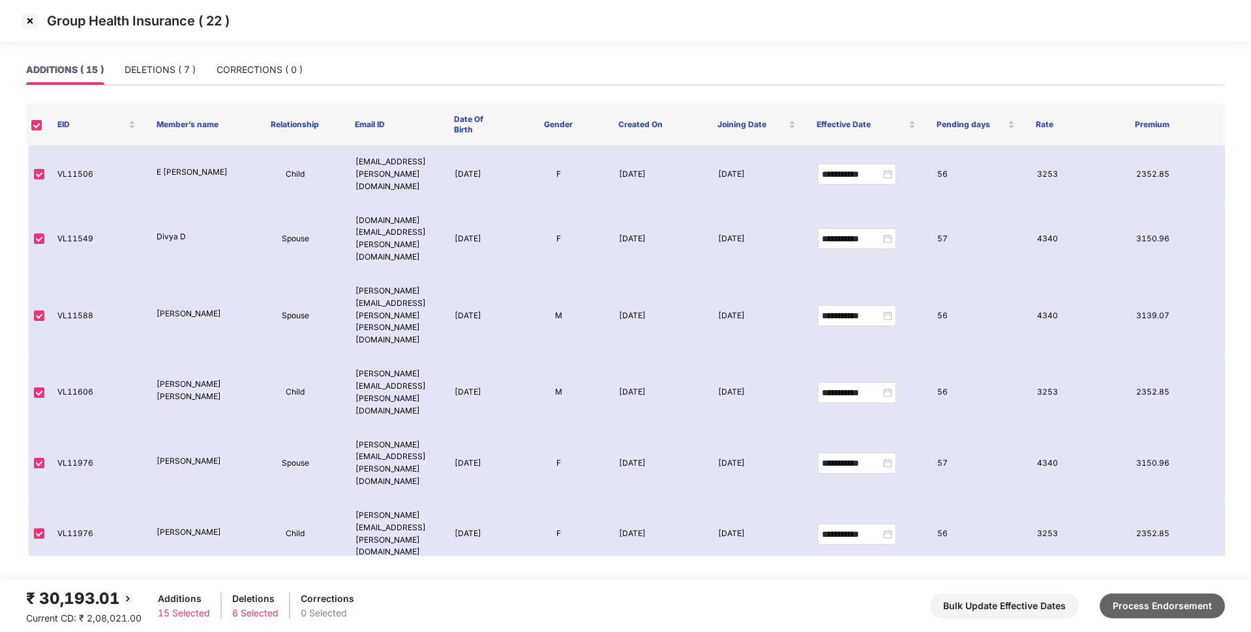
click at [1160, 599] on button "Process Endorsement" at bounding box center [1161, 605] width 125 height 25
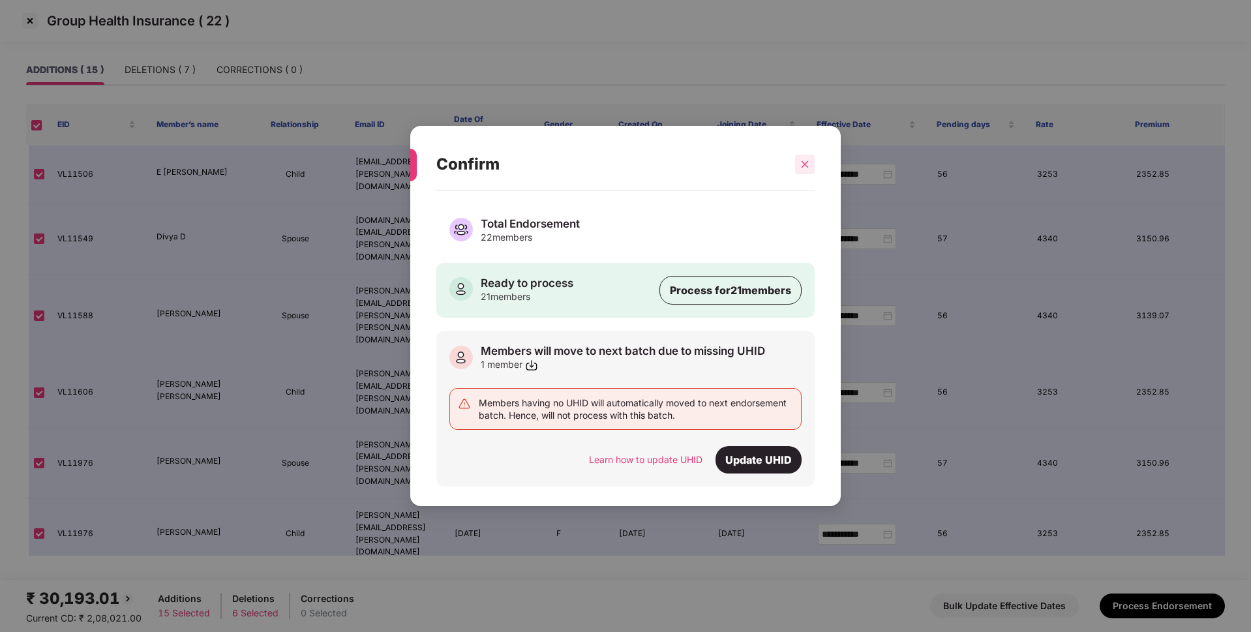
click at [801, 162] on icon "close" at bounding box center [804, 164] width 9 height 9
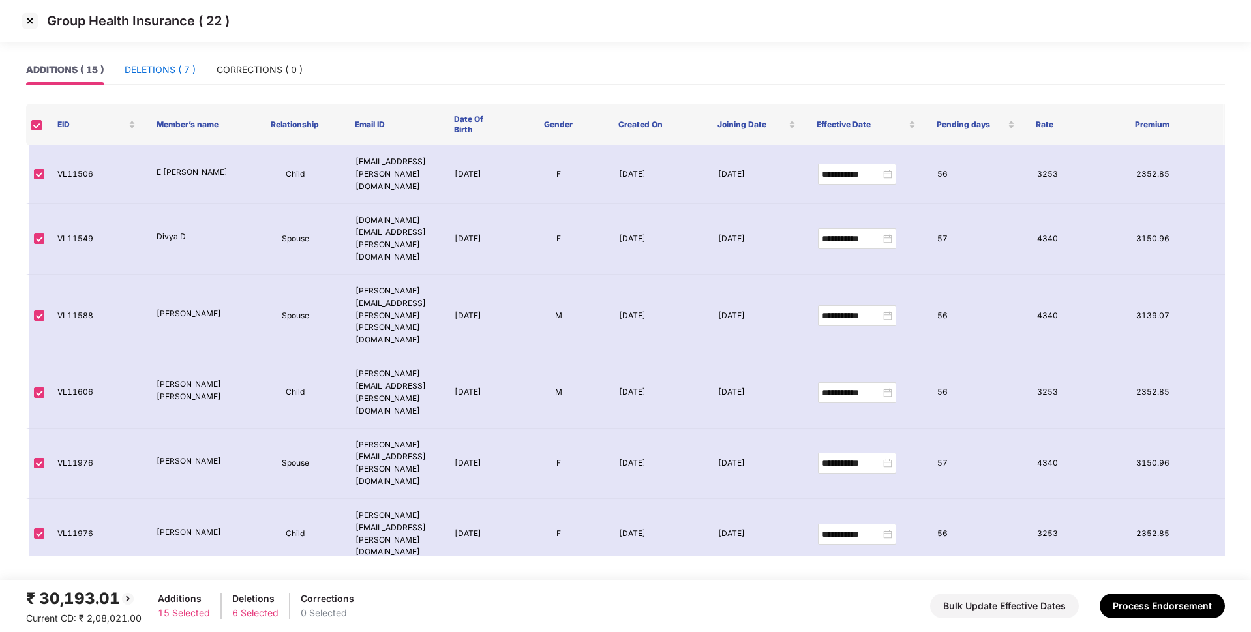
click at [175, 65] on div "DELETIONS ( 7 )" at bounding box center [160, 70] width 71 height 14
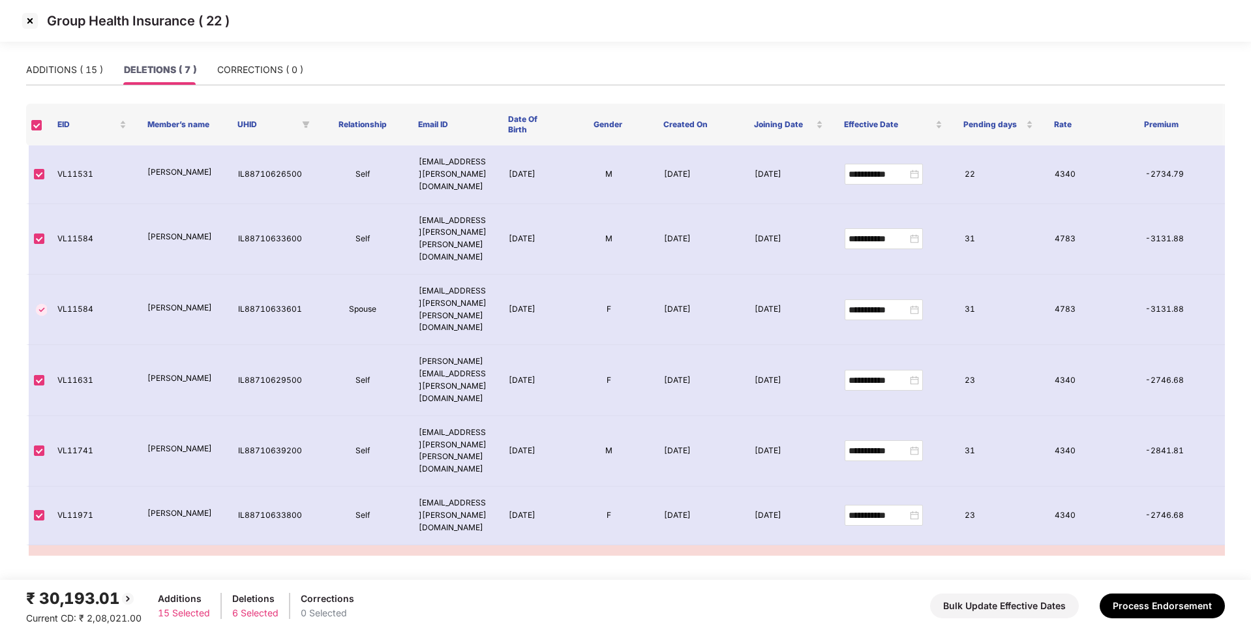
click at [32, 23] on img at bounding box center [30, 20] width 21 height 21
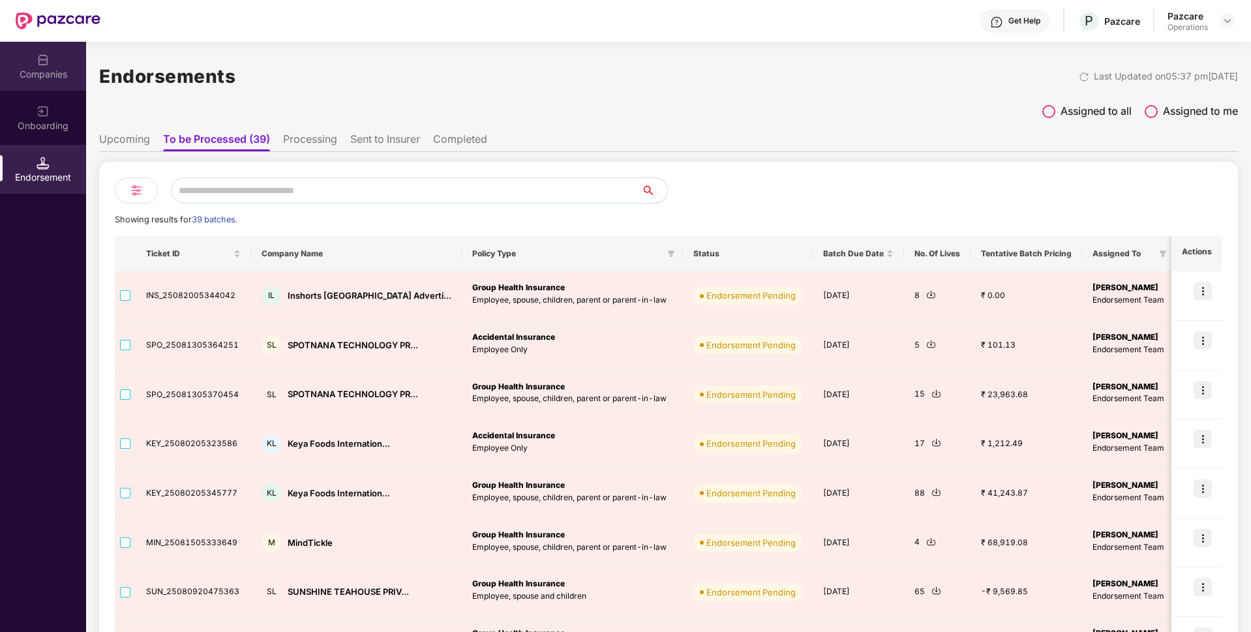
click at [50, 70] on div "Companies" at bounding box center [43, 74] width 86 height 13
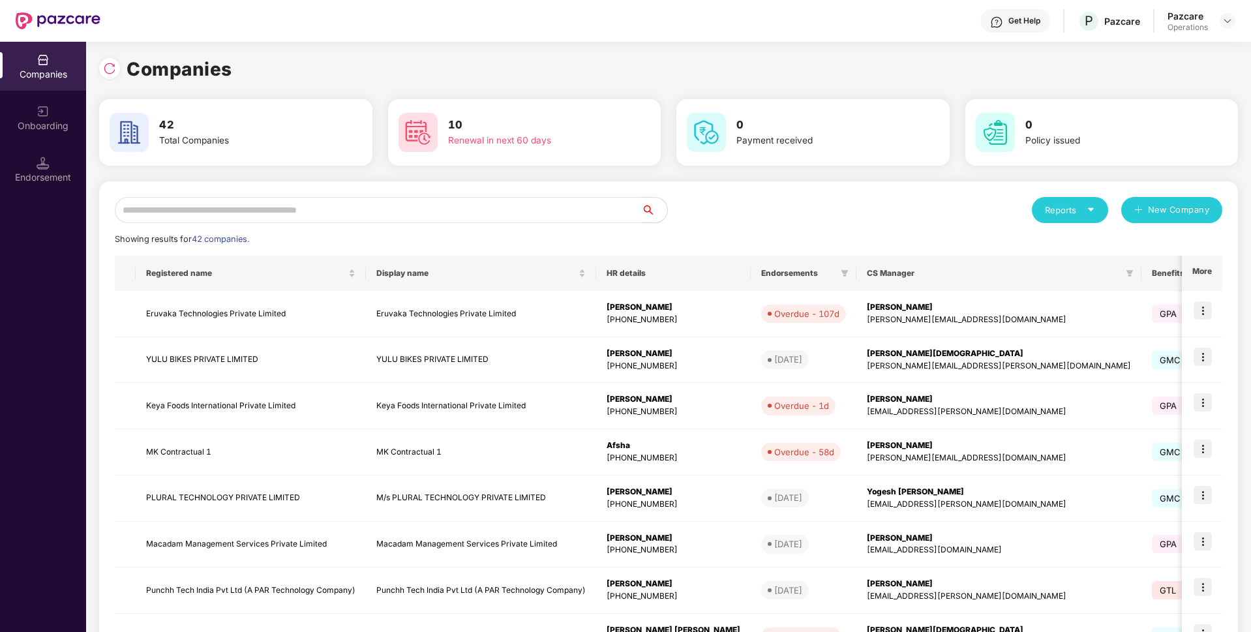
click at [159, 206] on input "text" at bounding box center [378, 210] width 526 height 26
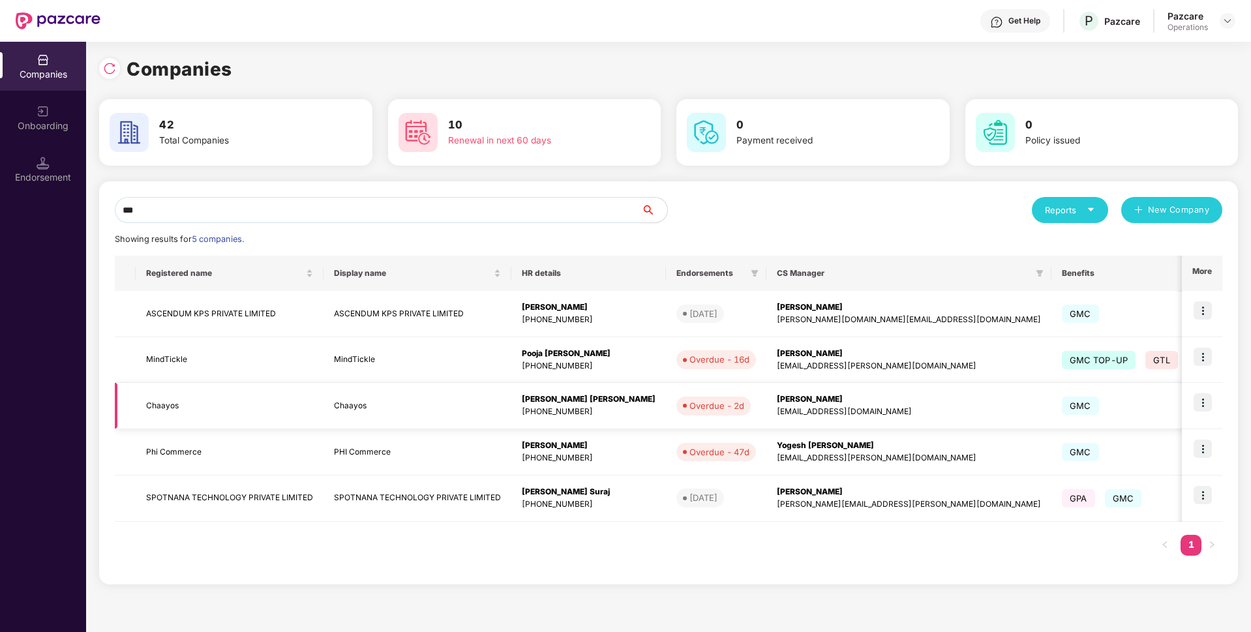
type input "***"
click at [1199, 398] on img at bounding box center [1202, 402] width 18 height 18
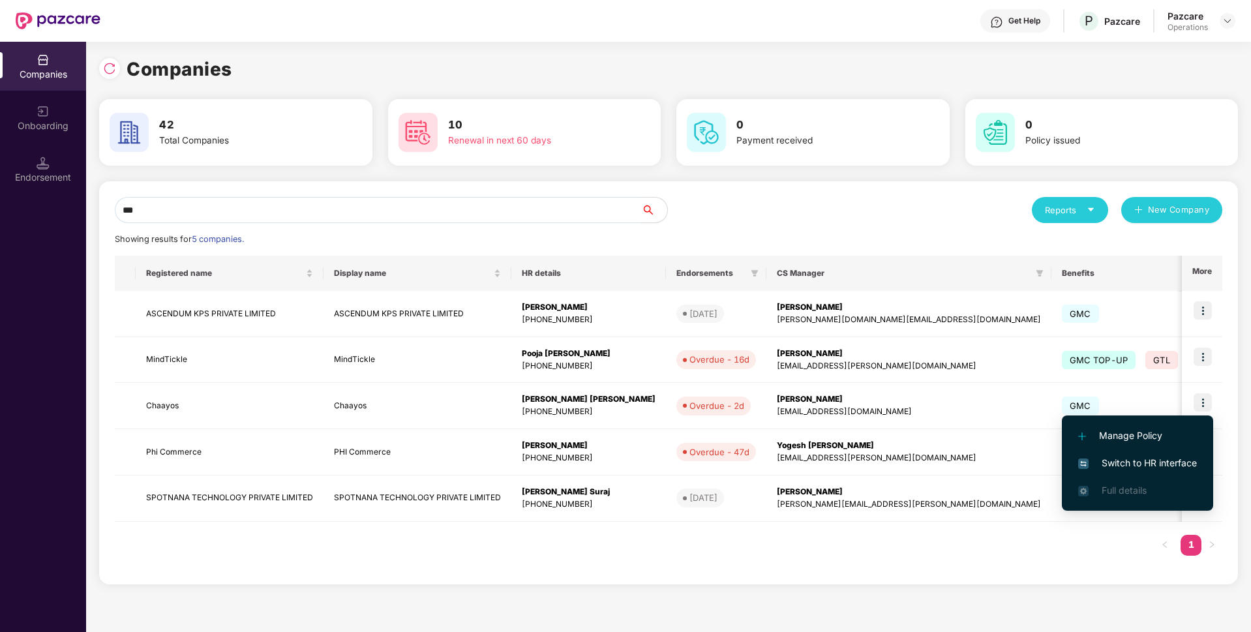
click at [1105, 468] on span "Switch to HR interface" at bounding box center [1137, 463] width 119 height 14
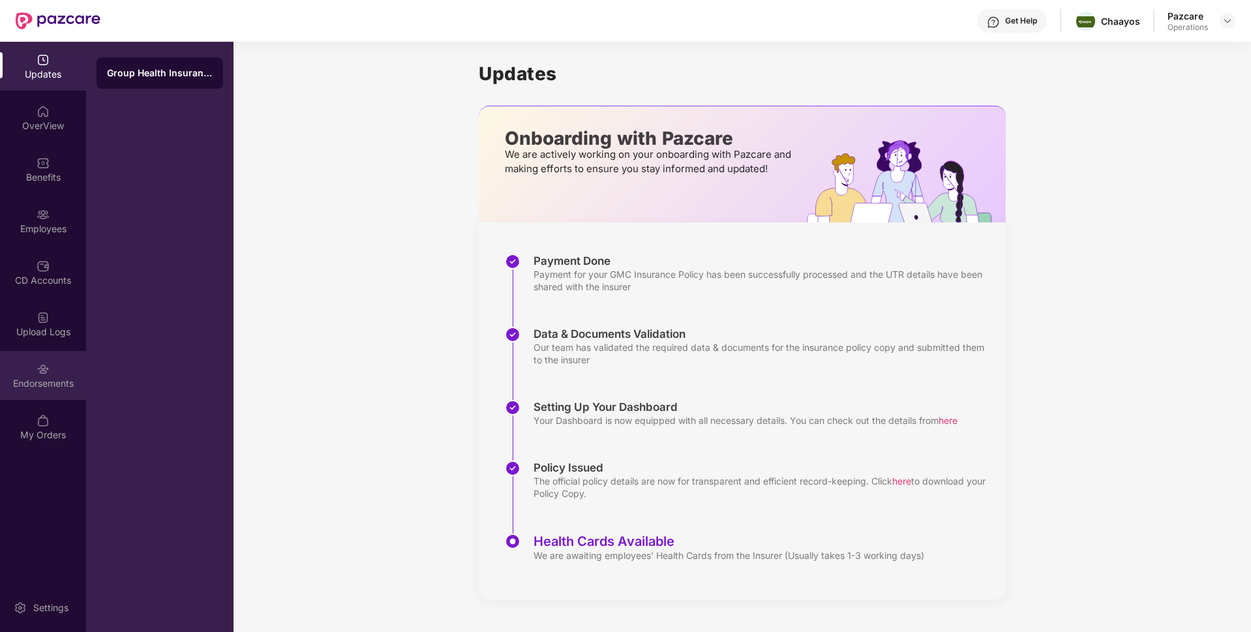
click at [42, 385] on div "Endorsements" at bounding box center [43, 383] width 86 height 13
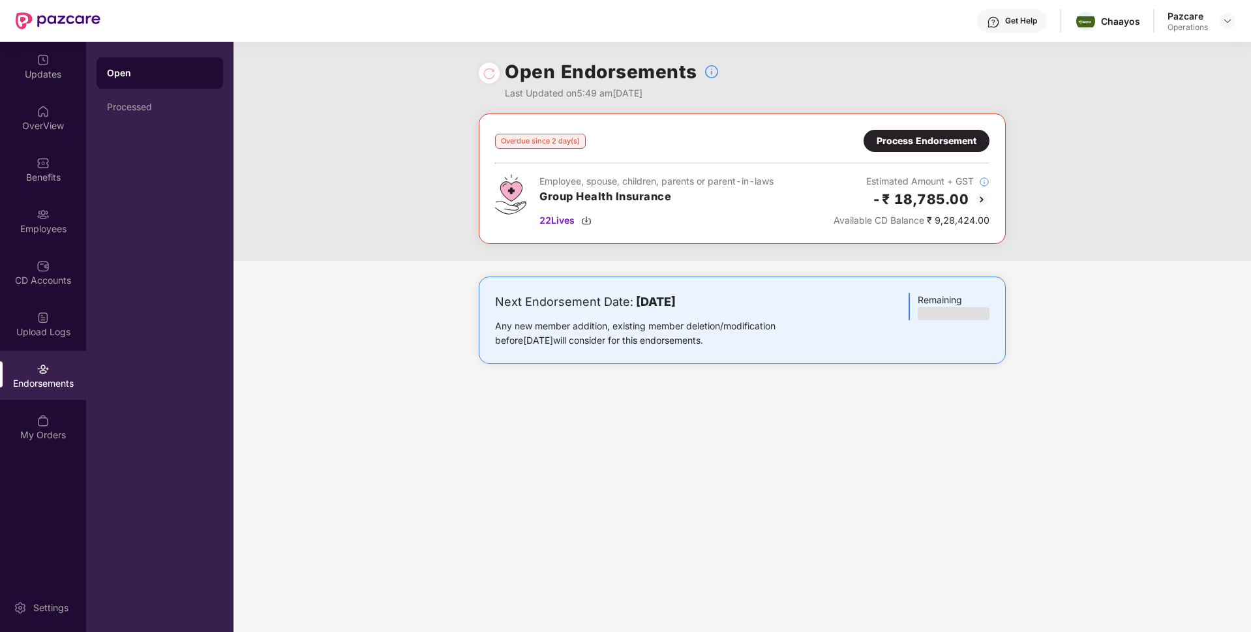
click at [923, 143] on div "Process Endorsement" at bounding box center [926, 141] width 100 height 14
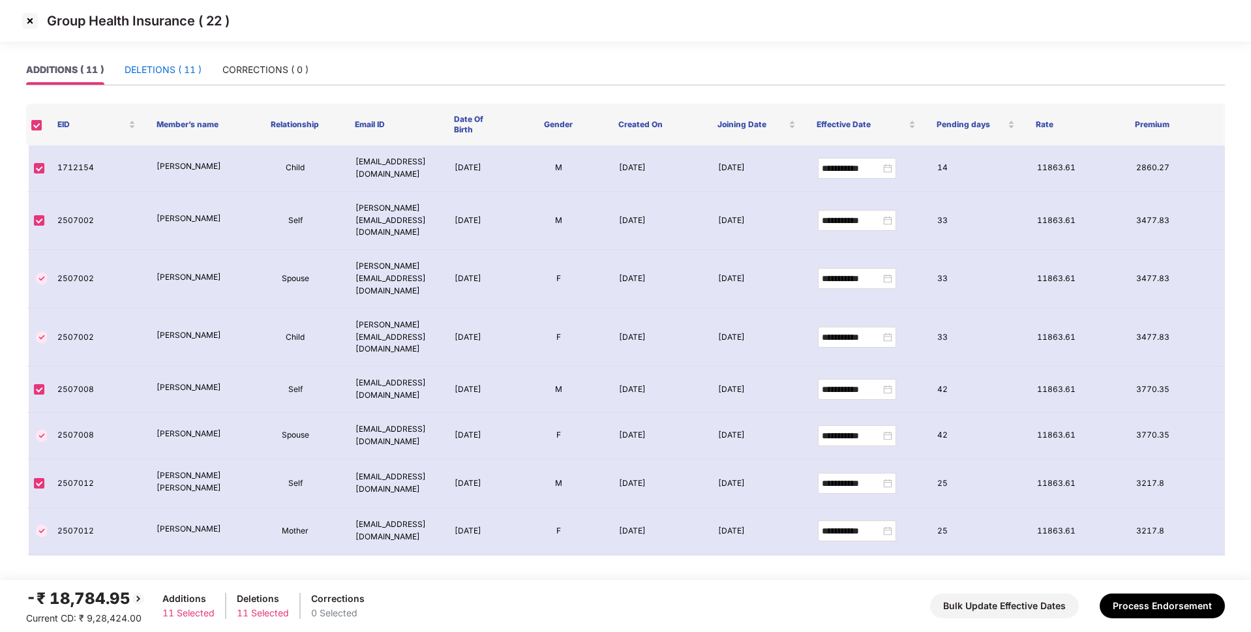
click at [141, 63] on div "DELETIONS ( 11 )" at bounding box center [163, 70] width 77 height 14
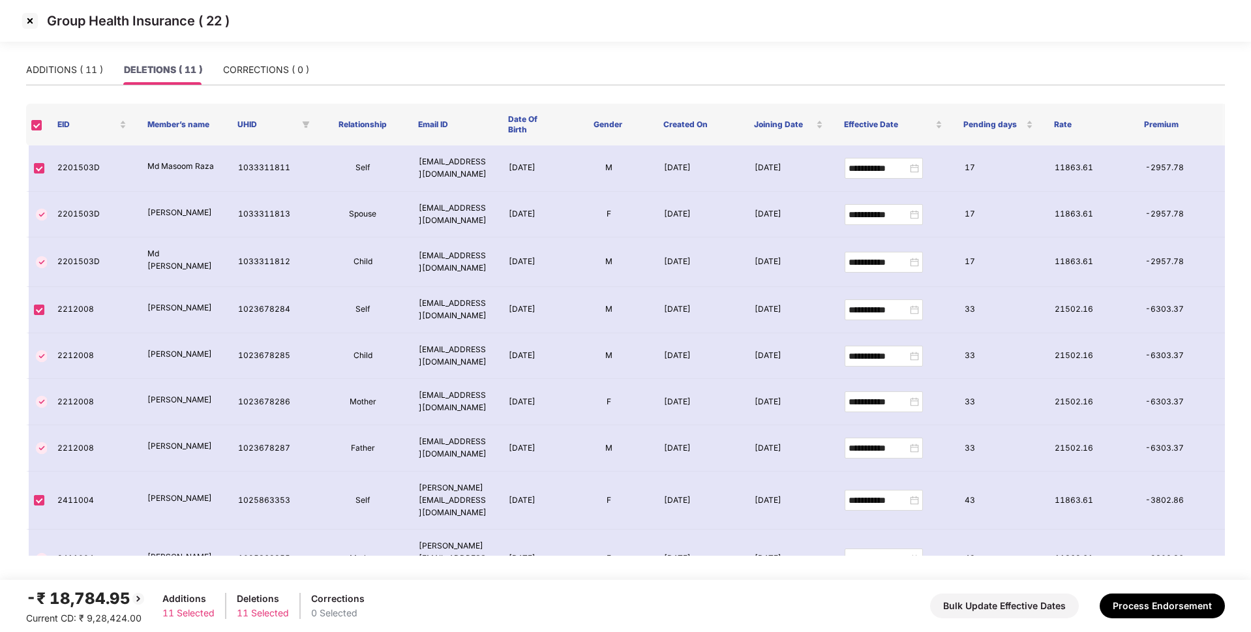
click at [35, 22] on img at bounding box center [30, 20] width 21 height 21
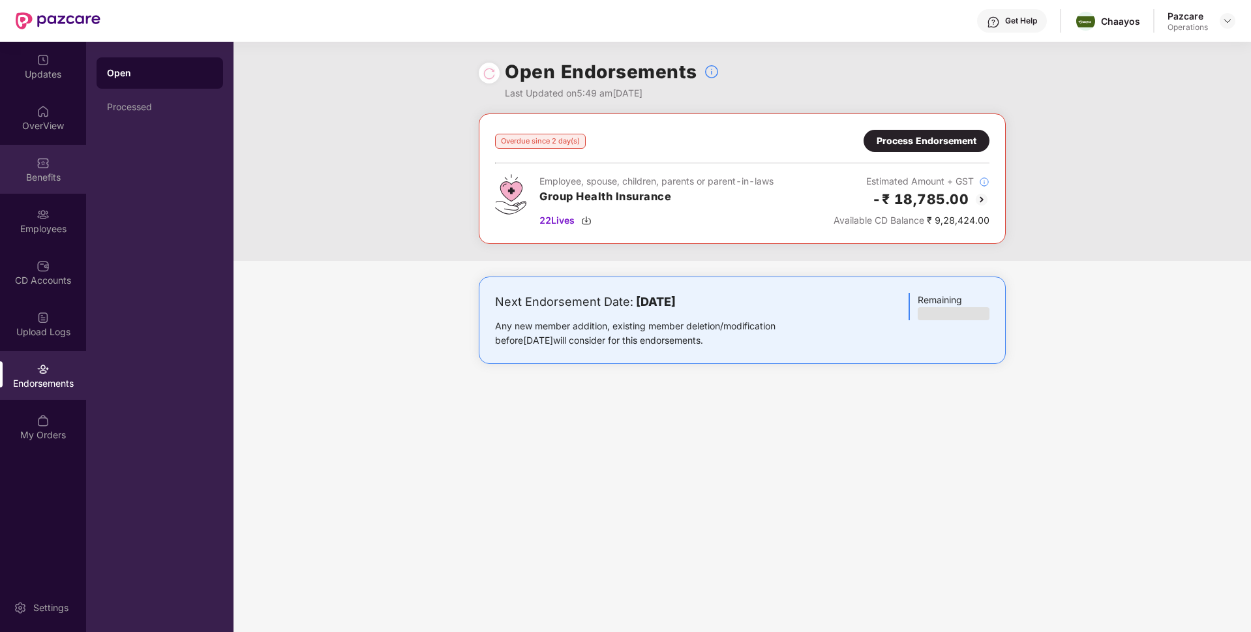
click at [37, 160] on img at bounding box center [43, 163] width 13 height 13
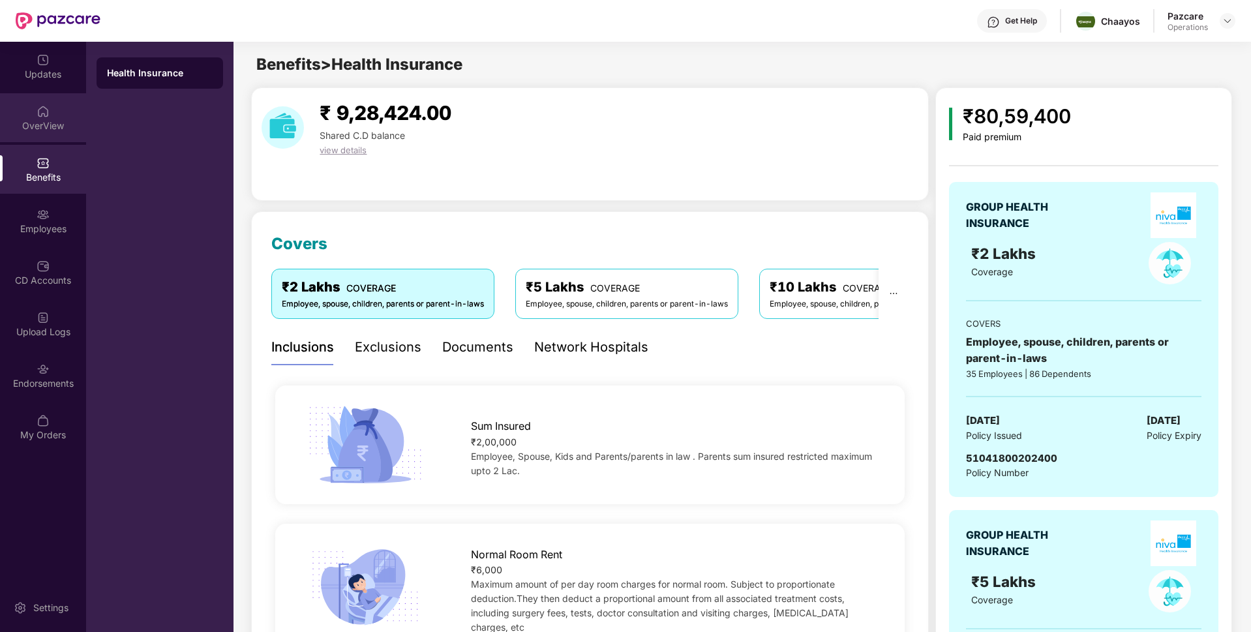
click at [42, 106] on img at bounding box center [43, 111] width 13 height 13
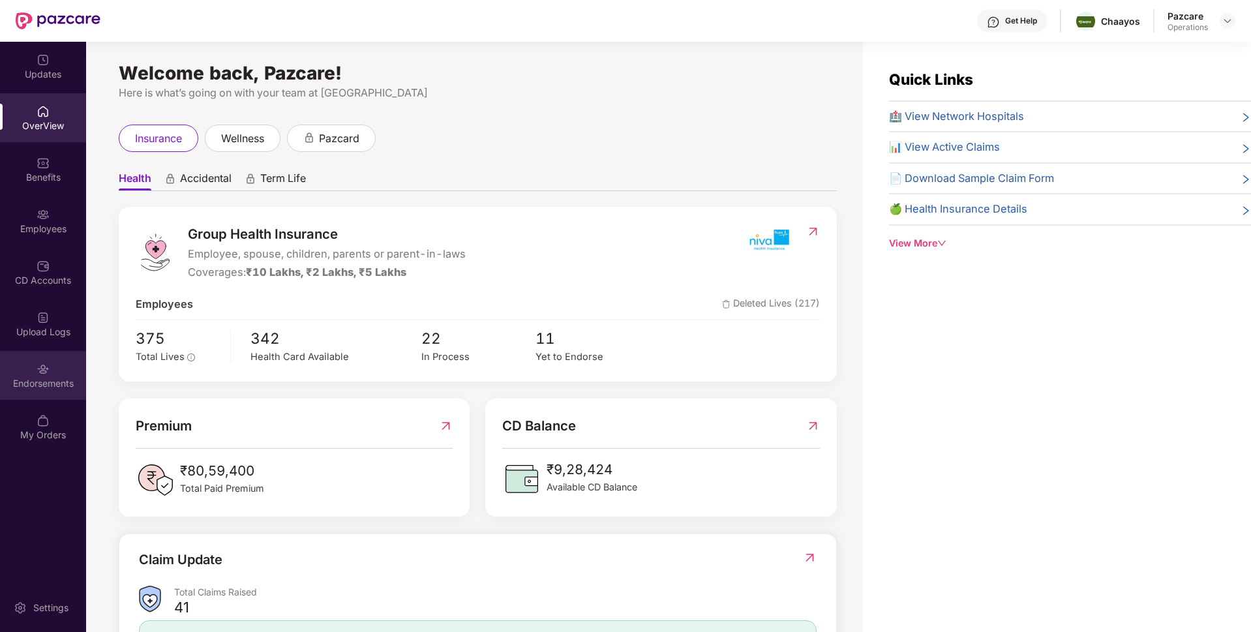
click at [65, 373] on div "Endorsements" at bounding box center [43, 375] width 86 height 49
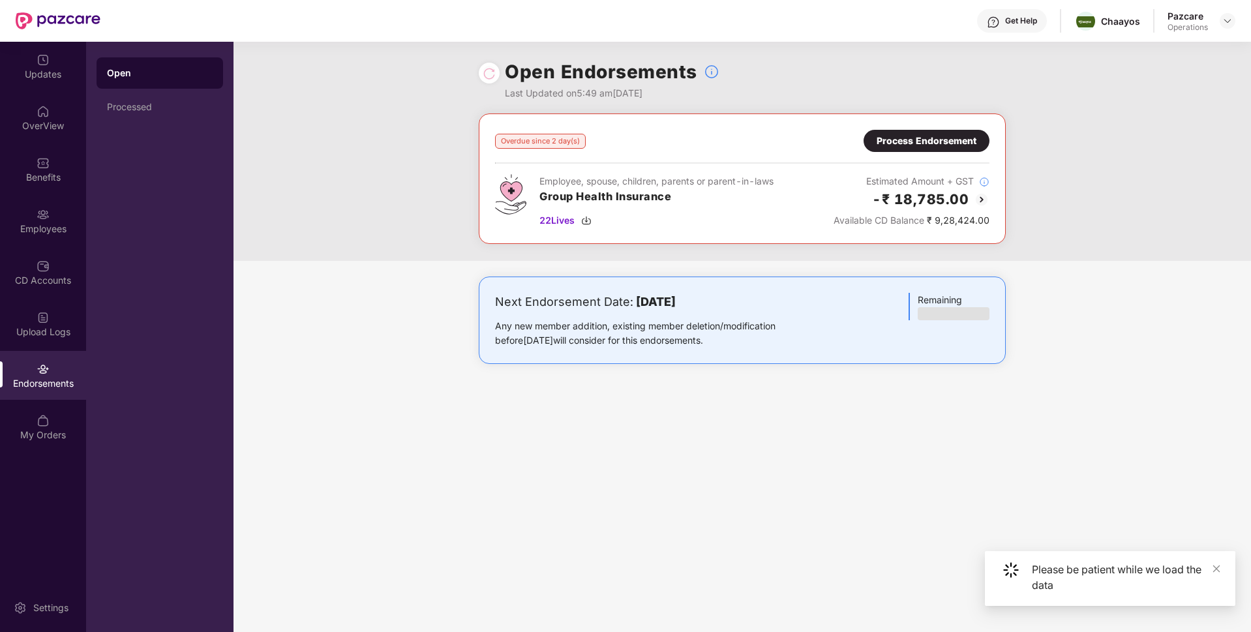
click at [964, 144] on div "Process Endorsement" at bounding box center [926, 141] width 100 height 14
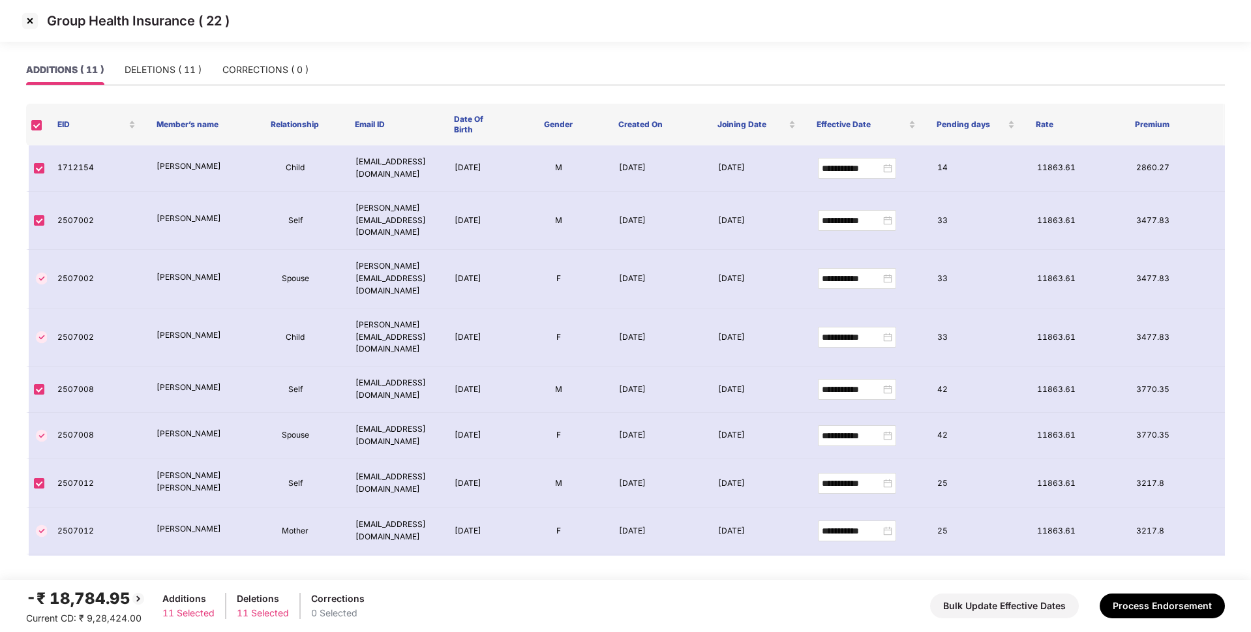
click at [22, 22] on img at bounding box center [30, 20] width 21 height 21
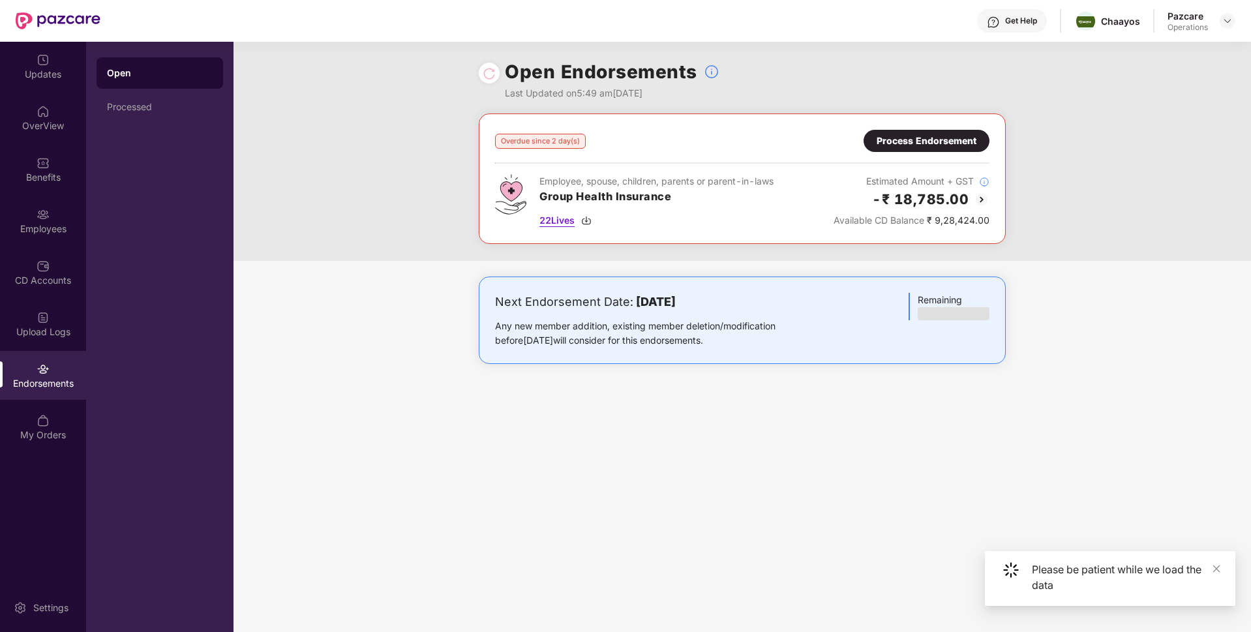
click at [556, 224] on span "22 Lives" at bounding box center [556, 220] width 35 height 14
click at [903, 134] on div "Process Endorsement" at bounding box center [926, 141] width 100 height 14
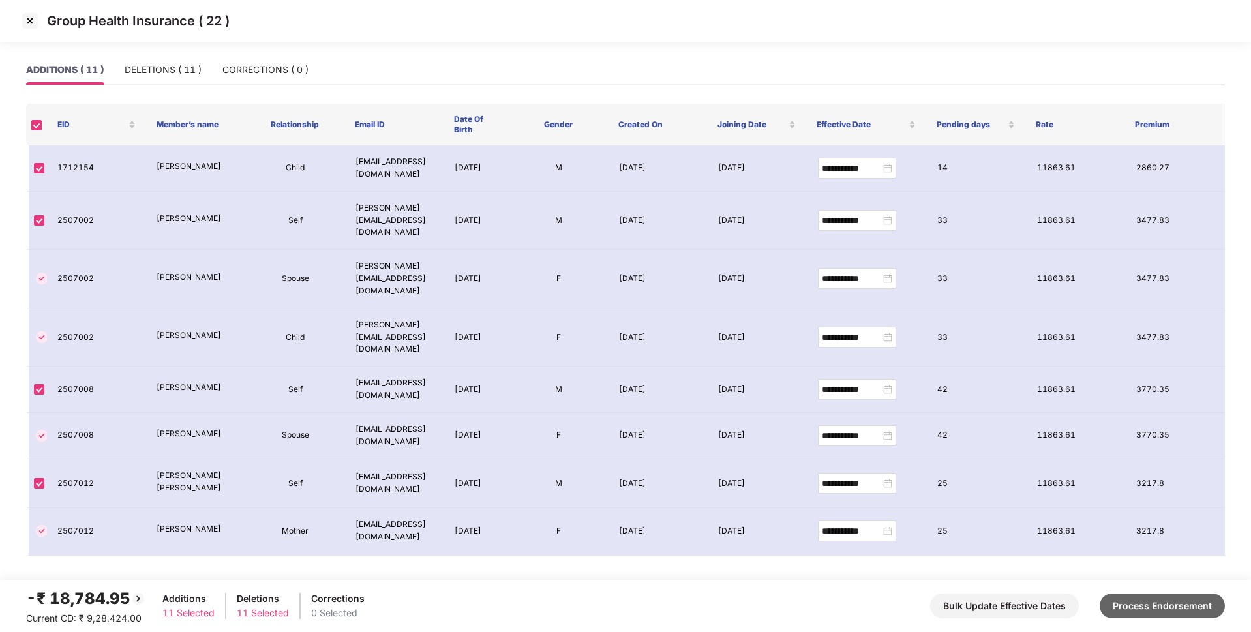
click at [1156, 595] on button "Process Endorsement" at bounding box center [1161, 605] width 125 height 25
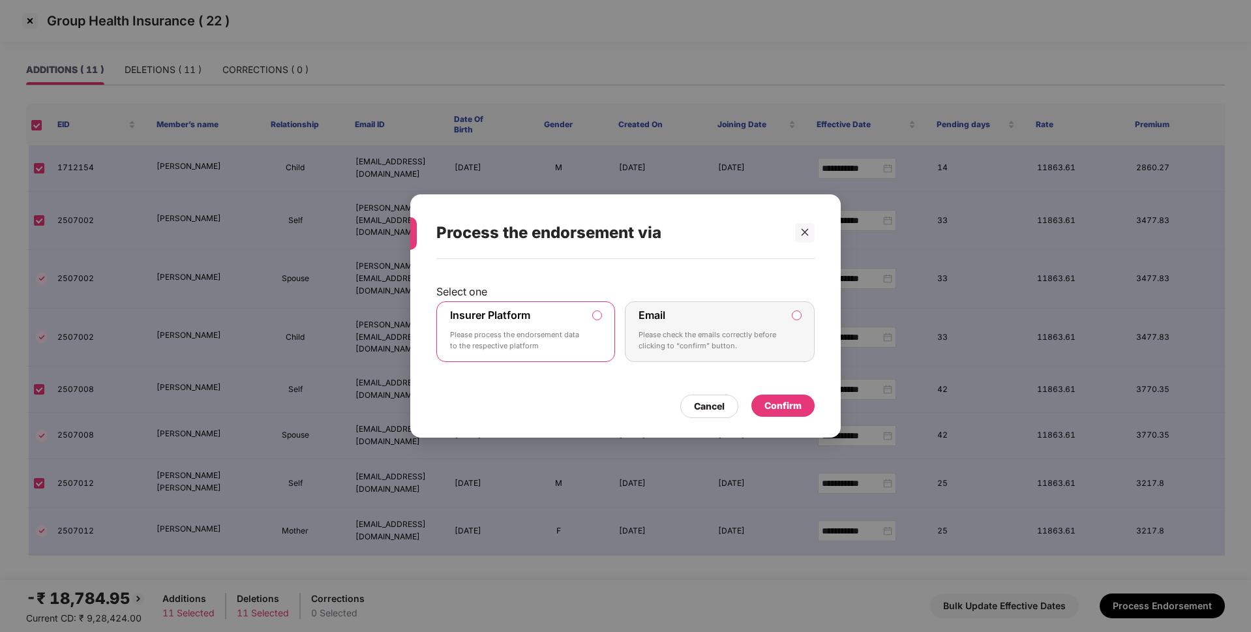
click at [798, 413] on div "Confirm" at bounding box center [782, 405] width 37 height 14
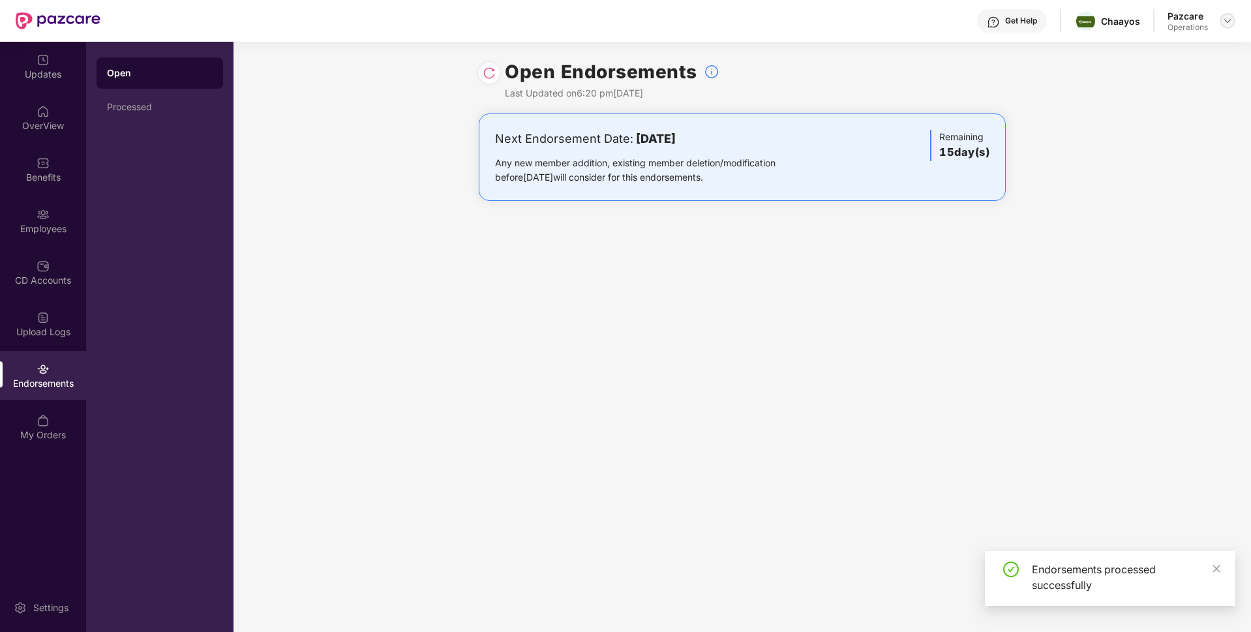
click at [1224, 20] on img at bounding box center [1227, 21] width 10 height 10
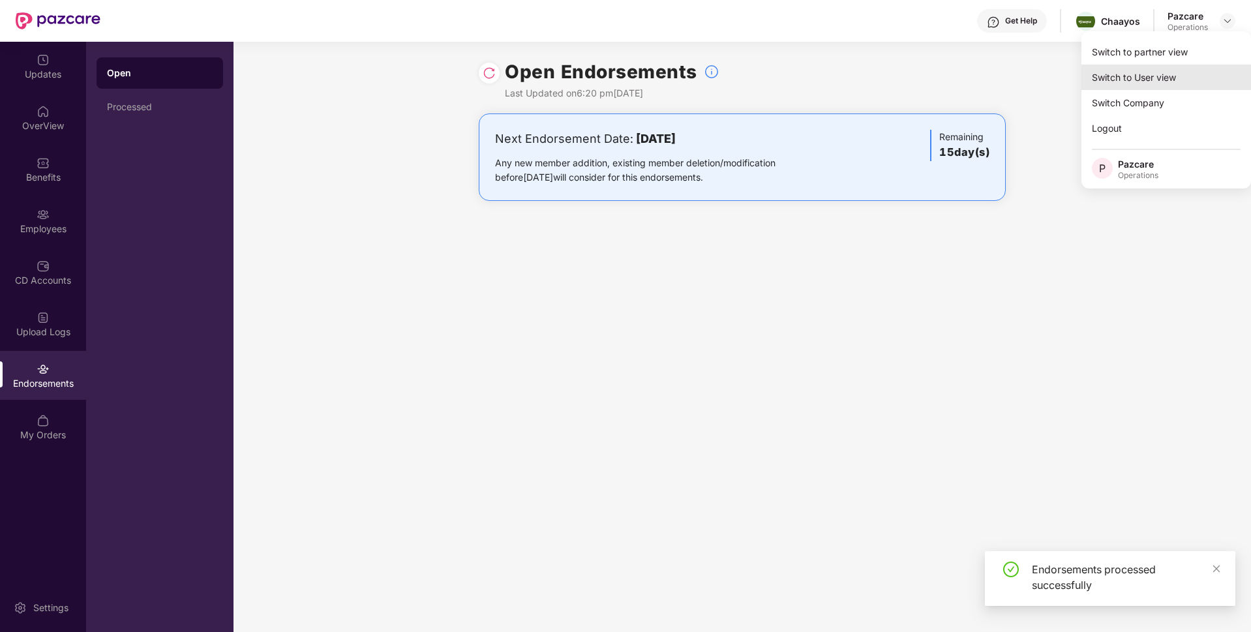
click at [1141, 67] on div "Switch to User view" at bounding box center [1166, 77] width 170 height 25
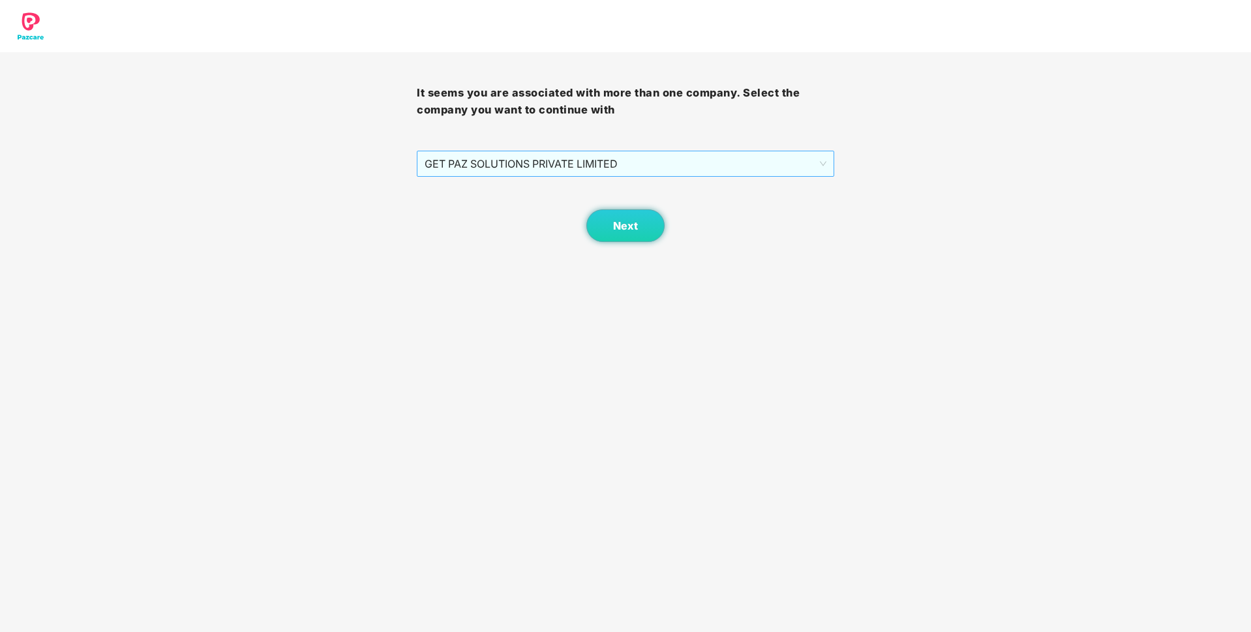
click at [778, 157] on span "GET PAZ SOLUTIONS PRIVATE LIMITED" at bounding box center [625, 163] width 401 height 25
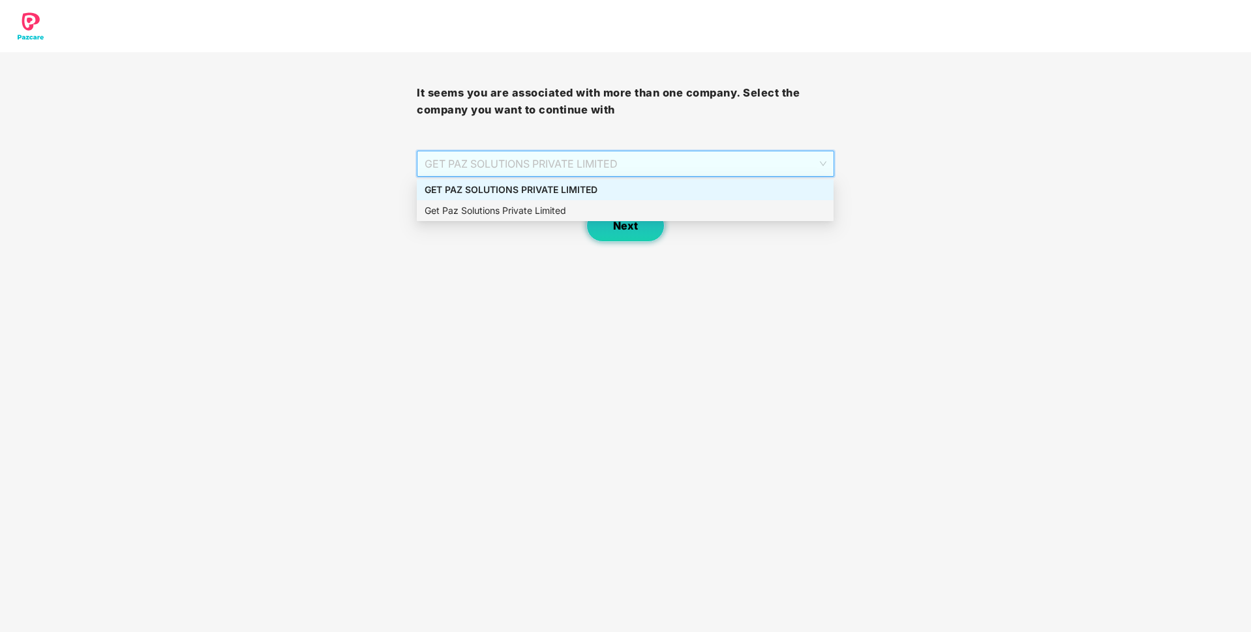
click at [653, 232] on button "Next" at bounding box center [625, 225] width 78 height 33
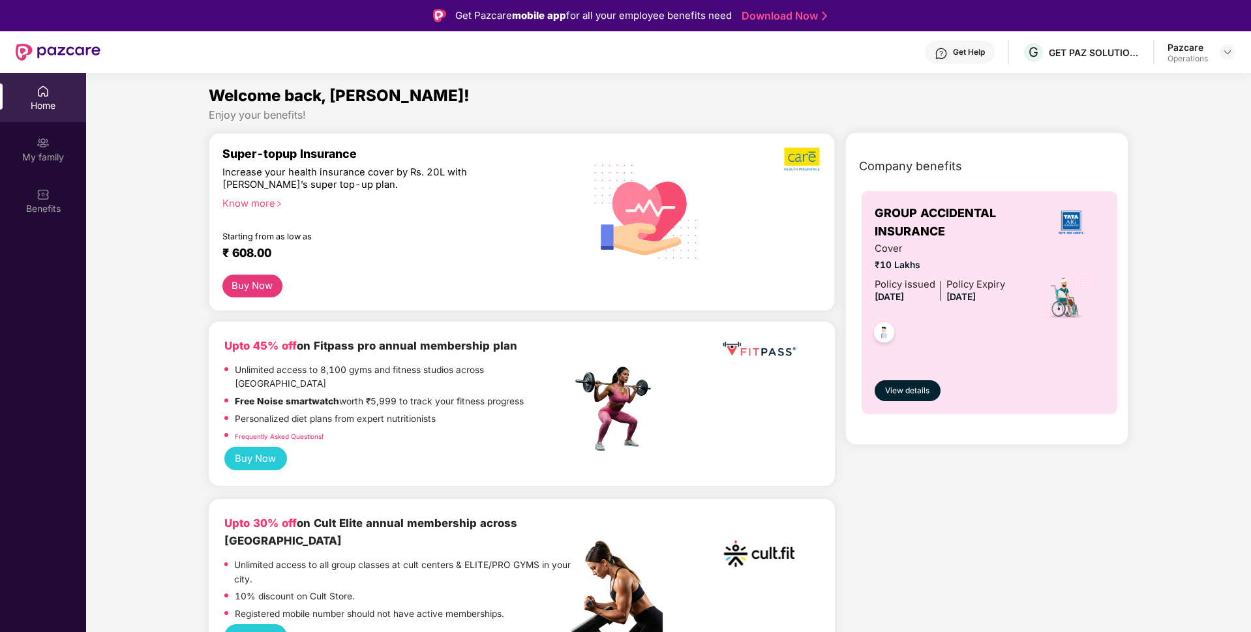
click at [1212, 50] on div "Pazcare Operations" at bounding box center [1201, 52] width 68 height 23
click at [1223, 58] on div at bounding box center [1227, 52] width 16 height 16
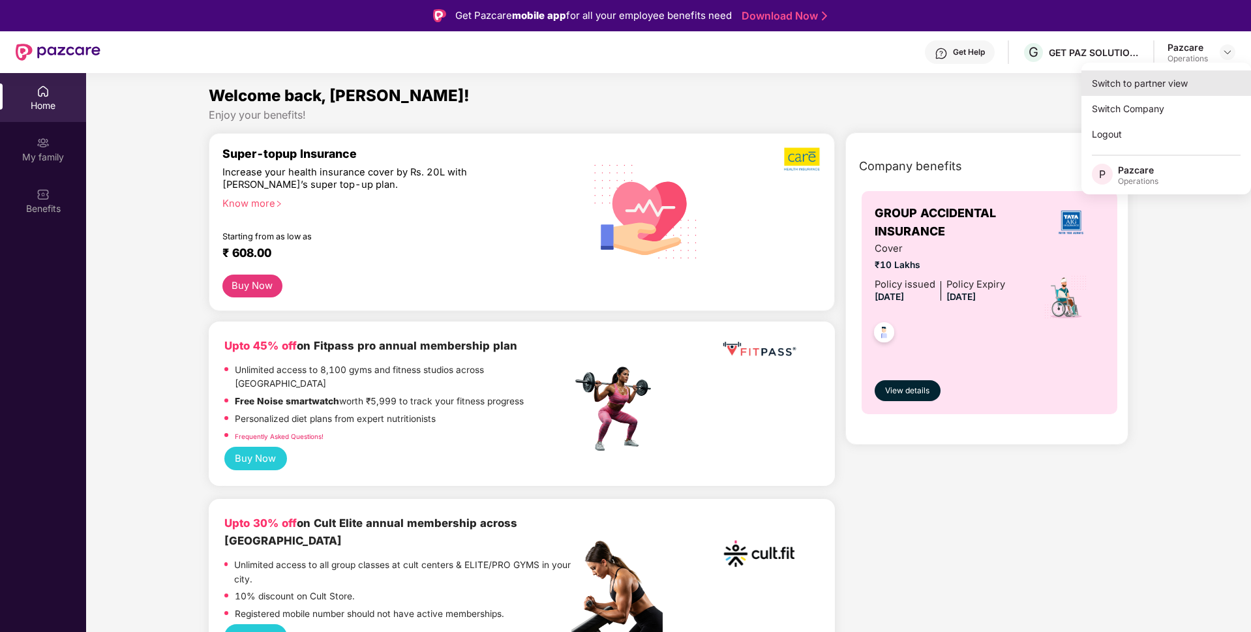
click at [1169, 82] on div "Switch to partner view" at bounding box center [1166, 82] width 170 height 25
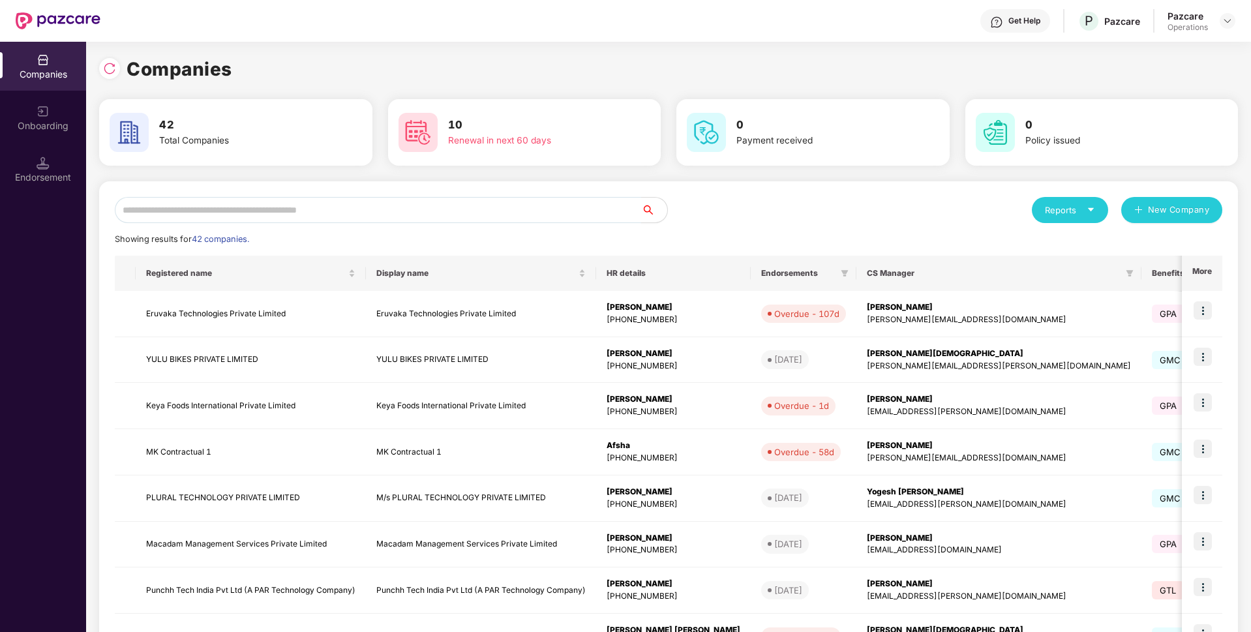
click at [414, 204] on input "text" at bounding box center [378, 210] width 526 height 26
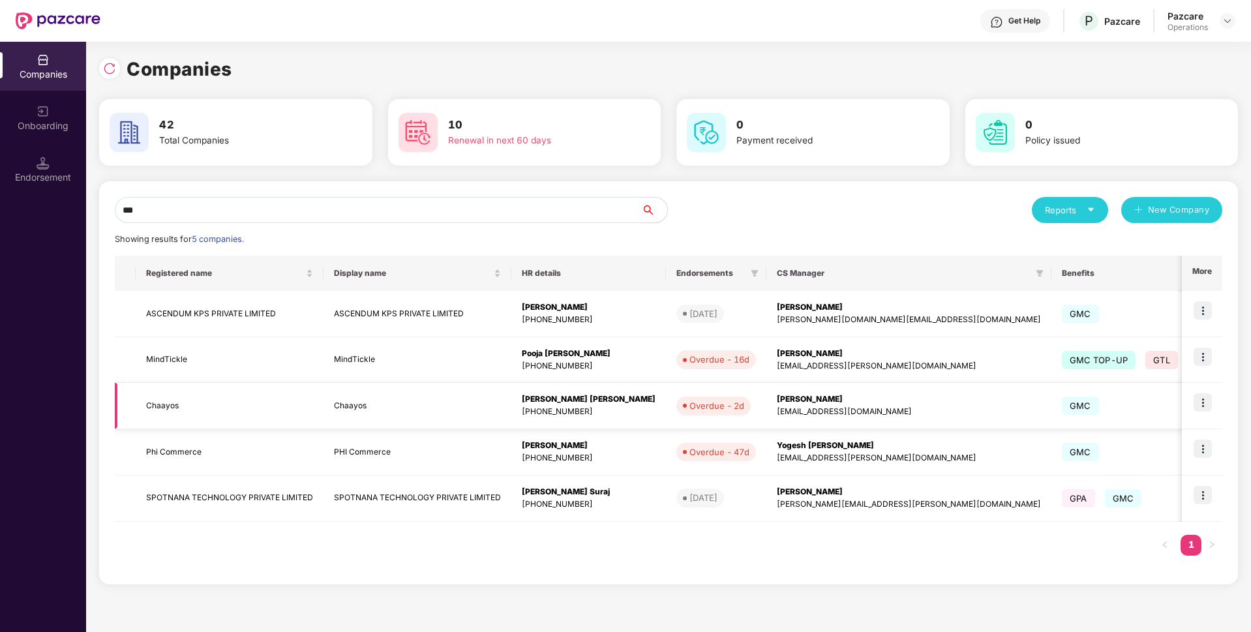
type input "***"
click at [175, 396] on td "Chaayos" at bounding box center [230, 406] width 188 height 46
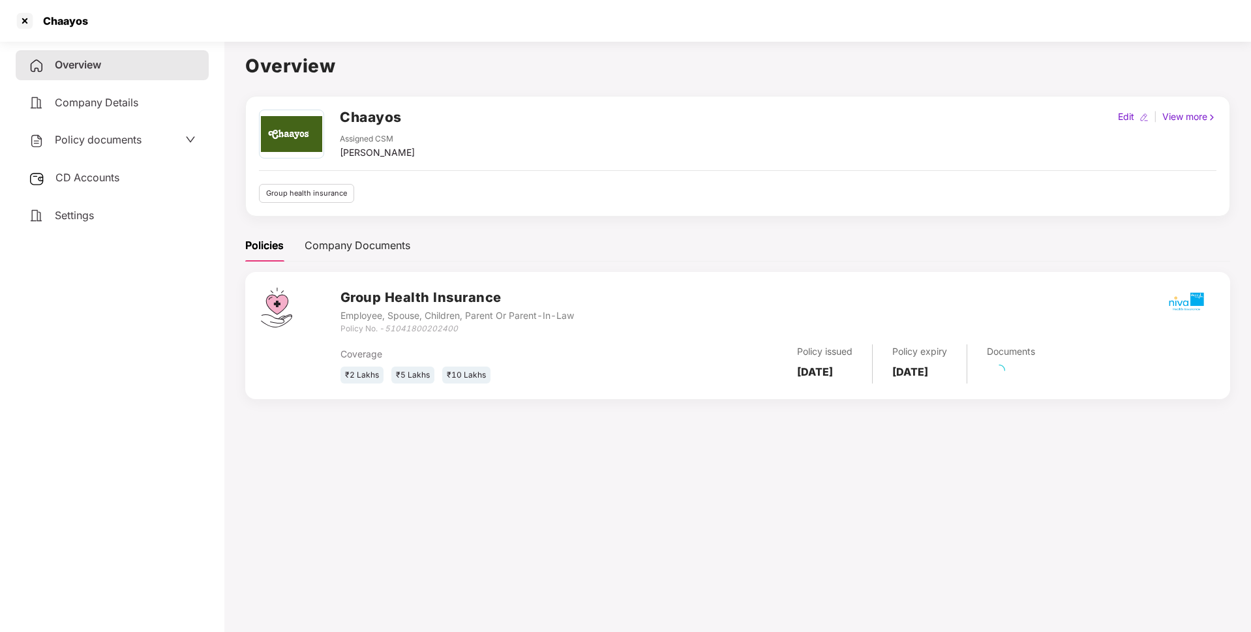
click at [86, 183] on span "CD Accounts" at bounding box center [87, 177] width 64 height 13
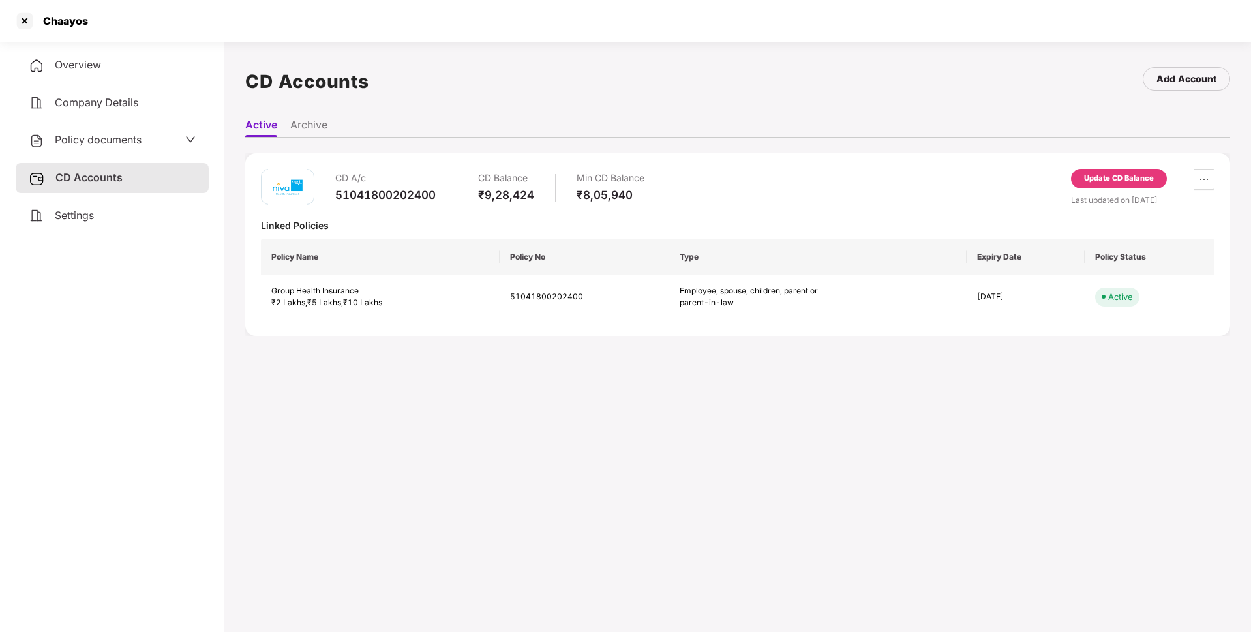
click at [1135, 178] on div "Update CD Balance" at bounding box center [1119, 179] width 70 height 12
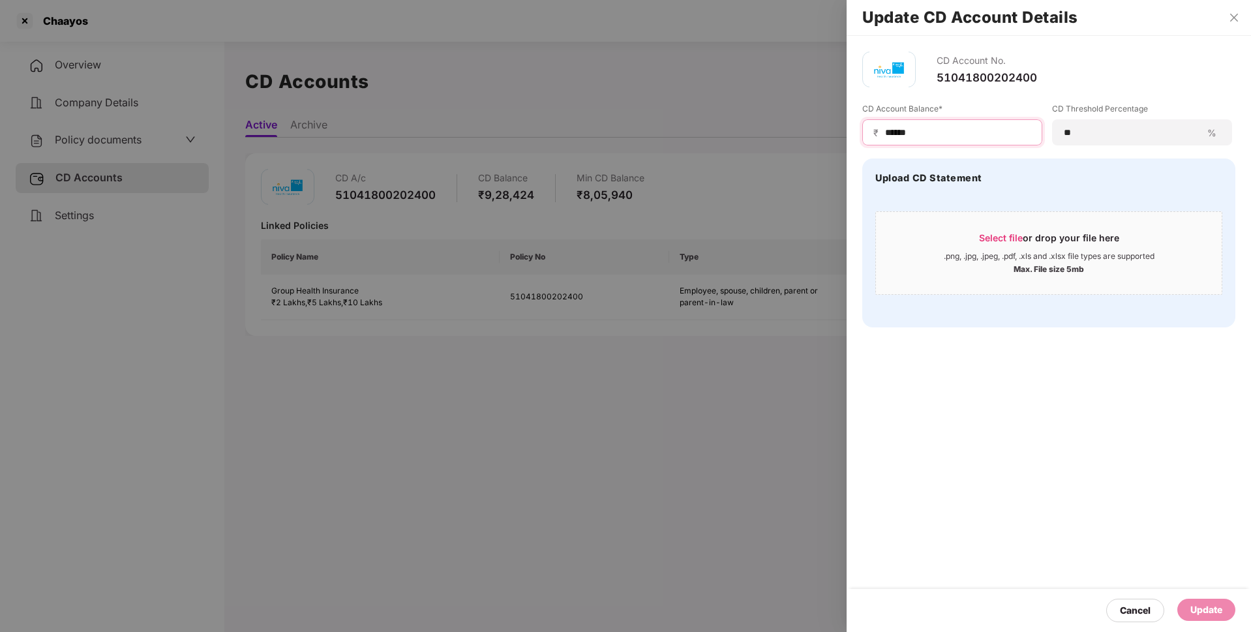
drag, startPoint x: 934, startPoint y: 136, endPoint x: 860, endPoint y: 132, distance: 74.5
click at [860, 132] on div "CD Account No. 51041800202400 CD Account Balance* ₹ ****** CD Threshold Percent…" at bounding box center [1048, 189] width 404 height 307
type input "******"
click at [1219, 613] on div "Update" at bounding box center [1206, 610] width 32 height 14
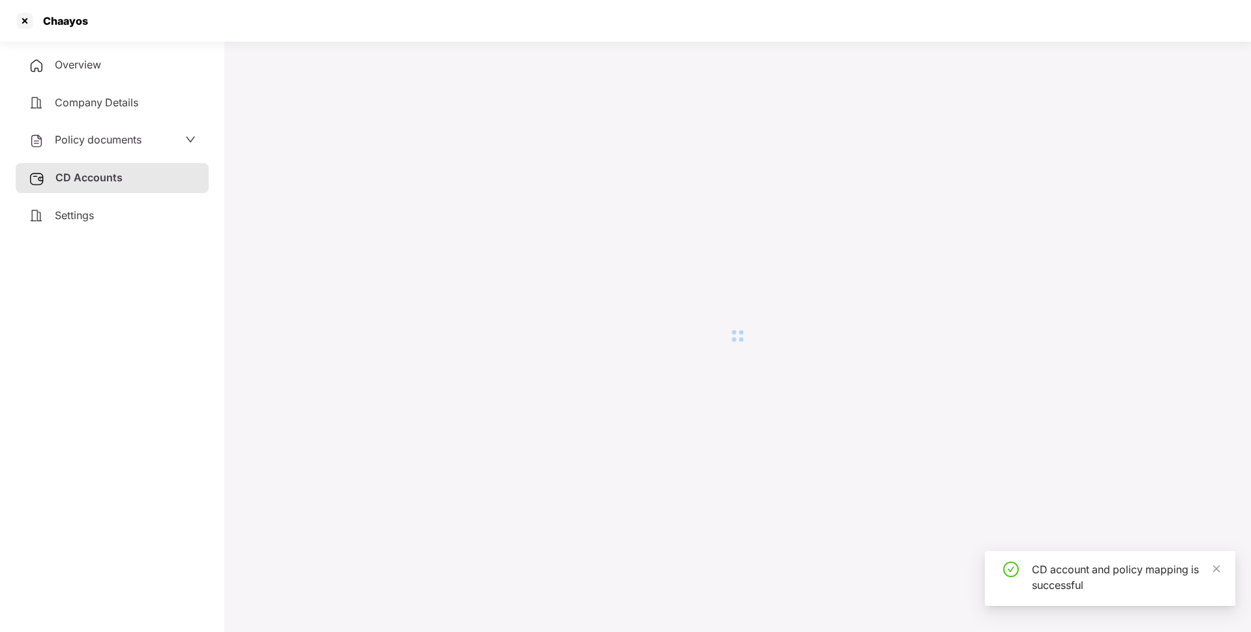
click at [151, 142] on div "Policy documents" at bounding box center [112, 140] width 167 height 17
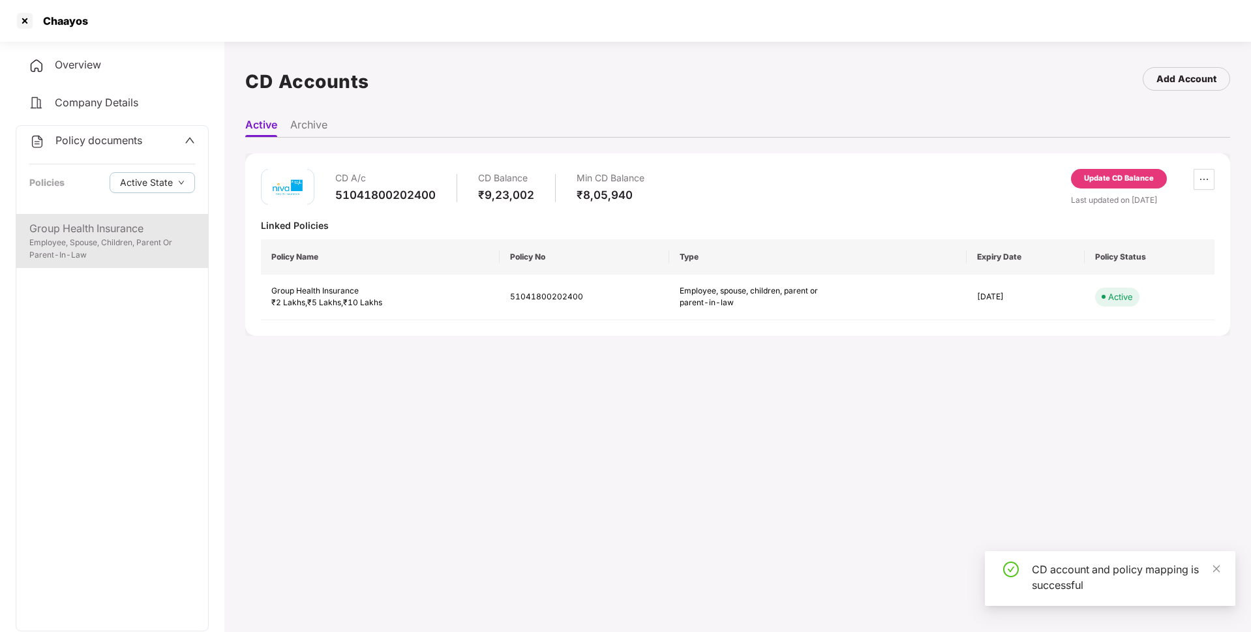
click at [110, 248] on div "Employee, Spouse, Children, Parent Or Parent-In-Law" at bounding box center [112, 249] width 166 height 25
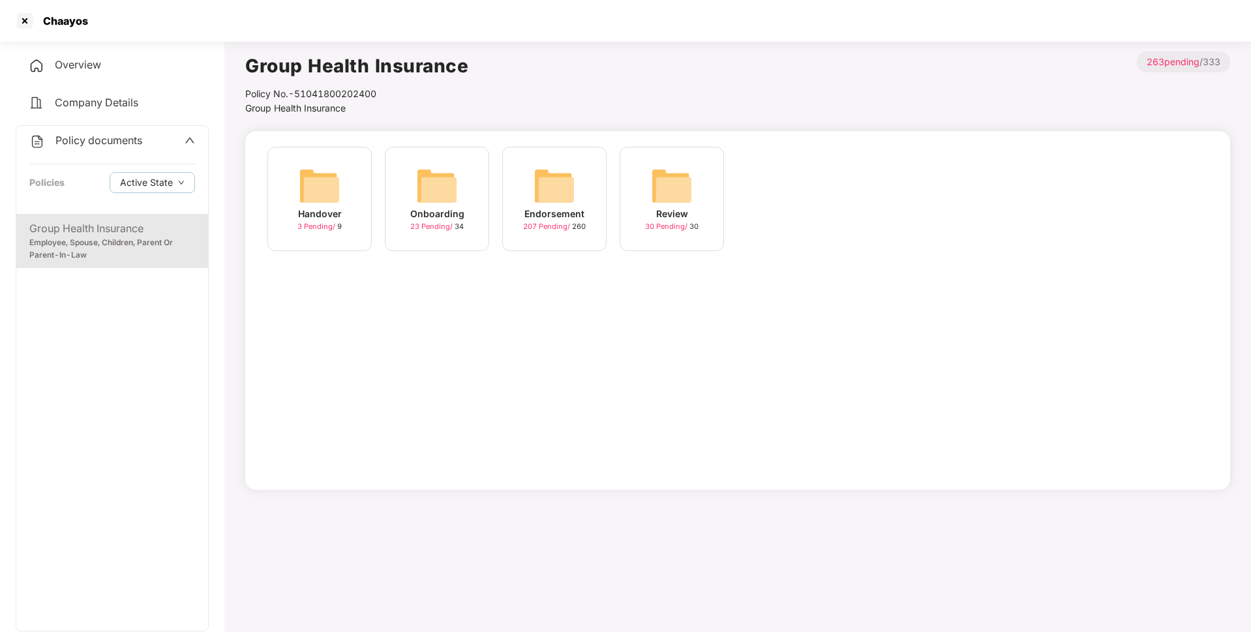
click at [575, 192] on div "Endorsement 207 Pending / 260" at bounding box center [554, 199] width 104 height 104
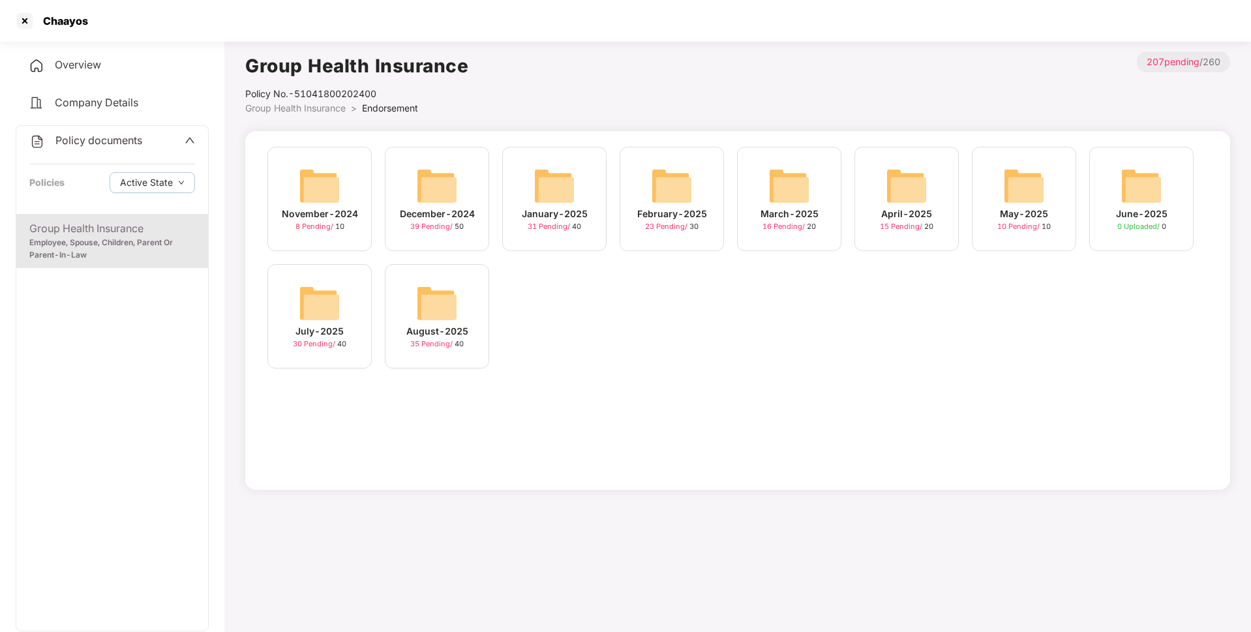
click at [419, 293] on img at bounding box center [437, 303] width 42 height 42
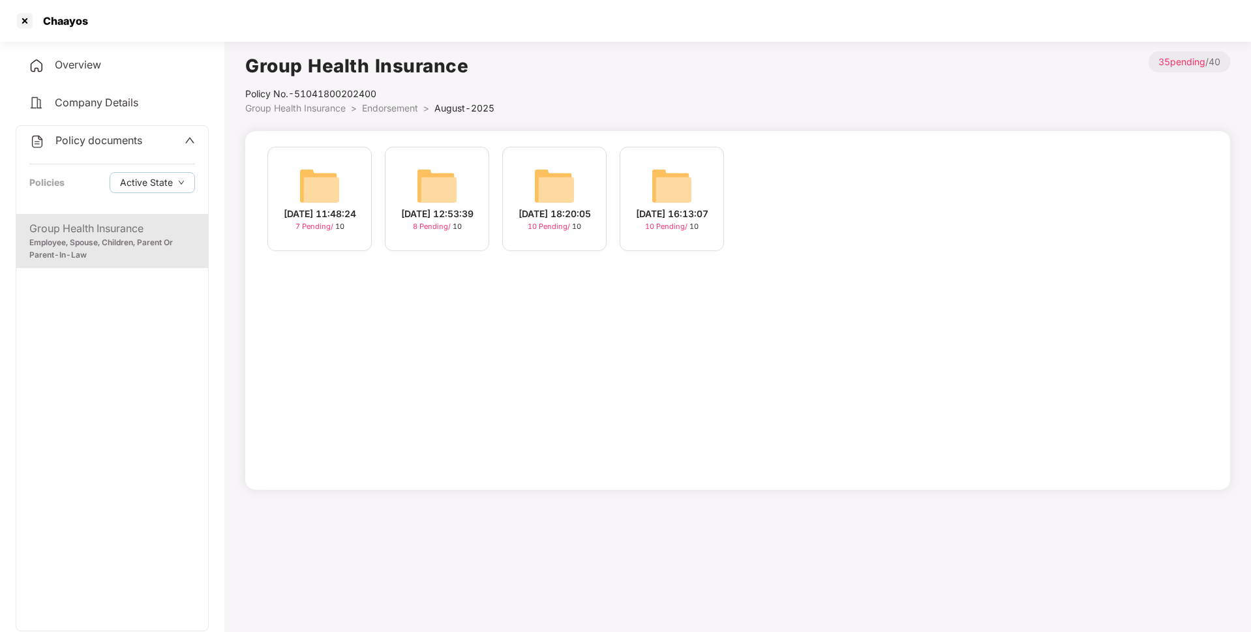
click at [550, 191] on img at bounding box center [554, 186] width 42 height 42
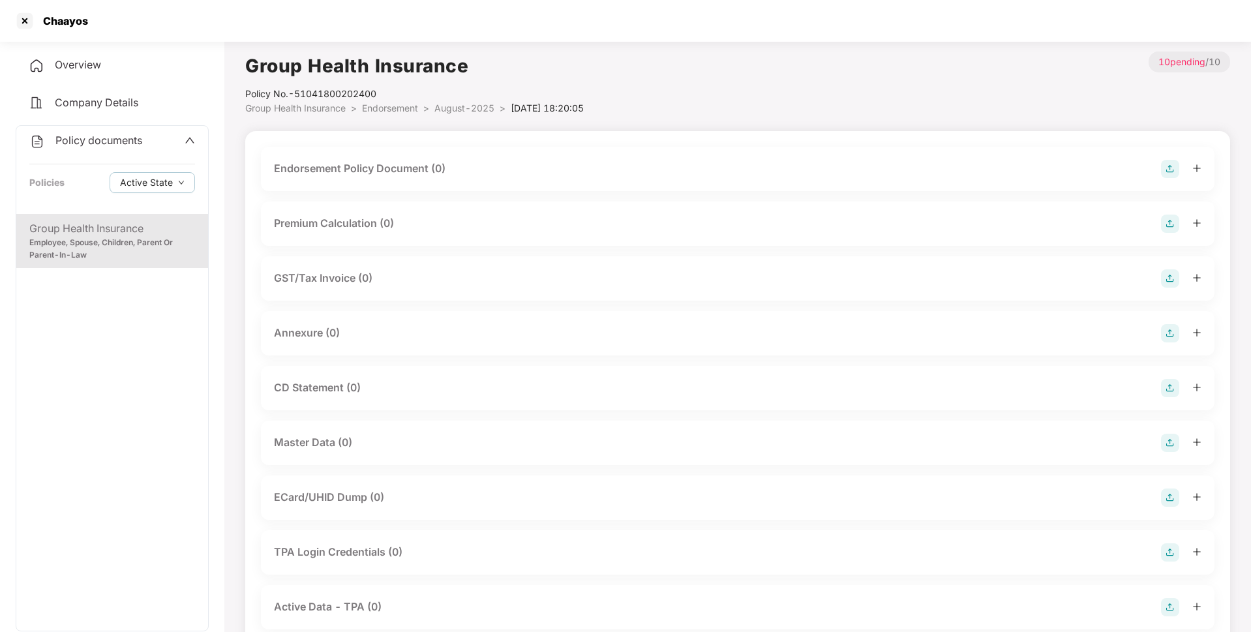
click at [455, 111] on span "August-2025" at bounding box center [464, 107] width 60 height 11
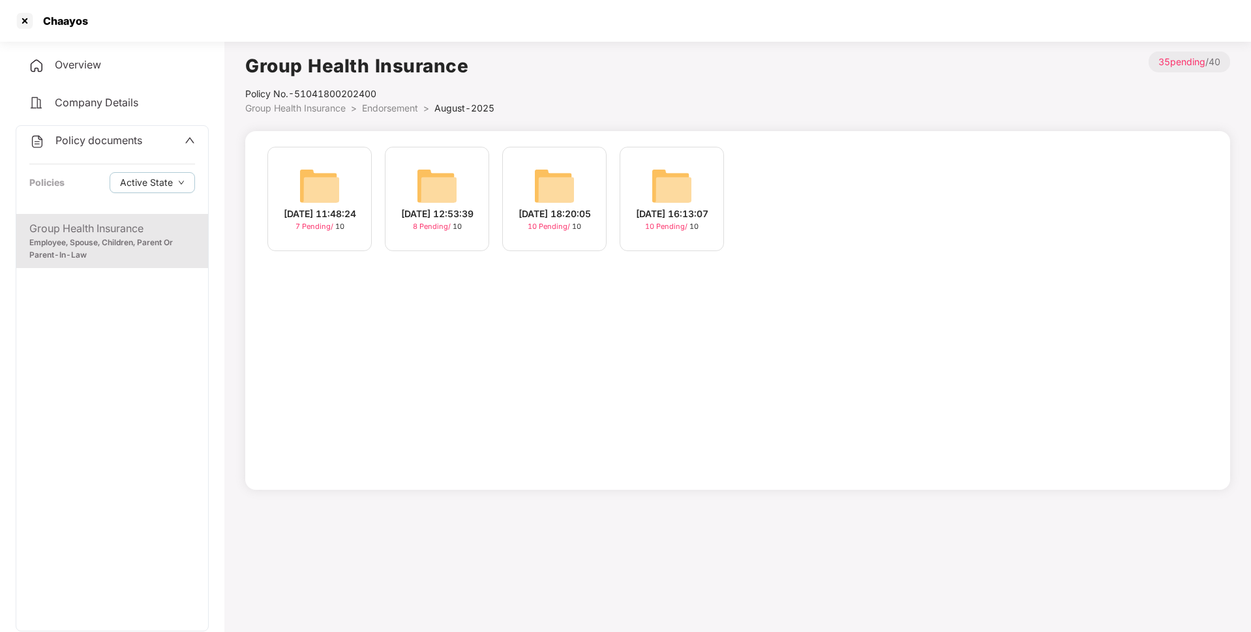
click at [663, 199] on img at bounding box center [672, 186] width 42 height 42
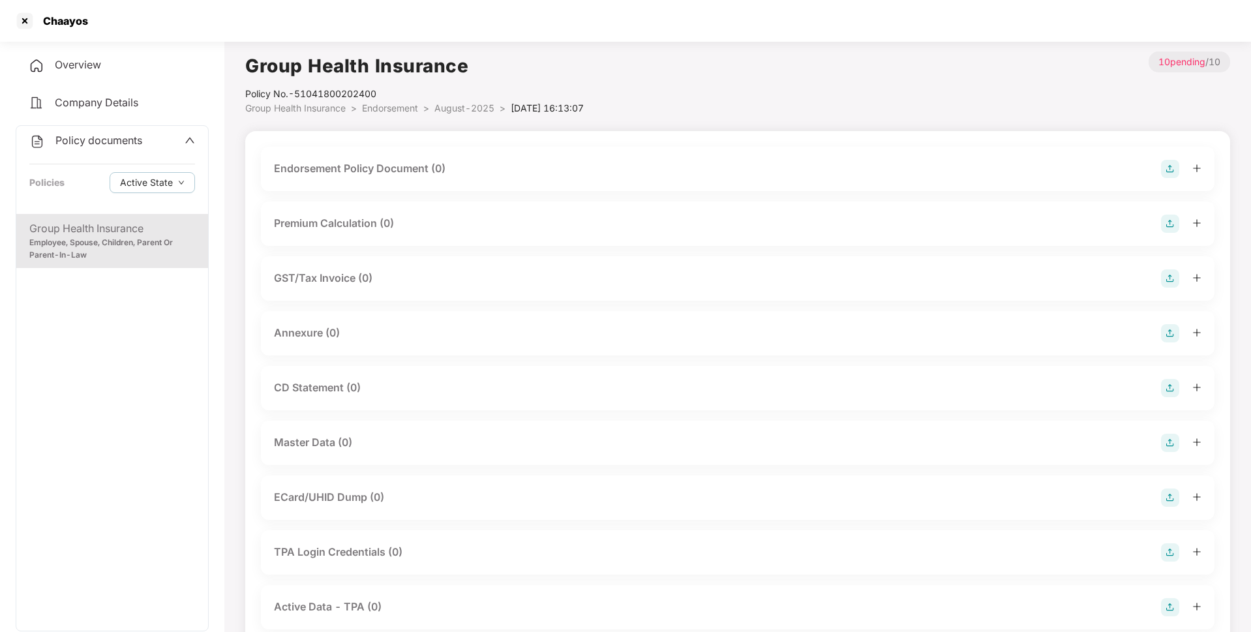
click at [1171, 172] on img at bounding box center [1170, 169] width 18 height 18
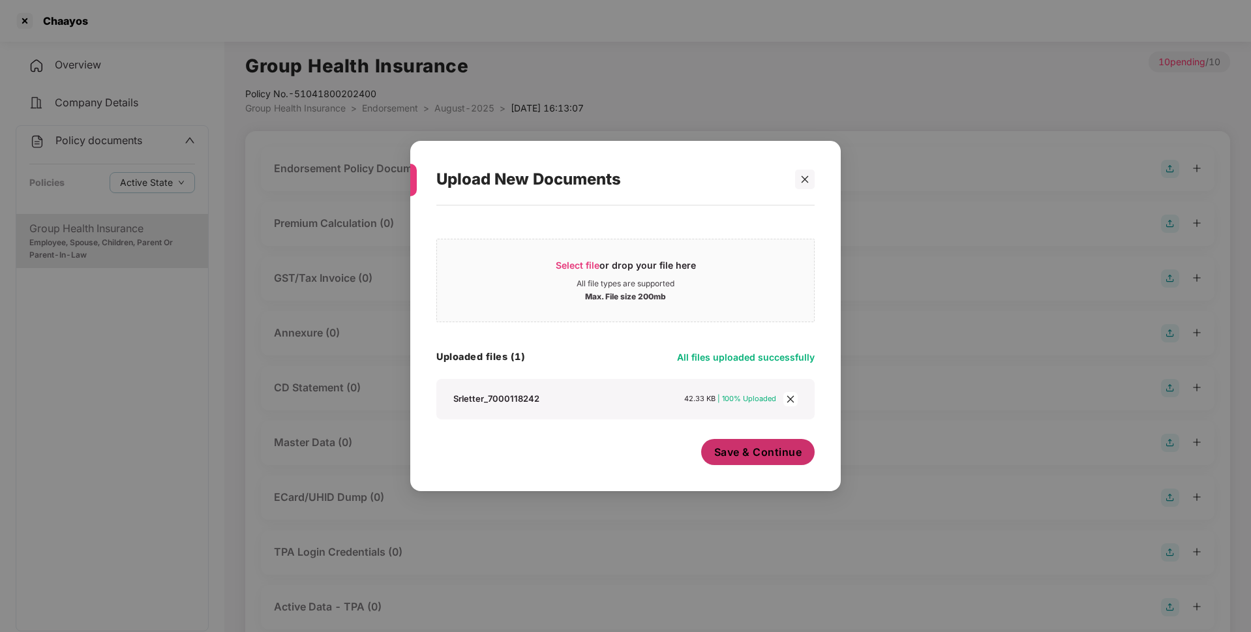
click at [736, 458] on span "Save & Continue" at bounding box center [758, 452] width 88 height 14
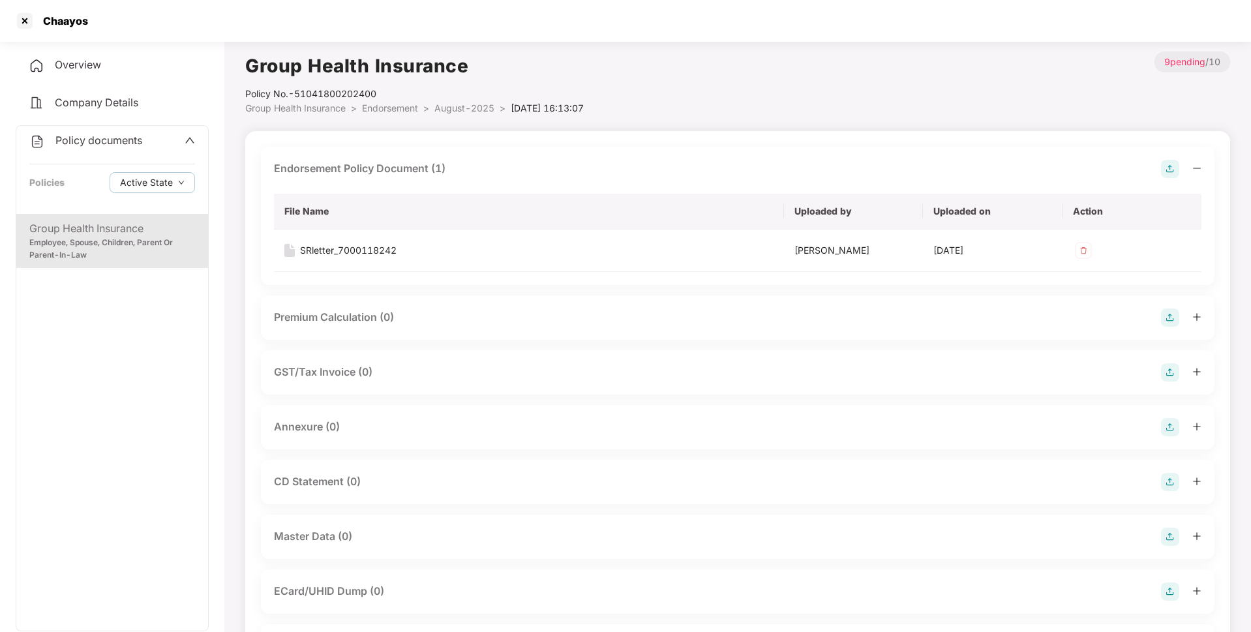
click at [1167, 421] on img at bounding box center [1170, 427] width 18 height 18
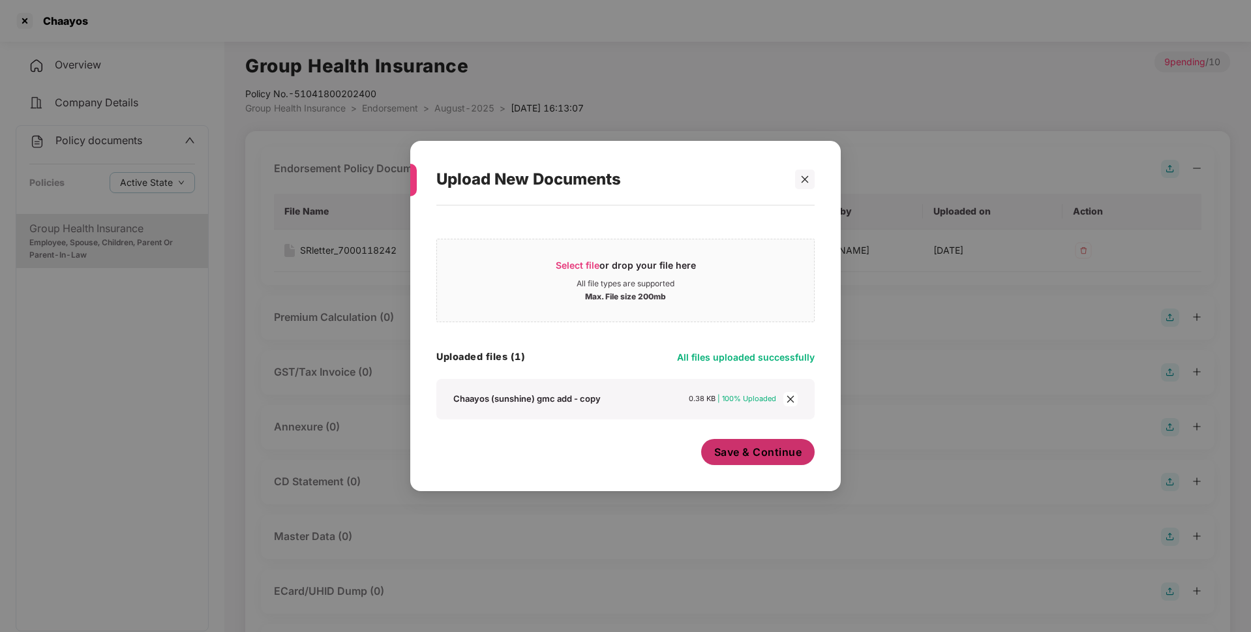
click at [740, 452] on span "Save & Continue" at bounding box center [758, 452] width 88 height 14
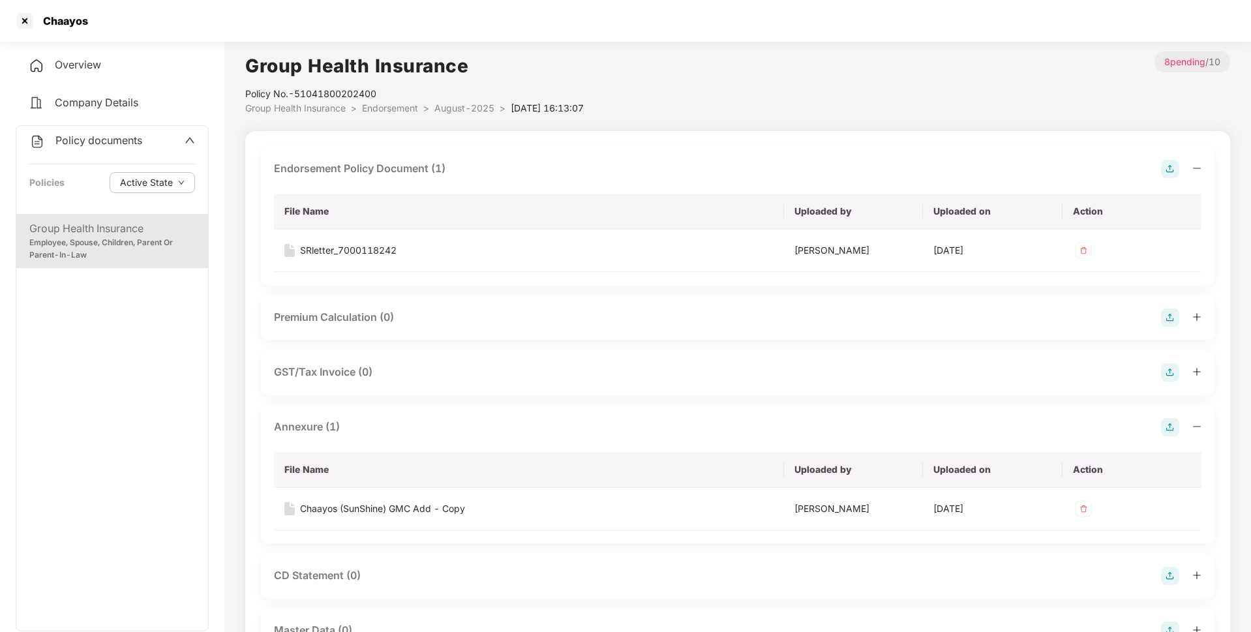
click at [122, 145] on span "Policy documents" at bounding box center [98, 140] width 87 height 13
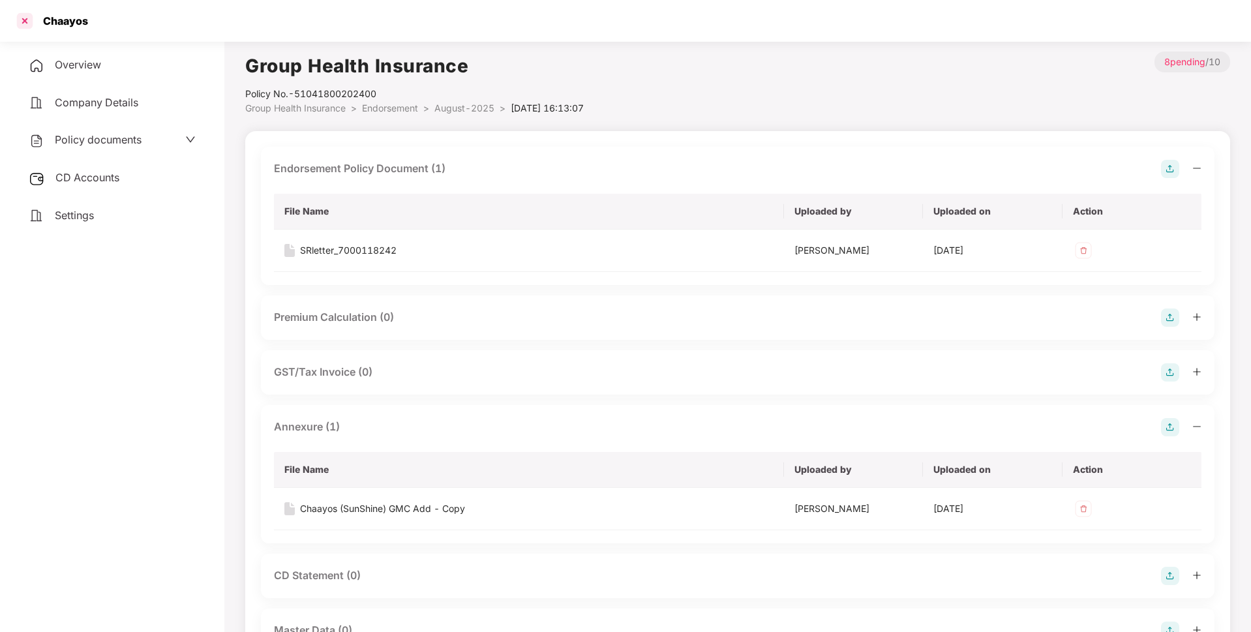
click at [26, 20] on div at bounding box center [24, 20] width 21 height 21
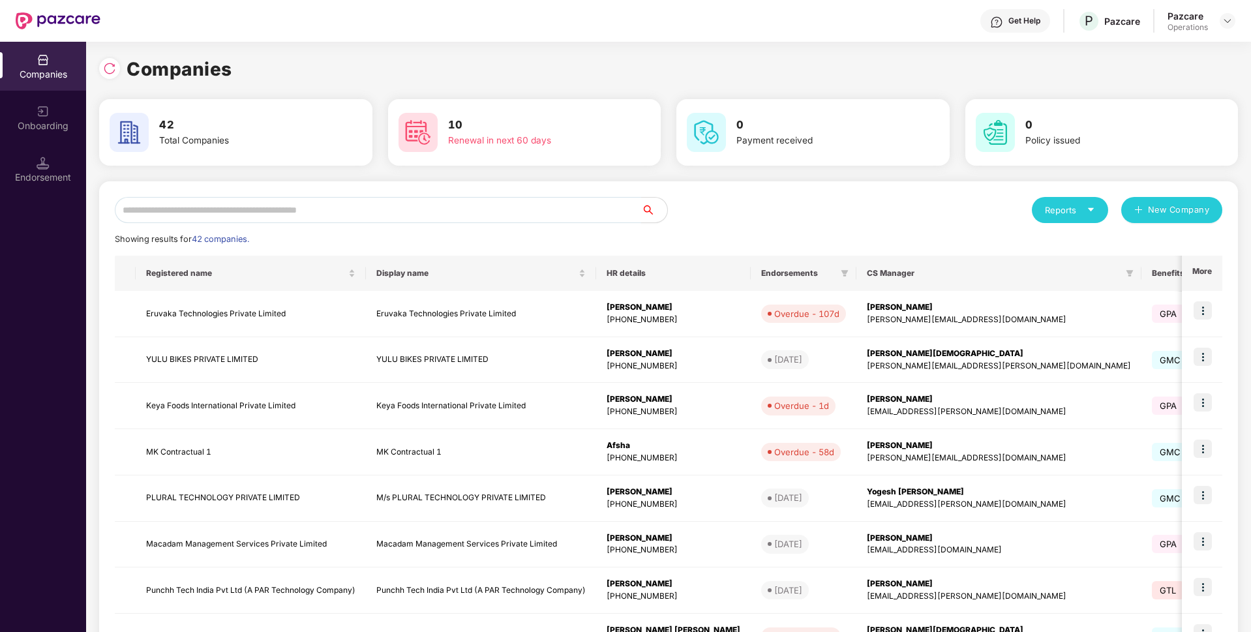
click at [134, 206] on input "text" at bounding box center [378, 210] width 526 height 26
paste input "**********"
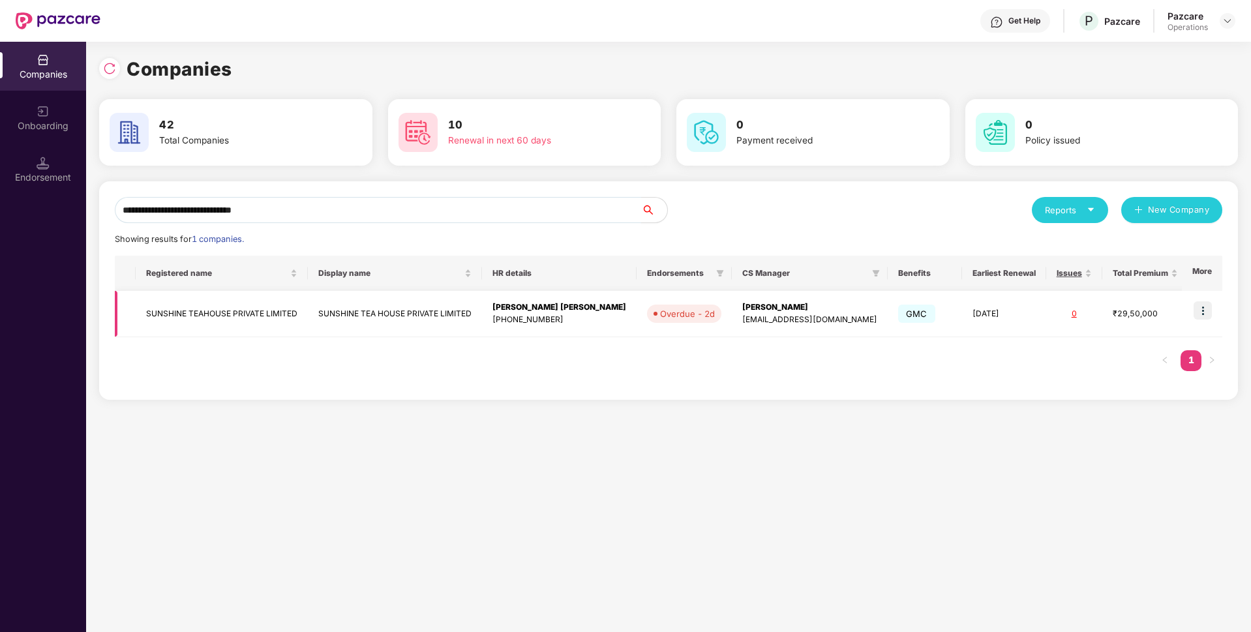
type input "**********"
click at [1199, 309] on img at bounding box center [1202, 310] width 18 height 18
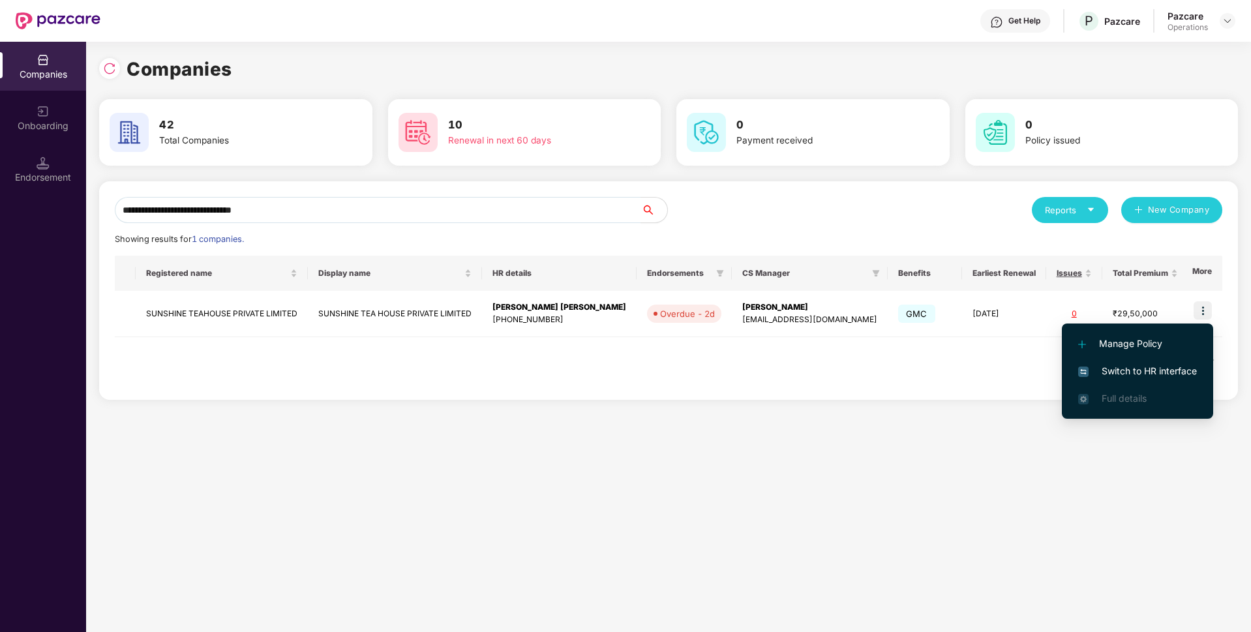
click at [1128, 364] on span "Switch to HR interface" at bounding box center [1137, 371] width 119 height 14
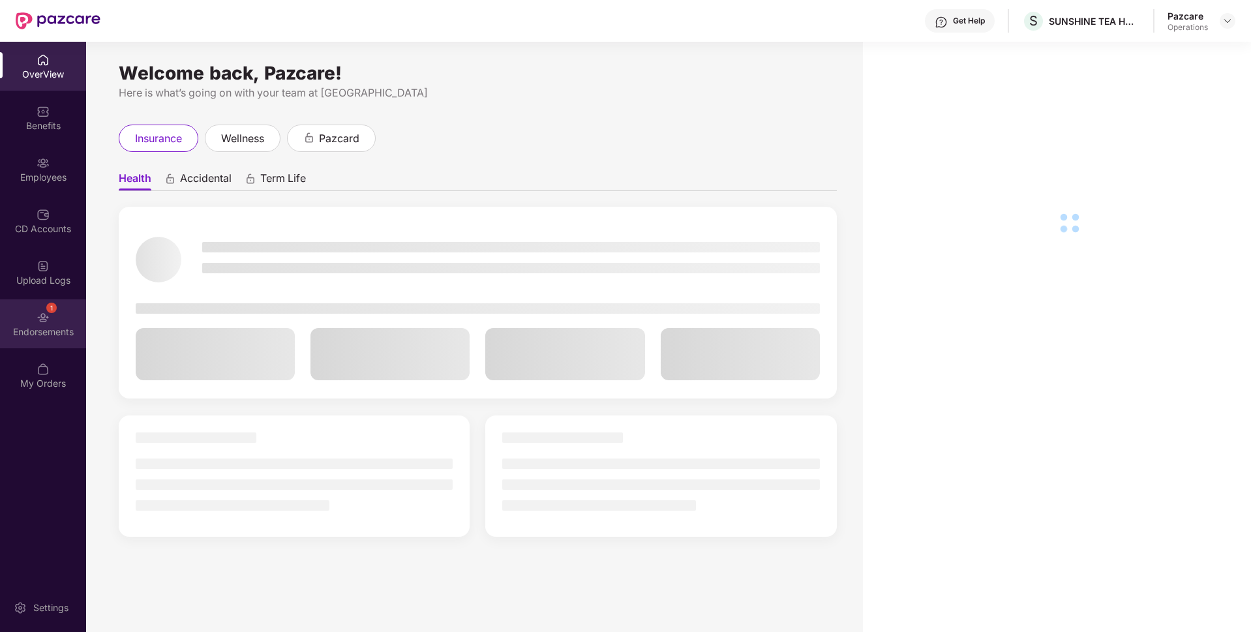
click at [29, 329] on div "Endorsements" at bounding box center [43, 331] width 86 height 13
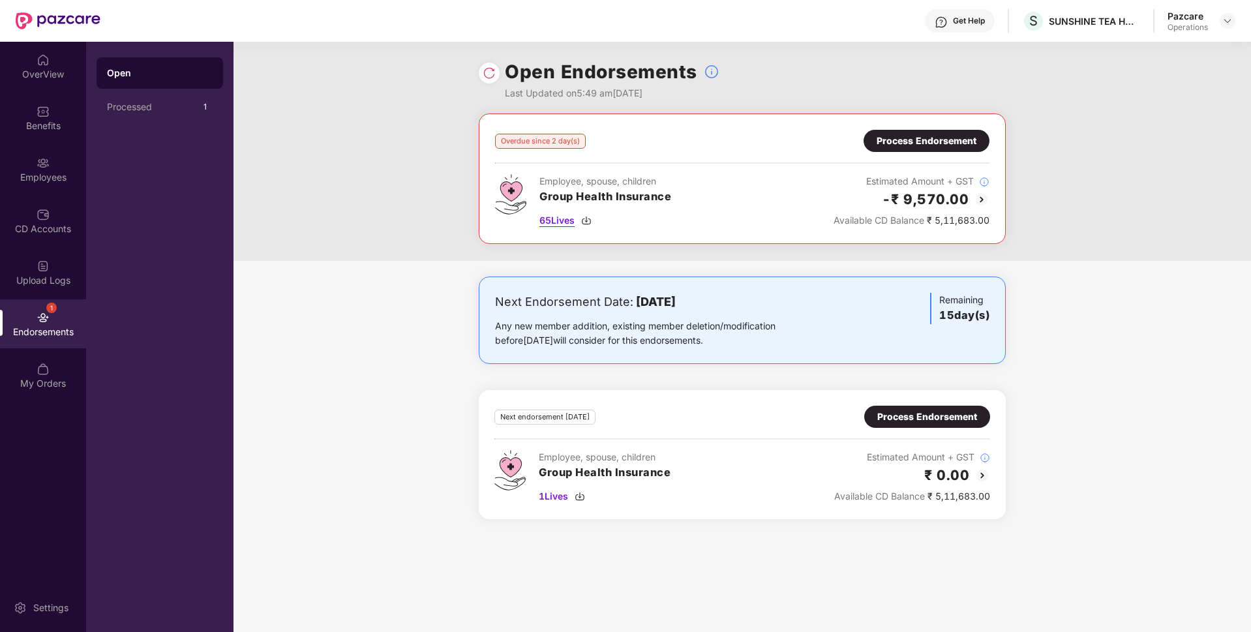
click at [560, 221] on span "65 Lives" at bounding box center [556, 220] width 35 height 14
click at [900, 140] on div "Process Endorsement" at bounding box center [926, 141] width 100 height 14
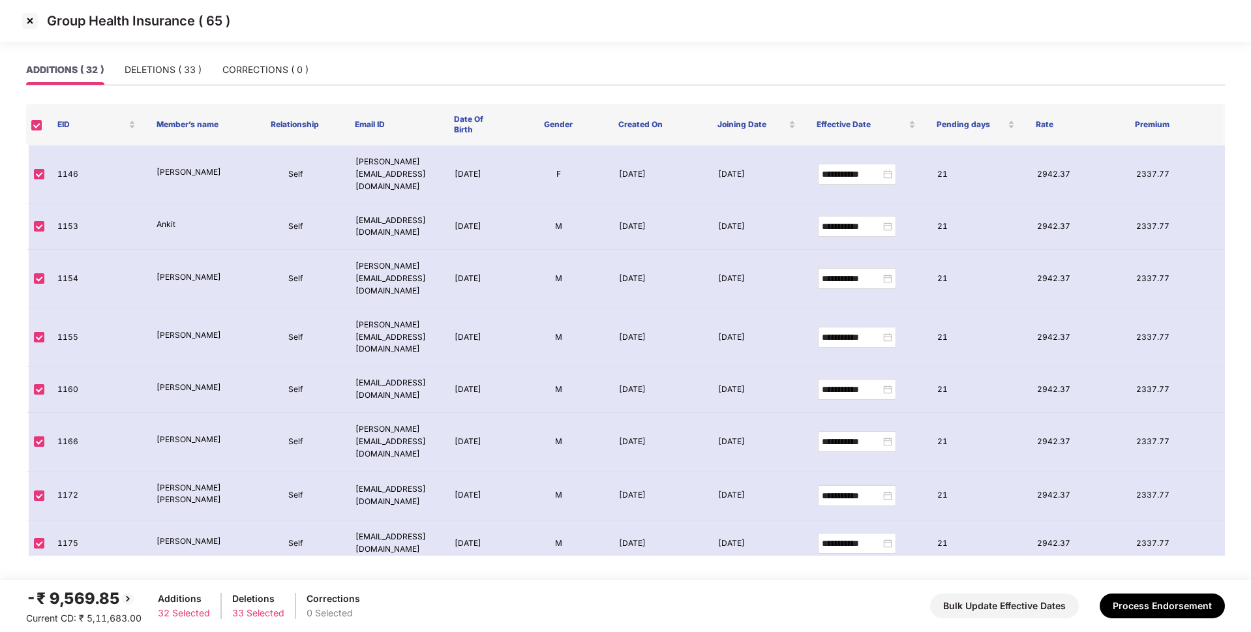
click at [28, 17] on img at bounding box center [30, 20] width 21 height 21
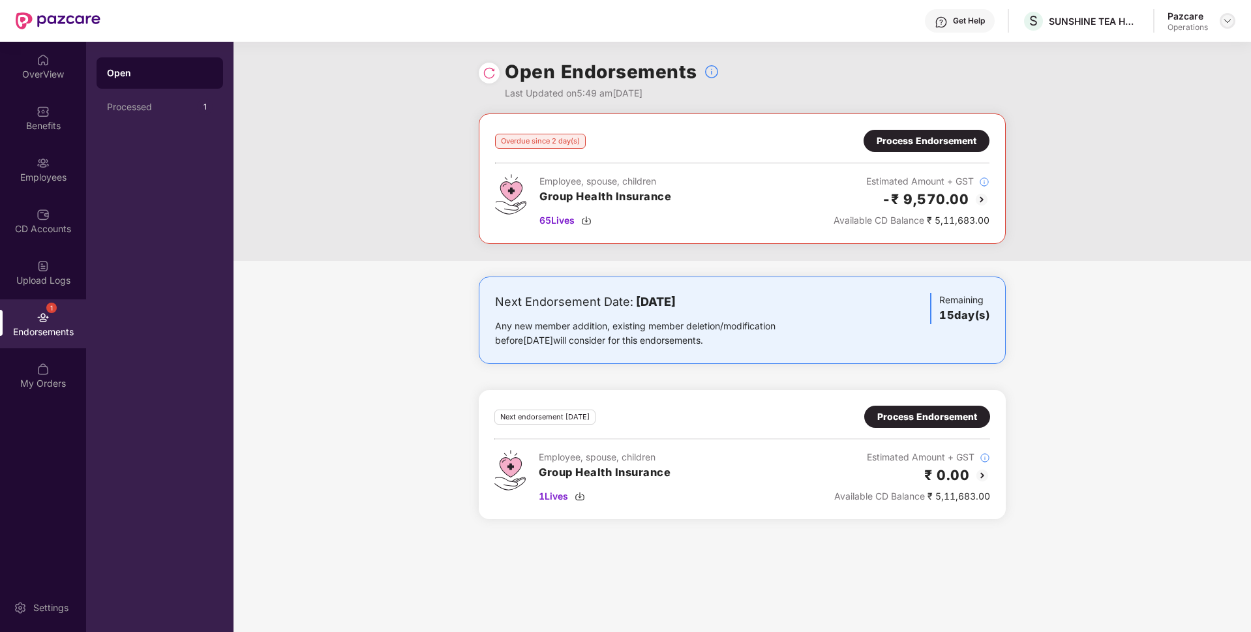
click at [1233, 23] on div at bounding box center [1227, 21] width 16 height 16
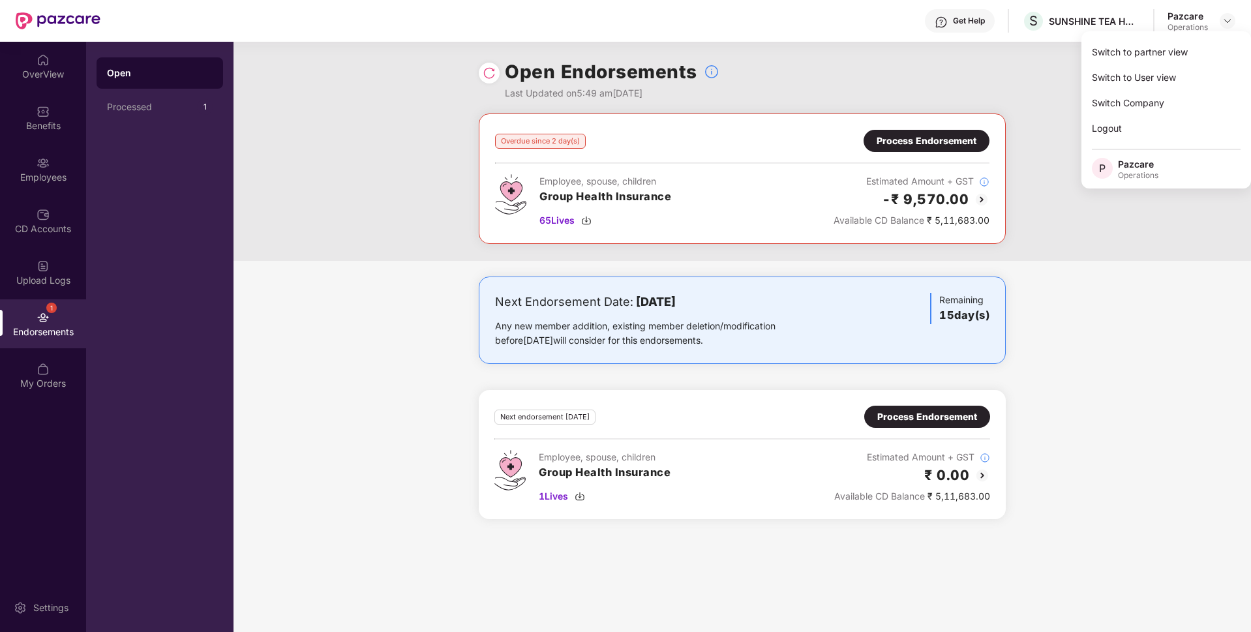
click at [986, 83] on div "Open Endorsements Last Updated on 5:49 am[DATE]" at bounding box center [742, 78] width 527 height 72
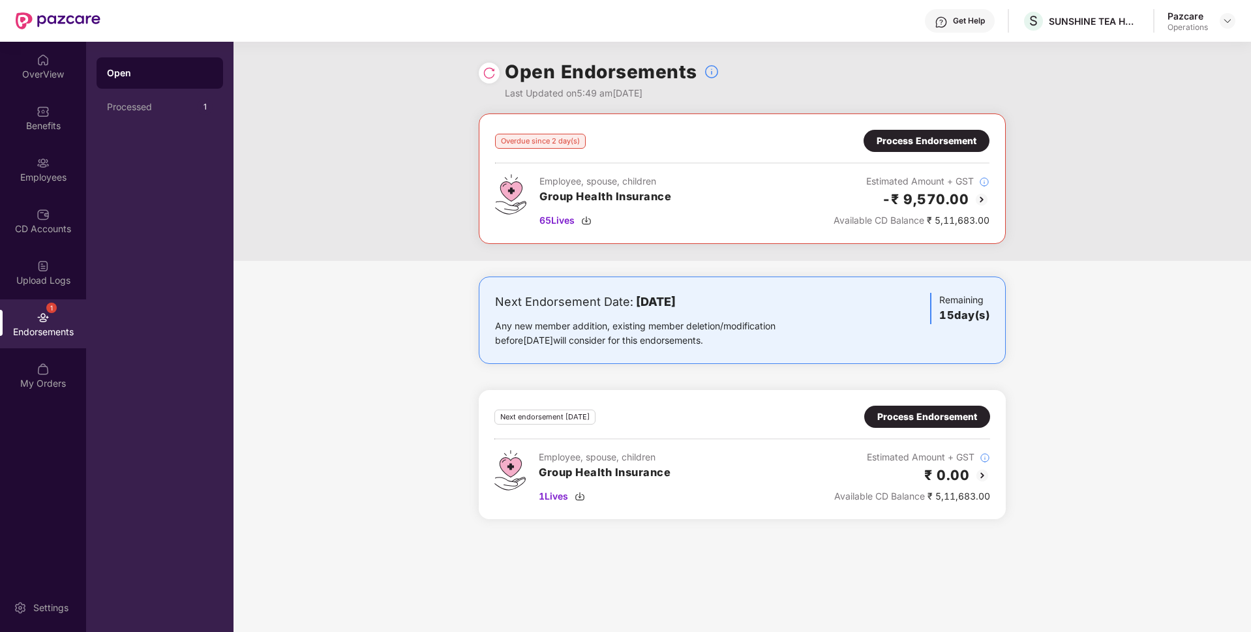
click at [918, 140] on div "Process Endorsement" at bounding box center [926, 141] width 100 height 14
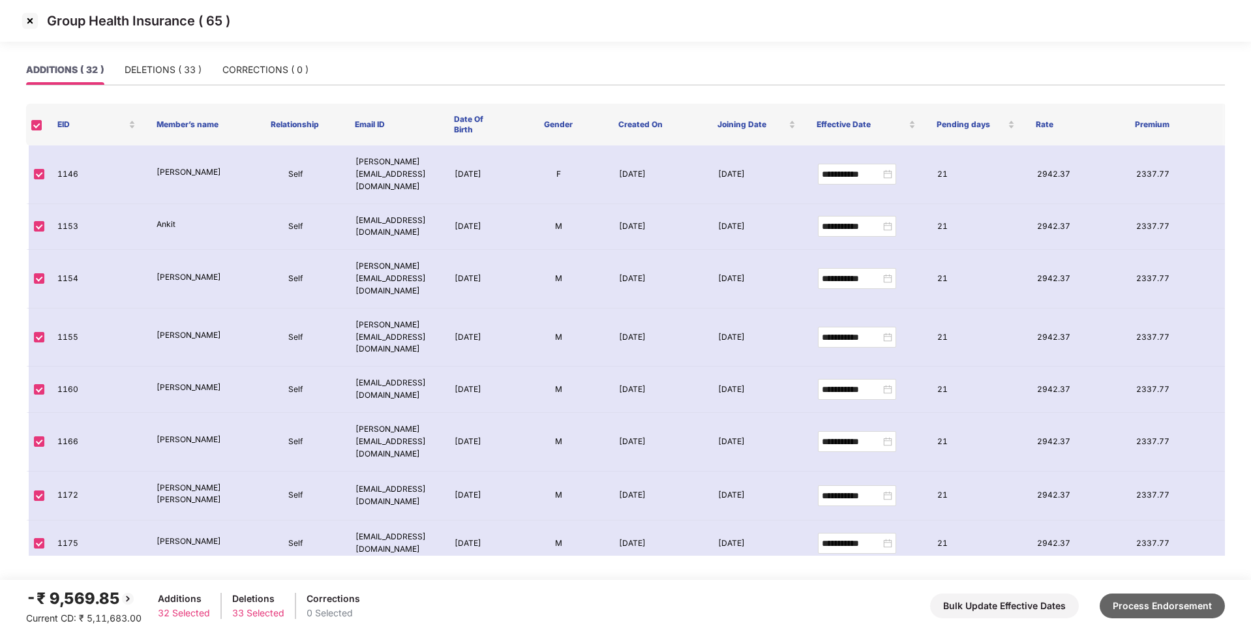
click at [1122, 602] on button "Process Endorsement" at bounding box center [1161, 605] width 125 height 25
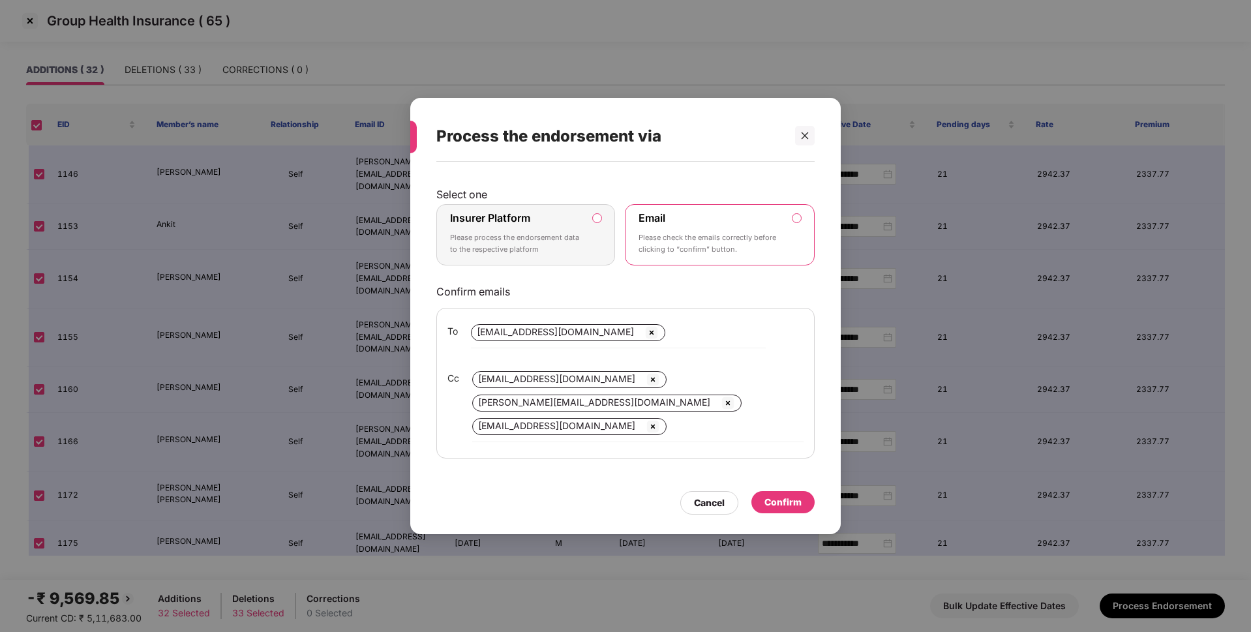
click at [553, 236] on p "Please process the endorsement data to the respective platform" at bounding box center [516, 243] width 133 height 23
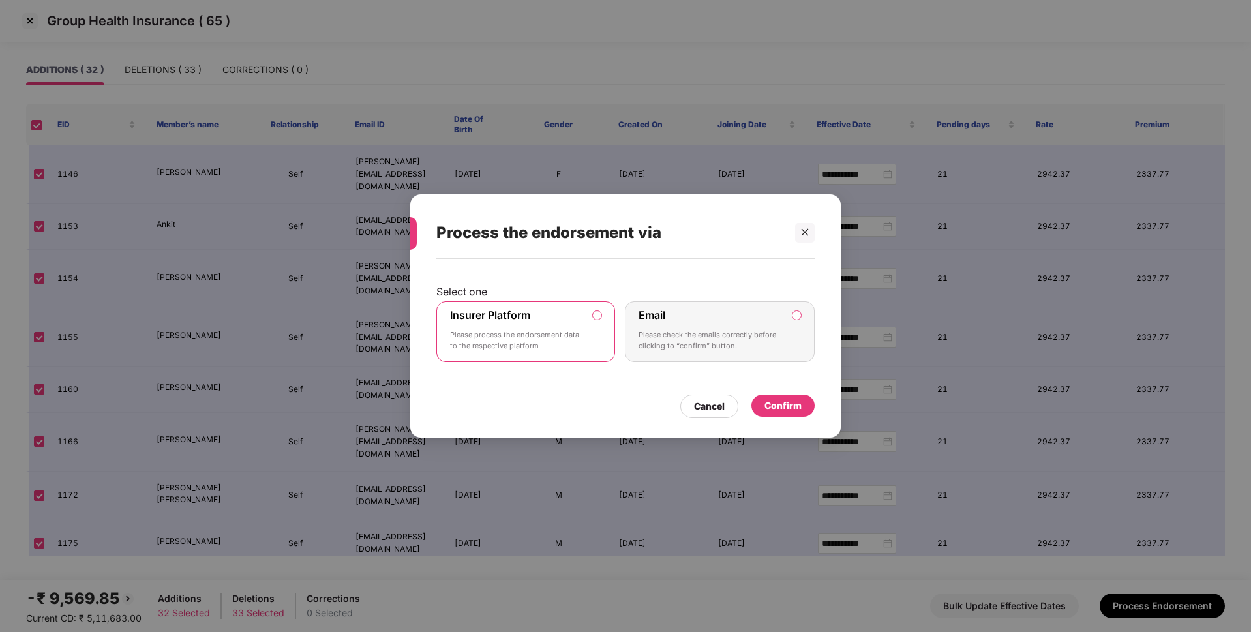
click at [786, 411] on div "Confirm" at bounding box center [782, 405] width 37 height 14
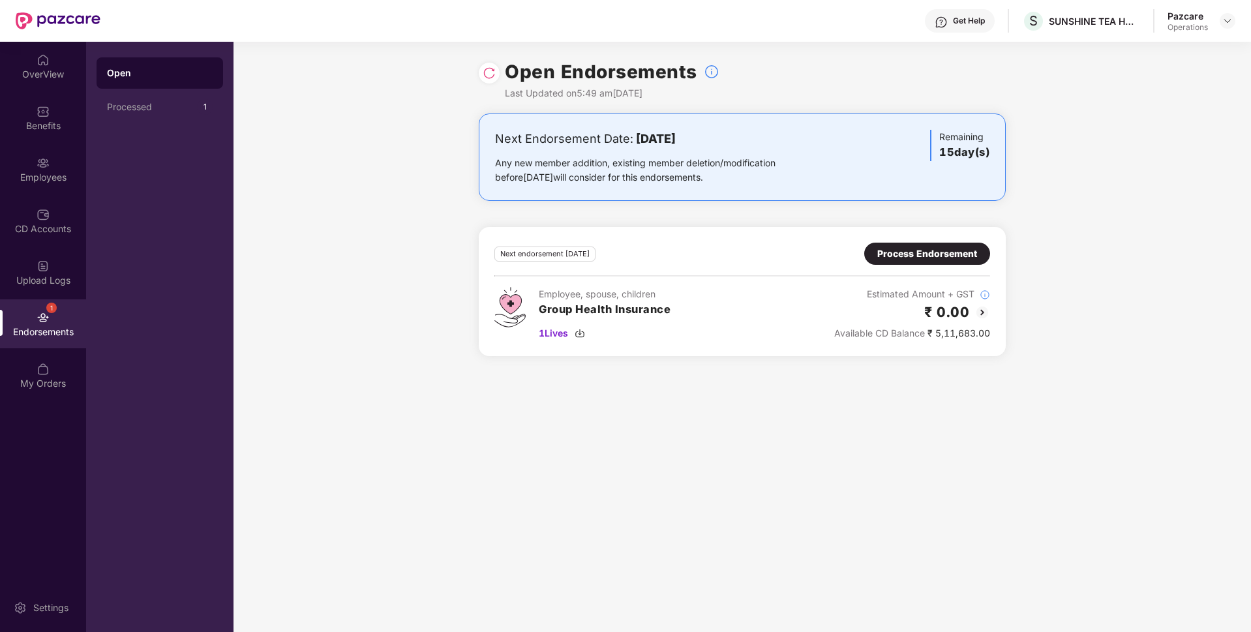
click at [928, 248] on div "Process Endorsement" at bounding box center [927, 254] width 100 height 14
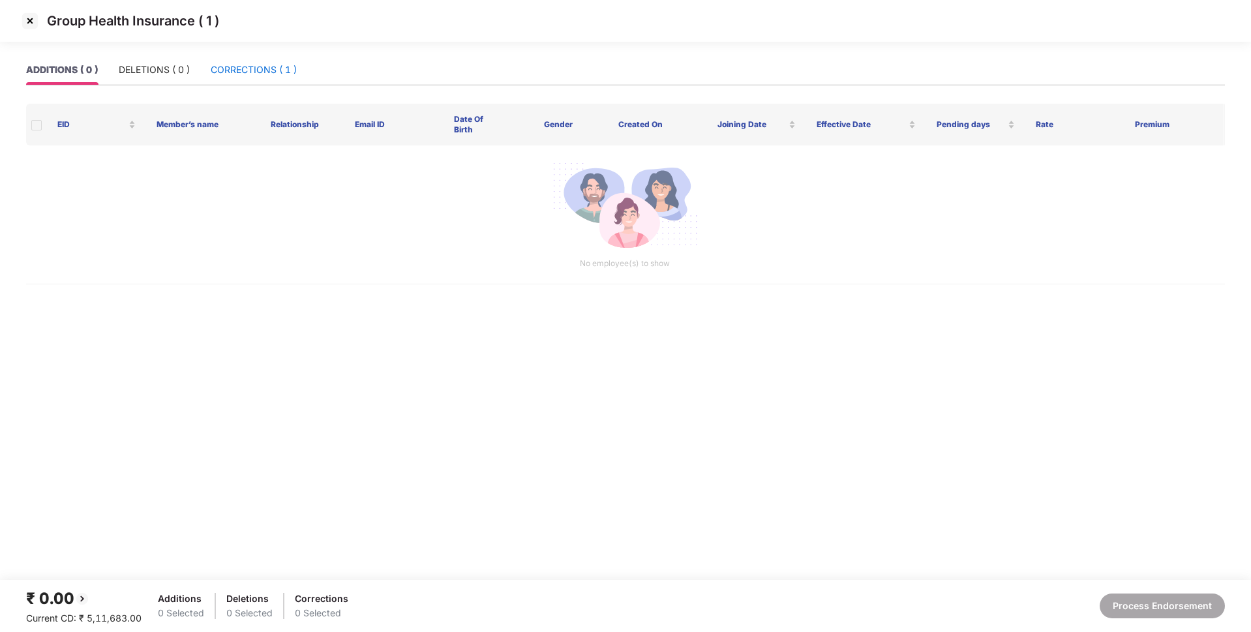
click at [280, 67] on div "CORRECTIONS ( 1 )" at bounding box center [254, 70] width 86 height 14
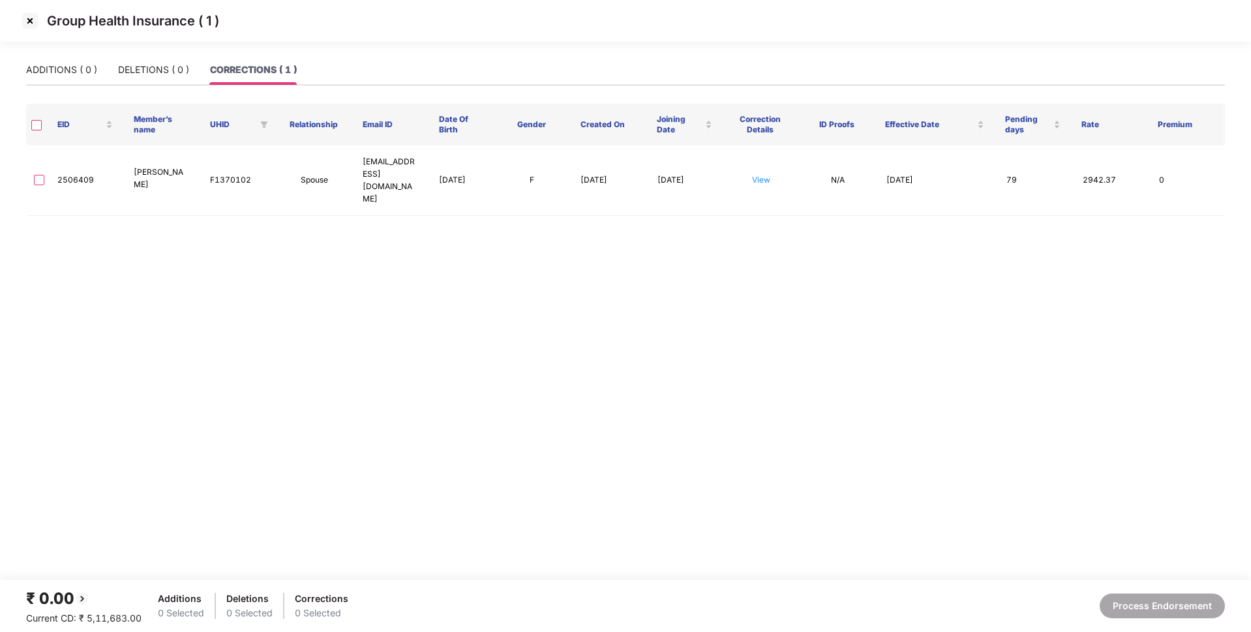
click at [33, 23] on img at bounding box center [30, 20] width 21 height 21
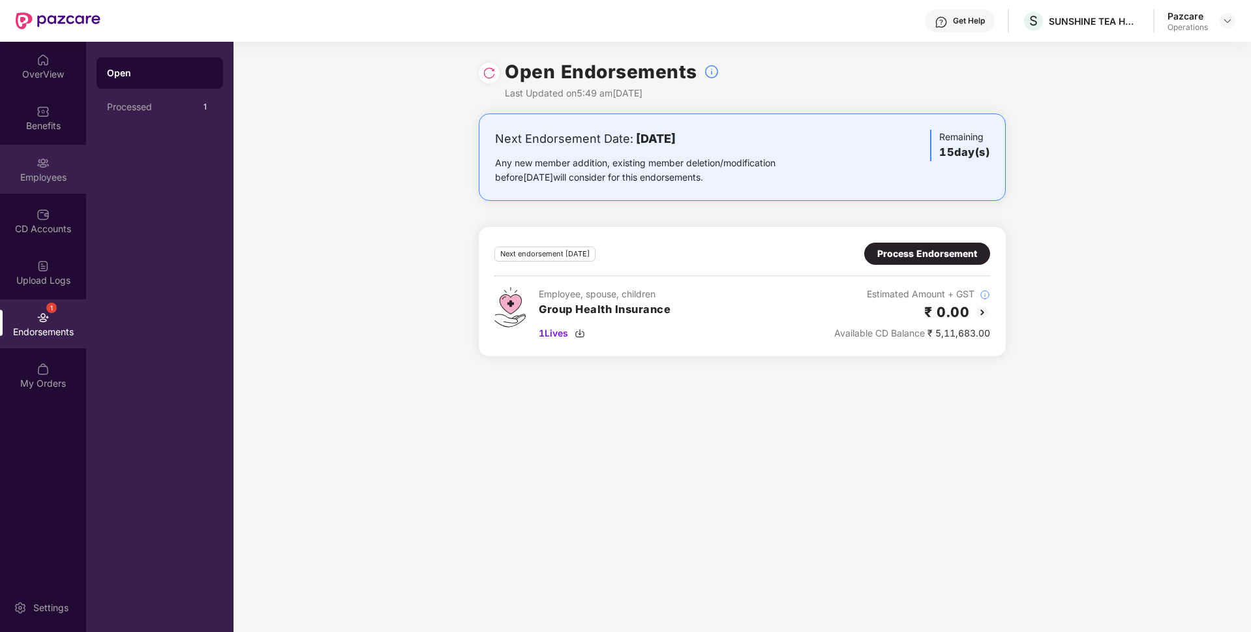
click at [40, 177] on div "Employees" at bounding box center [43, 177] width 86 height 13
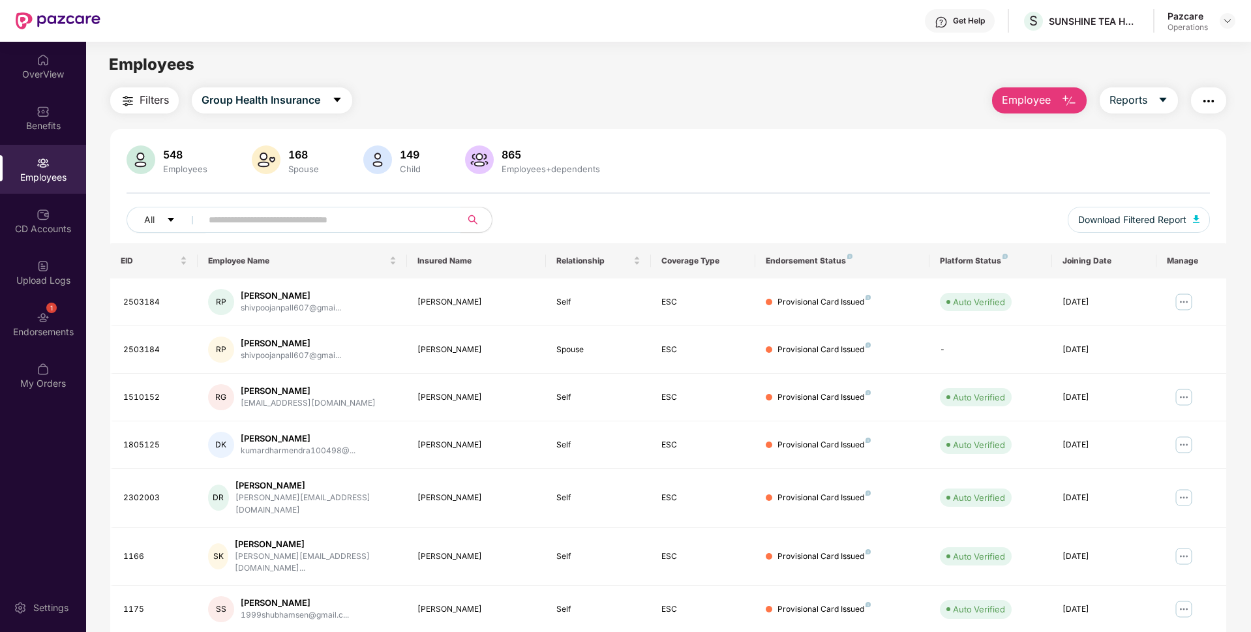
click at [236, 220] on input "text" at bounding box center [326, 220] width 234 height 20
paste input "*******"
type input "*******"
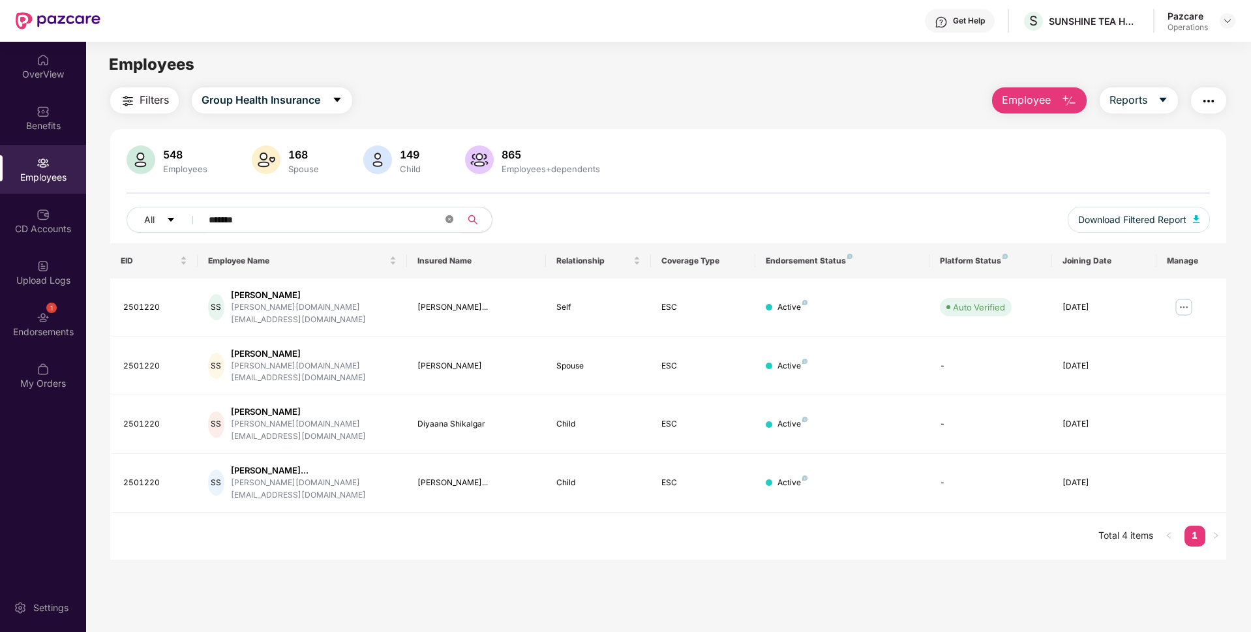
click at [453, 214] on span at bounding box center [449, 220] width 8 height 12
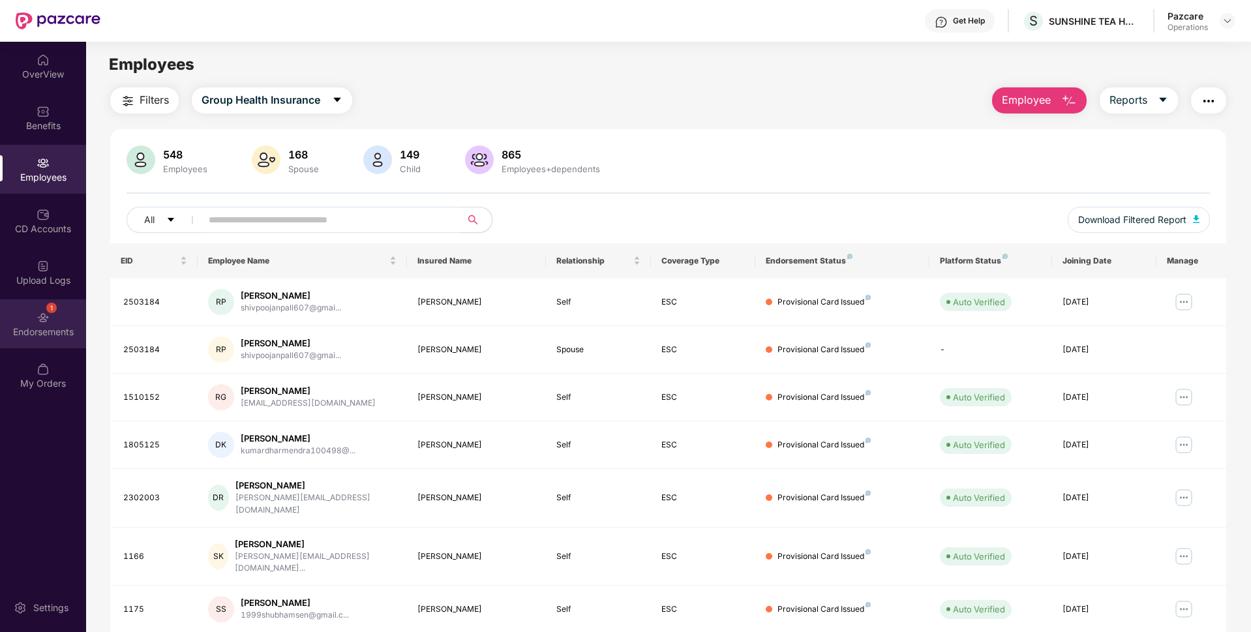
click at [29, 335] on div "Endorsements" at bounding box center [43, 331] width 86 height 13
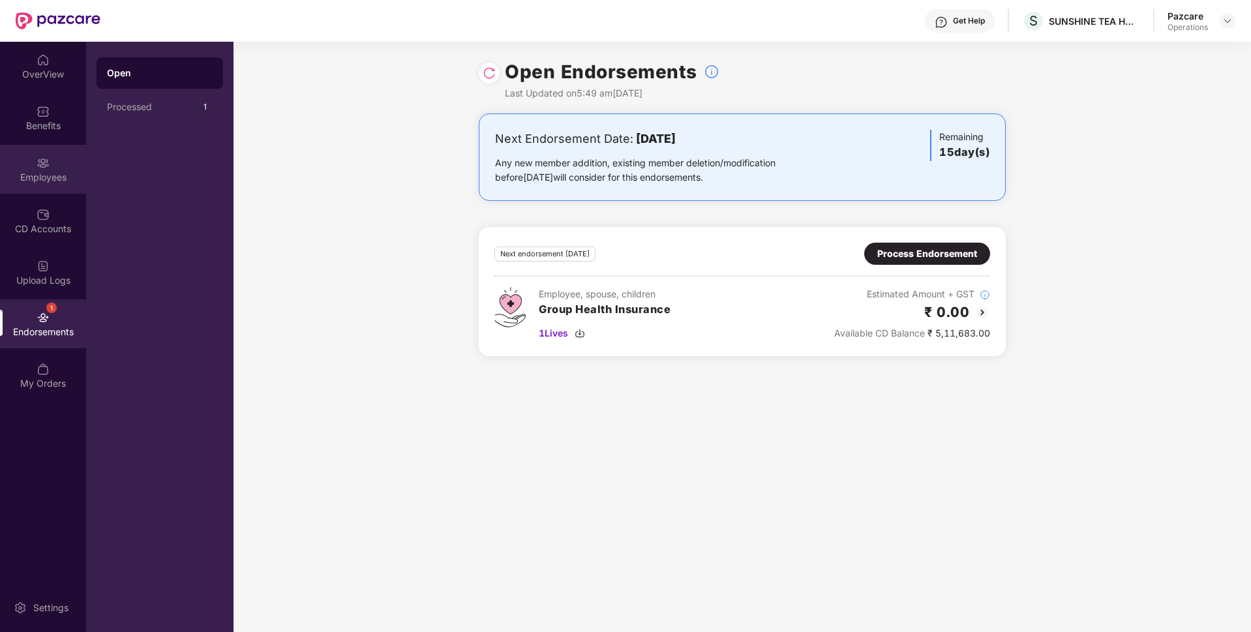
click at [40, 185] on div "Employees" at bounding box center [43, 169] width 86 height 49
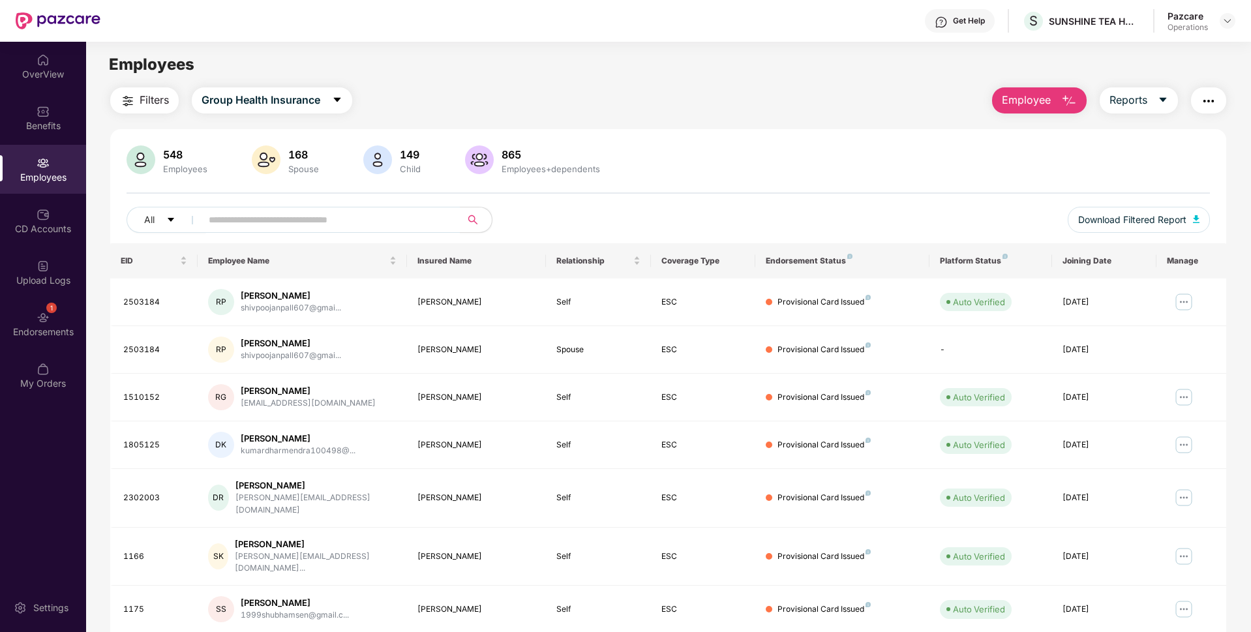
click at [1208, 98] on img "button" at bounding box center [1209, 101] width 16 height 16
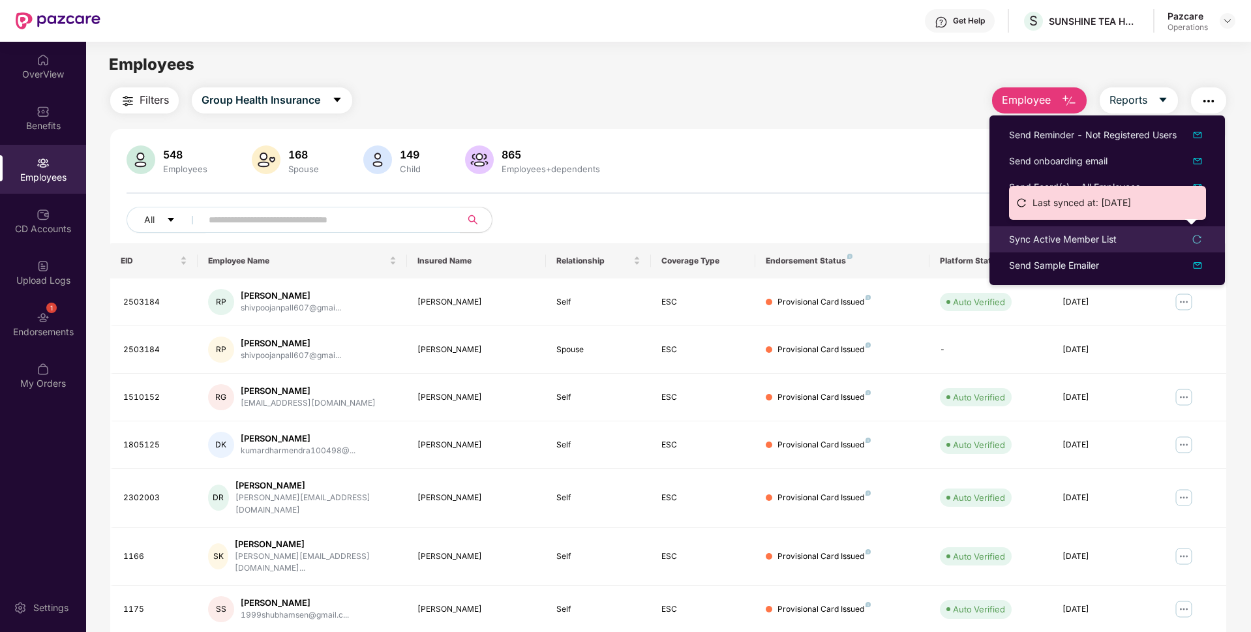
click at [1028, 239] on div "Sync Active Member List" at bounding box center [1063, 239] width 108 height 14
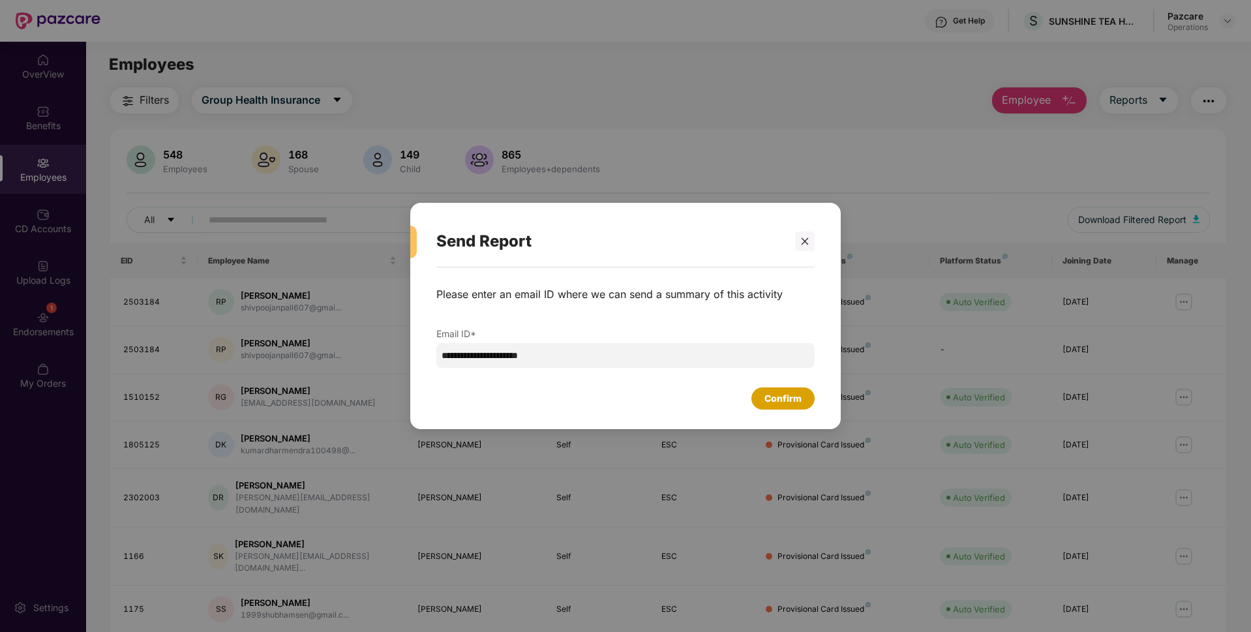
click at [789, 397] on div "Confirm" at bounding box center [782, 398] width 37 height 14
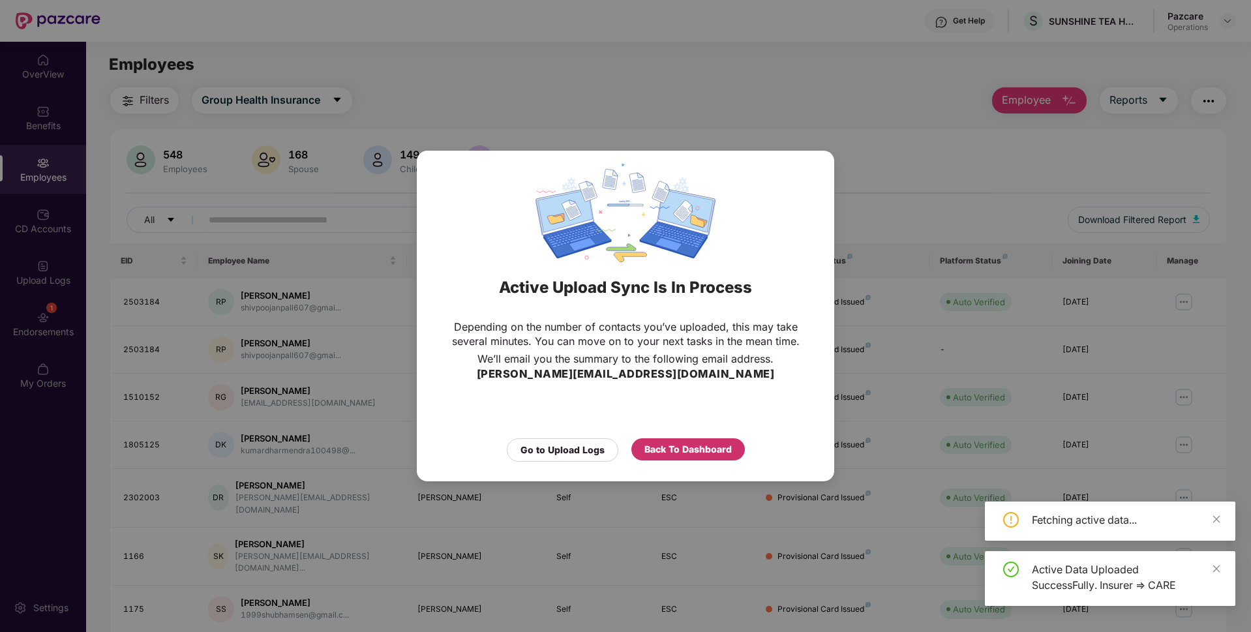
click at [695, 453] on div "Back To Dashboard" at bounding box center [687, 449] width 87 height 14
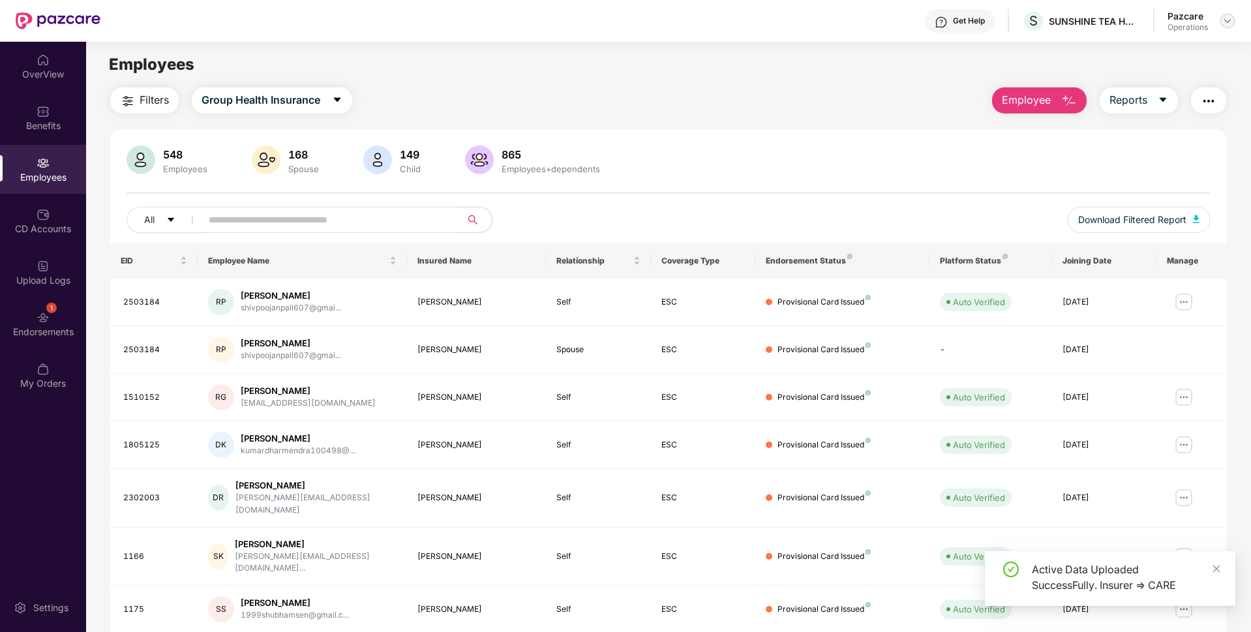
click at [1226, 27] on div at bounding box center [1227, 21] width 16 height 16
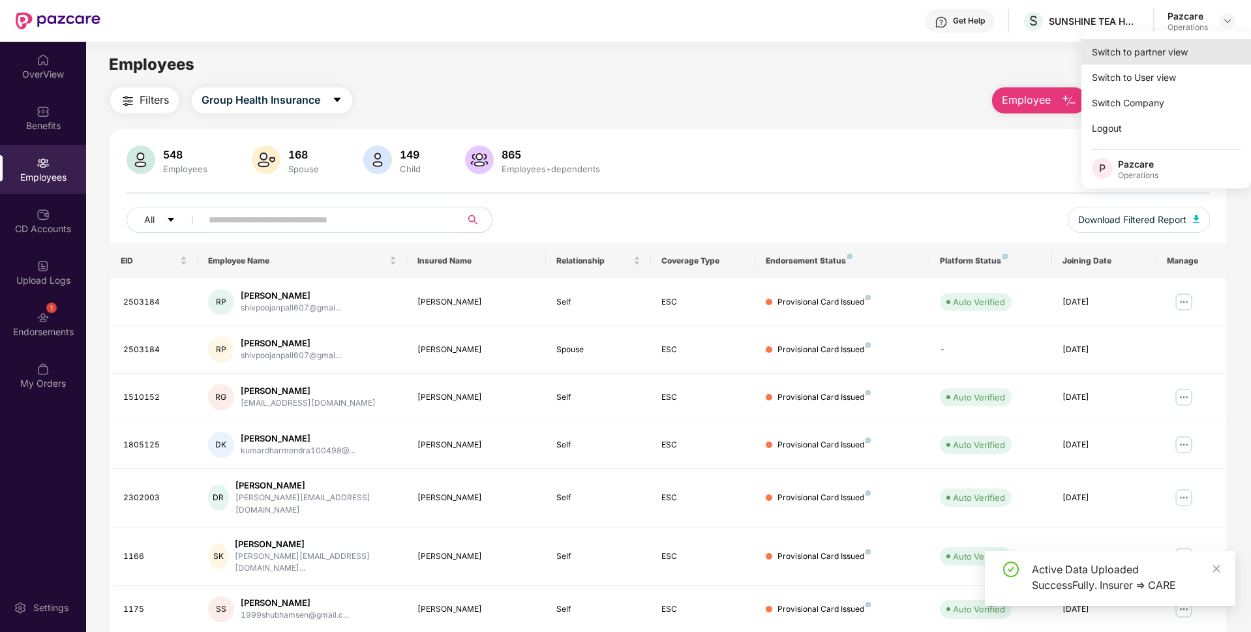
click at [1175, 44] on div "Switch to partner view" at bounding box center [1166, 51] width 170 height 25
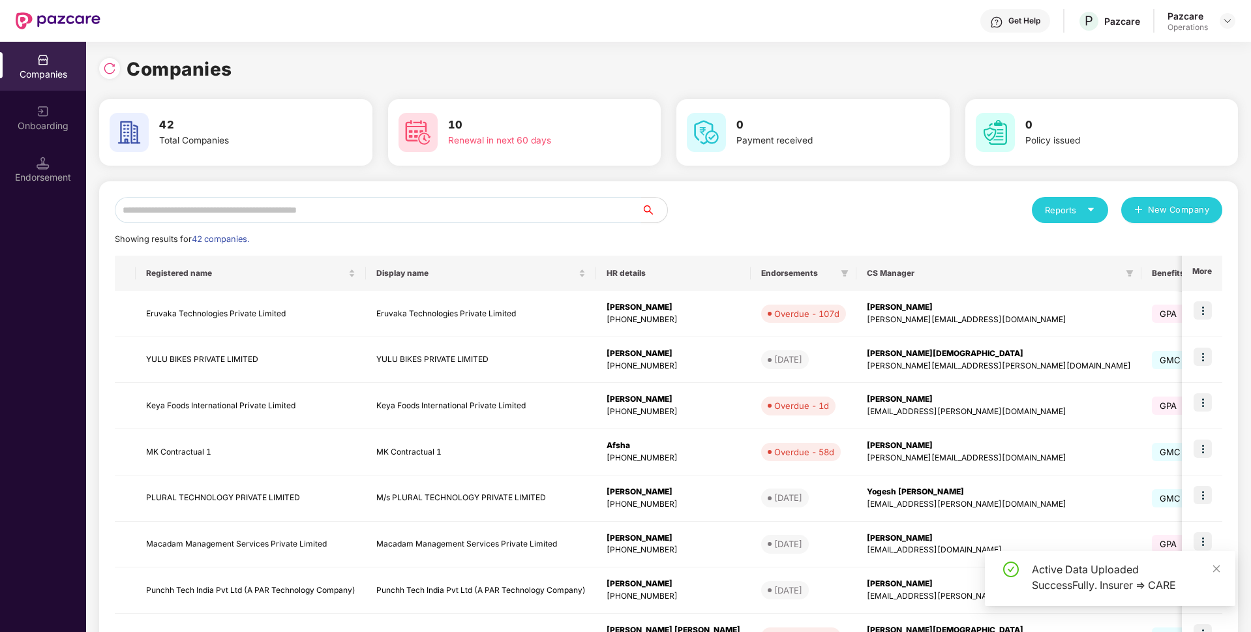
click at [336, 209] on input "text" at bounding box center [378, 210] width 526 height 26
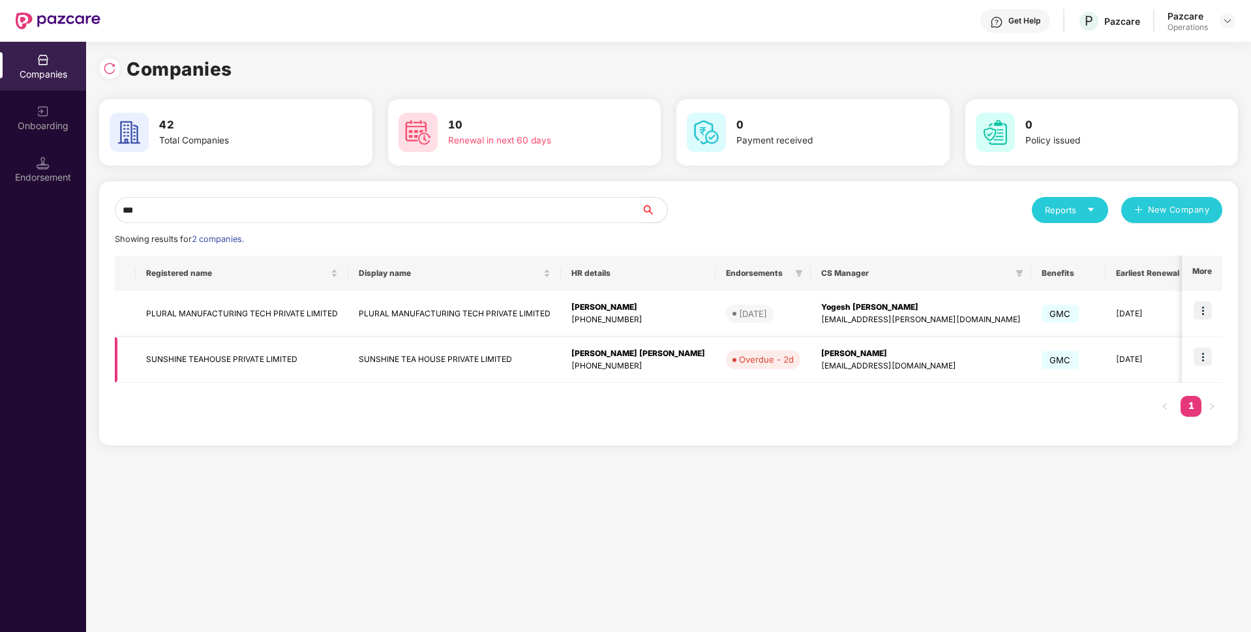
type input "***"
click at [178, 359] on td "SUNSHINE TEAHOUSE PRIVATE LIMITED" at bounding box center [242, 360] width 213 height 46
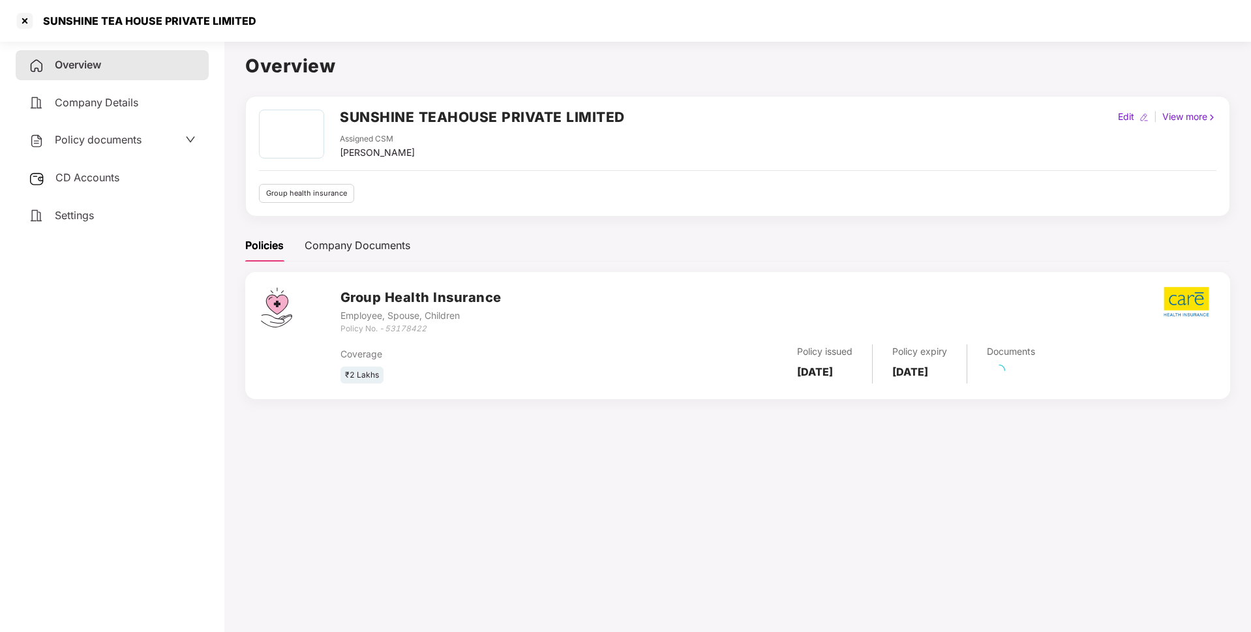
click at [104, 170] on div "CD Accounts" at bounding box center [112, 178] width 193 height 30
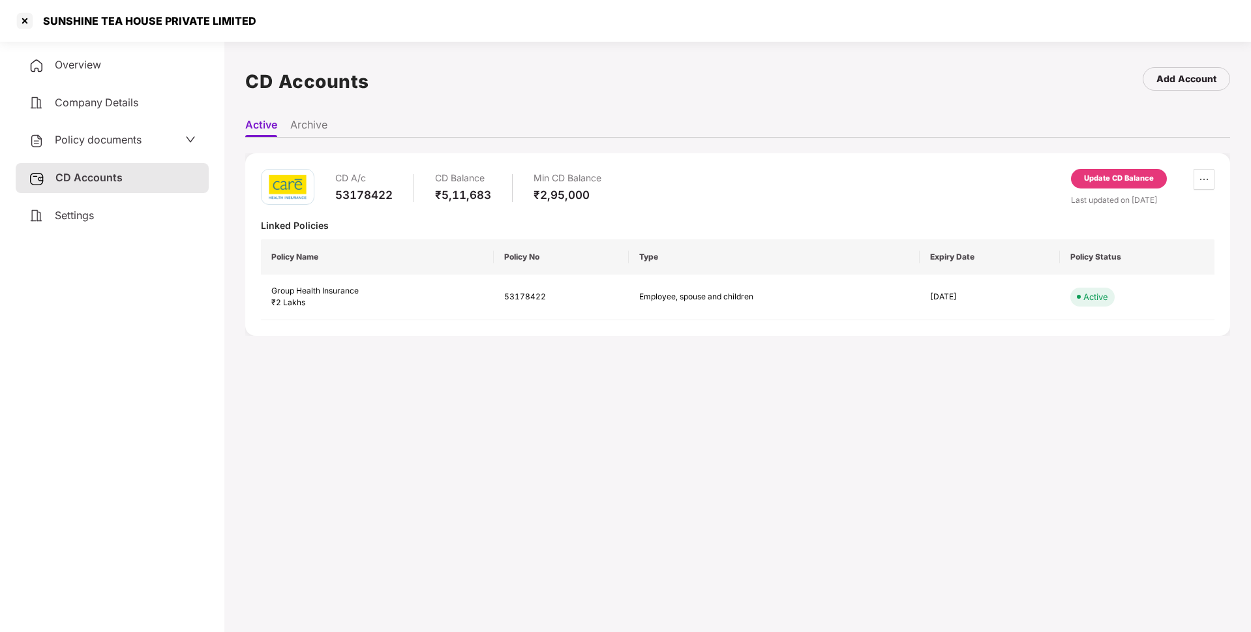
click at [1080, 179] on div "Update CD Balance" at bounding box center [1119, 179] width 96 height 20
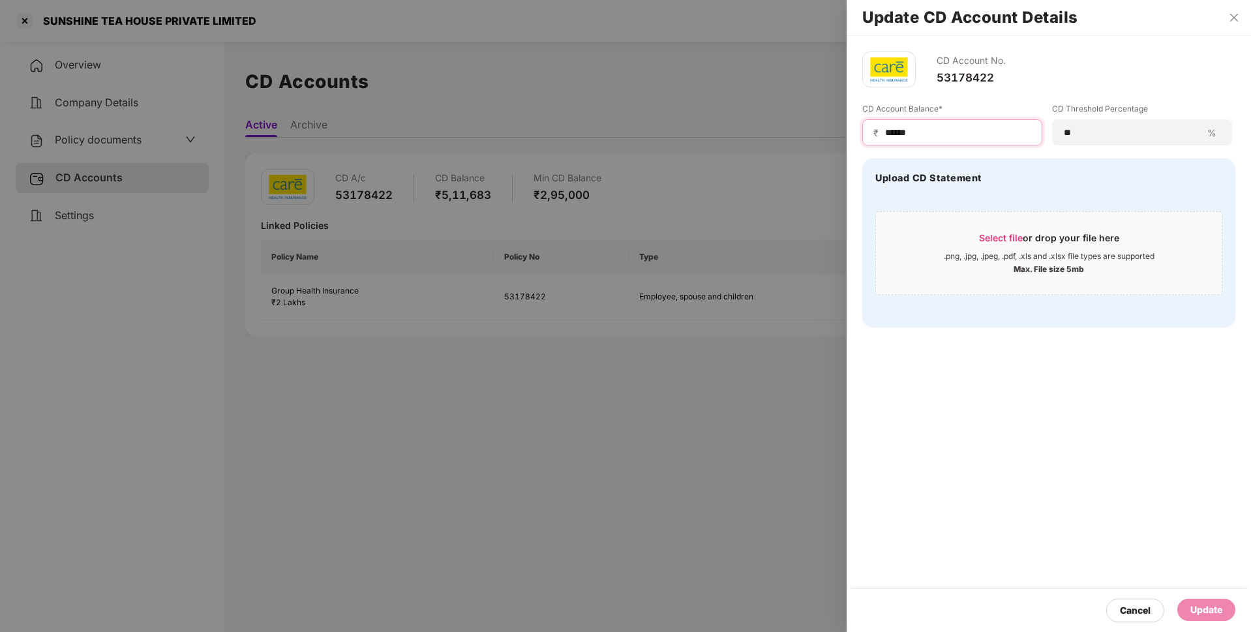
drag, startPoint x: 931, startPoint y: 138, endPoint x: 810, endPoint y: 140, distance: 120.7
click at [810, 140] on div "Update CD Account Details CD Account No. 53178422 CD Account Balance* ₹ ****** …" at bounding box center [625, 316] width 1251 height 632
paste input "***"
type input "*********"
click at [1205, 605] on div "Update" at bounding box center [1206, 610] width 32 height 14
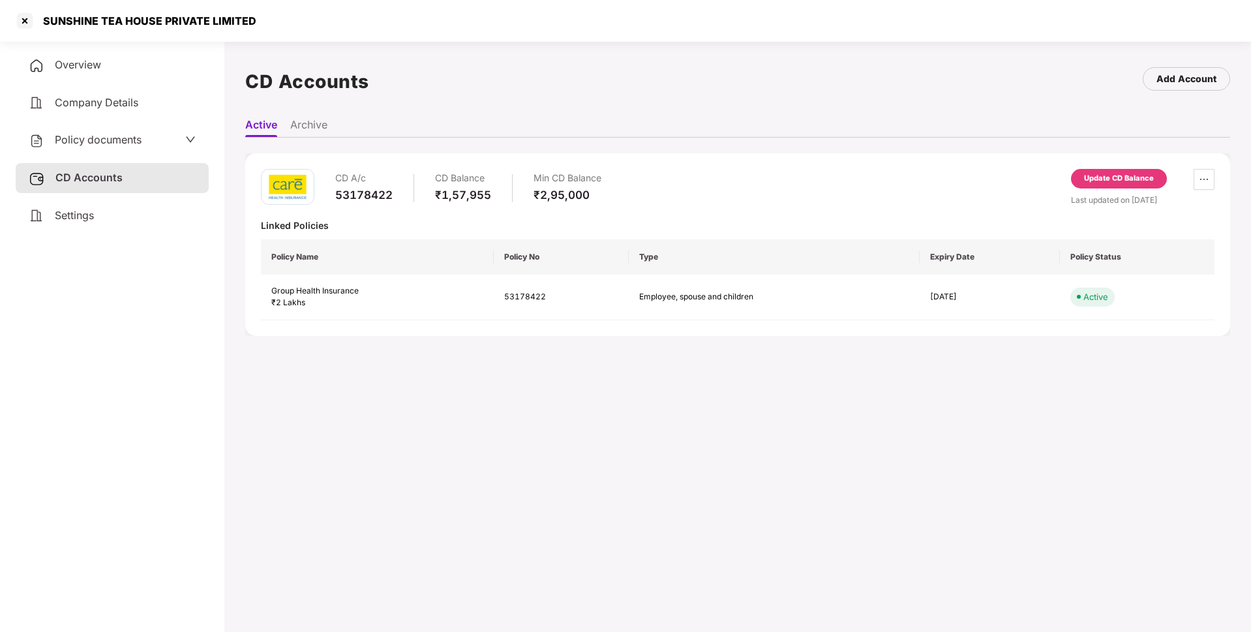
click at [115, 143] on span "Policy documents" at bounding box center [98, 139] width 87 height 13
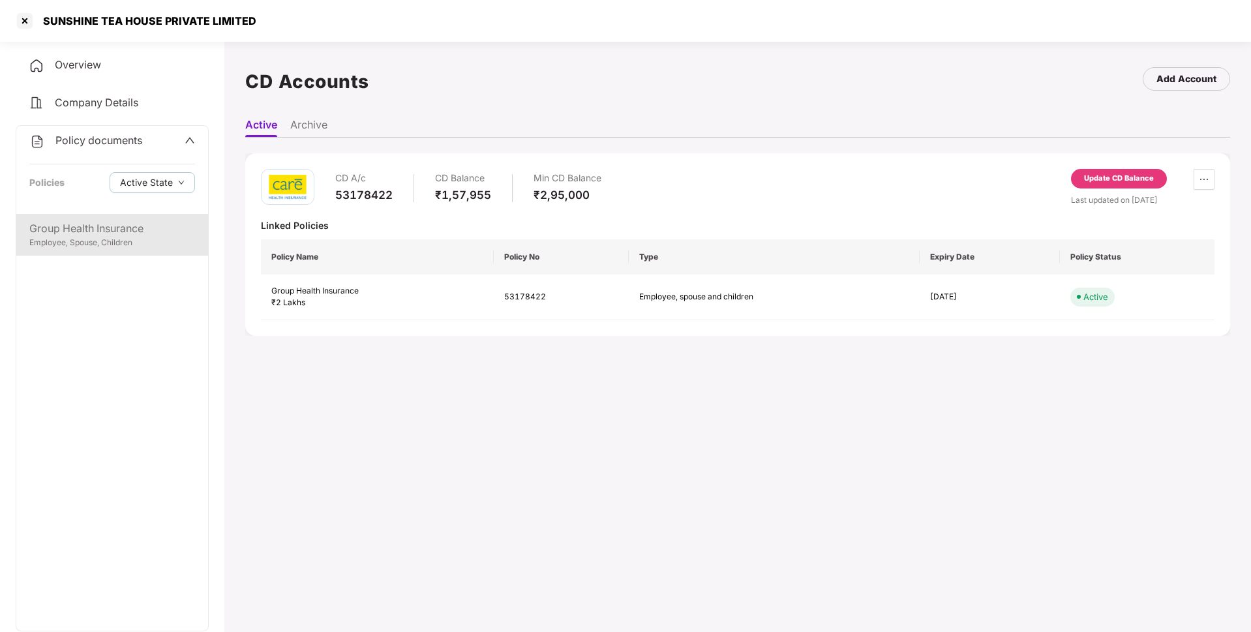
click at [99, 226] on div "Group Health Insurance" at bounding box center [112, 228] width 166 height 16
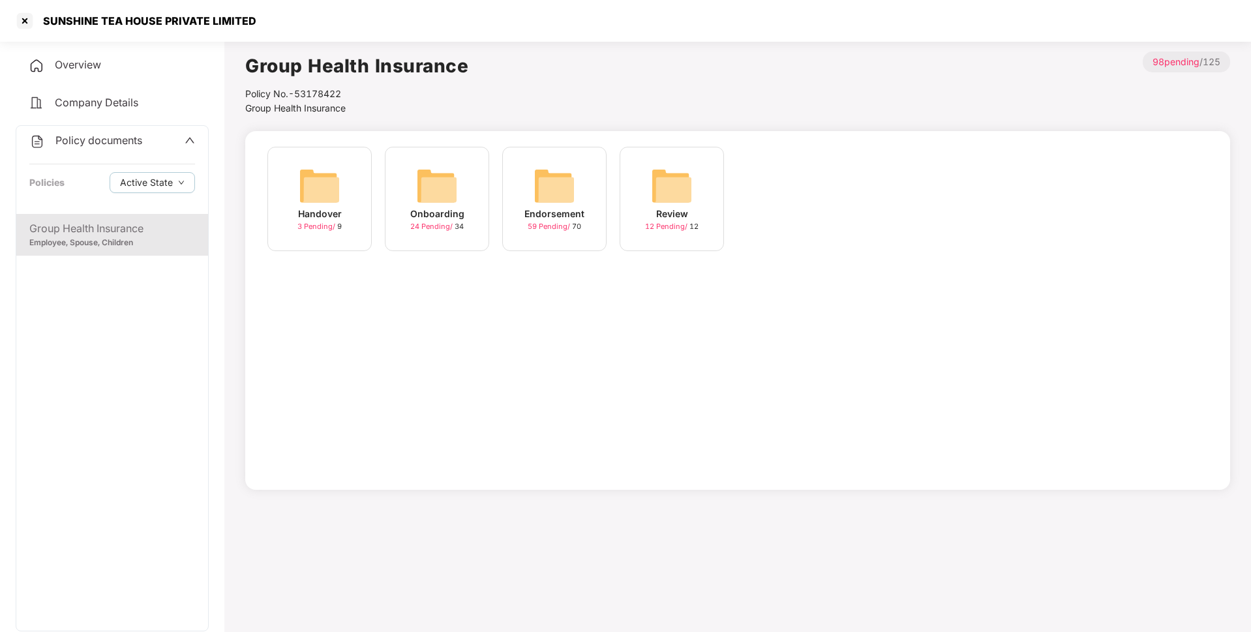
click at [567, 207] on div "Endorsement" at bounding box center [554, 214] width 60 height 14
click at [688, 185] on img at bounding box center [672, 186] width 42 height 42
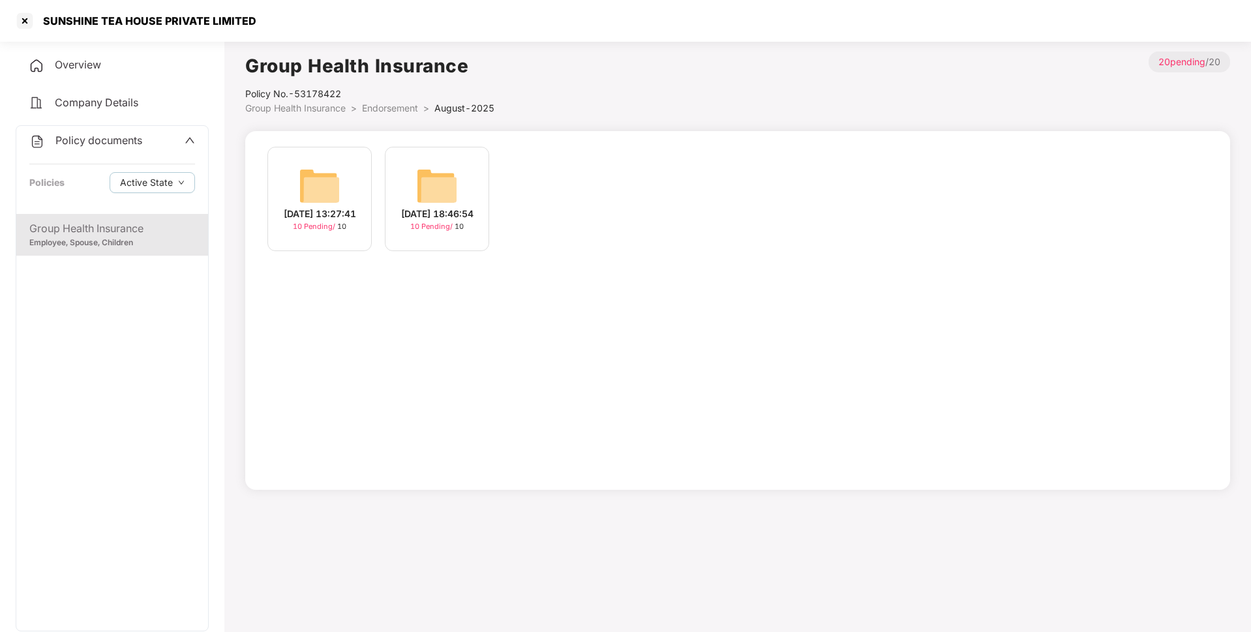
click at [347, 174] on div "[DATE] 13:27:41 10 Pending / 10" at bounding box center [319, 199] width 104 height 104
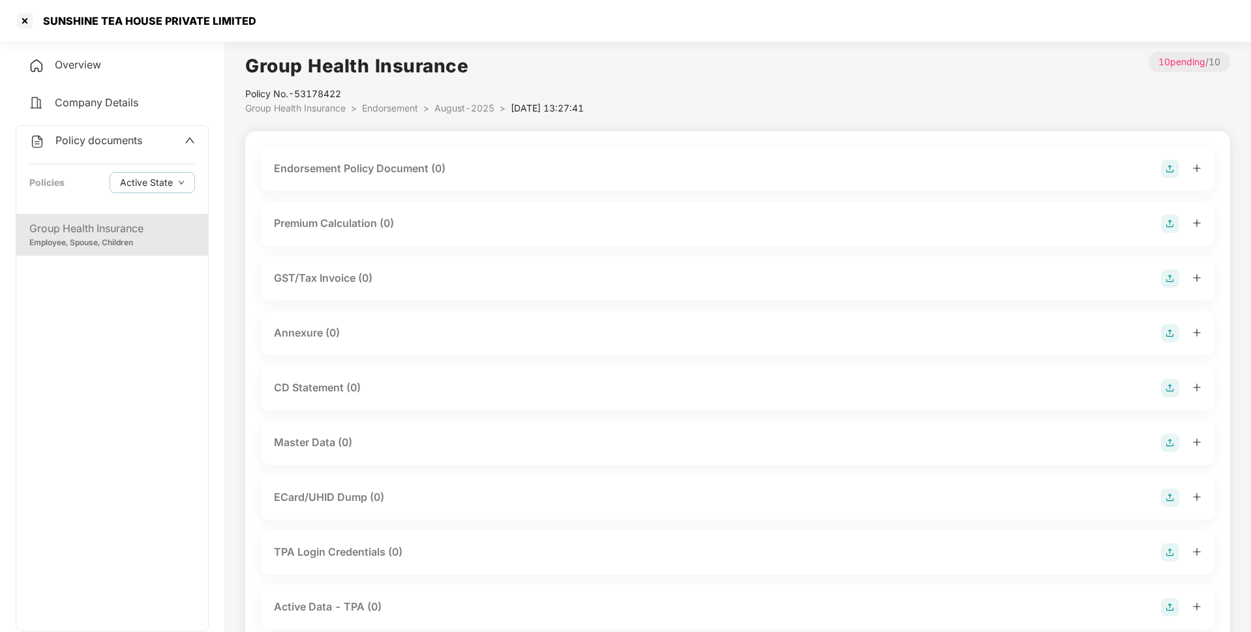
click at [1168, 170] on img at bounding box center [1170, 169] width 18 height 18
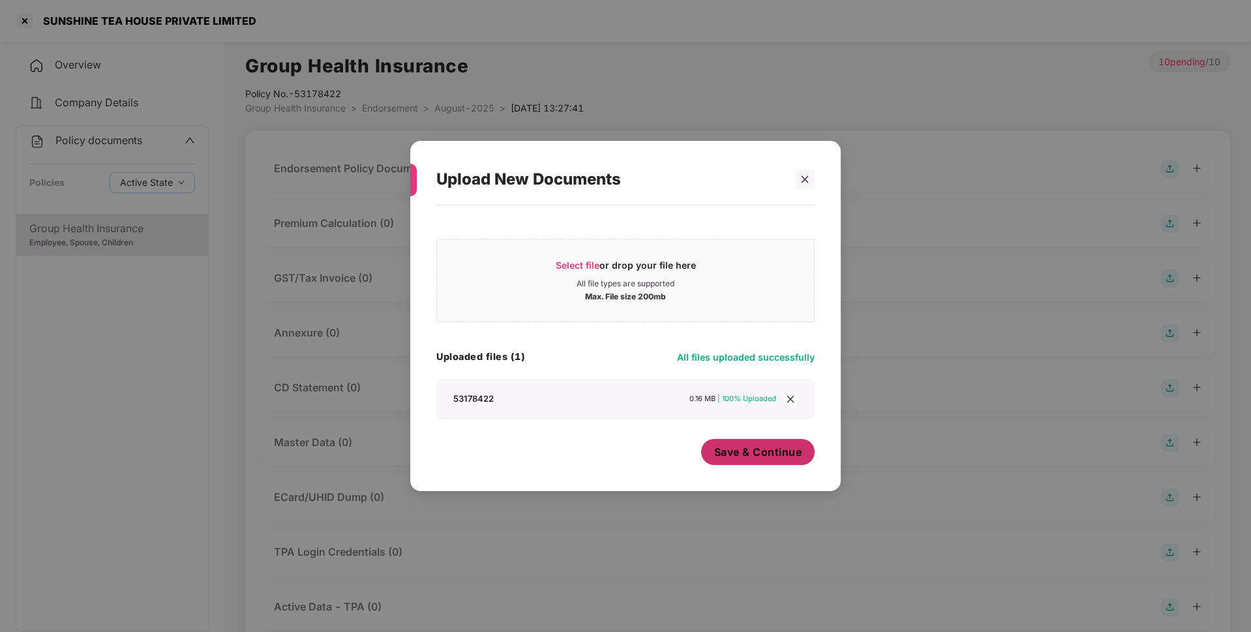
click at [736, 453] on span "Save & Continue" at bounding box center [758, 452] width 88 height 14
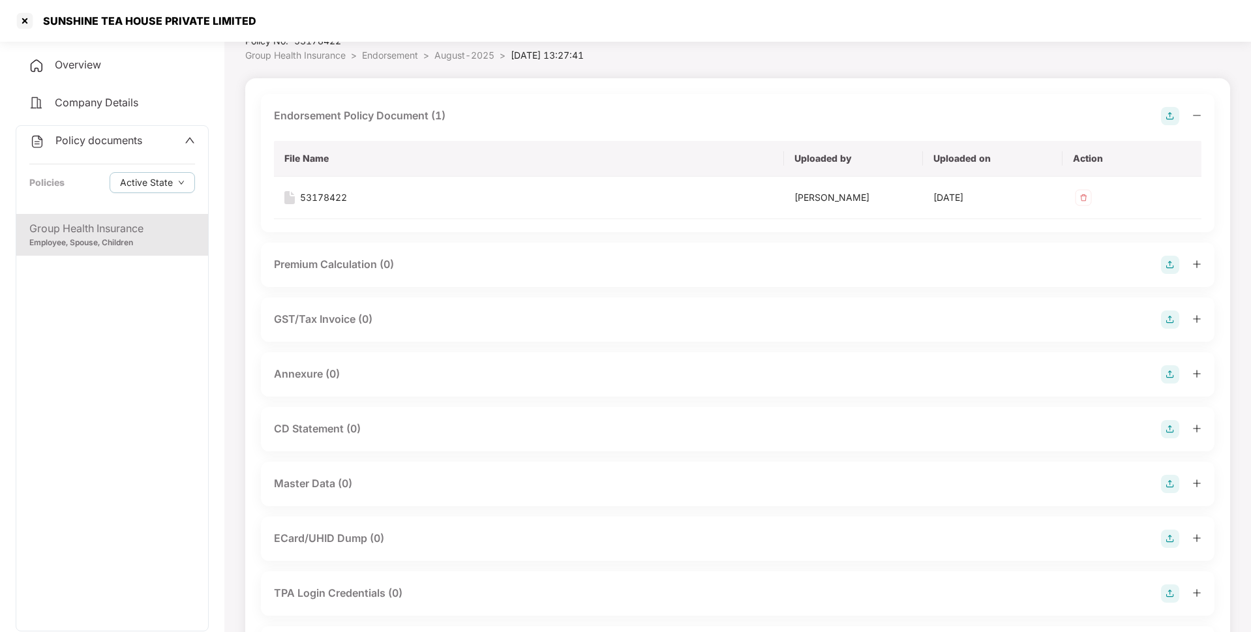
scroll to position [57, 0]
click at [1169, 368] on img at bounding box center [1170, 370] width 18 height 18
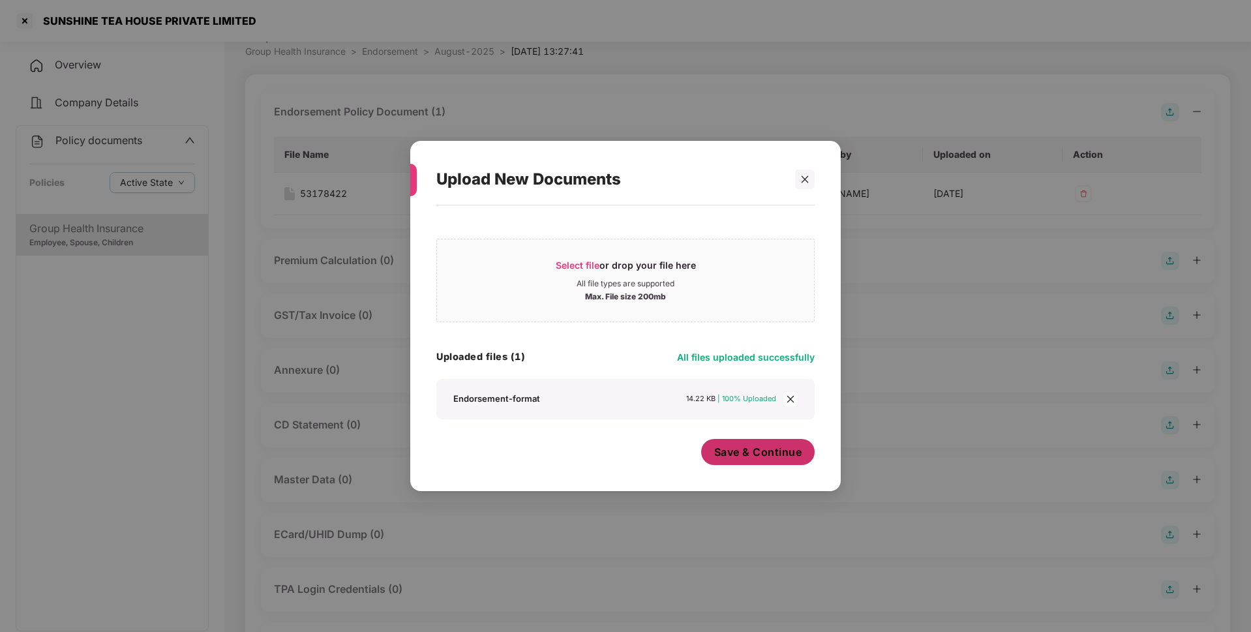
click at [747, 452] on span "Save & Continue" at bounding box center [758, 452] width 88 height 14
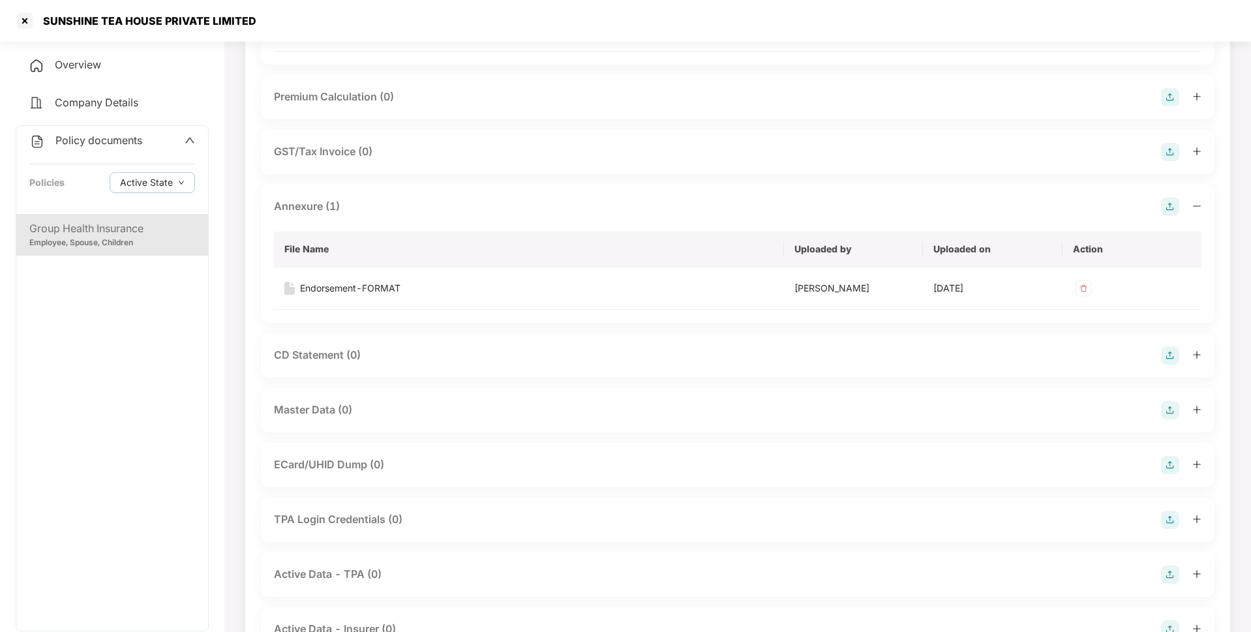
scroll to position [227, 0]
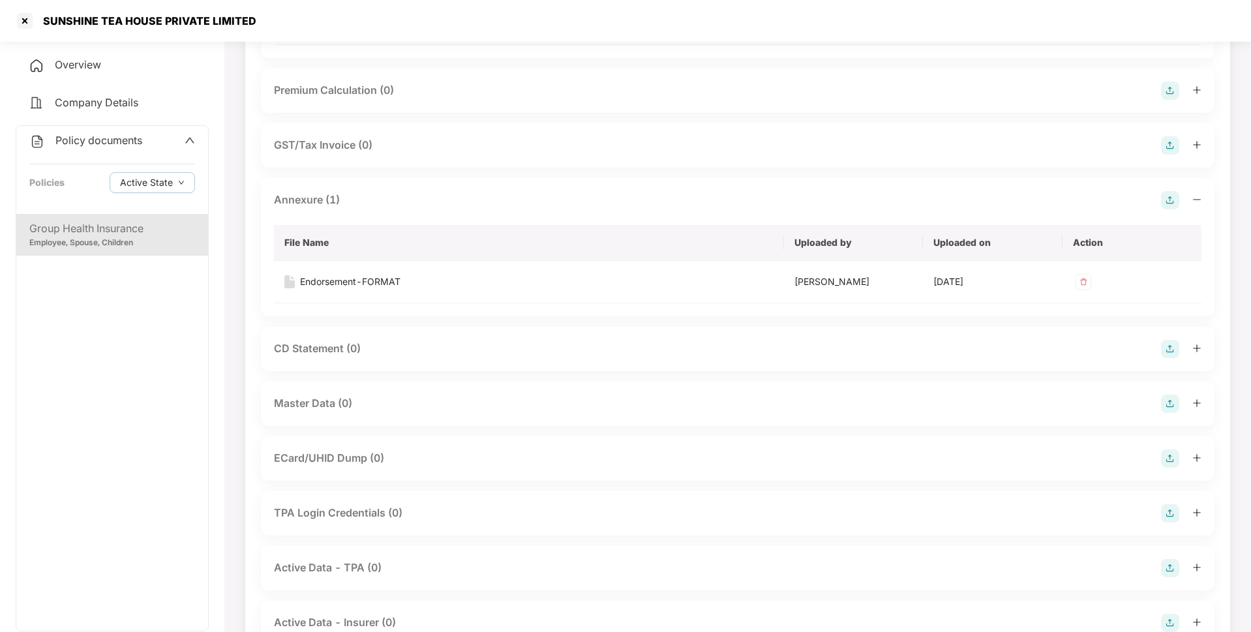
click at [1171, 406] on img at bounding box center [1170, 404] width 18 height 18
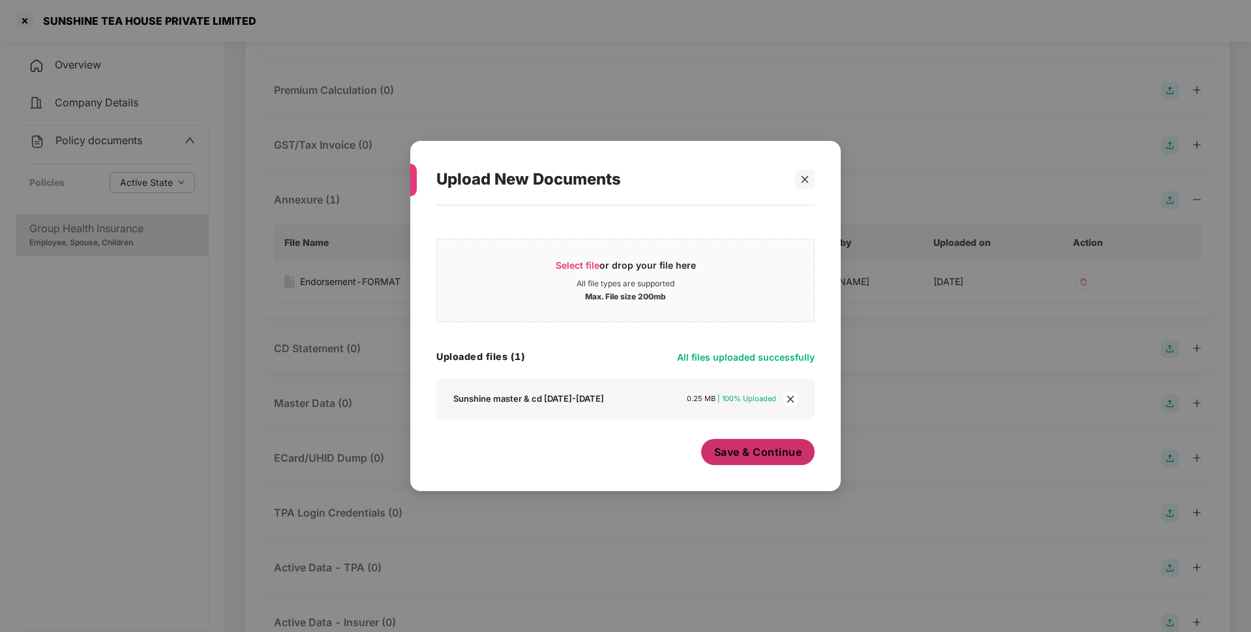
click at [744, 453] on span "Save & Continue" at bounding box center [758, 452] width 88 height 14
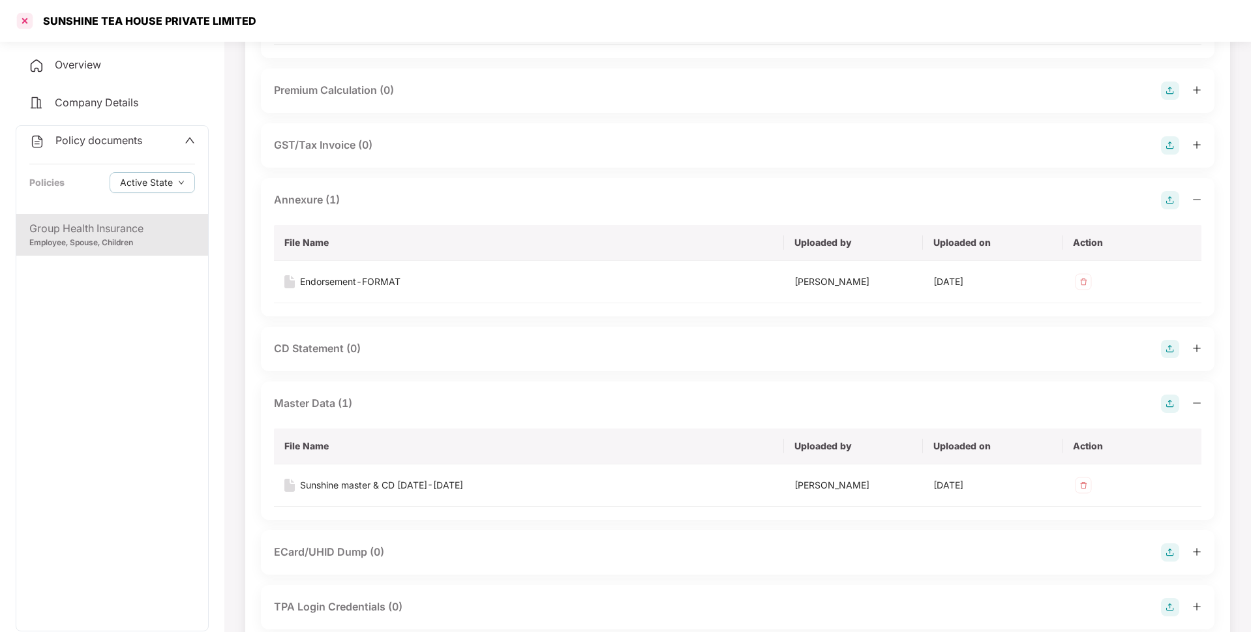
click at [25, 24] on div at bounding box center [24, 20] width 21 height 21
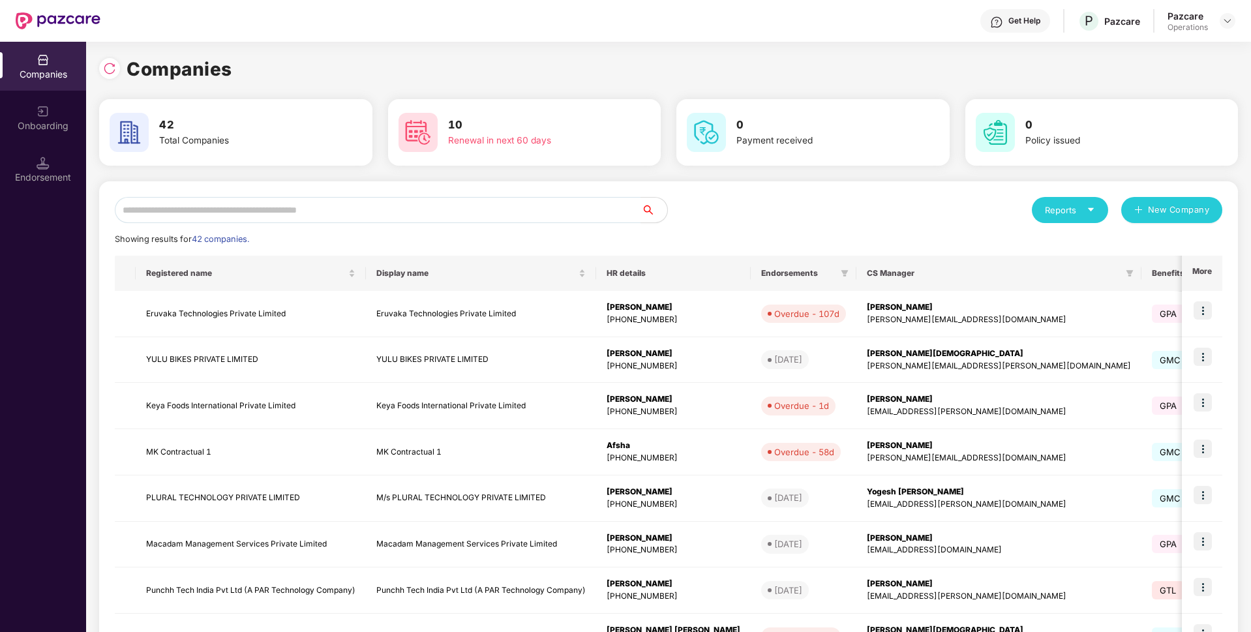
scroll to position [0, 0]
click at [100, 58] on div at bounding box center [112, 67] width 27 height 24
click at [110, 67] on img at bounding box center [109, 68] width 13 height 13
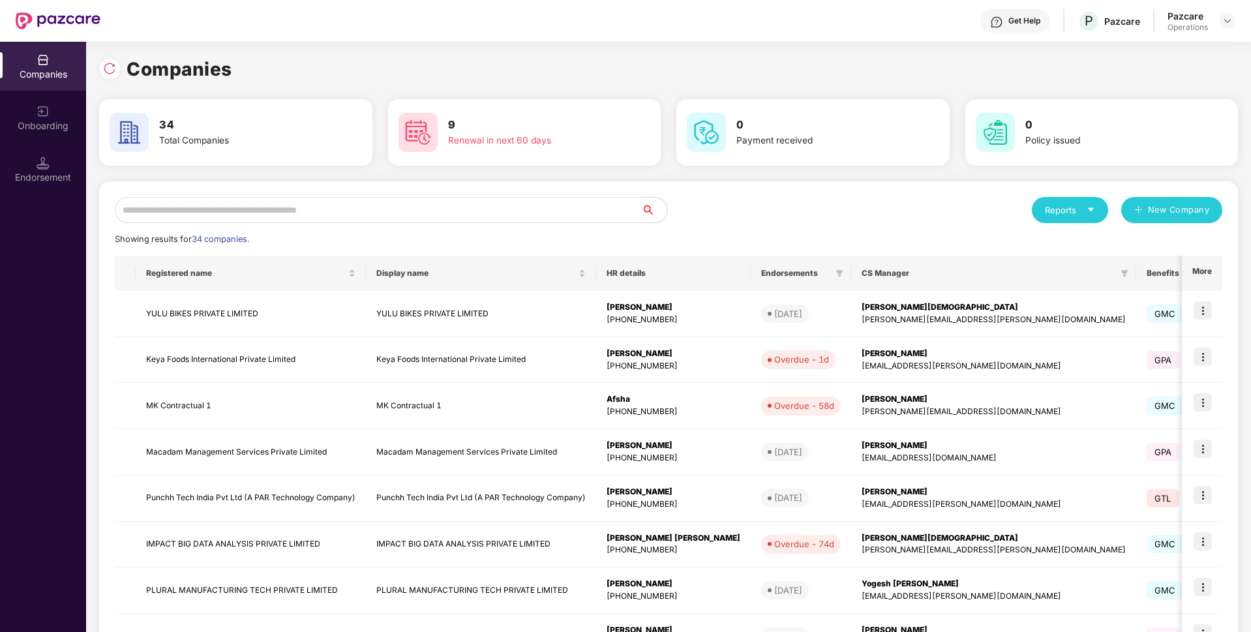
click at [205, 214] on input "text" at bounding box center [378, 210] width 526 height 26
type input "*"
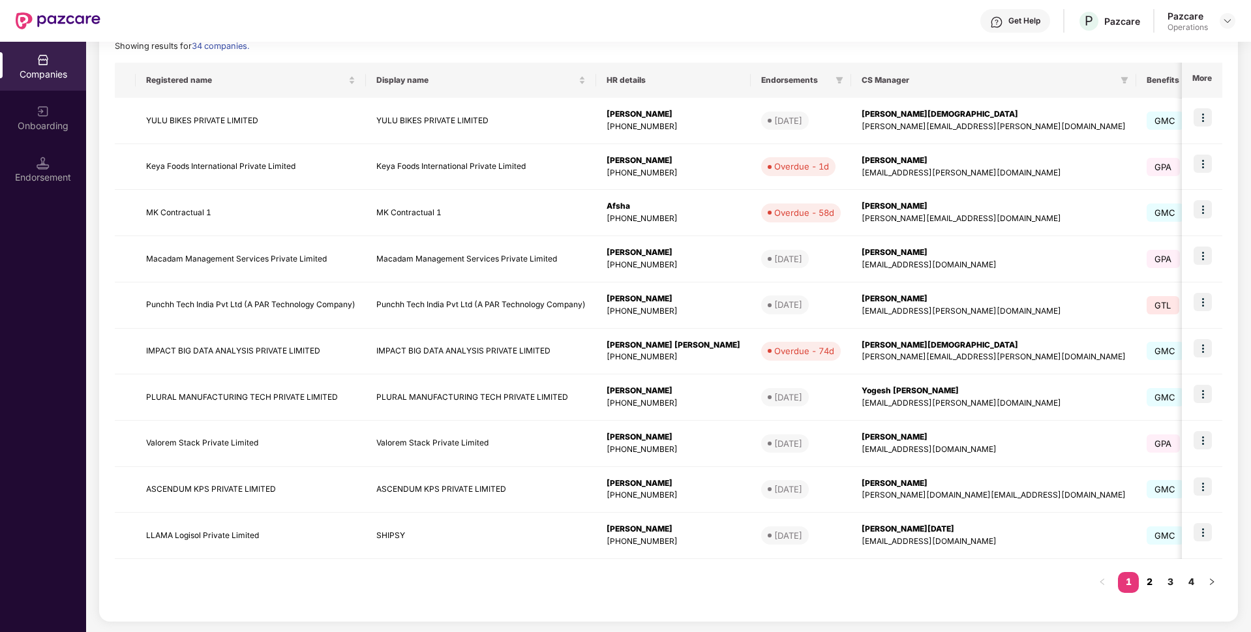
click at [1148, 584] on link "2" at bounding box center [1149, 582] width 21 height 20
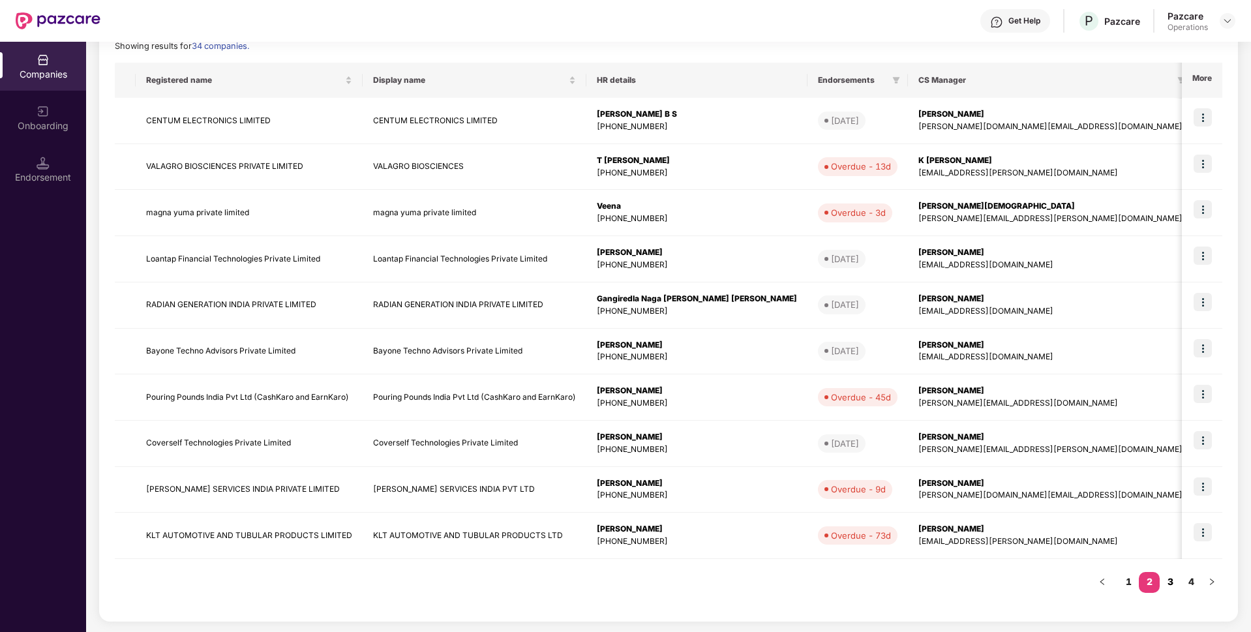
click at [1165, 584] on link "3" at bounding box center [1169, 582] width 21 height 20
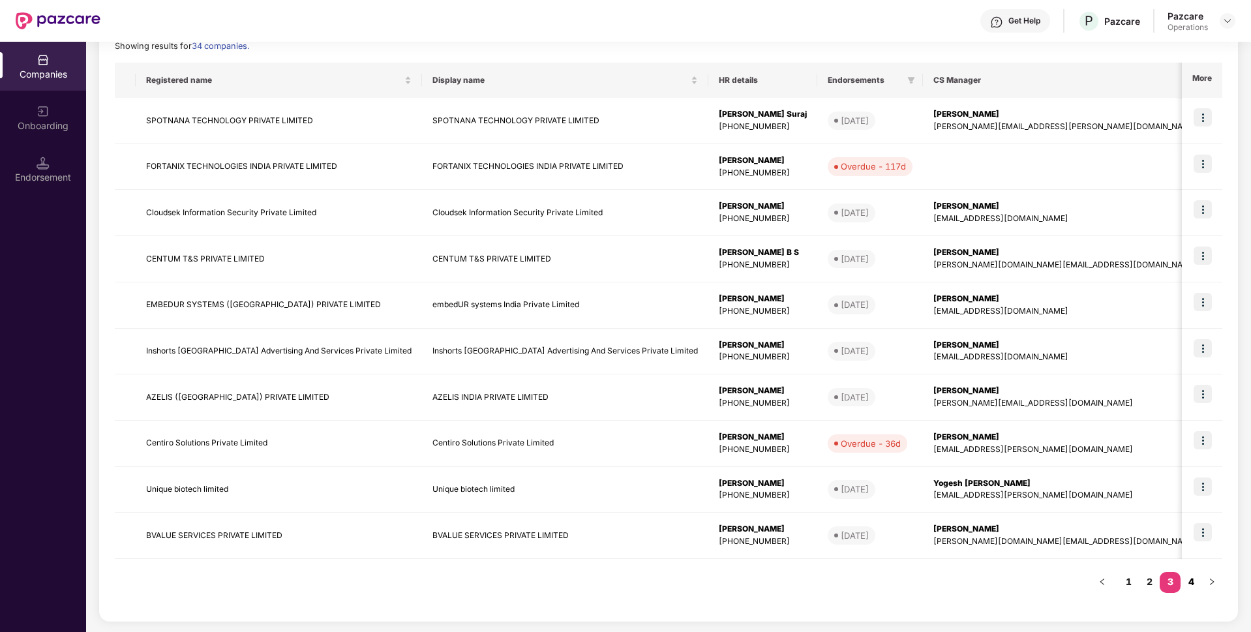
click at [1188, 584] on link "4" at bounding box center [1190, 582] width 21 height 20
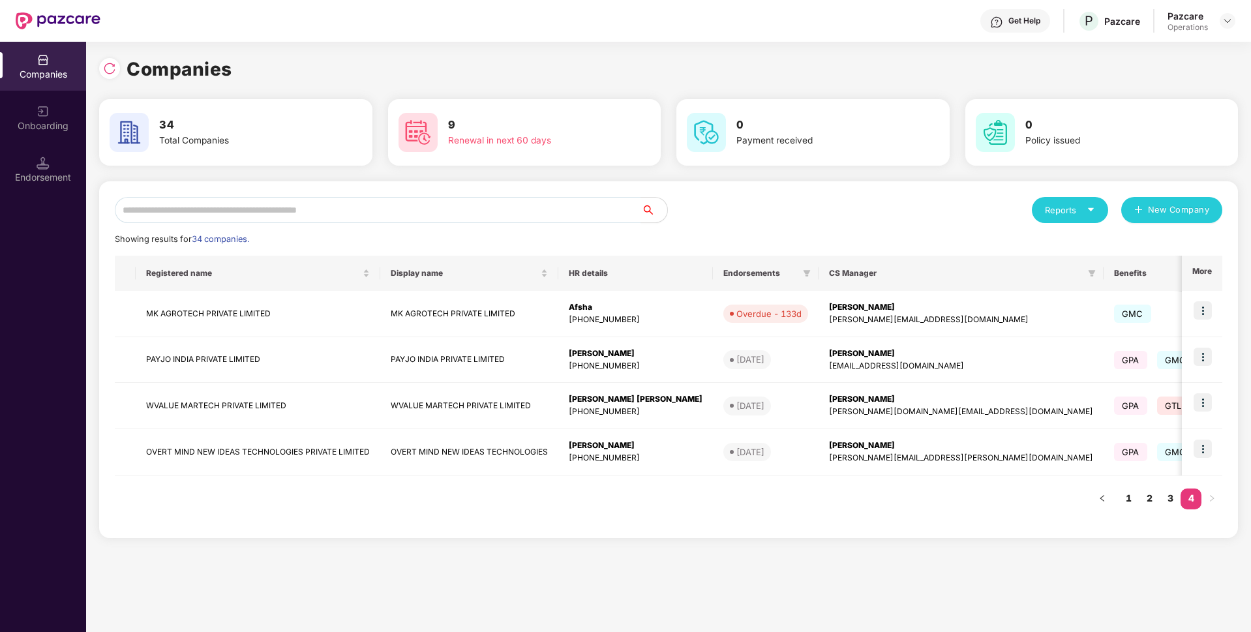
scroll to position [0, 0]
click at [1120, 496] on link "1" at bounding box center [1128, 498] width 21 height 20
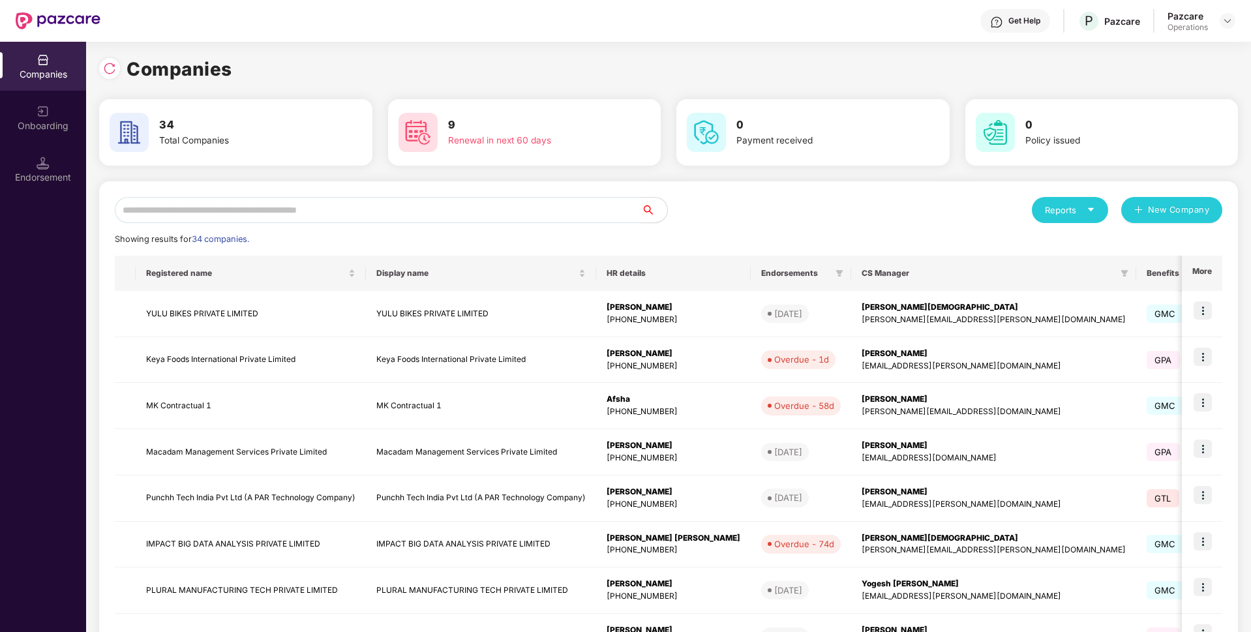
click at [406, 227] on div "Reports New Company Showing results for 34 companies. Registered name Display n…" at bounding box center [668, 498] width 1107 height 602
click at [402, 213] on input "text" at bounding box center [378, 210] width 526 height 26
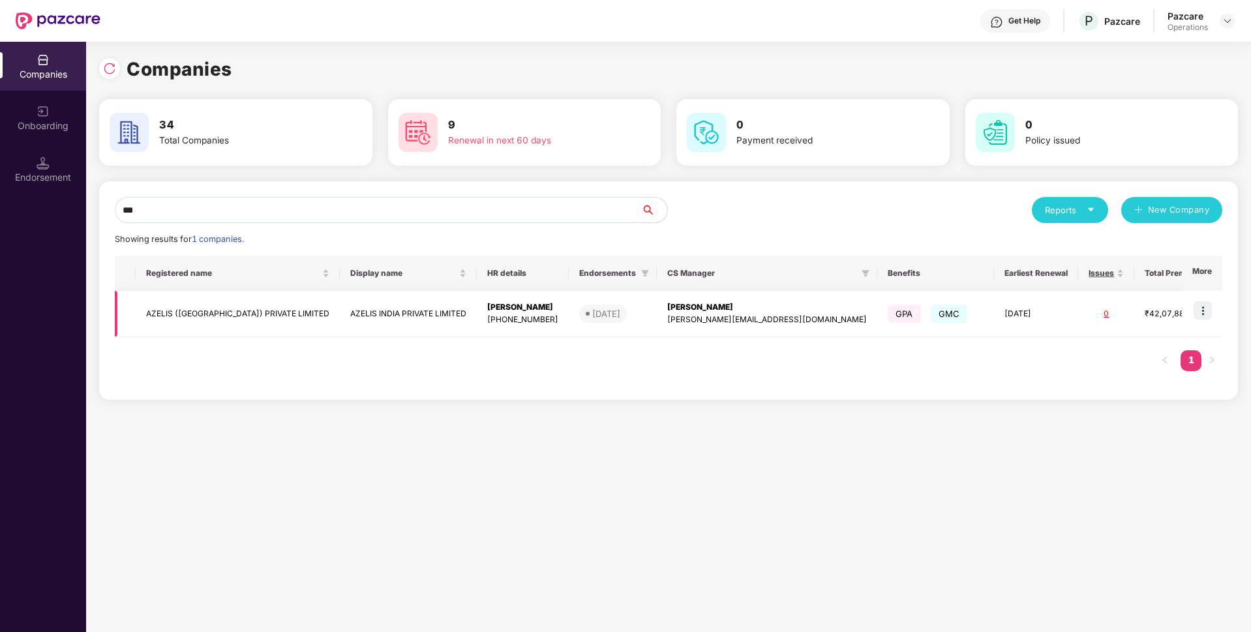
type input "***"
click at [1199, 308] on img at bounding box center [1202, 310] width 18 height 18
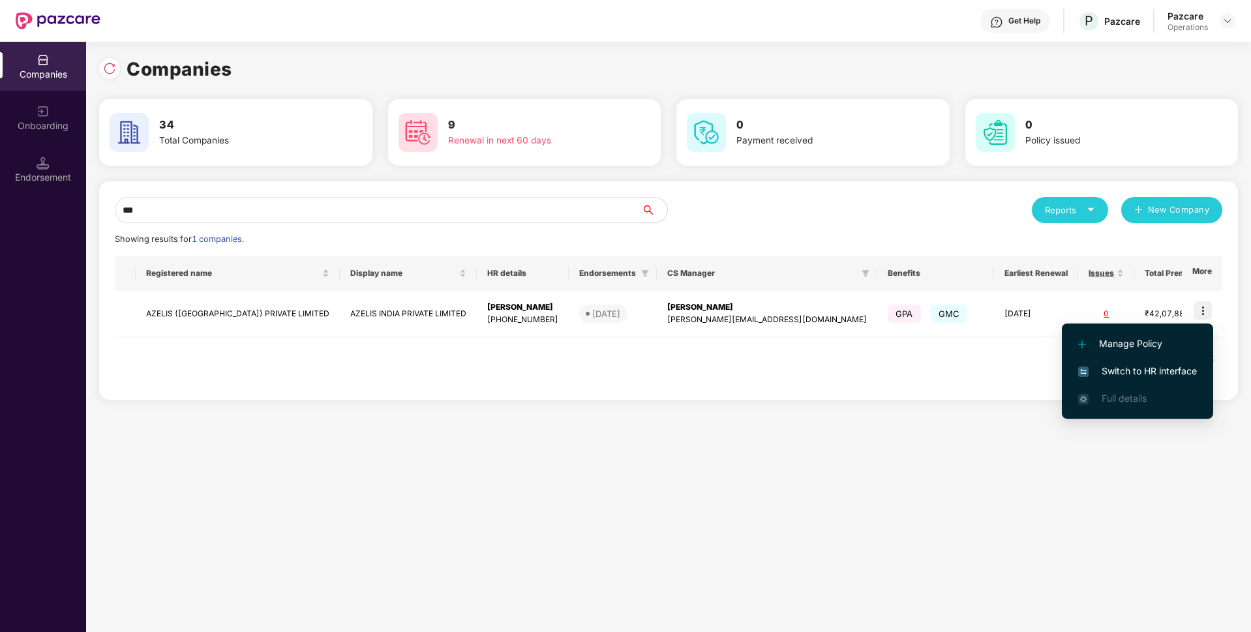
click at [1132, 385] on li "Full details" at bounding box center [1137, 398] width 151 height 27
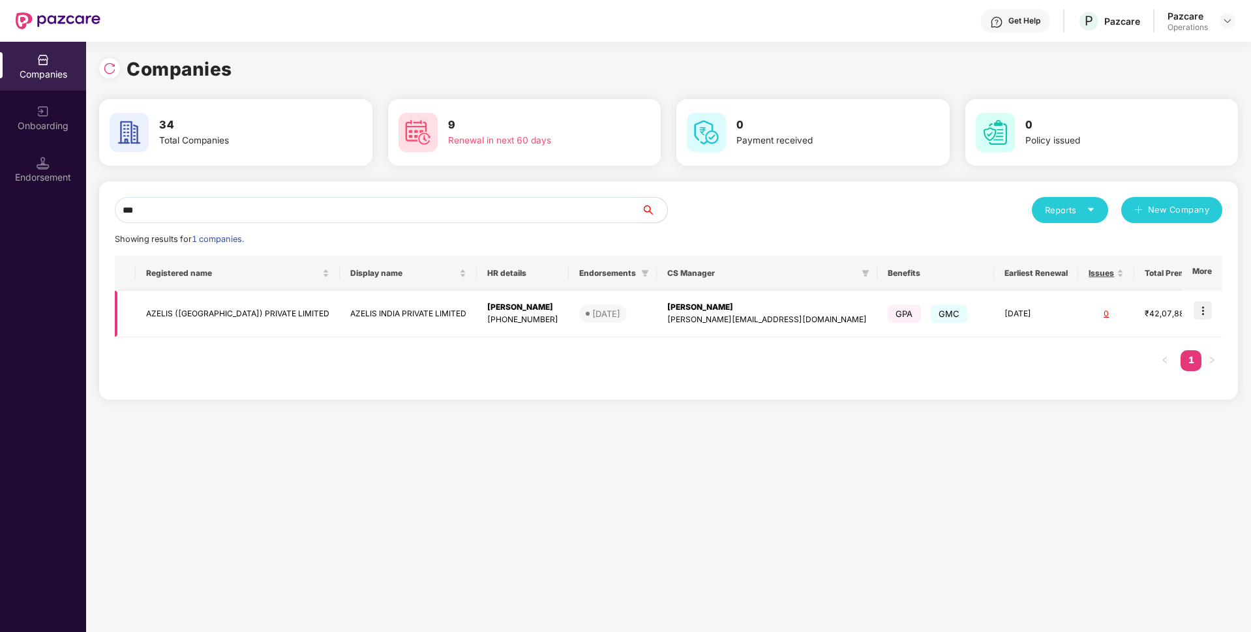
click at [1204, 310] on img at bounding box center [1202, 310] width 18 height 18
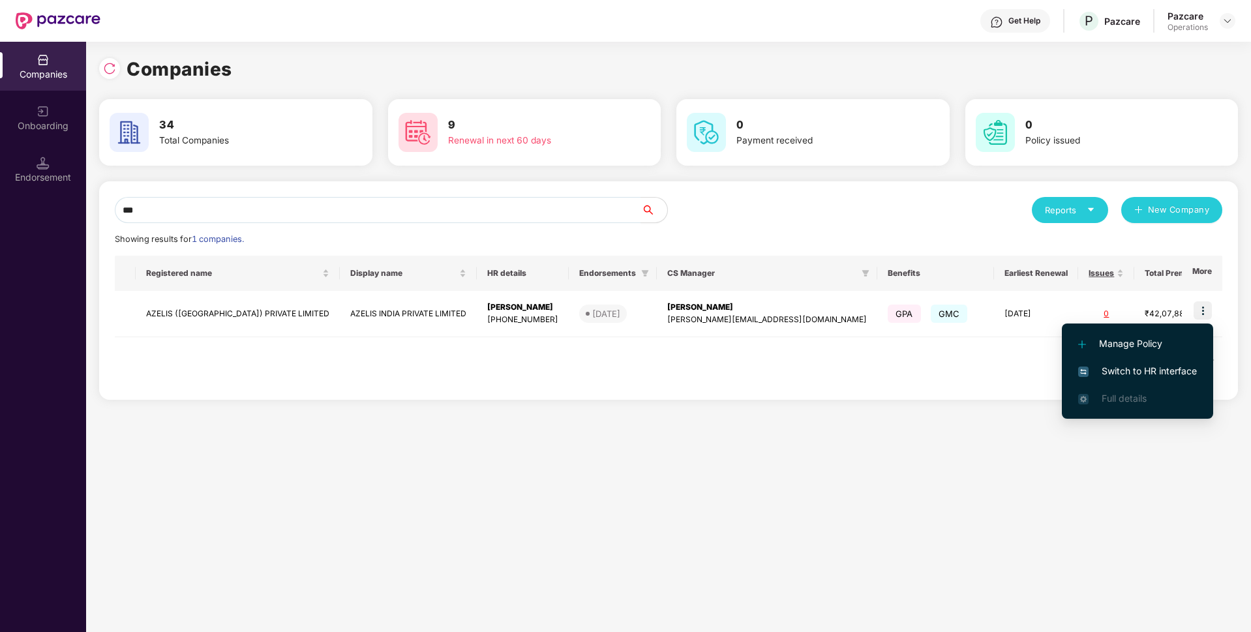
click at [1114, 372] on span "Switch to HR interface" at bounding box center [1137, 371] width 119 height 14
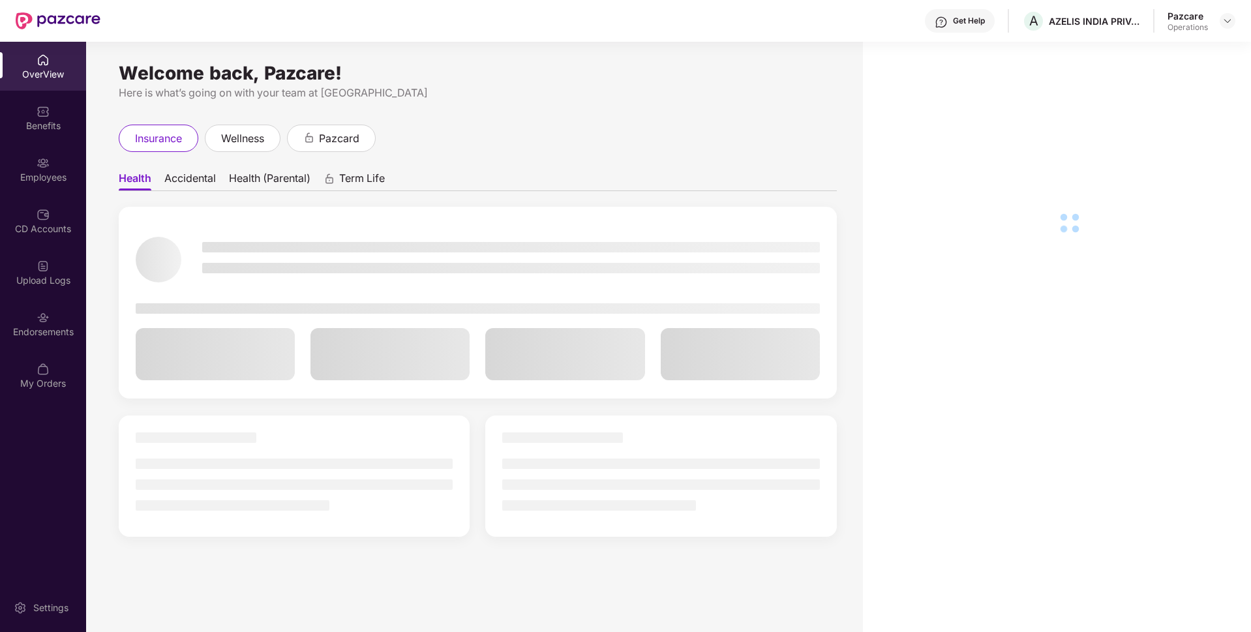
click at [22, 328] on div "Endorsements" at bounding box center [43, 331] width 86 height 13
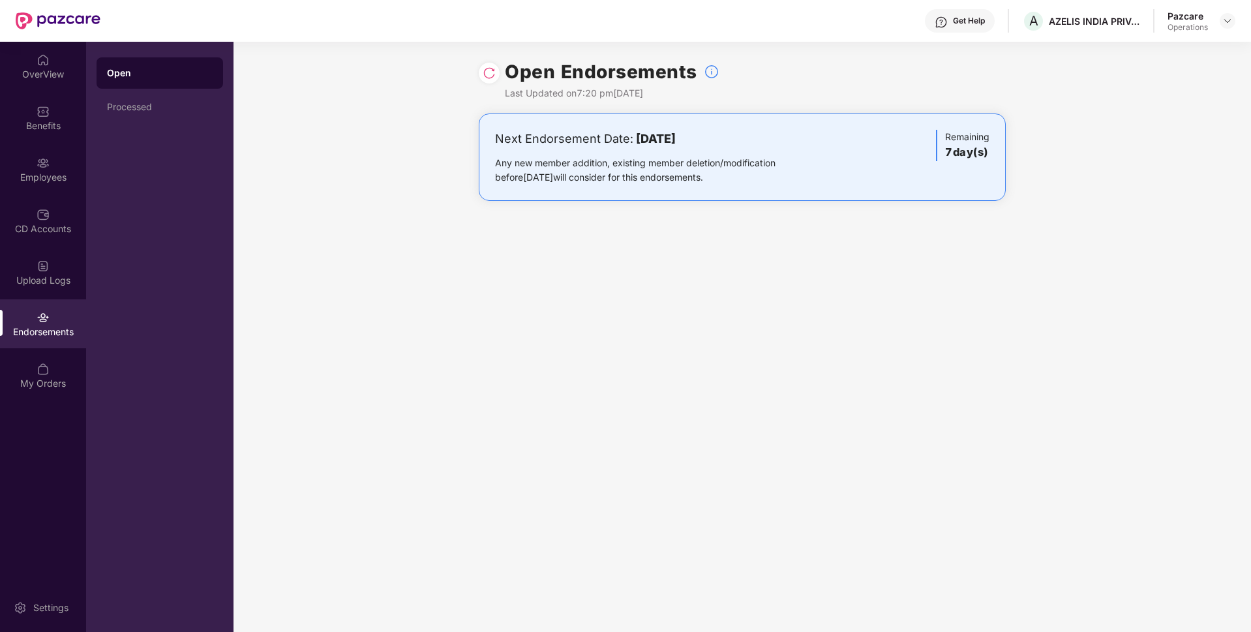
click at [494, 70] on img at bounding box center [489, 73] width 13 height 13
click at [153, 108] on div "Processed" at bounding box center [160, 107] width 106 height 10
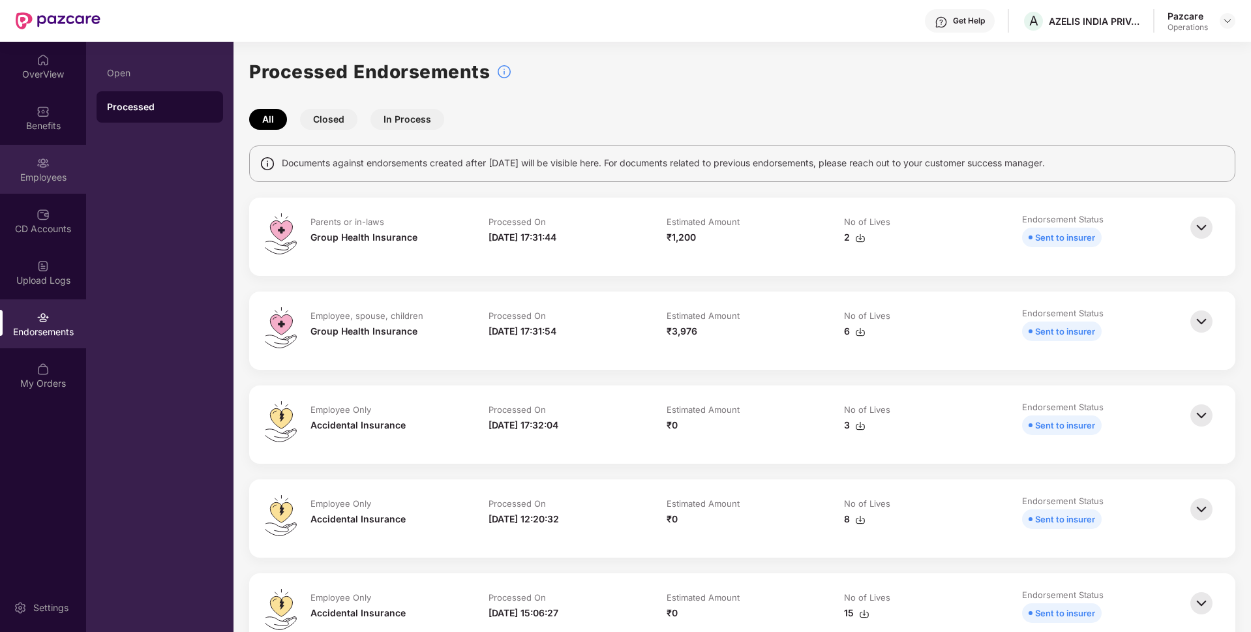
click at [59, 164] on div "Employees" at bounding box center [43, 169] width 86 height 49
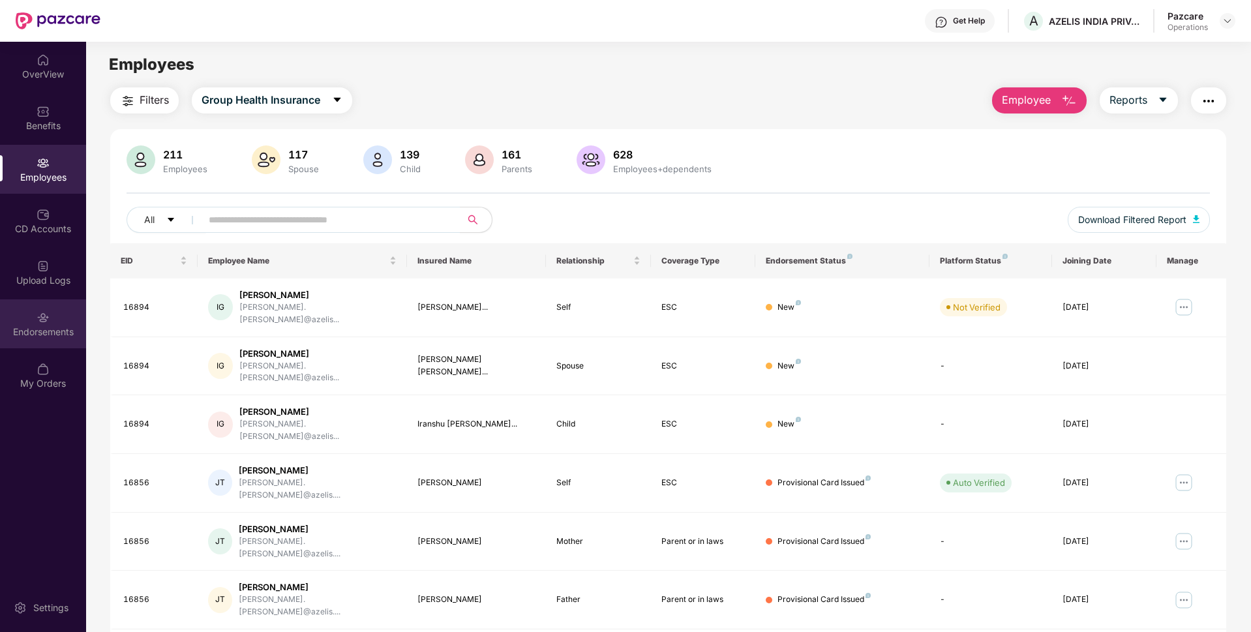
click at [52, 333] on div "Endorsements" at bounding box center [43, 331] width 86 height 13
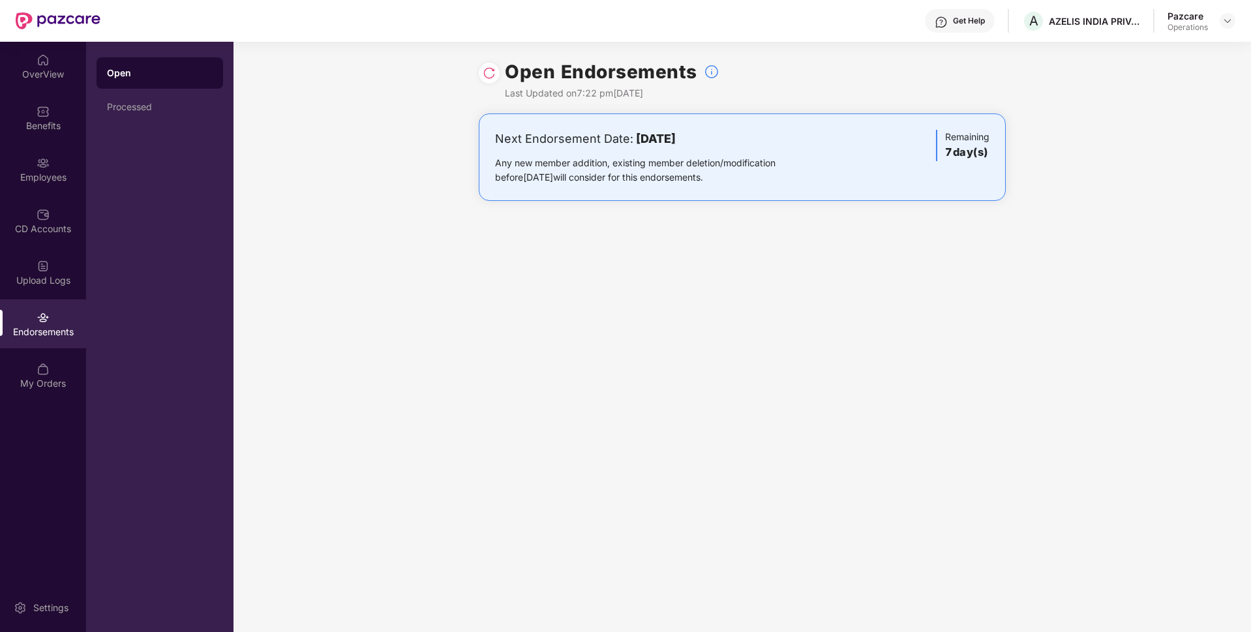
click at [1219, 22] on div "Pazcare Operations" at bounding box center [1201, 21] width 68 height 23
click at [1225, 22] on img at bounding box center [1227, 21] width 10 height 10
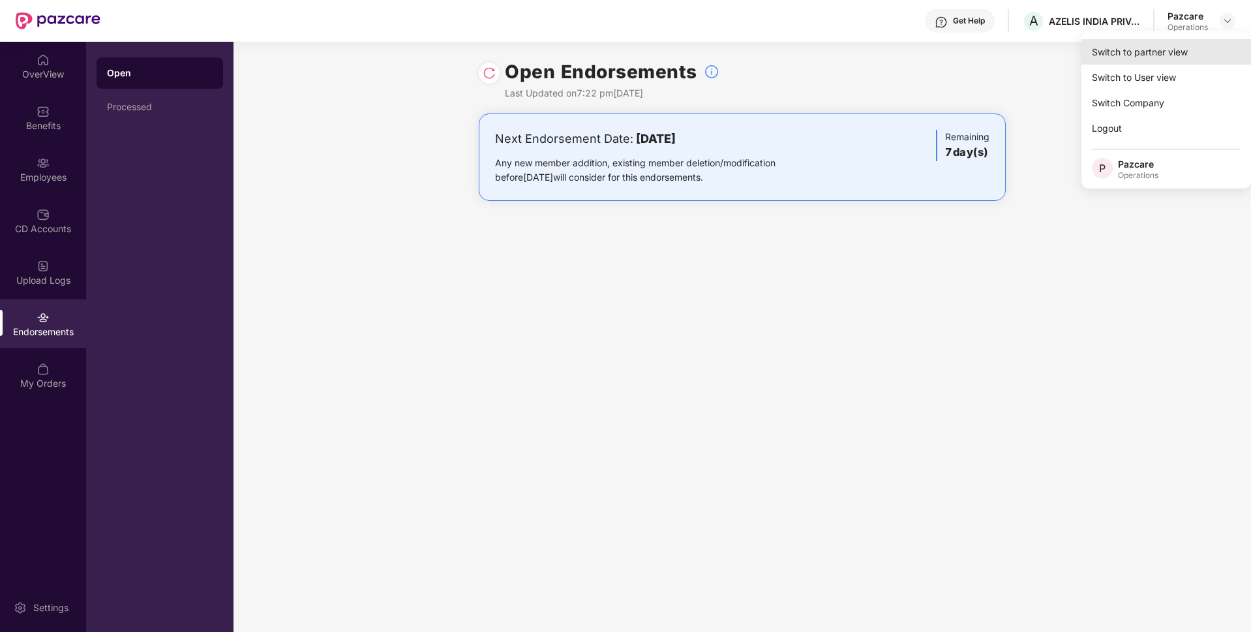
click at [1170, 44] on div "Switch to partner view" at bounding box center [1166, 51] width 170 height 25
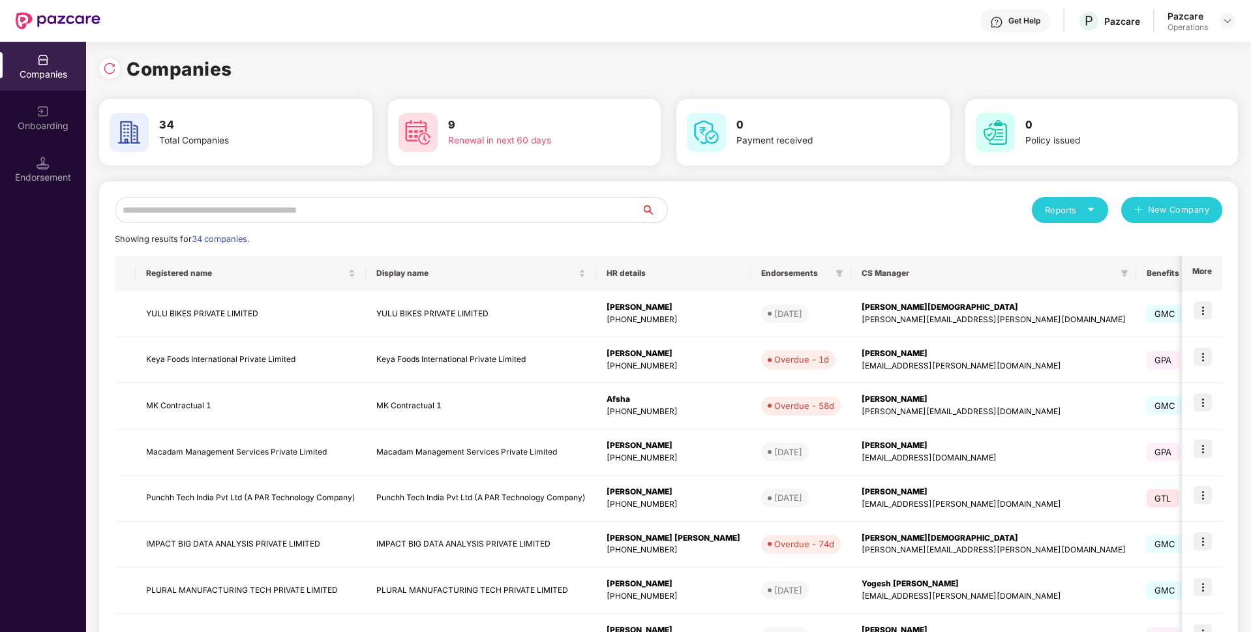
click at [475, 202] on input "text" at bounding box center [378, 210] width 526 height 26
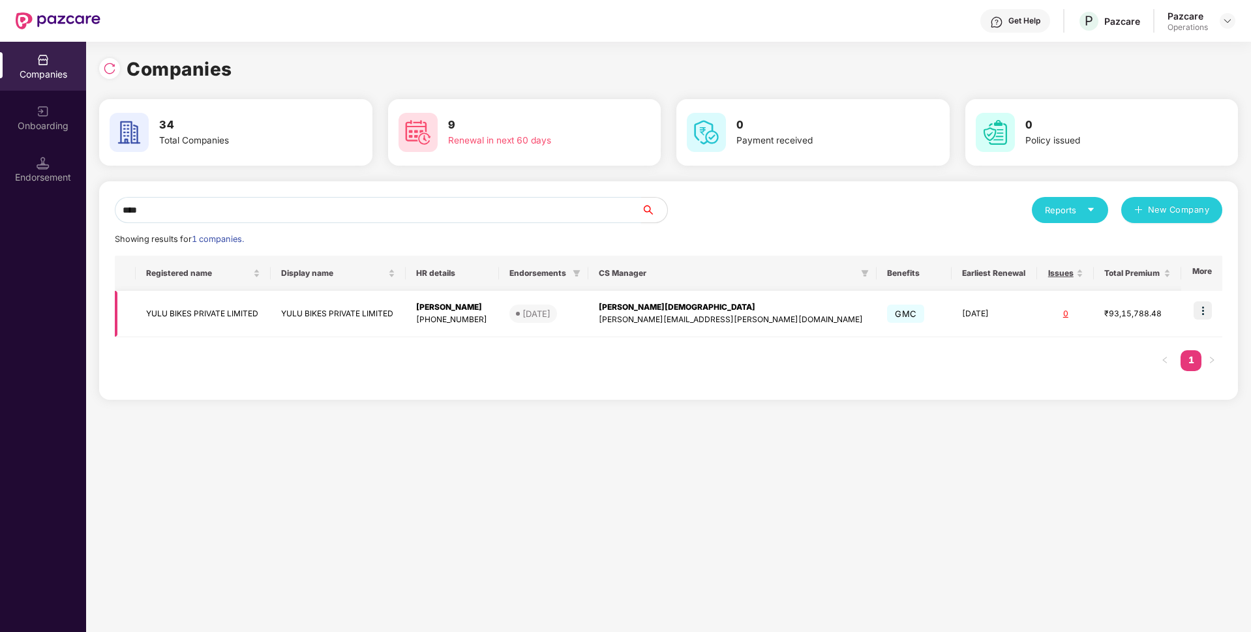
type input "****"
click at [1203, 307] on img at bounding box center [1202, 310] width 18 height 18
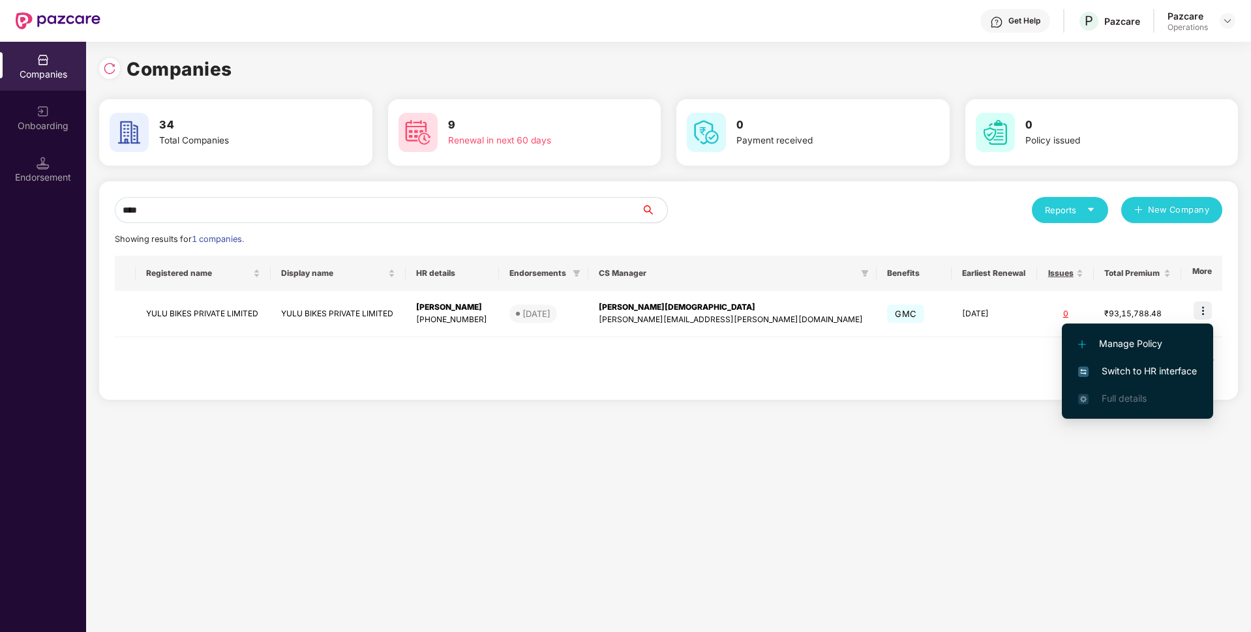
click at [1108, 367] on span "Switch to HR interface" at bounding box center [1137, 371] width 119 height 14
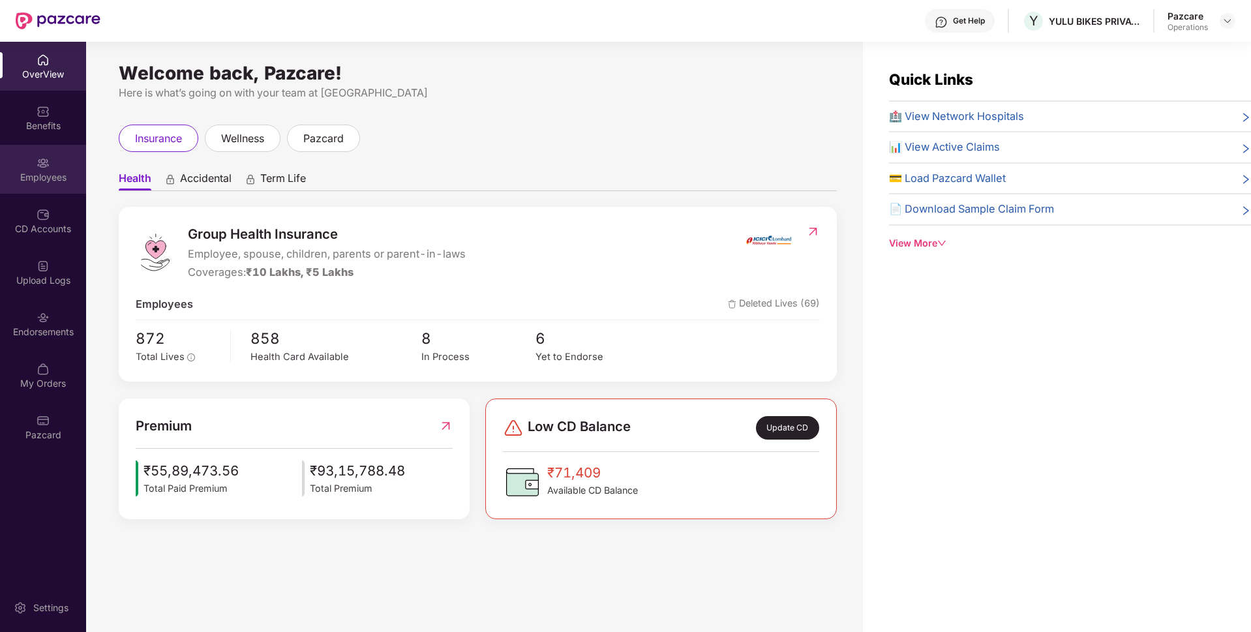
click at [40, 182] on div "Employees" at bounding box center [43, 177] width 86 height 13
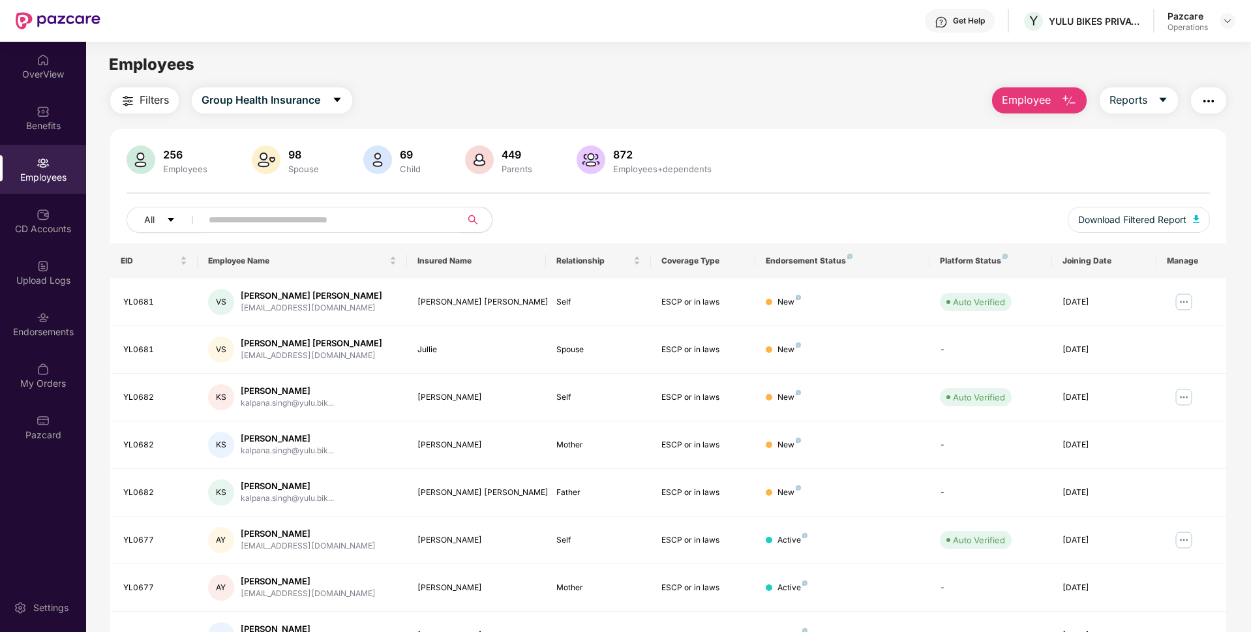
click at [235, 209] on span at bounding box center [326, 220] width 267 height 26
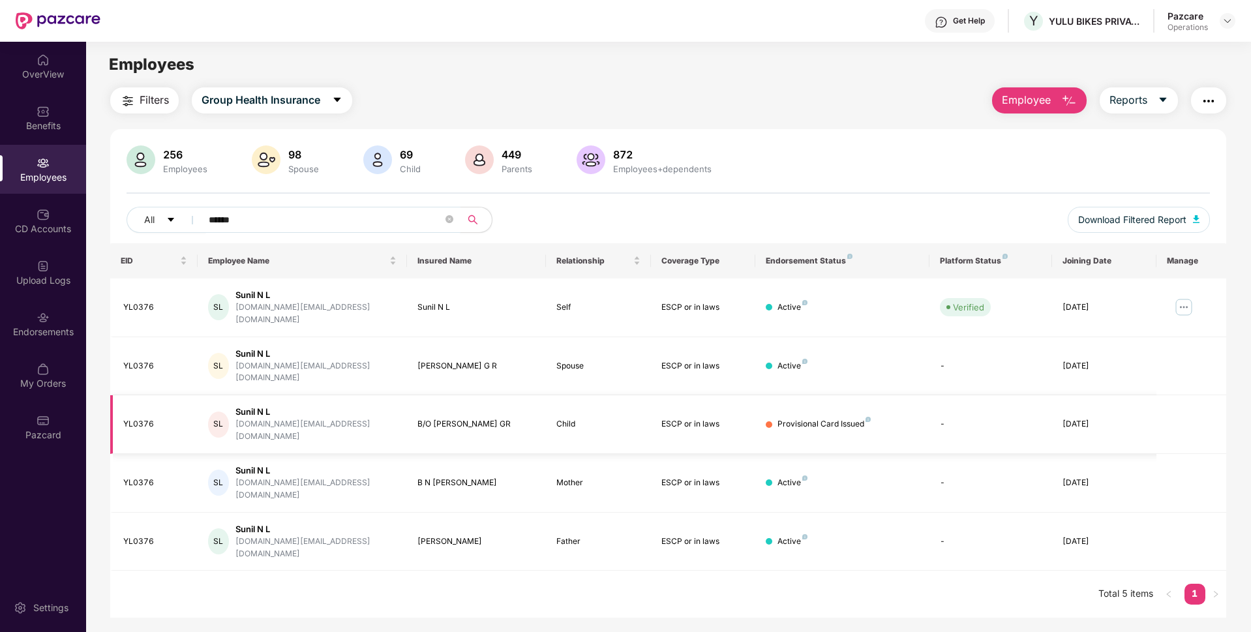
type input "******"
click at [28, 280] on div "Upload Logs" at bounding box center [43, 280] width 86 height 13
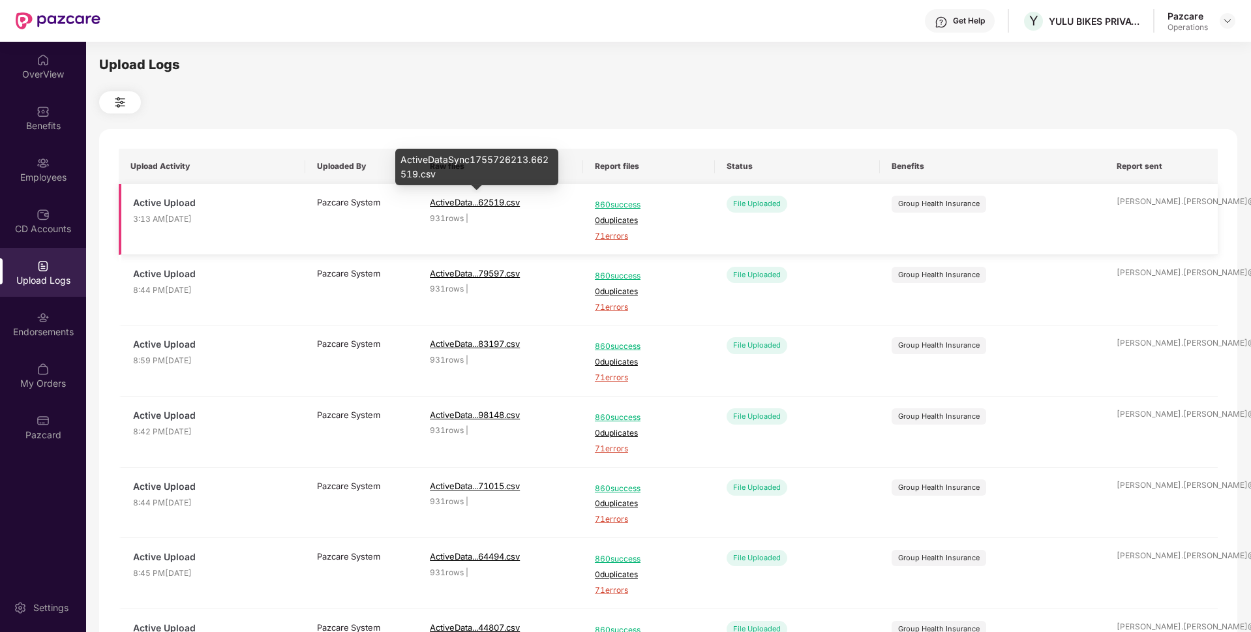
click at [480, 199] on span "ActiveData...62519.csv" at bounding box center [475, 202] width 90 height 10
